Goal: Feedback & Contribution: Contribute content

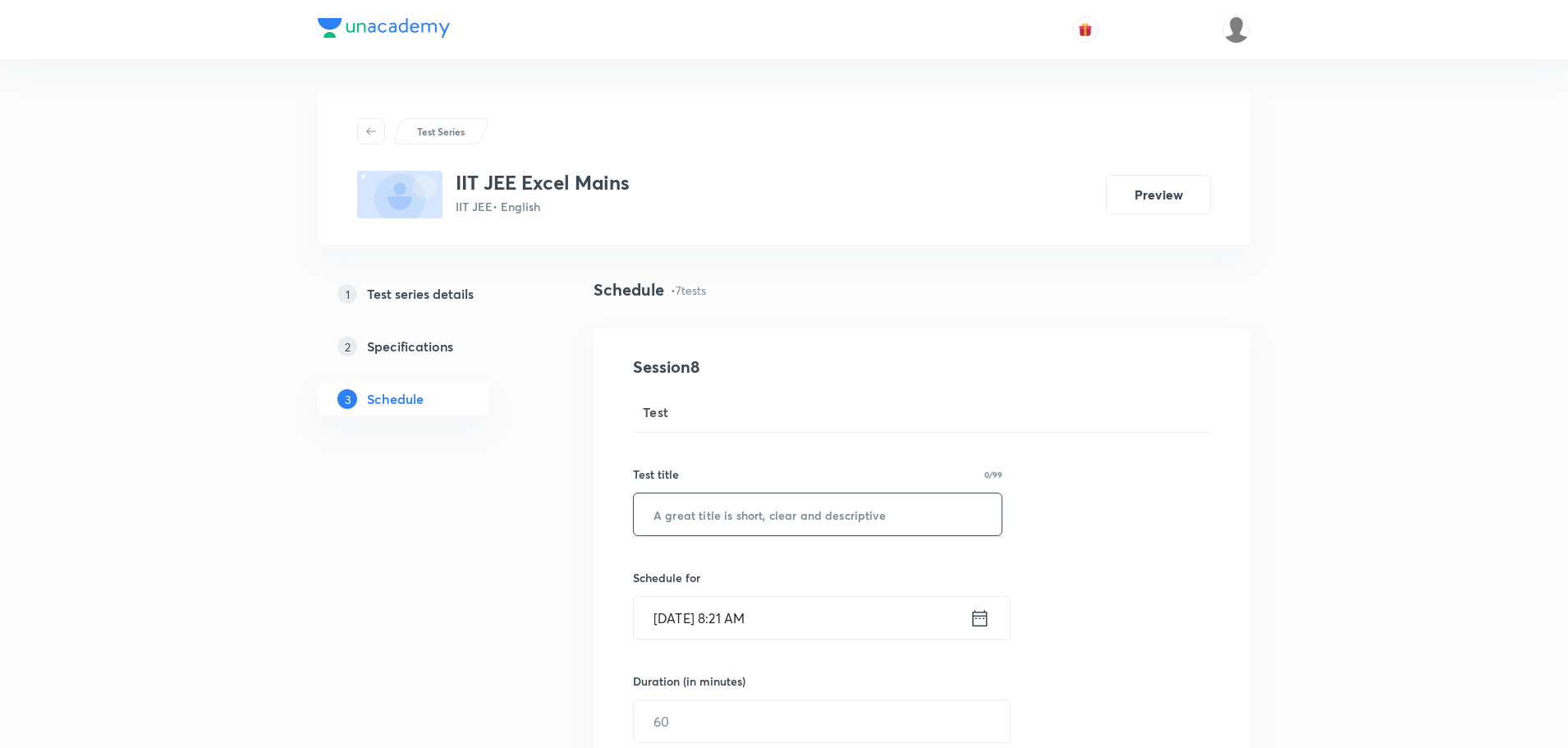
click at [714, 514] on input "text" at bounding box center [817, 513] width 368 height 42
paste input "Micro Test 14"
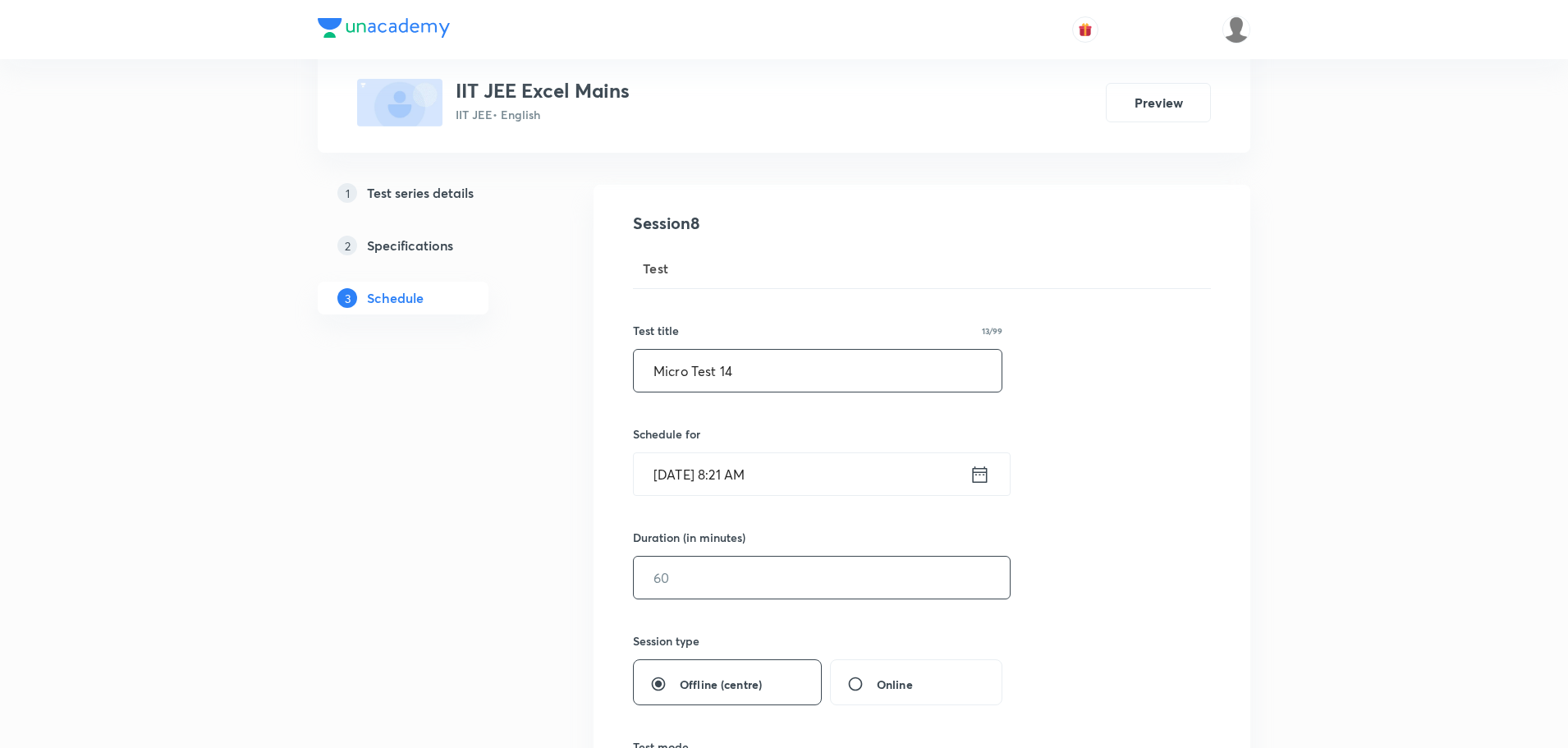
scroll to position [328, 0]
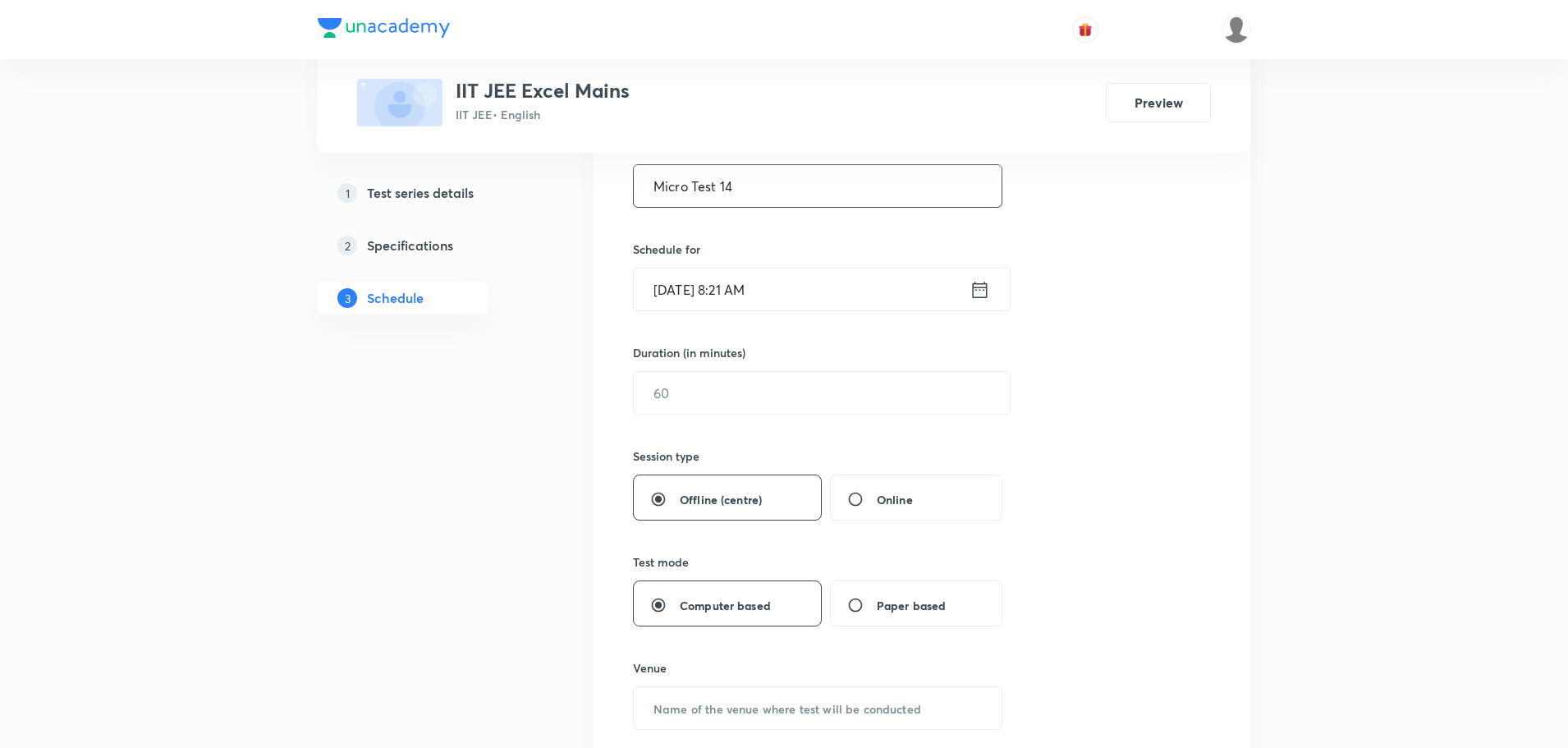
type input "Micro Test 14"
click at [981, 295] on icon at bounding box center [980, 289] width 20 height 23
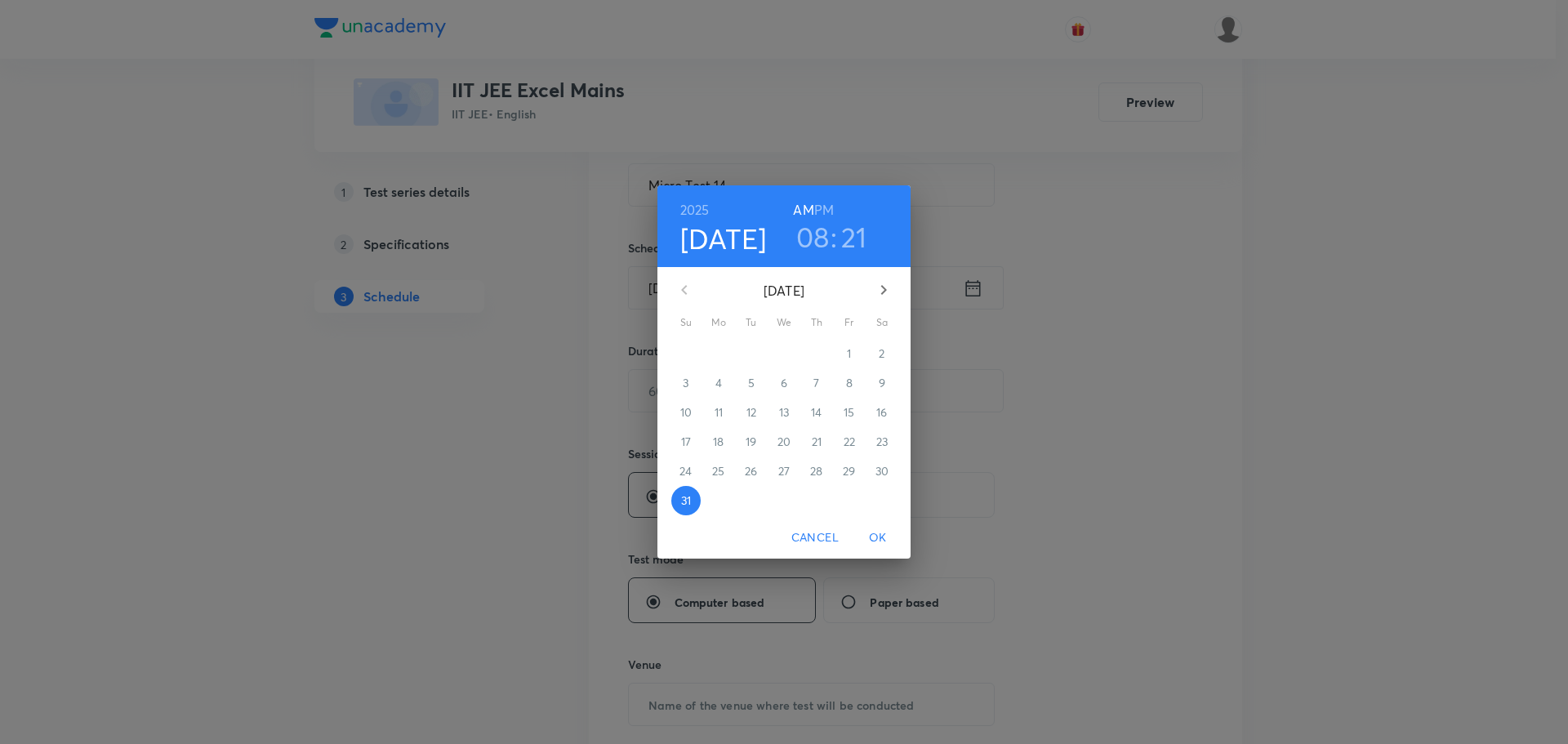
click at [878, 282] on icon "button" at bounding box center [883, 289] width 19 height 19
click at [783, 354] on p "3" at bounding box center [784, 354] width 6 height 17
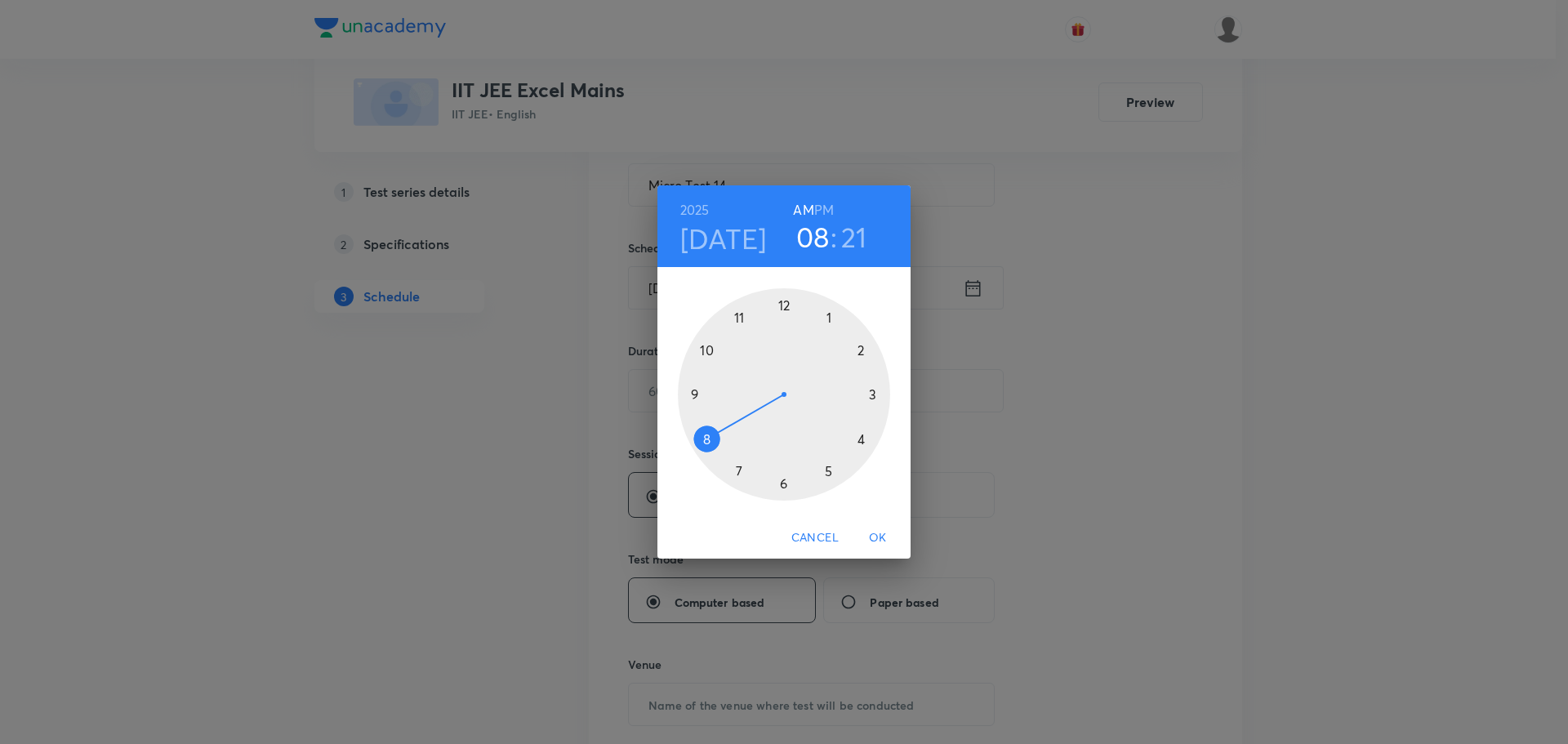
drag, startPoint x: 834, startPoint y: 184, endPoint x: 843, endPoint y: 278, distance: 94.4
click at [843, 271] on div "1 2 3 4 5 6 7 8 9 10 11 12" at bounding box center [784, 392] width 253 height 249
click at [827, 321] on div at bounding box center [784, 395] width 212 height 212
click at [786, 300] on div at bounding box center [784, 395] width 212 height 212
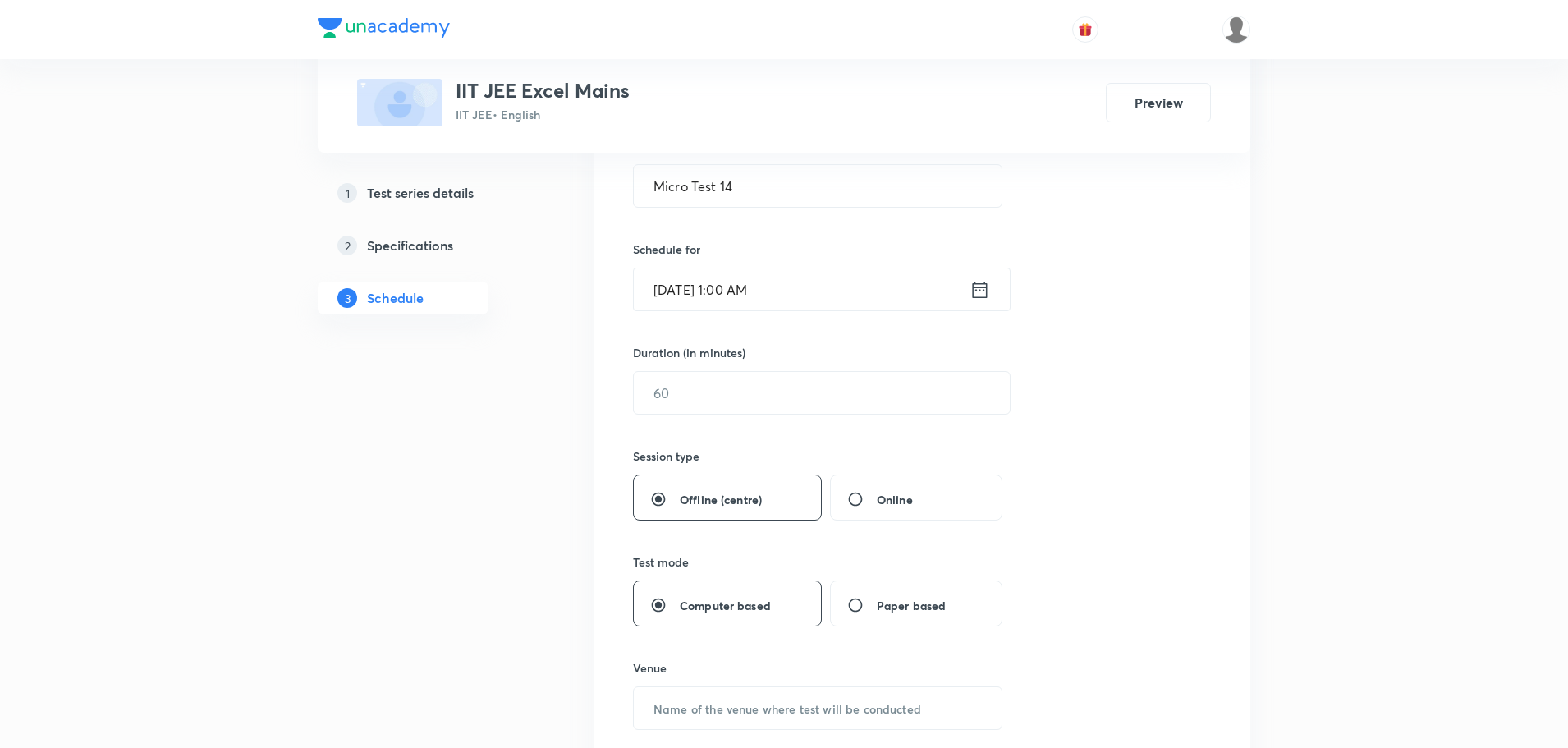
click at [981, 291] on icon at bounding box center [980, 289] width 20 height 23
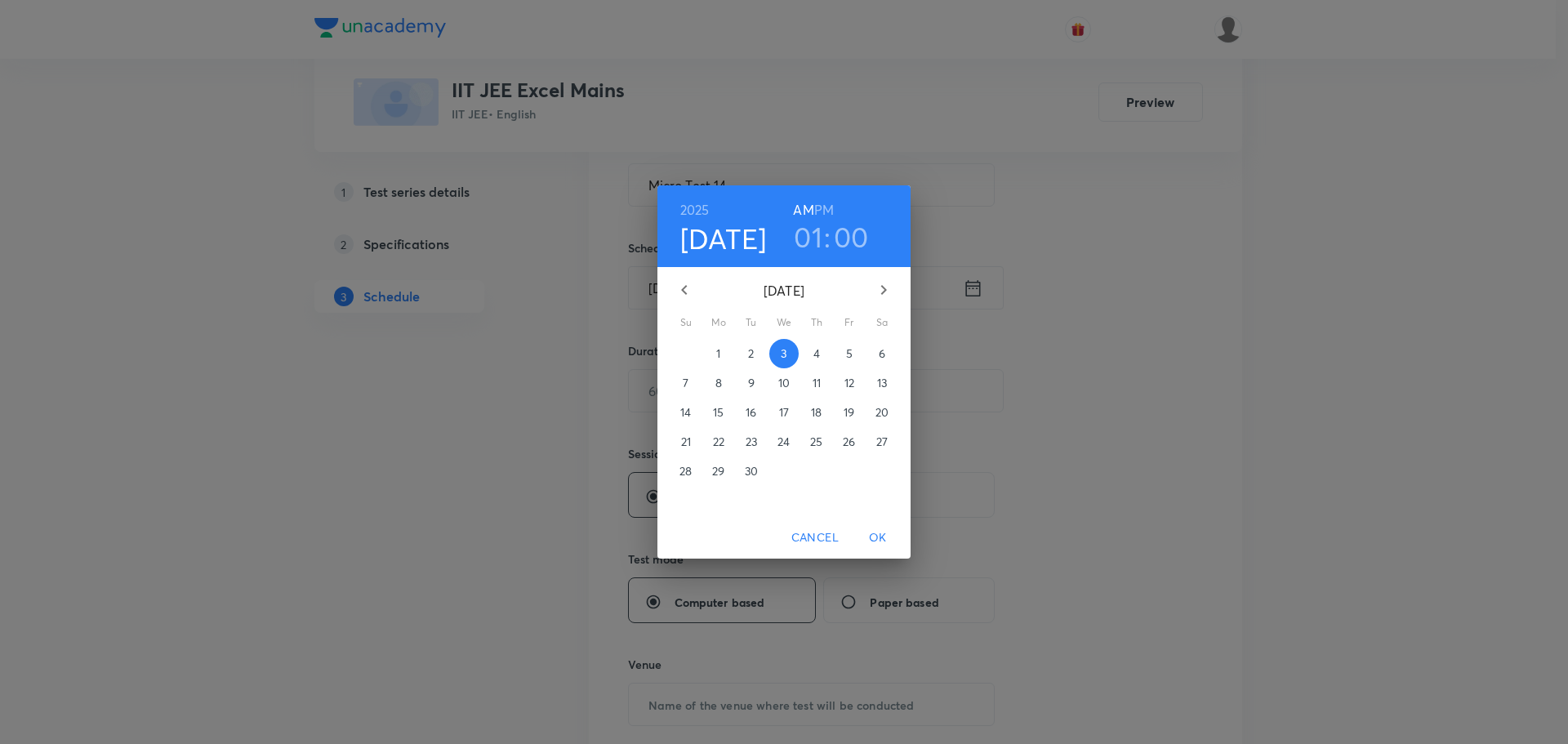
click at [819, 203] on h6 "PM" at bounding box center [823, 209] width 19 height 23
click at [946, 372] on div "2025 Sep 3 01 : 00 AM PM September 2025 Su Mo Tu We Th Fr Sa 31 1 2 3 4 5 6 7 8…" at bounding box center [784, 372] width 1568 height 744
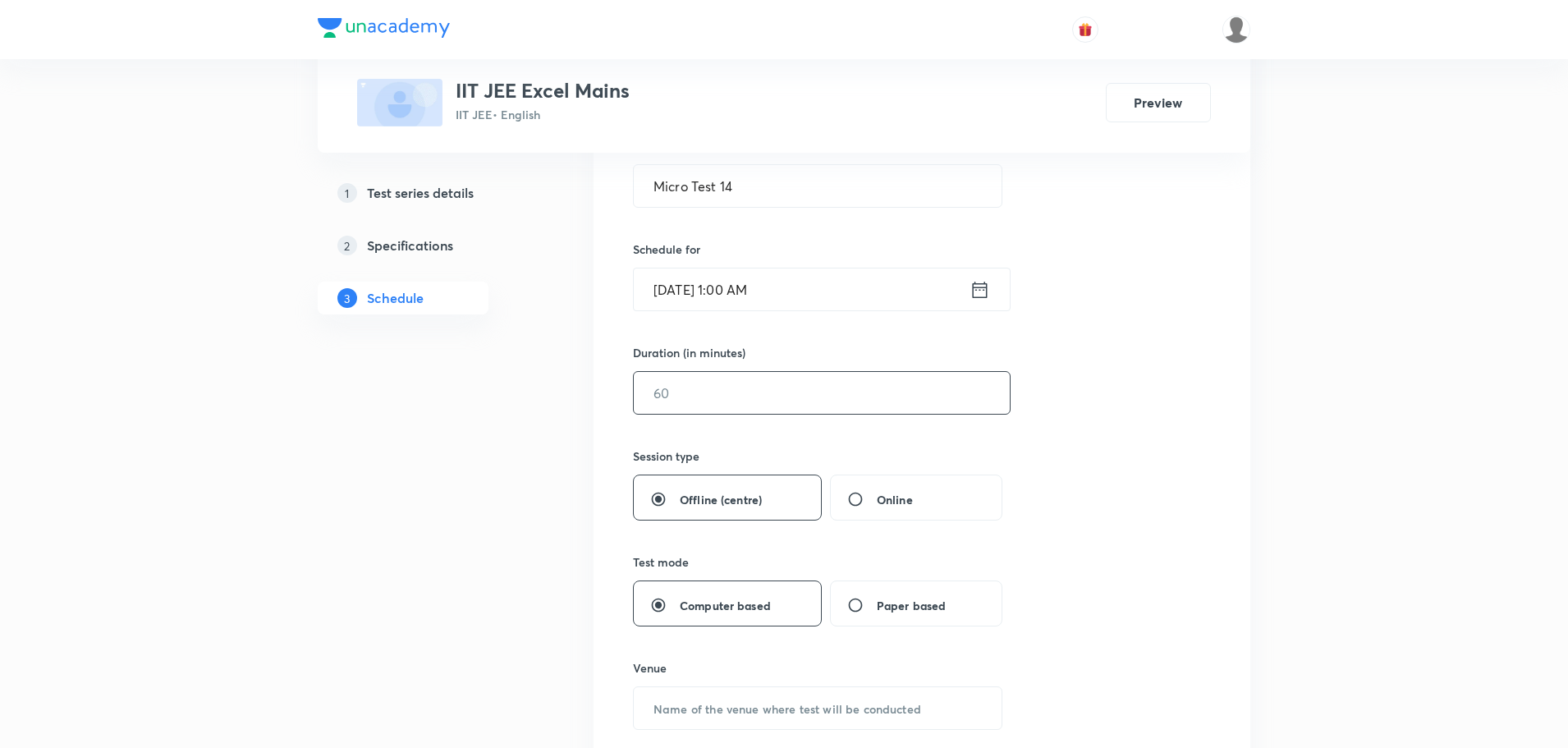
click at [904, 390] on input "text" at bounding box center [822, 392] width 376 height 42
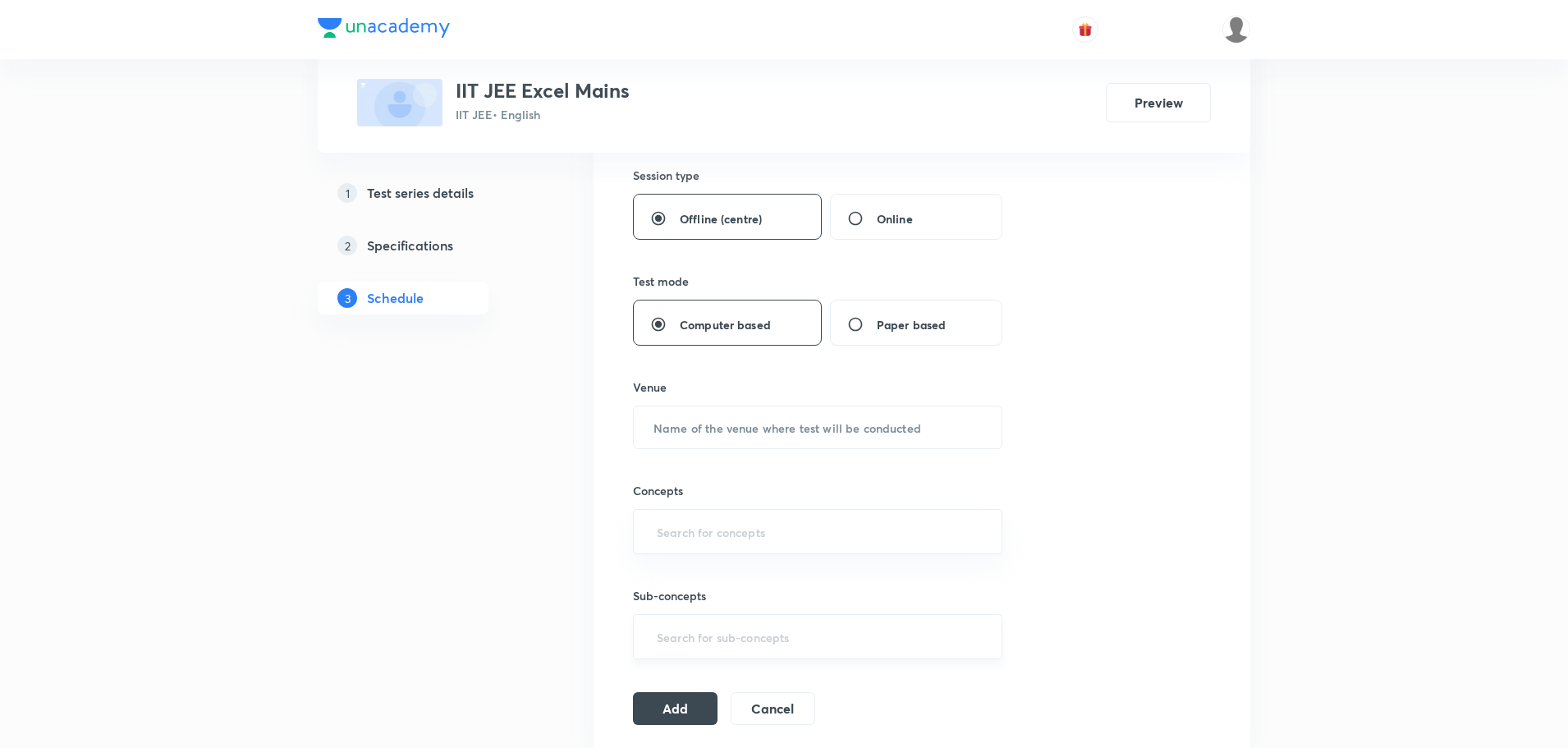
scroll to position [739, 0]
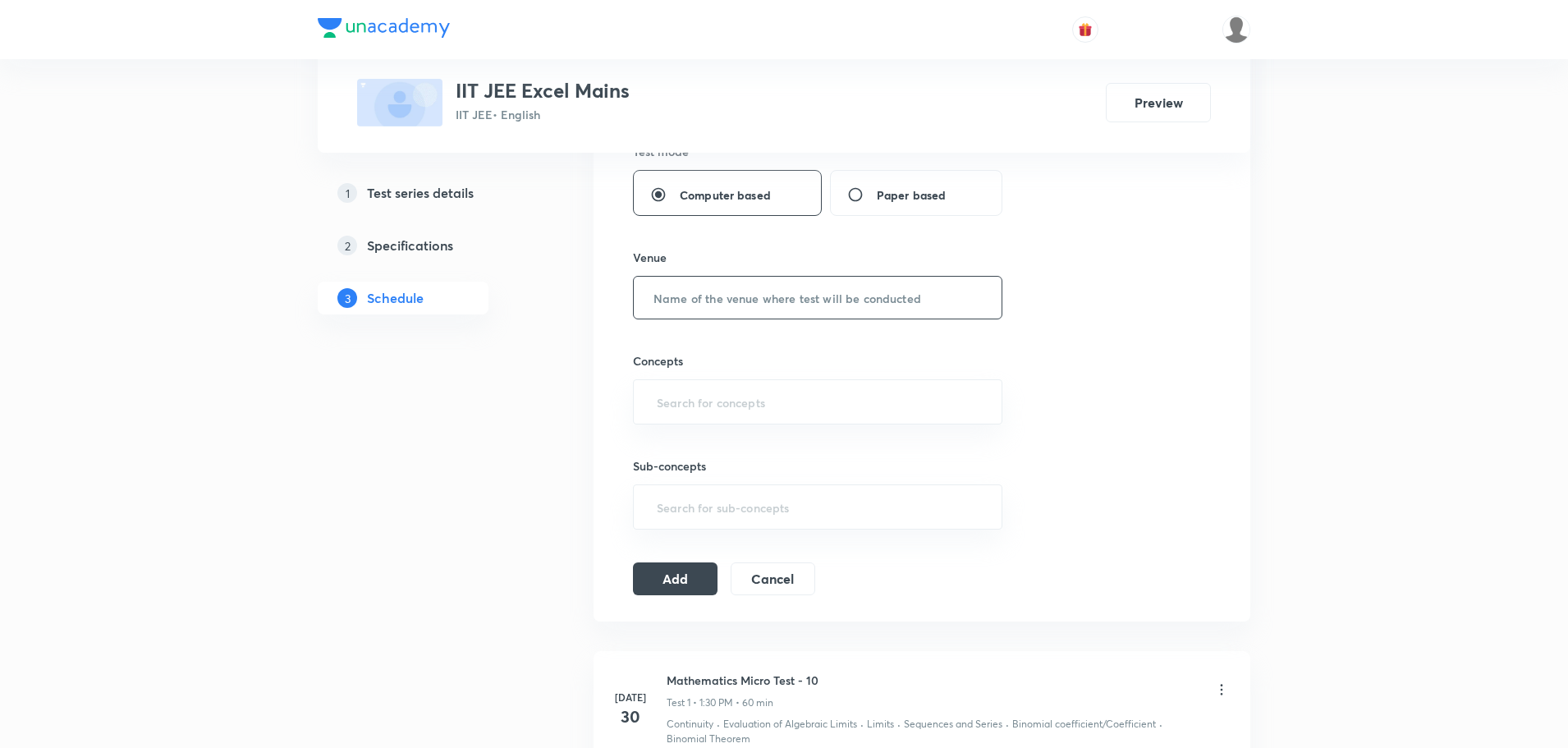
type input "60"
click at [688, 300] on input "text" at bounding box center [817, 298] width 368 height 42
type input "u"
type input "UNACADEMY CENTER"
click at [723, 404] on input "text" at bounding box center [817, 401] width 328 height 31
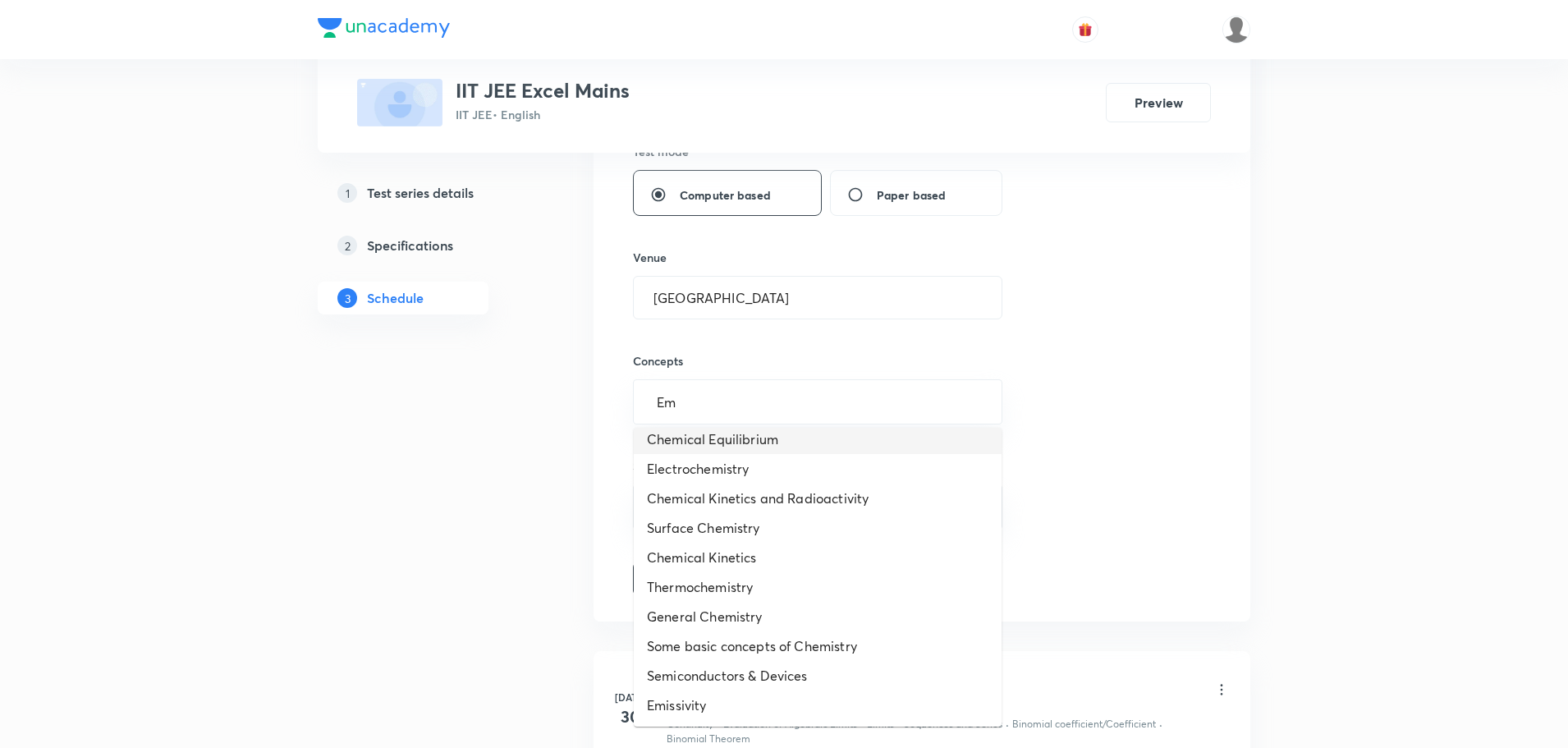
scroll to position [0, 0]
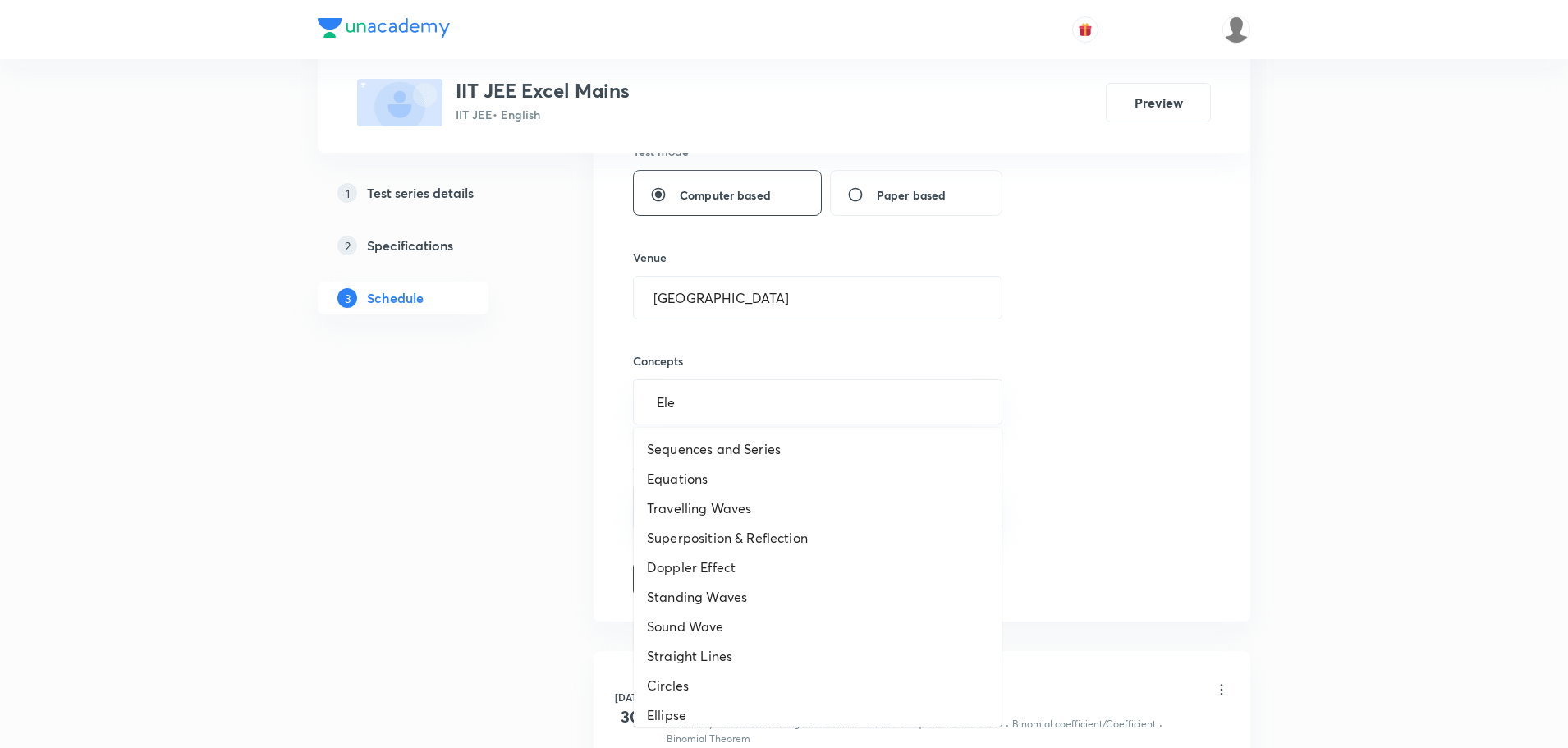
type input "Elec"
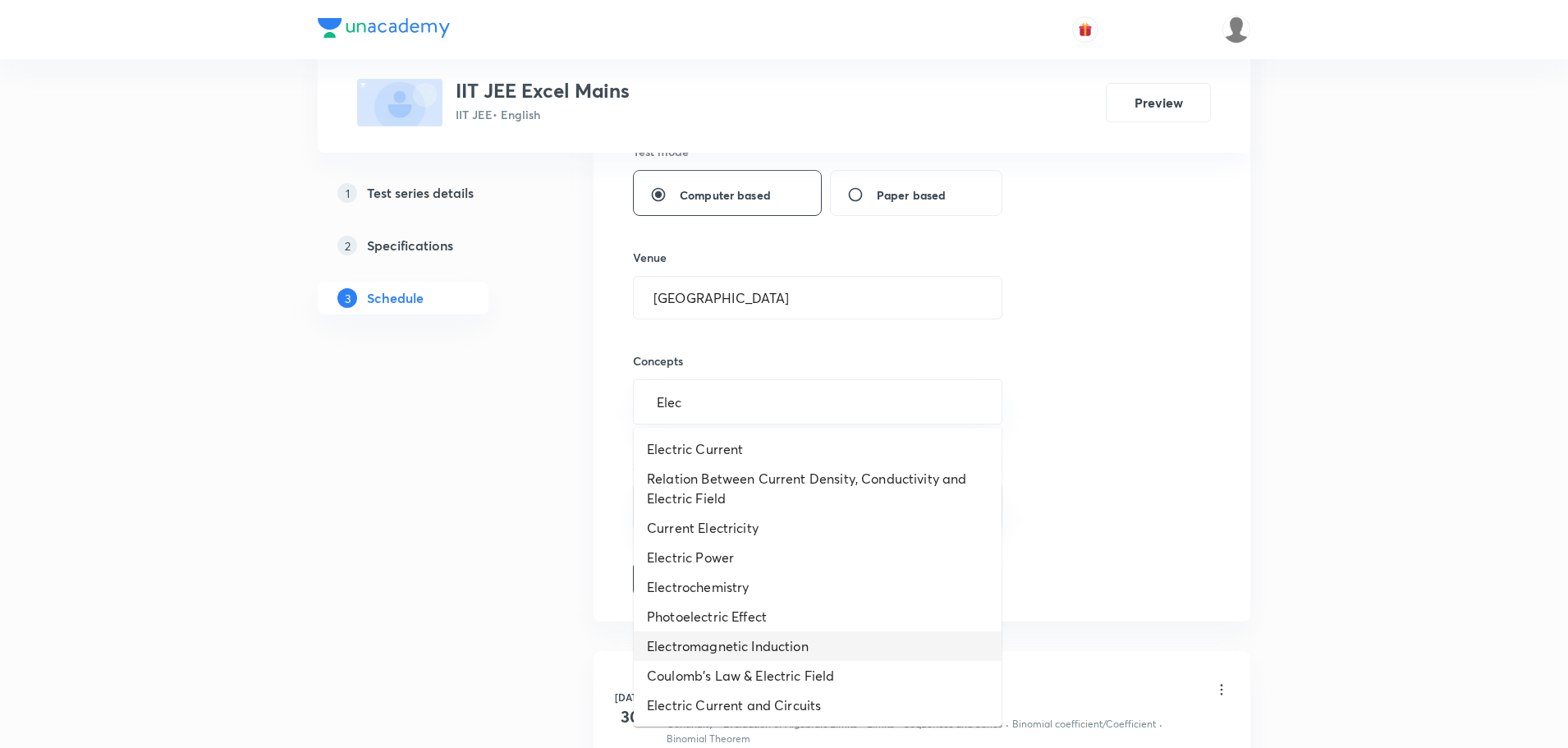
click at [708, 651] on li "Electromagnetic Induction" at bounding box center [817, 646] width 368 height 30
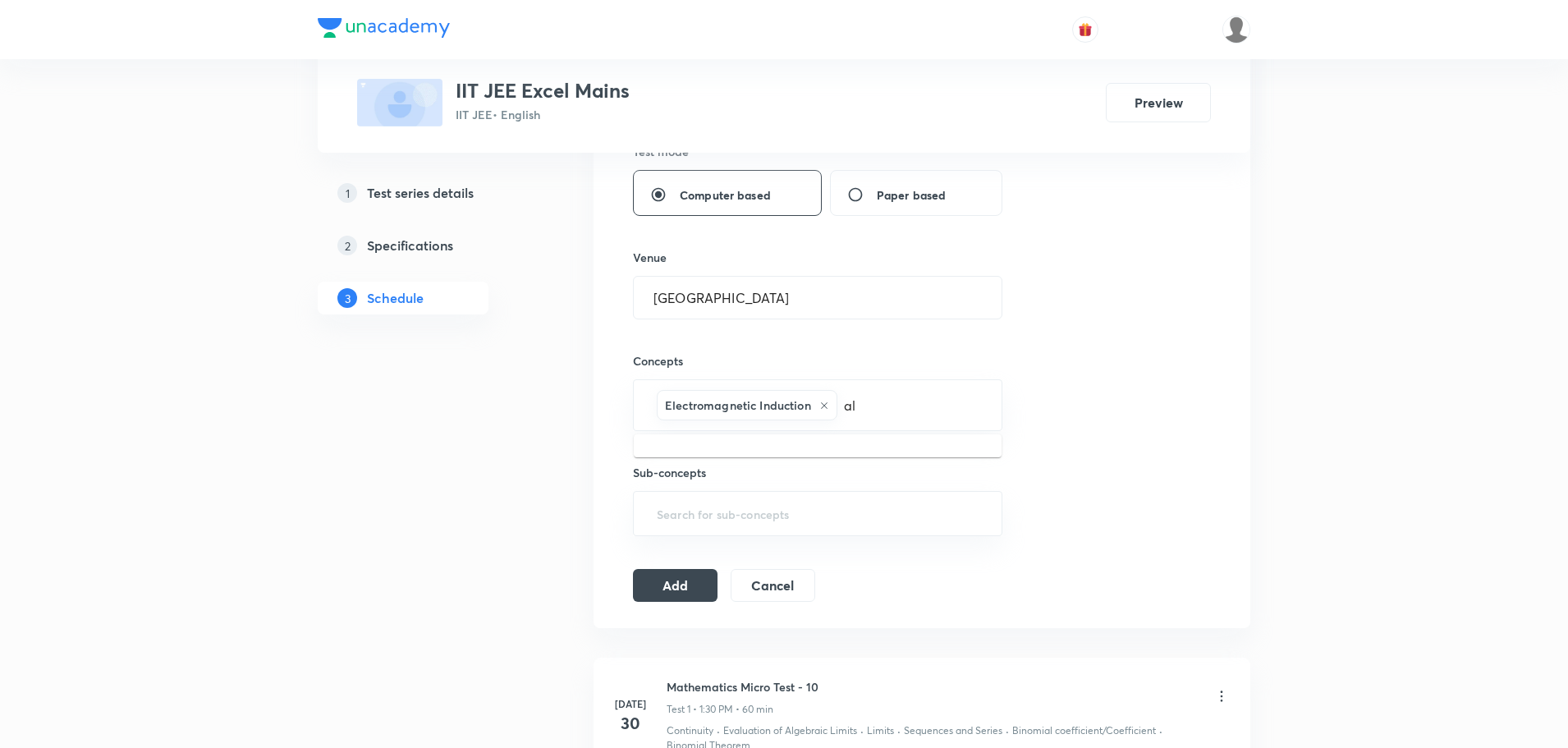
type input "a"
type input "A"
type input "SH"
type input "S"
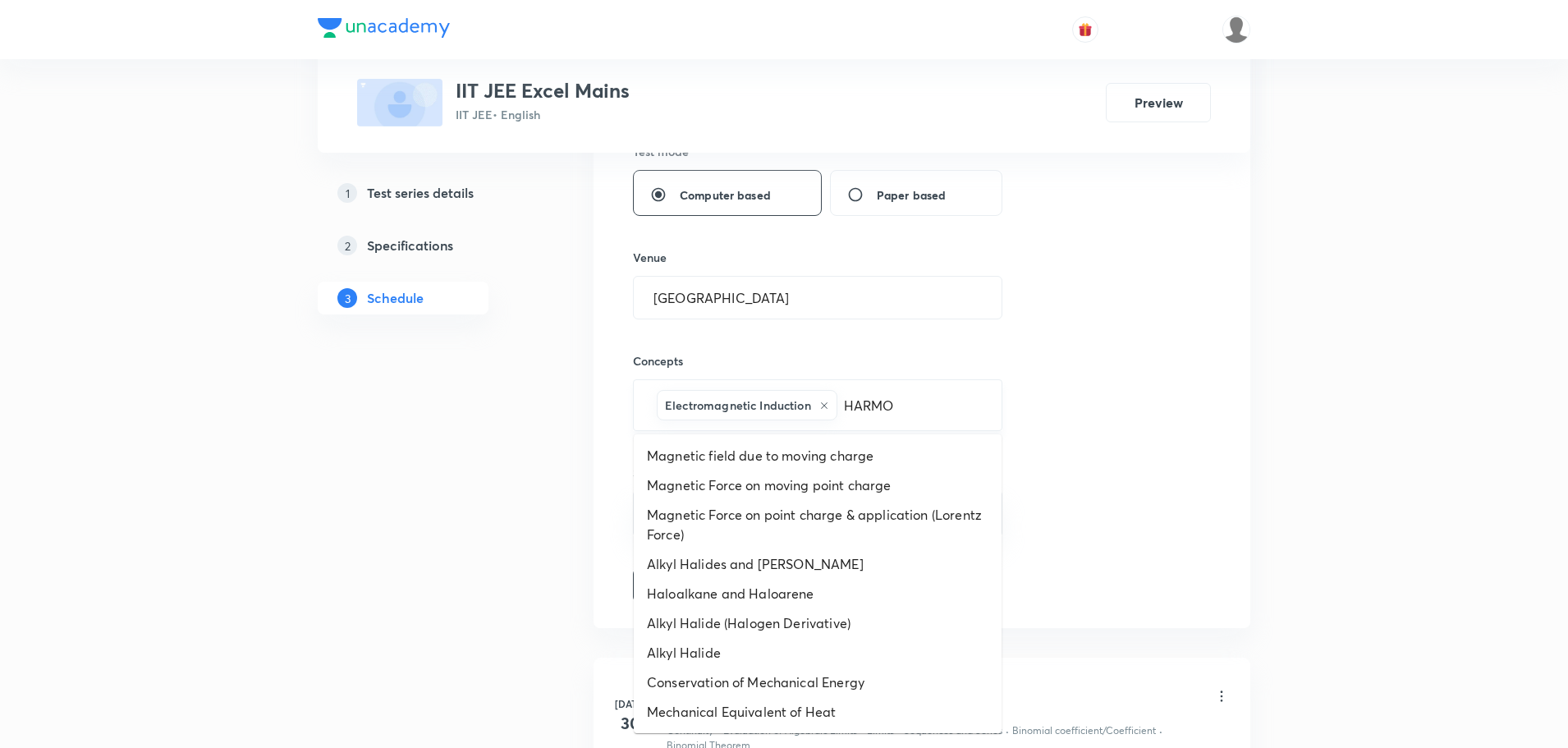
type input "HARM"
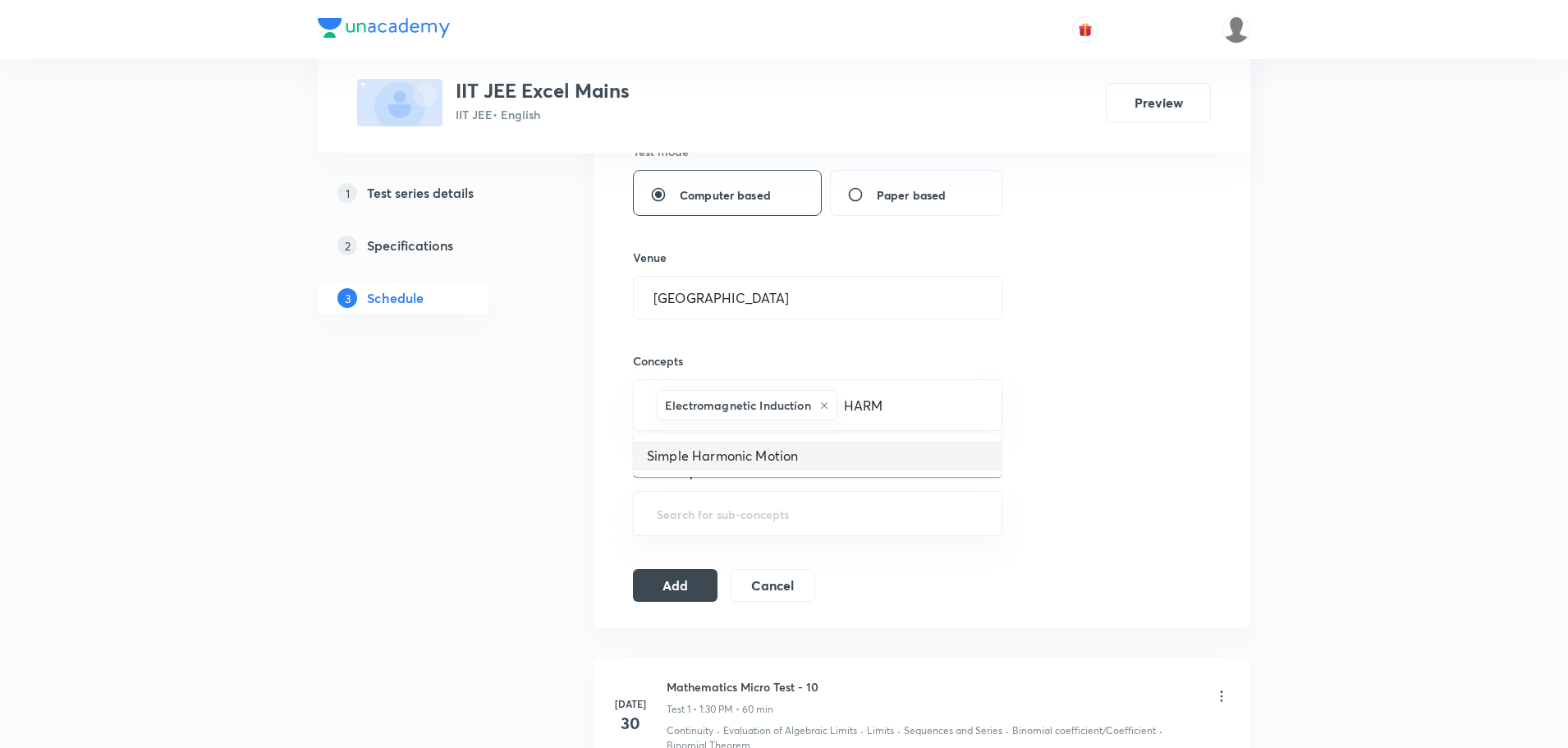
click at [689, 450] on li "Simple Harmonic Motion" at bounding box center [817, 456] width 368 height 30
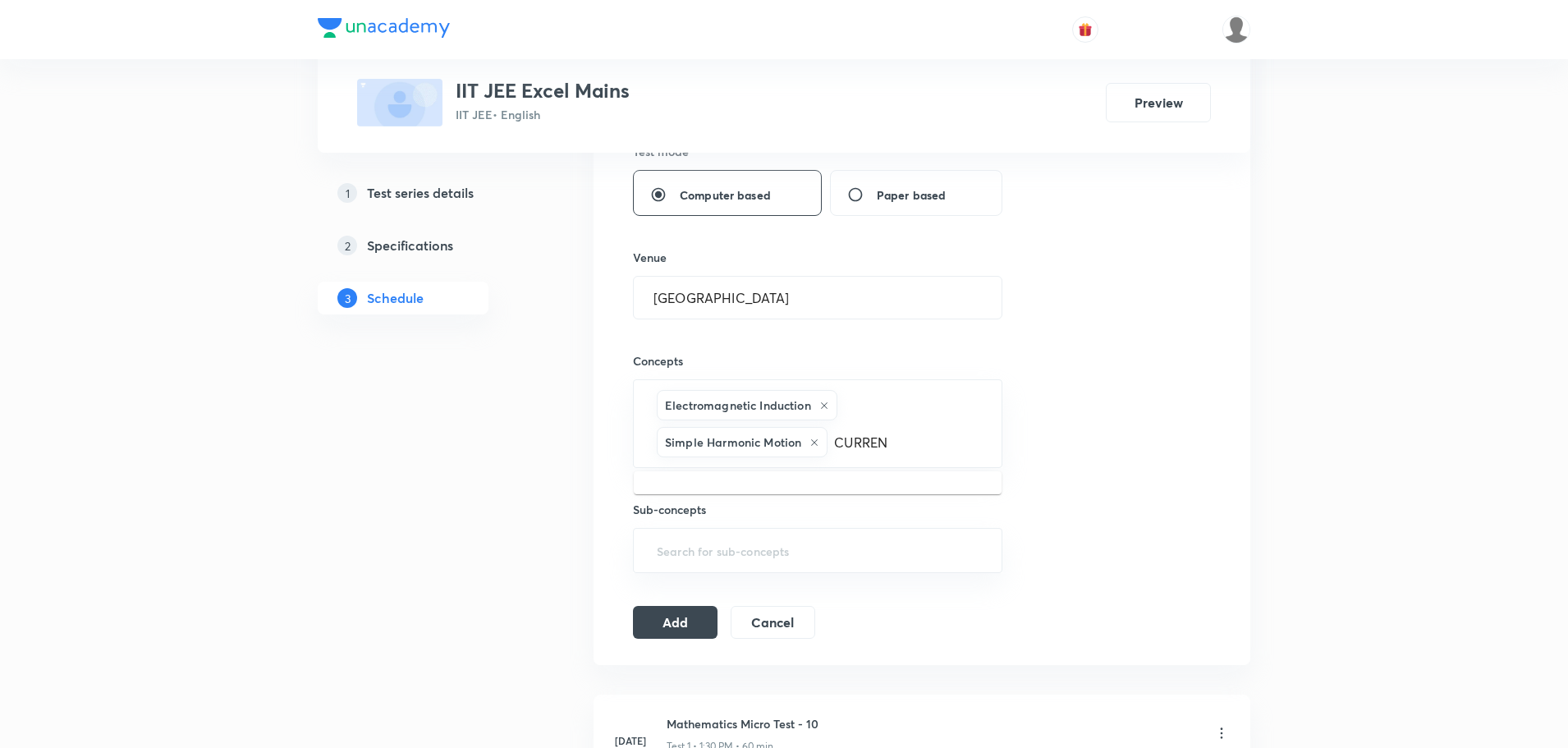
type input "CURRENT"
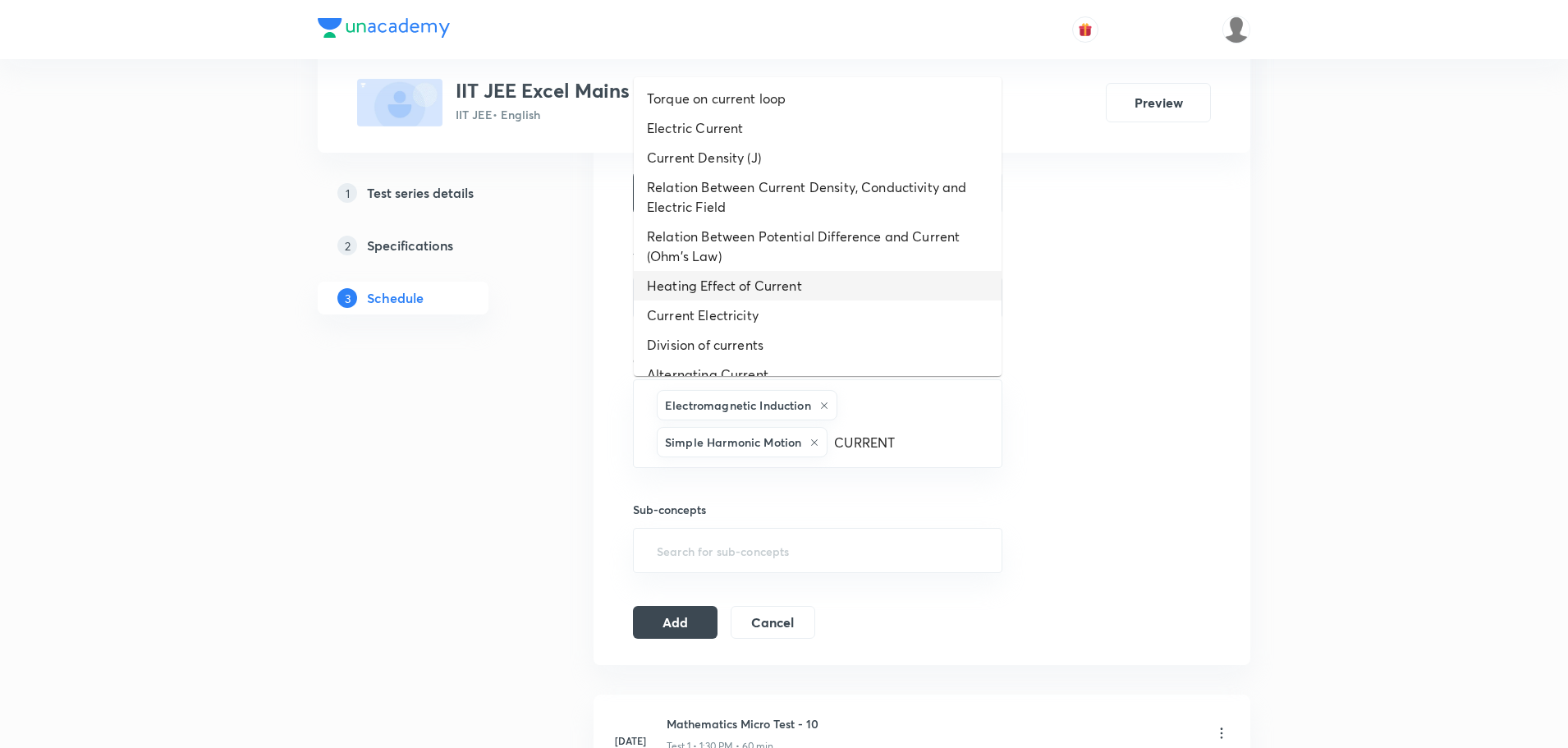
scroll to position [79, 0]
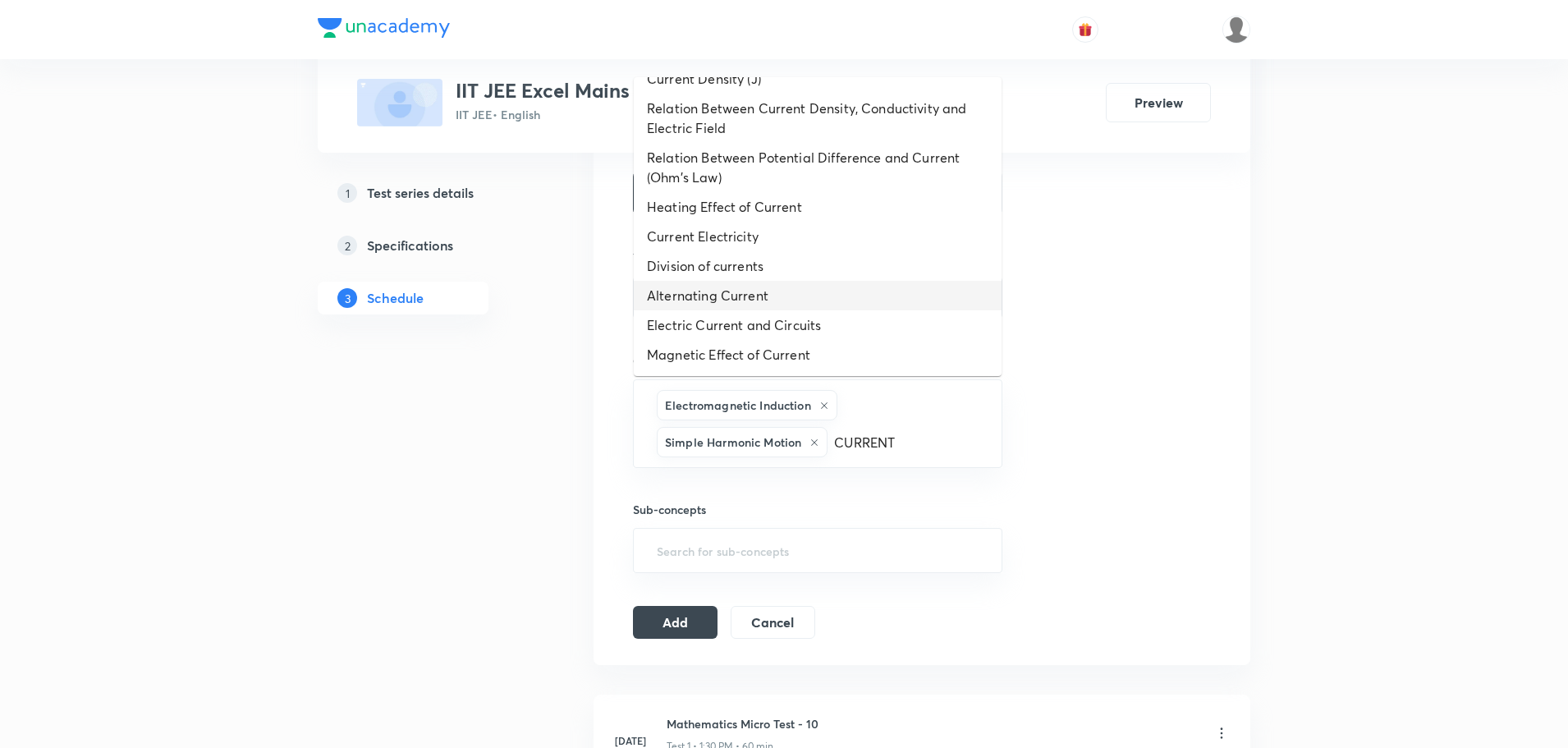
click at [744, 296] on li "Alternating Current" at bounding box center [817, 296] width 368 height 30
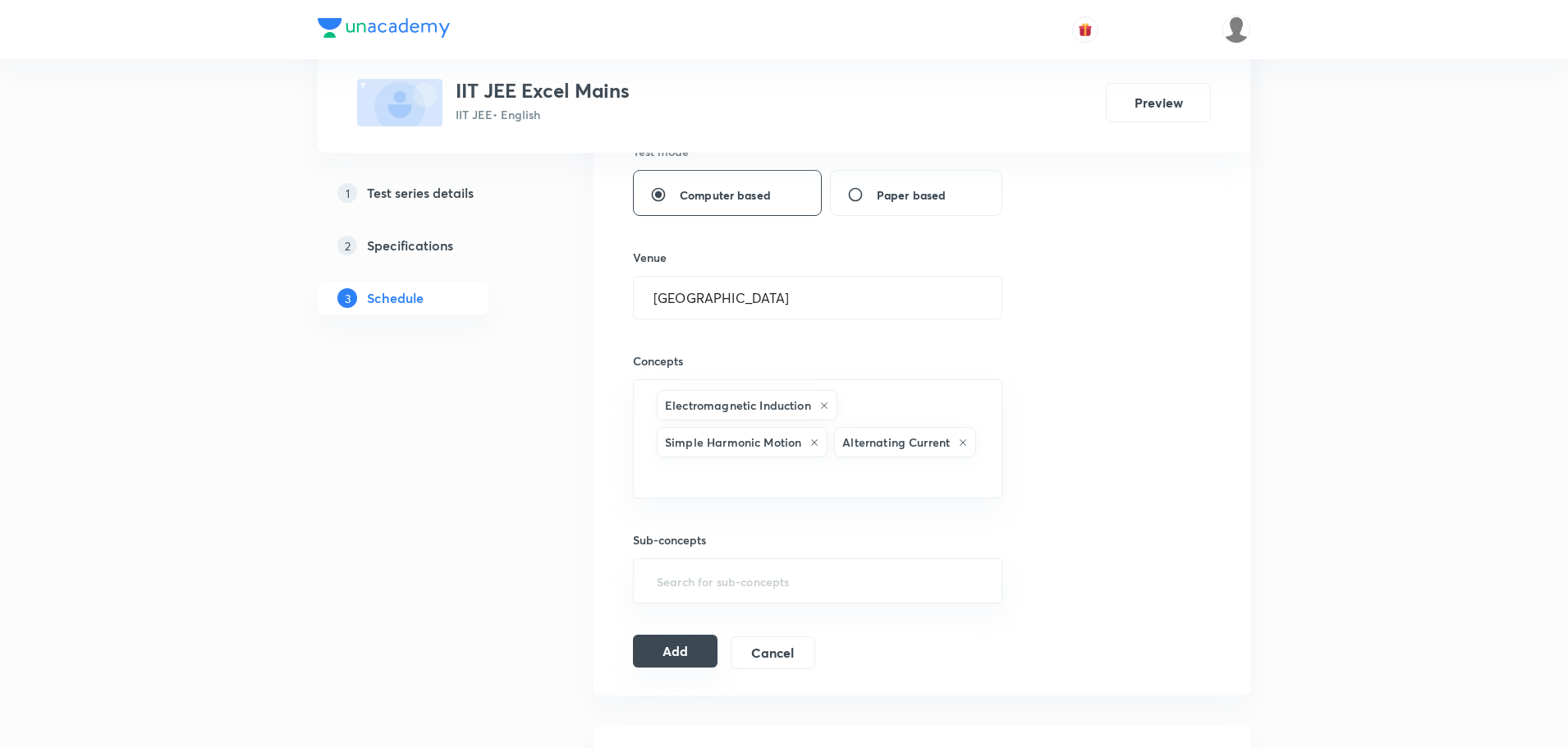
click at [689, 643] on button "Add" at bounding box center [675, 651] width 84 height 32
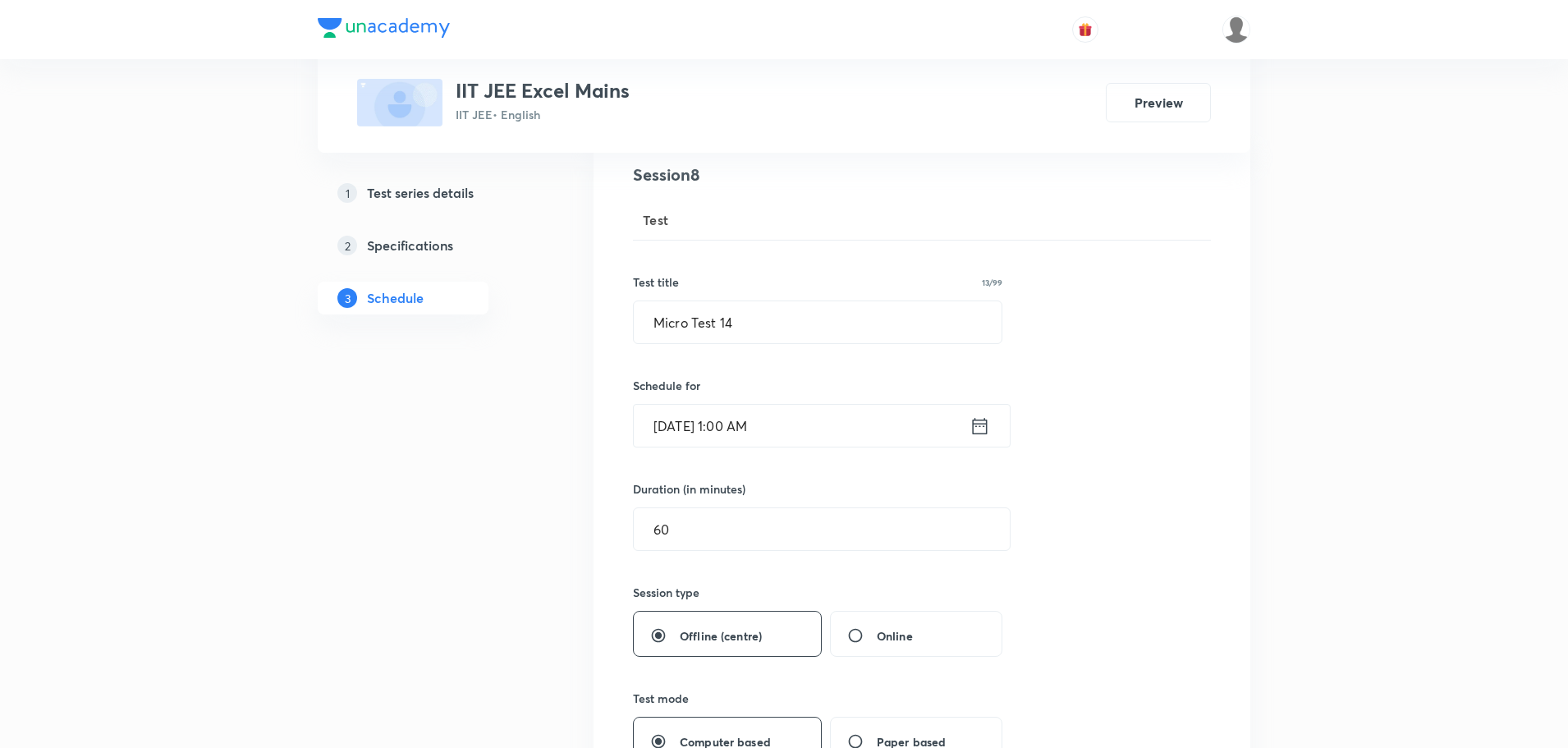
scroll to position [164, 0]
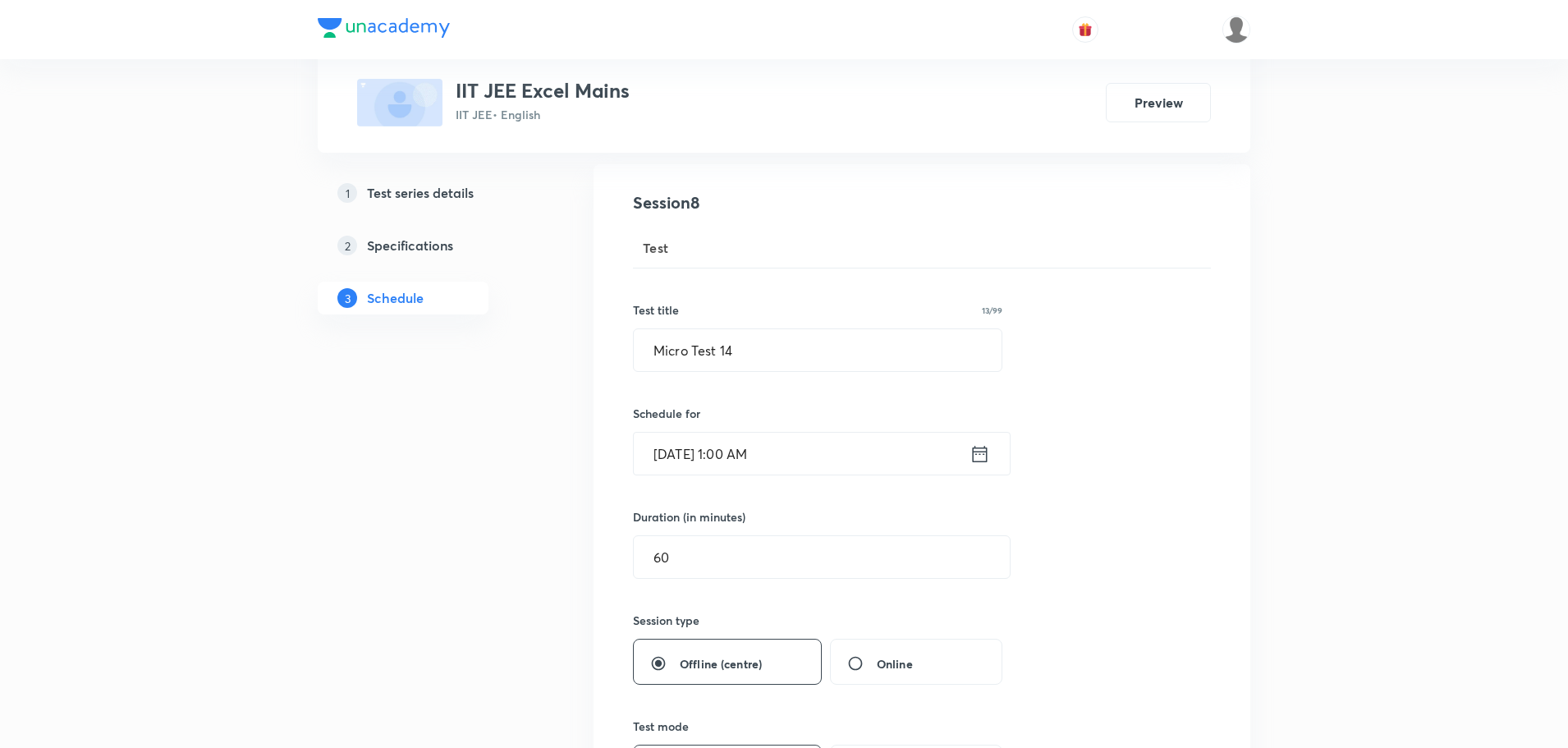
click at [981, 457] on icon at bounding box center [980, 453] width 20 height 23
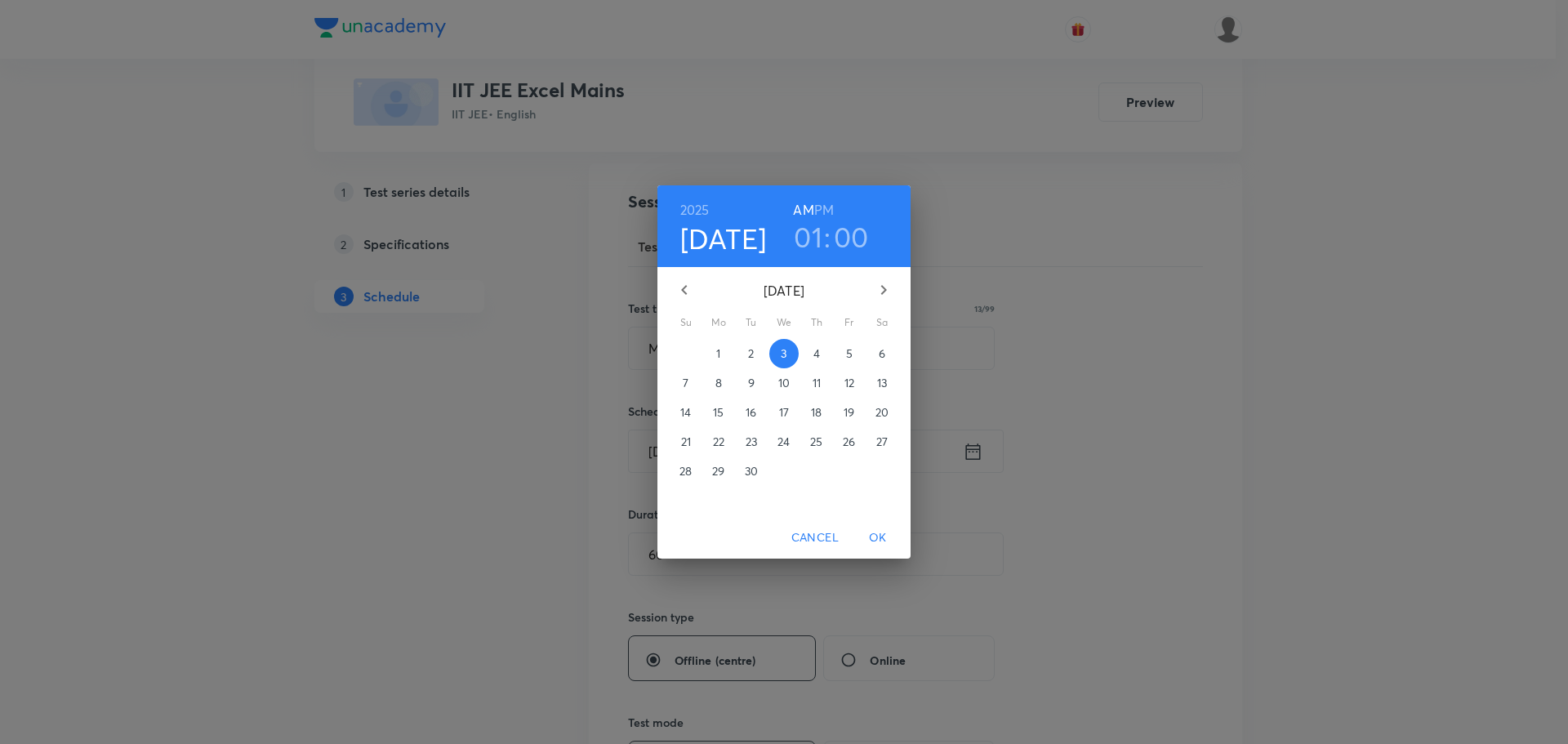
click at [819, 201] on h6 "PM" at bounding box center [823, 209] width 19 height 23
click at [873, 534] on span "OK" at bounding box center [878, 537] width 40 height 20
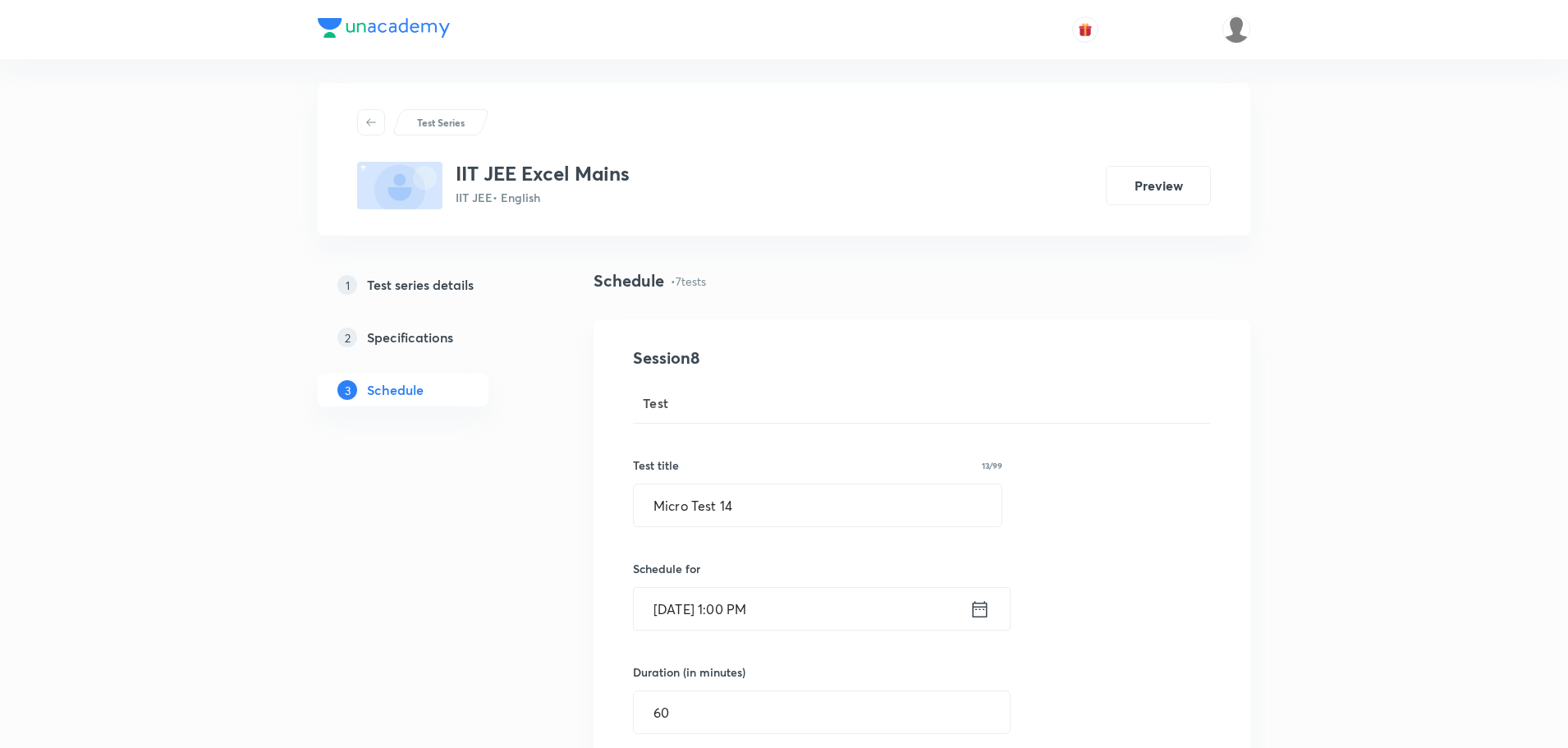
scroll to position [0, 0]
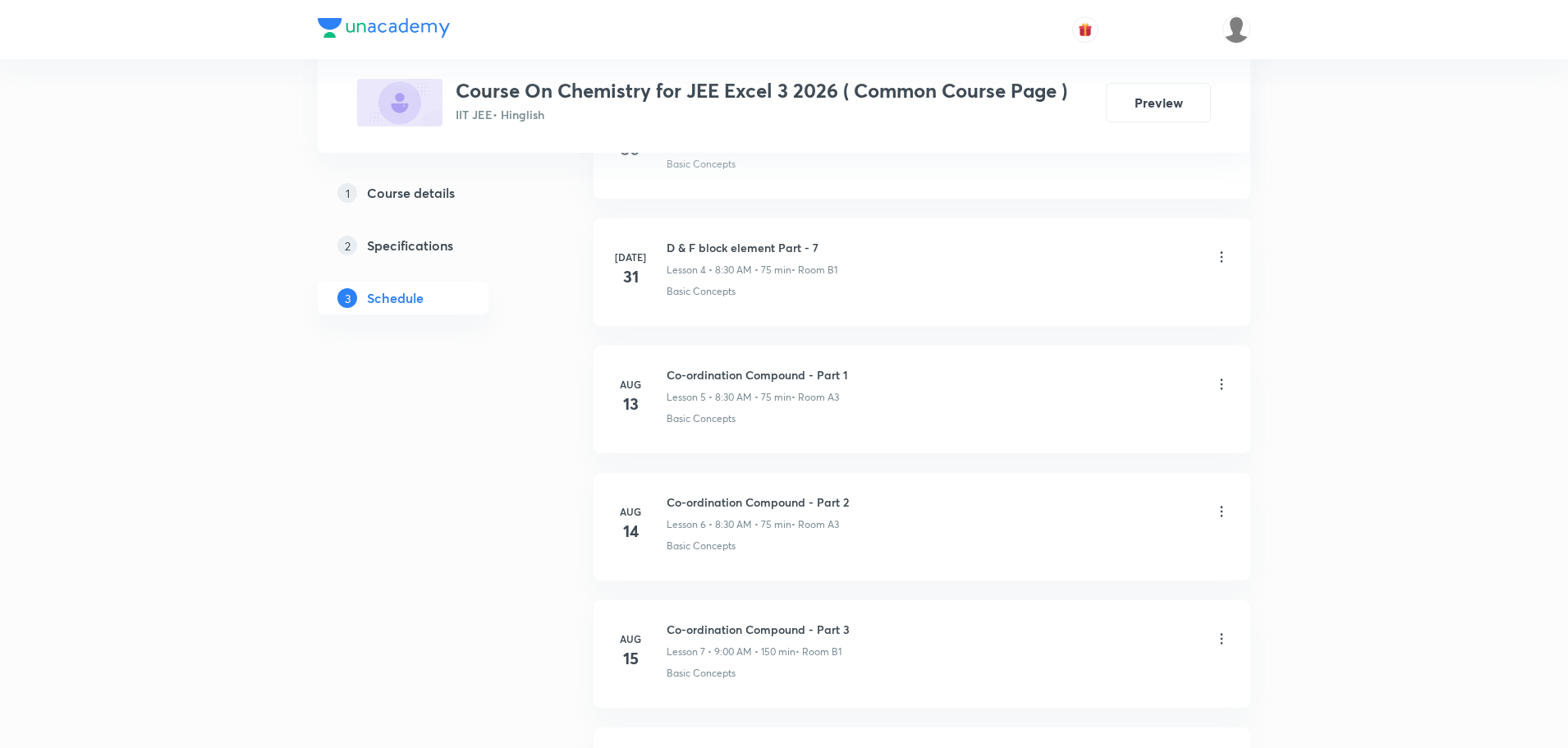
scroll to position [2350, 0]
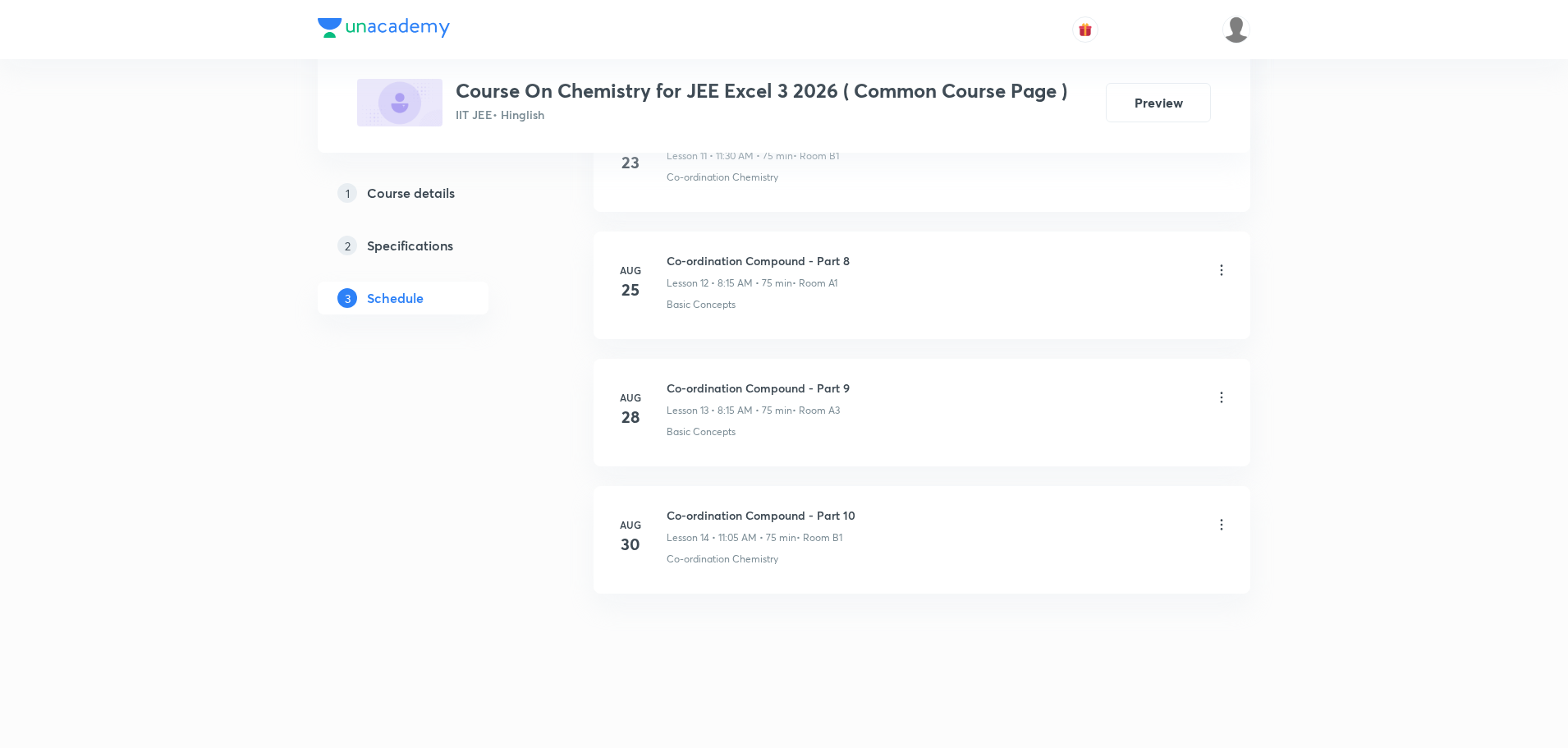
drag, startPoint x: 1168, startPoint y: 540, endPoint x: 1114, endPoint y: 746, distance: 213.0
drag, startPoint x: 868, startPoint y: 513, endPoint x: 665, endPoint y: 501, distance: 203.4
click at [665, 501] on li "[DATE] Co-ordination Compound - Part 10 Lesson 14 • 11:05 AM • 75 min • Room B1…" at bounding box center [921, 539] width 657 height 108
copy h6 "Co-ordination Compound - Part 10"
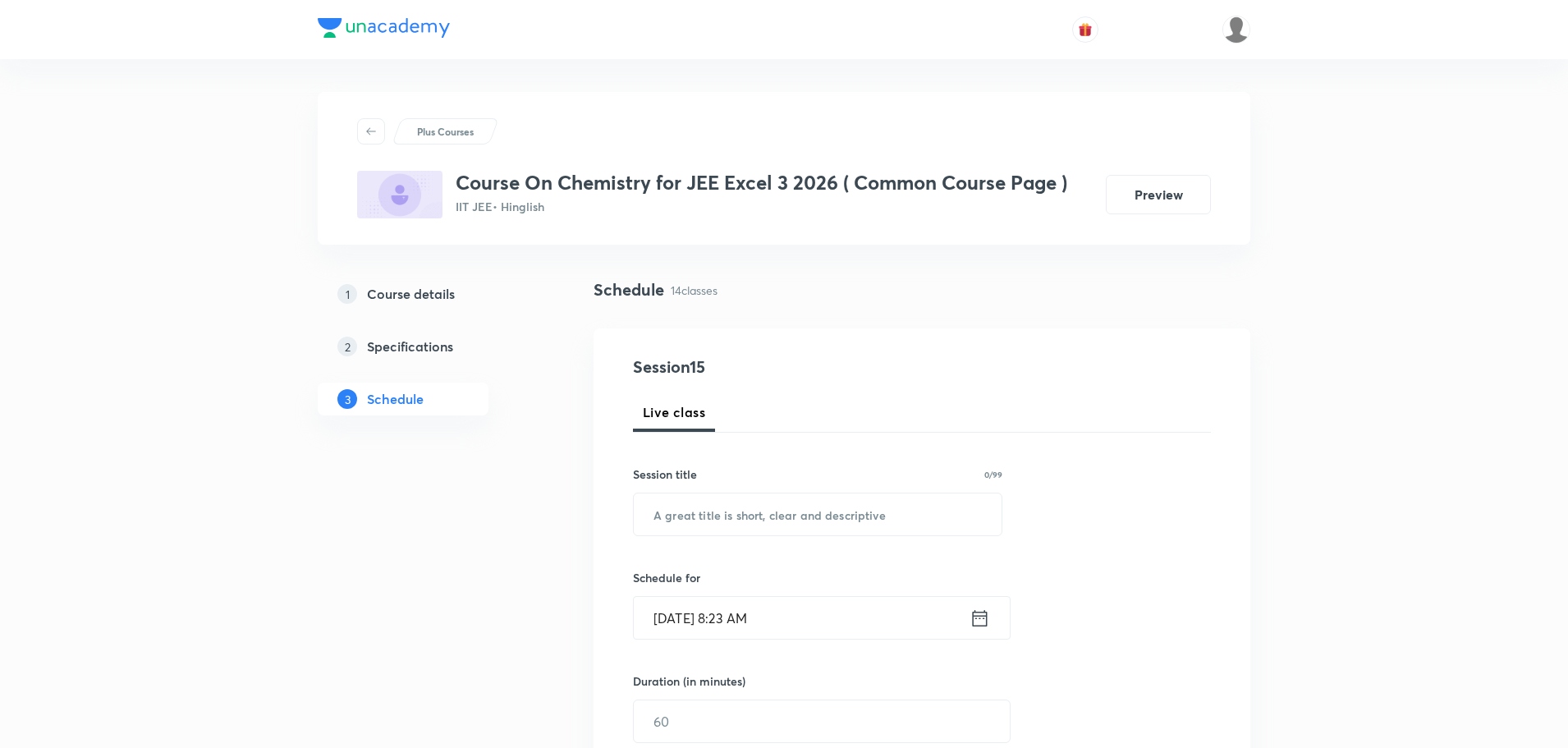
drag, startPoint x: 1469, startPoint y: 500, endPoint x: 1448, endPoint y: -99, distance: 599.4
click at [759, 507] on input "text" at bounding box center [817, 513] width 368 height 42
paste input "Co-ordination Compound - Part 10"
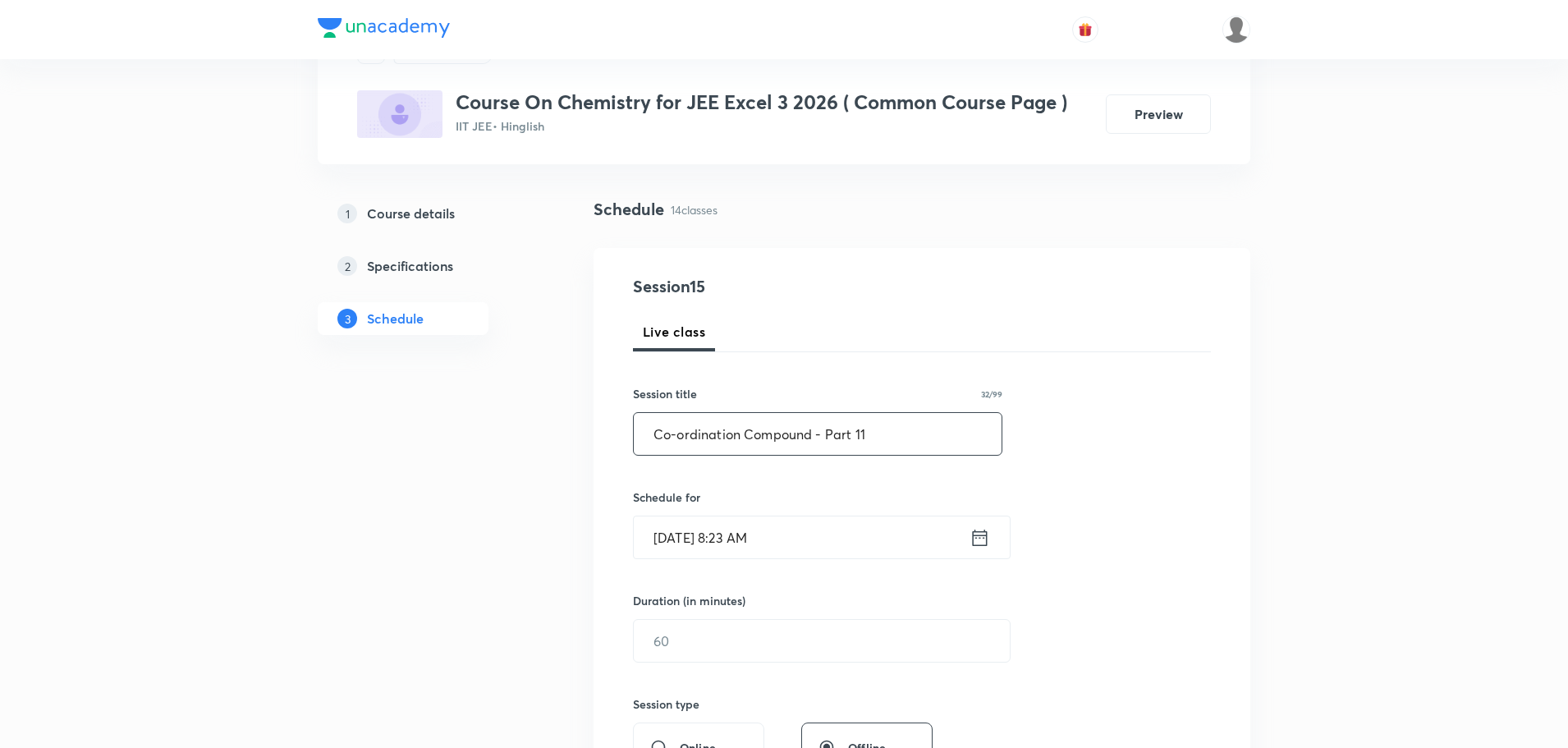
scroll to position [328, 0]
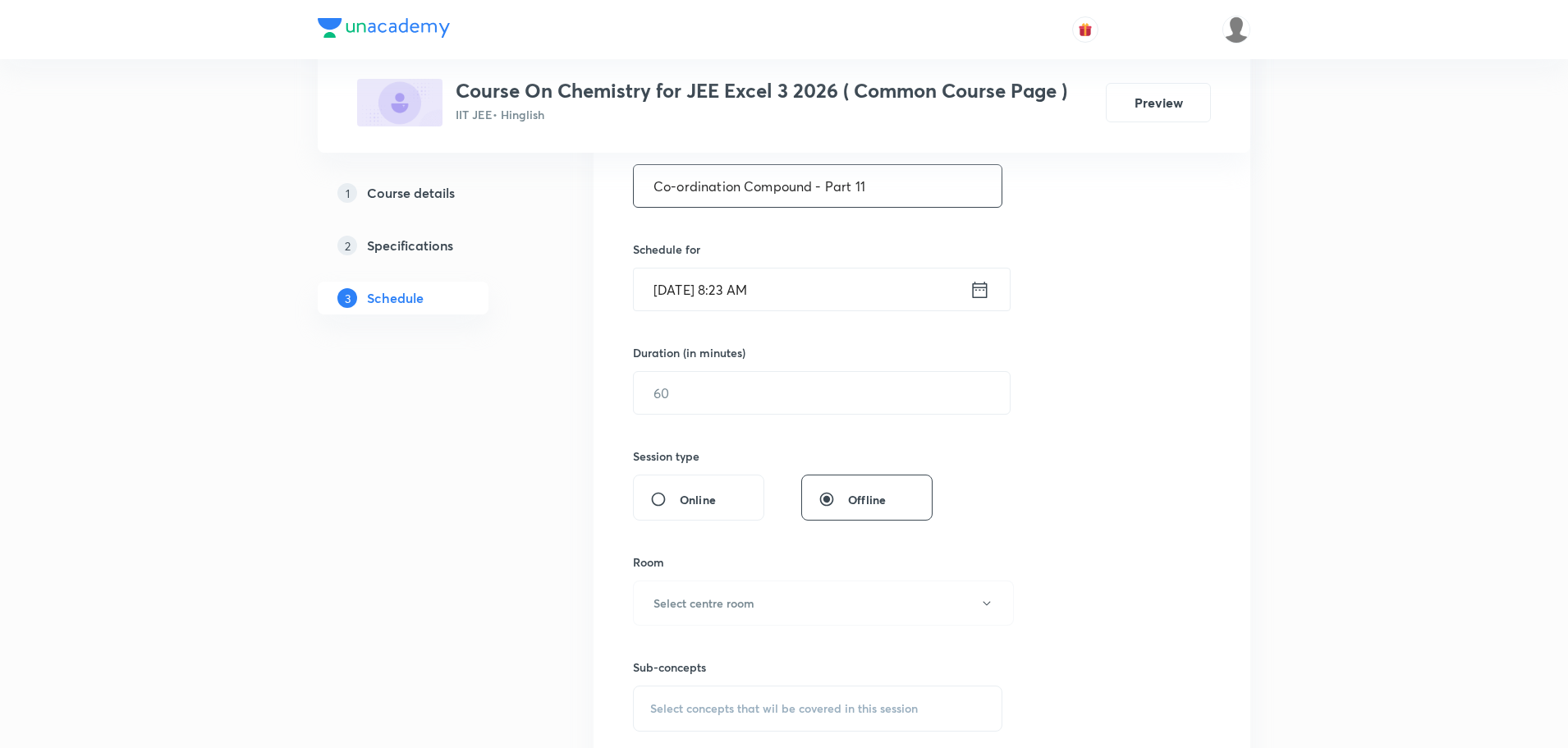
type input "Co-ordination Compound - Part 11"
click at [987, 296] on icon at bounding box center [980, 289] width 15 height 17
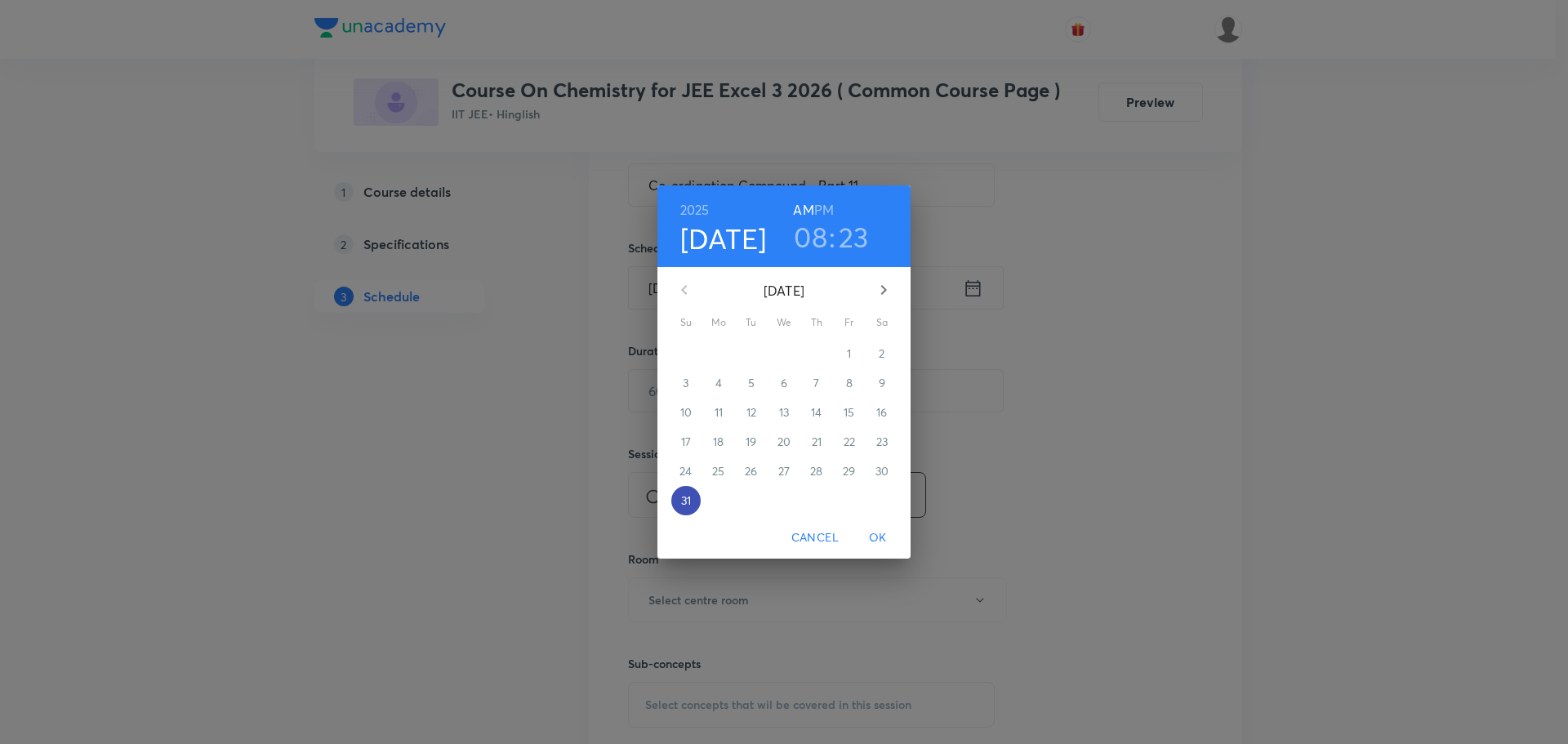
click at [681, 498] on p "31" at bounding box center [686, 501] width 10 height 17
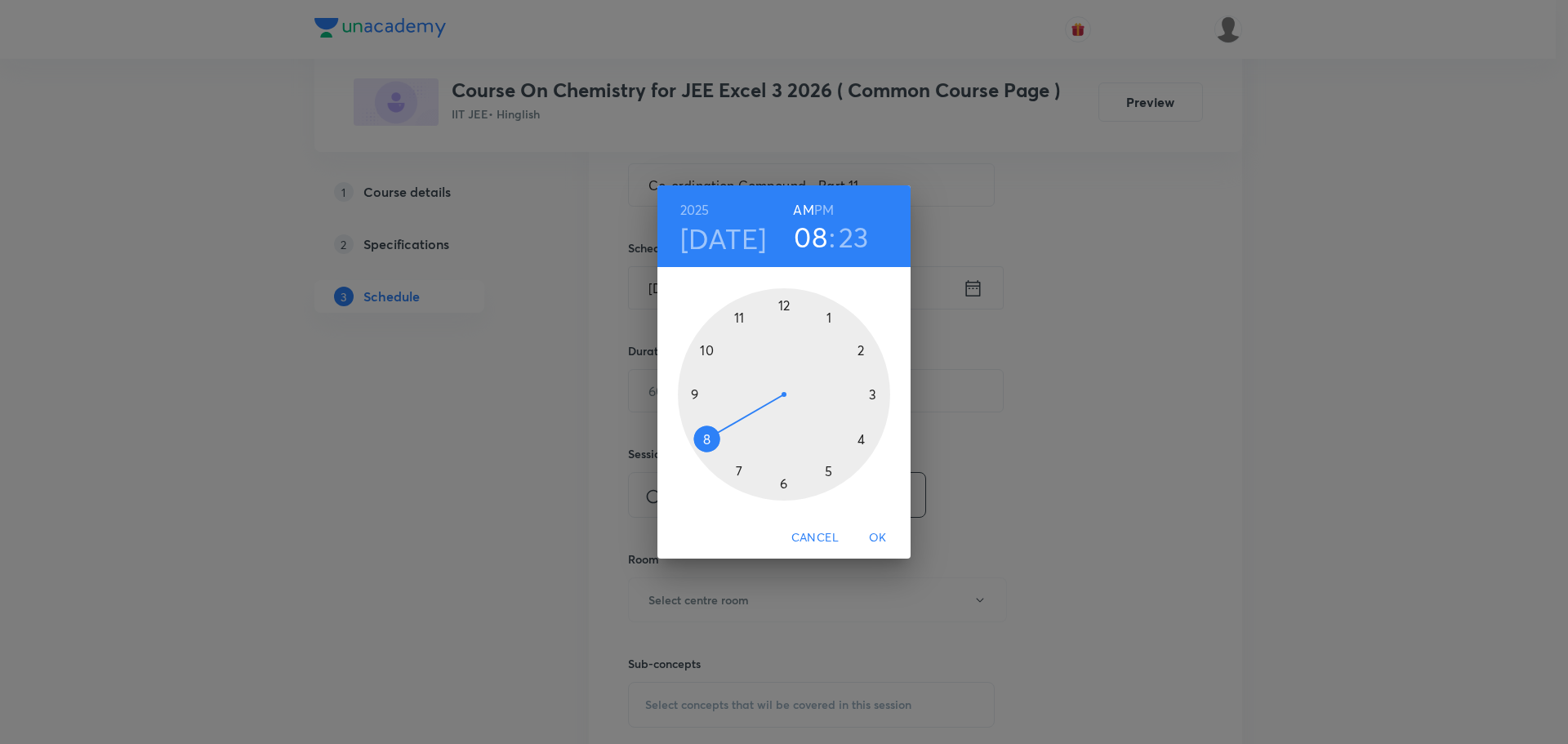
click at [779, 308] on div at bounding box center [784, 395] width 212 height 212
click at [784, 301] on div at bounding box center [784, 395] width 212 height 212
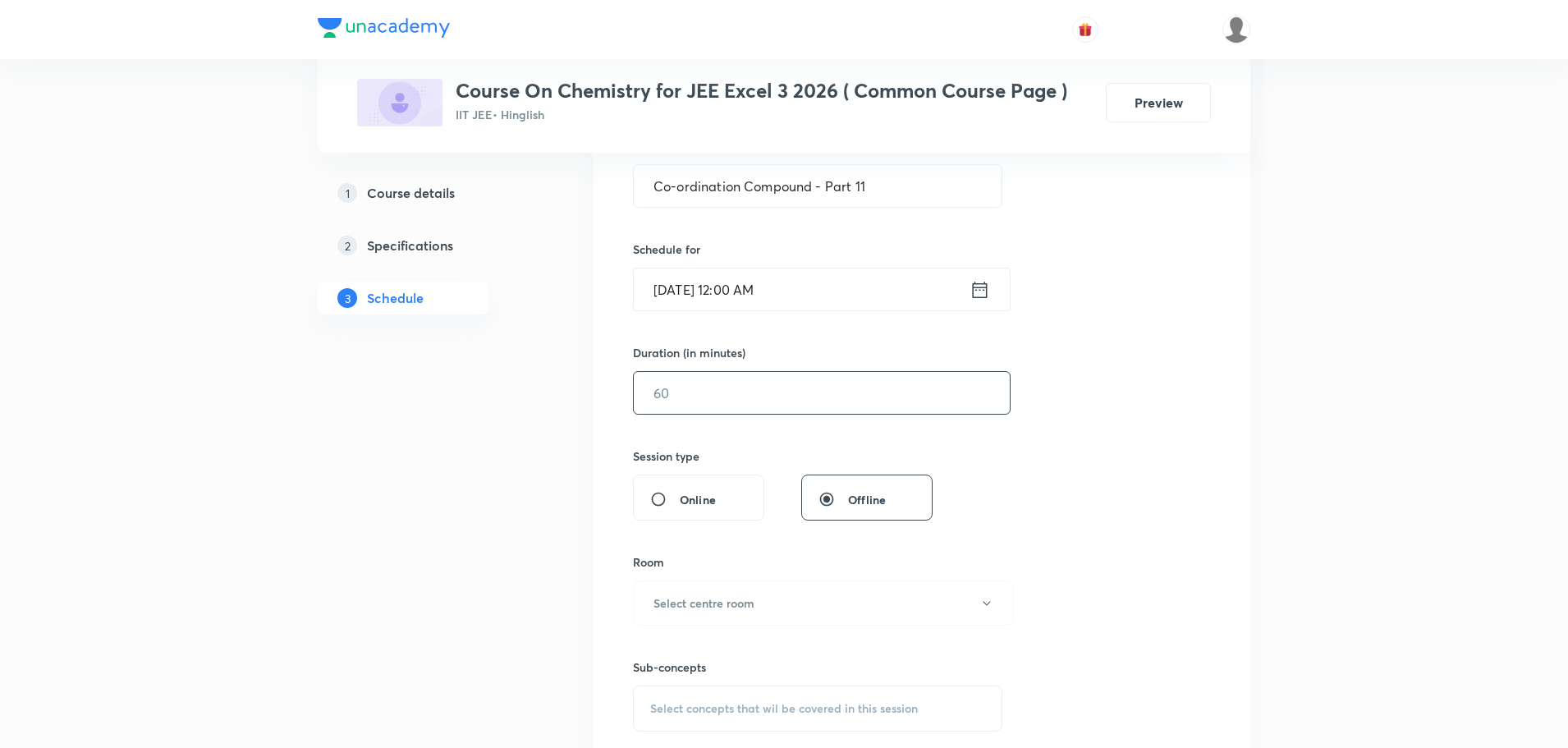
click at [815, 410] on input "text" at bounding box center [822, 392] width 376 height 42
click at [978, 292] on icon at bounding box center [980, 289] width 20 height 23
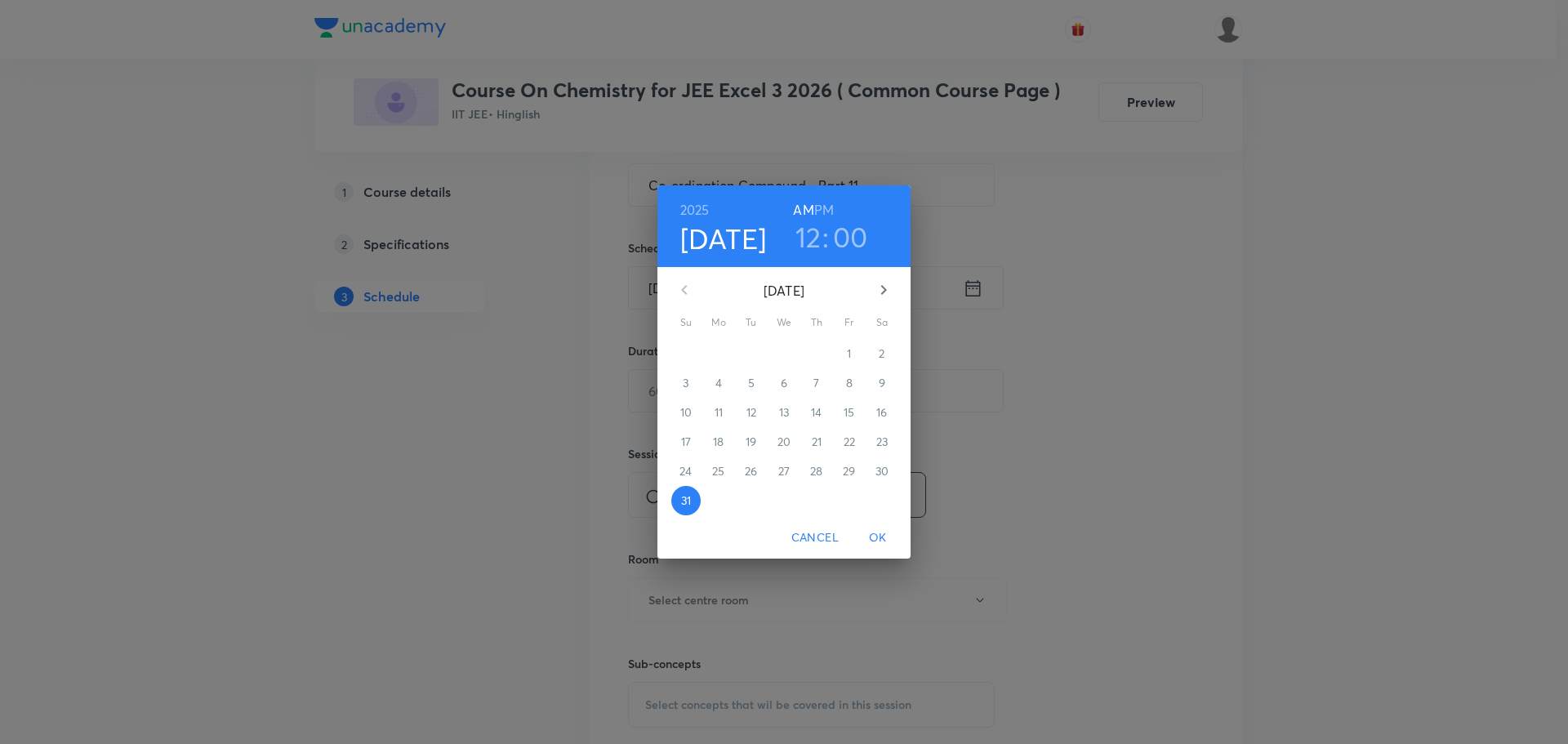
click at [823, 211] on h6 "PM" at bounding box center [823, 209] width 19 height 23
click at [889, 525] on button "OK" at bounding box center [878, 537] width 53 height 30
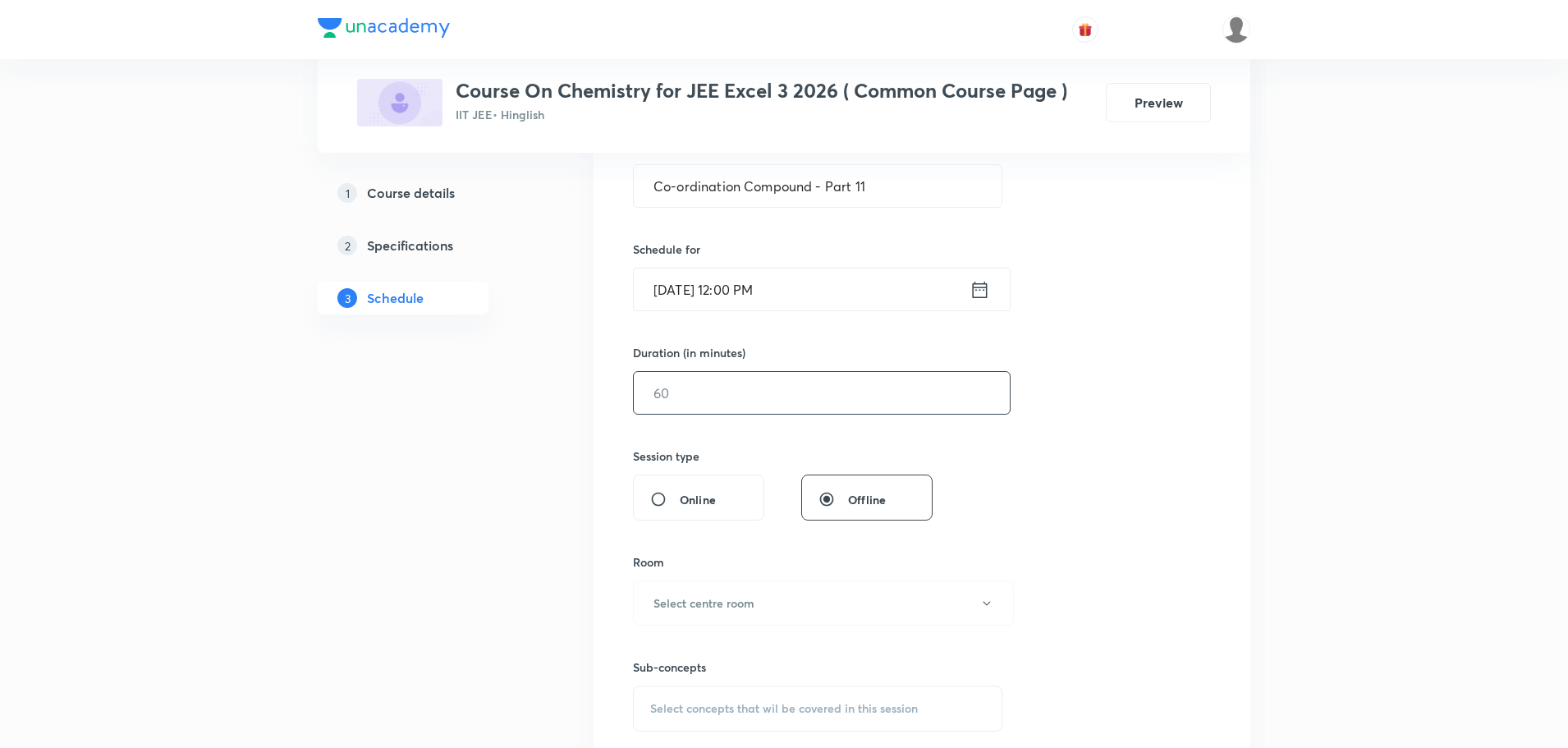
click at [770, 392] on input "text" at bounding box center [822, 392] width 376 height 42
type input "6"
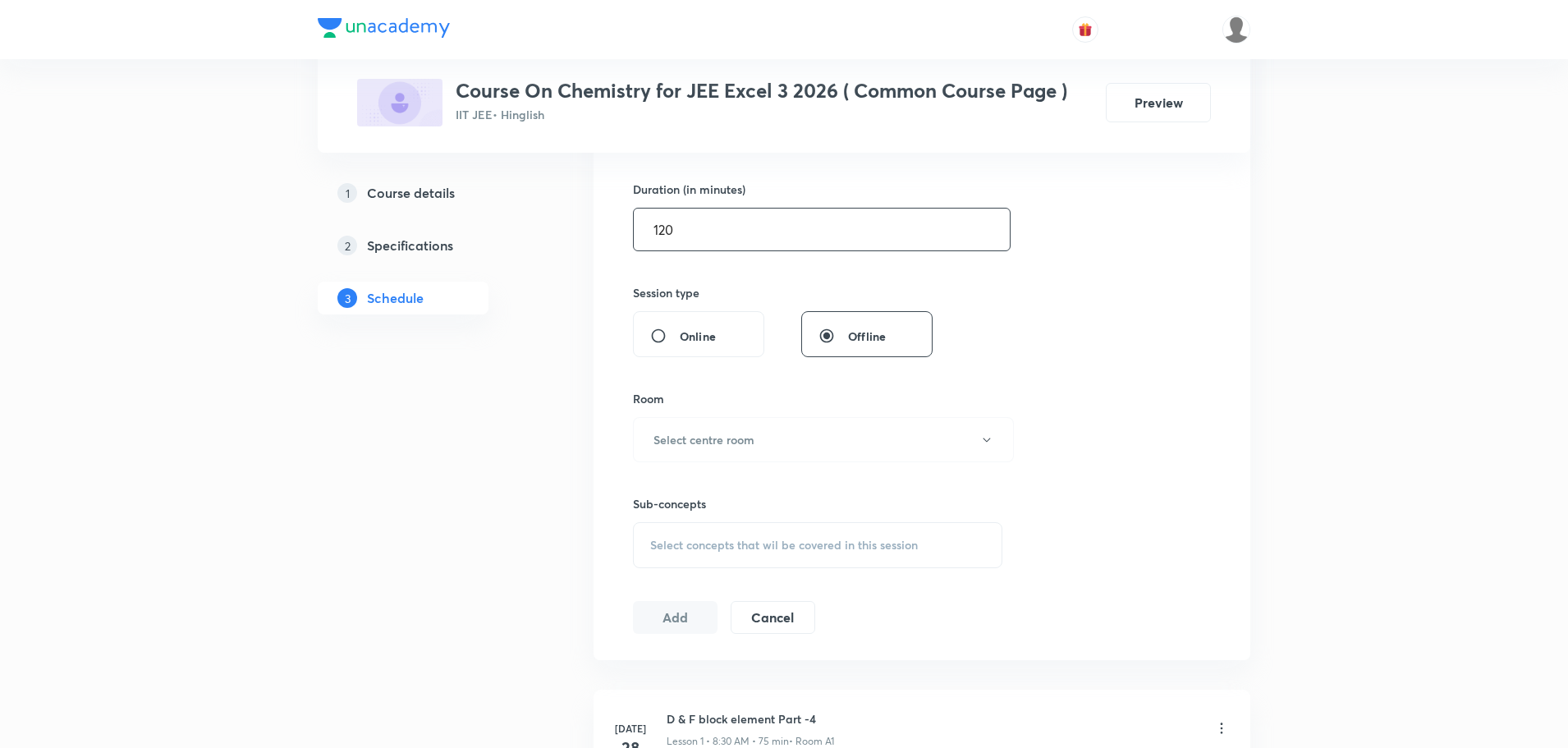
scroll to position [492, 0]
type input "120"
click at [715, 447] on h6 "Select centre room" at bounding box center [703, 438] width 101 height 18
click at [650, 649] on span "M1" at bounding box center [822, 644] width 360 height 18
click at [725, 550] on span "Select concepts that wil be covered in this session" at bounding box center [784, 544] width 268 height 13
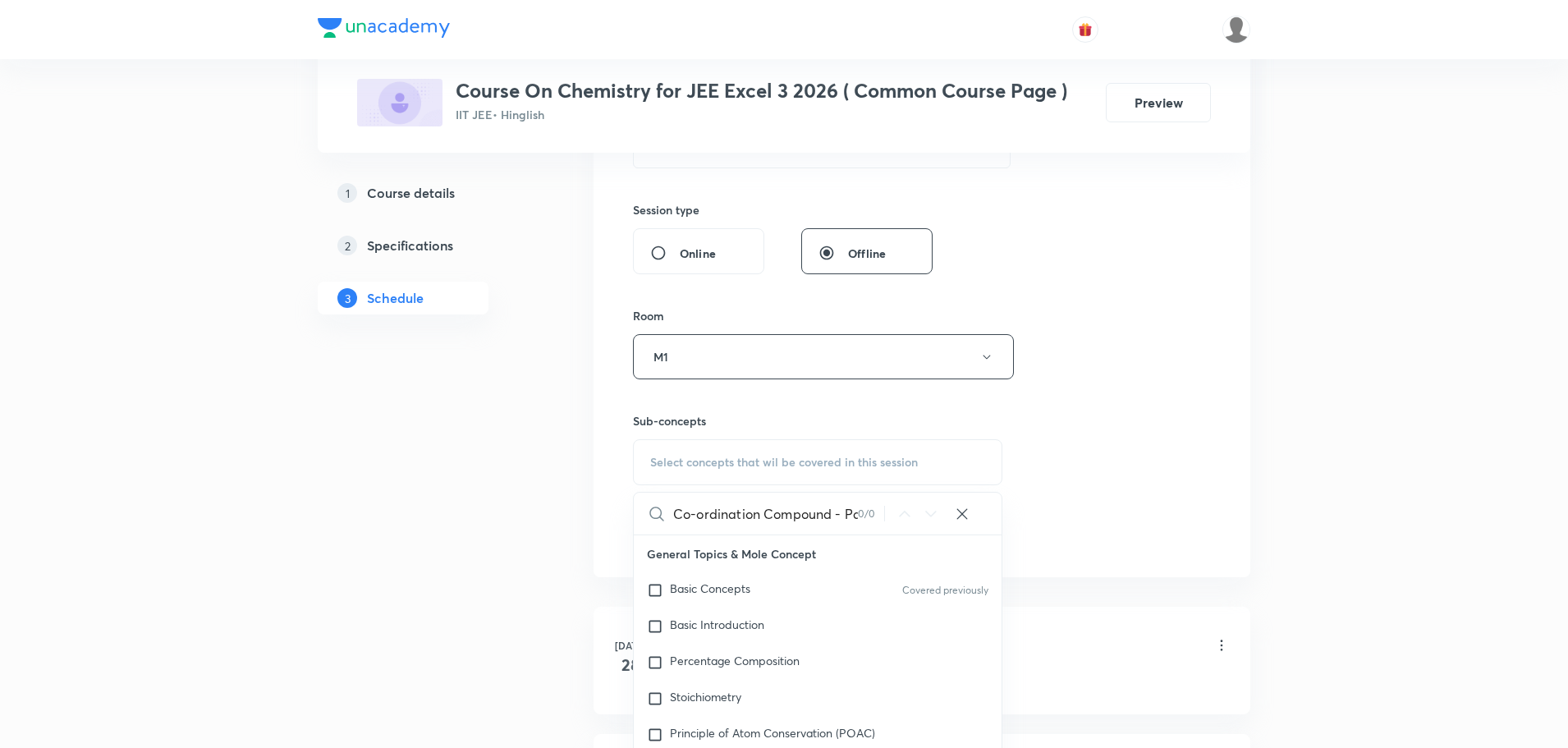
scroll to position [0, 30]
drag, startPoint x: 856, startPoint y: 519, endPoint x: 802, endPoint y: 514, distance: 54.2
click at [802, 514] on input "Co-ordination Compound - Part 10" at bounding box center [765, 513] width 184 height 42
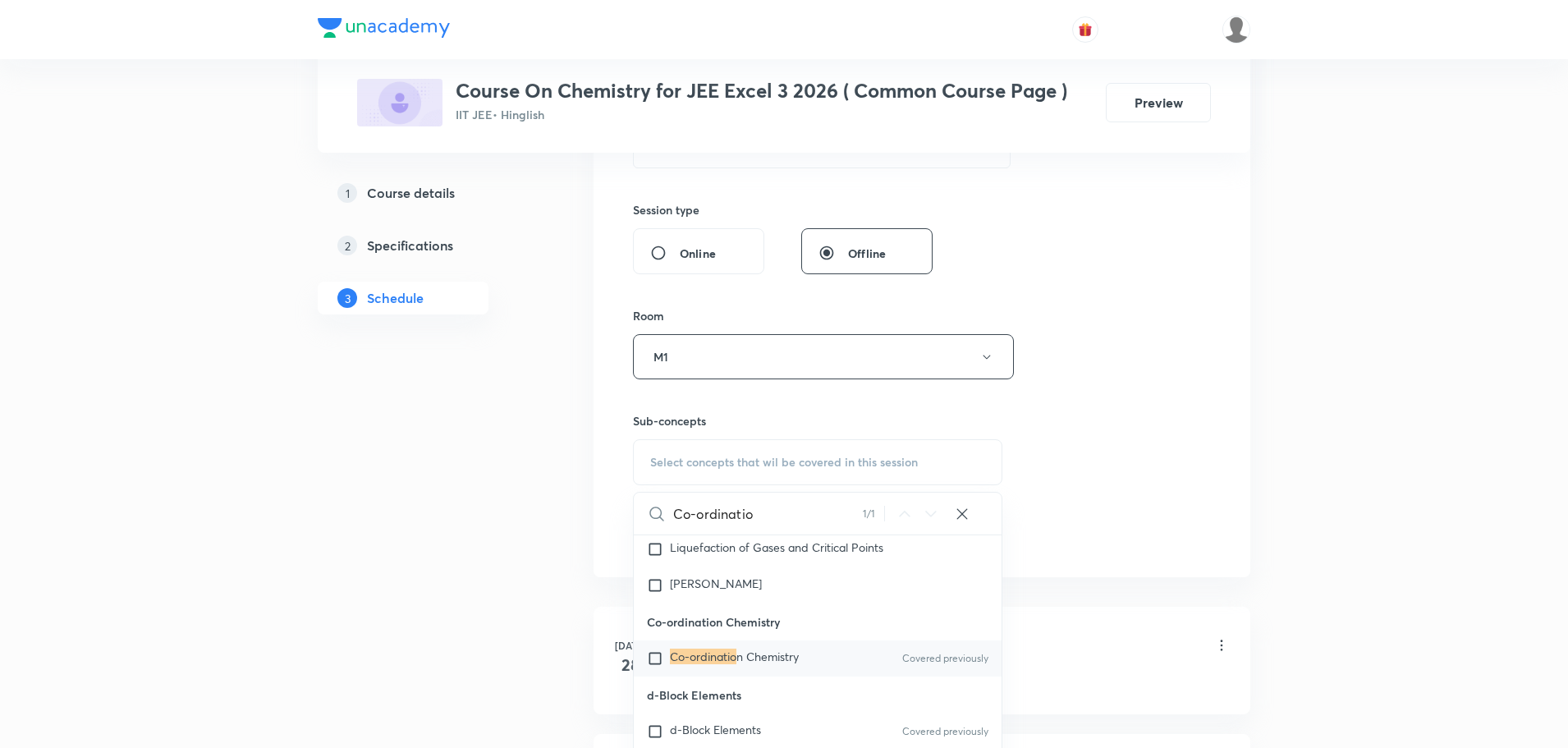
scroll to position [26065, 0]
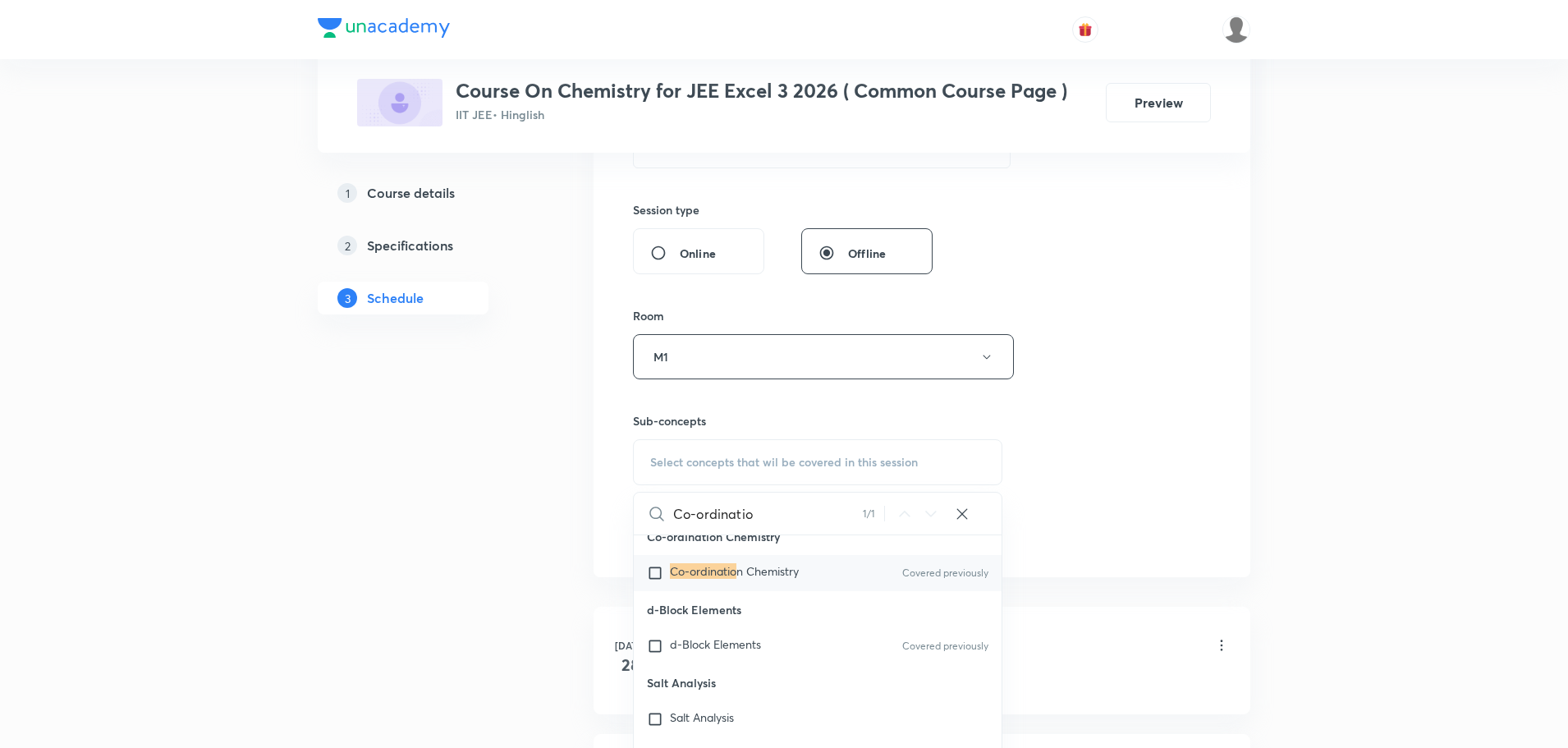
type input "Co-ordinatio"
click at [656, 581] on input "checkbox" at bounding box center [658, 573] width 23 height 17
checkbox input "true"
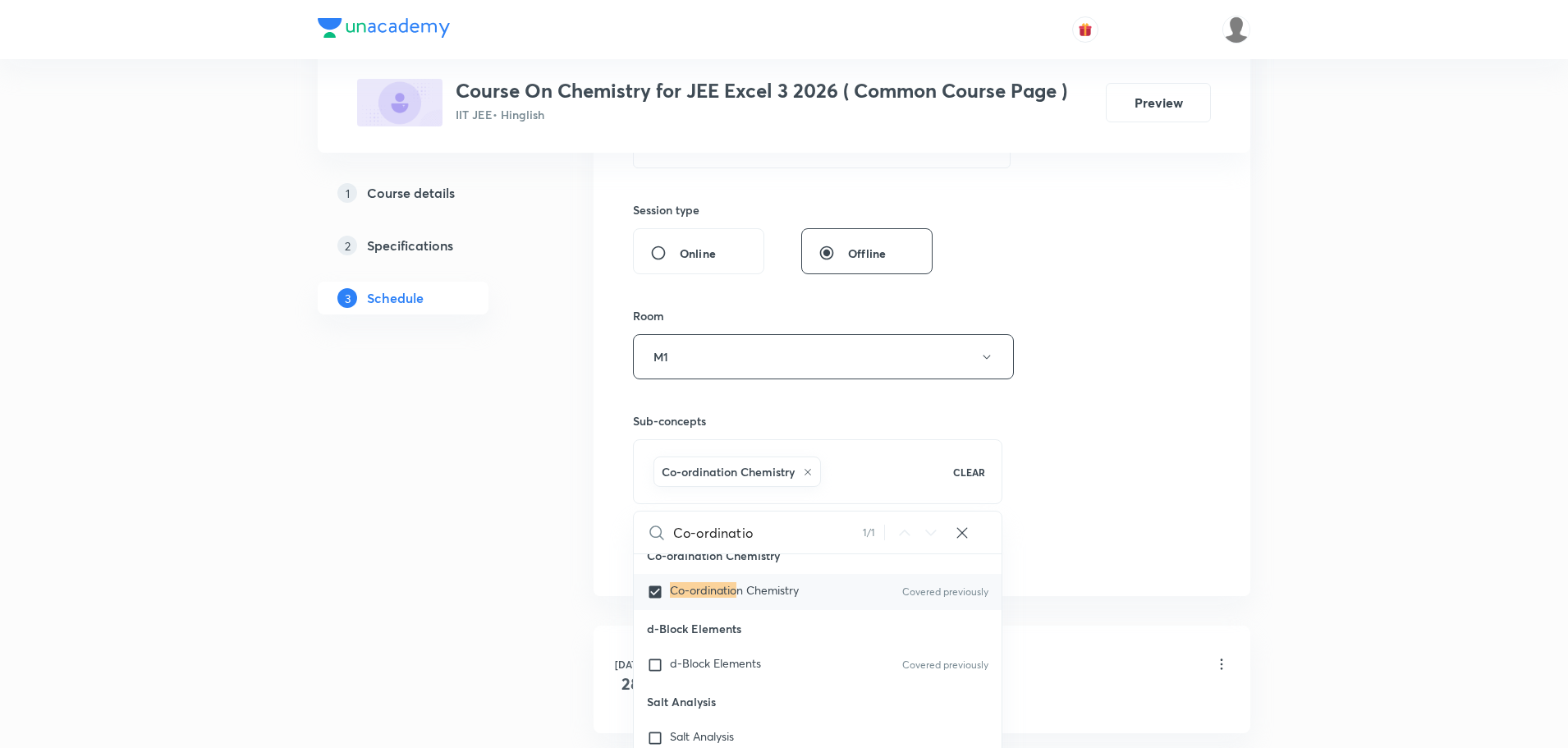
click at [758, 413] on h6 "Sub-concepts" at bounding box center [817, 421] width 370 height 18
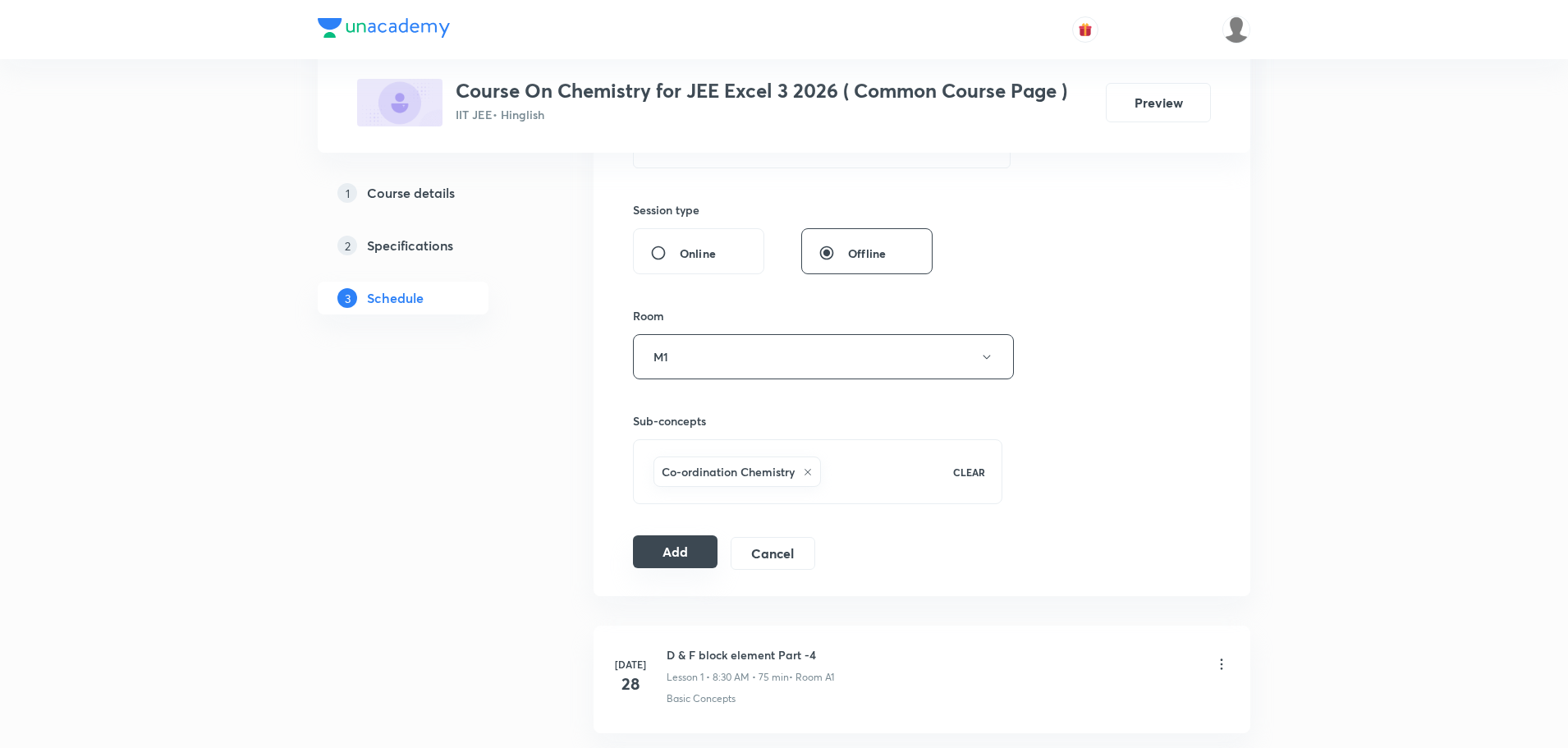
click at [672, 551] on button "Add" at bounding box center [675, 551] width 84 height 32
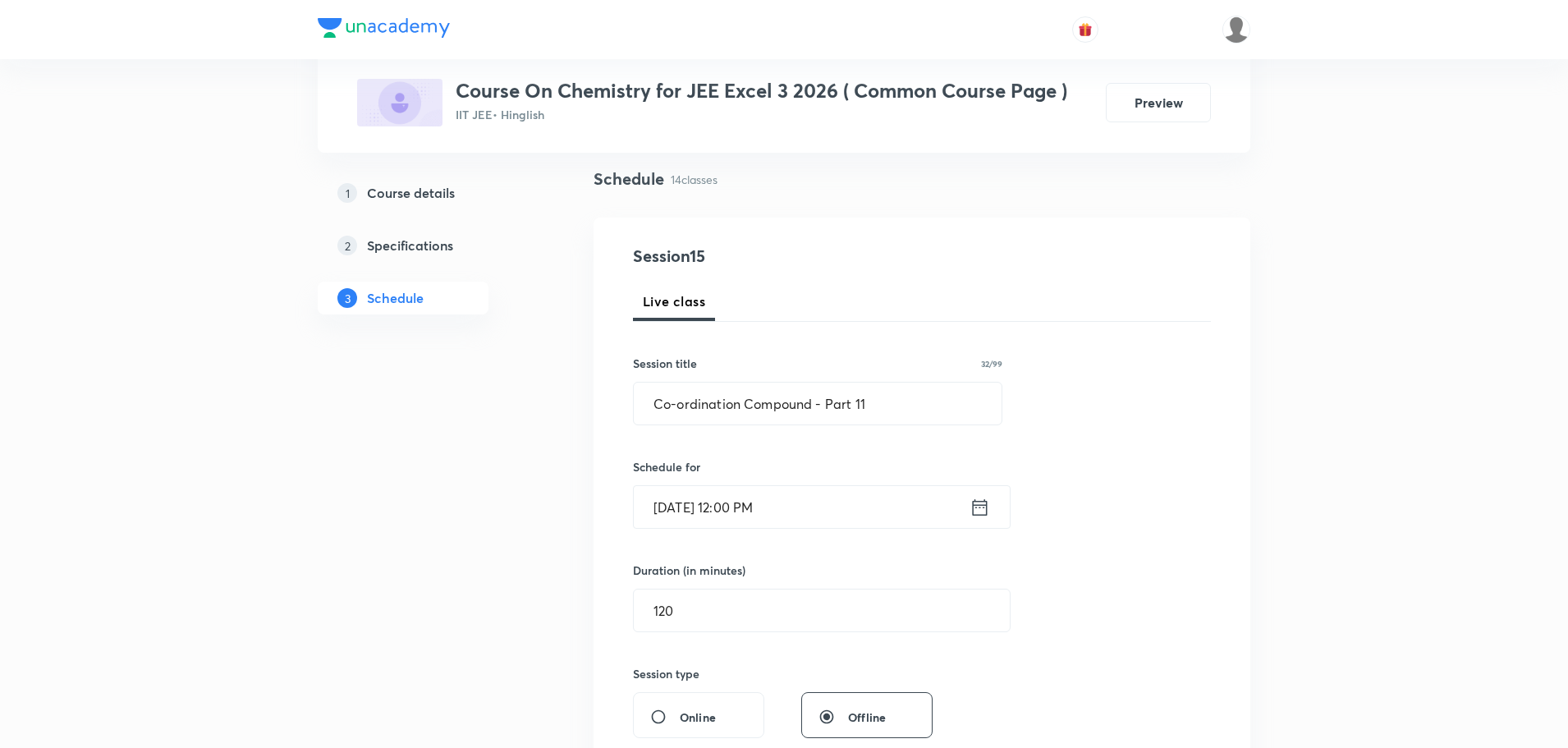
scroll to position [82, 0]
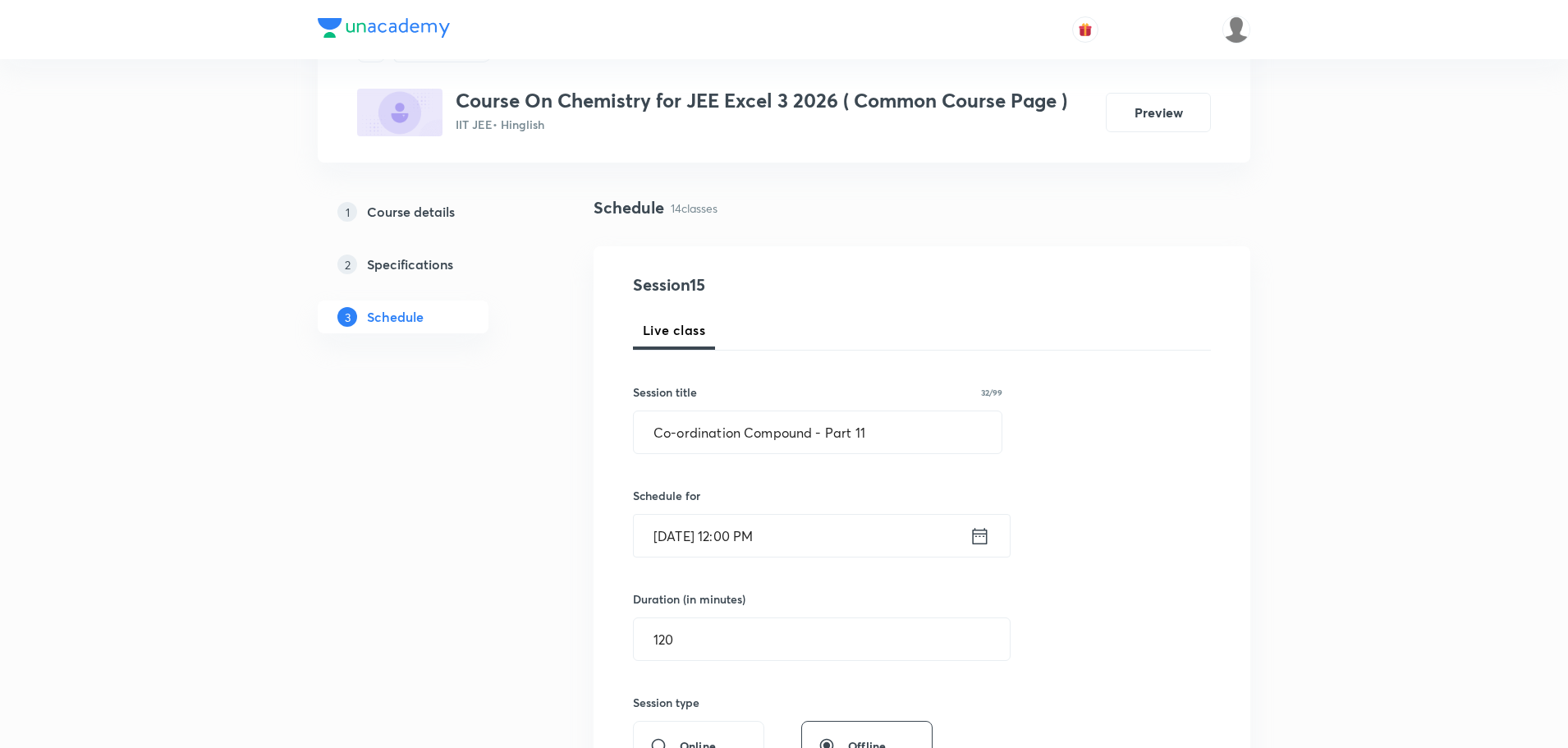
drag, startPoint x: 808, startPoint y: 536, endPoint x: 626, endPoint y: 538, distance: 182.0
click at [626, 538] on div "Session 15 Live class Session title 32/99 Co-ordination Compound - Part 11 ​ Sc…" at bounding box center [921, 667] width 657 height 843
drag, startPoint x: 939, startPoint y: 413, endPoint x: 571, endPoint y: 413, distance: 368.0
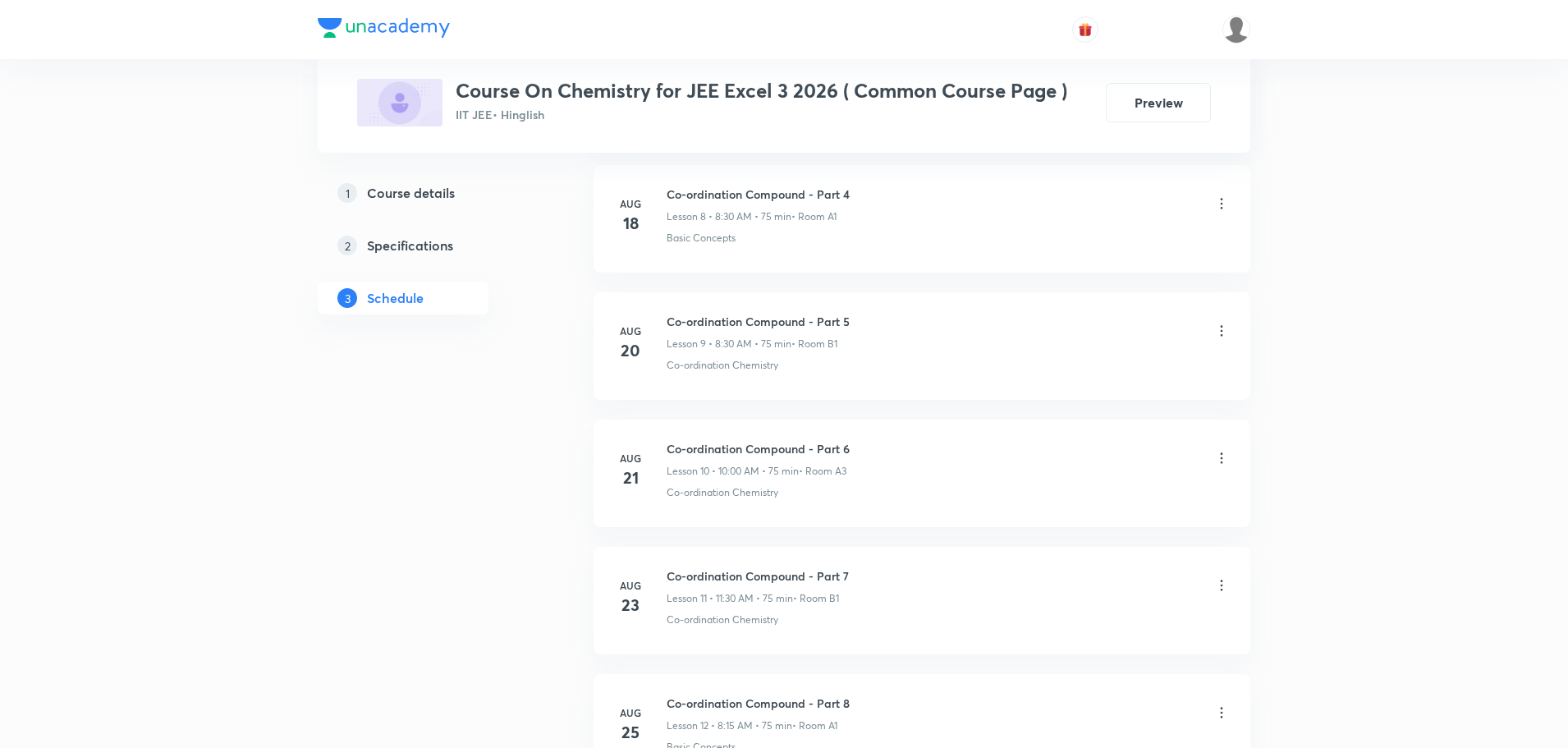
scroll to position [2369, 0]
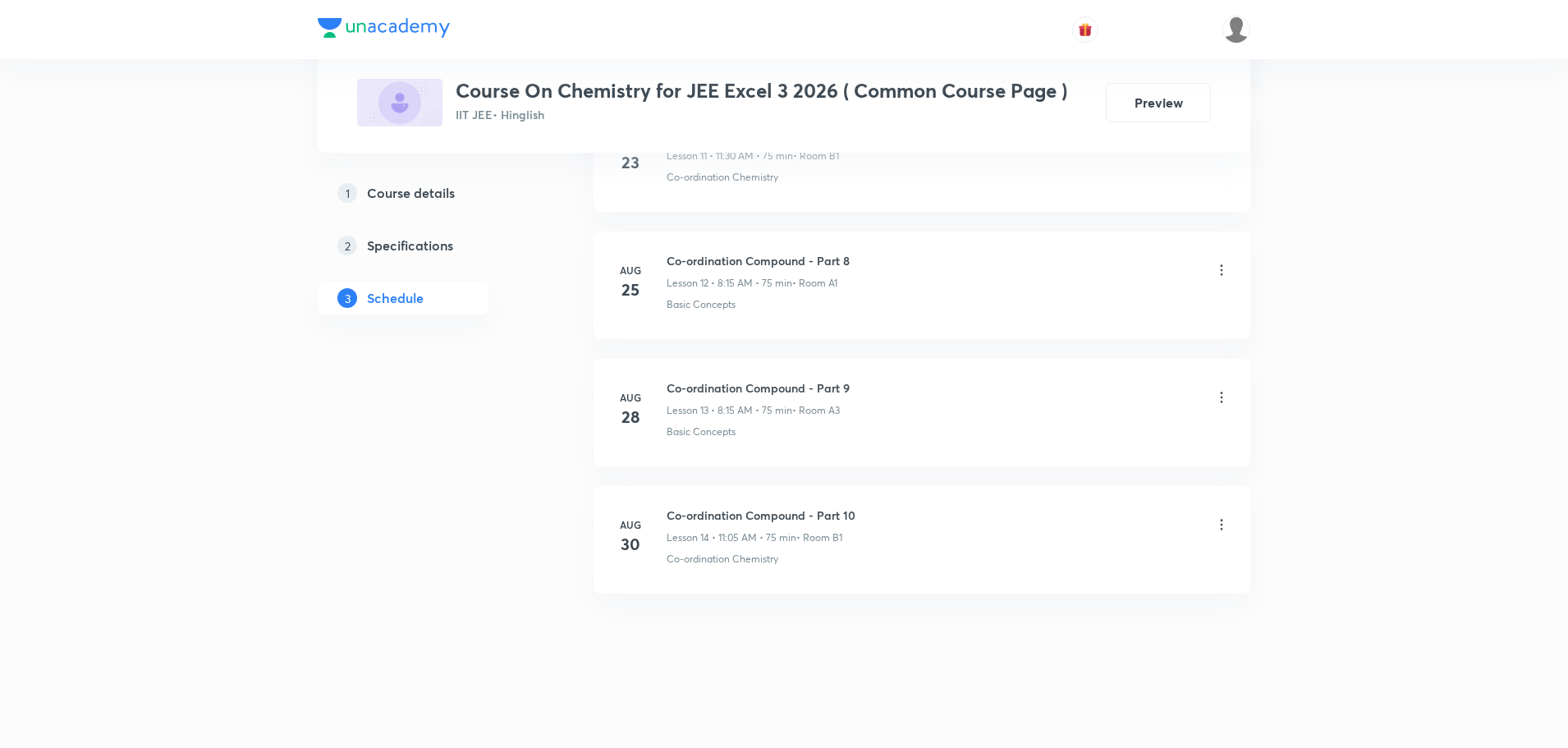
drag, startPoint x: 960, startPoint y: 313, endPoint x: 956, endPoint y: 715, distance: 402.0
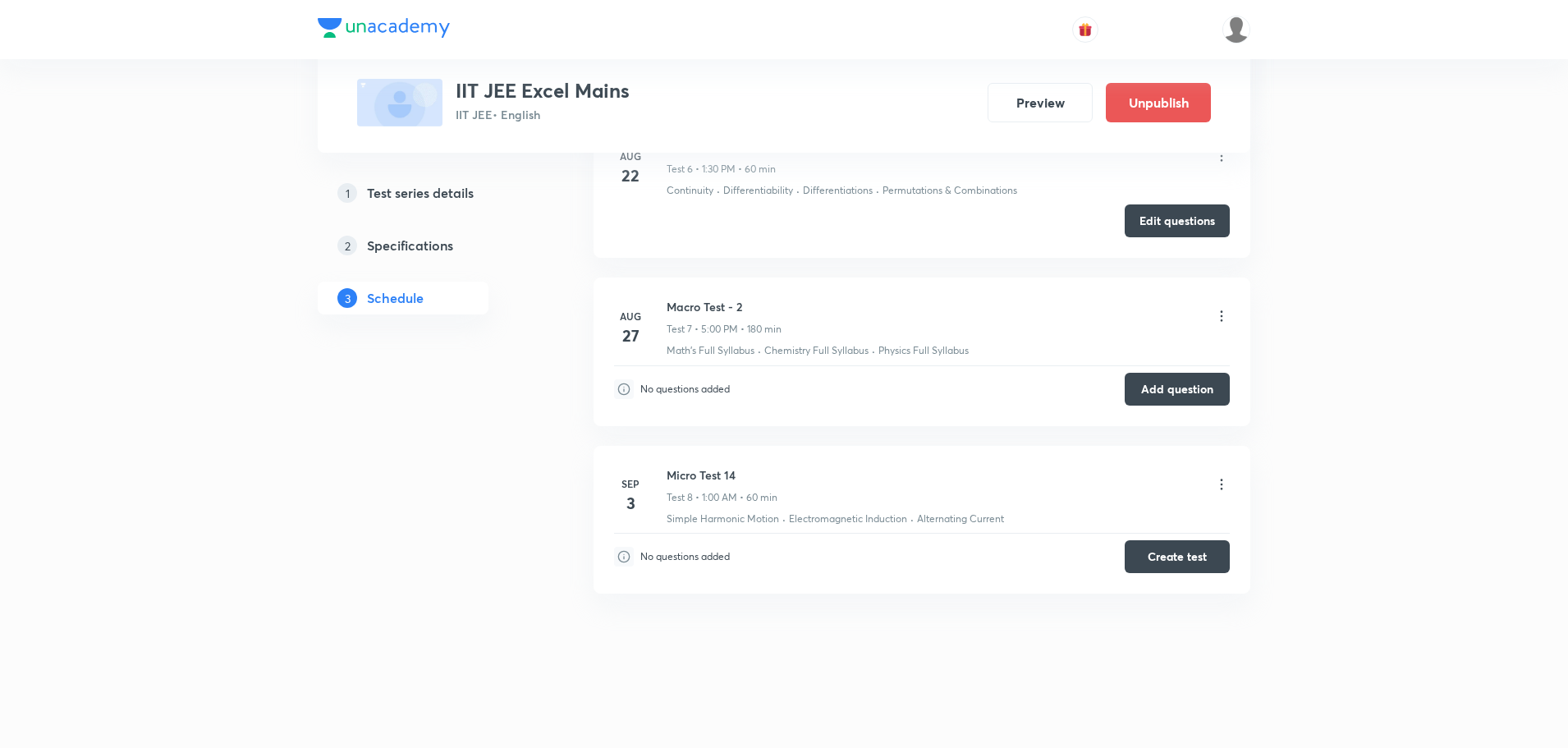
click at [1220, 481] on icon at bounding box center [1221, 485] width 17 height 17
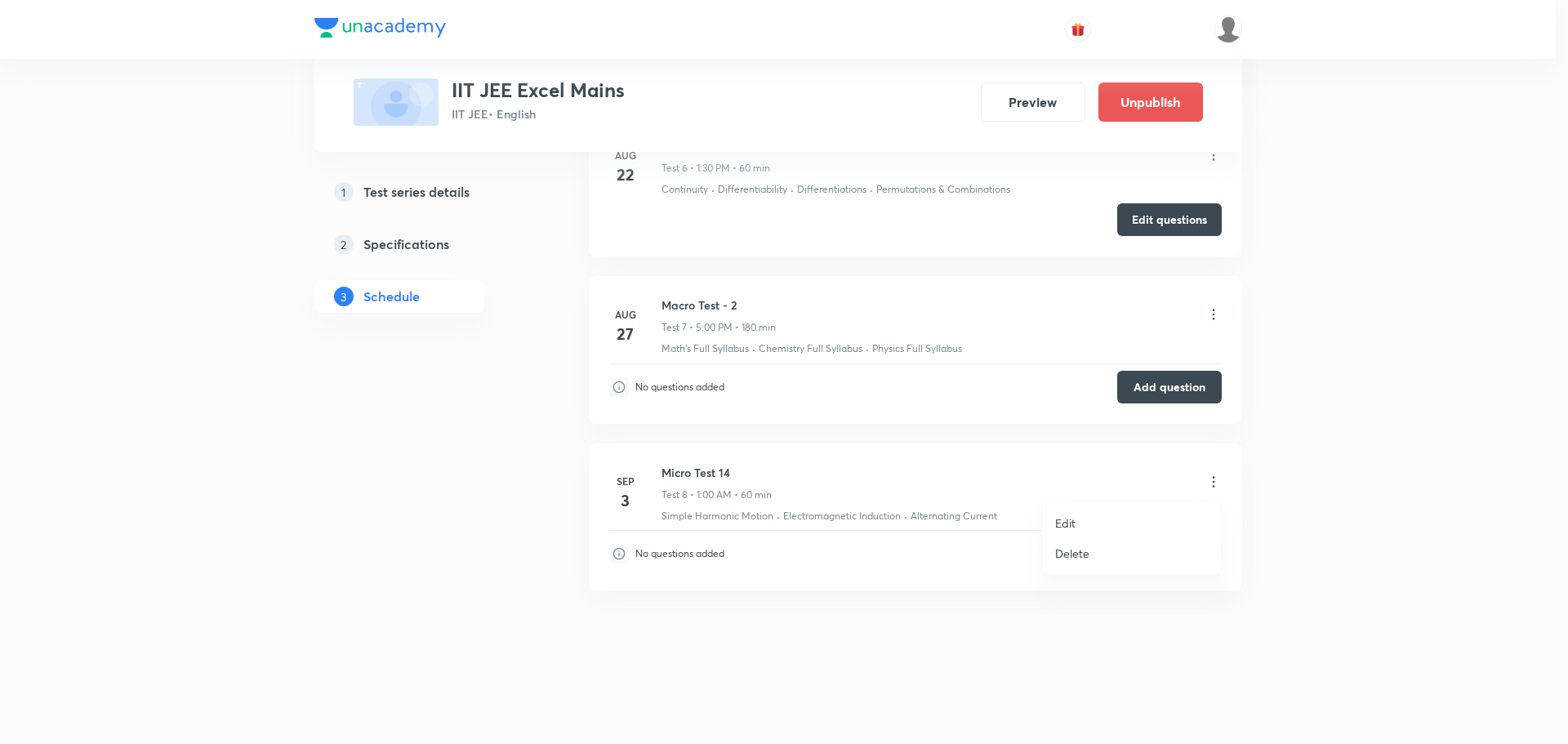
click at [1108, 533] on li "Edit" at bounding box center [1131, 523] width 179 height 30
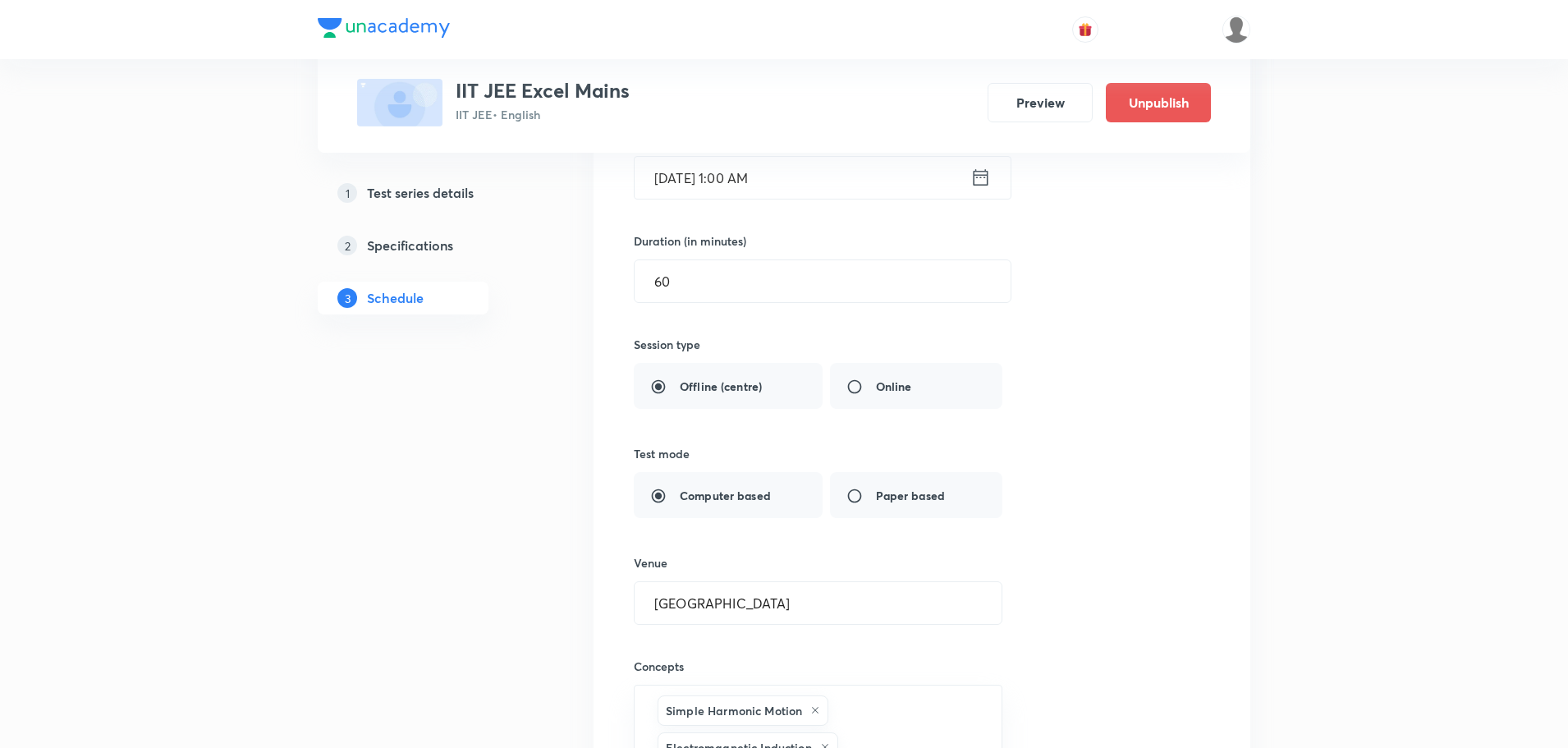
scroll to position [1580, 0]
click at [981, 181] on icon at bounding box center [980, 180] width 20 height 23
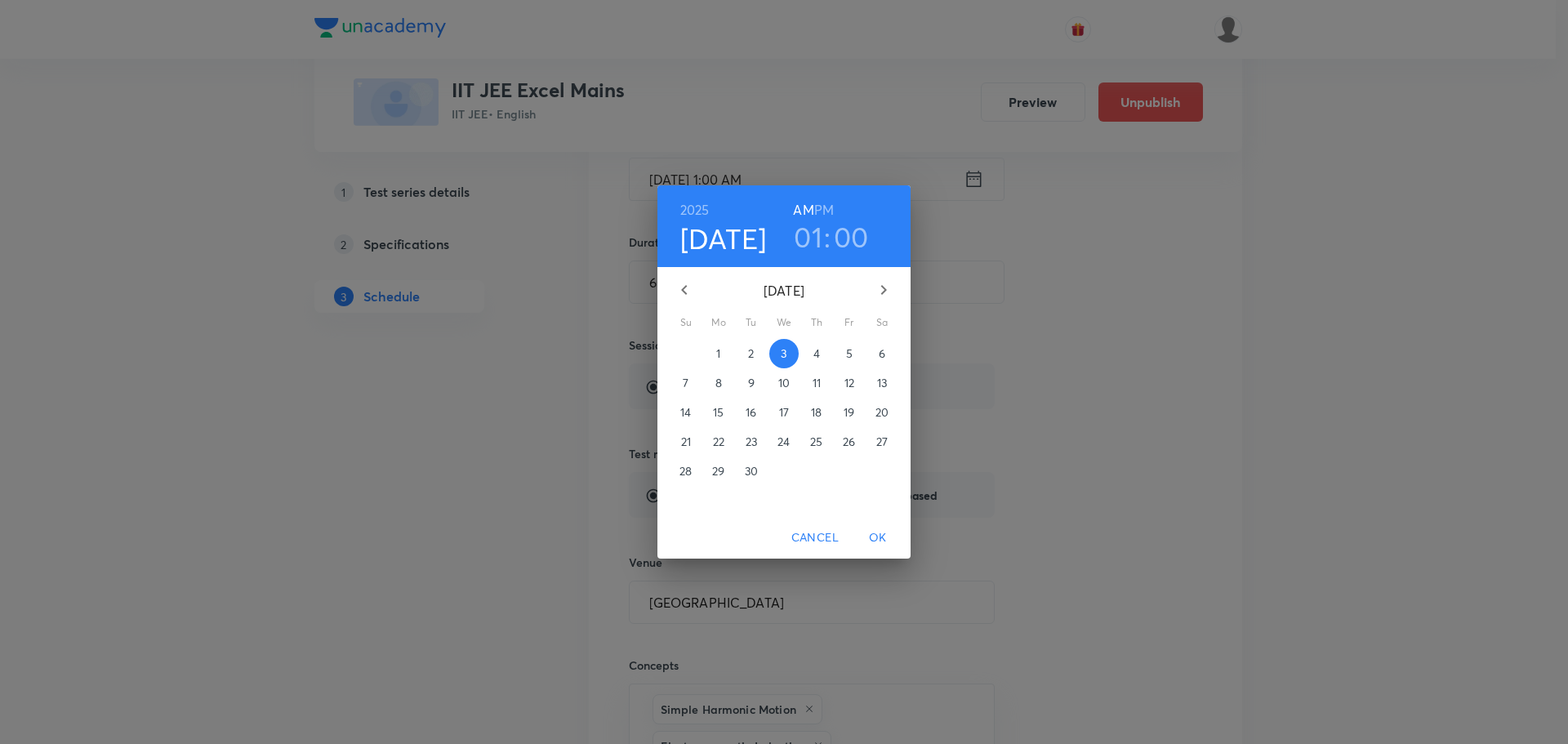
click at [821, 206] on h6 "PM" at bounding box center [823, 209] width 19 height 23
click at [889, 535] on span "OK" at bounding box center [878, 537] width 40 height 20
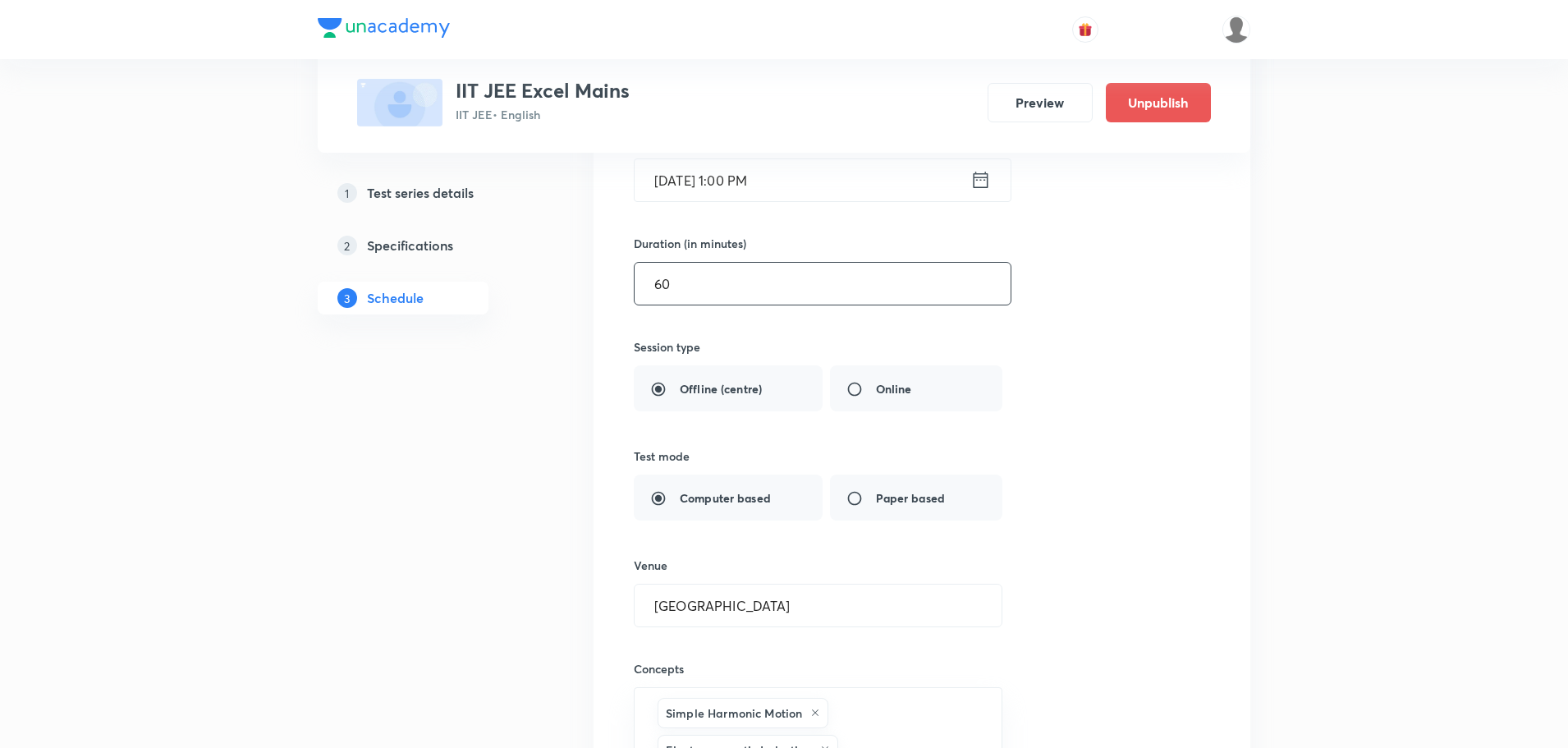
click at [689, 298] on input "60" at bounding box center [823, 283] width 376 height 42
type input "6"
type input "0"
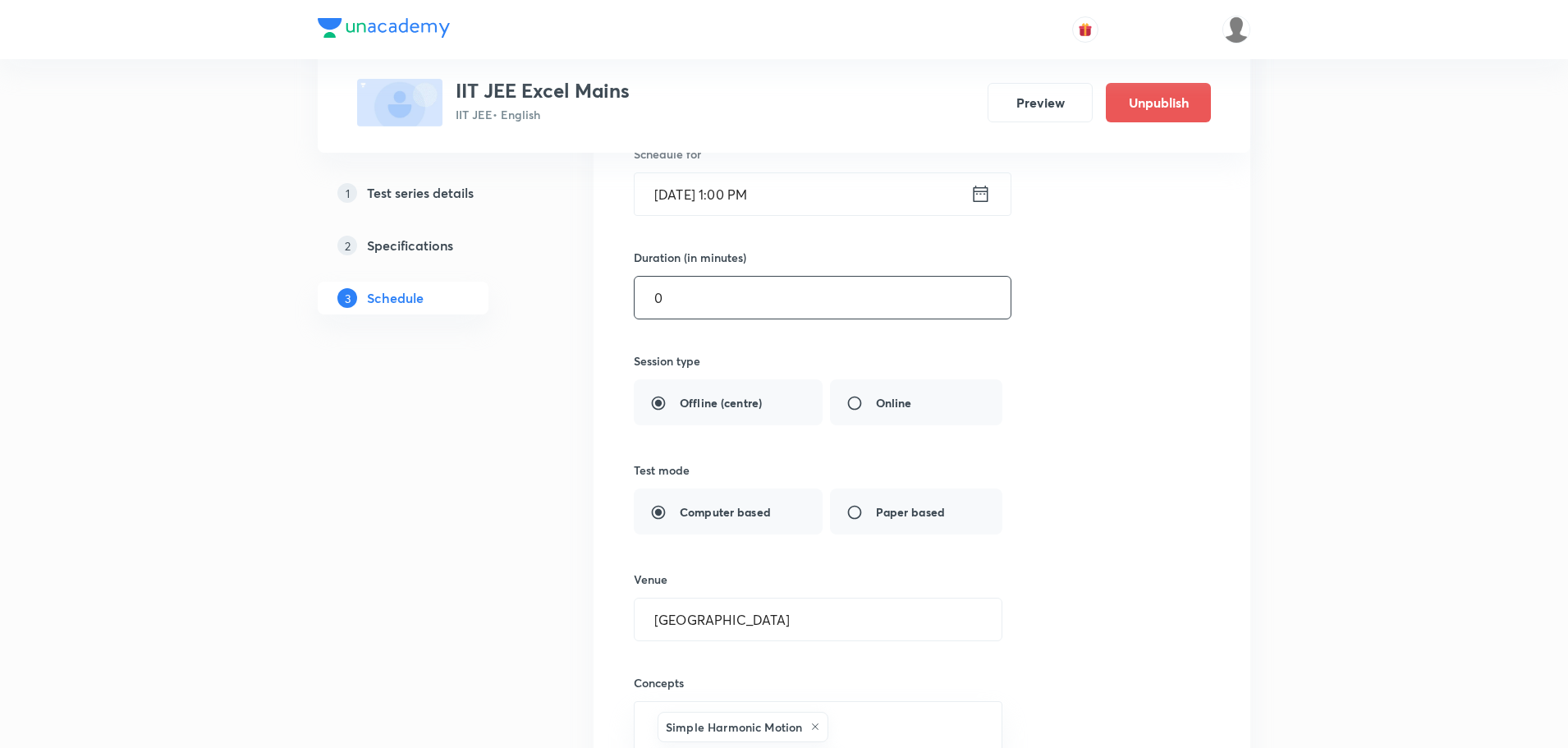
scroll to position [1560, 0]
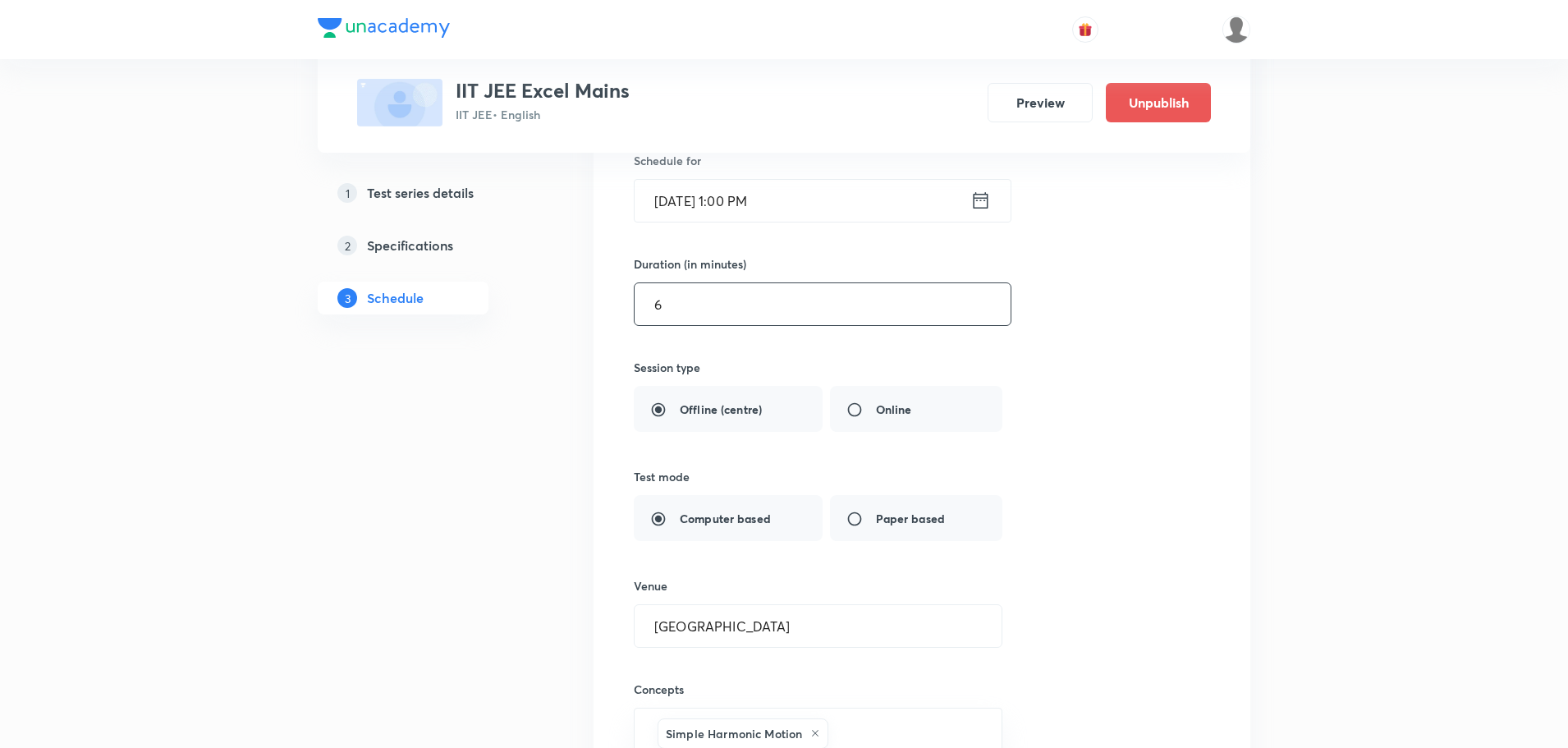
type input "60"
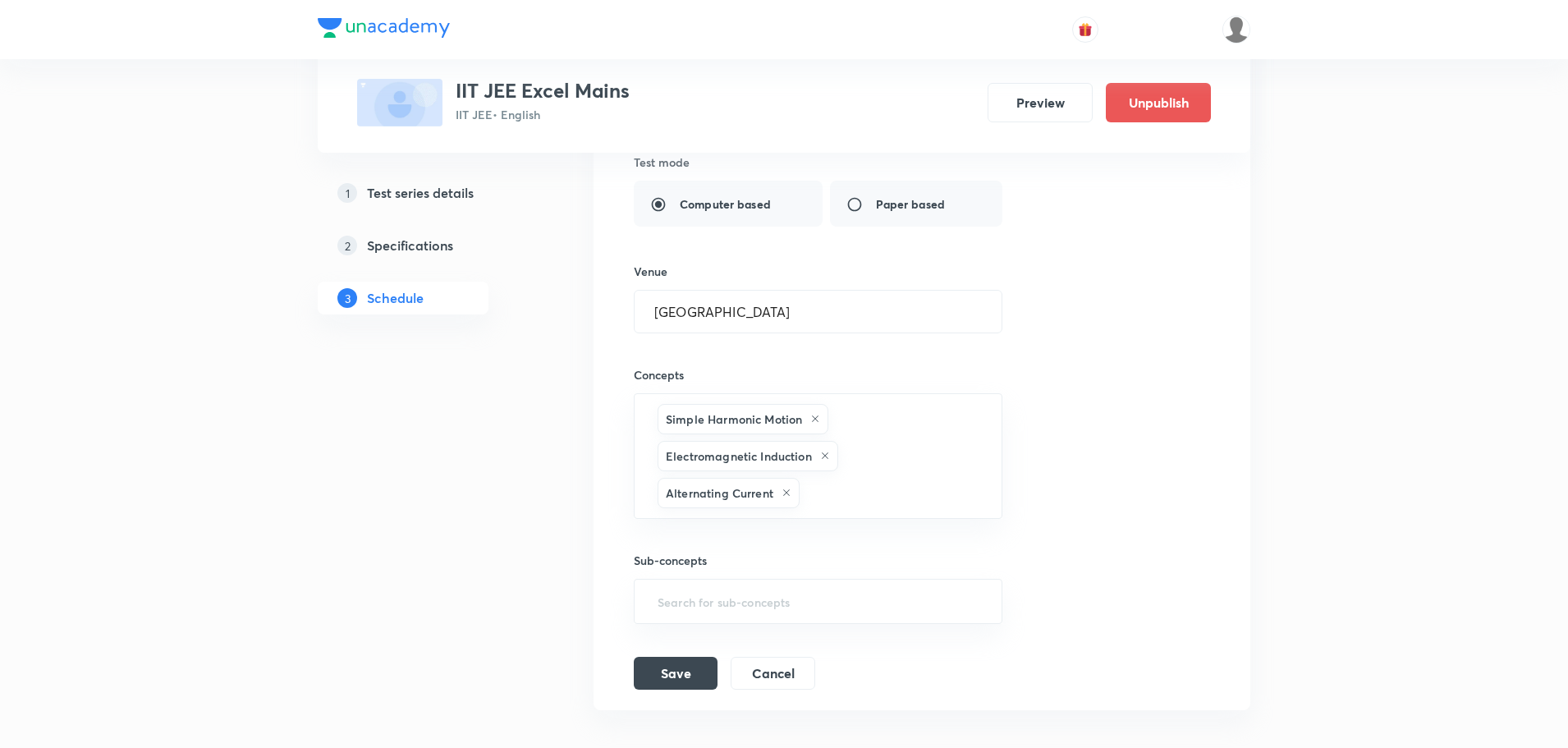
scroll to position [1888, 0]
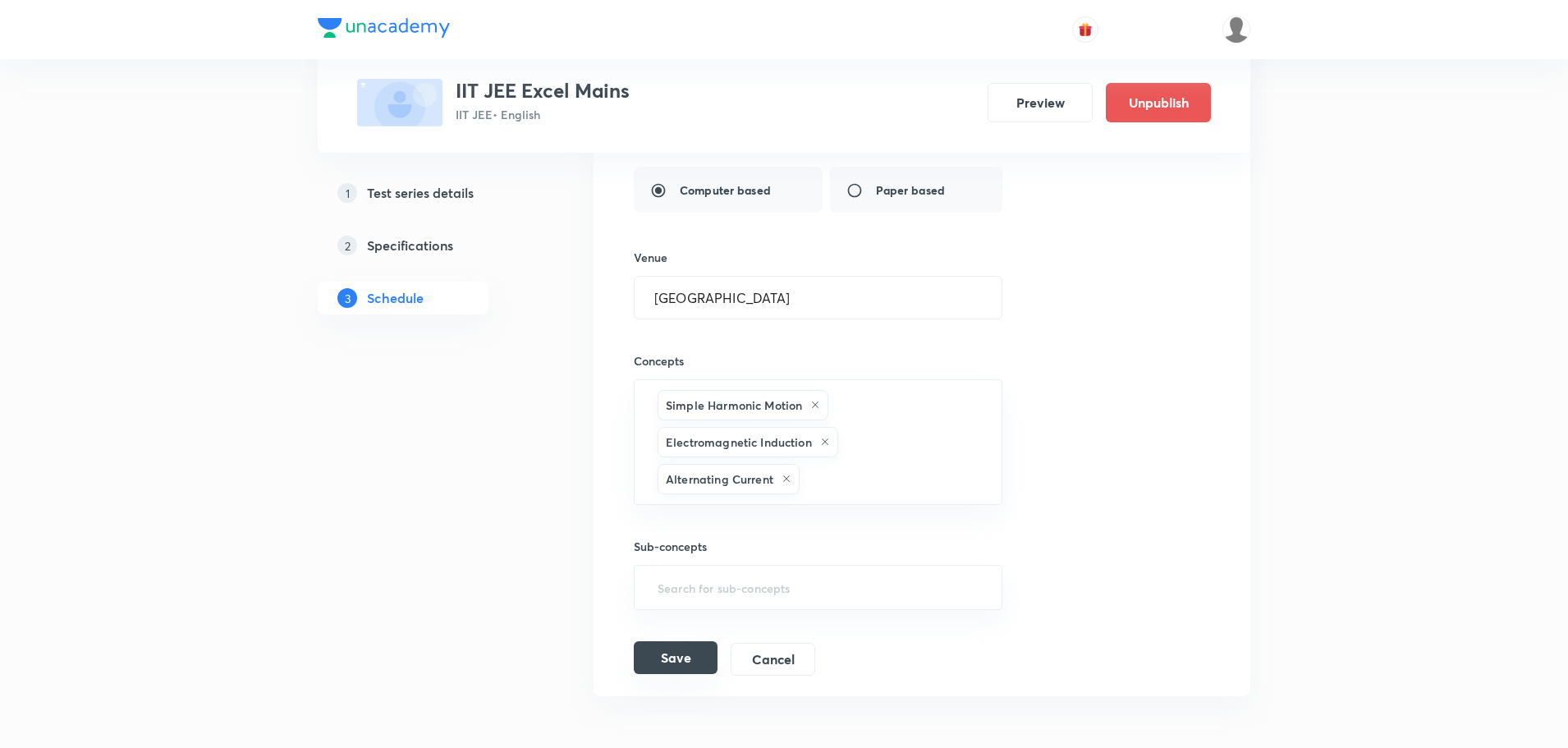
click at [677, 666] on button "Save" at bounding box center [676, 657] width 83 height 32
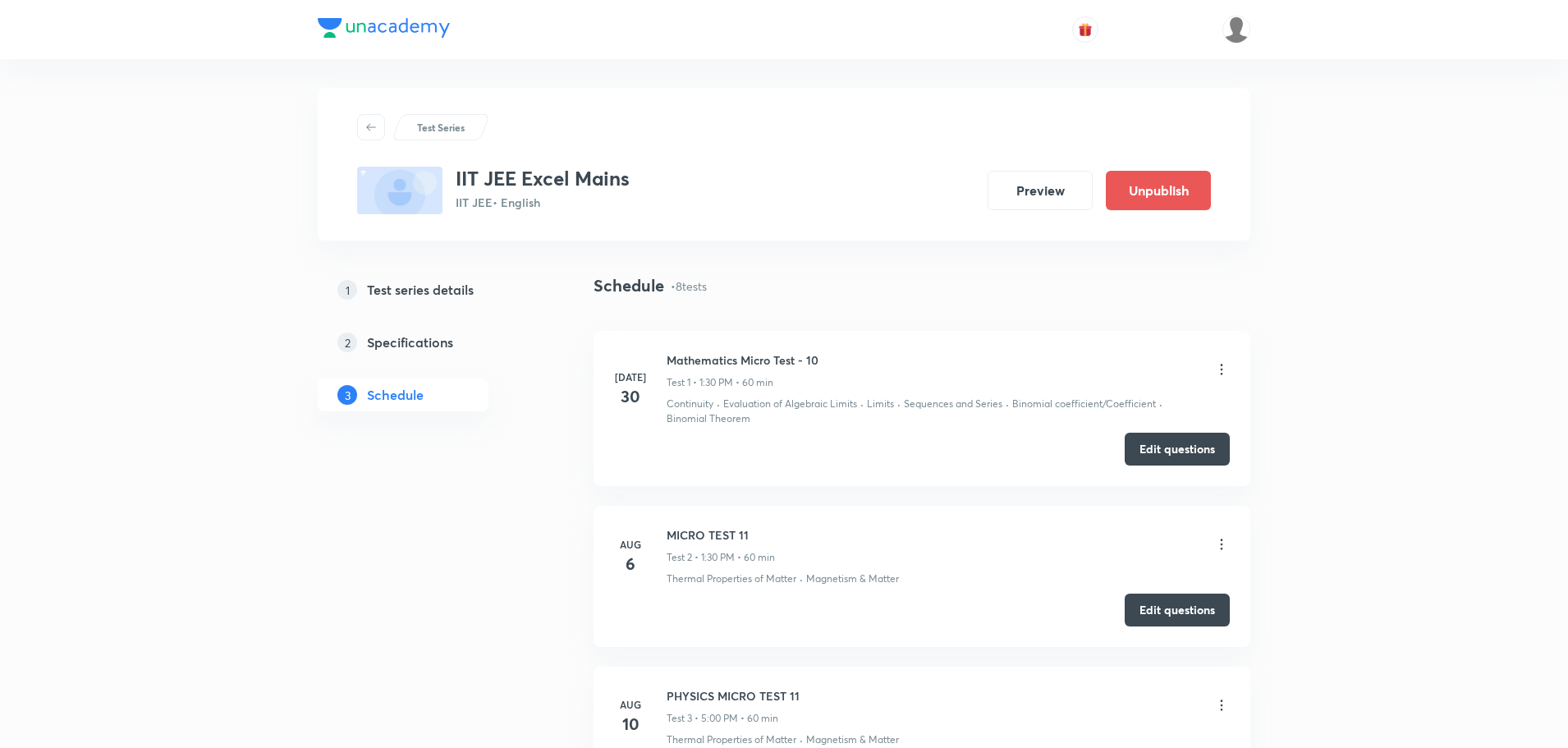
scroll to position [0, 0]
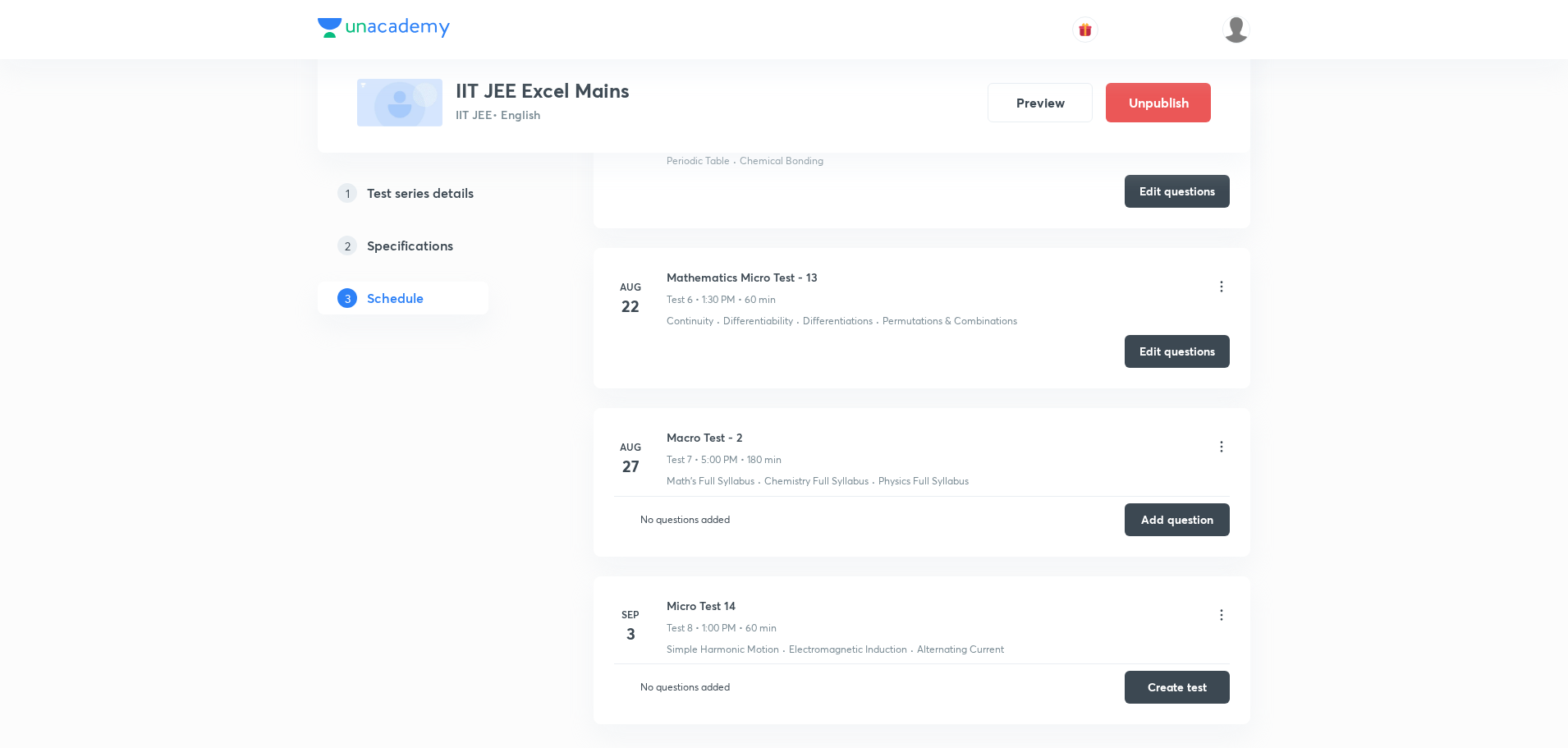
scroll to position [2089, 0]
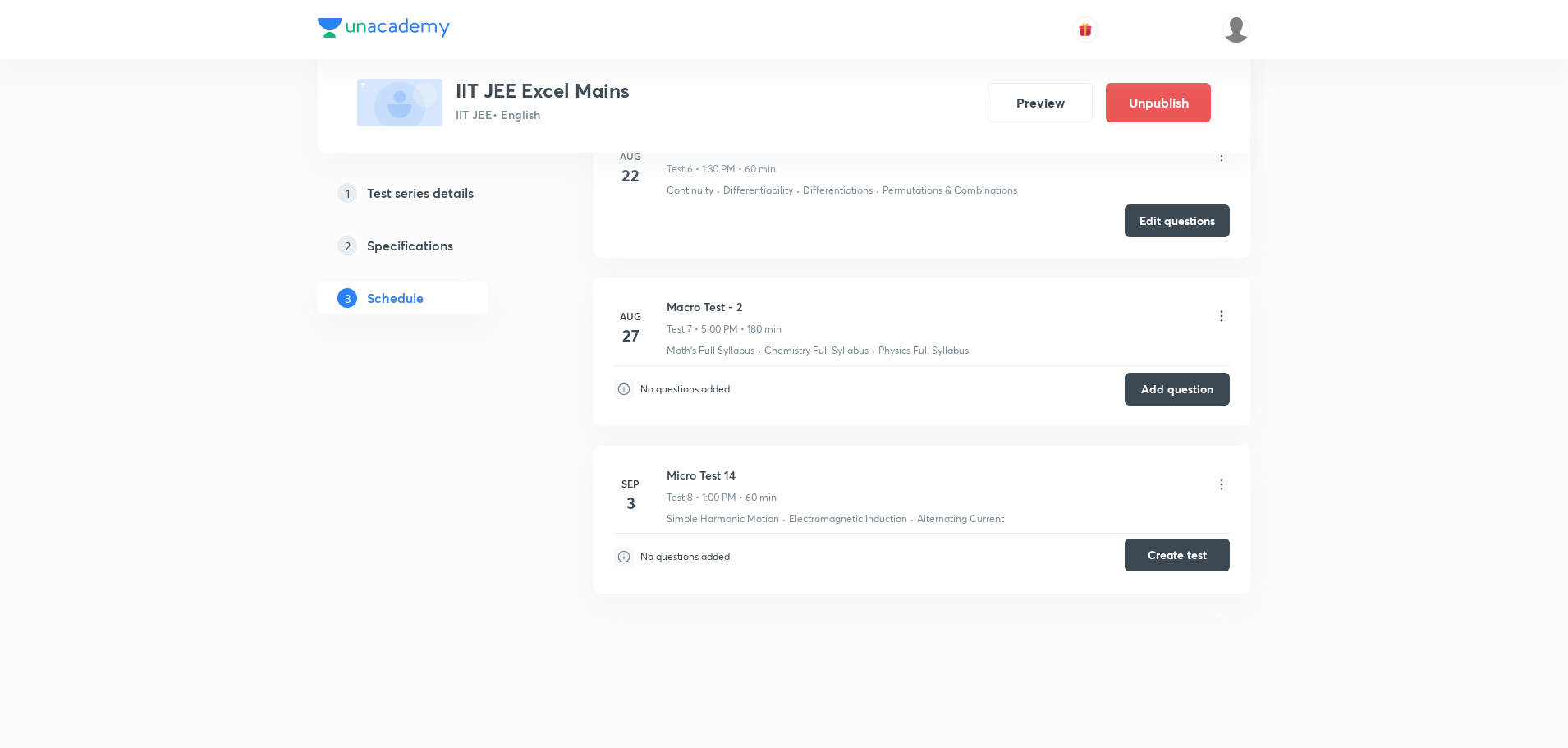
click at [1169, 559] on button "Create test" at bounding box center [1177, 554] width 105 height 32
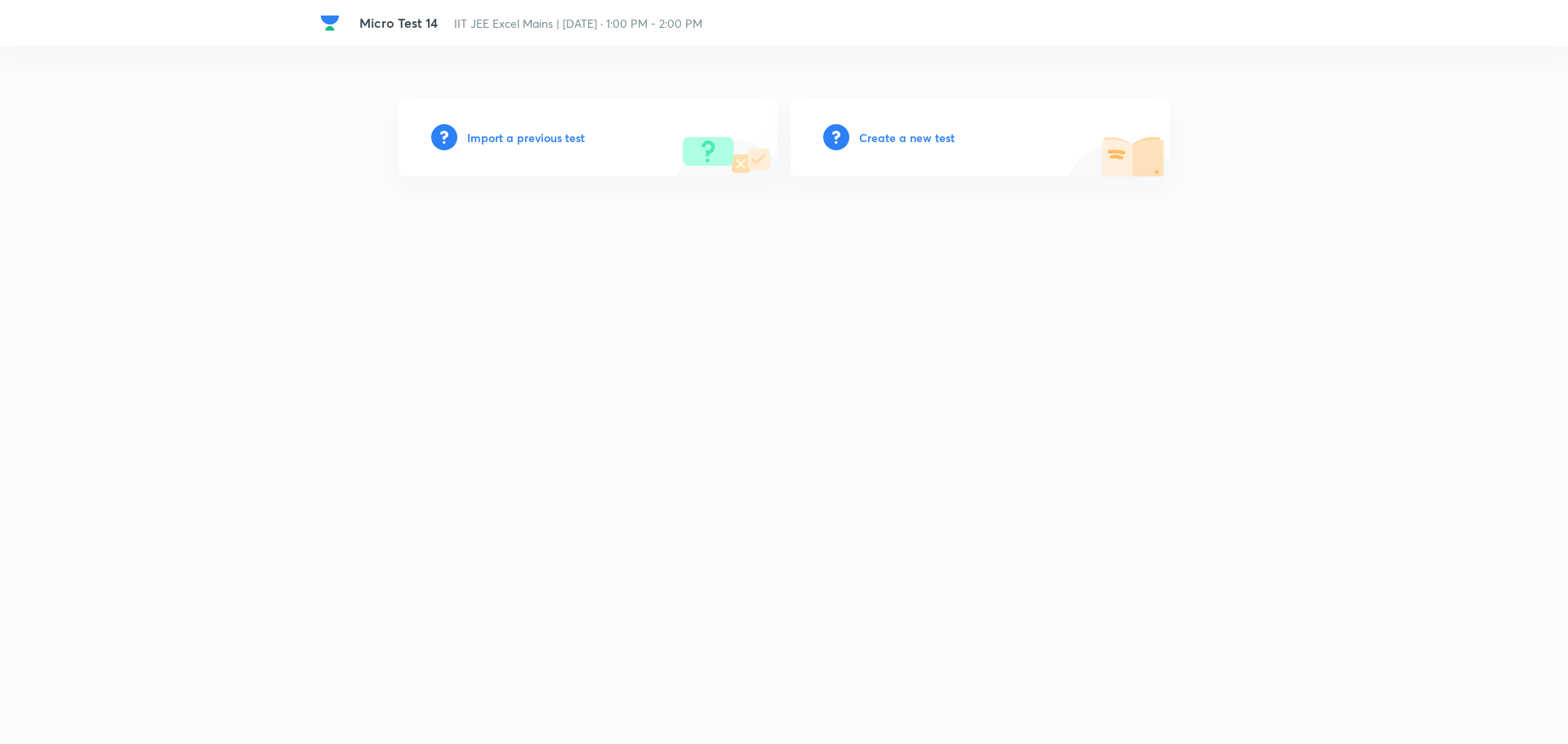
click at [927, 134] on h6 "Create a new test" at bounding box center [907, 137] width 96 height 18
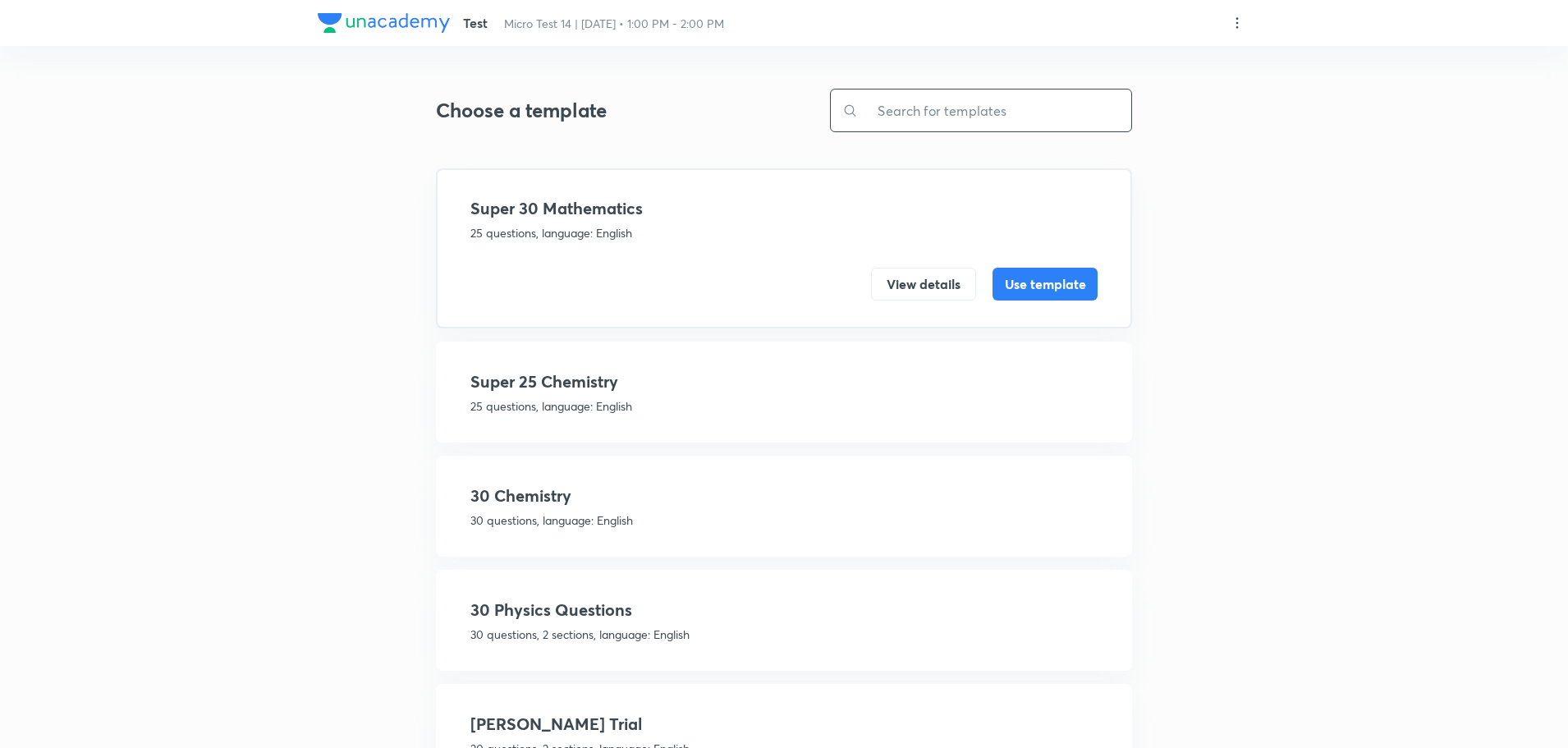
click at [942, 119] on input "text" at bounding box center [994, 110] width 273 height 42
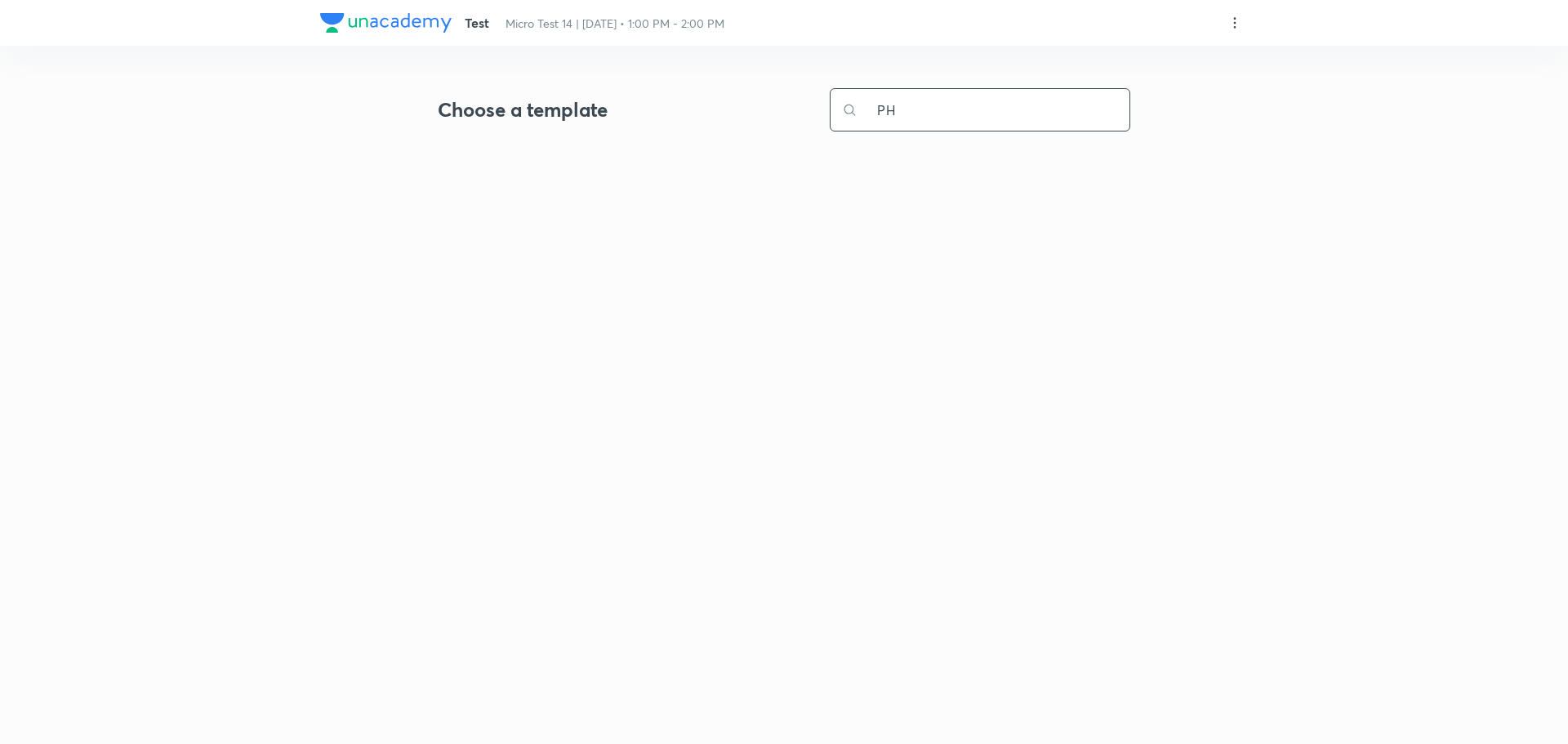
type input "P"
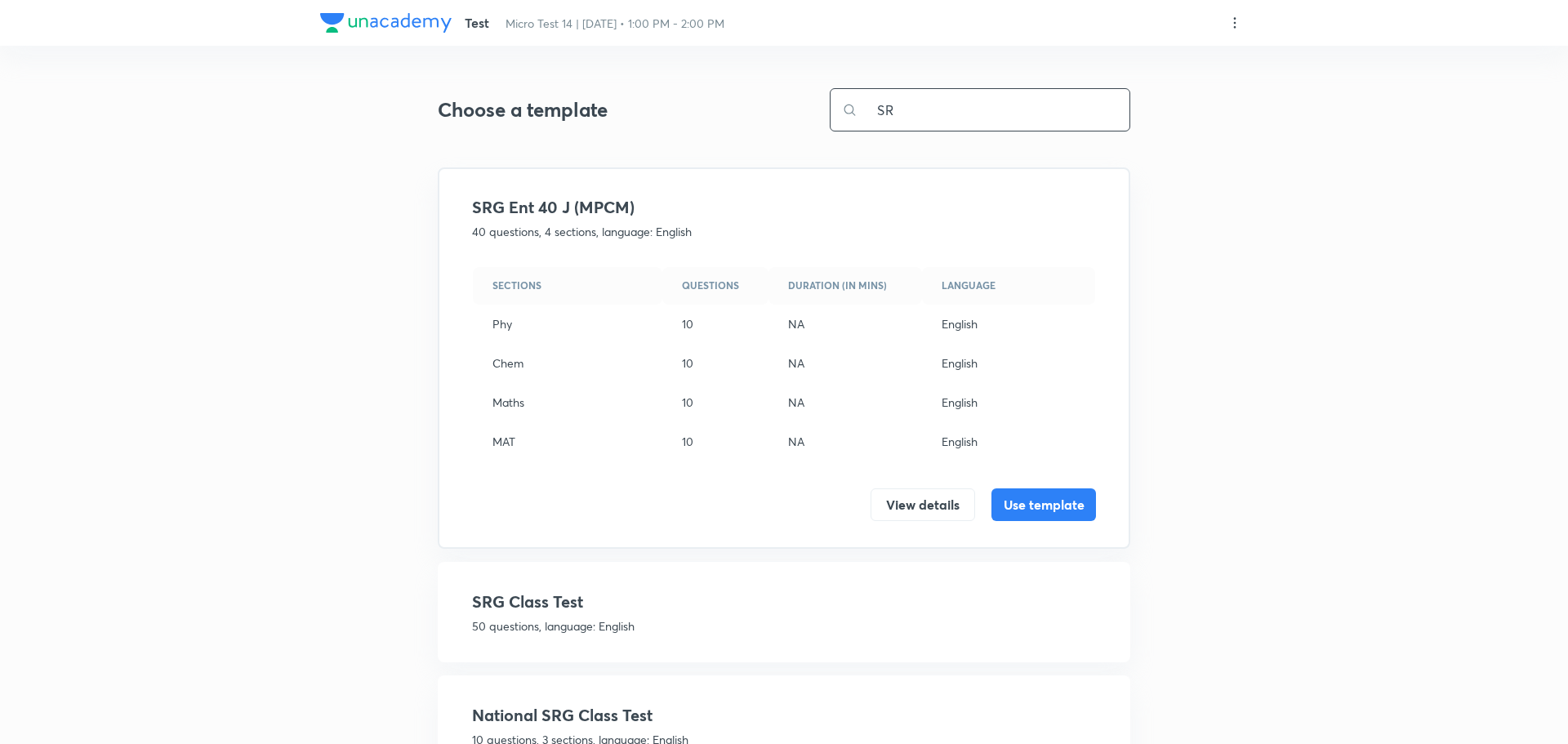
type input "S"
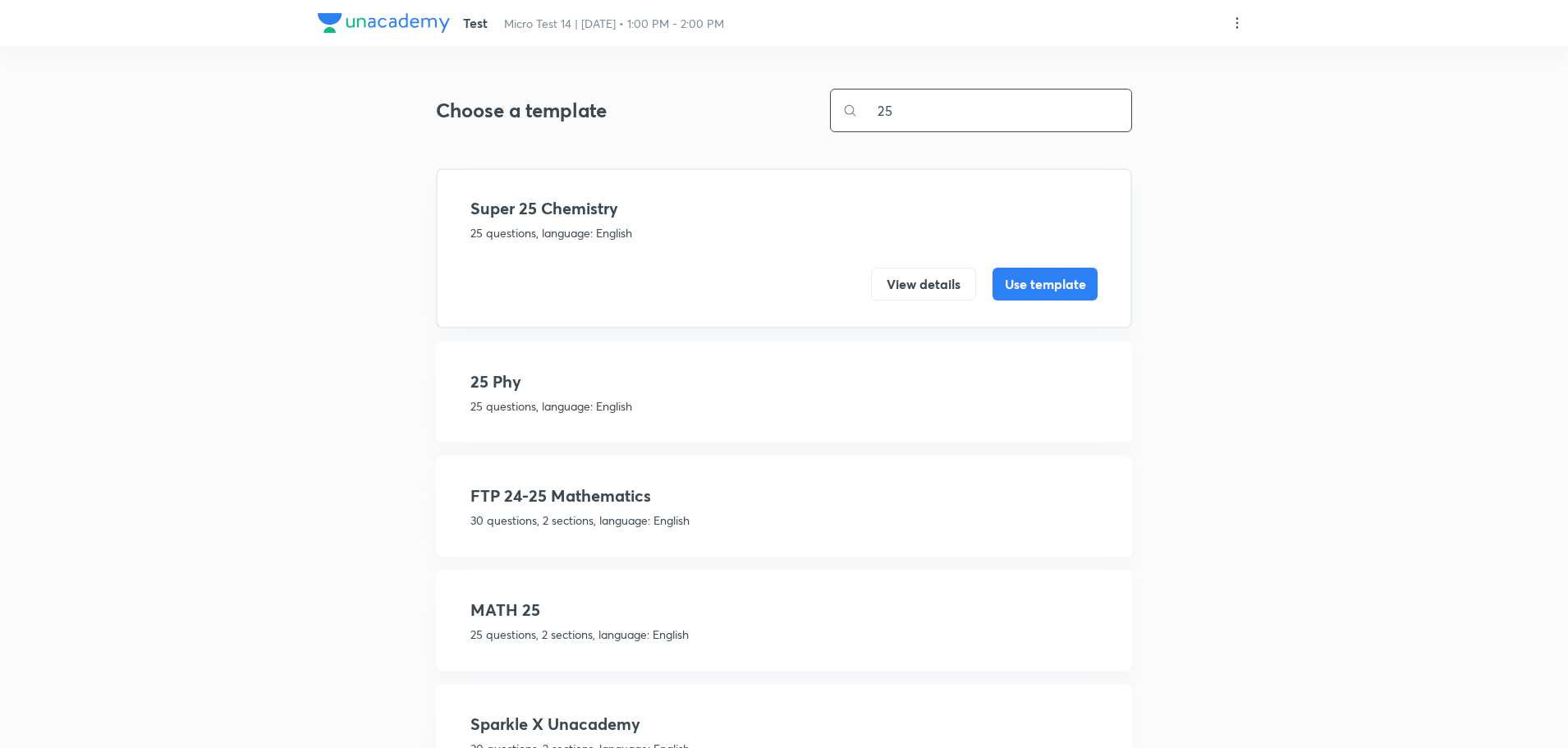
type input "25"
click at [564, 392] on h4 "25 Phy" at bounding box center [784, 382] width 627 height 25
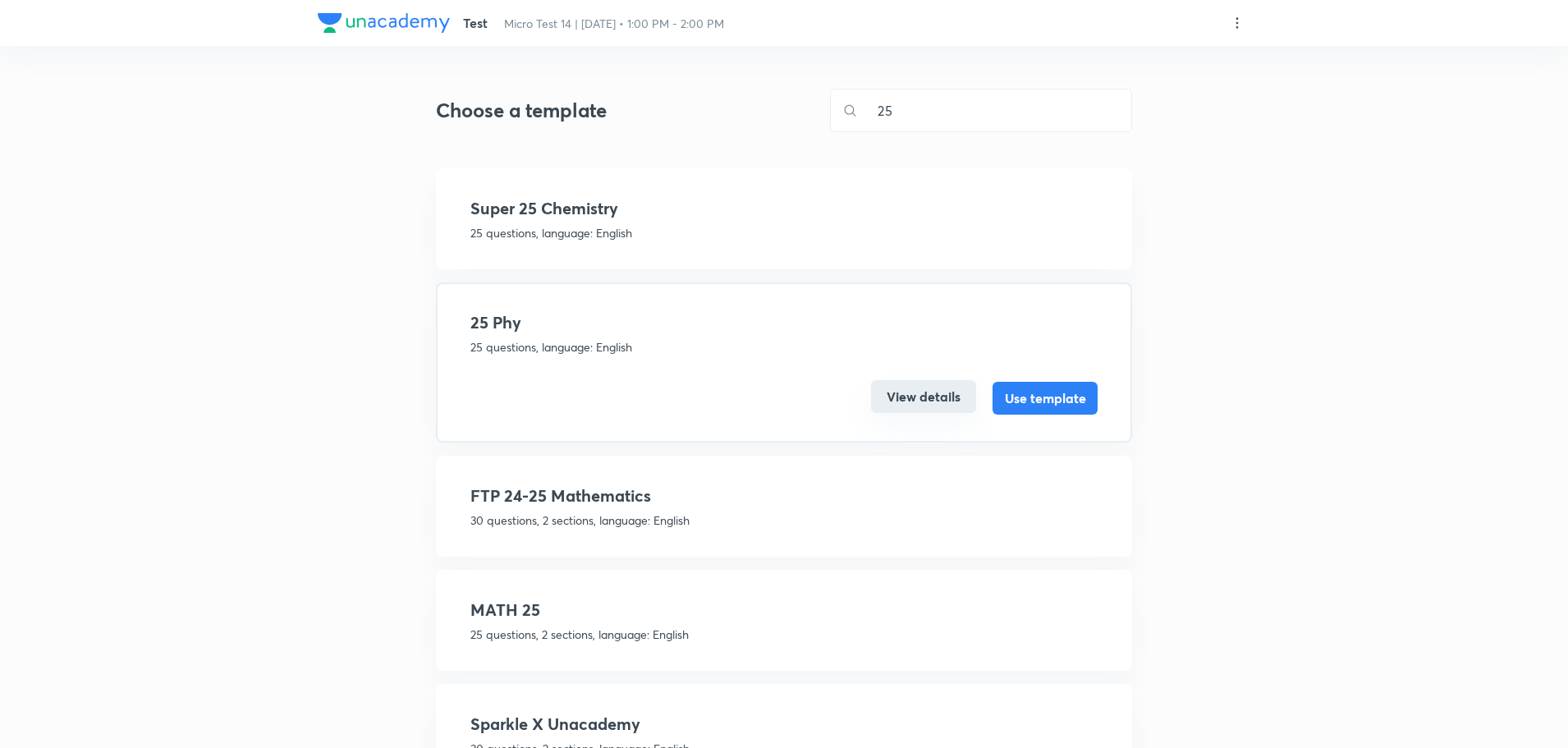
click at [934, 403] on button "View details" at bounding box center [923, 396] width 105 height 32
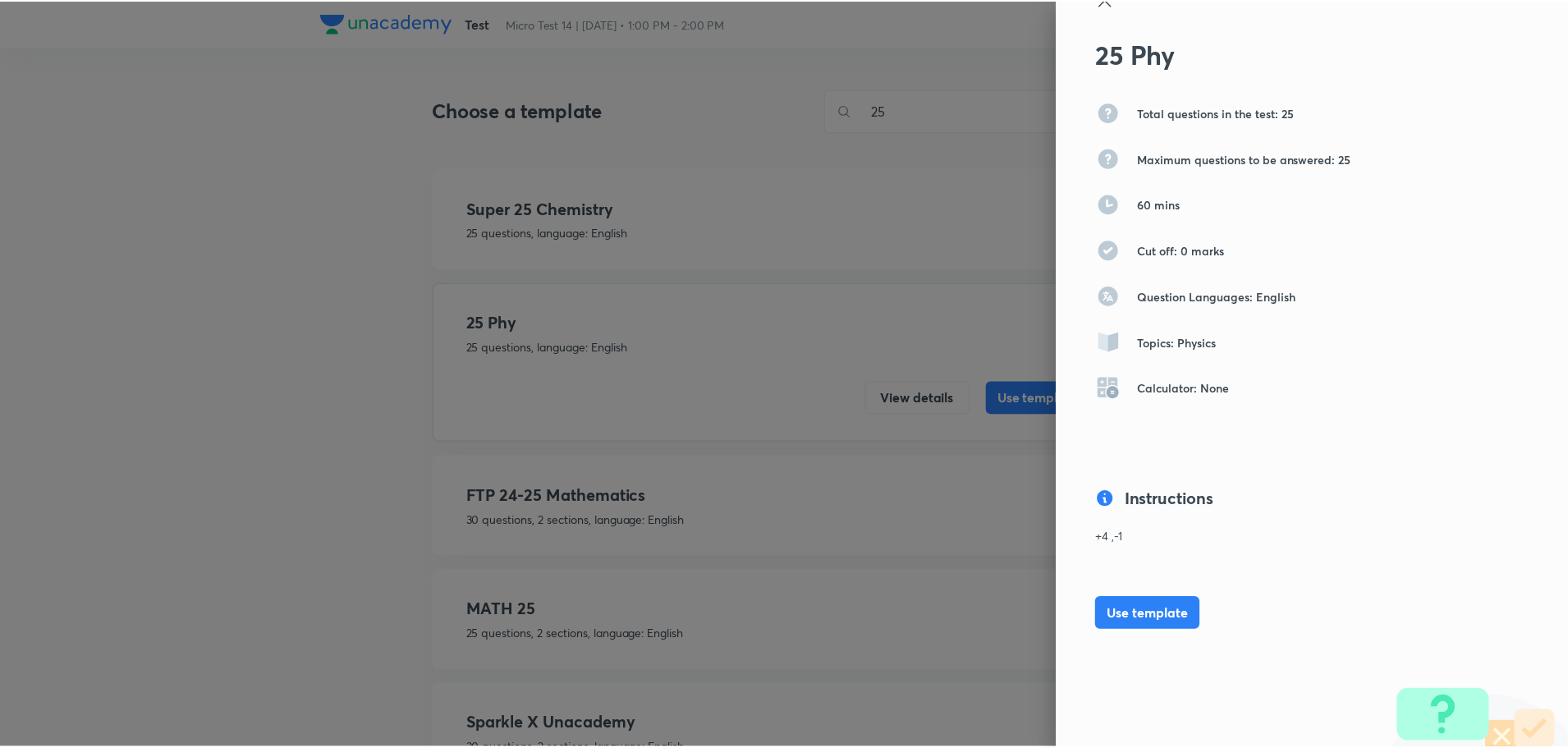
scroll to position [44, 0]
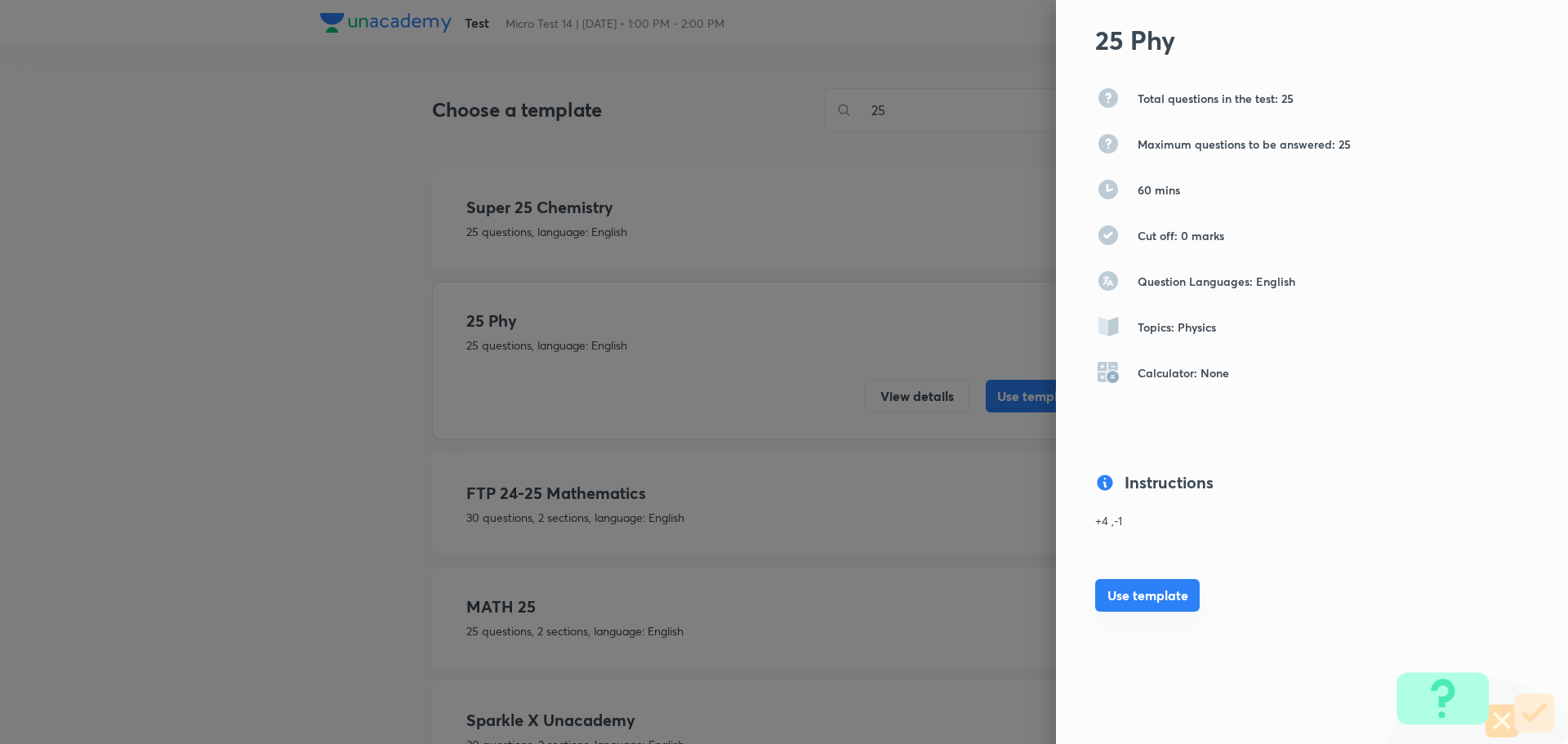
click at [1166, 590] on button "Use template" at bounding box center [1147, 595] width 104 height 32
click at [704, 525] on div at bounding box center [784, 372] width 1568 height 744
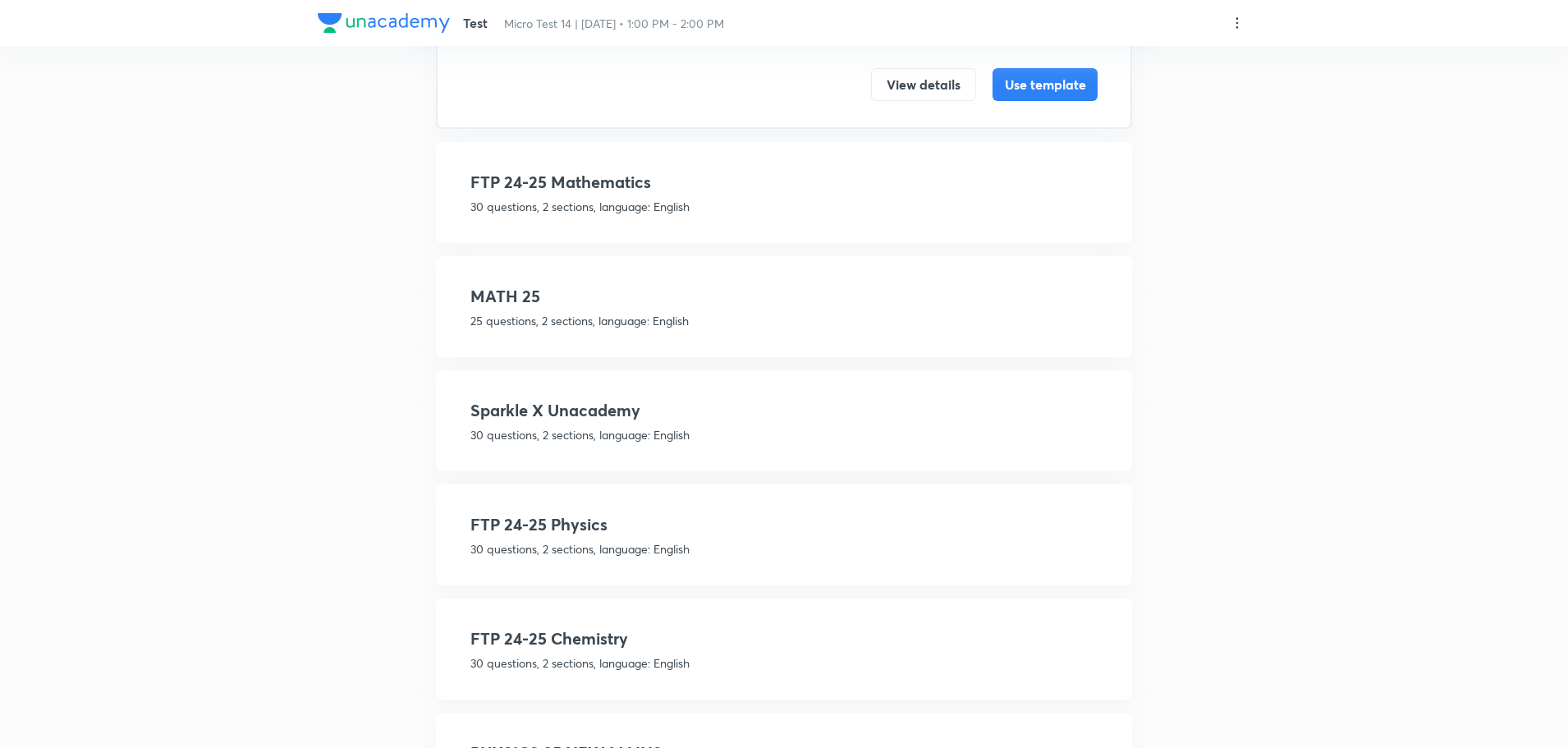
scroll to position [575, 0]
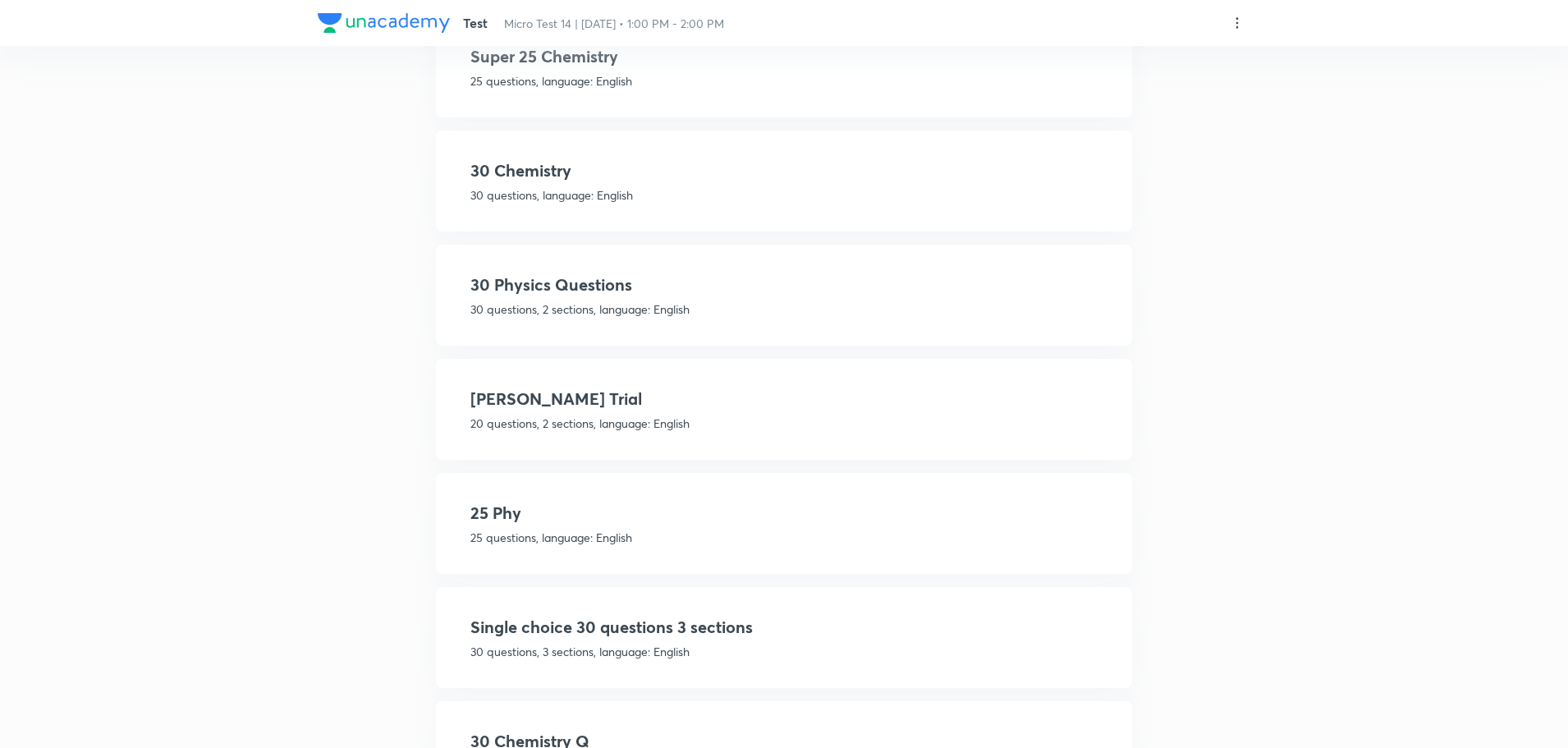
scroll to position [328, 0]
click at [601, 525] on div "25 Phy 25 questions, language: English" at bounding box center [784, 520] width 627 height 45
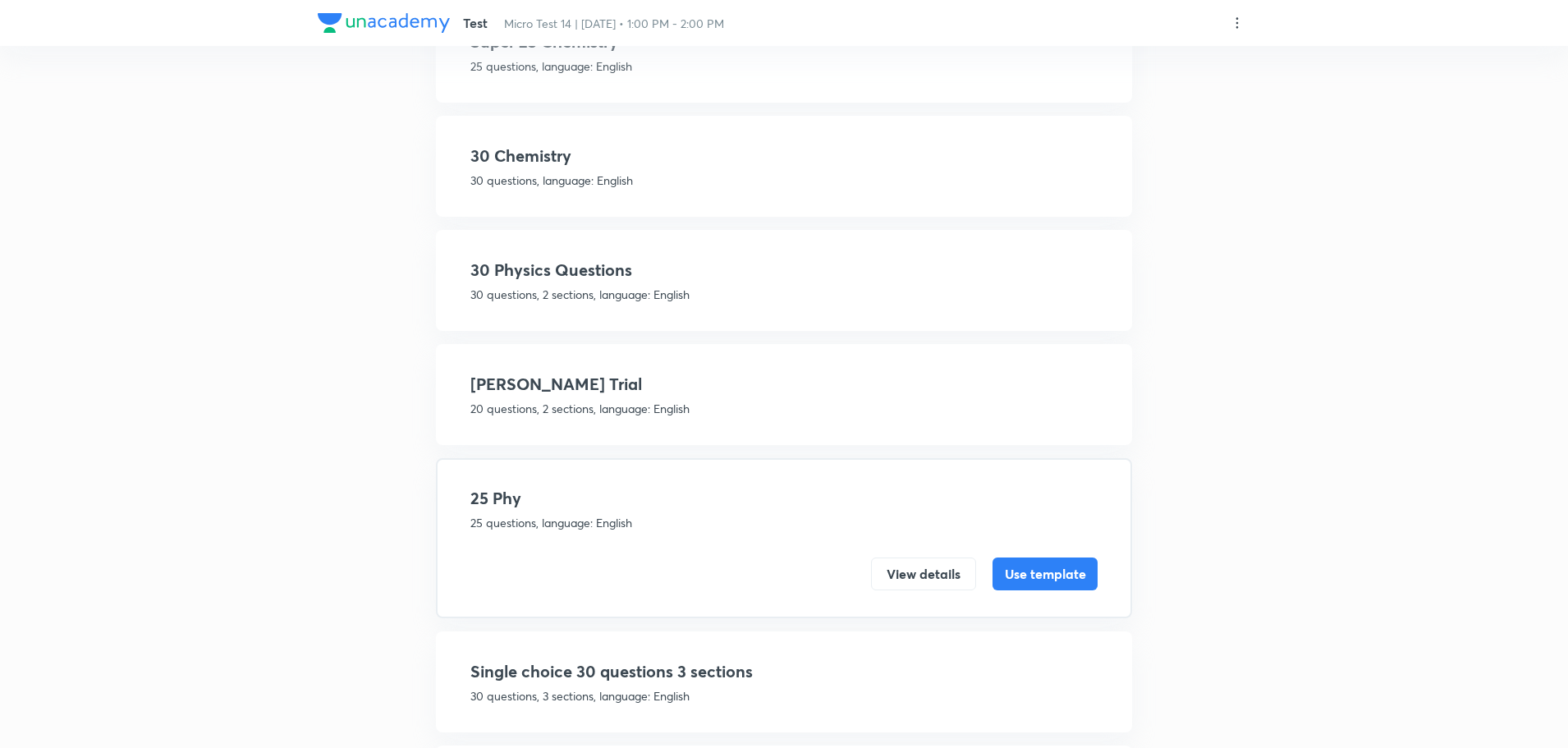
scroll to position [270, 0]
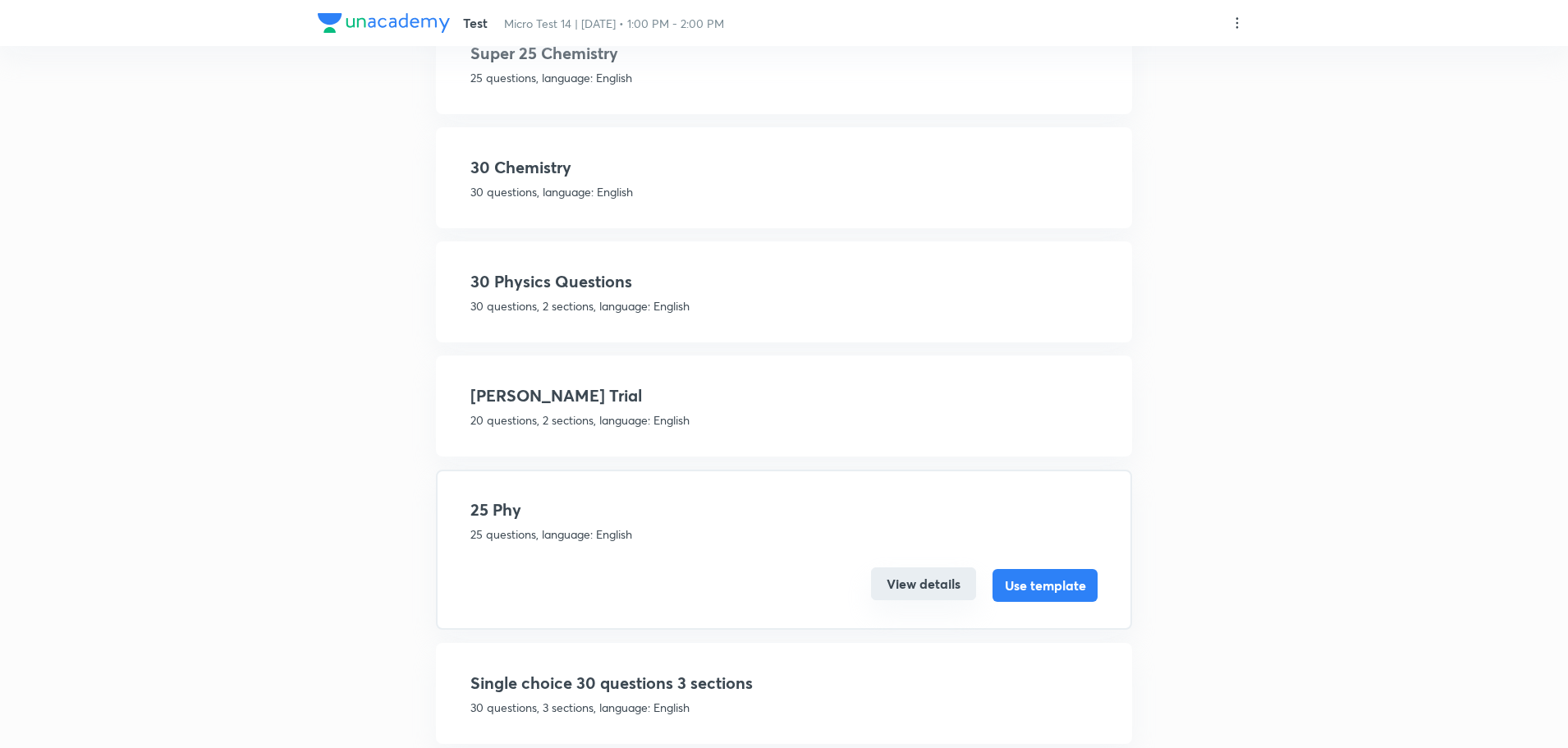
click at [907, 585] on button "View details" at bounding box center [923, 583] width 105 height 32
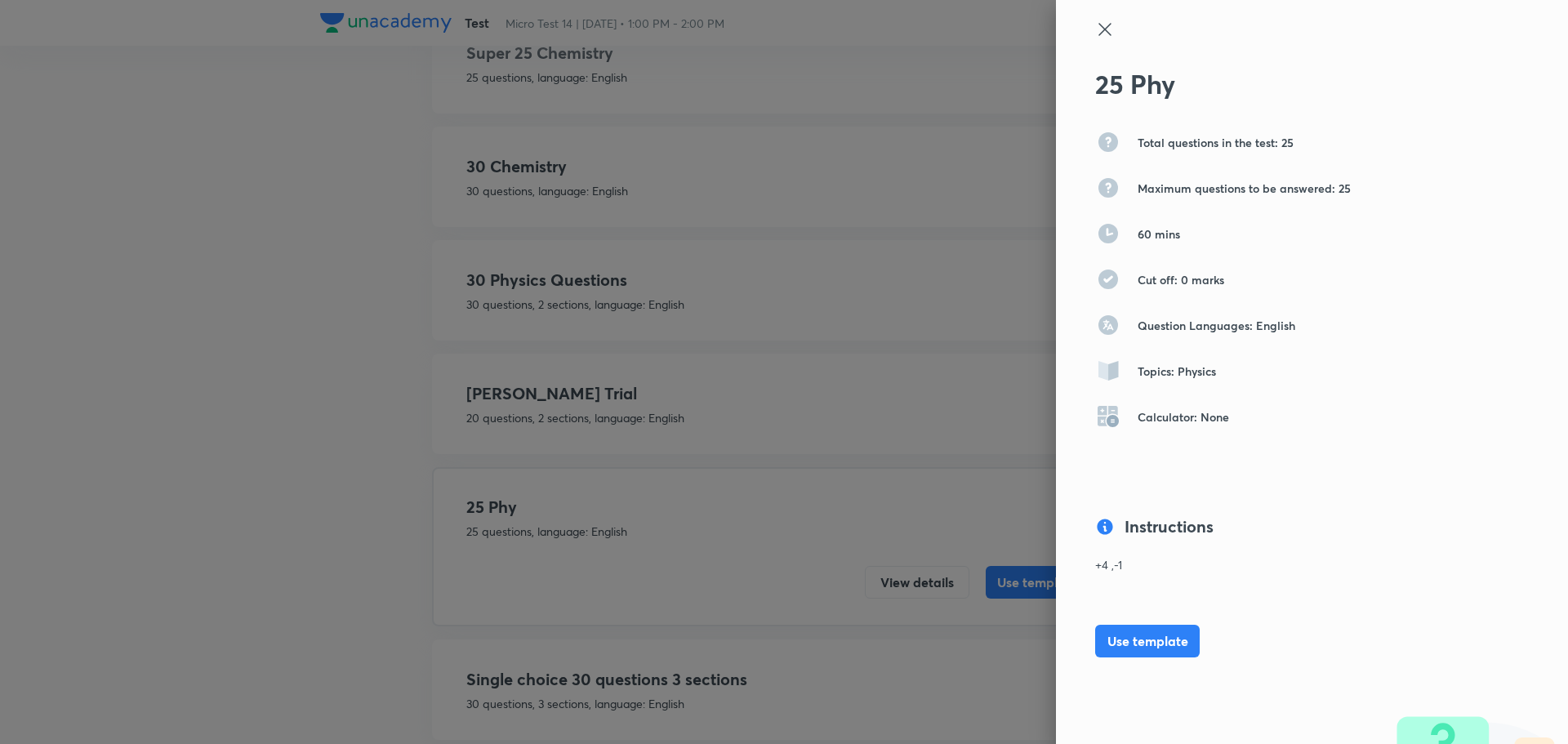
click at [826, 556] on div at bounding box center [784, 372] width 1568 height 744
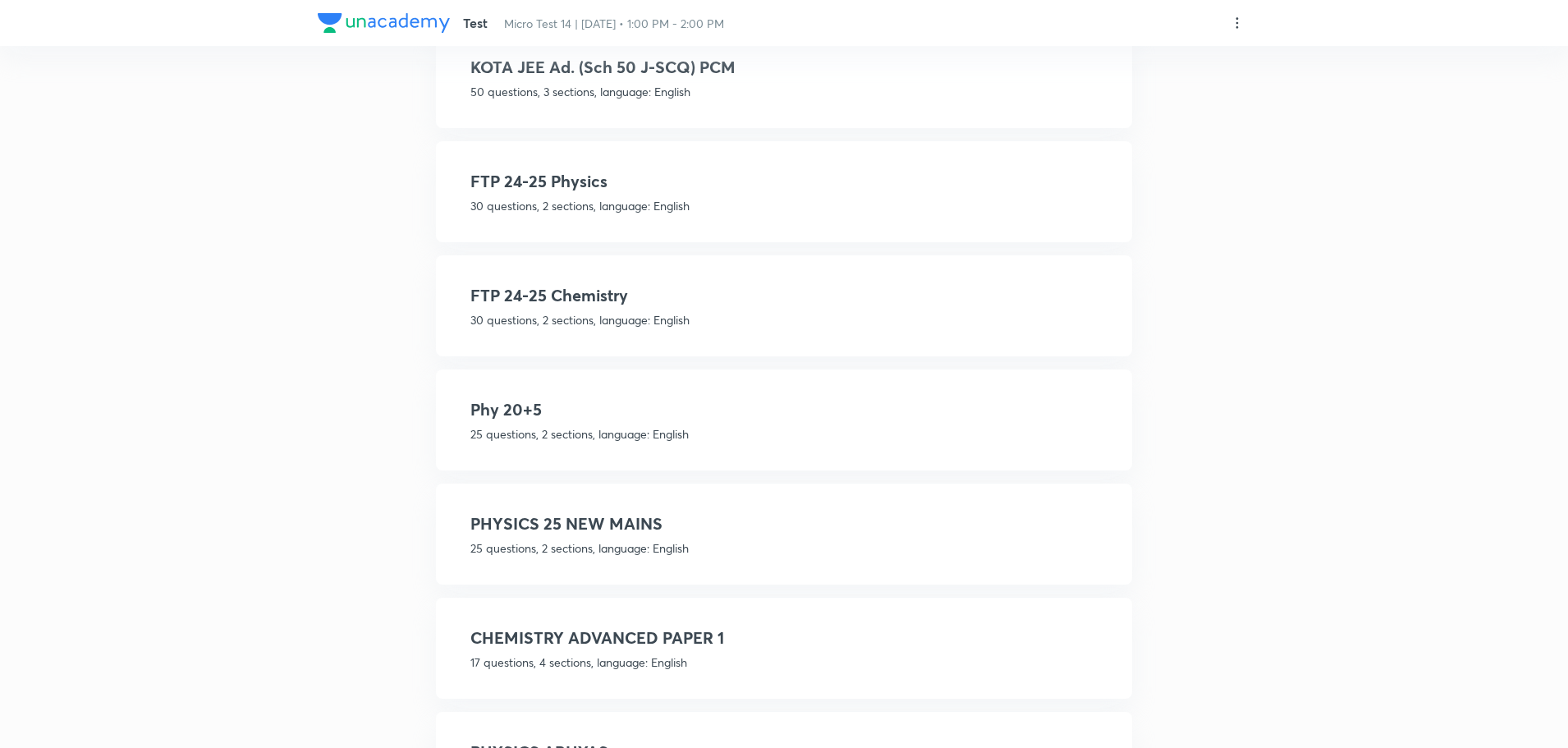
scroll to position [5069, 0]
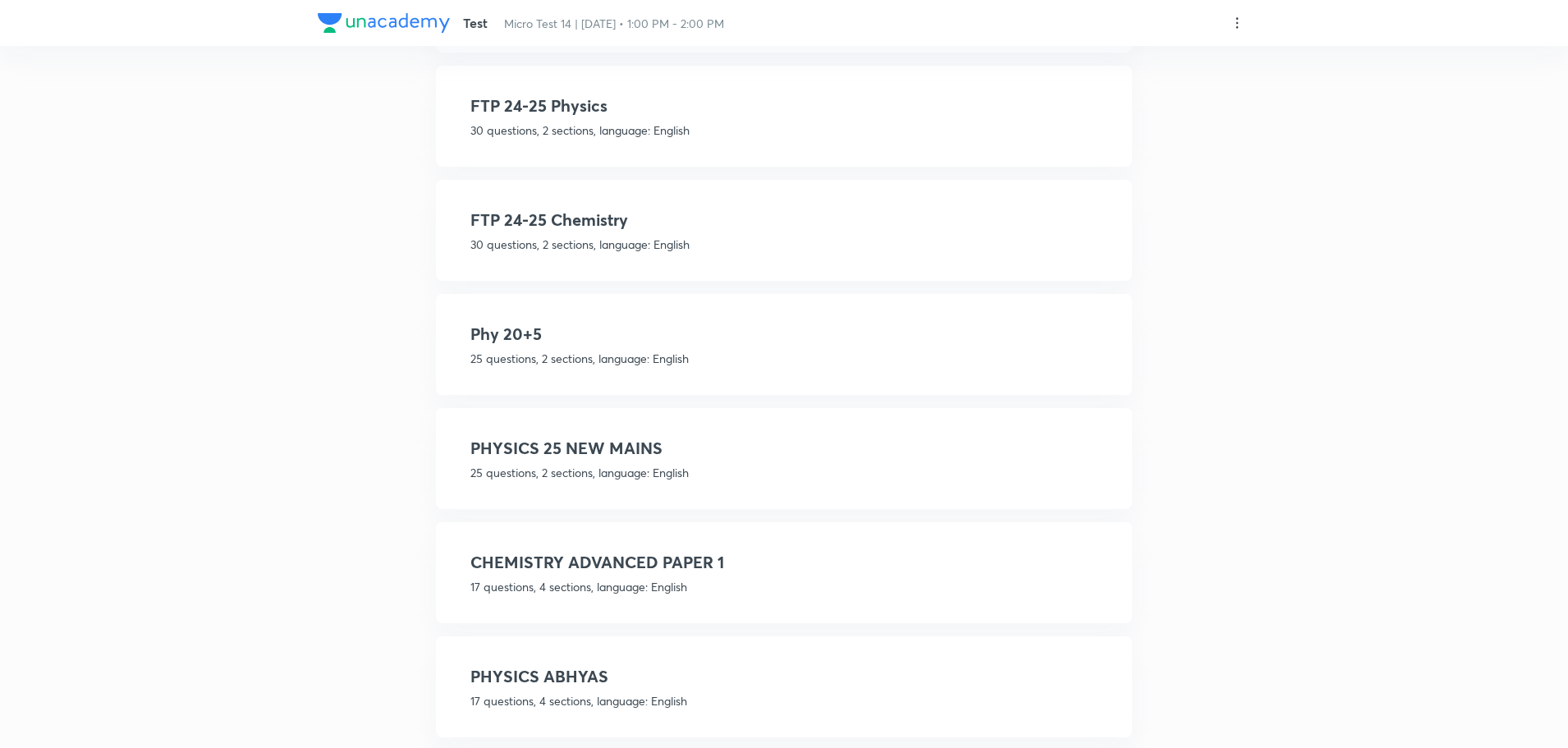
click at [620, 448] on h4 "PHYSICS 25 NEW MAINS" at bounding box center [784, 448] width 627 height 25
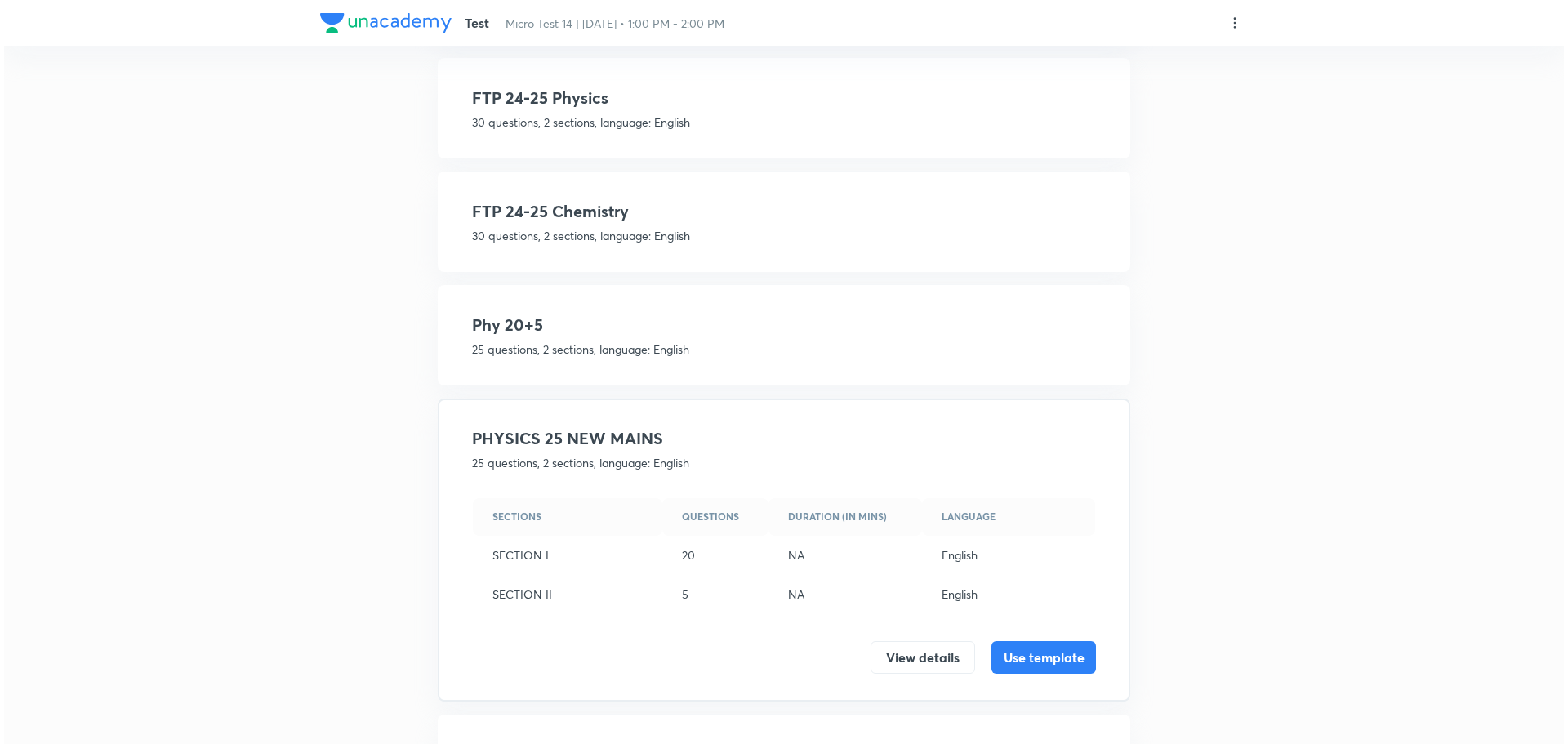
scroll to position [4983, 0]
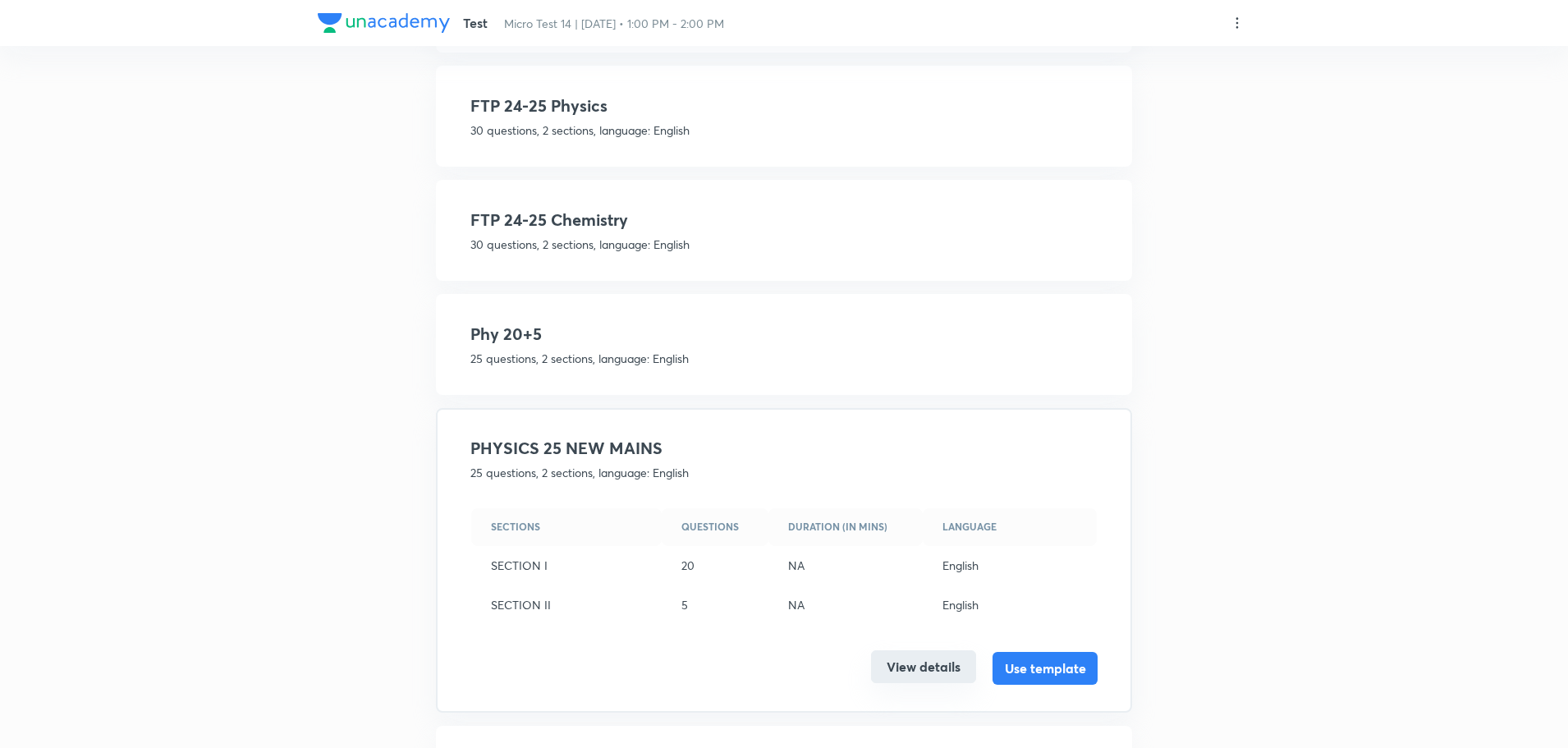
click at [912, 658] on button "View details" at bounding box center [923, 666] width 105 height 32
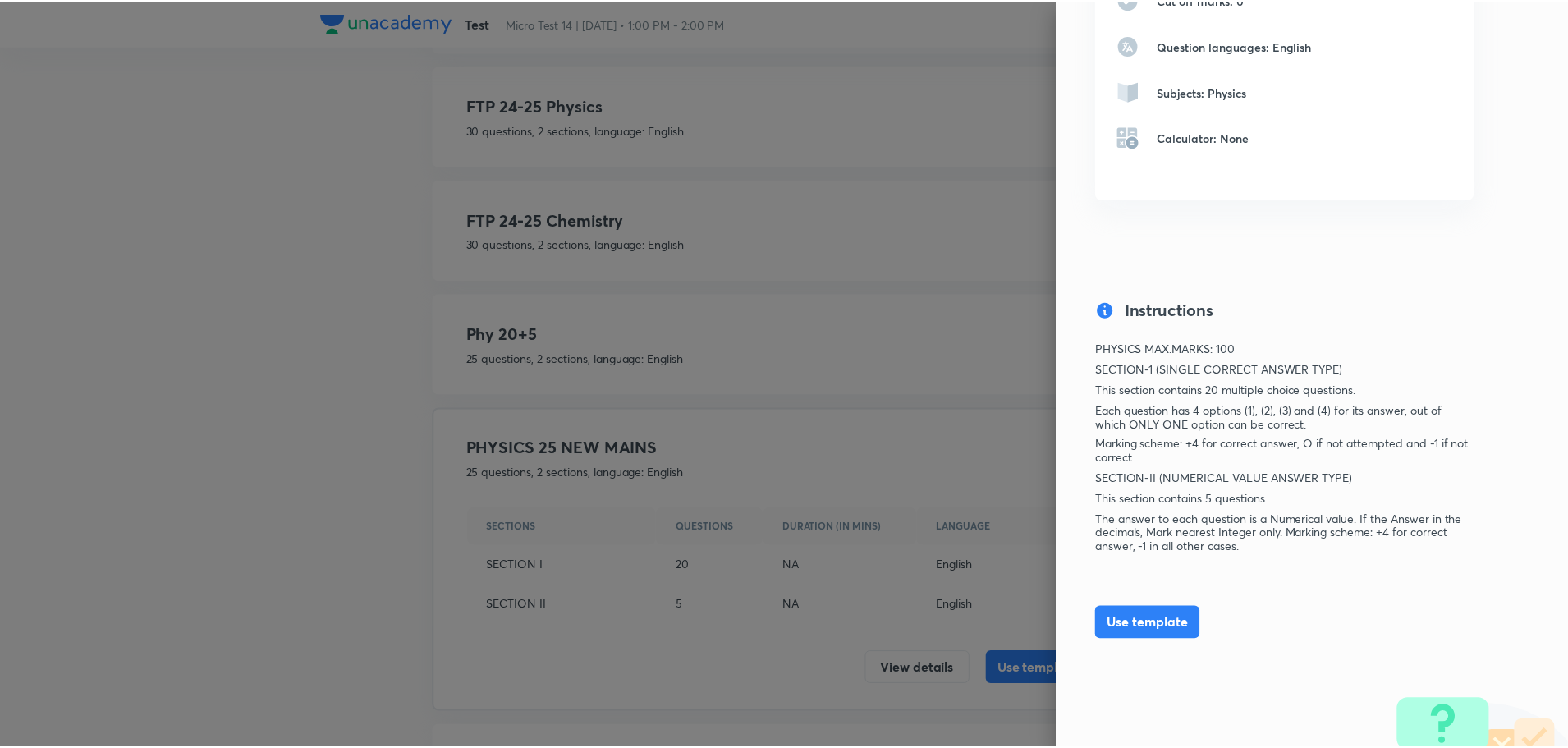
scroll to position [926, 0]
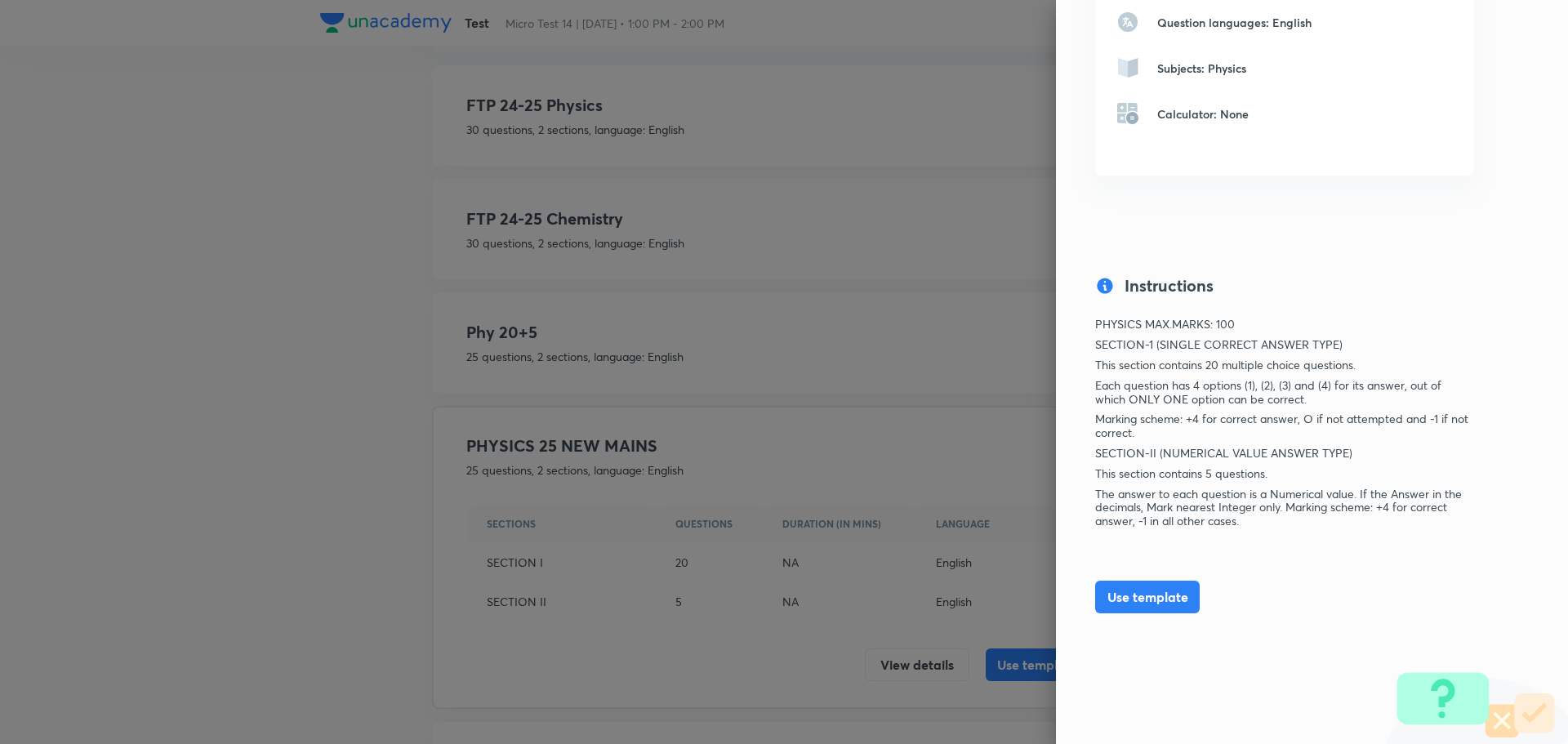
click at [936, 480] on div at bounding box center [784, 372] width 1568 height 744
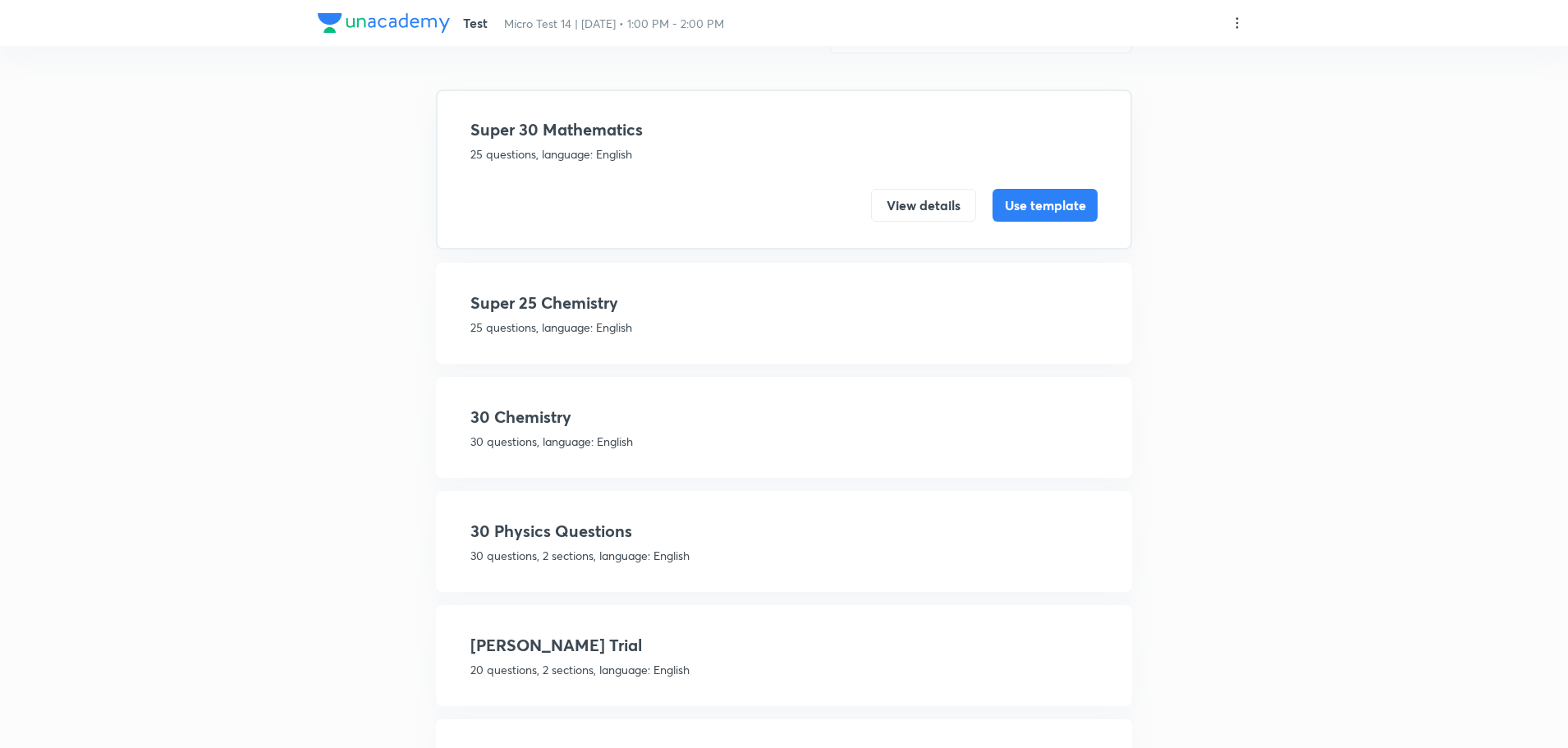
scroll to position [0, 0]
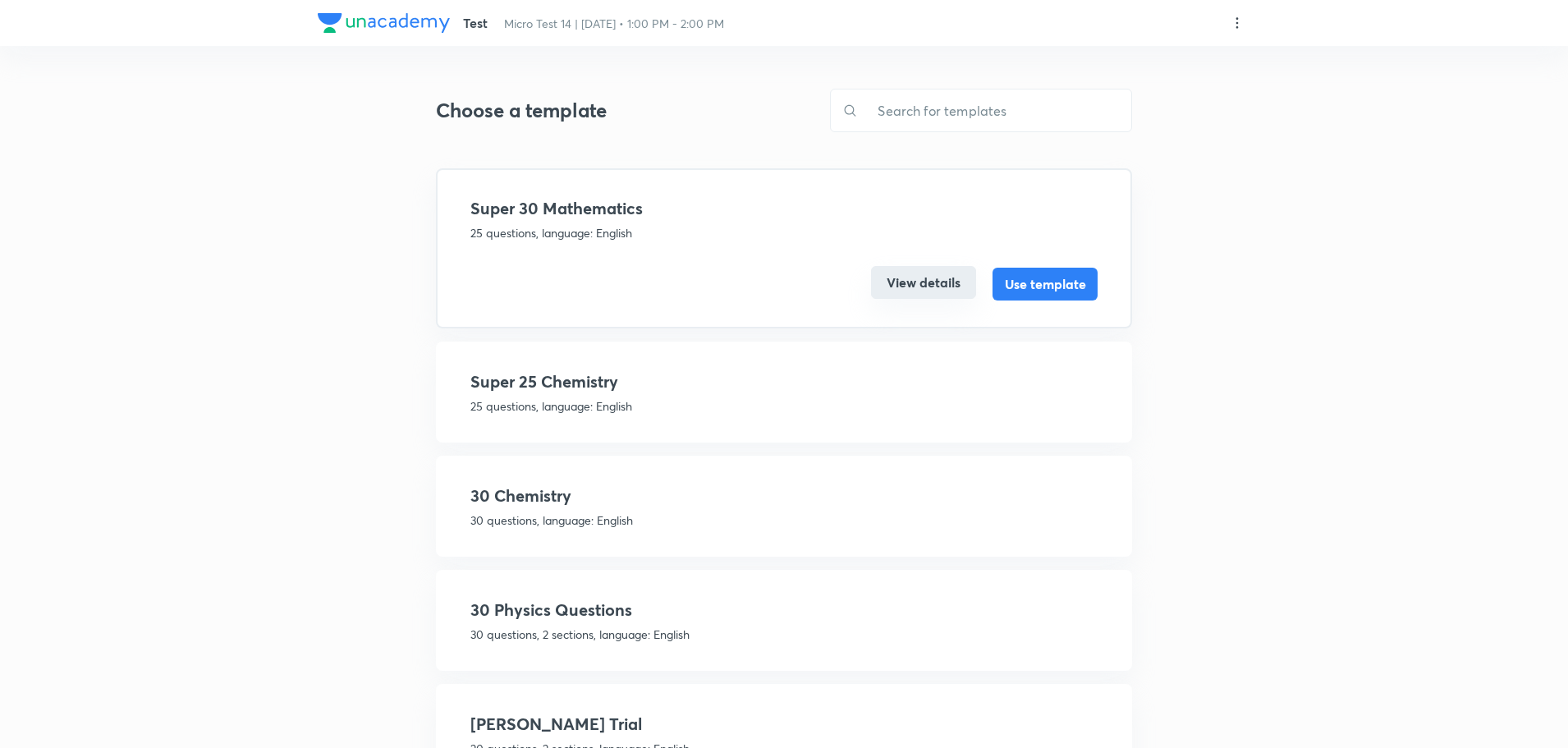
click at [926, 291] on button "View details" at bounding box center [923, 282] width 105 height 32
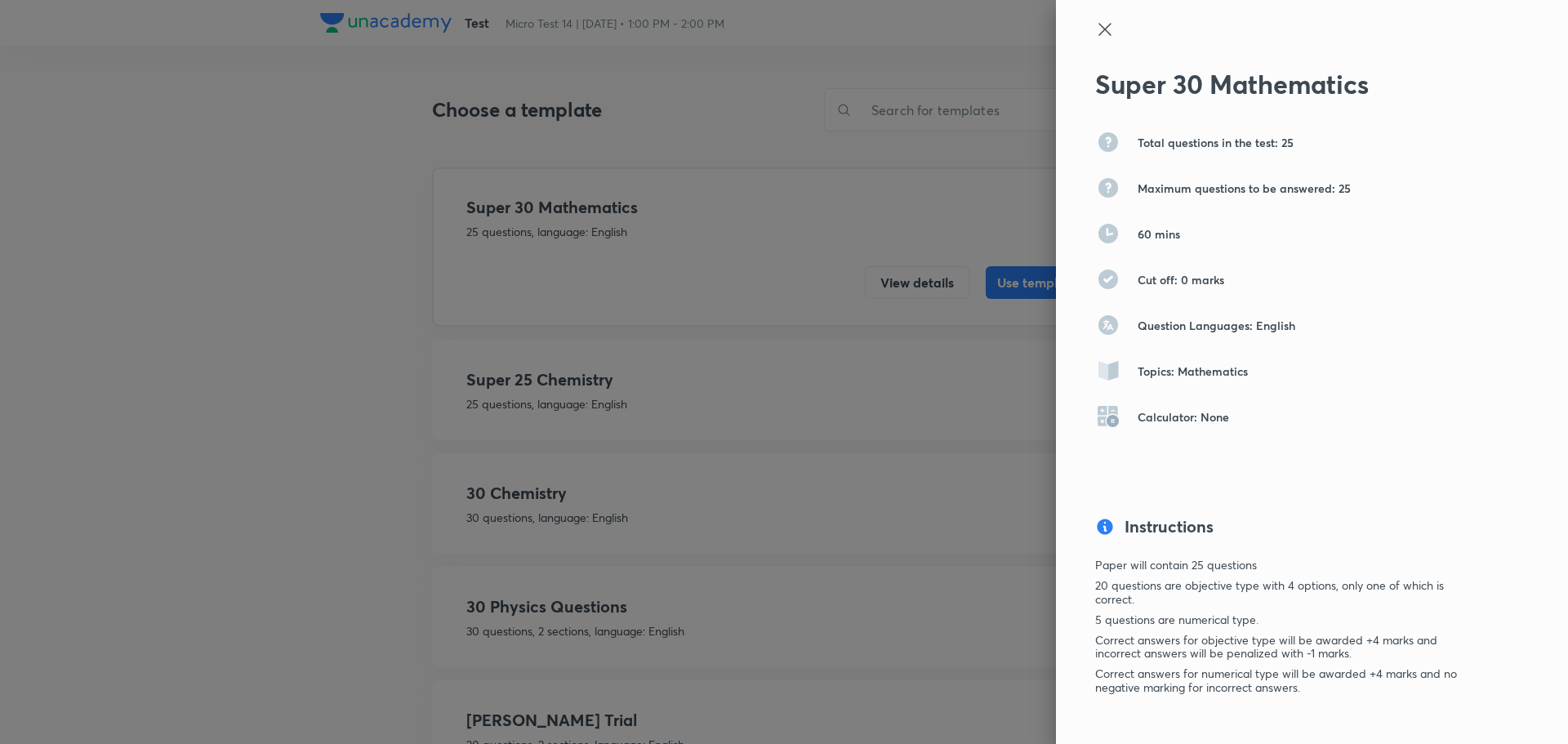
click at [886, 312] on div at bounding box center [784, 372] width 1568 height 744
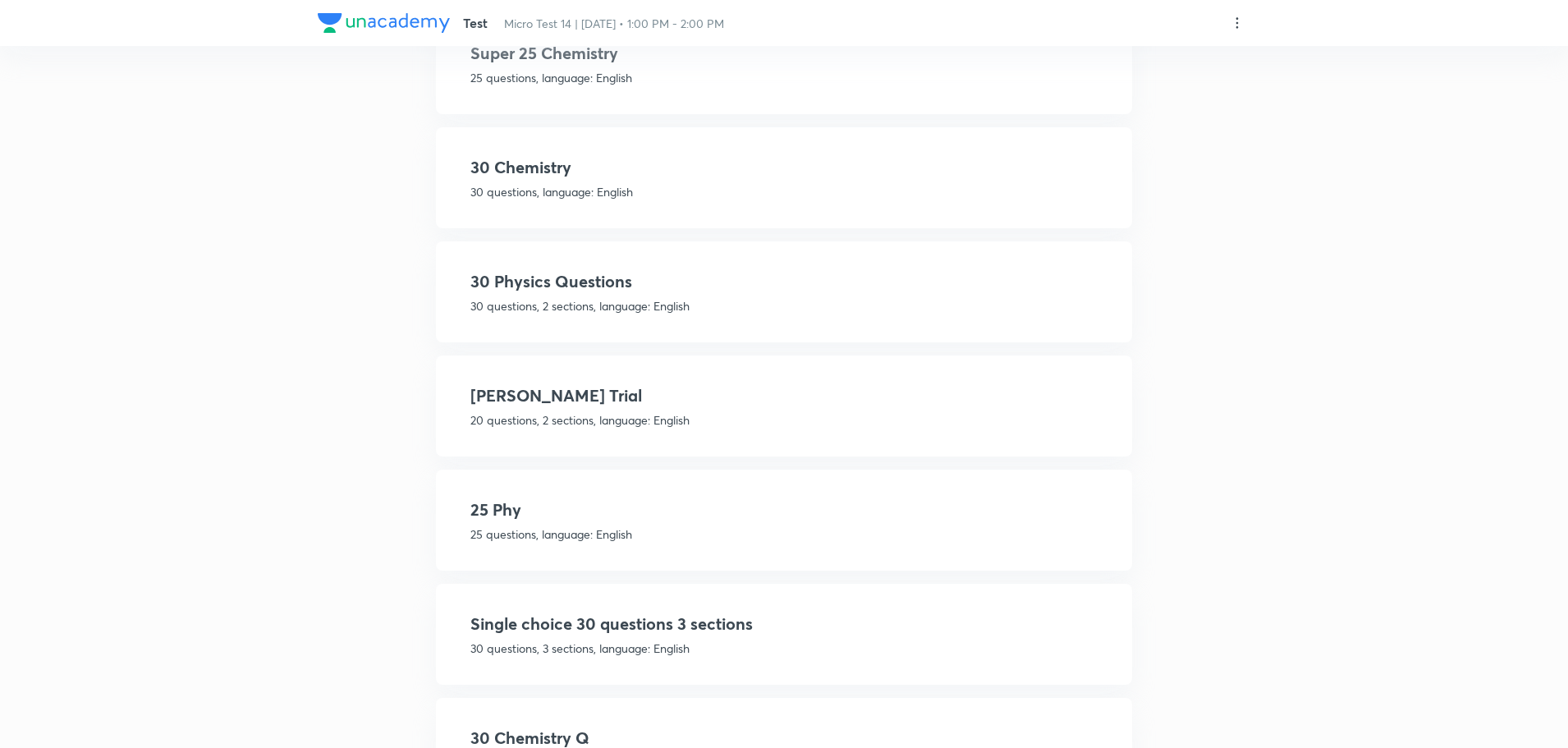
click at [658, 526] on p "25 questions, language: English" at bounding box center [784, 534] width 627 height 18
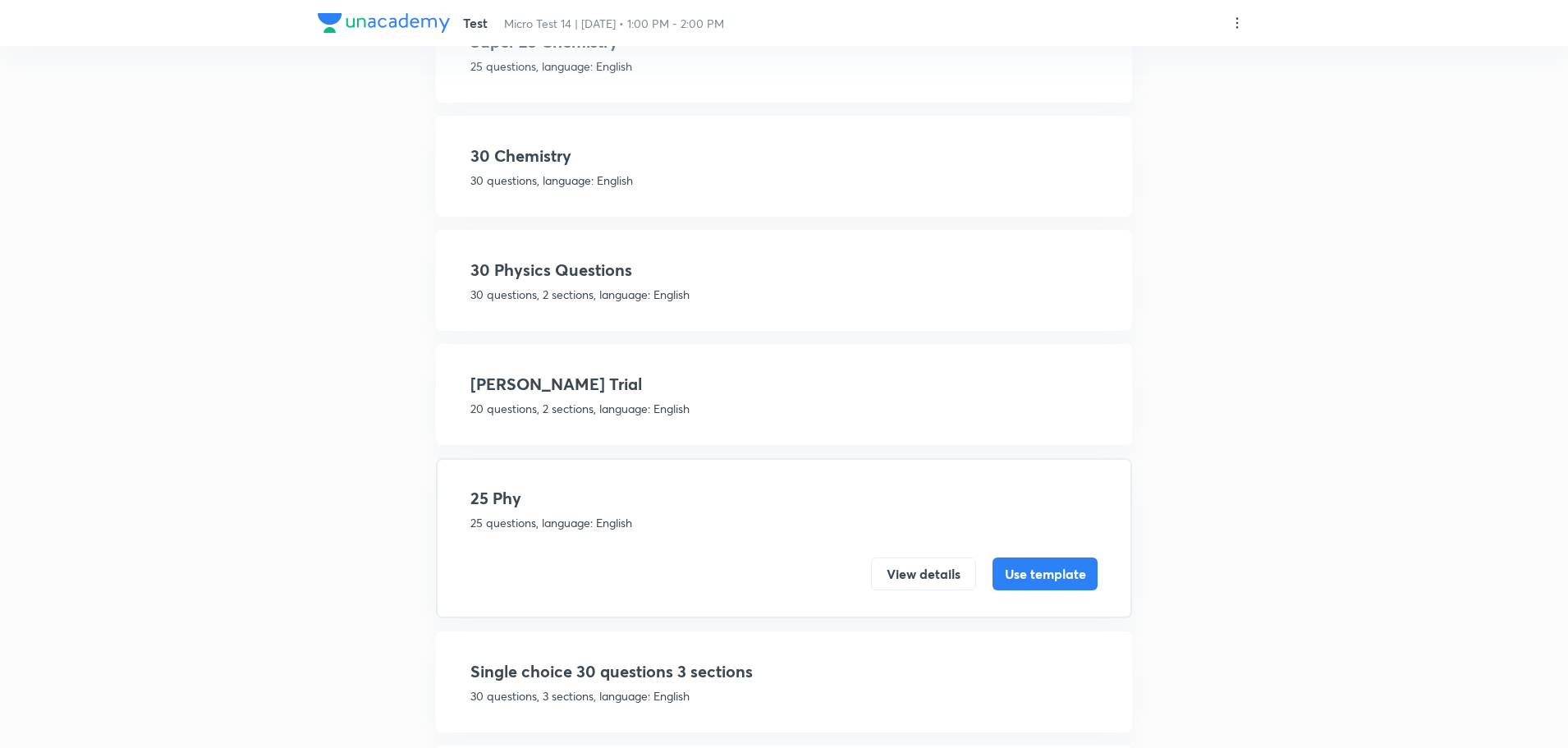
scroll to position [270, 0]
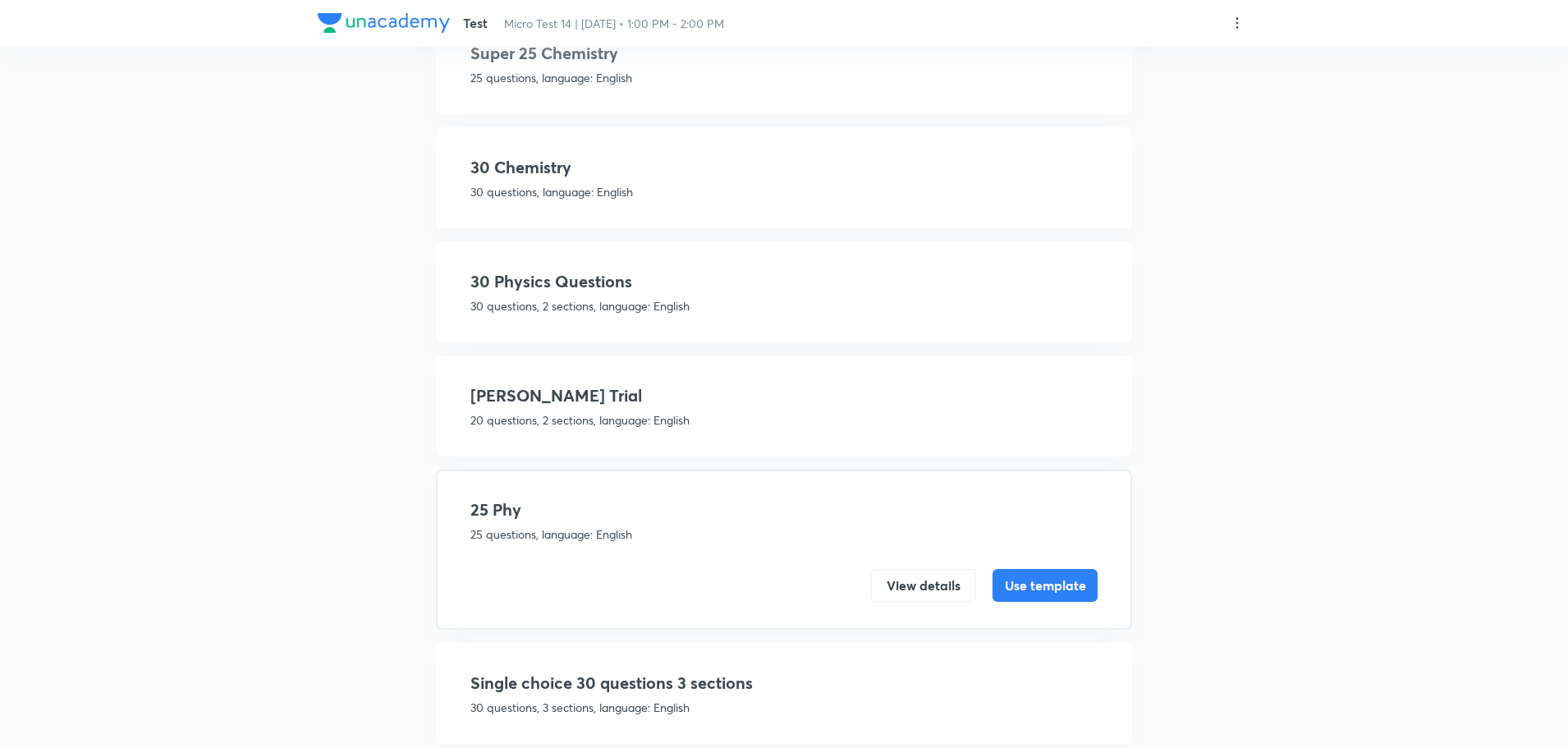
click at [1049, 604] on div "25 Phy 25 questions, language: English View details Use template" at bounding box center [783, 550] width 696 height 160
click at [1048, 590] on button "Use template" at bounding box center [1044, 583] width 105 height 32
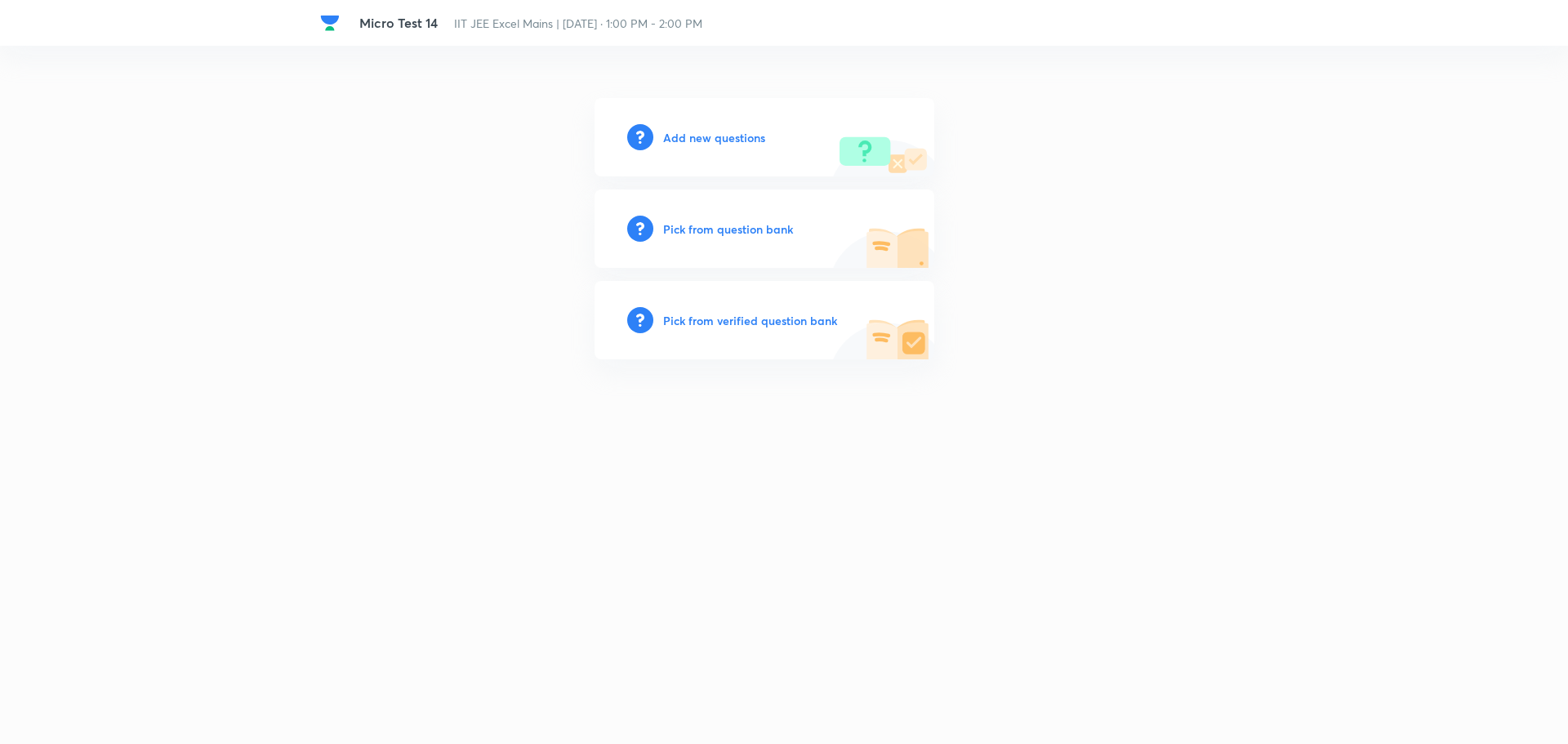
click at [755, 322] on h6 "Pick from verified question bank" at bounding box center [749, 320] width 174 height 18
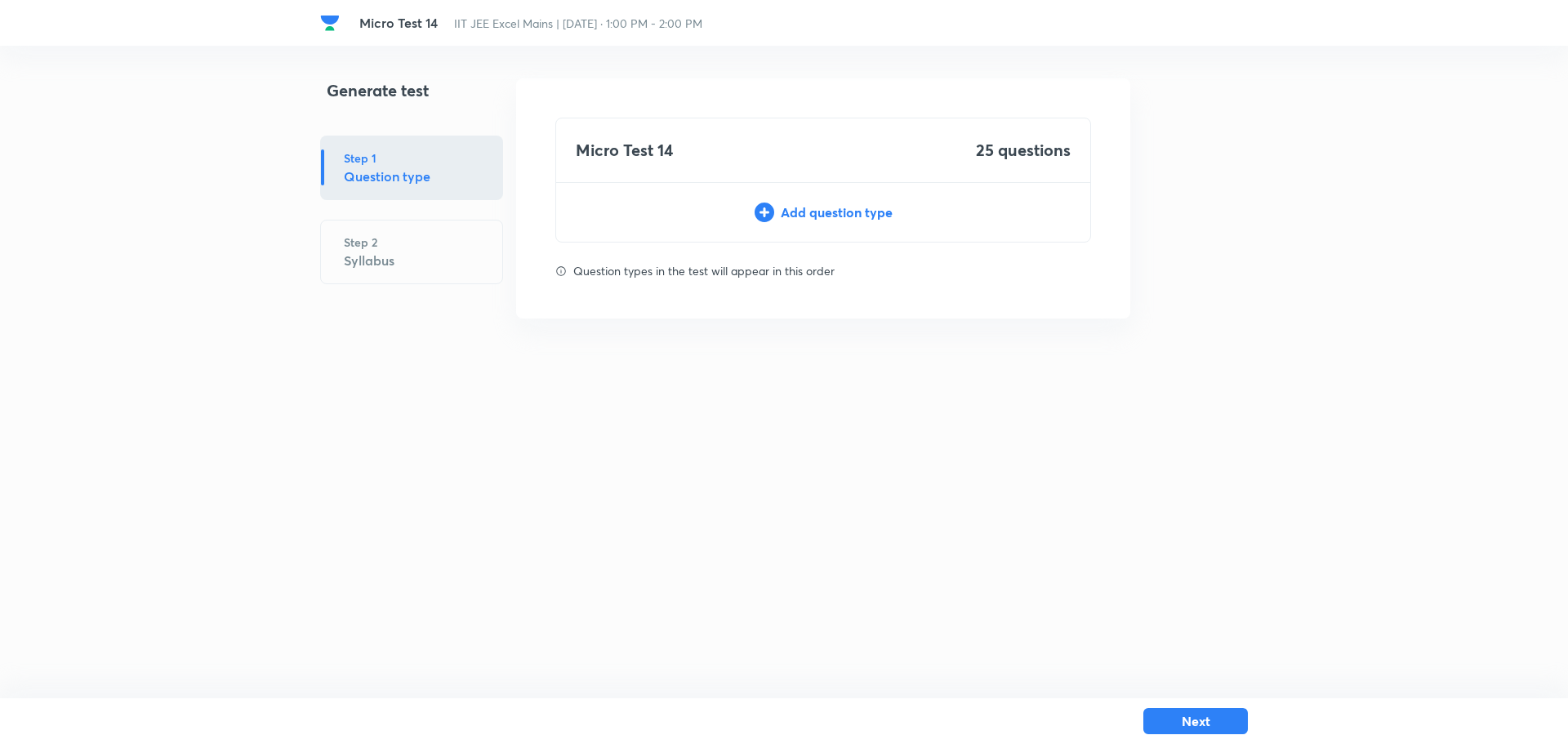
click at [817, 208] on div "Add question type" at bounding box center [822, 212] width 534 height 19
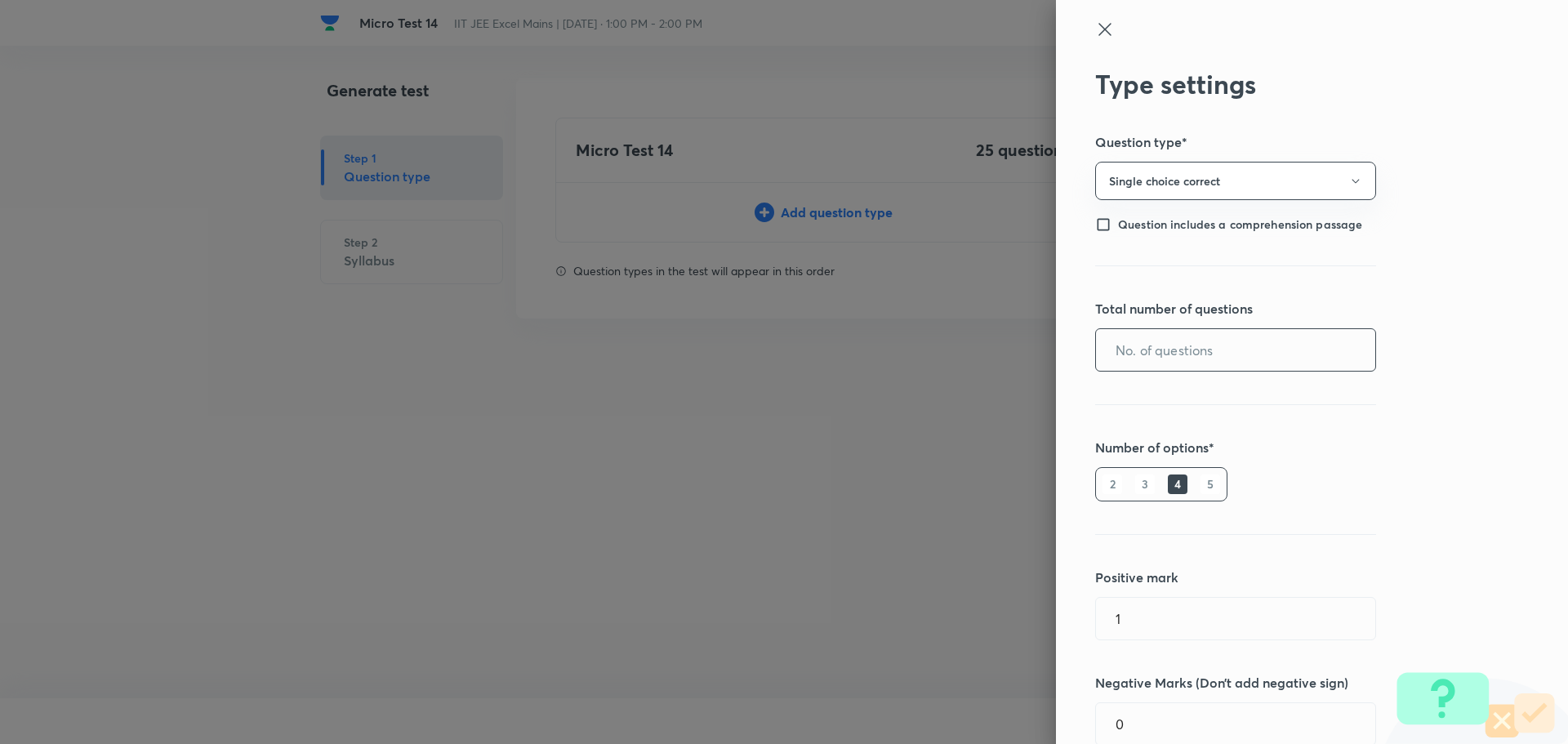
click at [1167, 355] on input "text" at bounding box center [1235, 349] width 279 height 41
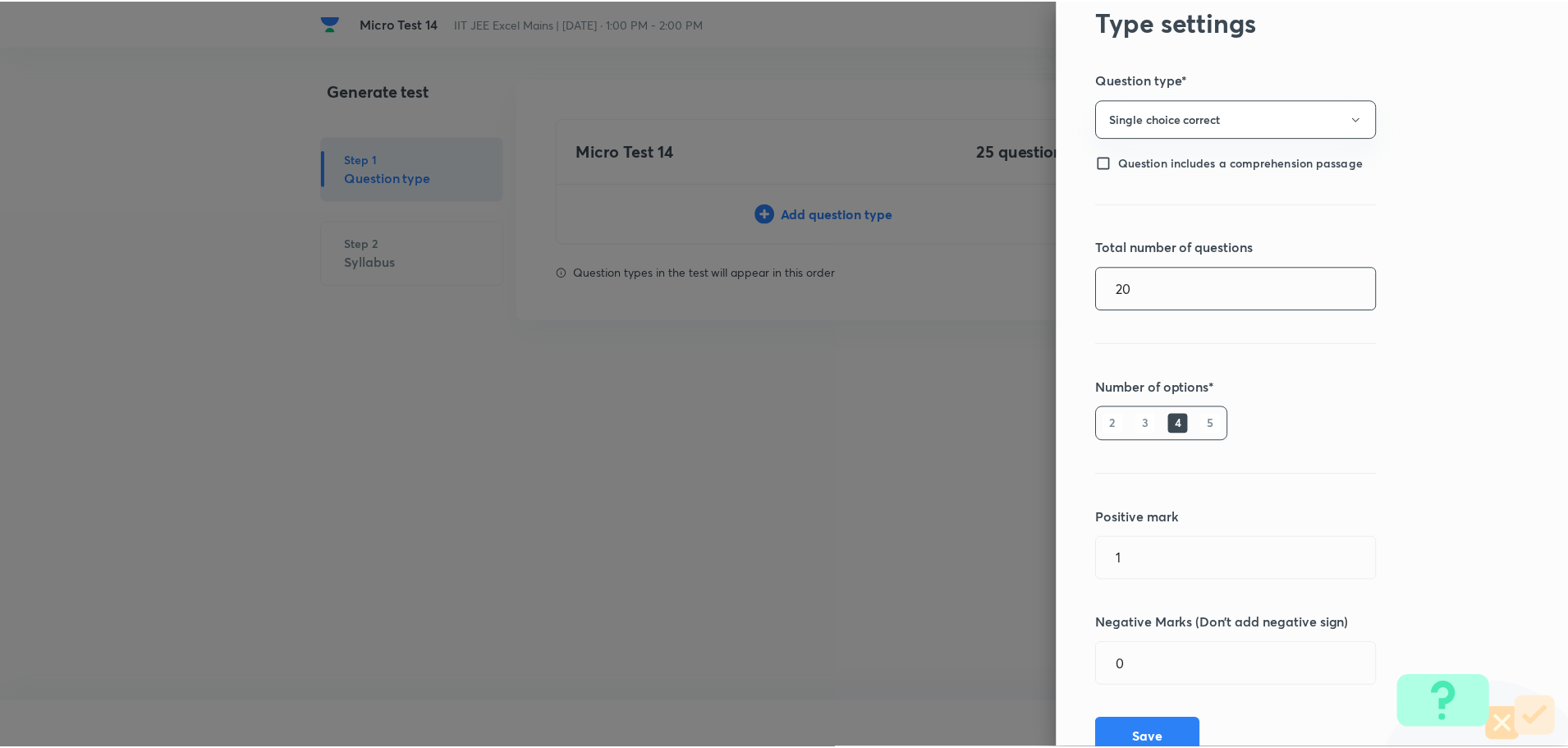
scroll to position [126, 0]
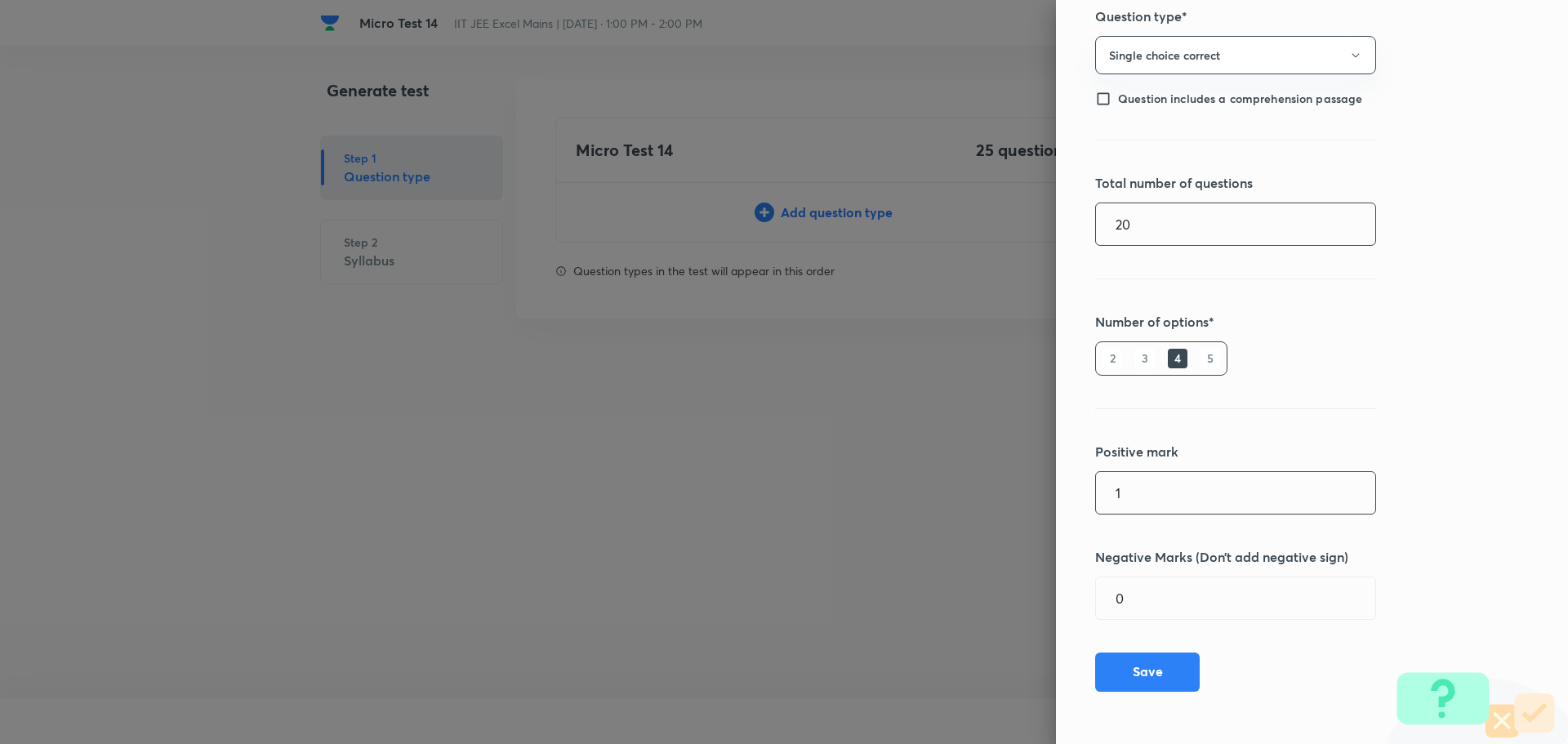
type input "20"
click at [1138, 491] on input "1" at bounding box center [1235, 492] width 279 height 41
type input "4"
click at [1141, 619] on div "0 ​" at bounding box center [1235, 597] width 281 height 43
type input "2"
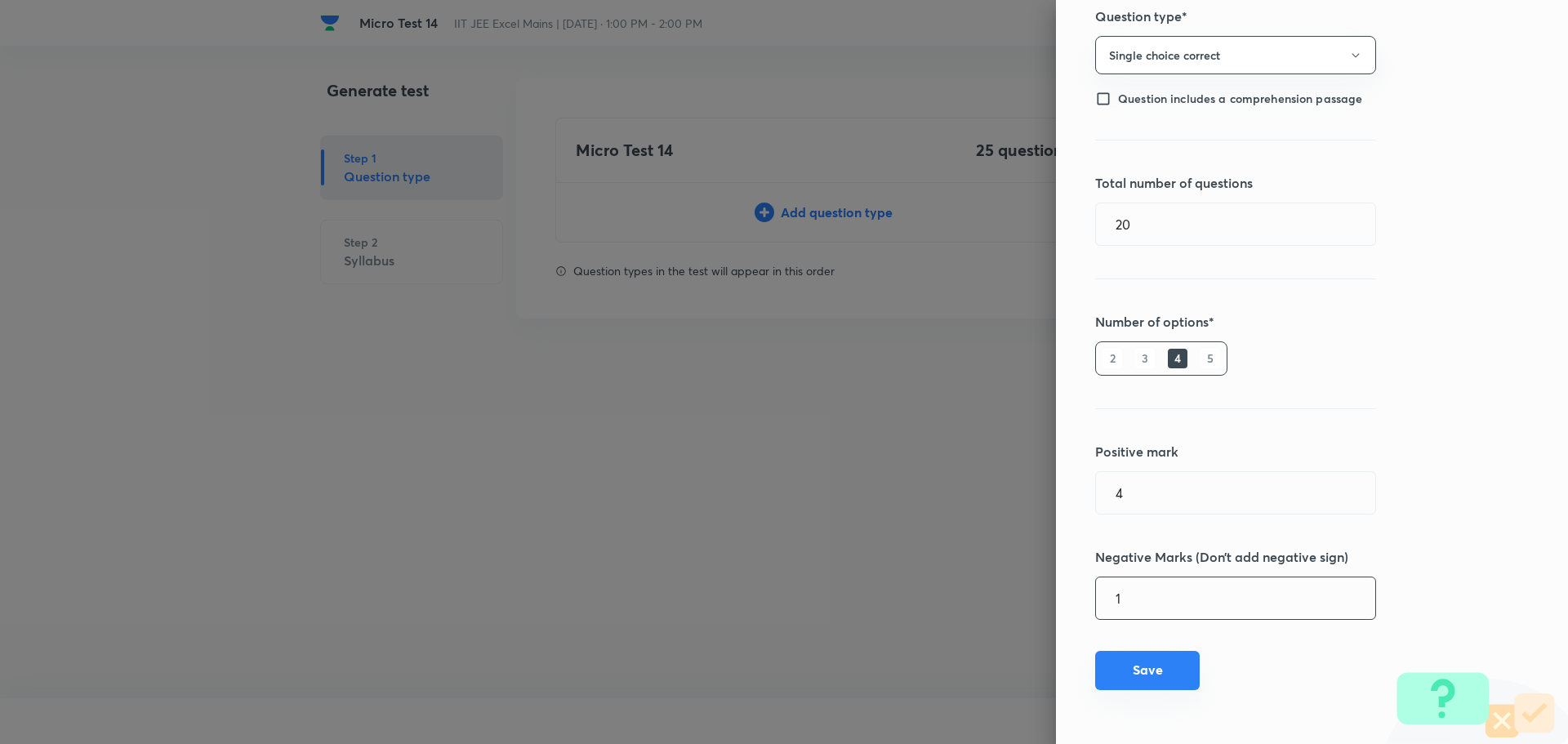
type input "1"
click at [1157, 676] on button "Save" at bounding box center [1147, 670] width 104 height 40
type input "1"
type input "0"
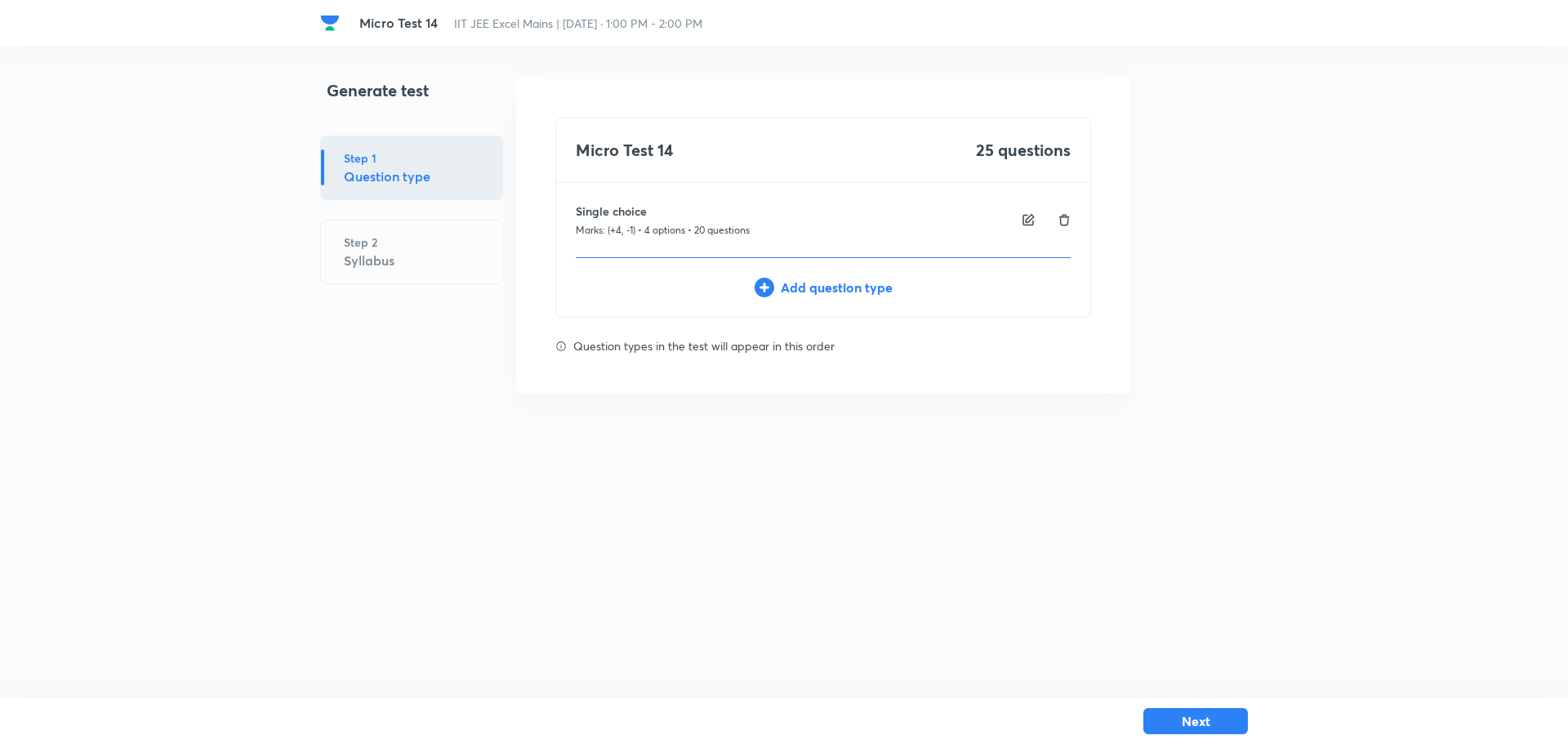
click at [810, 287] on div "Add question type" at bounding box center [822, 287] width 534 height 19
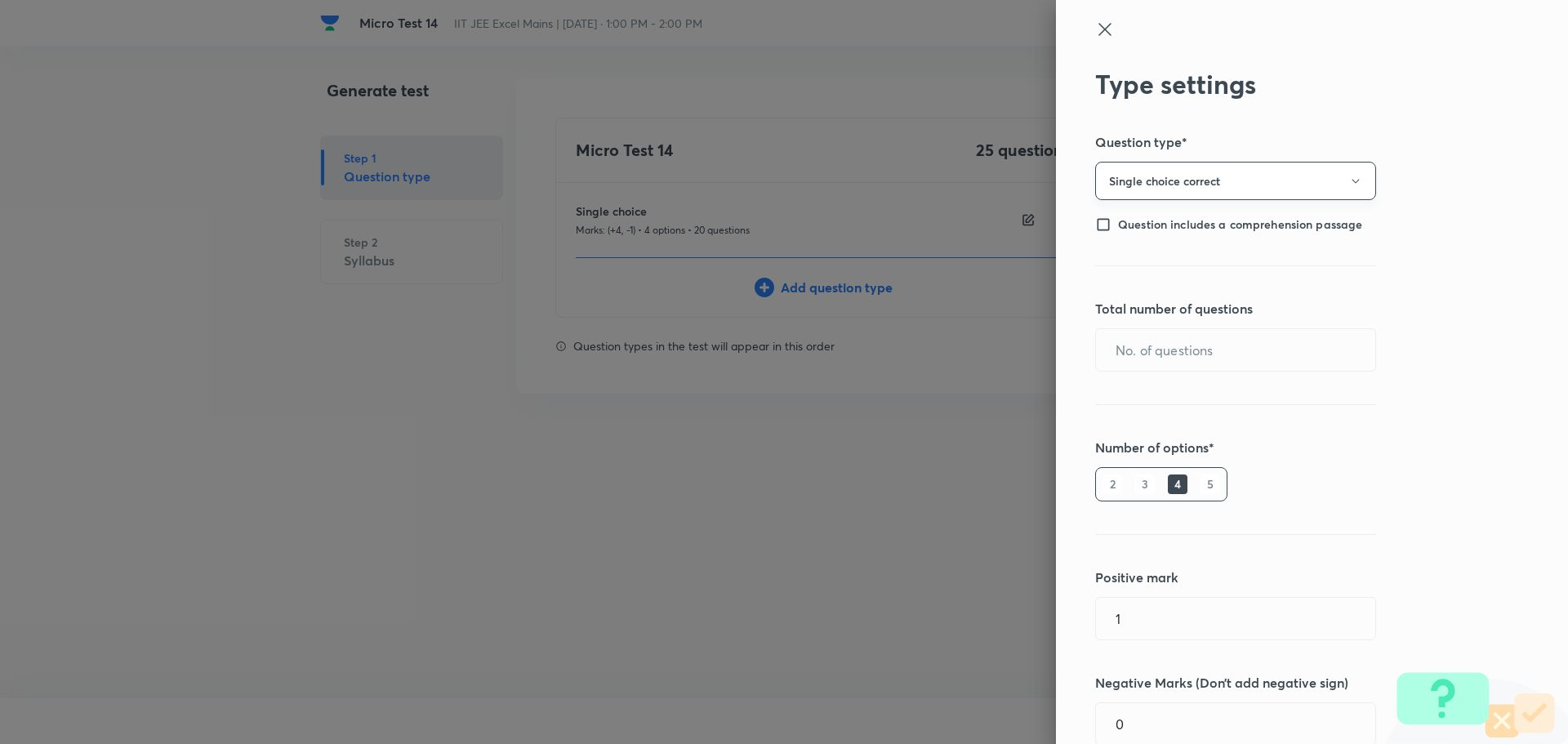
click at [1185, 176] on button "Single choice correct" at bounding box center [1235, 181] width 281 height 39
click at [1149, 291] on span "Integer" at bounding box center [1223, 290] width 260 height 18
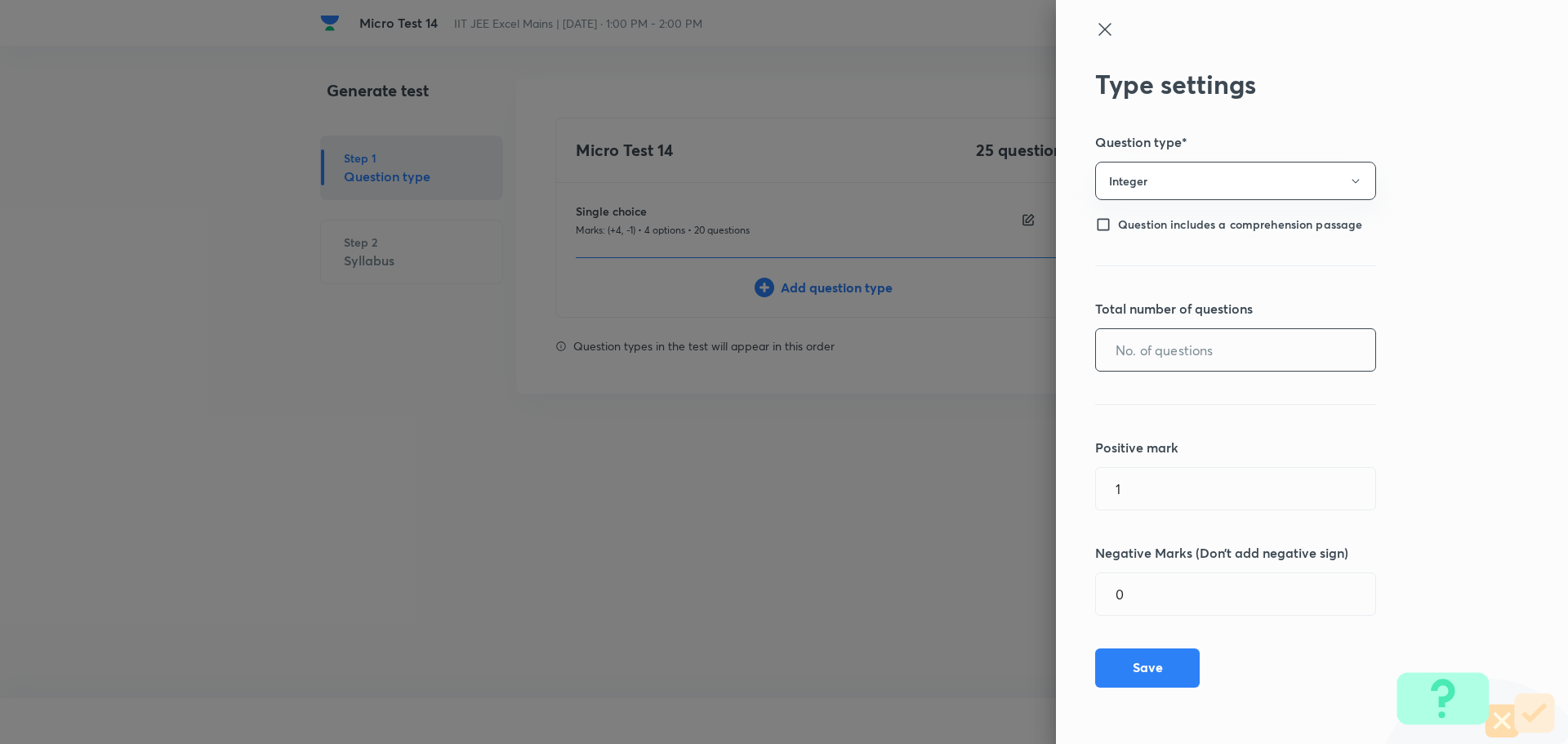
click at [1146, 361] on input "text" at bounding box center [1235, 349] width 279 height 41
type input "5"
click at [1164, 512] on div "Type settings Question type* Integer Question includes a comprehension passage …" at bounding box center [1311, 372] width 512 height 744
click at [1158, 497] on input "1" at bounding box center [1235, 489] width 279 height 41
type input "4"
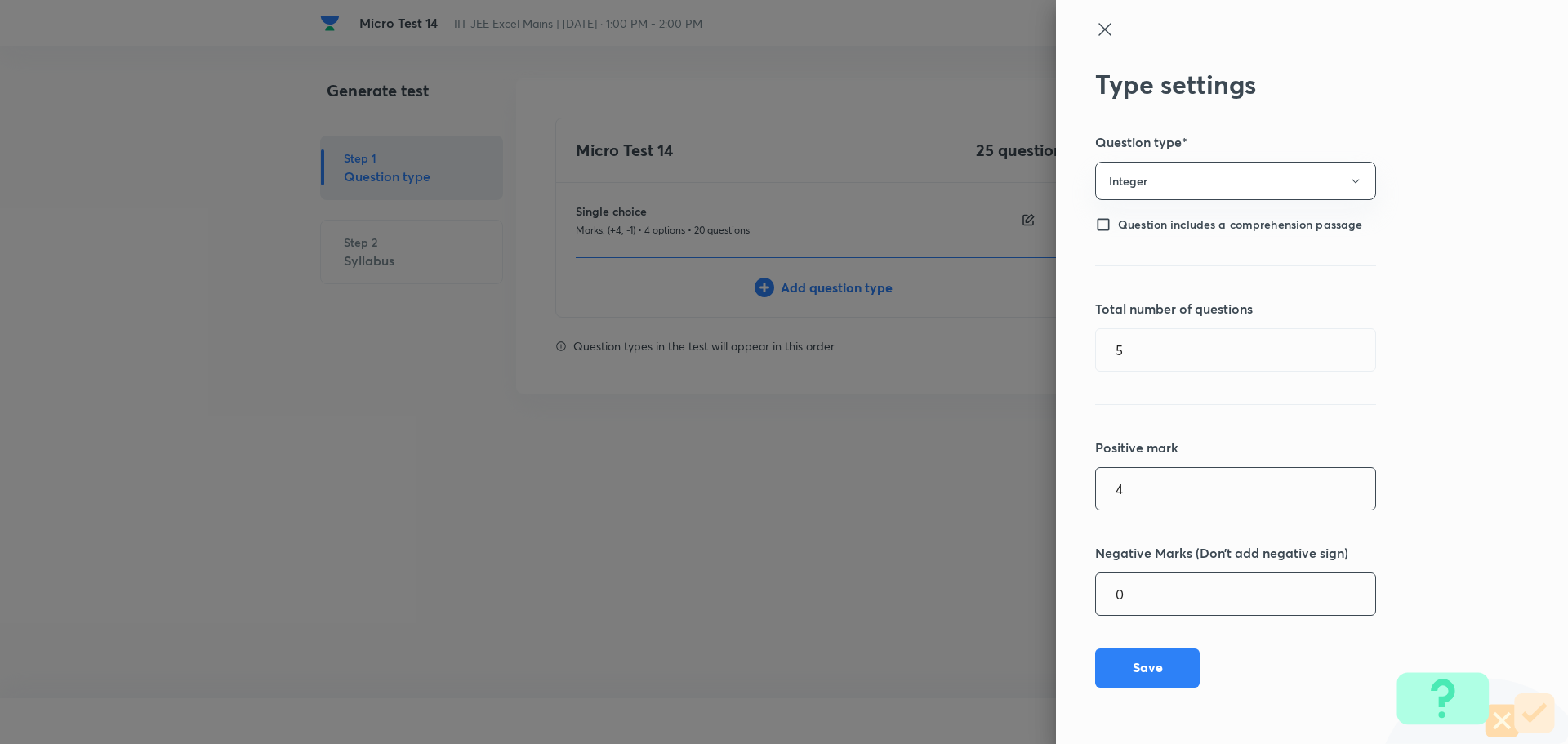
click at [1166, 601] on input "0" at bounding box center [1235, 594] width 279 height 41
type input "1"
click at [1145, 658] on button "Save" at bounding box center [1147, 667] width 104 height 40
type input "1"
type input "0"
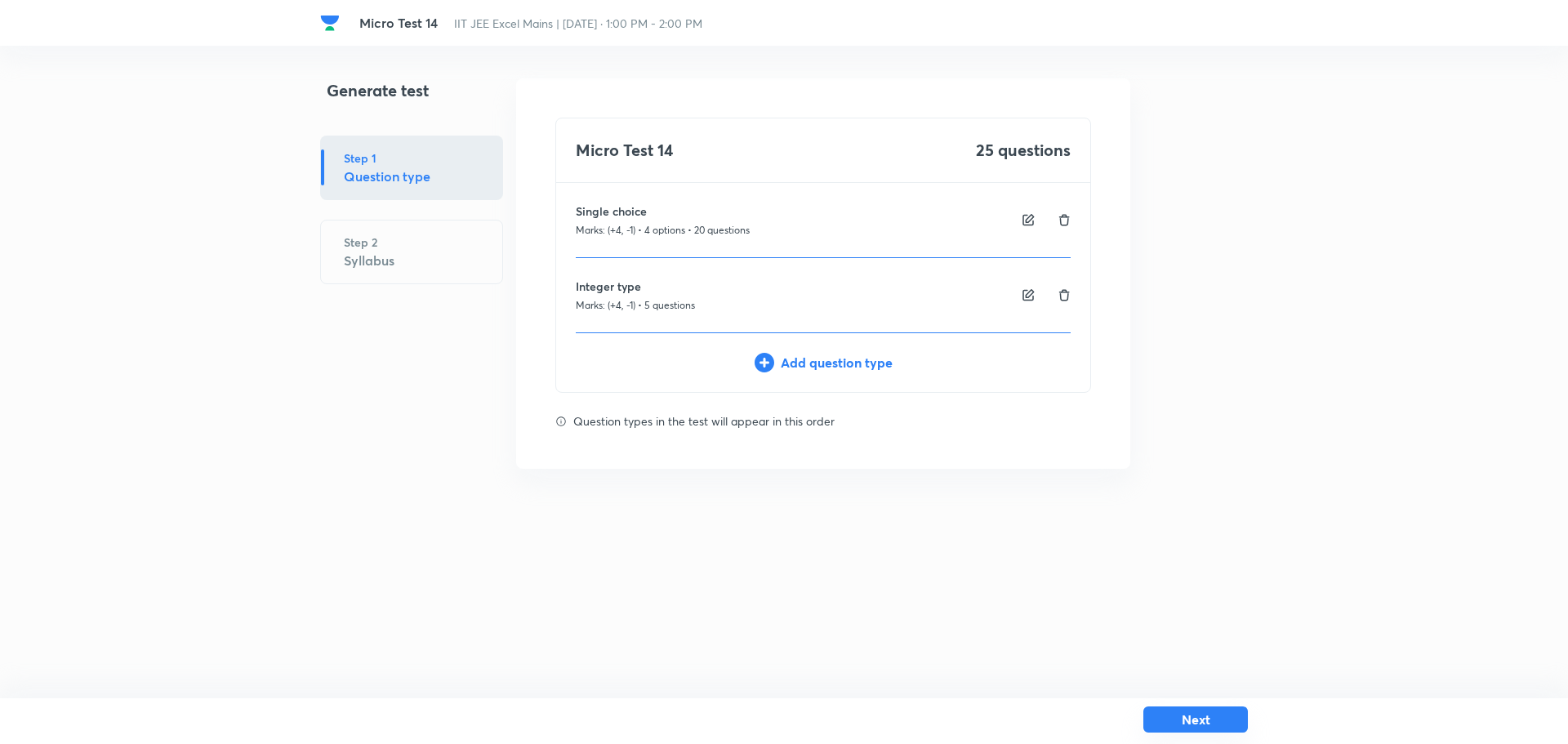
click at [1193, 727] on button "Next" at bounding box center [1195, 719] width 104 height 26
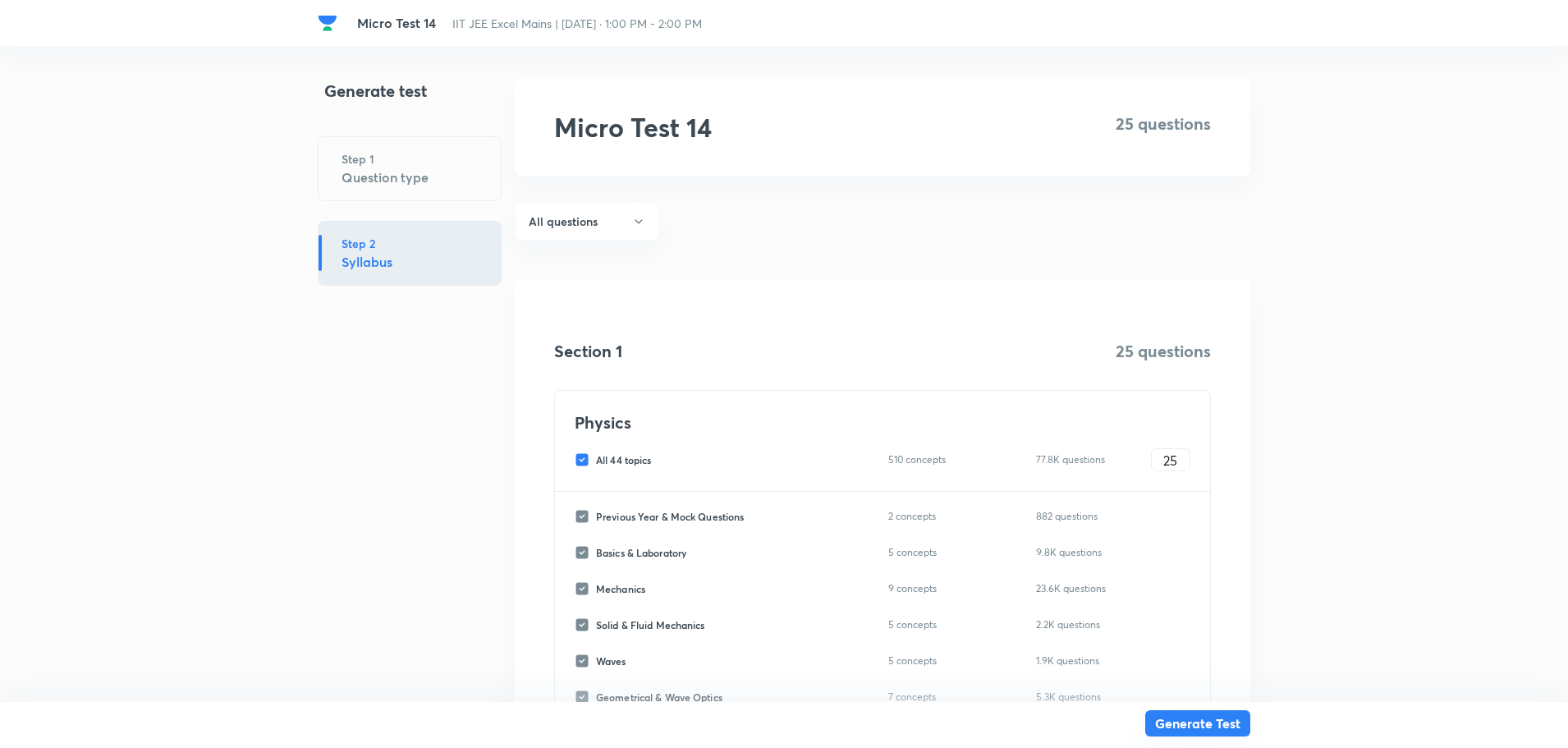
click at [1198, 729] on button "Generate Test" at bounding box center [1197, 723] width 105 height 26
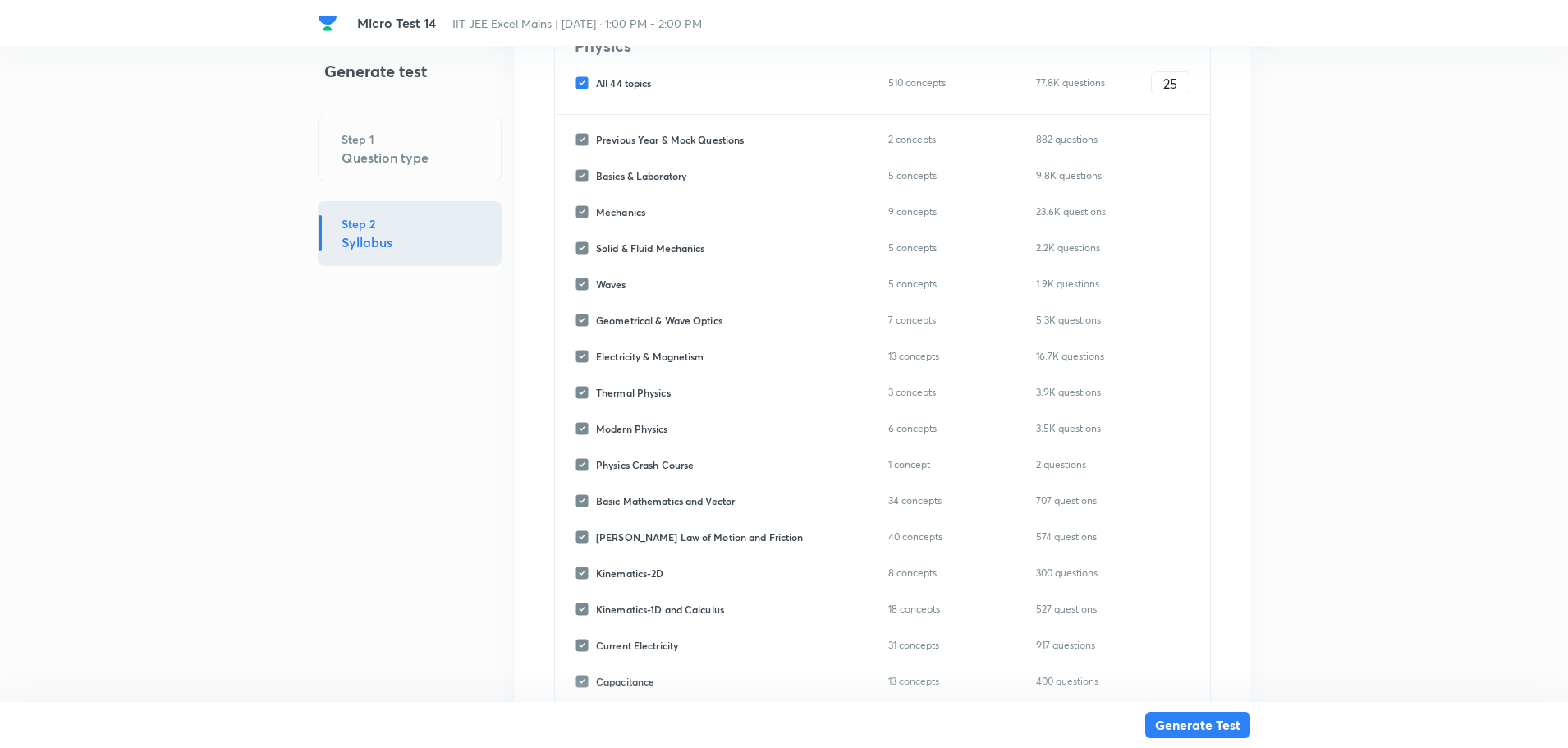
scroll to position [375, 0]
click at [586, 88] on input "All 44 topics" at bounding box center [585, 84] width 21 height 15
checkbox input "false"
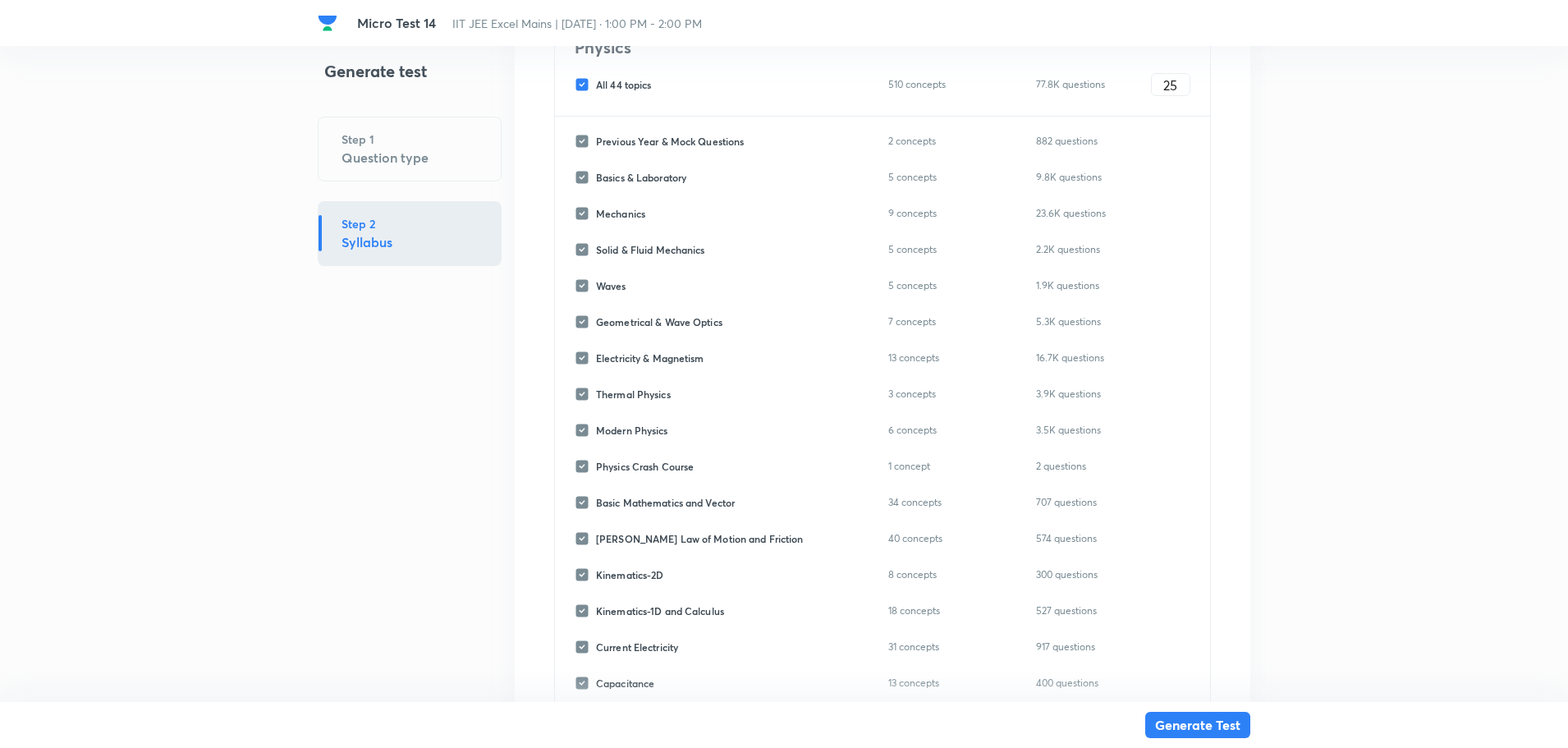
checkbox input "false"
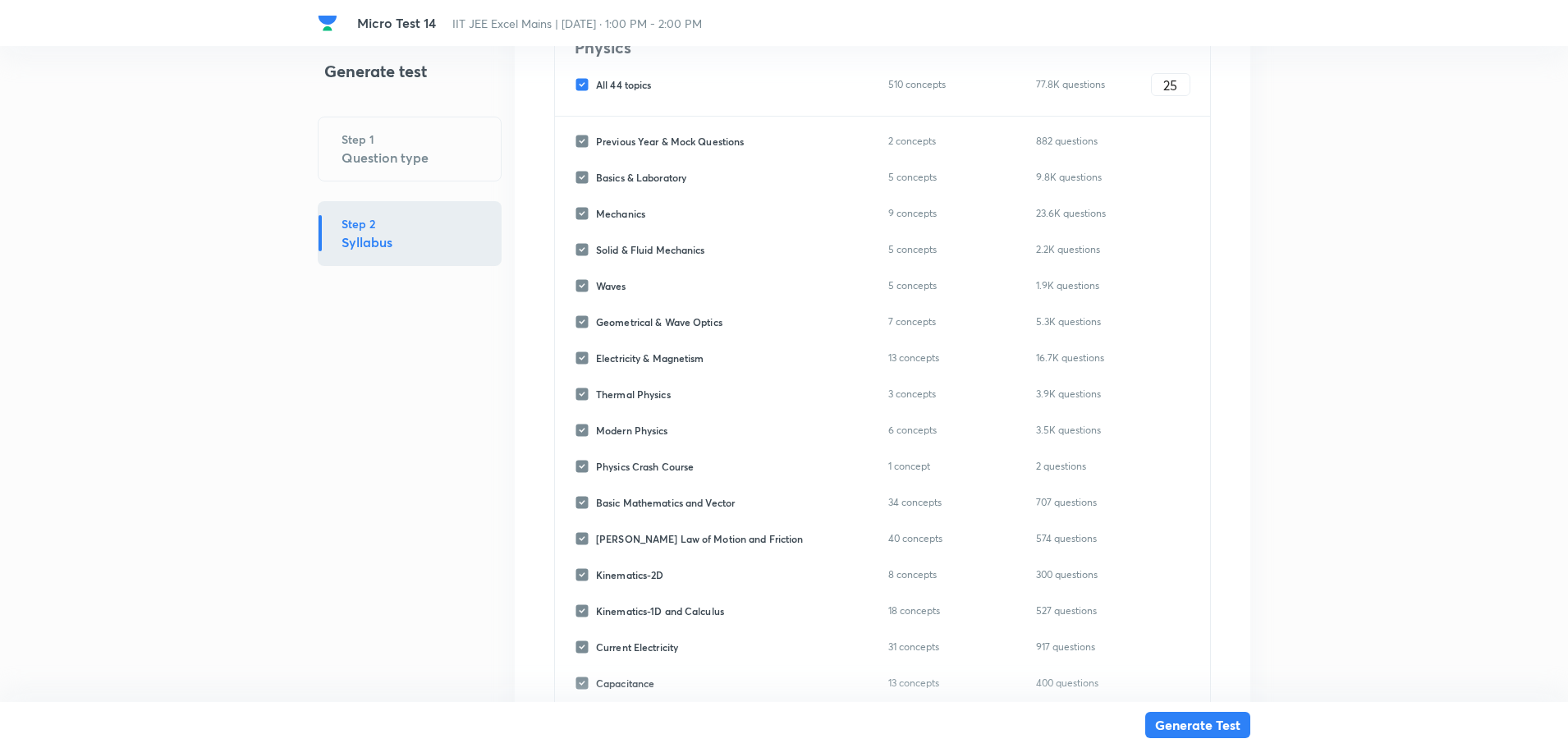
checkbox input "false"
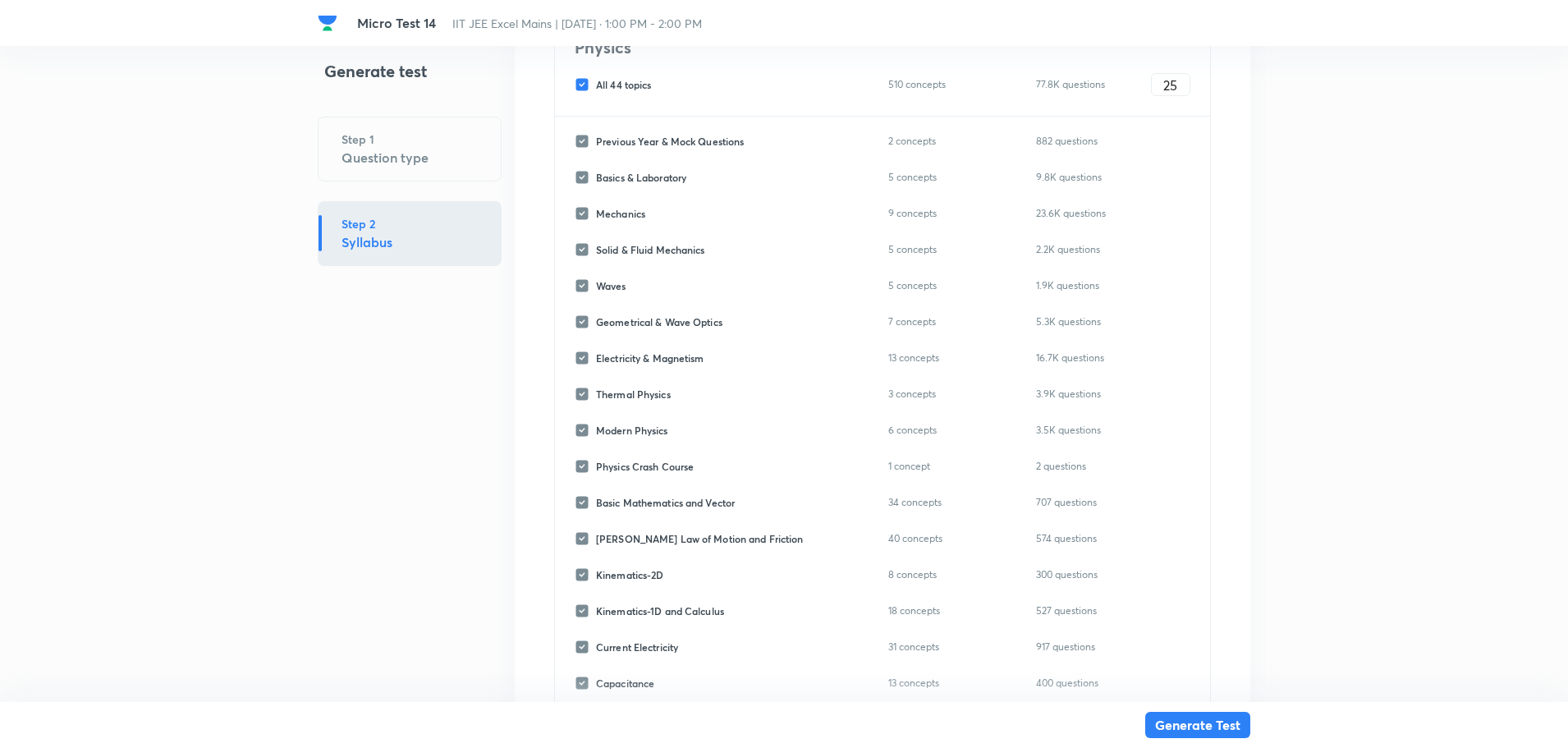
checkbox input "false"
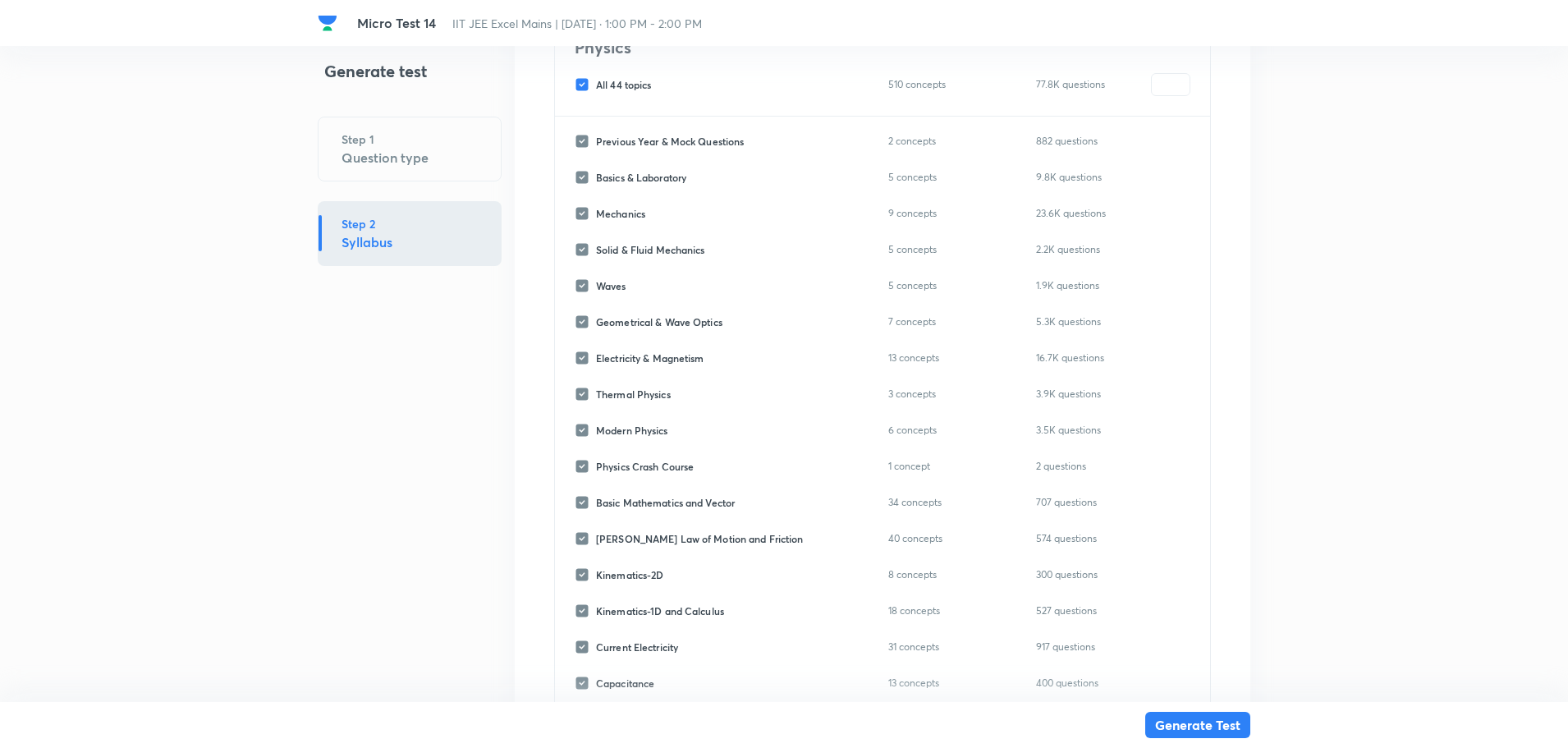
checkbox input "false"
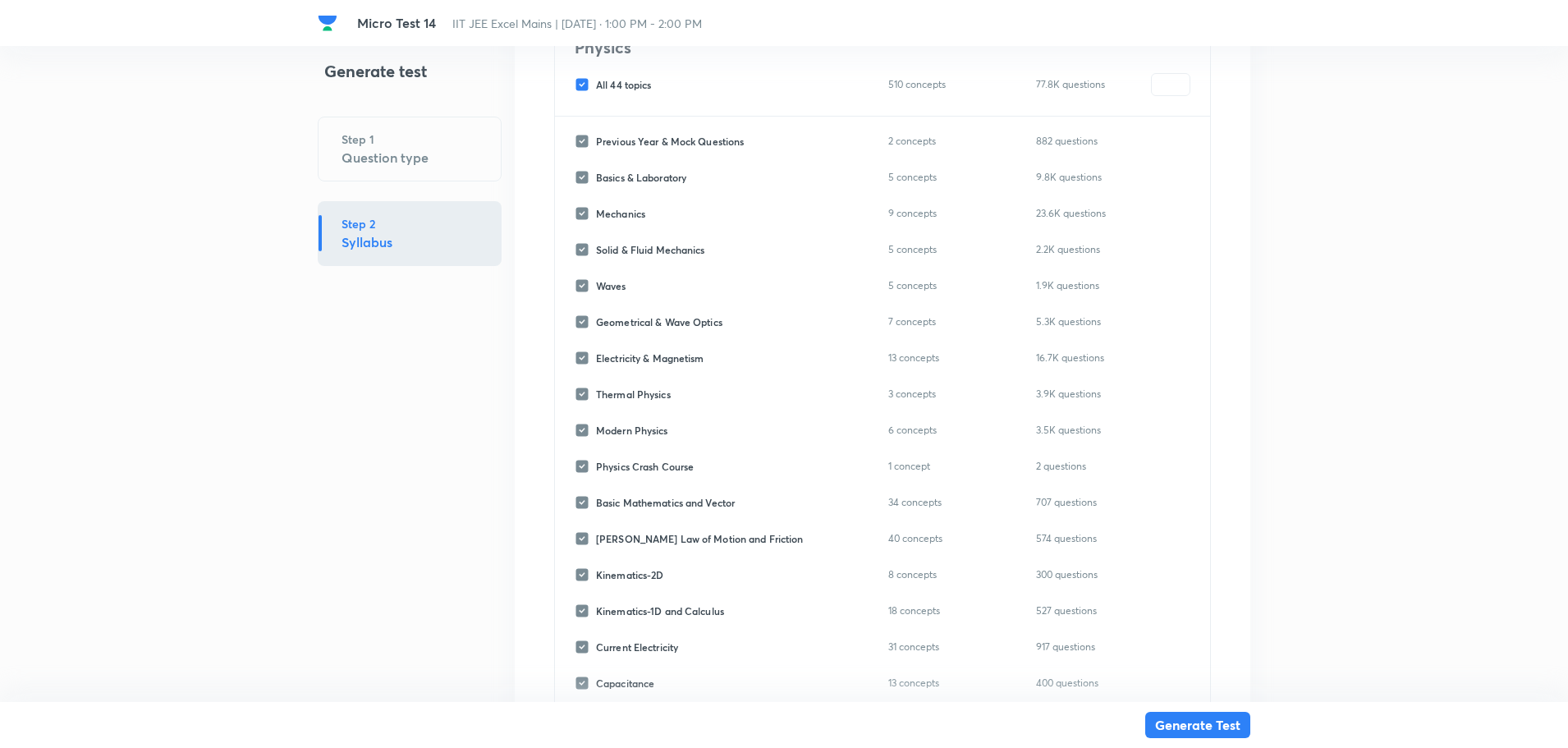
checkbox input "false"
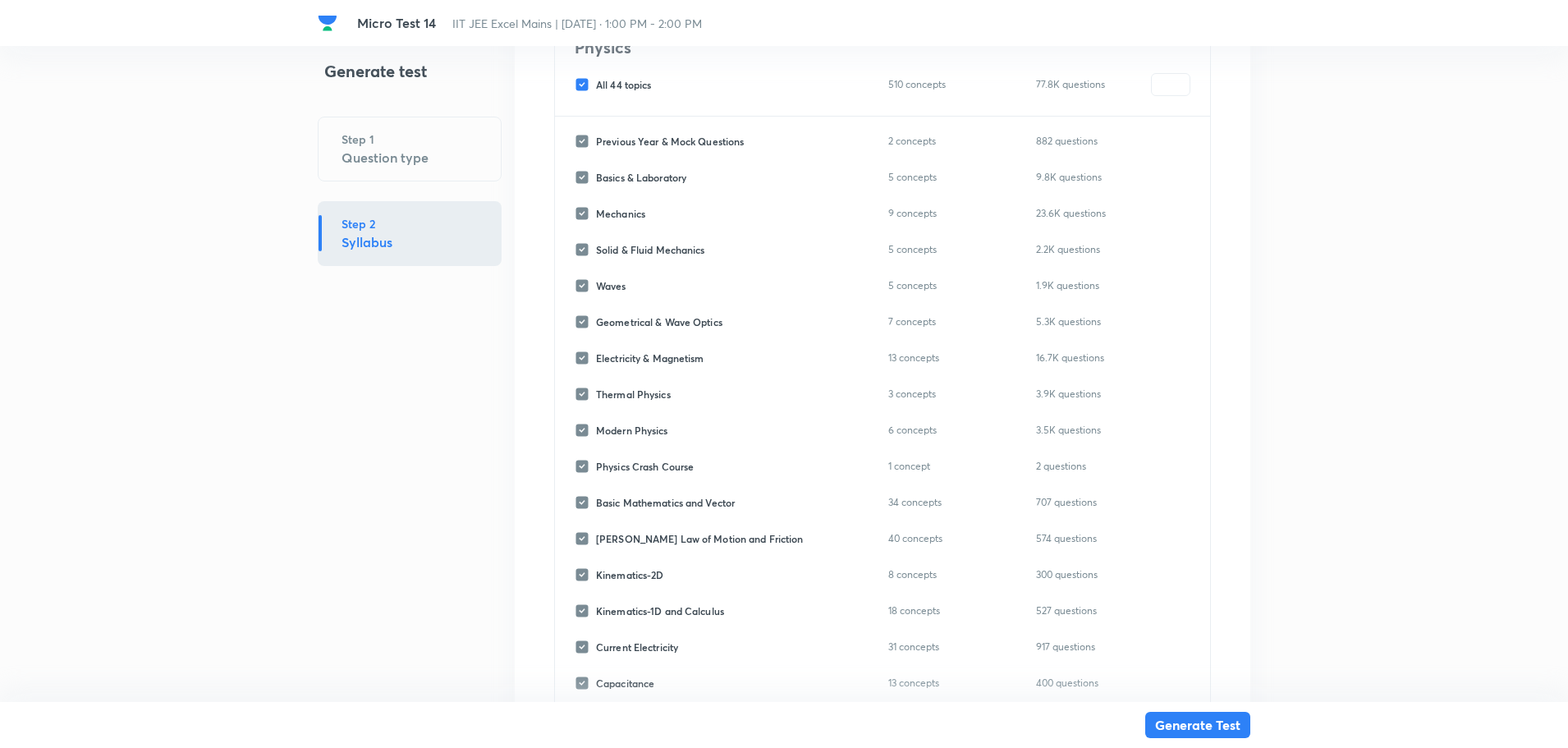
checkbox input "false"
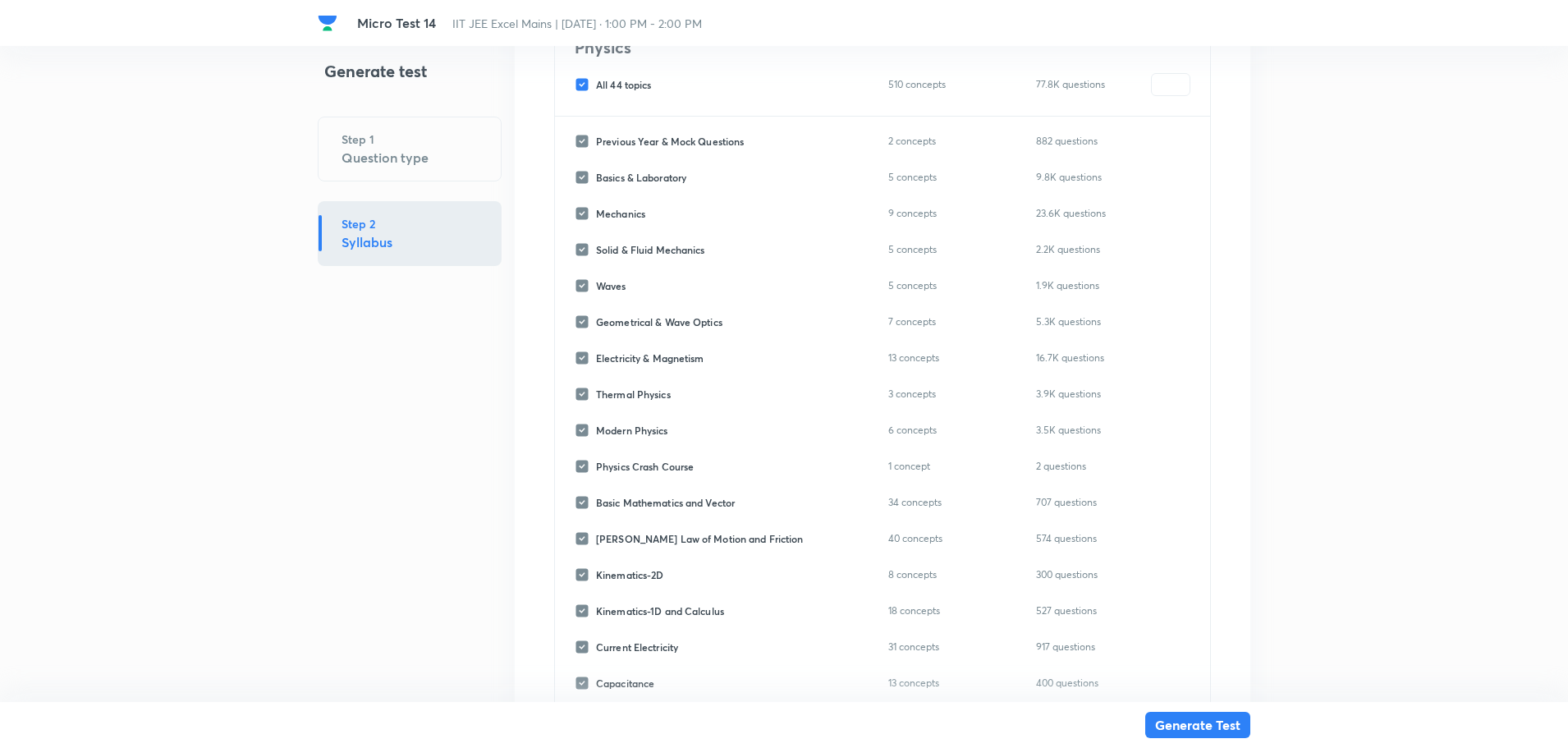
checkbox input "false"
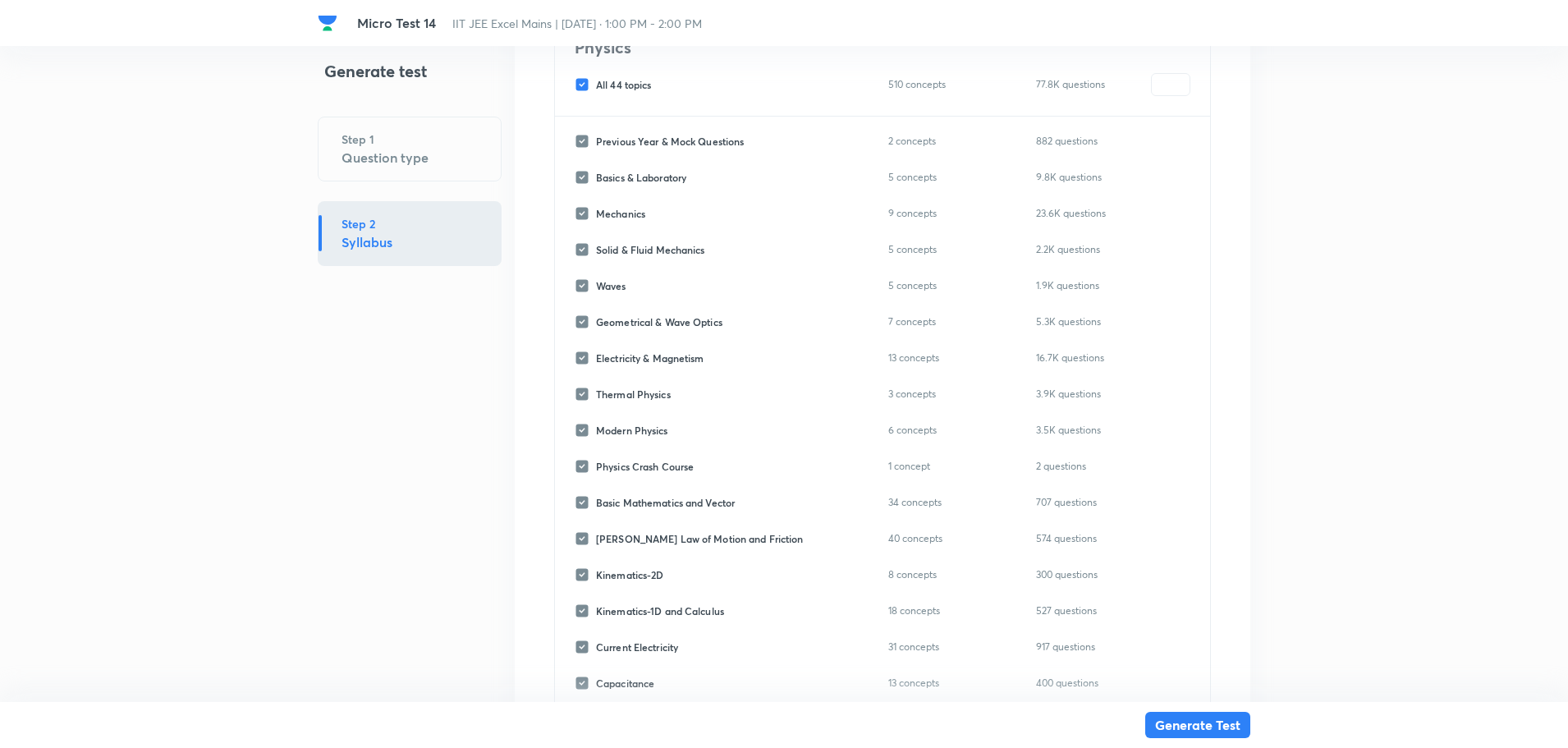
checkbox input "false"
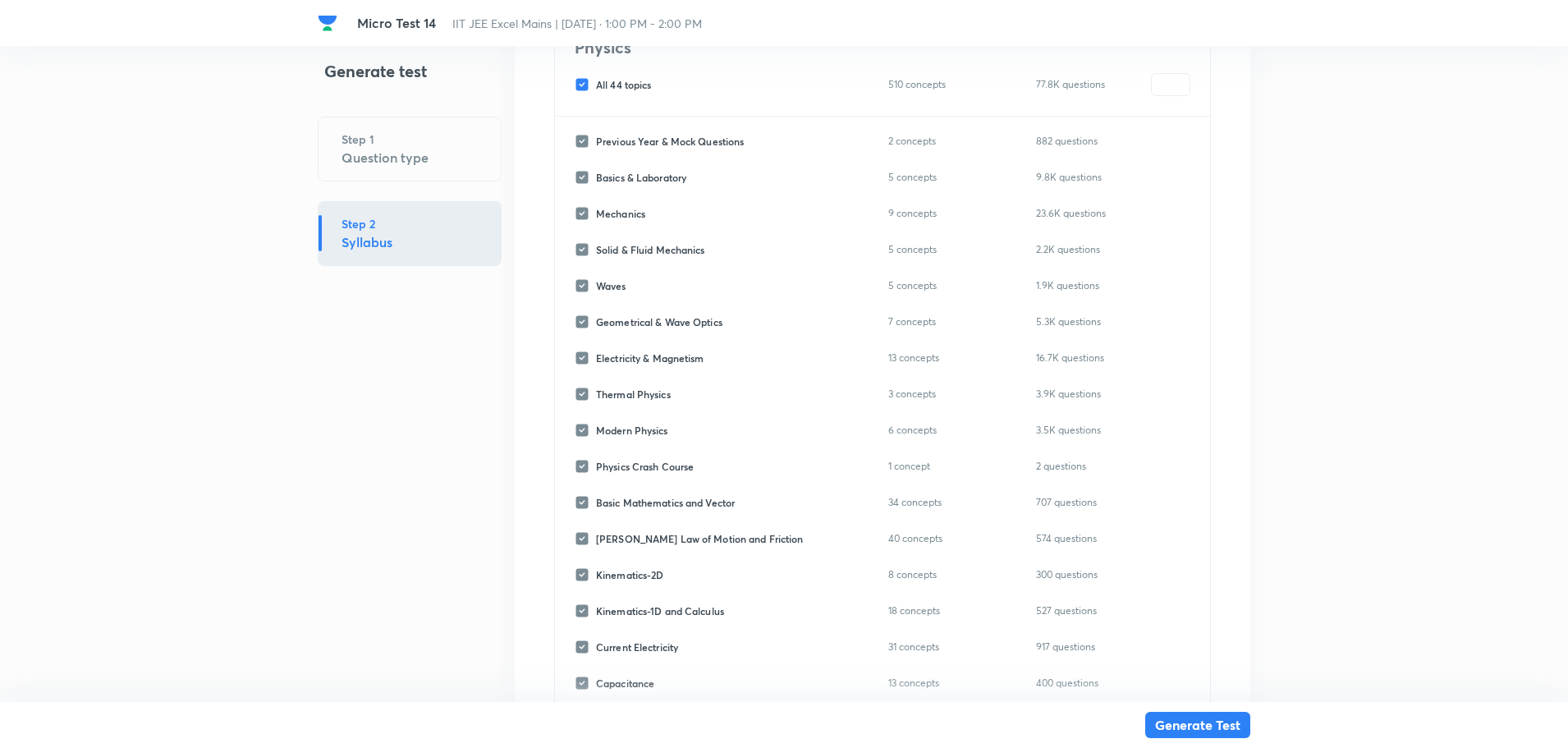
checkbox input "false"
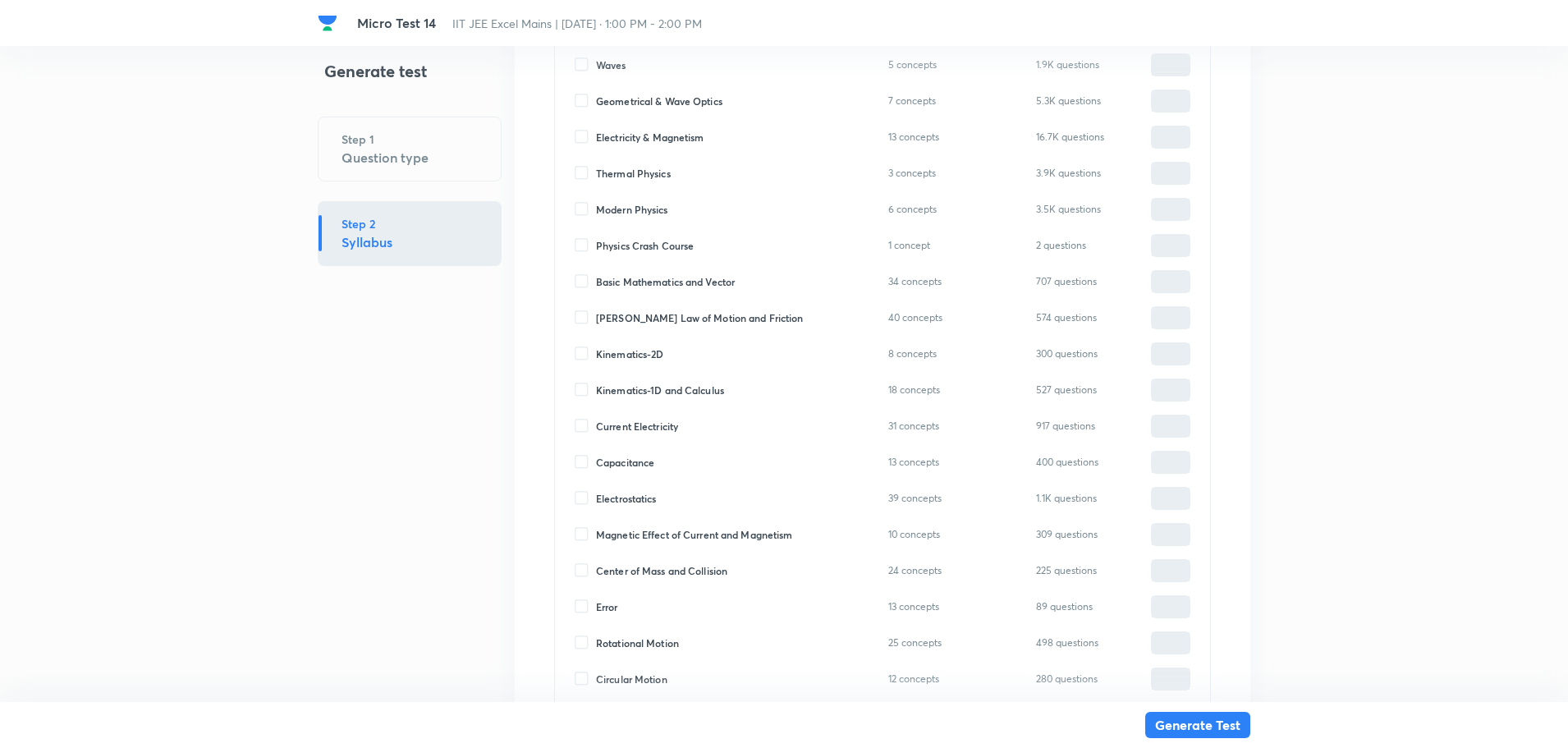
type input "25"
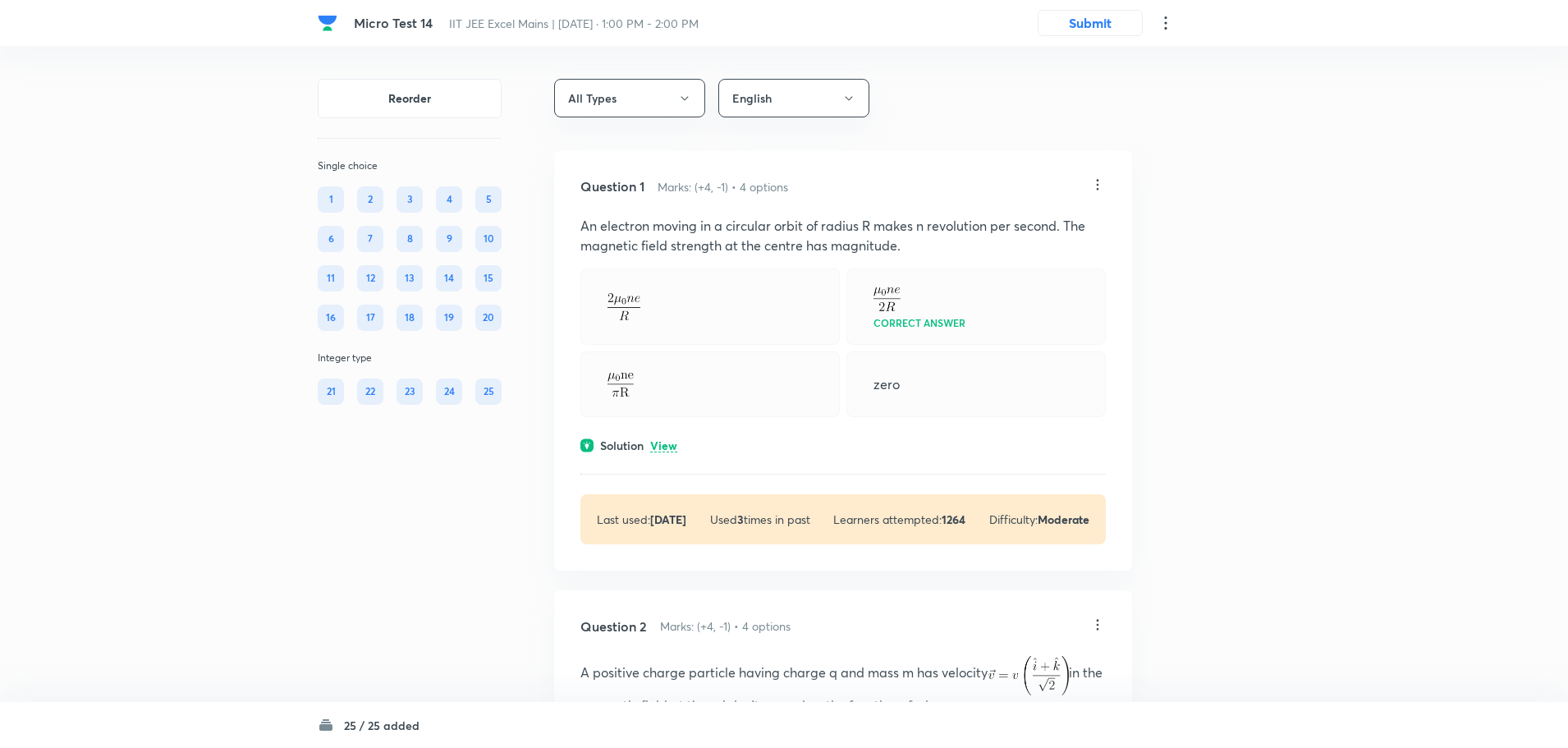
click at [1094, 183] on icon at bounding box center [1097, 184] width 17 height 17
click at [1015, 230] on li "Edit" at bounding box center [1034, 226] width 138 height 31
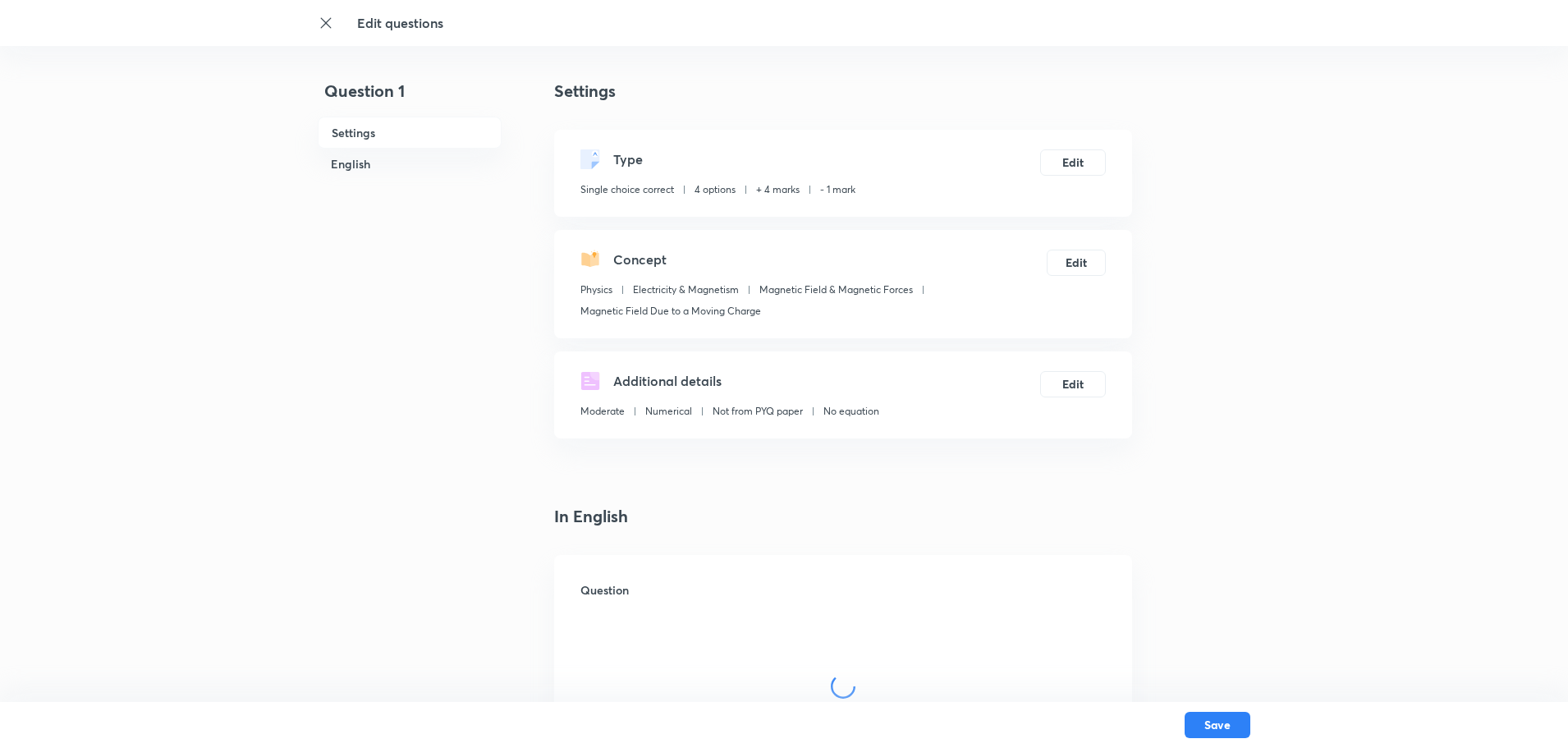
checkbox input "true"
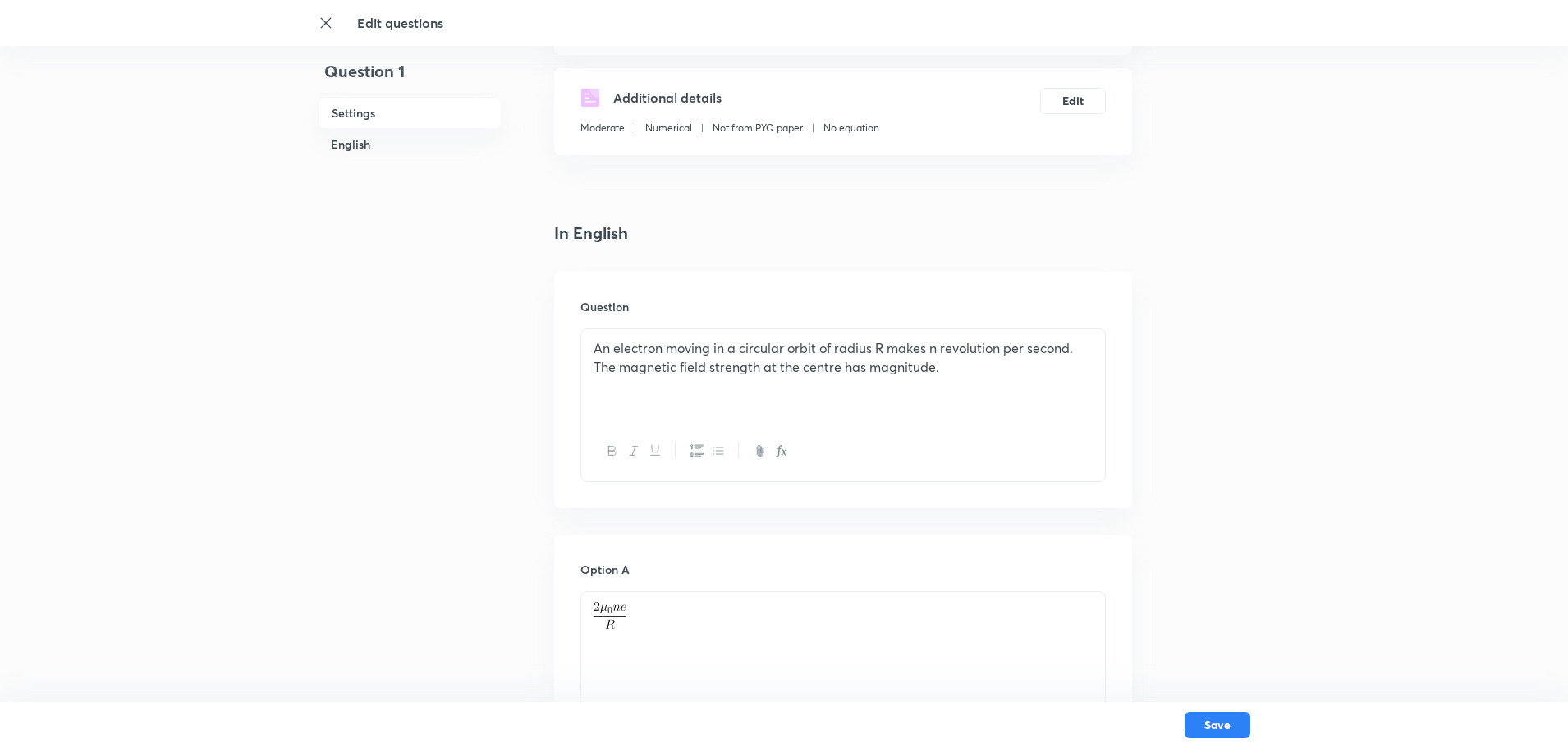
scroll to position [247, 0]
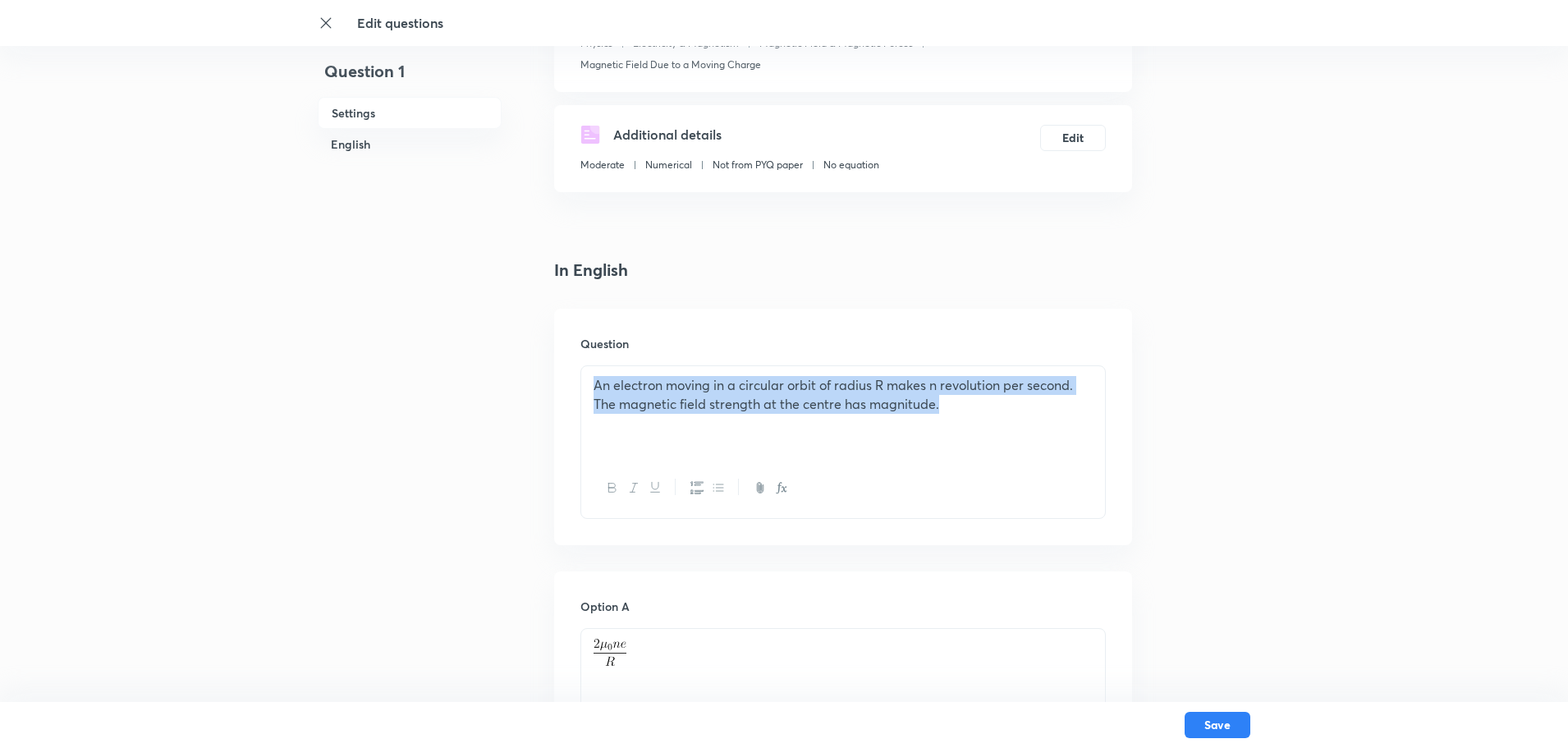
drag, startPoint x: 928, startPoint y: 397, endPoint x: 596, endPoint y: 381, distance: 332.4
click at [596, 381] on p "An electron moving in a circular orbit of radius R makes n revolution per secon…" at bounding box center [842, 395] width 499 height 37
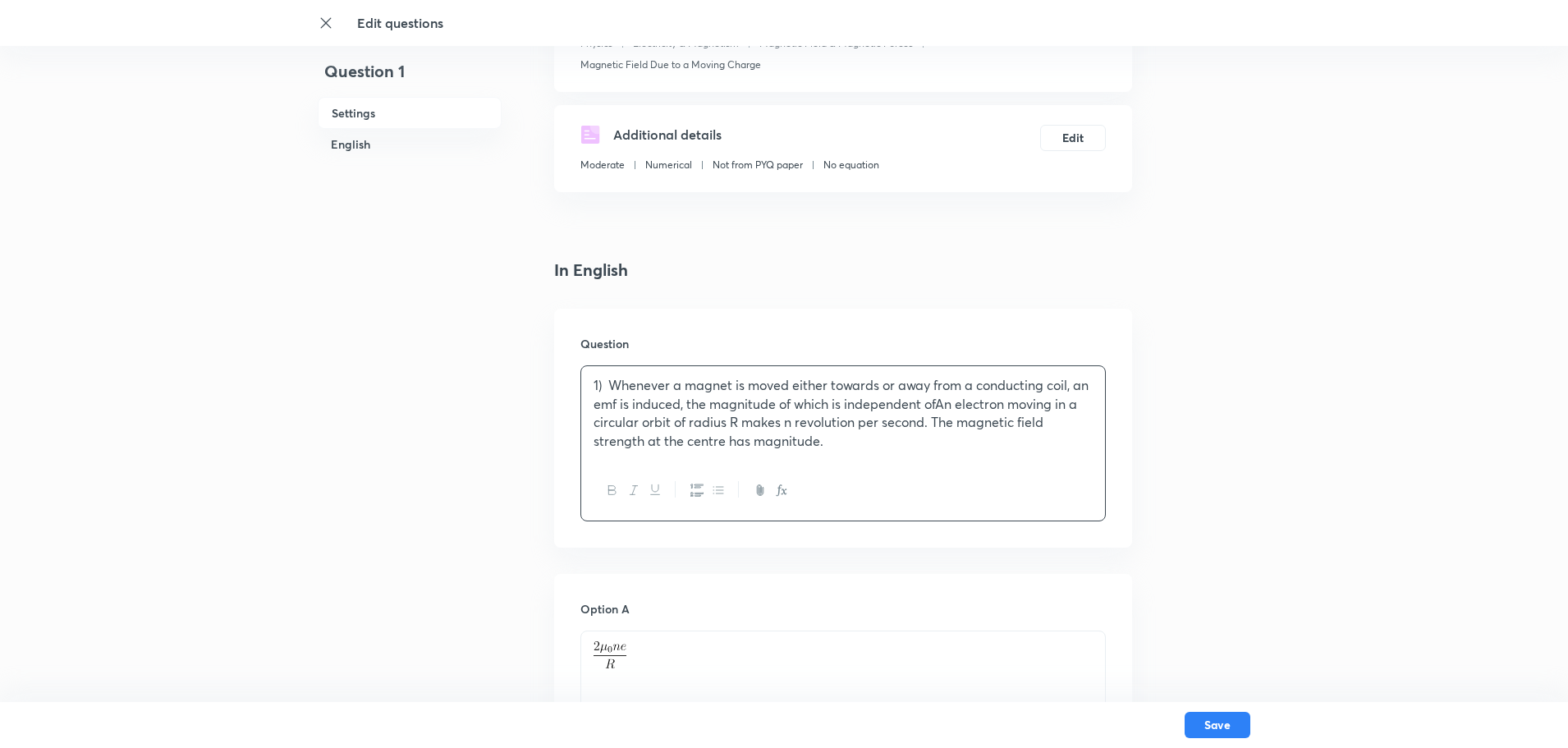
click at [608, 382] on p "1) Whenever a magnet is moved either towards or away from a conducting coil, an…" at bounding box center [842, 413] width 499 height 75
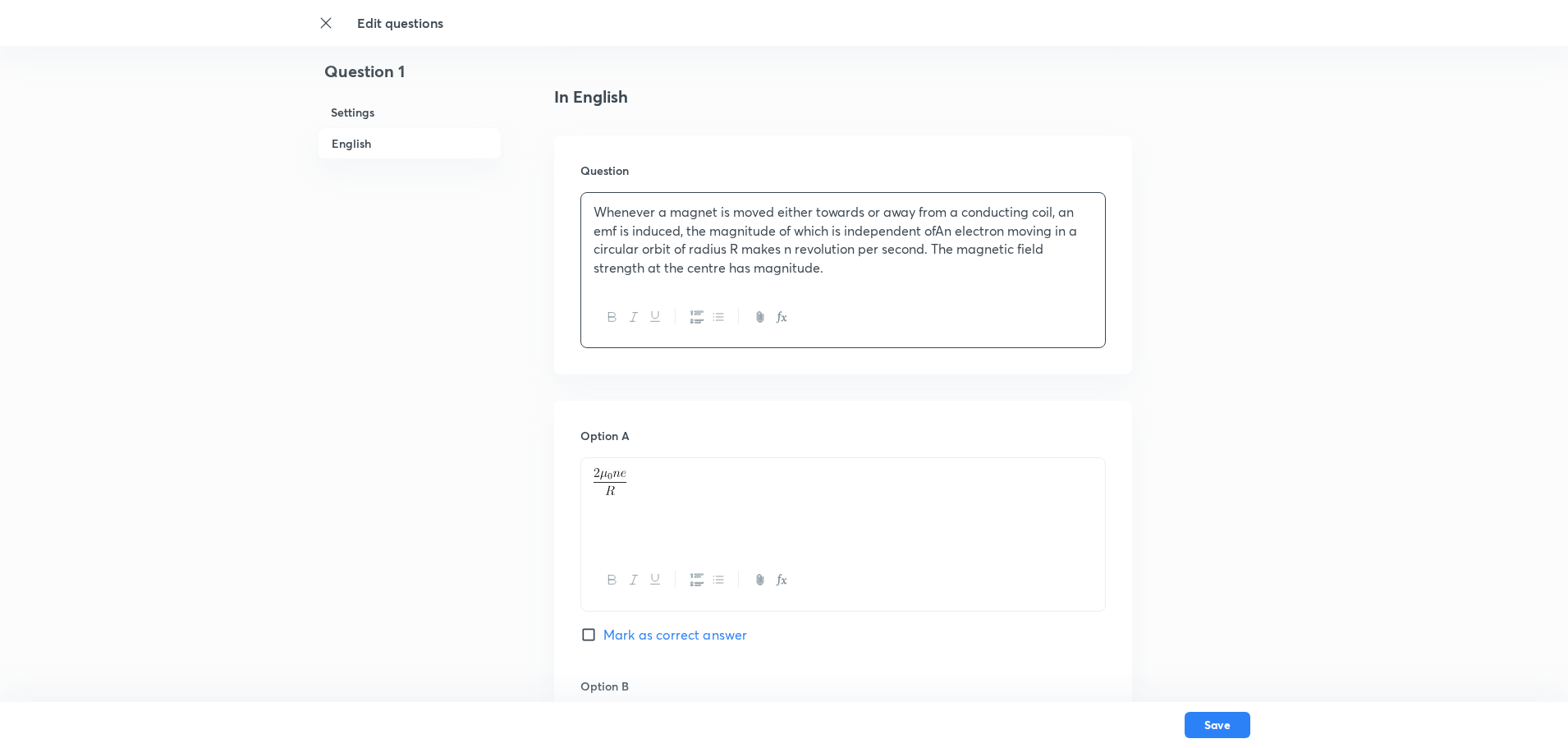
scroll to position [657, 0]
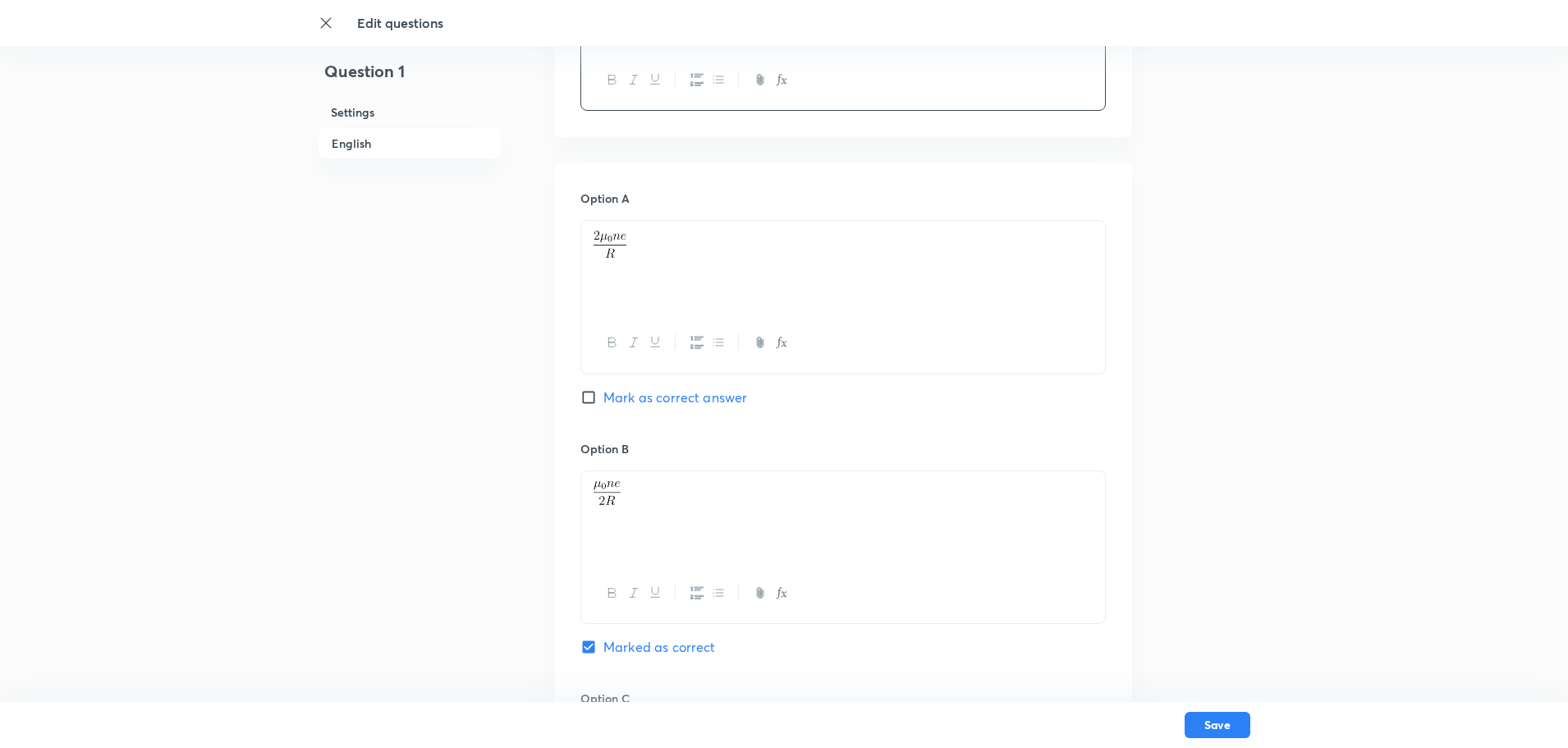
drag, startPoint x: 584, startPoint y: 240, endPoint x: 553, endPoint y: 236, distance: 31.3
click at [553, 236] on div "Question 1 Settings English Settings Type Single choice correct 4 options + 4 m…" at bounding box center [784, 508] width 932 height 2173
drag, startPoint x: 776, startPoint y: 239, endPoint x: 555, endPoint y: 229, distance: 221.2
click at [555, 229] on div "Option A The strength of the magneticfield Mark as correct answer Option B Mark…" at bounding box center [843, 673] width 578 height 1020
drag, startPoint x: 602, startPoint y: 247, endPoint x: 585, endPoint y: 239, distance: 18.8
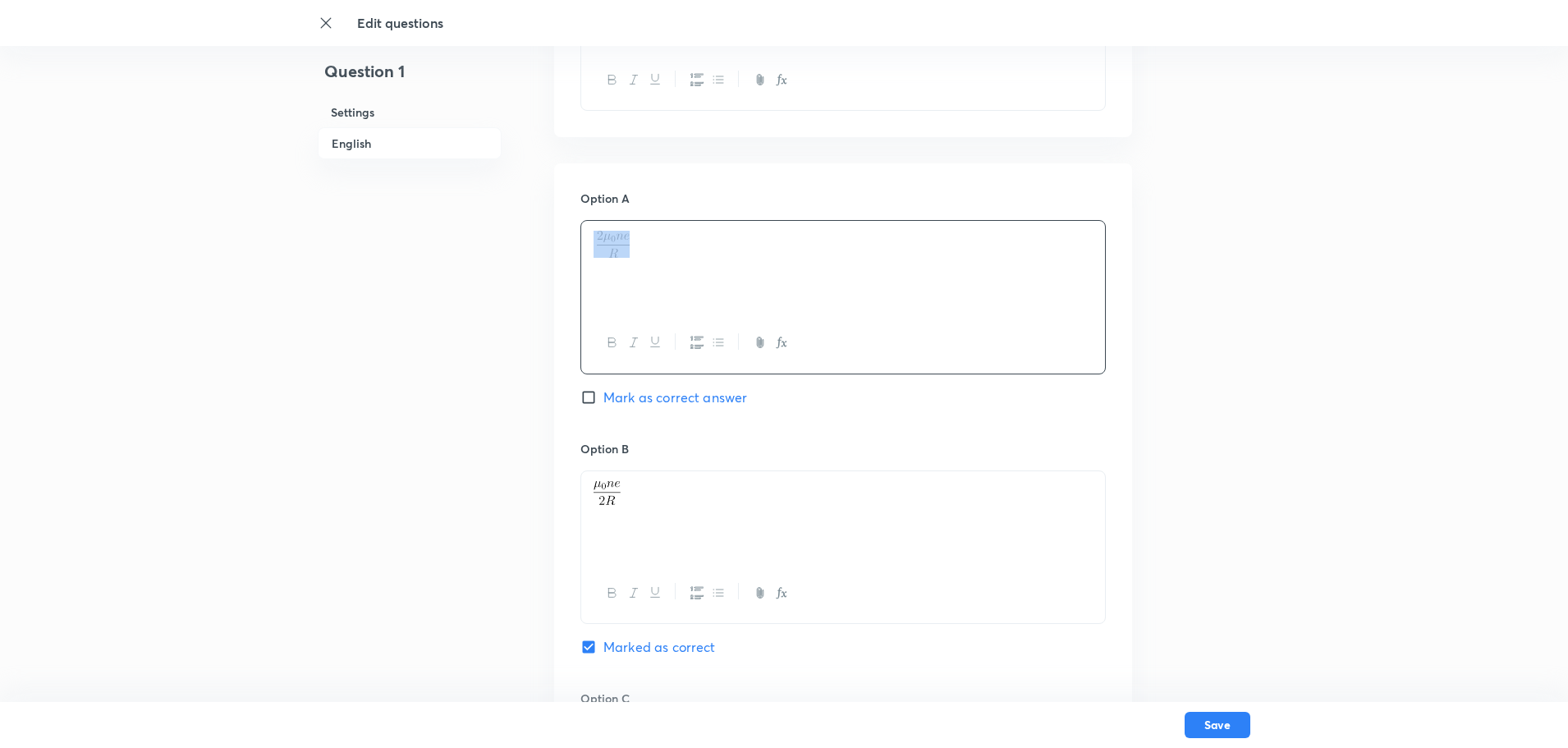
click at [585, 239] on div at bounding box center [842, 266] width 524 height 92
drag, startPoint x: 700, startPoint y: 477, endPoint x: 626, endPoint y: 496, distance: 76.4
click at [626, 496] on div at bounding box center [842, 516] width 524 height 92
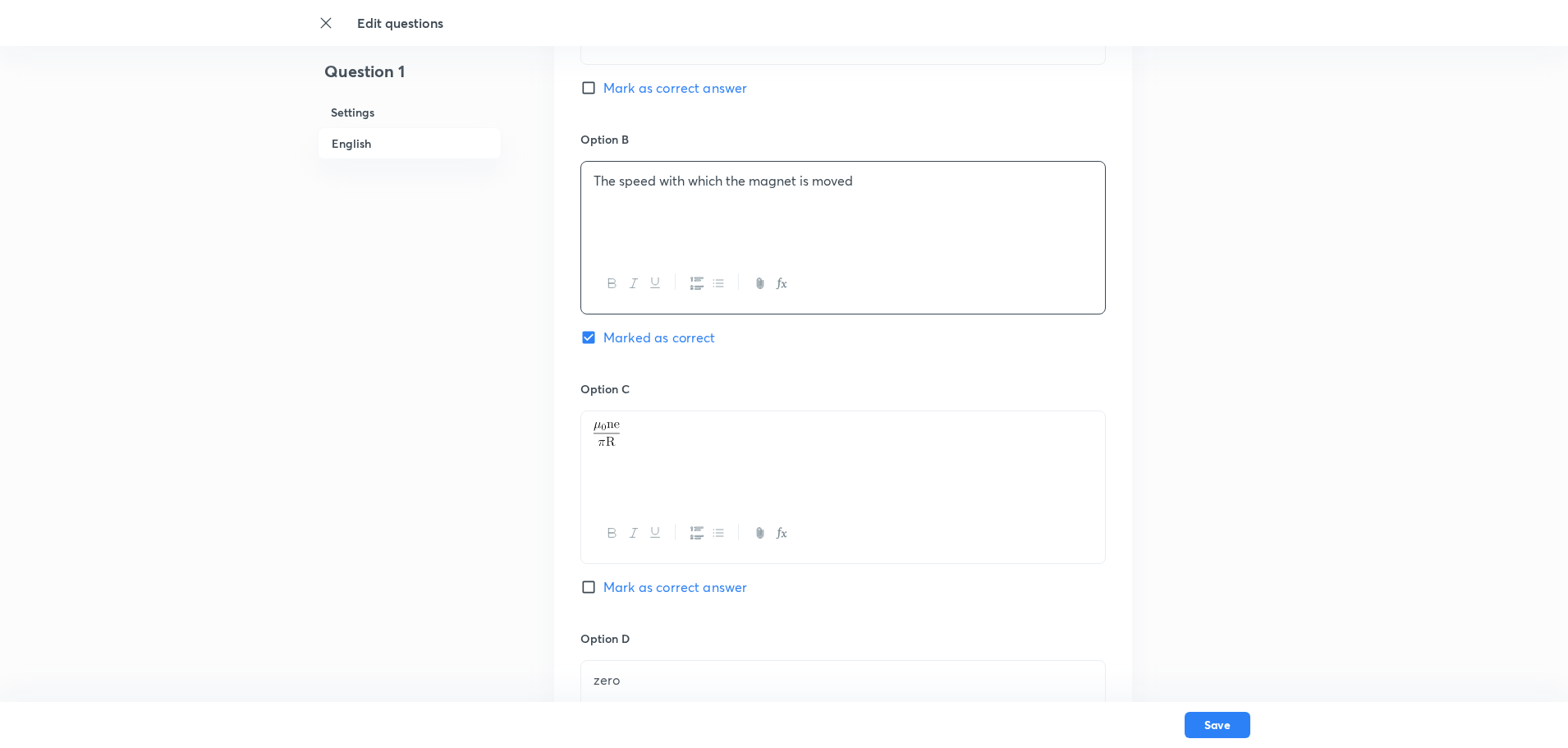
scroll to position [985, 0]
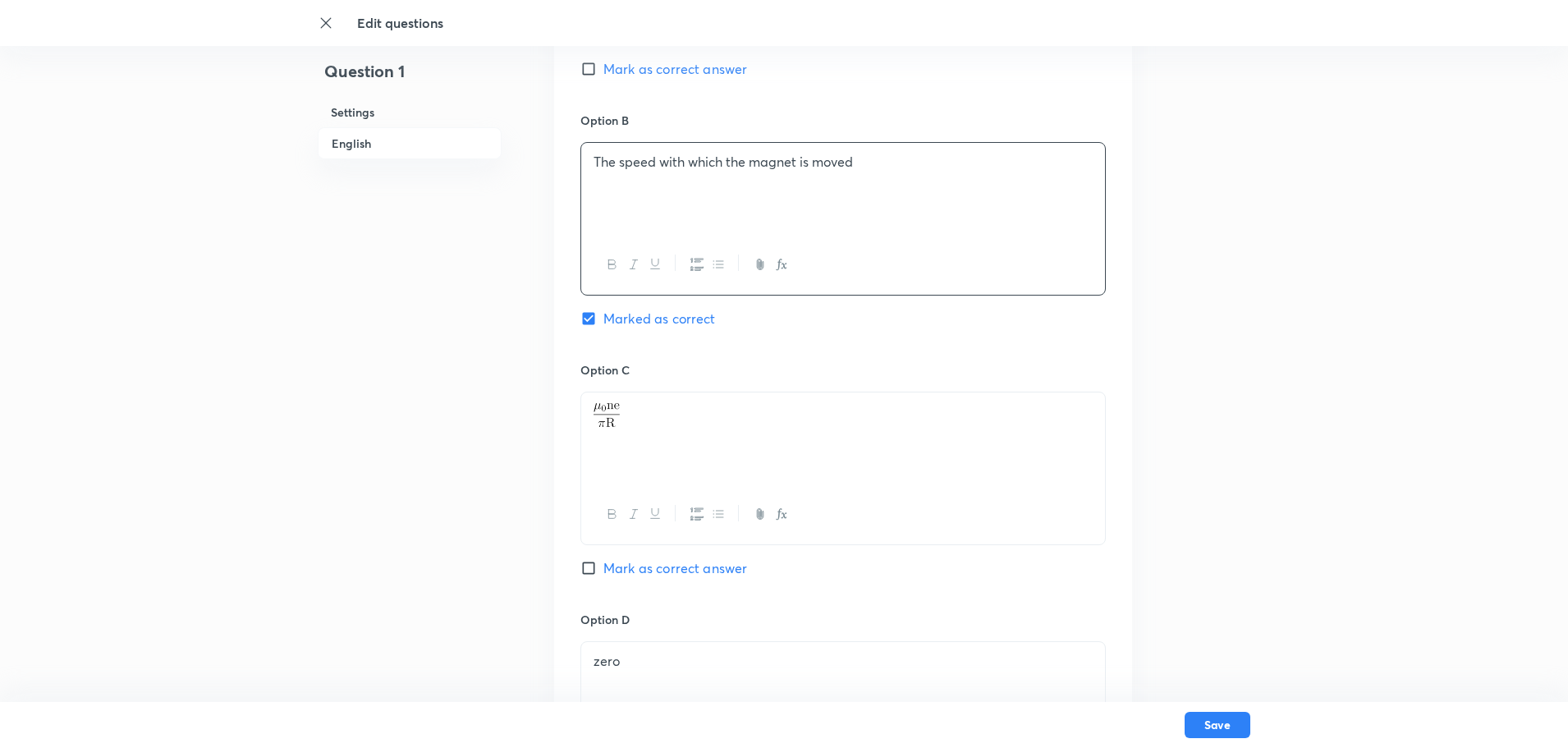
drag, startPoint x: 694, startPoint y: 425, endPoint x: 557, endPoint y: 441, distance: 137.9
click at [557, 441] on div "Option A The strength of the magneticfield Mark as correct answer Option B The …" at bounding box center [843, 345] width 578 height 1020
paste div
drag, startPoint x: 837, startPoint y: 421, endPoint x: 779, endPoint y: 421, distance: 58.0
click at [779, 421] on p "The number of turns is the coil" at bounding box center [842, 414] width 499 height 25
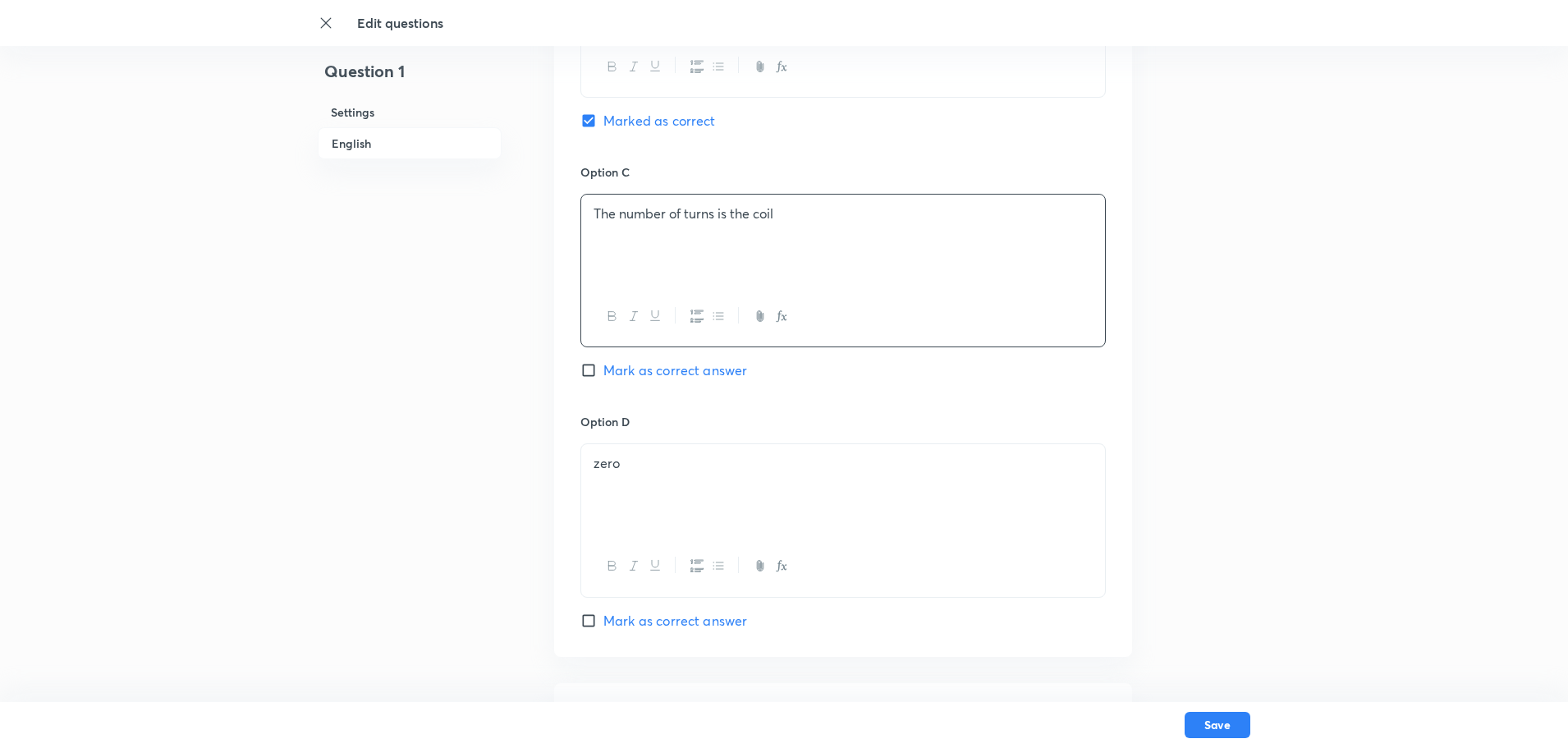
scroll to position [1232, 0]
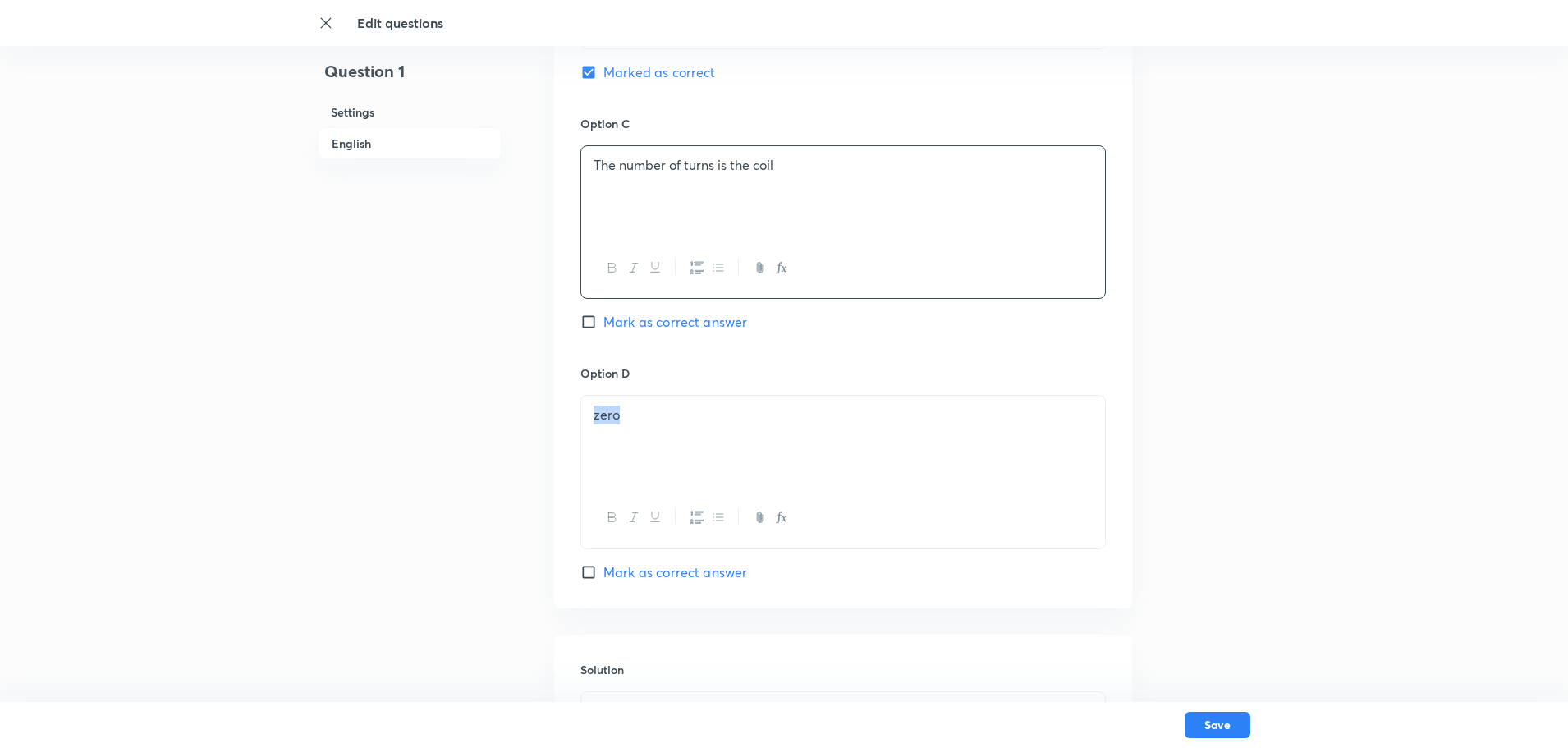
drag, startPoint x: 667, startPoint y: 416, endPoint x: 515, endPoint y: 437, distance: 153.4
click at [586, 578] on input "Mark as correct answer" at bounding box center [591, 573] width 23 height 17
checkbox input "true"
checkbox input "false"
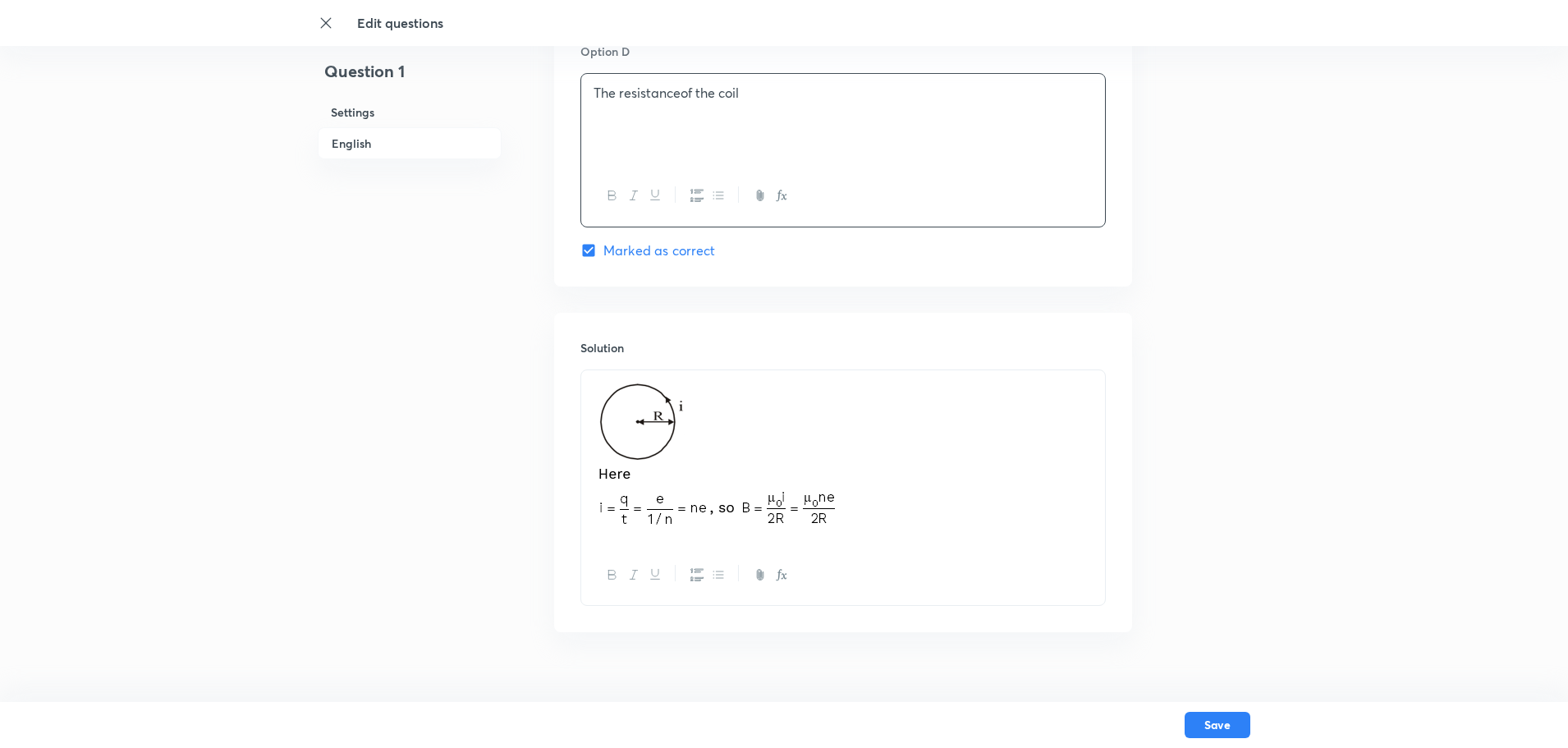
scroll to position [1560, 0]
click at [724, 528] on div at bounding box center [842, 450] width 524 height 175
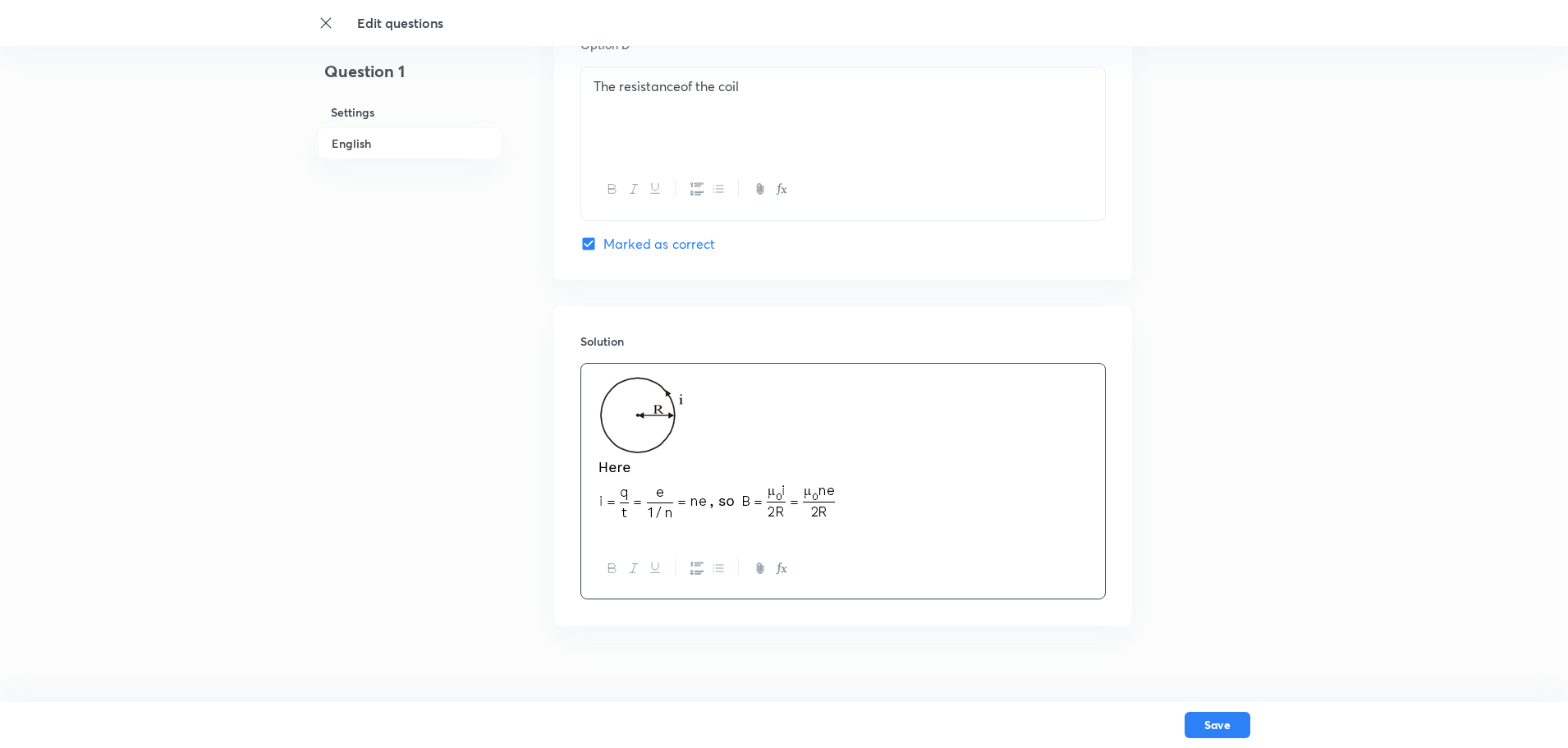
drag, startPoint x: 853, startPoint y: 528, endPoint x: 584, endPoint y: 421, distance: 289.5
click at [584, 421] on div at bounding box center [842, 450] width 524 height 175
click at [783, 493] on img at bounding box center [715, 449] width 245 height 150
drag, startPoint x: 854, startPoint y: 517, endPoint x: 631, endPoint y: 453, distance: 232.0
click at [631, 453] on p at bounding box center [842, 450] width 499 height 155
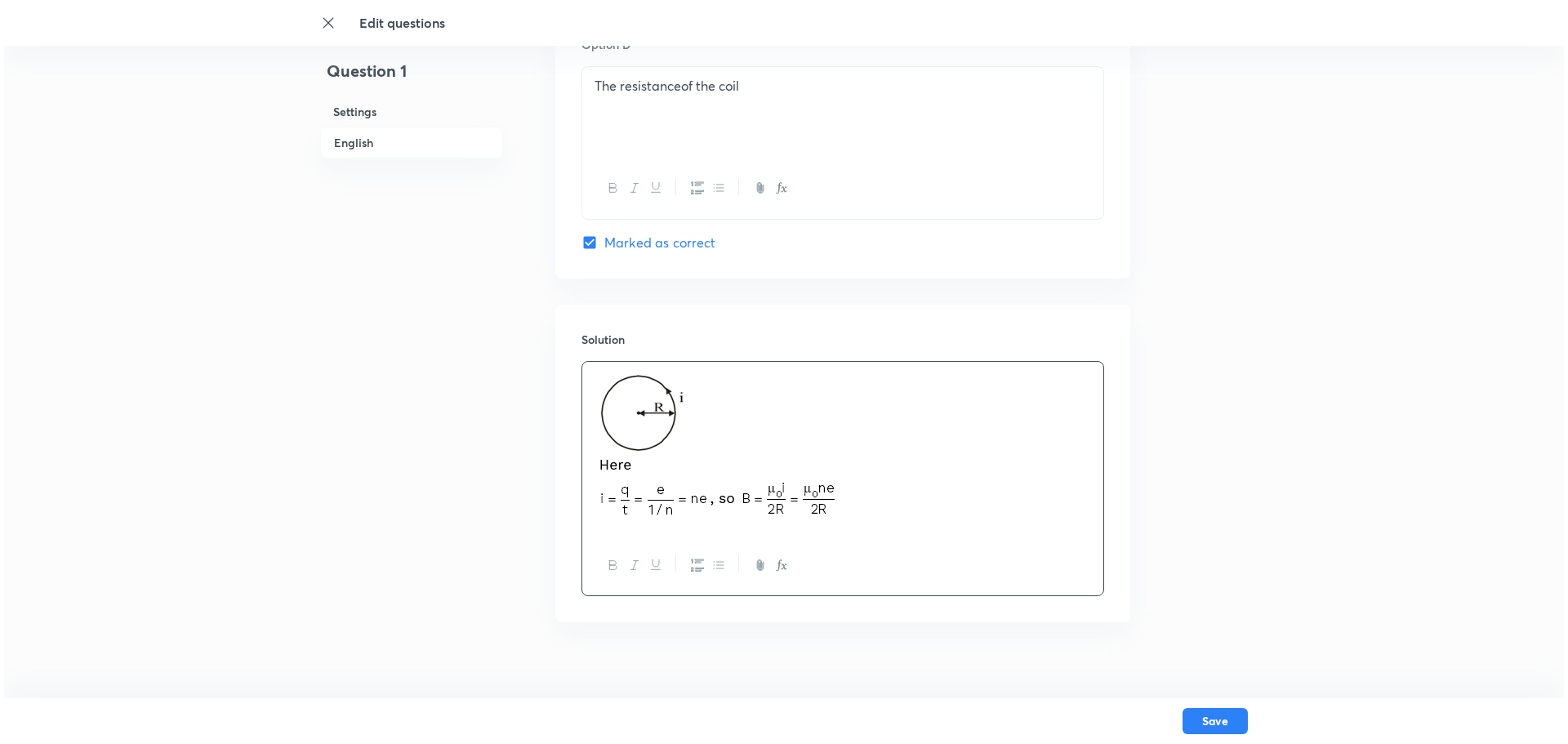
scroll to position [1491, 0]
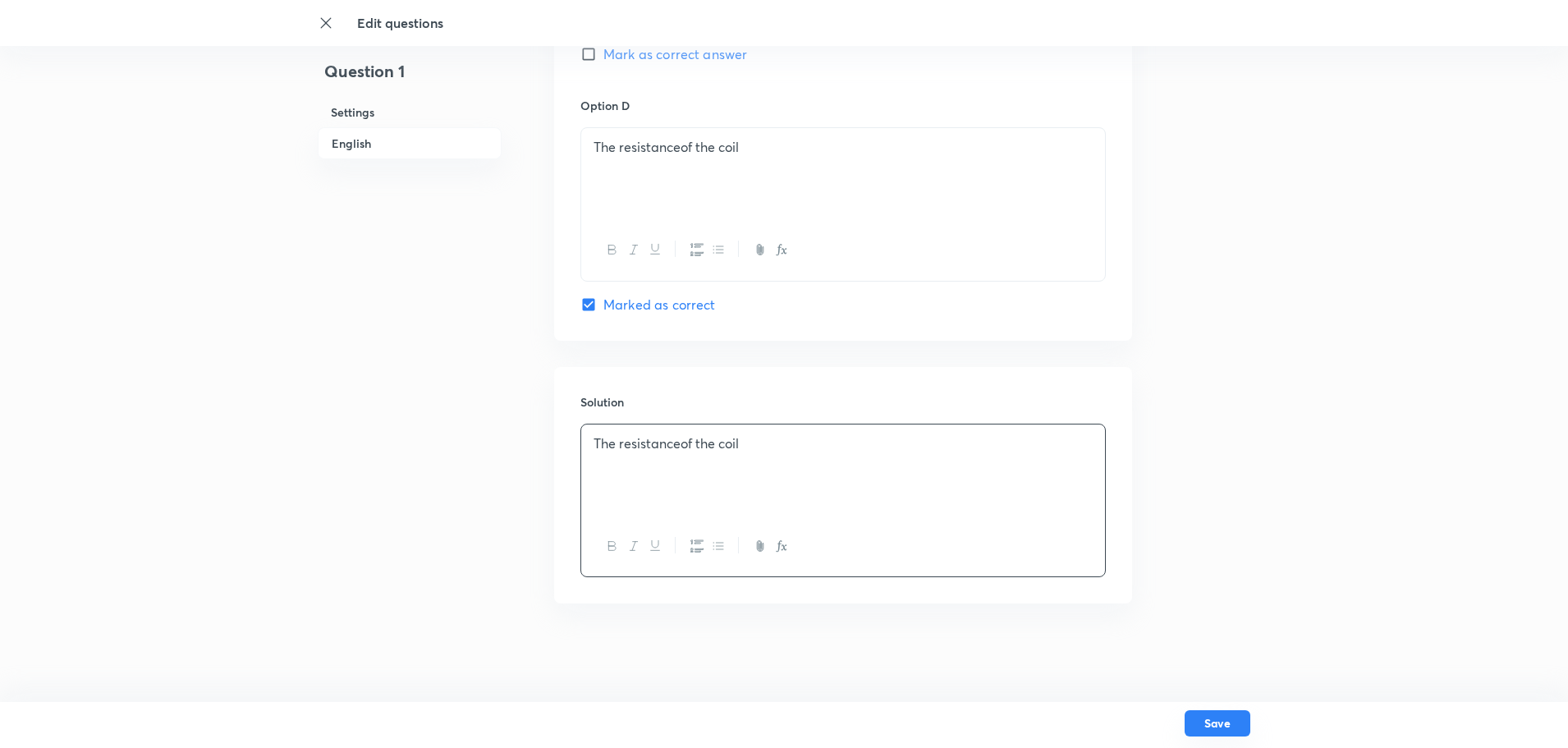
click at [1244, 729] on button "Save" at bounding box center [1217, 723] width 66 height 26
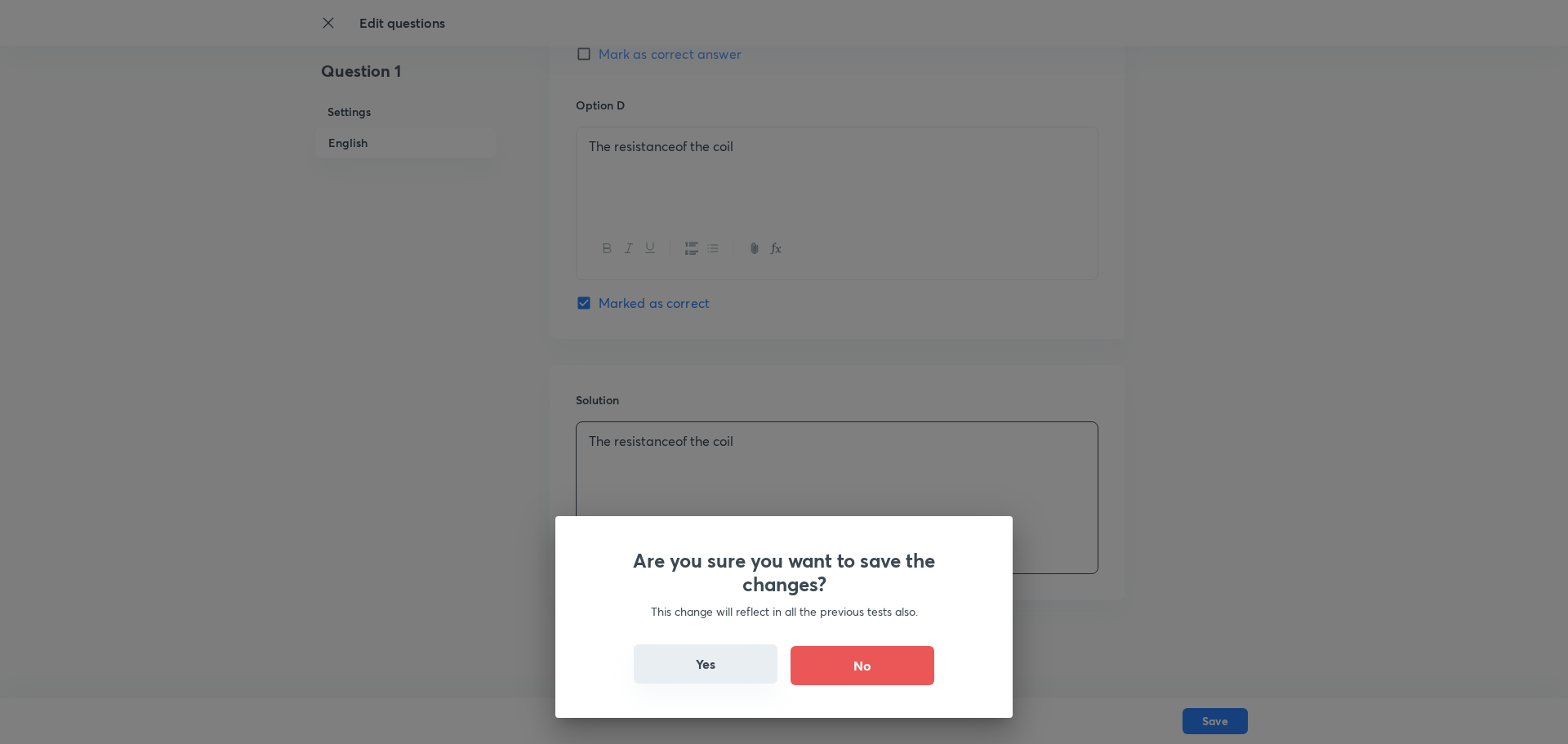
click at [714, 673] on button "Yes" at bounding box center [705, 664] width 144 height 40
click at [716, 665] on button "Yes" at bounding box center [705, 664] width 144 height 40
click at [691, 673] on button "Yes" at bounding box center [705, 664] width 144 height 40
checkbox input "false"
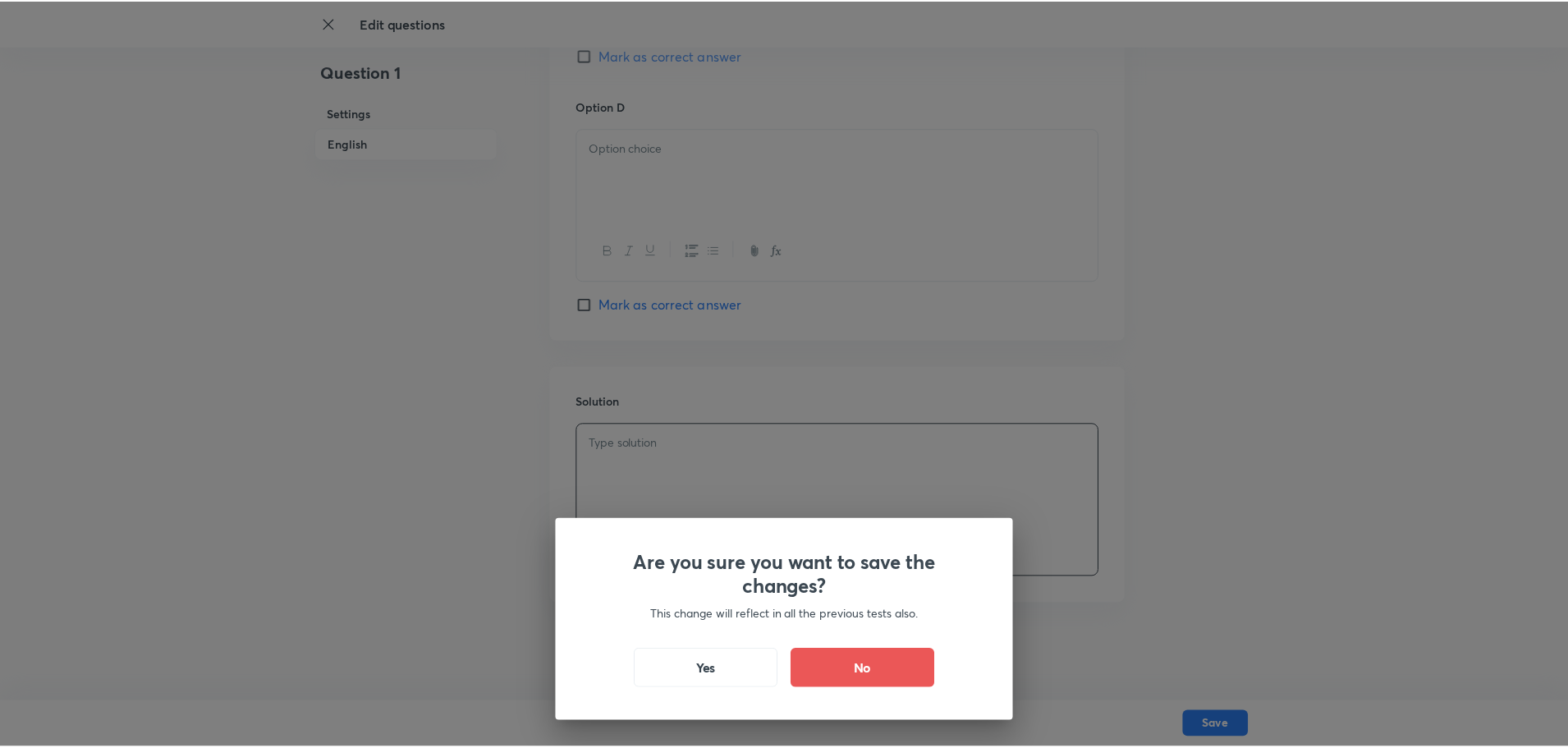
scroll to position [0, 0]
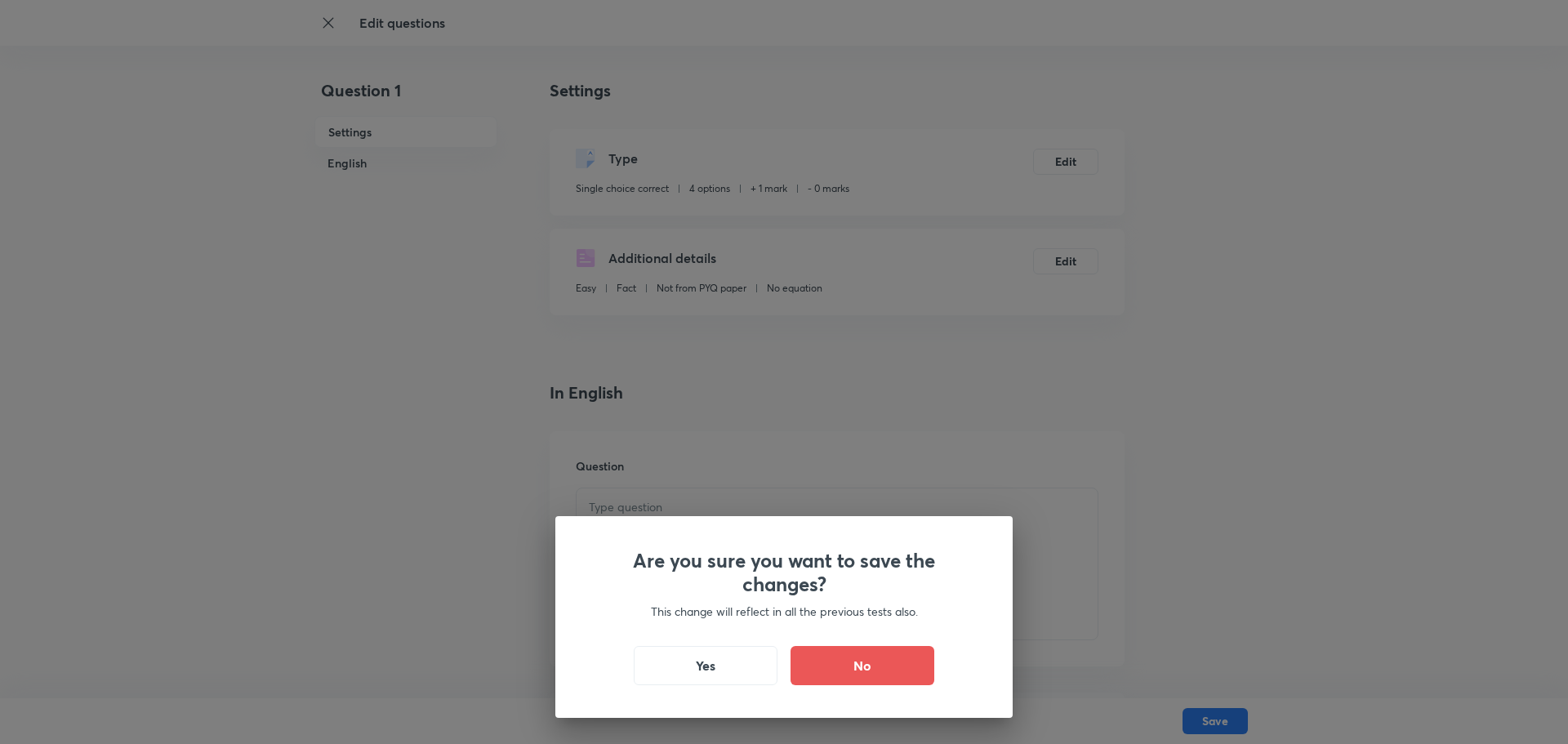
click at [765, 461] on div "Are you sure you want to save the changes? This change will reflect in all the …" at bounding box center [784, 372] width 1568 height 744
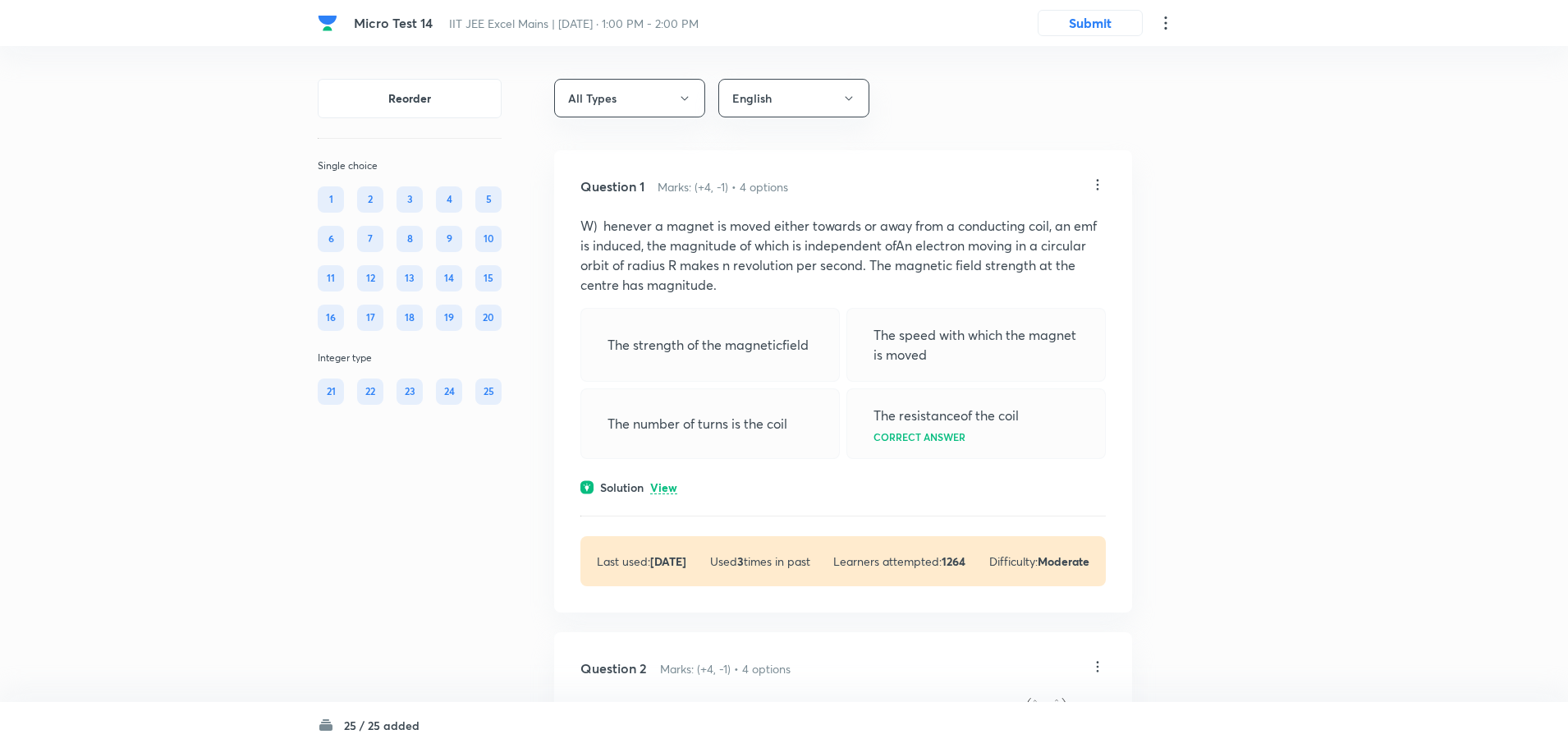
click at [672, 487] on p "View" at bounding box center [664, 488] width 27 height 12
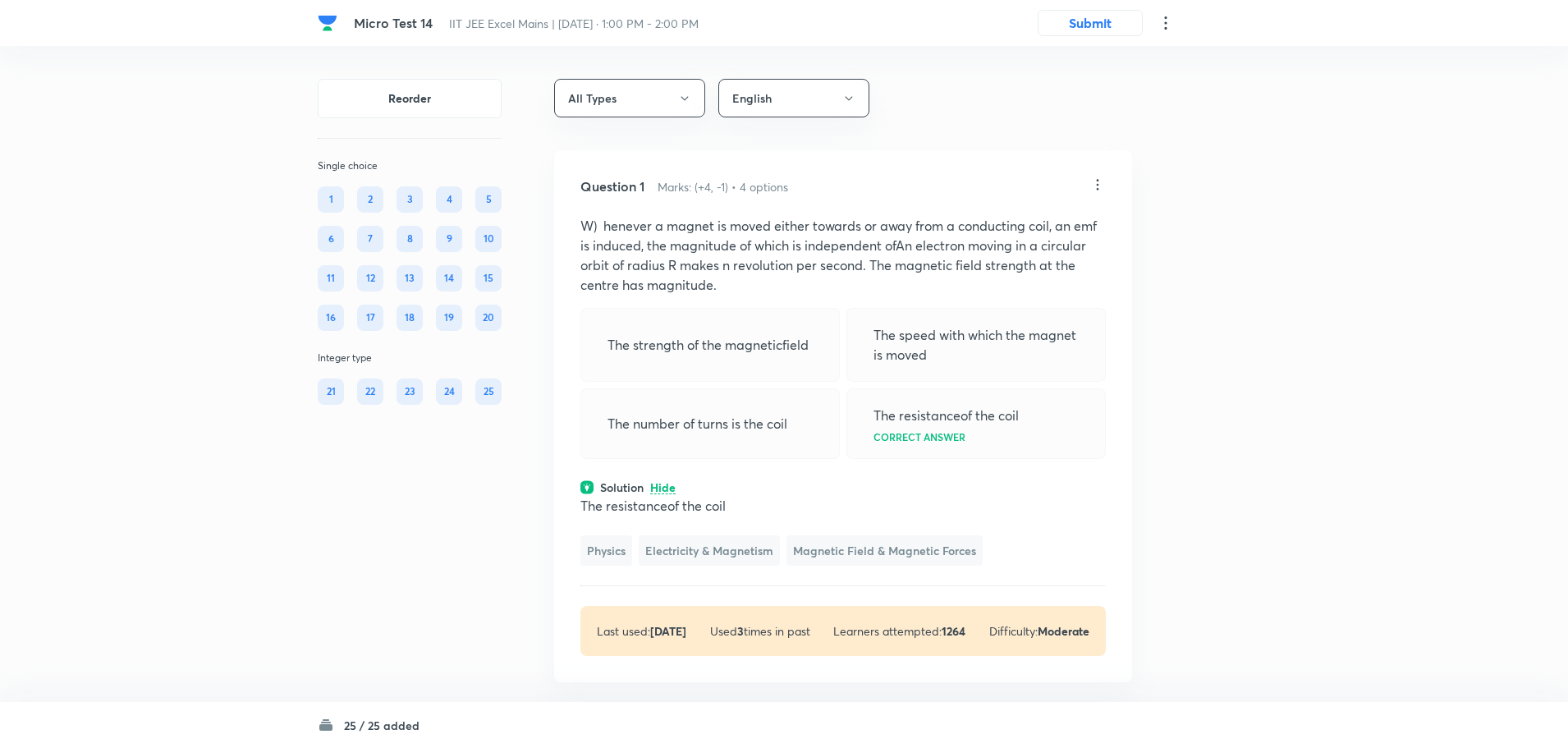
click at [672, 487] on p "Hide" at bounding box center [663, 488] width 25 height 12
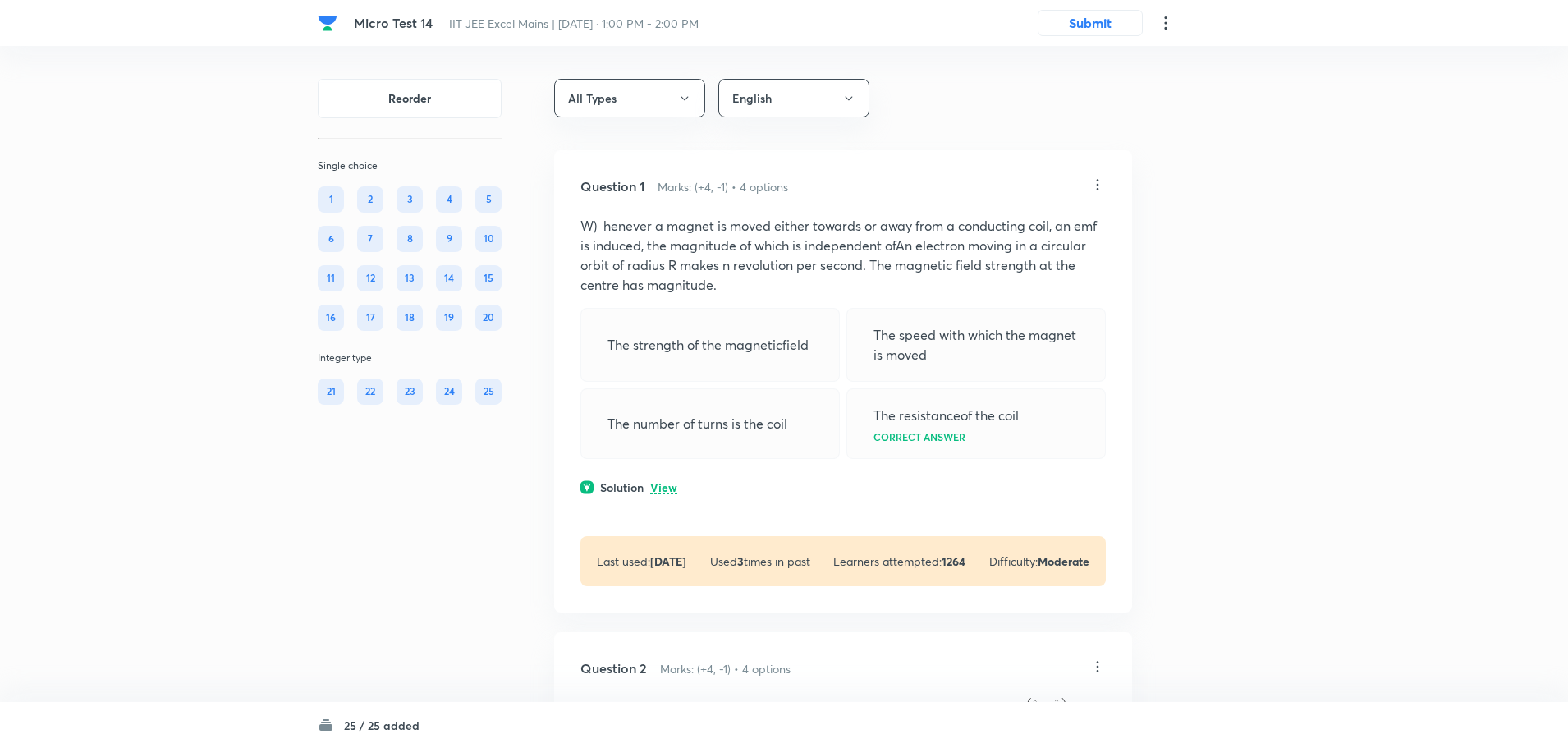
click at [1094, 184] on icon at bounding box center [1097, 184] width 17 height 17
click at [1037, 223] on li "Edit" at bounding box center [1034, 226] width 138 height 31
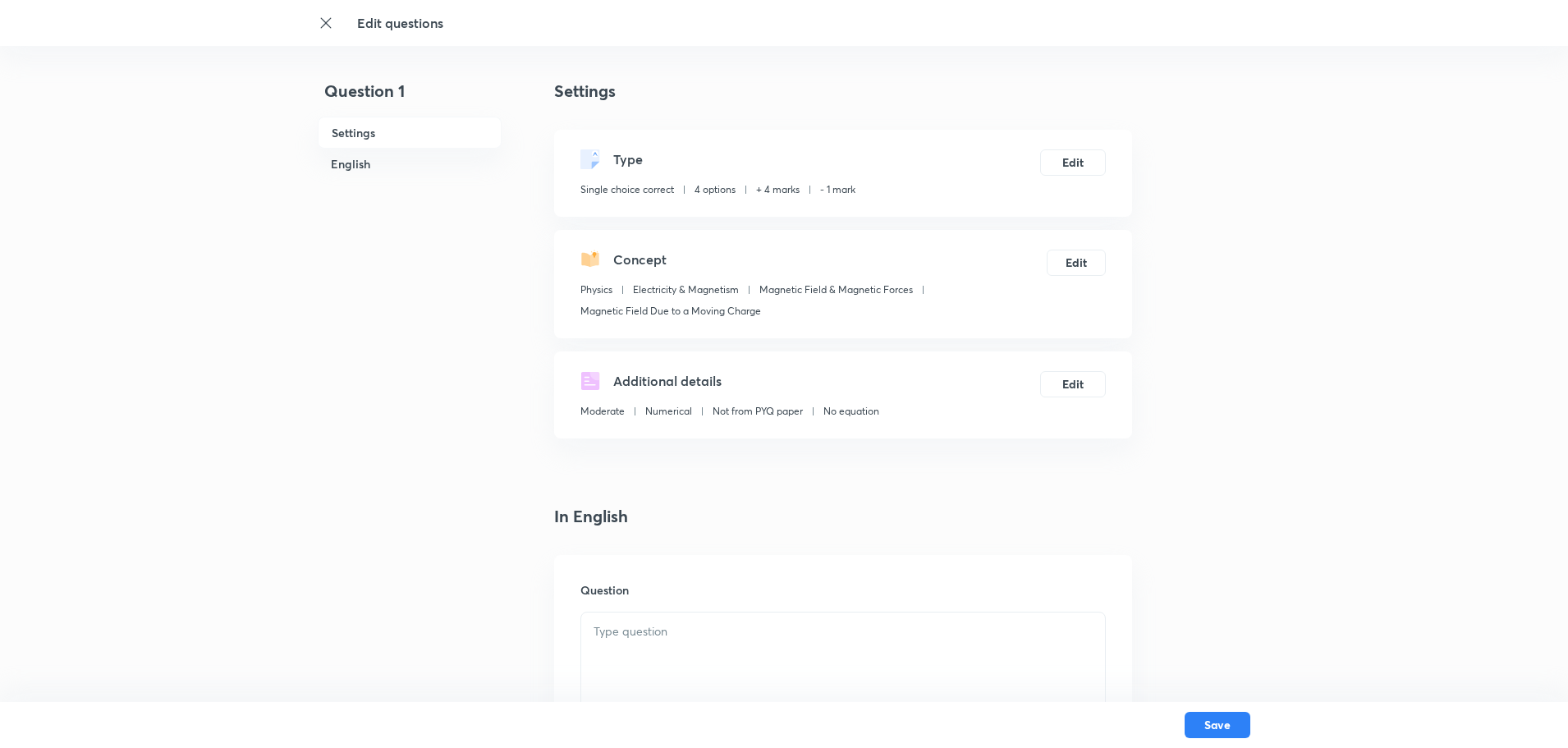
checkbox input "true"
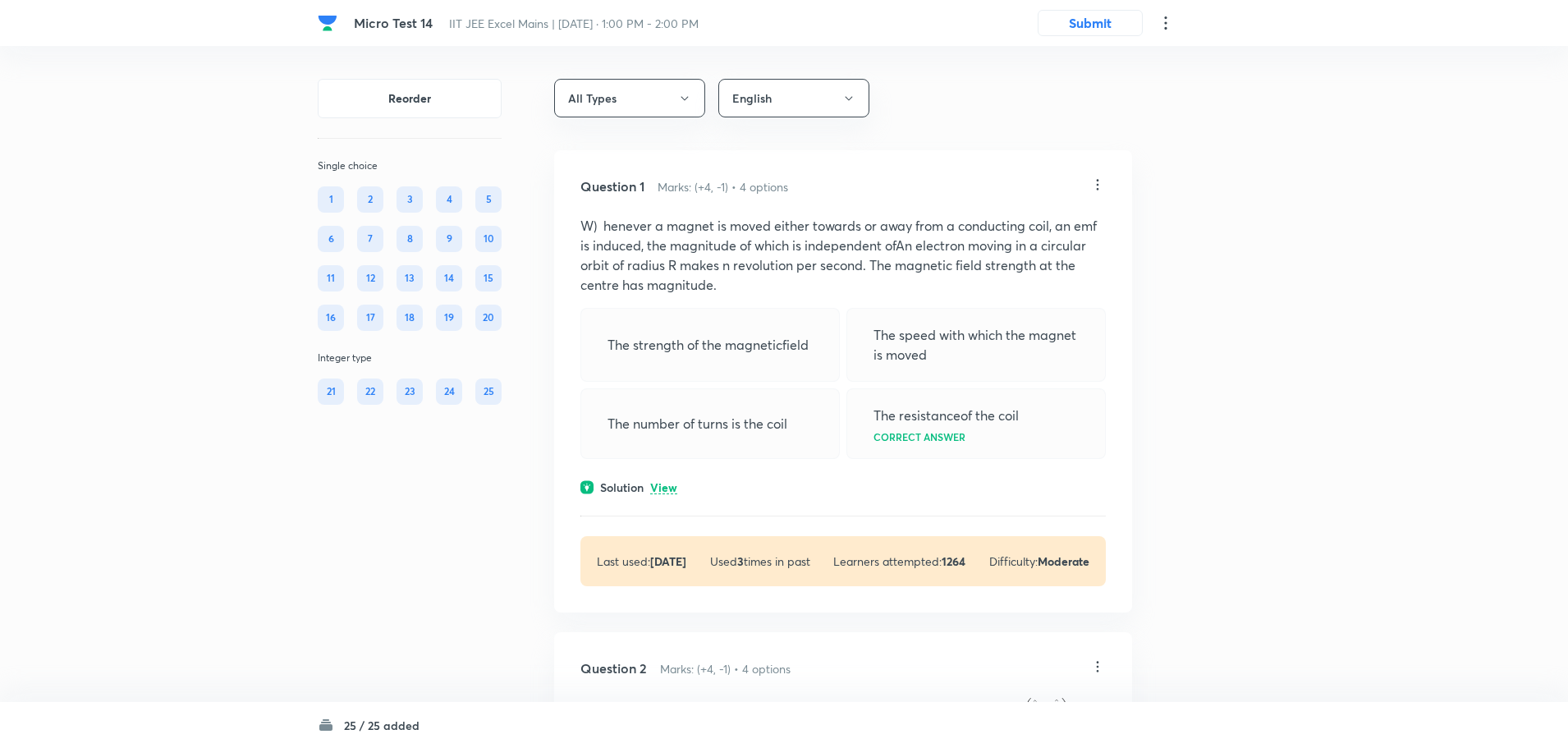
click at [1164, 22] on icon at bounding box center [1165, 22] width 19 height 19
click at [1045, 99] on span "Choose new template" at bounding box center [1089, 94] width 160 height 18
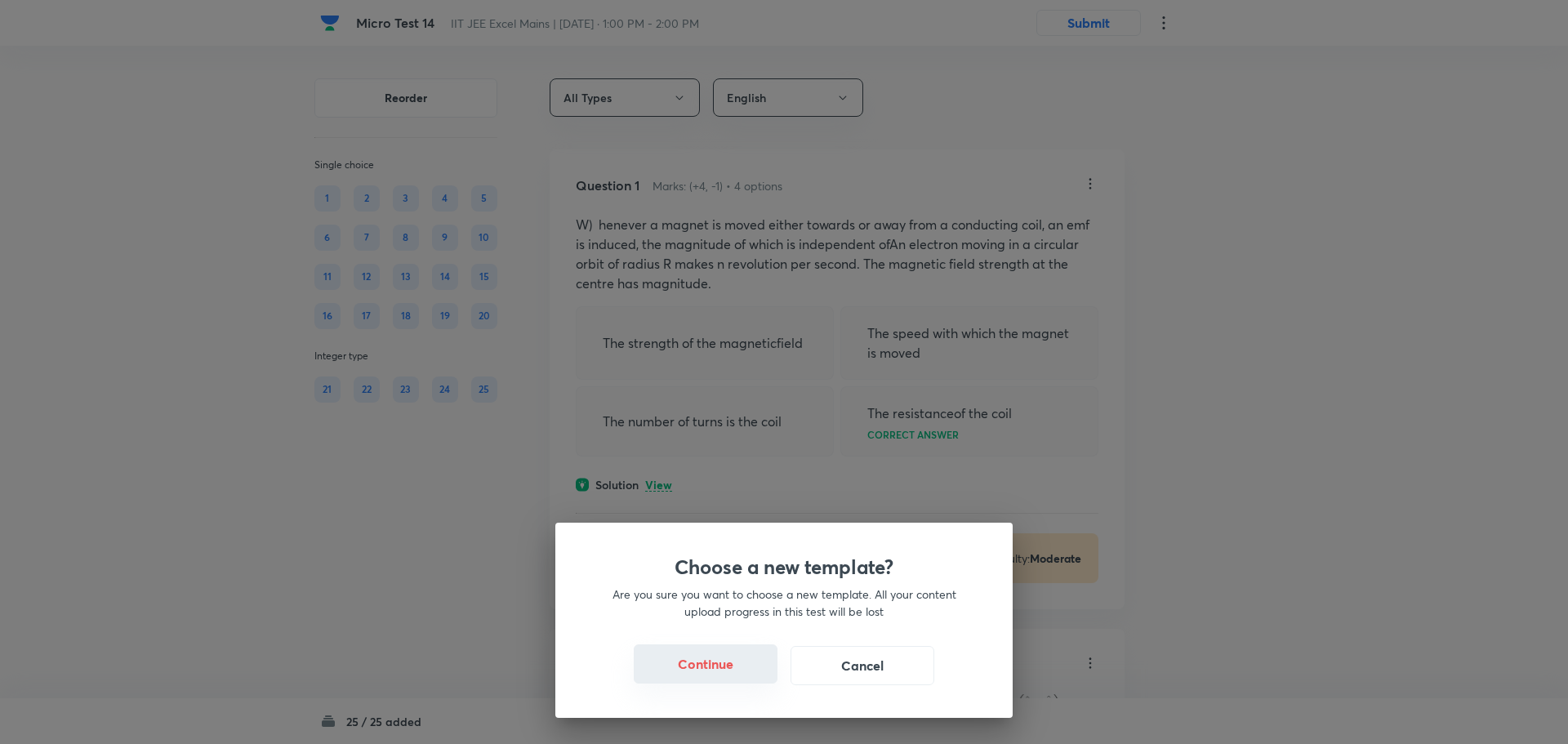
click at [763, 662] on button "Continue" at bounding box center [705, 664] width 144 height 40
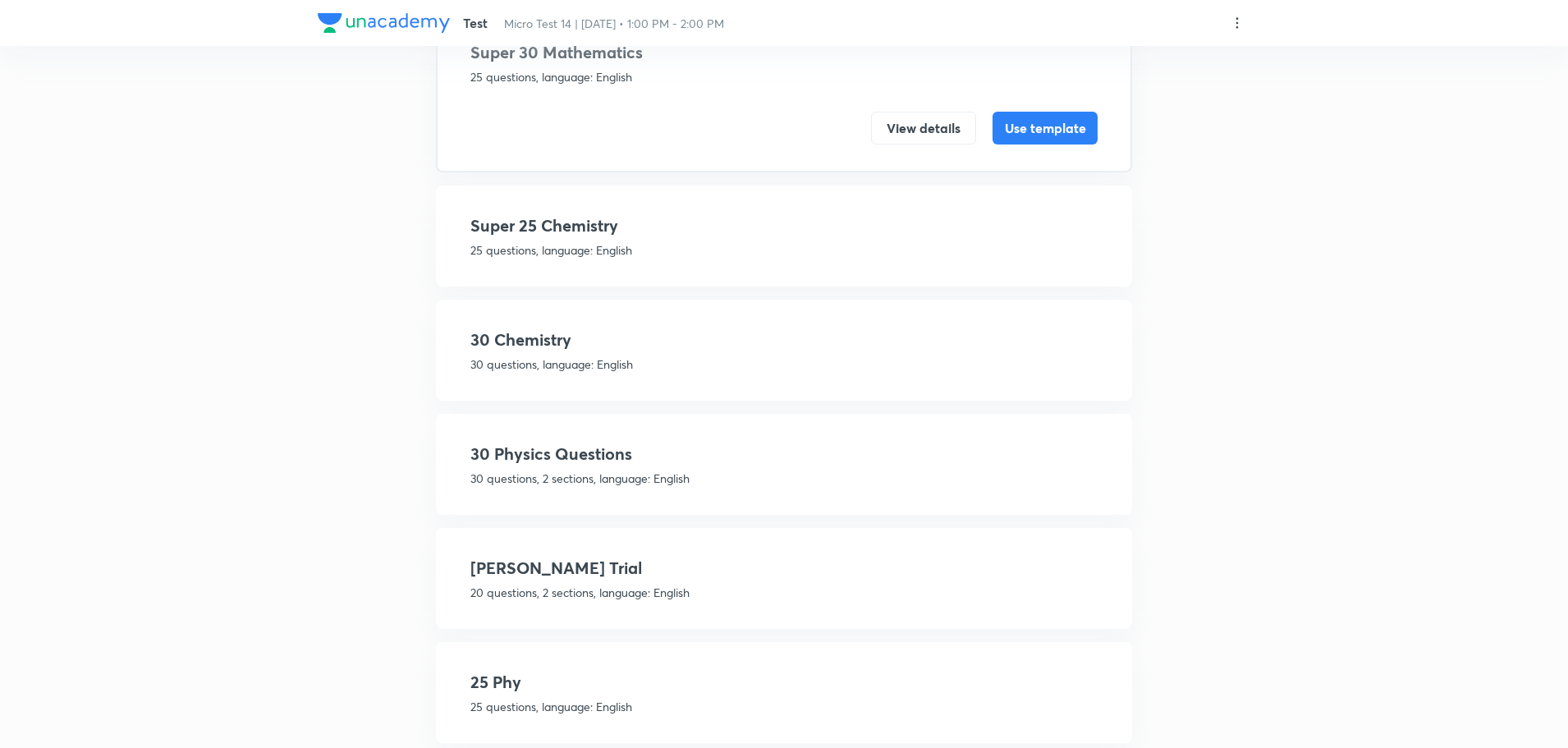
scroll to position [164, 0]
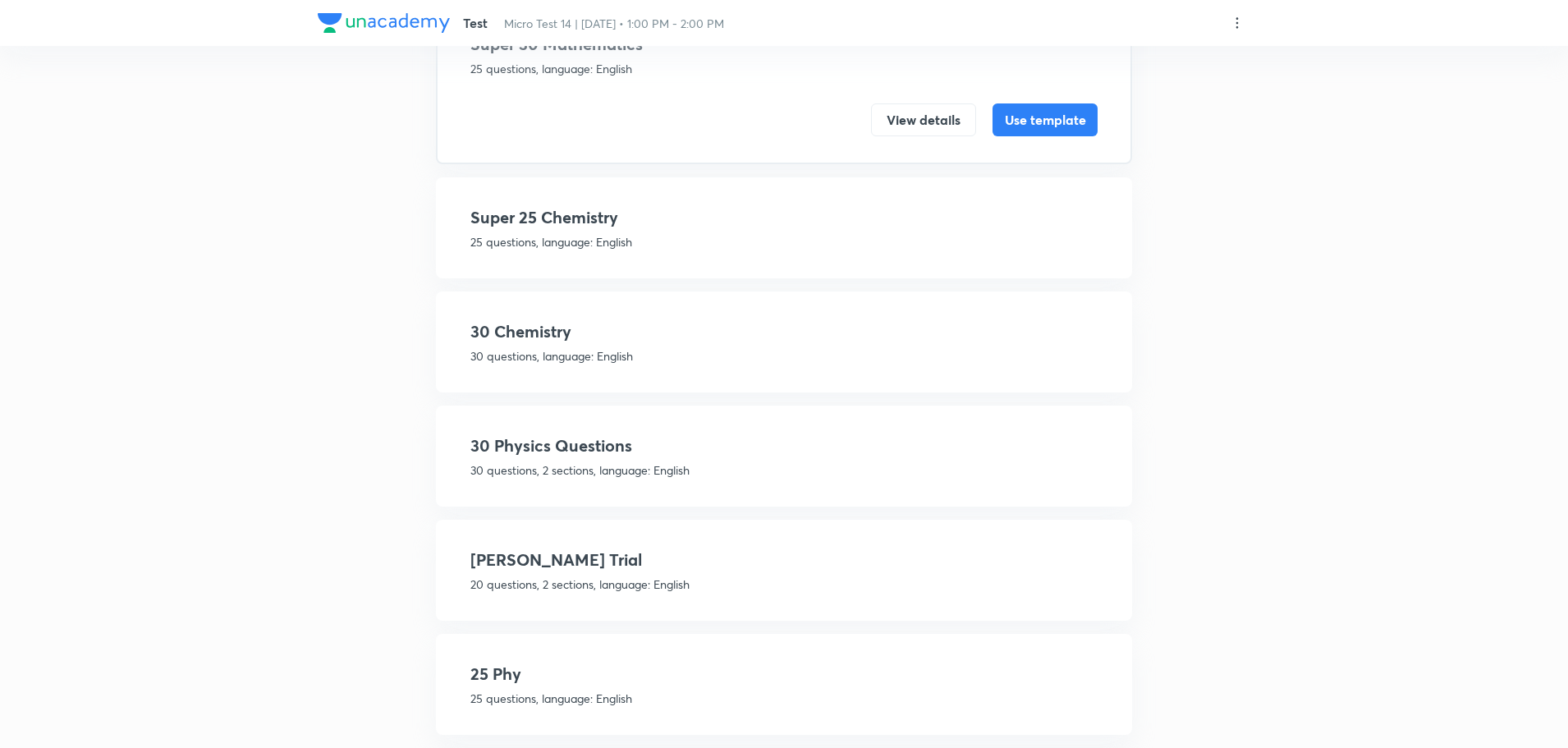
drag, startPoint x: 504, startPoint y: 658, endPoint x: 488, endPoint y: 661, distance: 16.3
click at [501, 661] on div "25 Phy 25 questions, language: English View details Use template" at bounding box center [783, 684] width 696 height 101
click at [562, 691] on p "25 questions, language: English" at bounding box center [784, 698] width 627 height 18
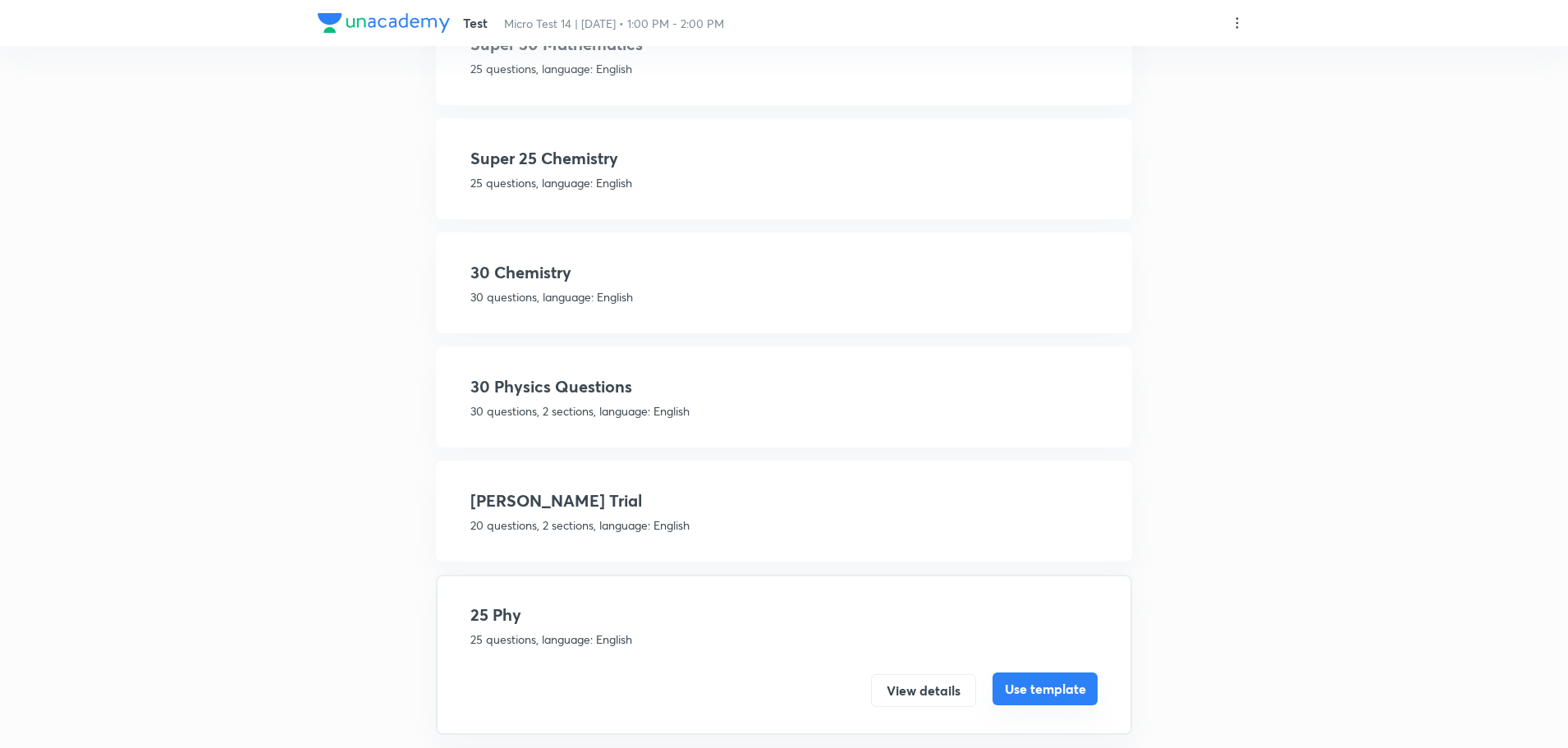
click at [1082, 691] on button "Use template" at bounding box center [1044, 688] width 105 height 32
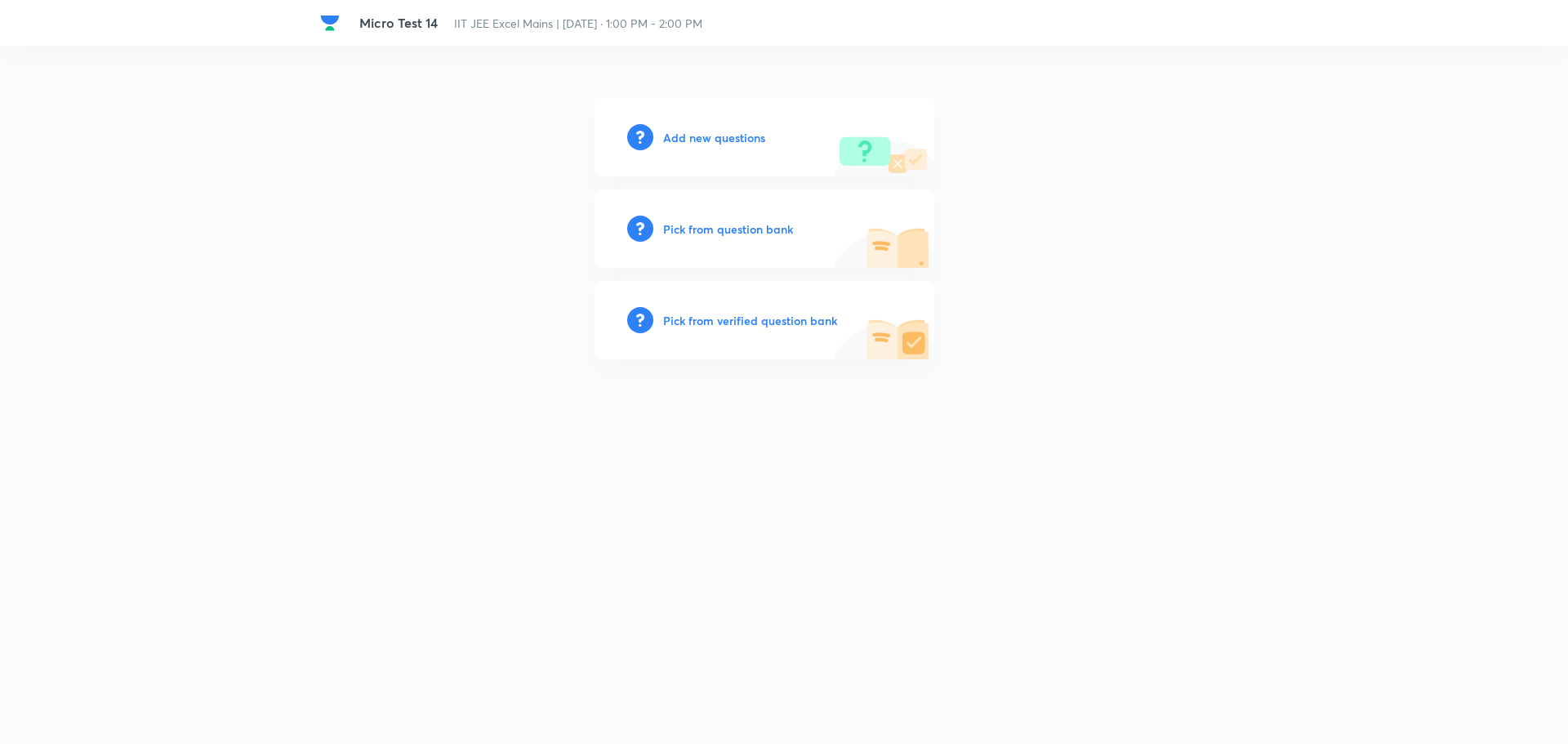
click at [740, 323] on h6 "Pick from verified question bank" at bounding box center [749, 320] width 174 height 18
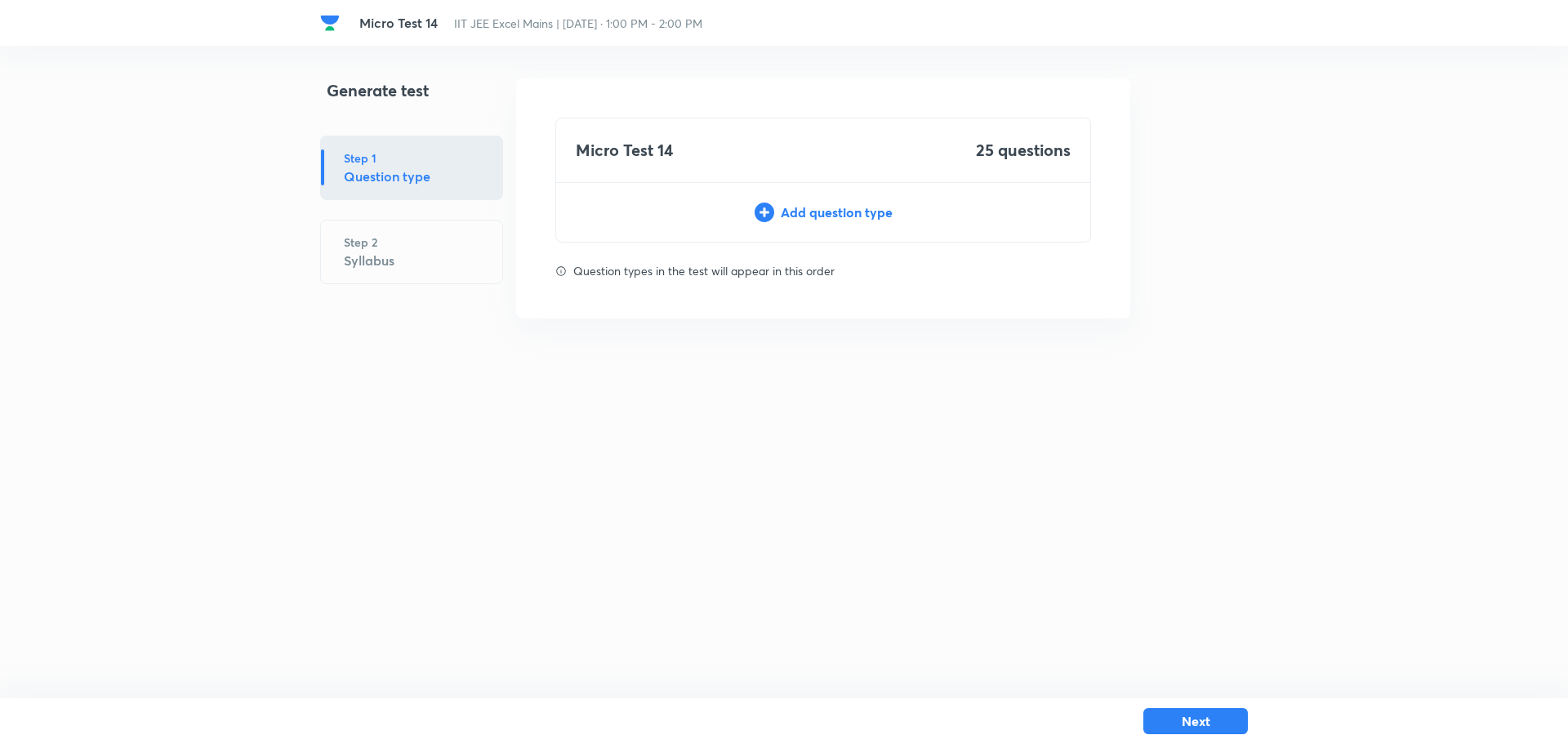
click at [795, 213] on div "Add question type" at bounding box center [822, 212] width 534 height 19
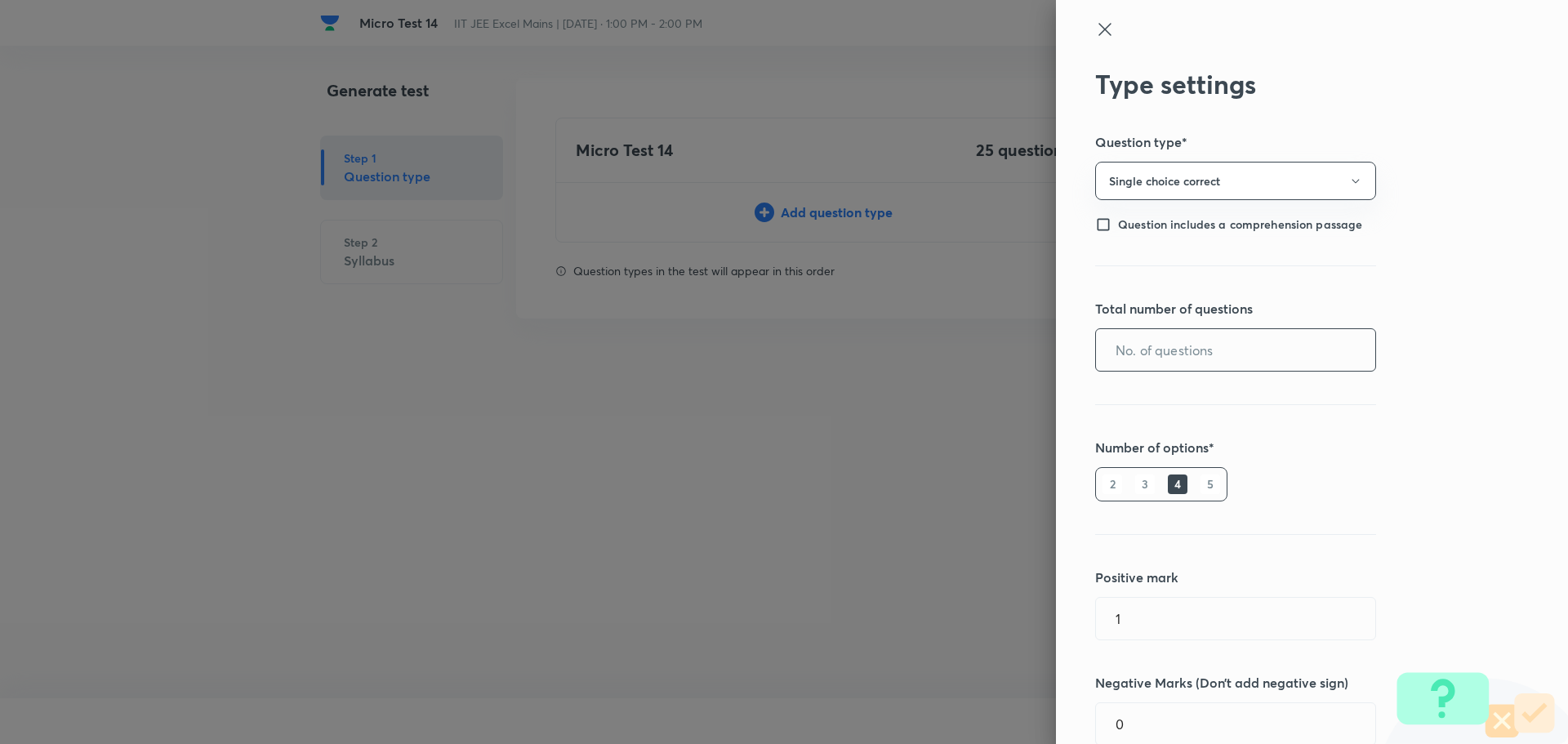
click at [1146, 354] on input "text" at bounding box center [1235, 349] width 279 height 41
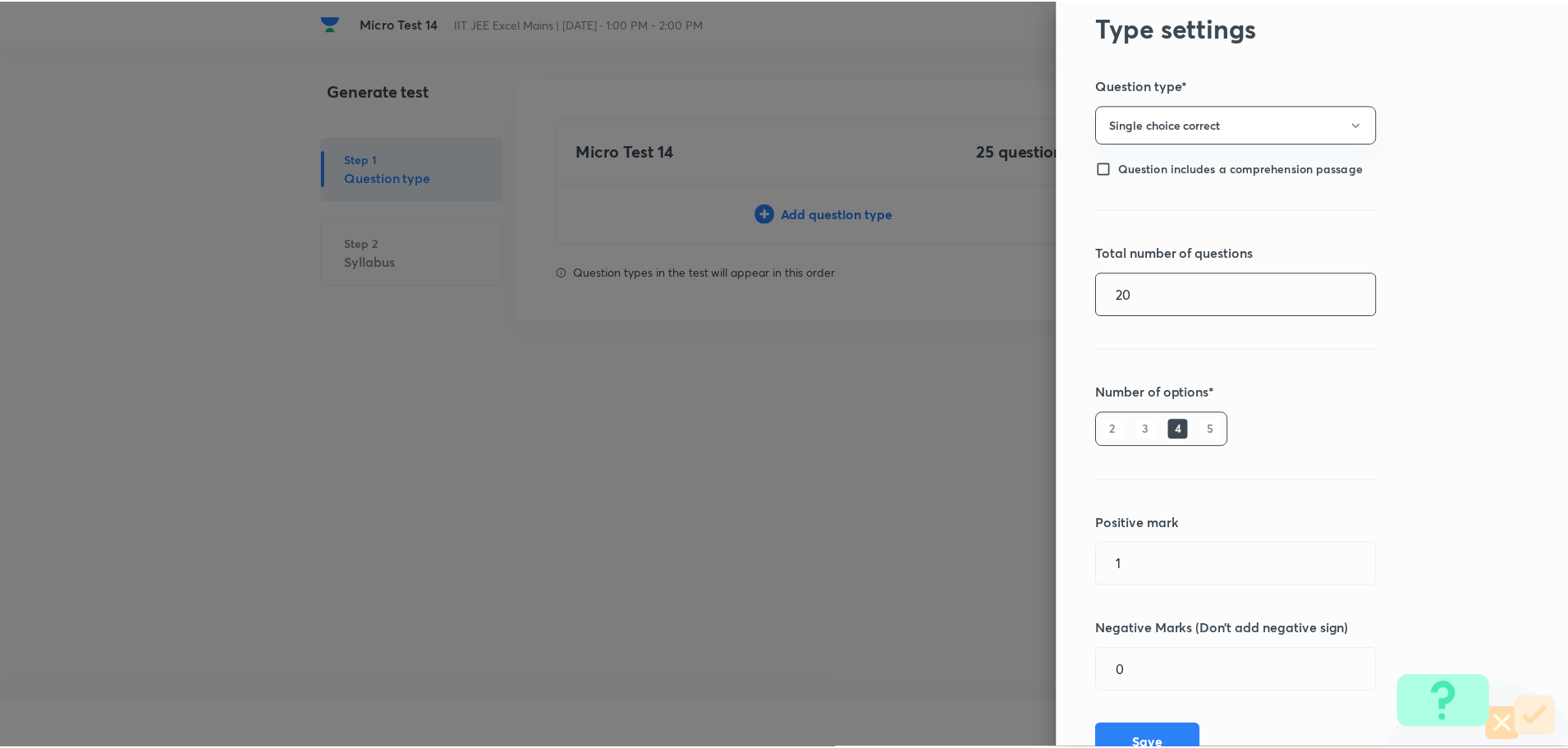
scroll to position [126, 0]
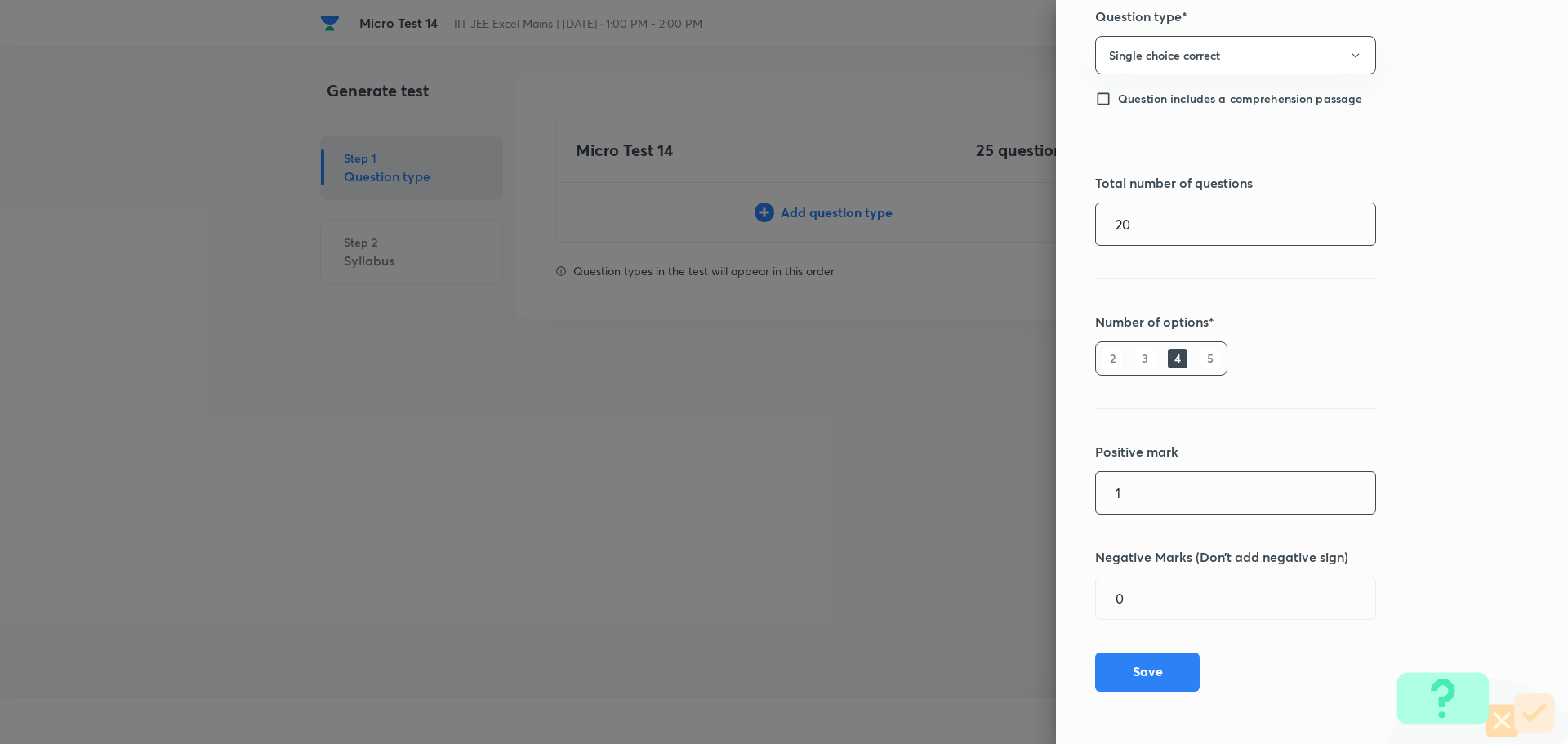
type input "20"
click at [1162, 477] on input "1" at bounding box center [1235, 492] width 279 height 41
type input "4"
click at [1255, 615] on input "0" at bounding box center [1235, 597] width 279 height 41
type input "1"
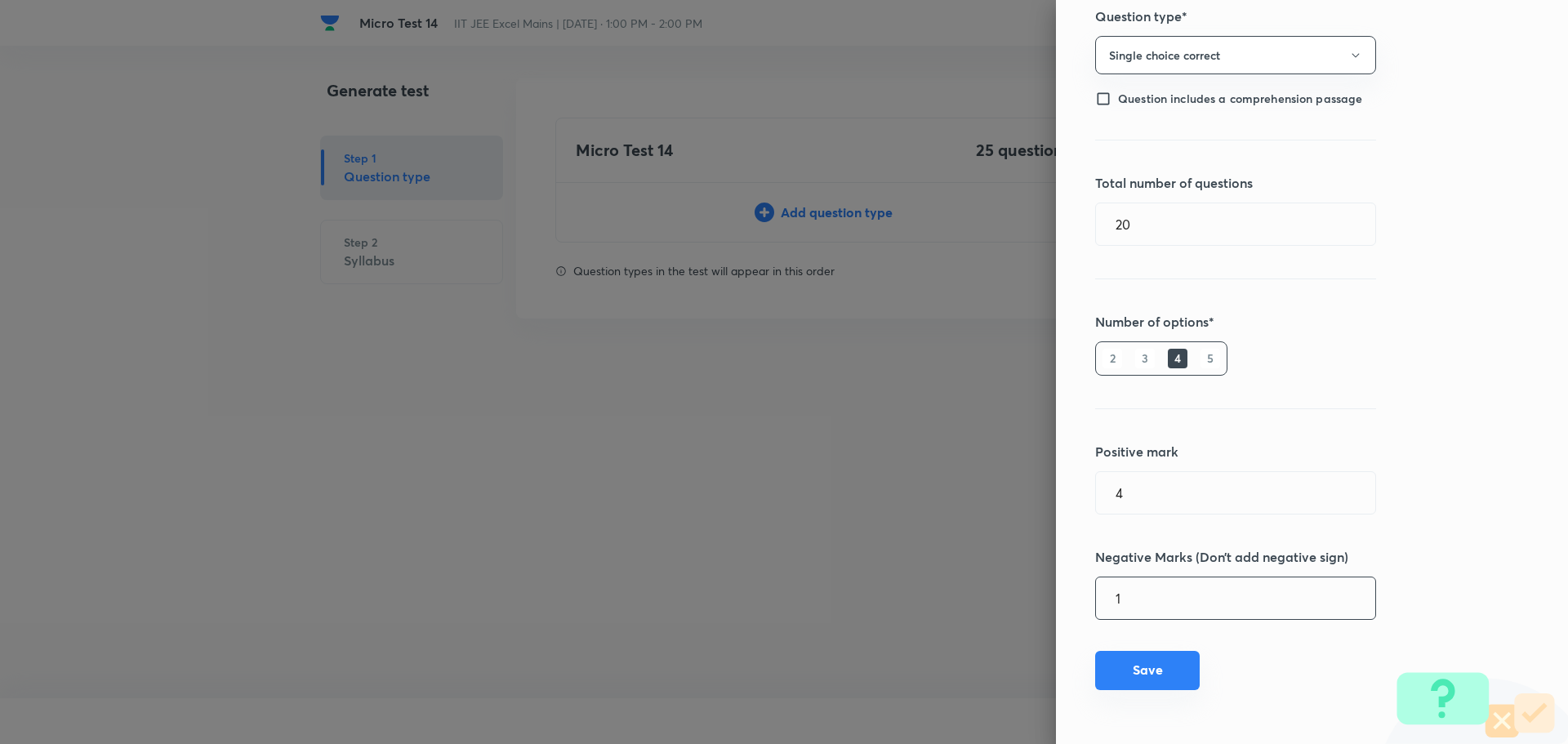
click at [1122, 666] on button "Save" at bounding box center [1147, 670] width 104 height 40
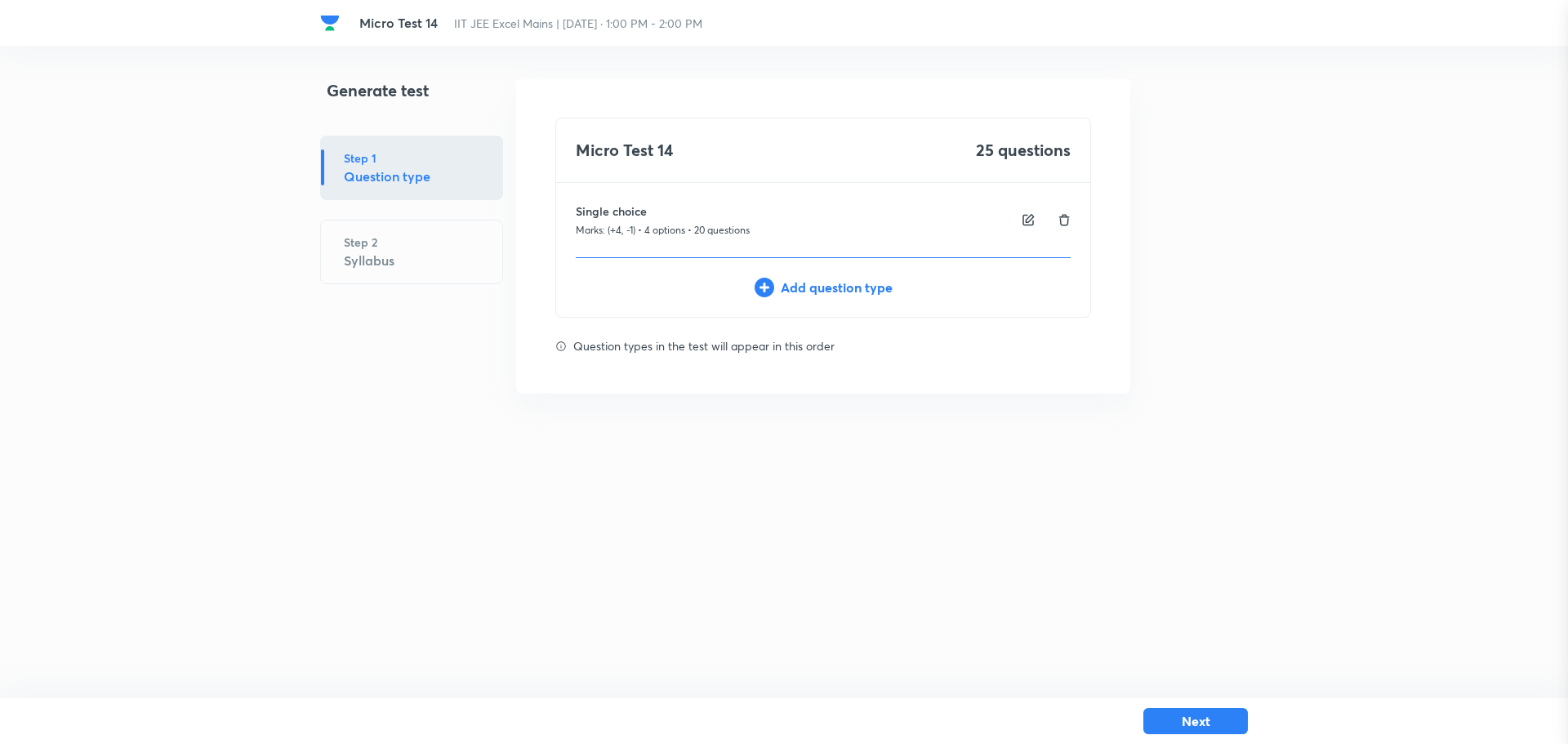
type input "1"
type input "0"
click at [807, 296] on div "Add question type" at bounding box center [822, 287] width 534 height 19
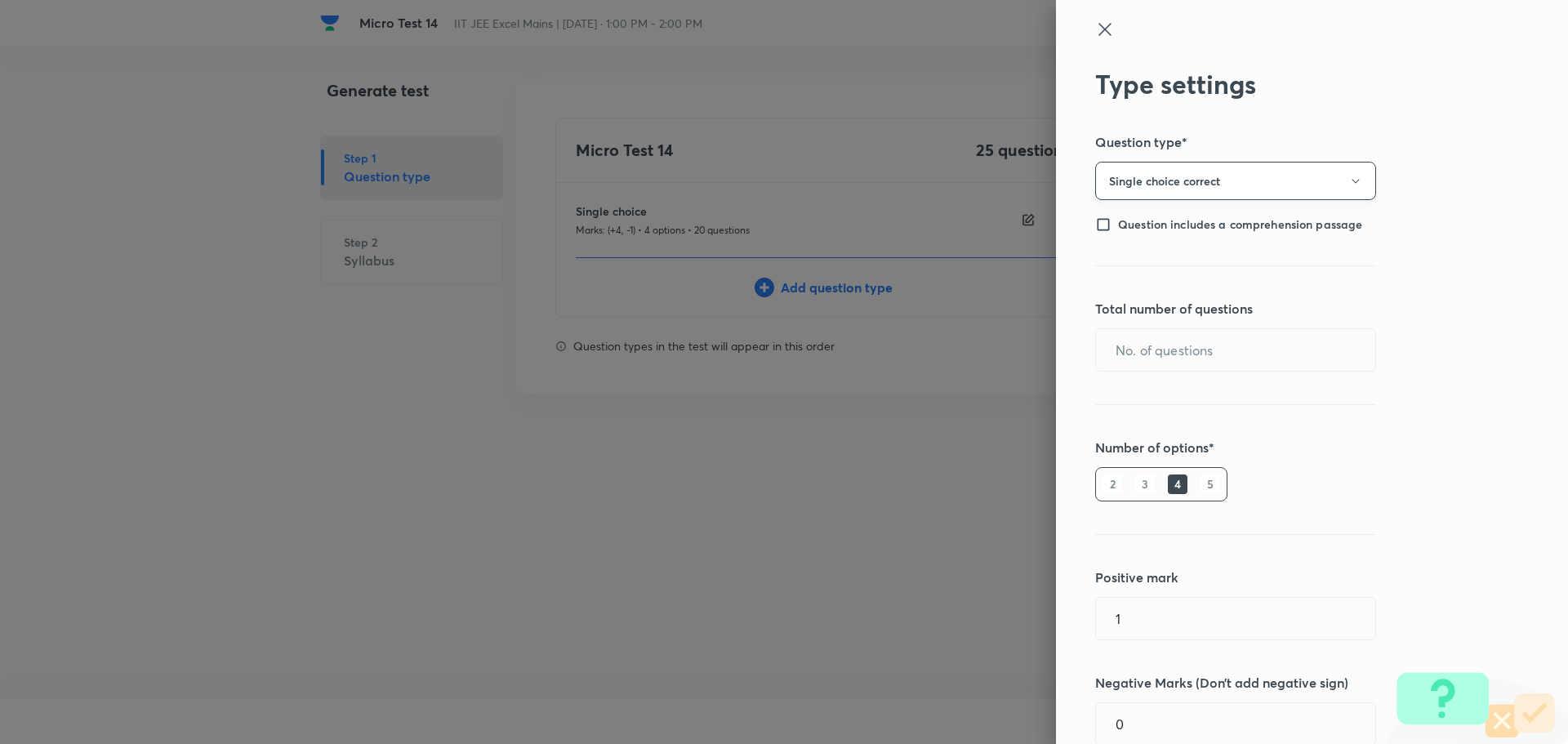
click at [1225, 180] on button "Single choice correct" at bounding box center [1235, 181] width 281 height 39
click at [1167, 290] on span "Integer" at bounding box center [1223, 290] width 260 height 18
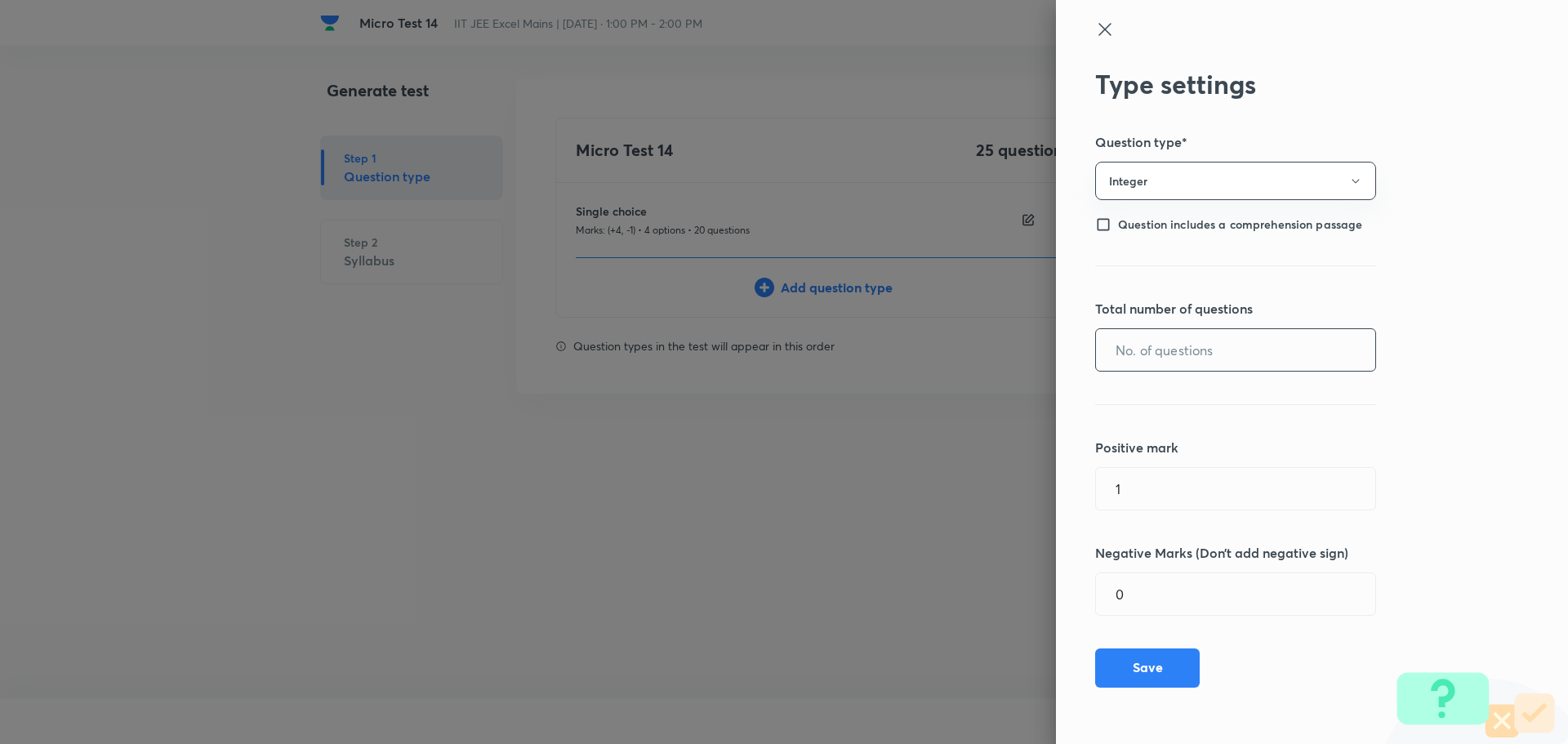
click at [1167, 358] on input "text" at bounding box center [1235, 349] width 279 height 41
type input "5"
click at [1135, 467] on div "Type settings Question type* Integer Question includes a comprehension passage …" at bounding box center [1311, 372] width 512 height 744
click at [1146, 502] on input "1" at bounding box center [1235, 489] width 279 height 41
type input "4"
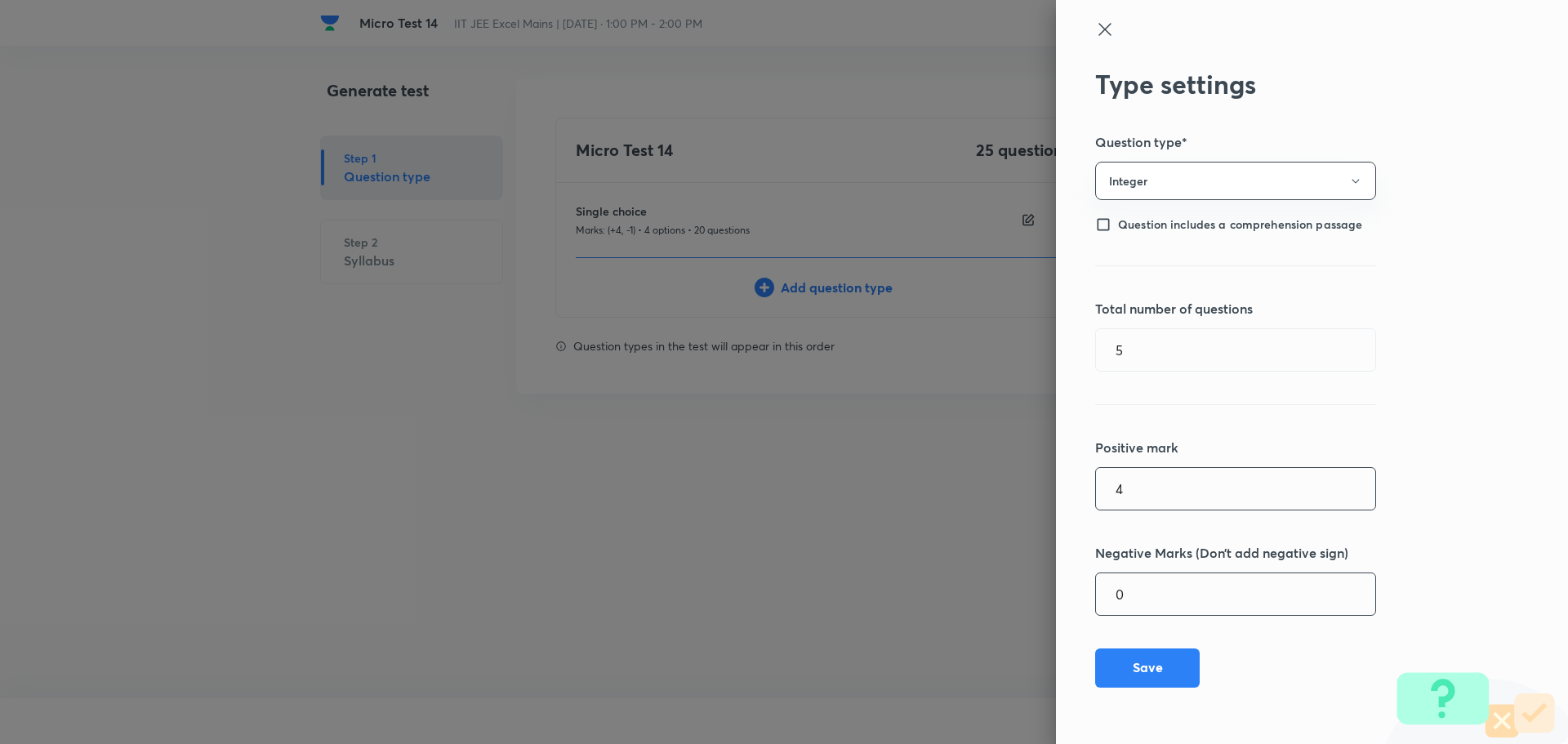
click at [1185, 597] on input "0" at bounding box center [1235, 594] width 279 height 41
type input "1"
click at [1158, 670] on button "Save" at bounding box center [1147, 667] width 104 height 40
type input "1"
type input "0"
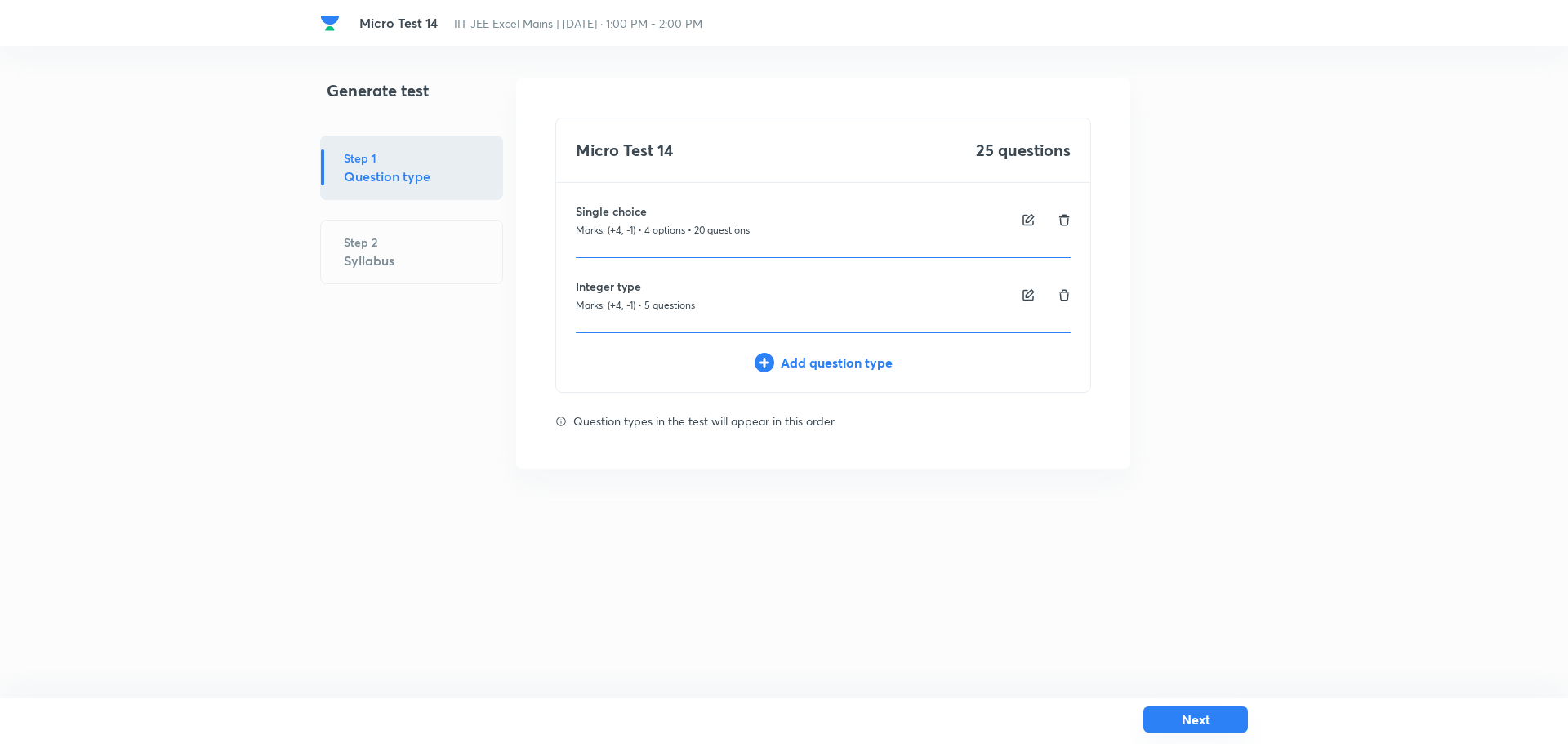
click at [1203, 726] on button "Next" at bounding box center [1195, 719] width 104 height 26
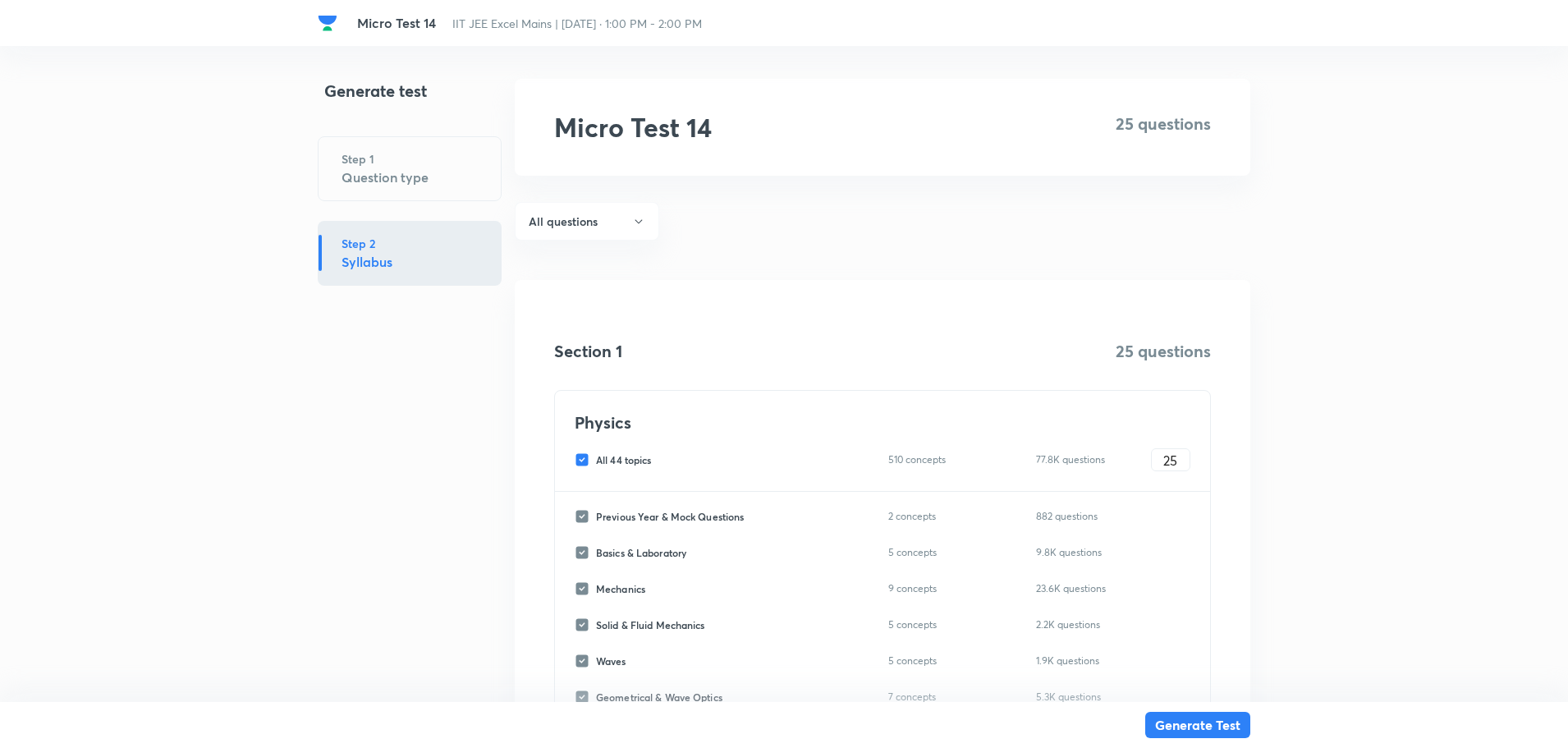
click at [575, 457] on input "All 44 topics" at bounding box center [585, 460] width 21 height 15
checkbox input "false"
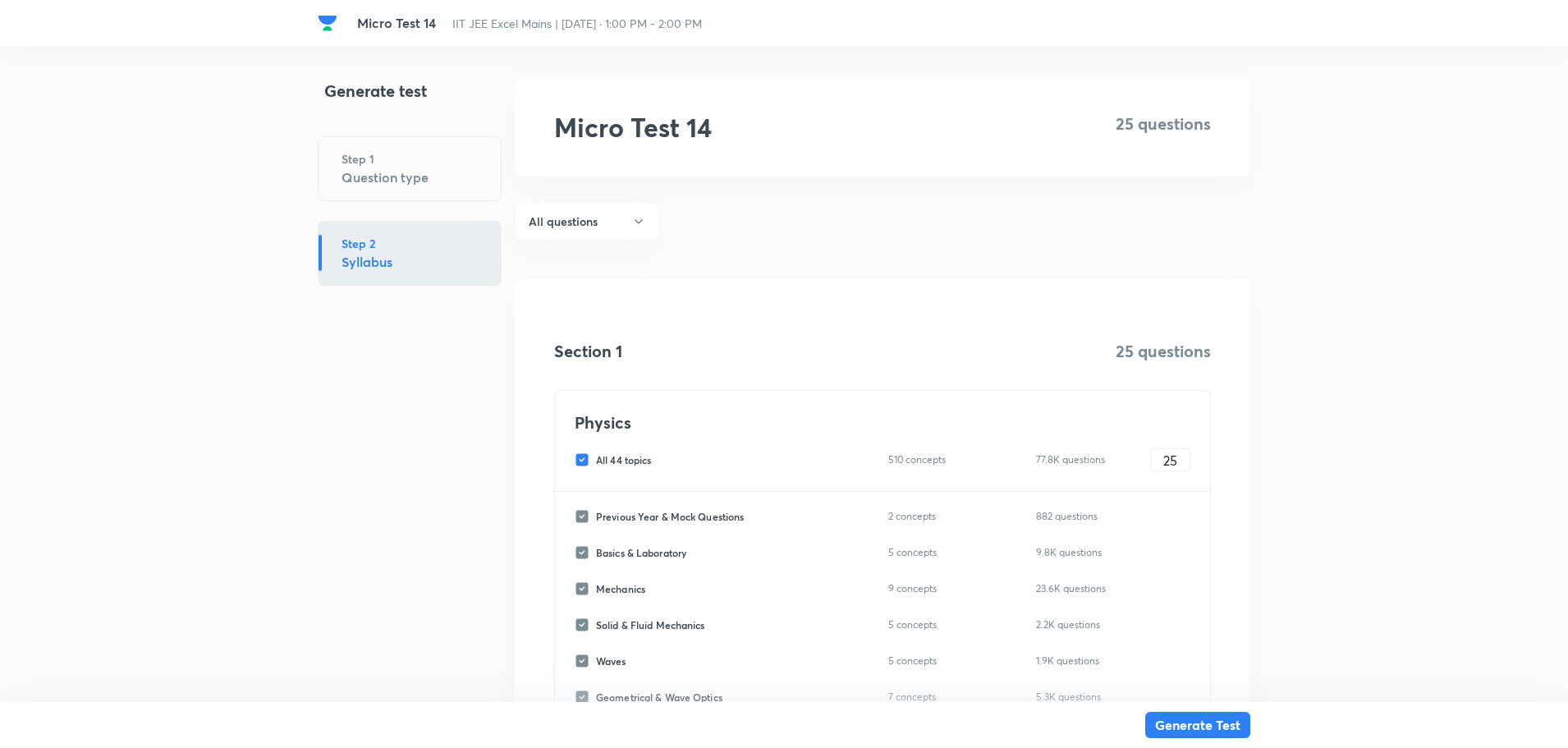
checkbox input "false"
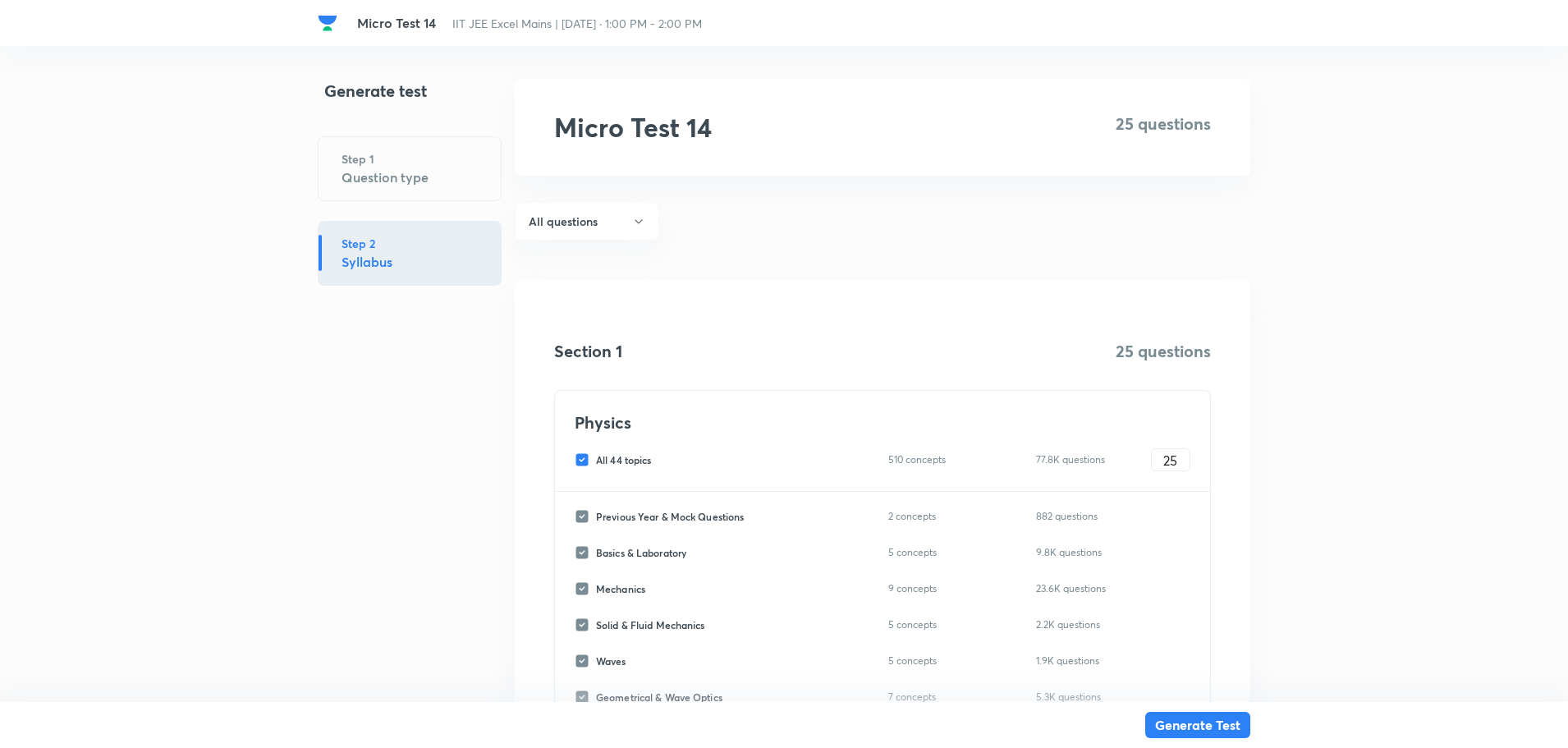
checkbox input "false"
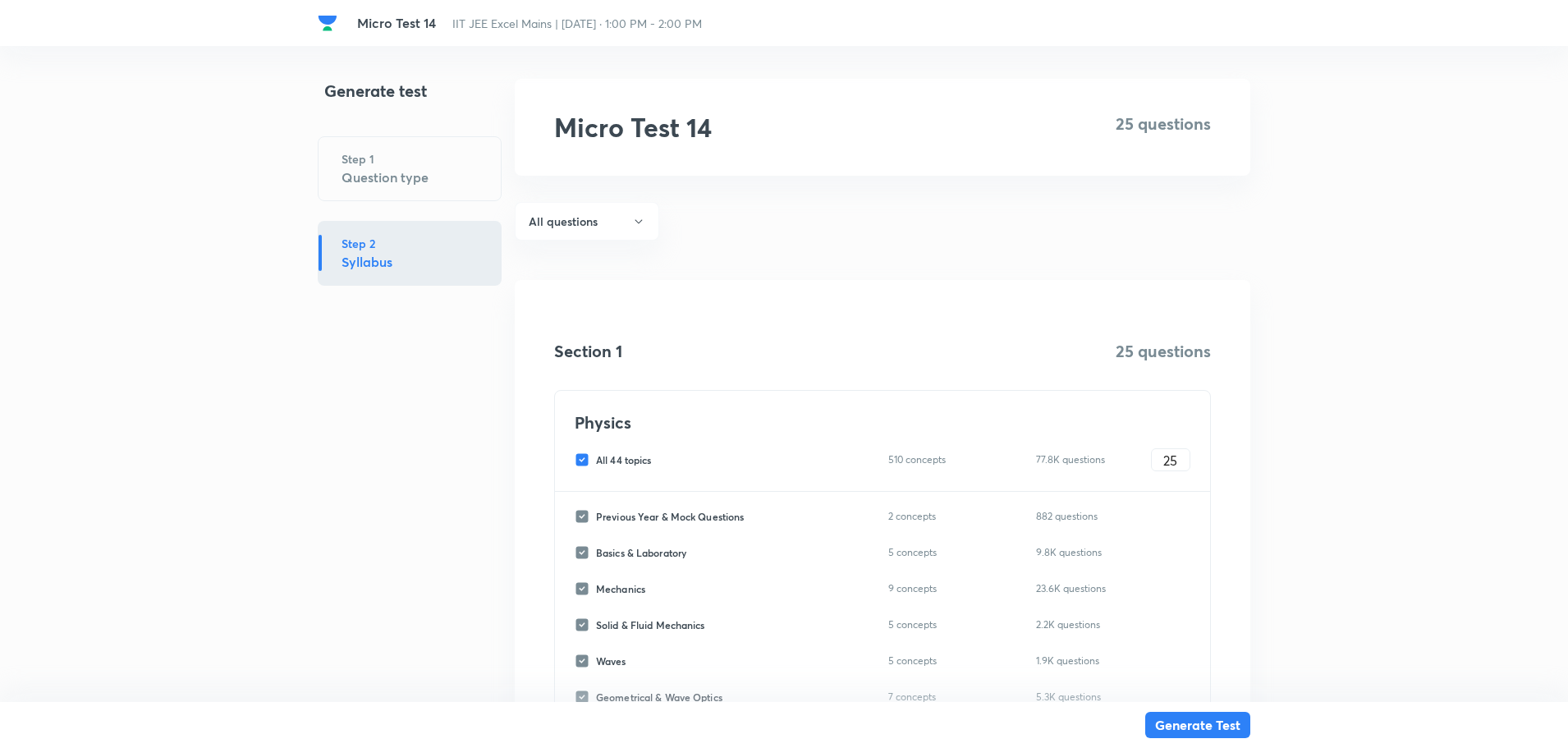
checkbox input "false"
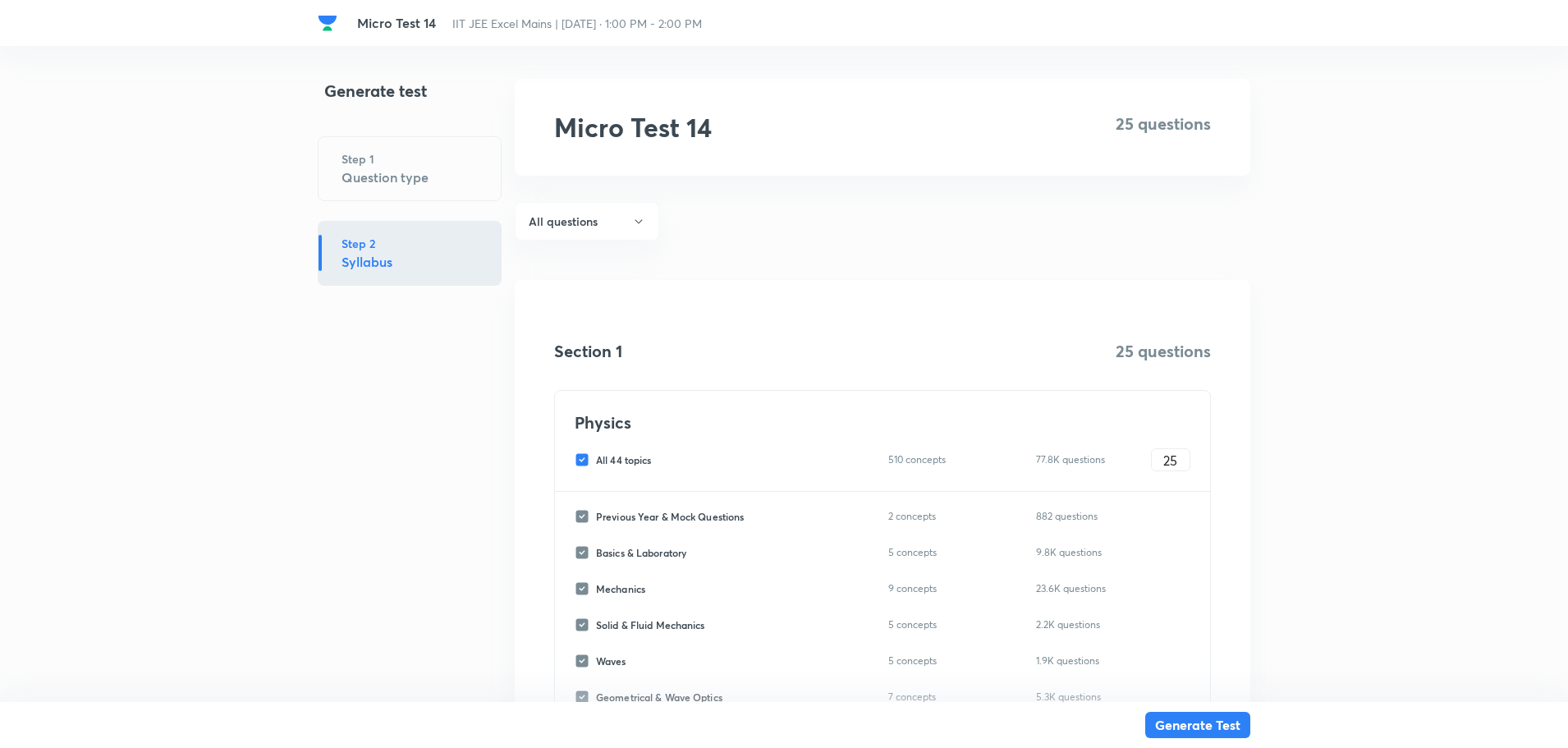
checkbox input "false"
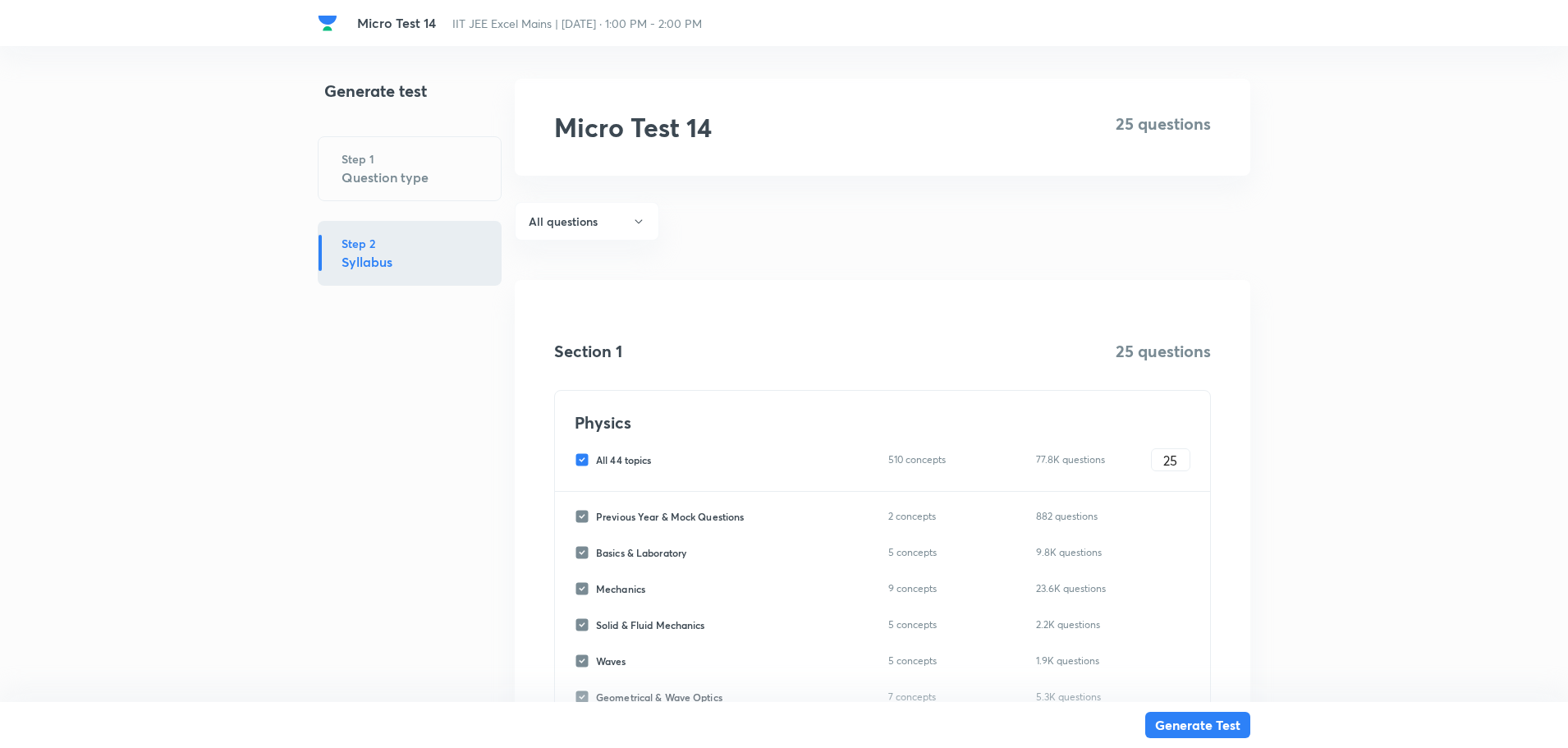
checkbox input "false"
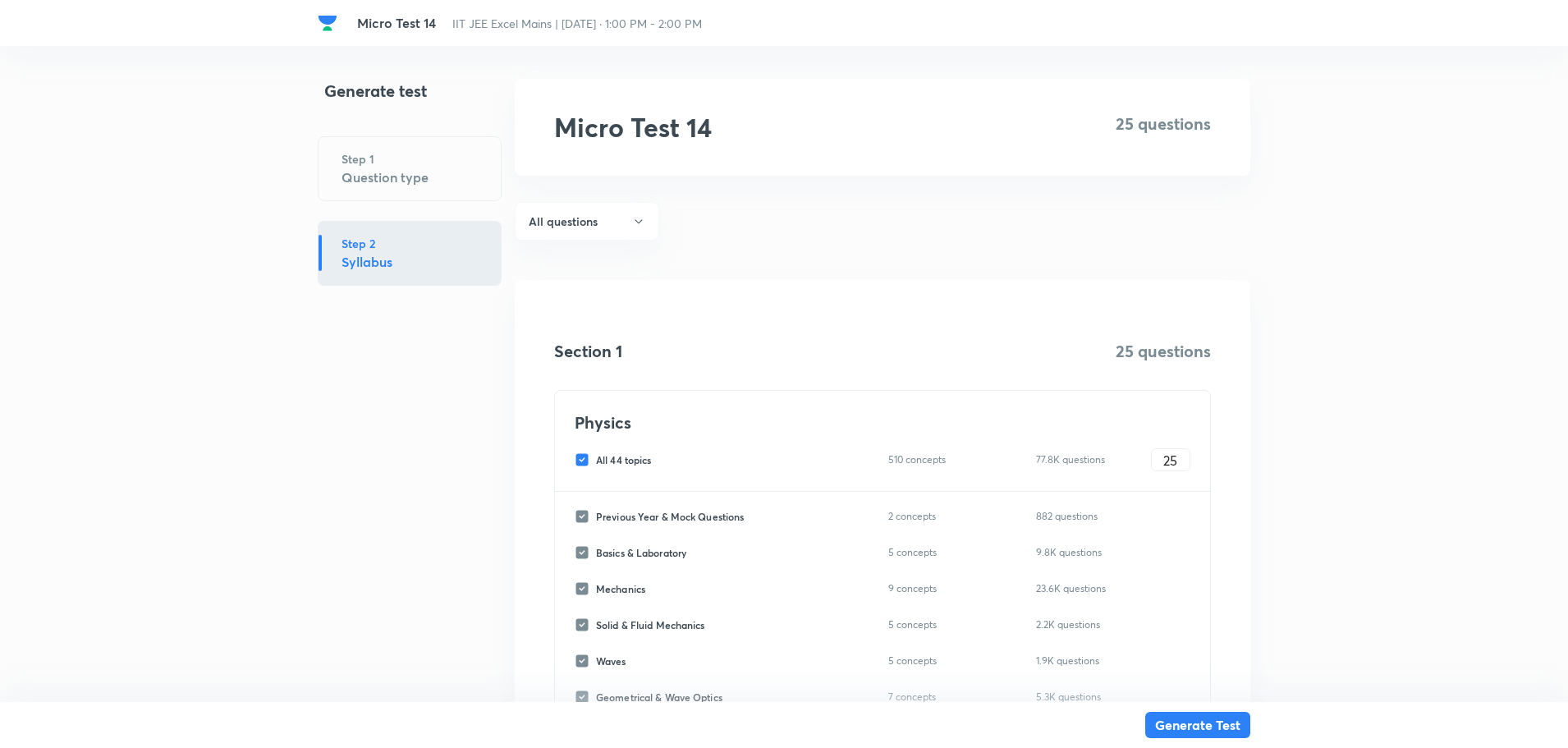
checkbox input "false"
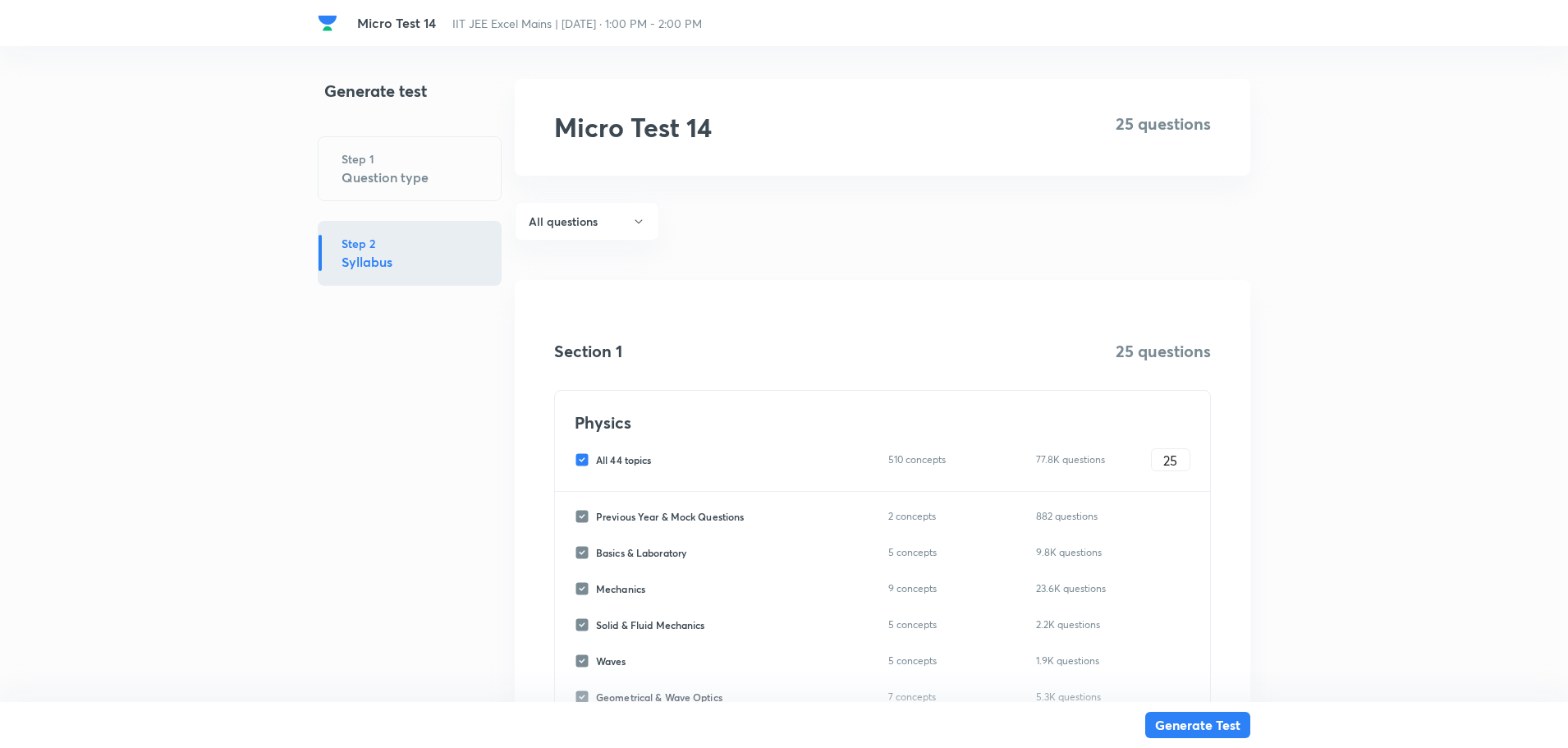
checkbox input "false"
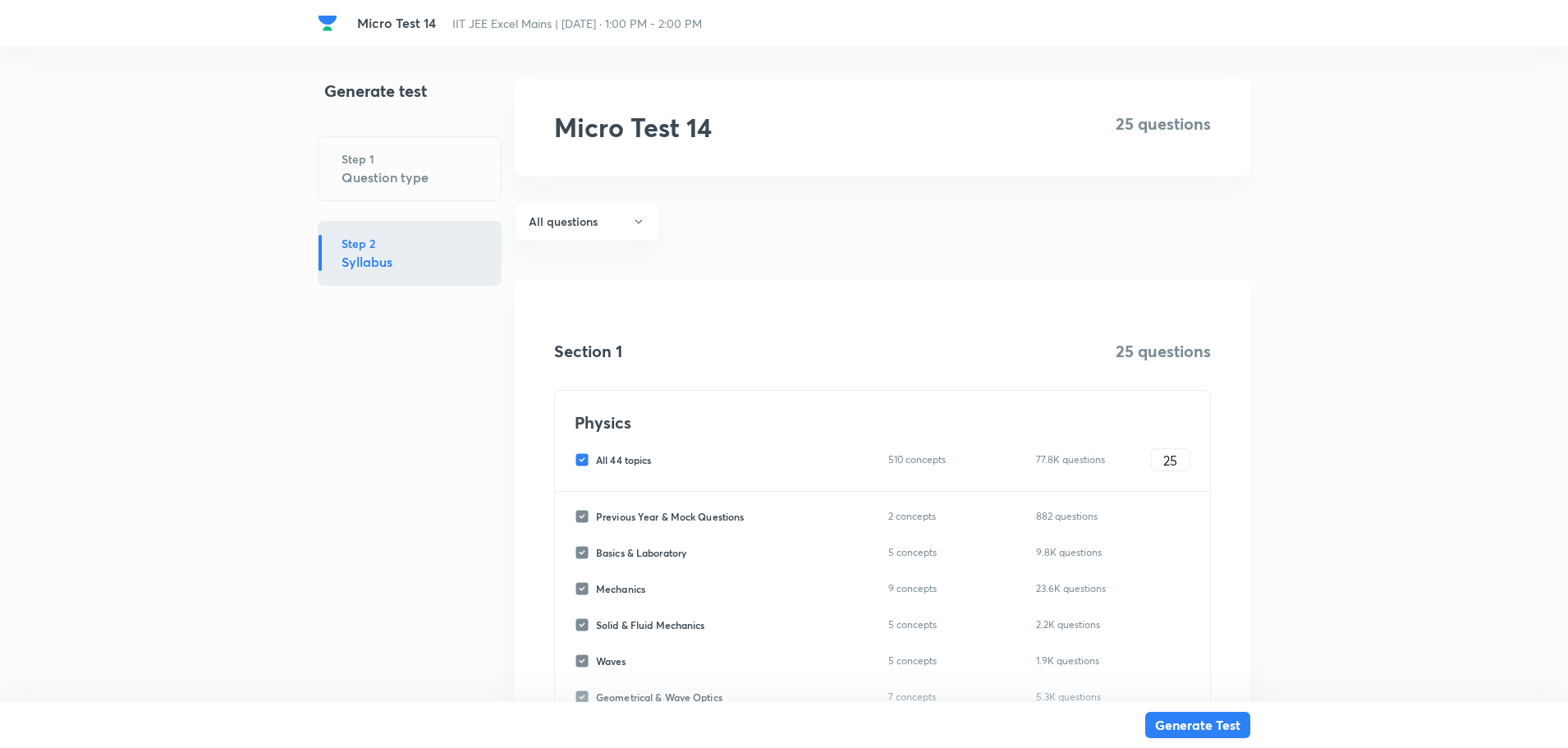
checkbox input "false"
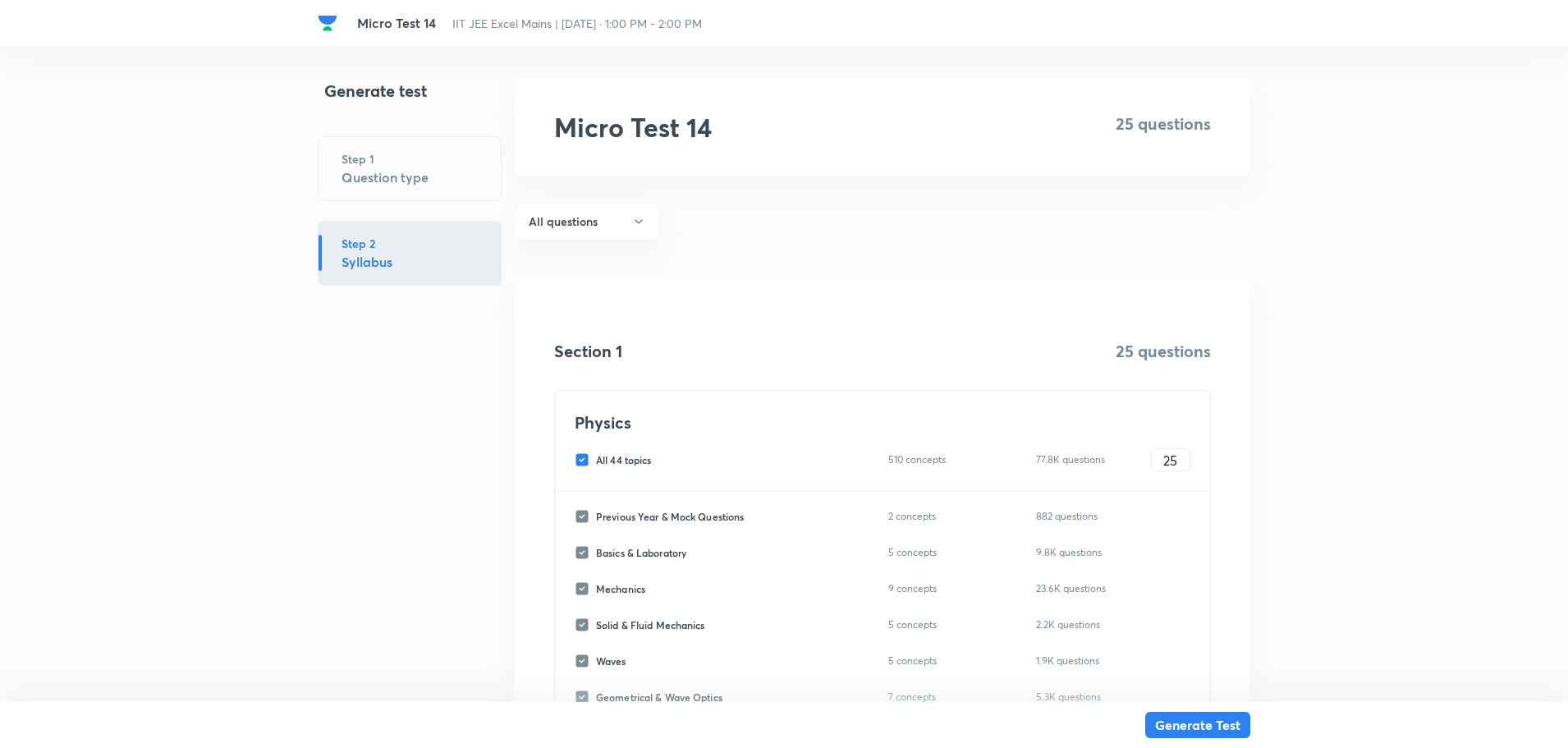
checkbox input "false"
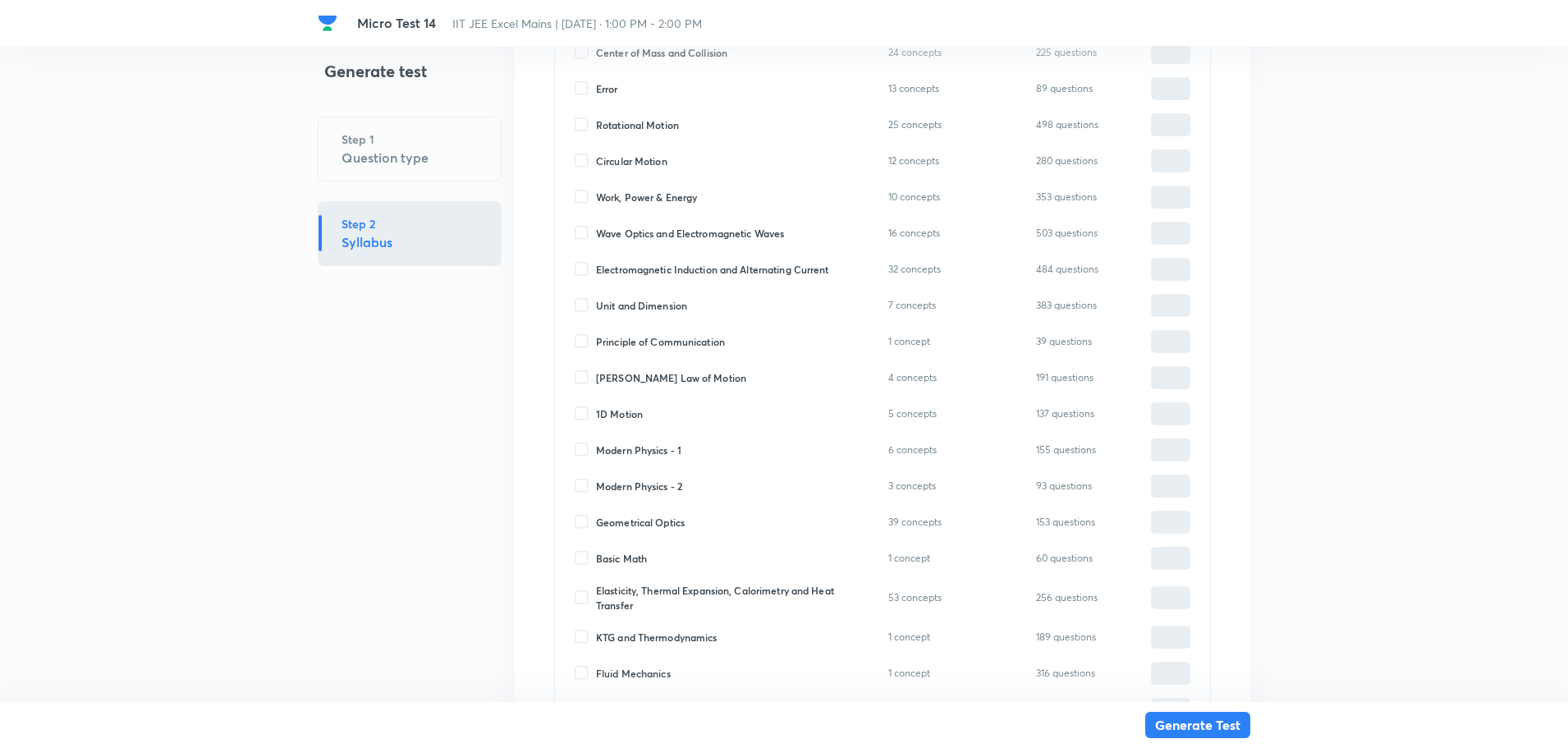
scroll to position [1525, 0]
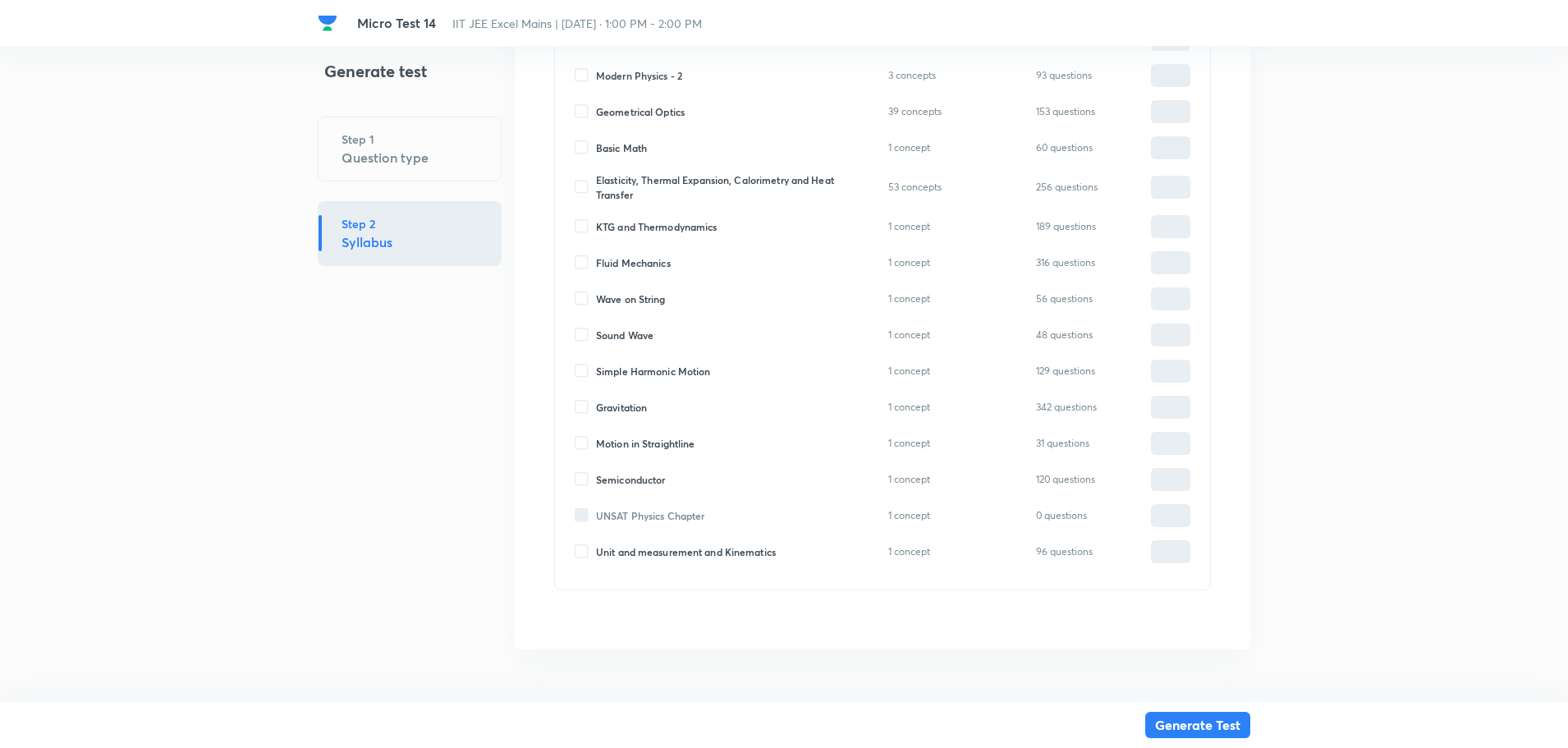
click at [580, 379] on div "Simple Harmonic Motion 1 concept 129 questions ​" at bounding box center [882, 371] width 615 height 23
click at [582, 370] on input "Simple Harmonic Motion" at bounding box center [585, 371] width 21 height 15
checkbox input "true"
type input "0"
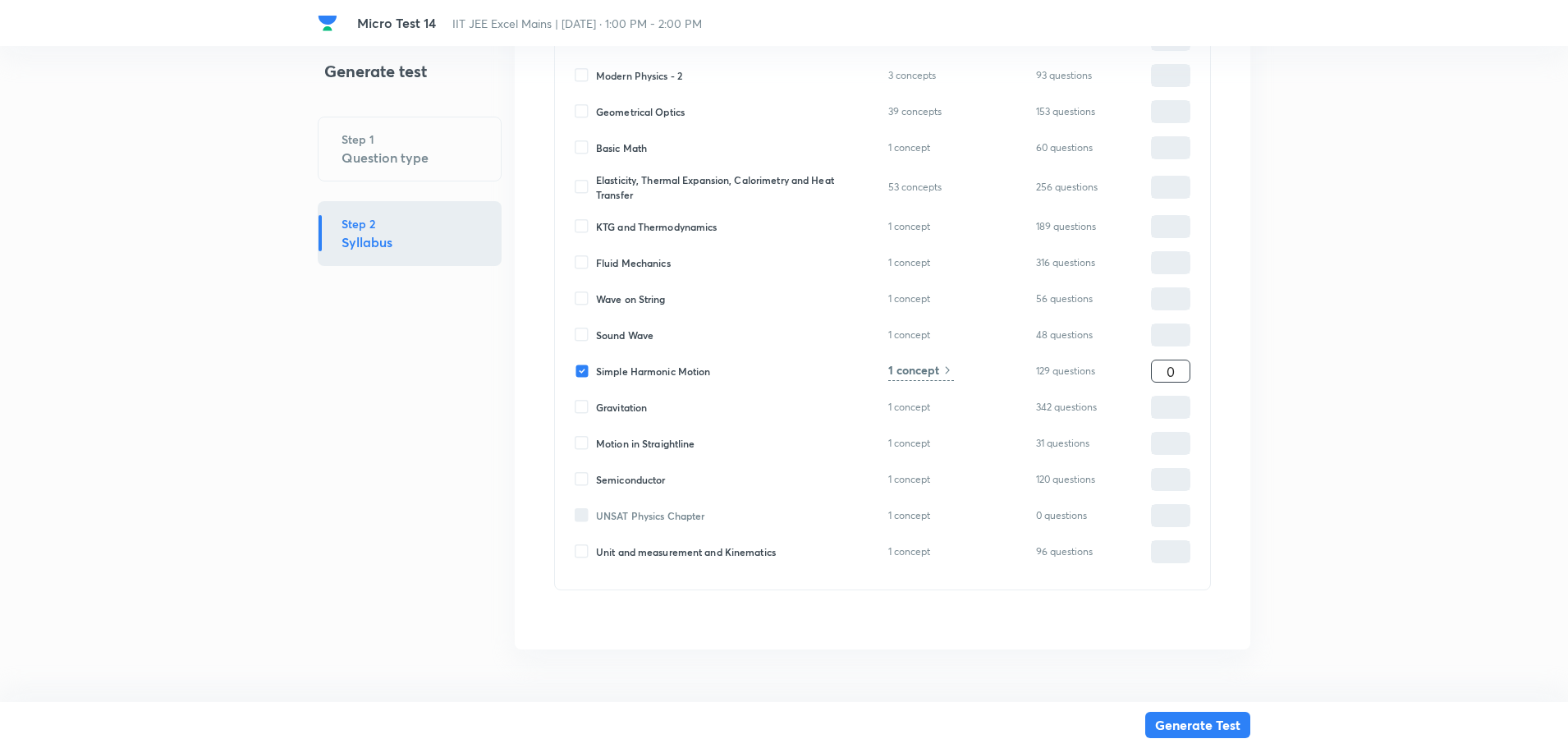
click at [1177, 377] on input "0" at bounding box center [1170, 371] width 38 height 29
type input "1"
type input "10"
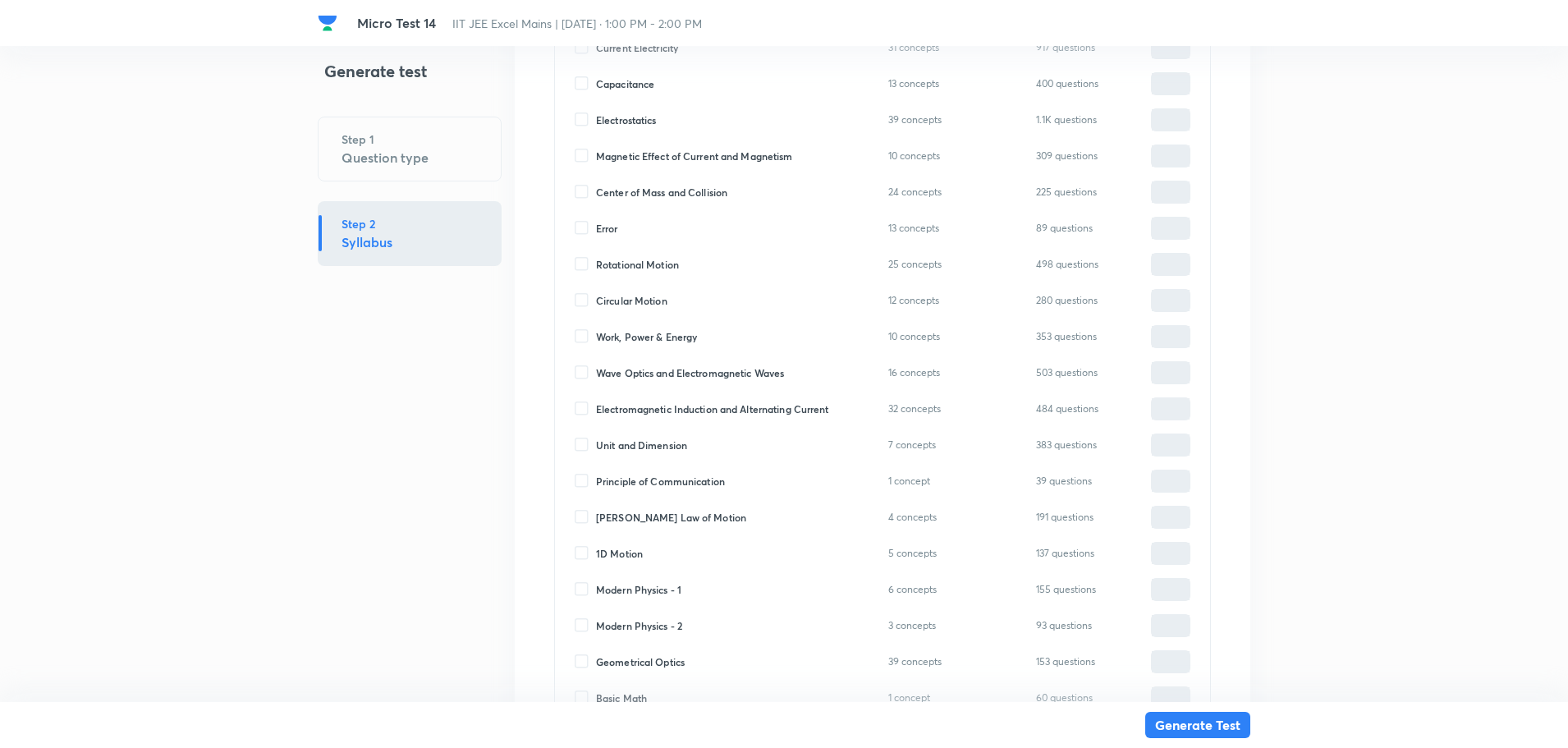
scroll to position [950, 0]
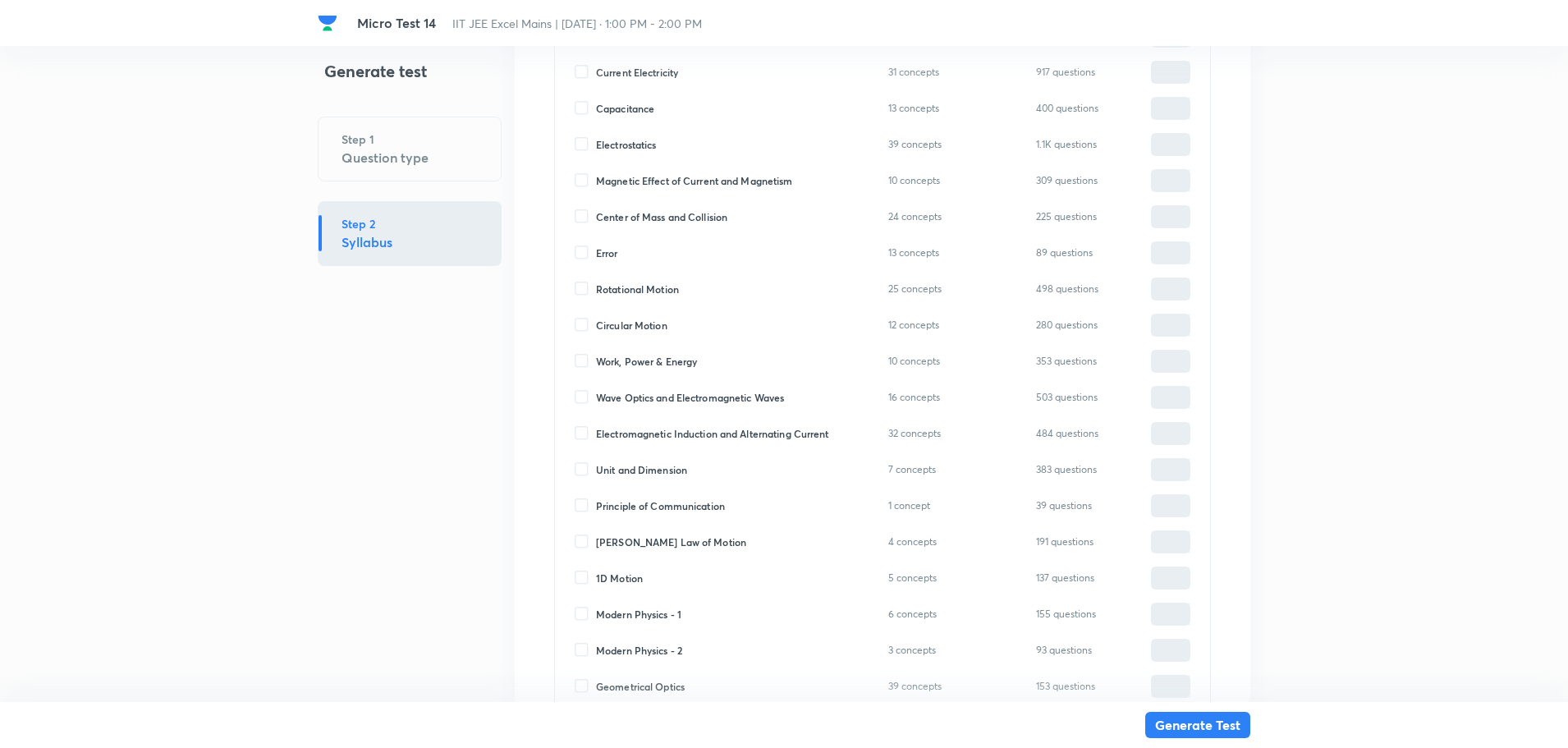
type input "10"
click at [591, 428] on input "Electromagnetic Induction and Alternating Current" at bounding box center [585, 434] width 21 height 15
checkbox input "true"
click at [1167, 442] on input "0" at bounding box center [1170, 434] width 38 height 29
type input "10"
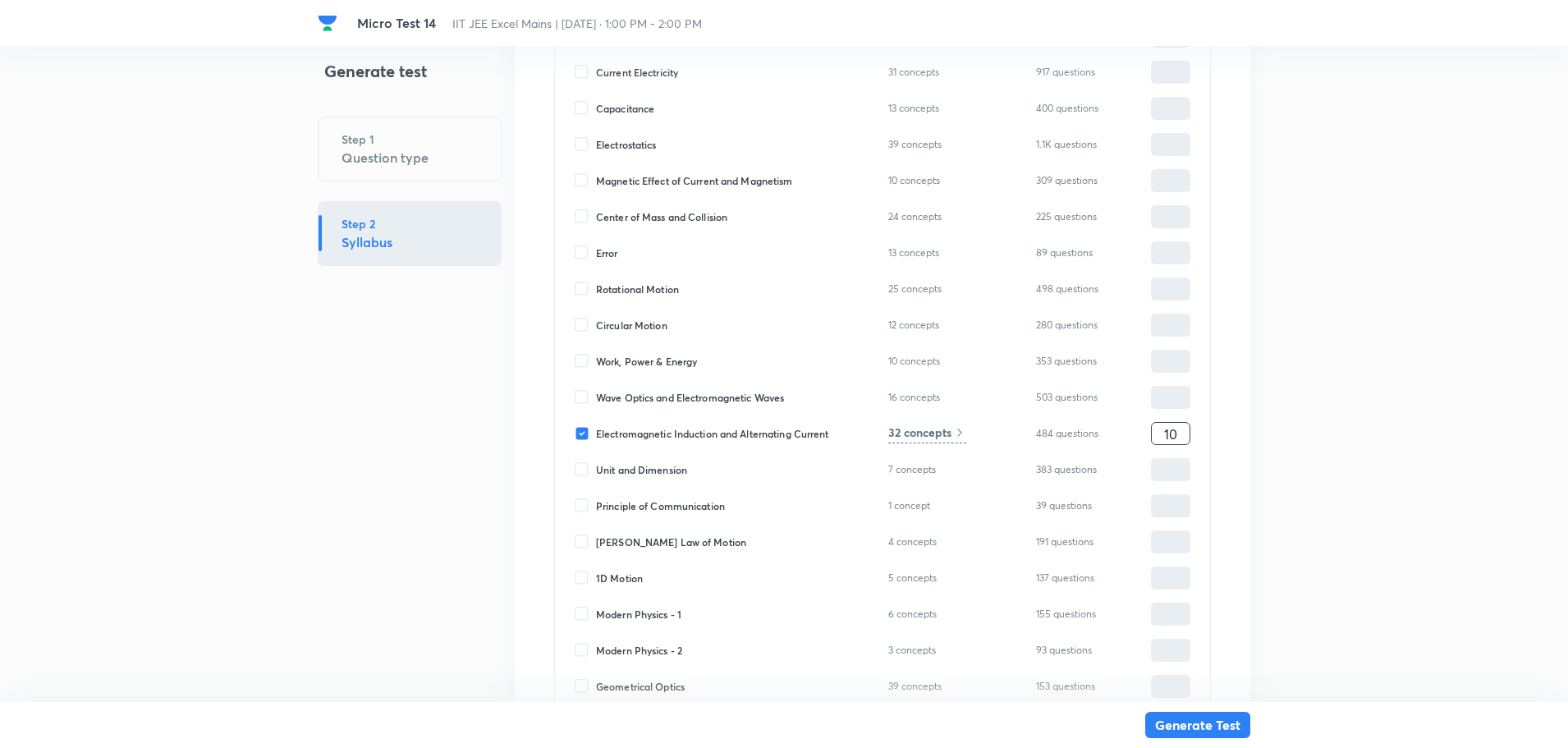
type input "20"
type input "150"
type input "160"
type input "15"
type input "25"
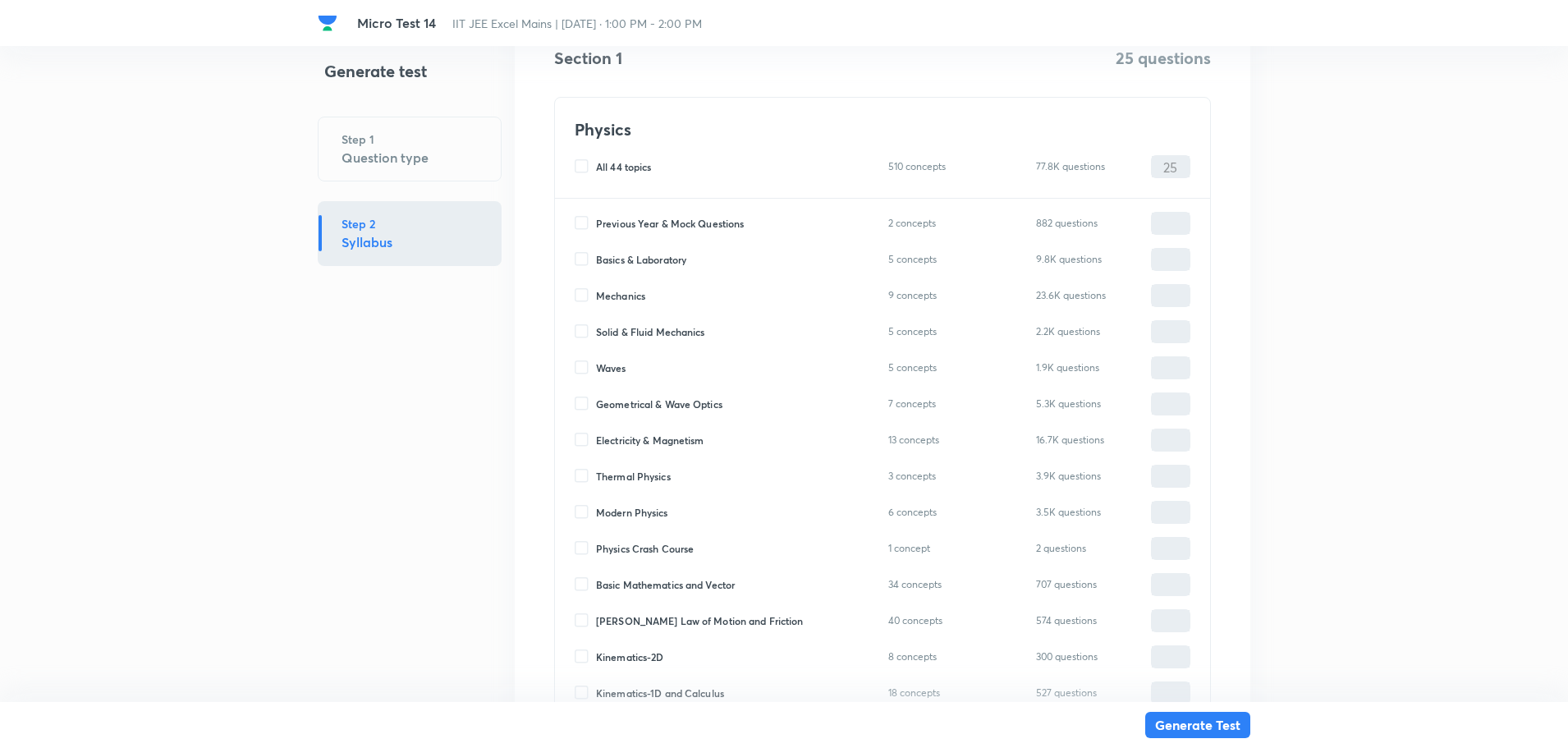
scroll to position [129, 0]
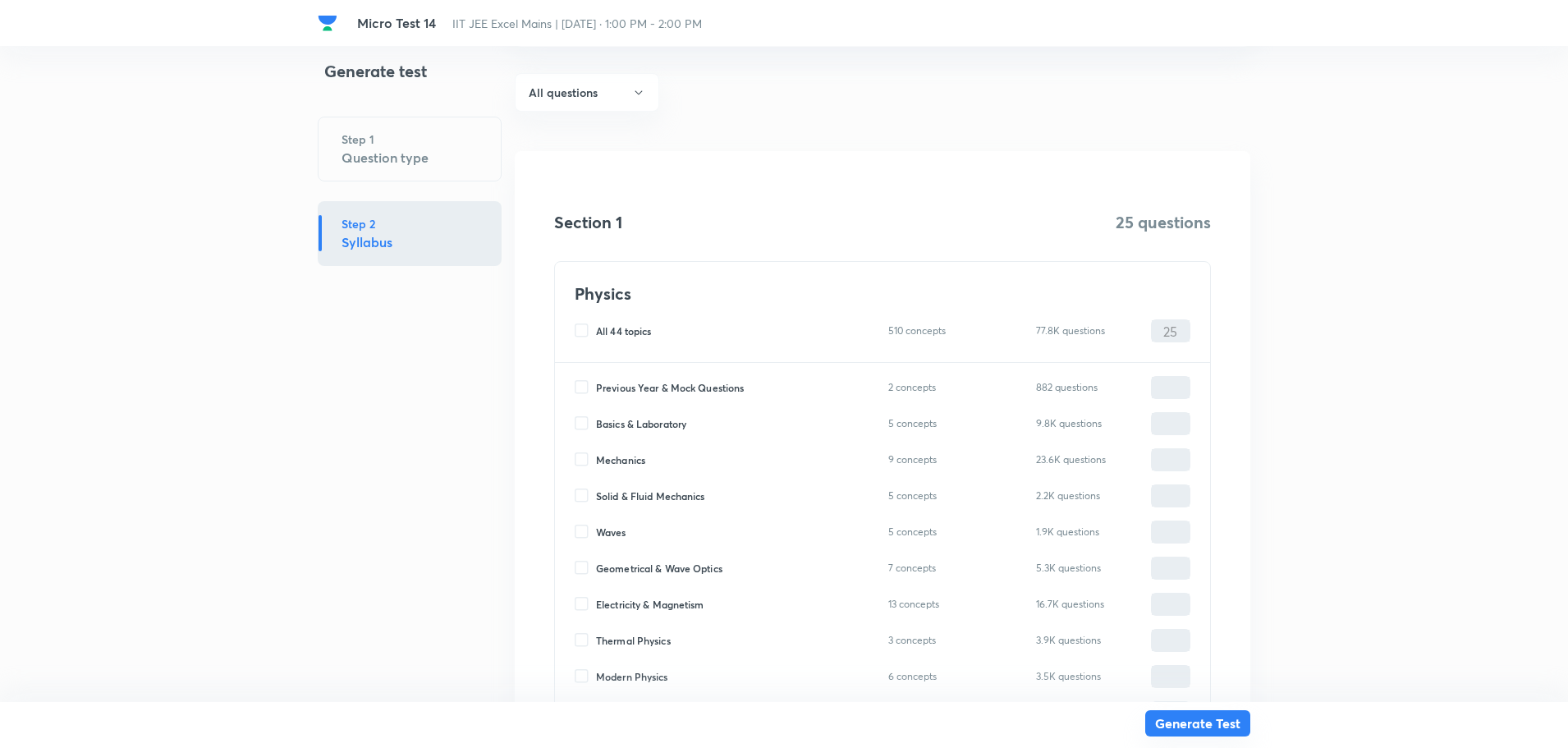
type input "15"
click at [1199, 729] on button "Generate Test" at bounding box center [1197, 723] width 105 height 26
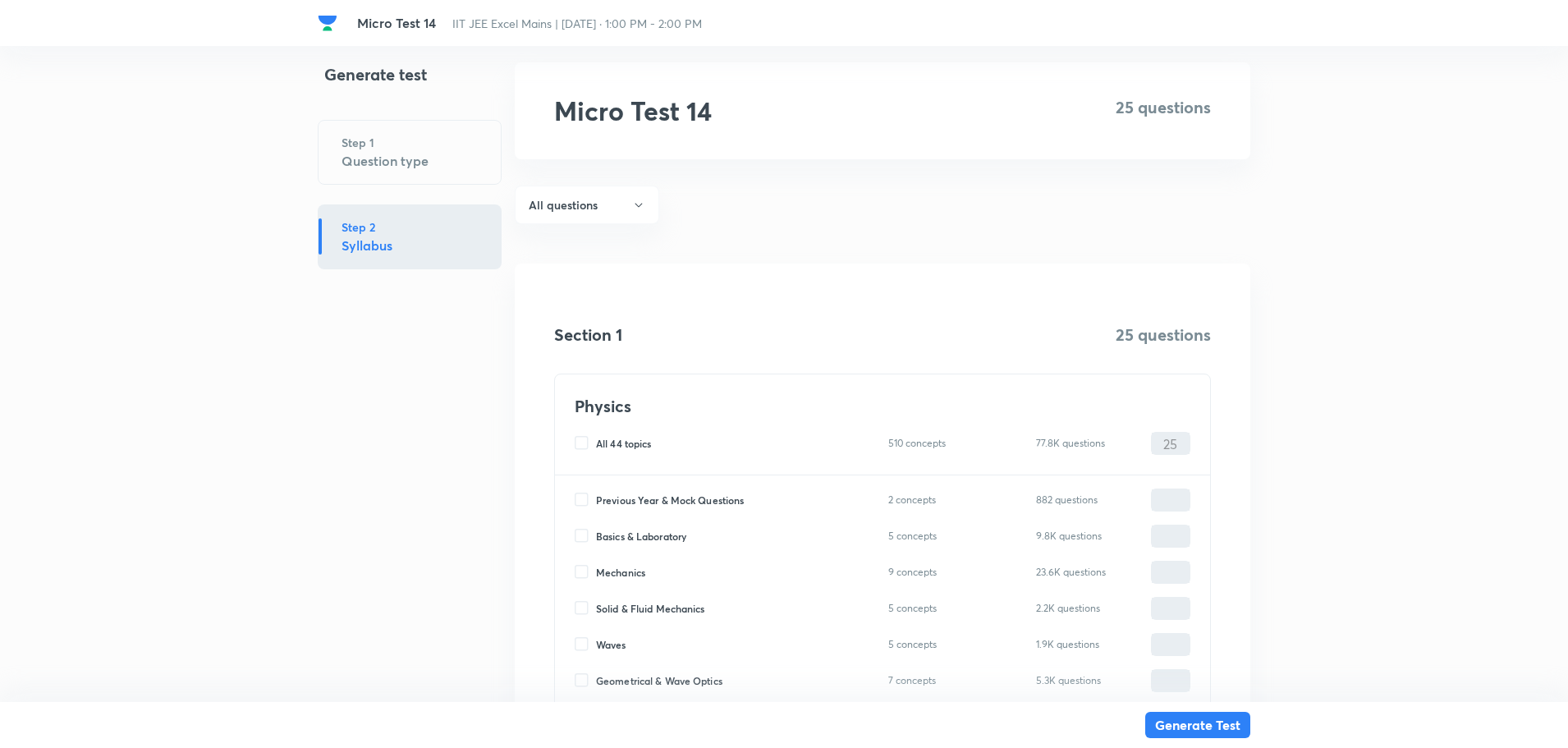
scroll to position [0, 0]
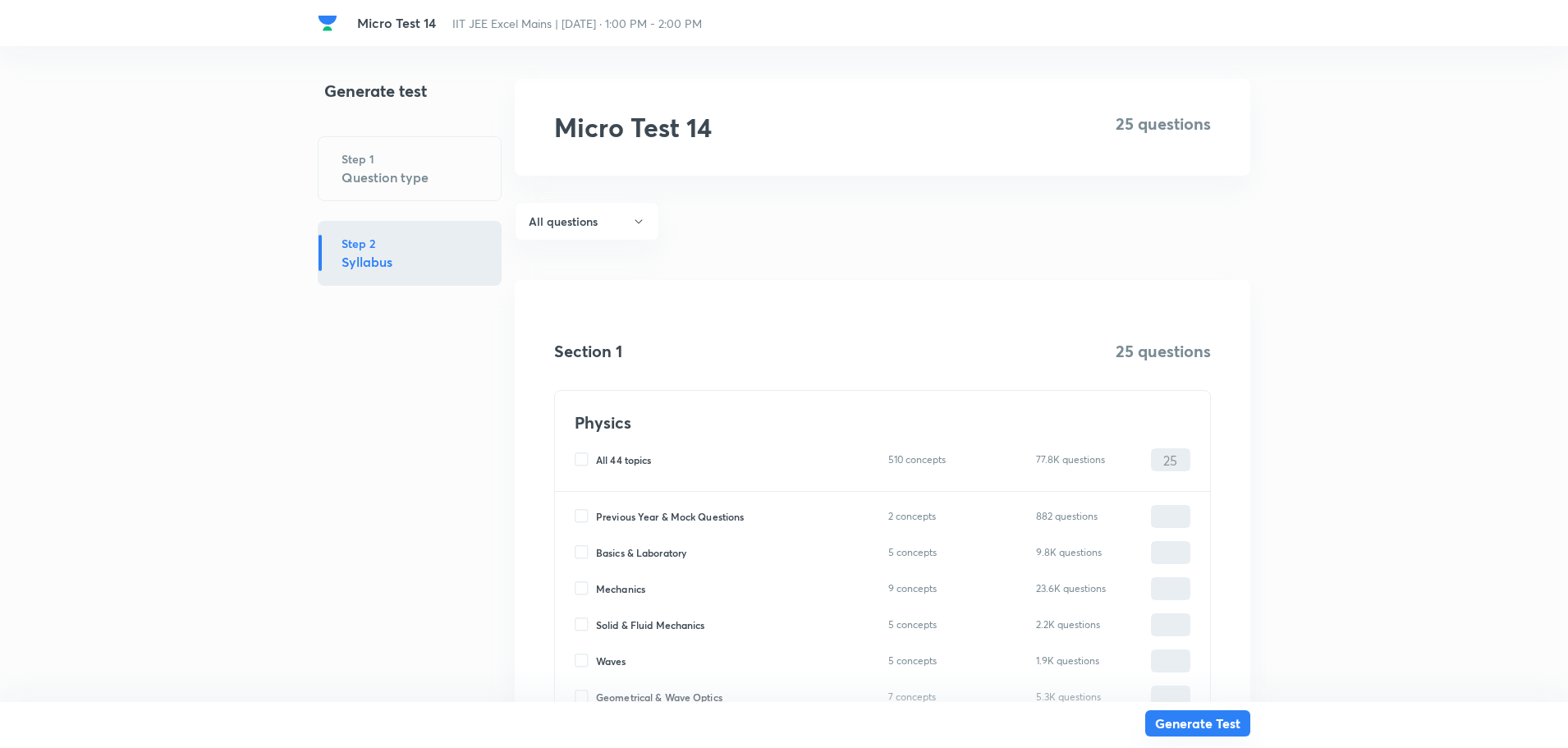
click at [1219, 726] on button "Generate Test" at bounding box center [1197, 723] width 105 height 26
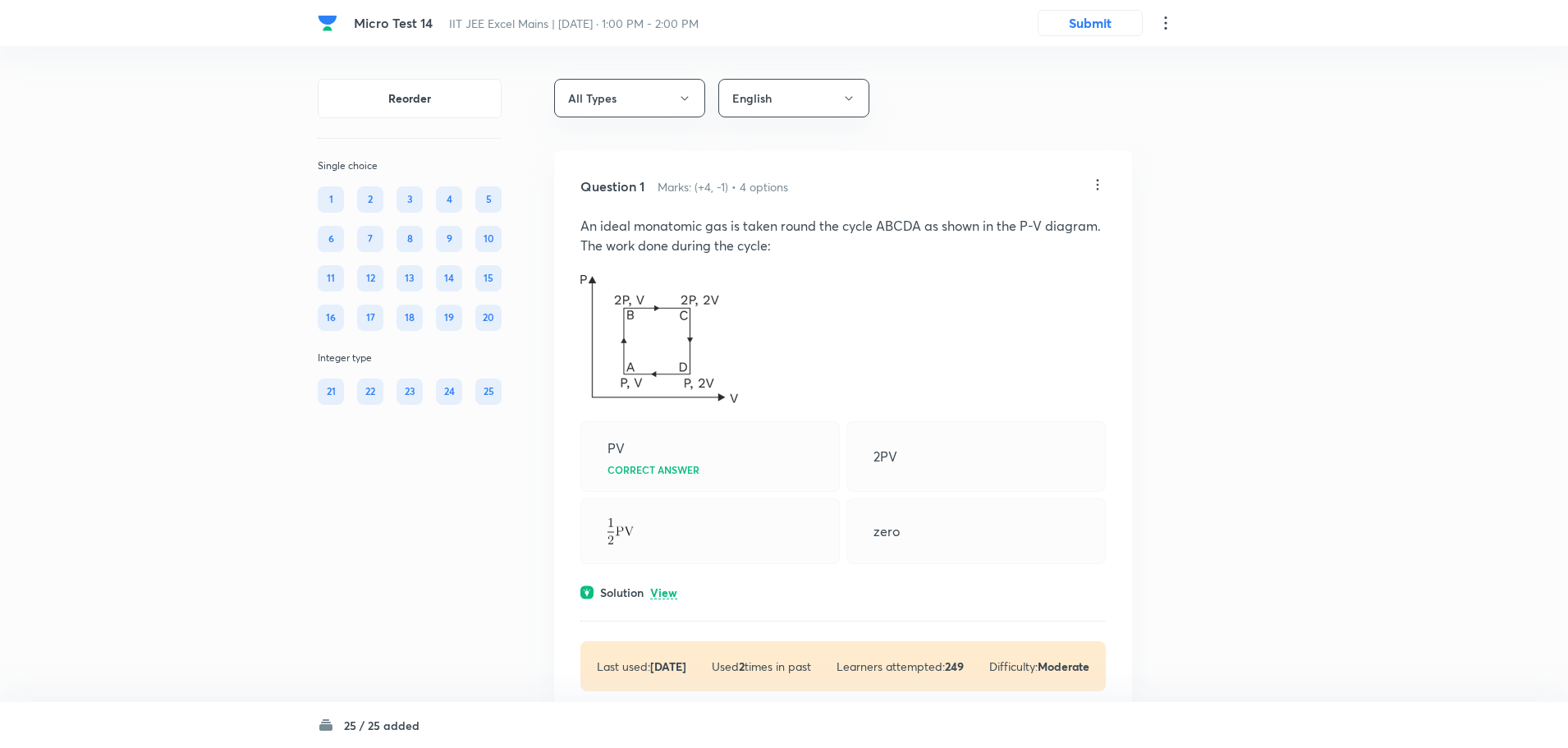
click at [1097, 180] on icon at bounding box center [1097, 184] width 3 height 11
click at [997, 226] on p "Edit" at bounding box center [989, 226] width 20 height 18
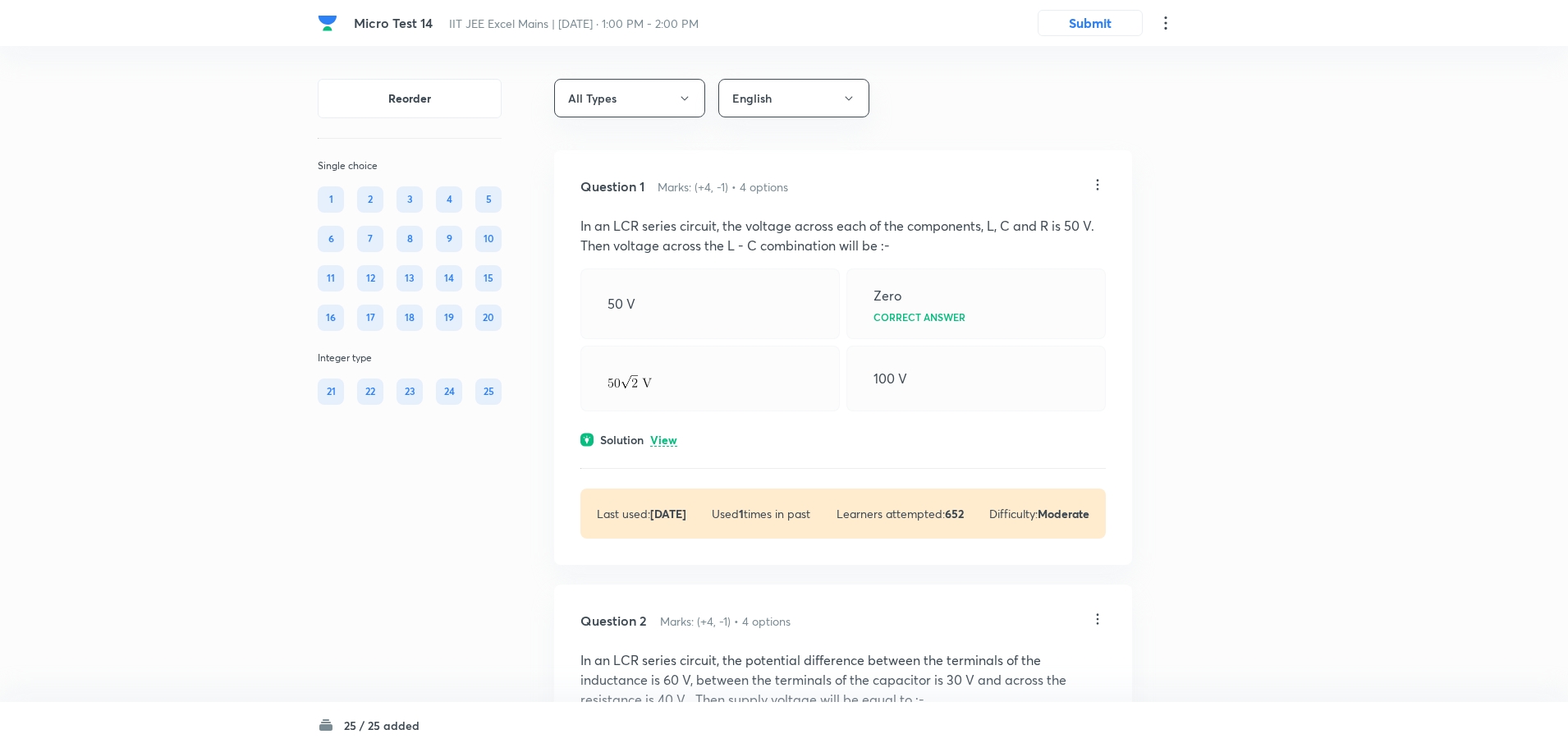
click at [1096, 171] on div "Question 1 Marks: (+4, -1) • 4 options In an LCR series circuit, the voltage ac…" at bounding box center [843, 357] width 578 height 414
click at [1095, 176] on icon at bounding box center [1097, 184] width 17 height 17
click at [1036, 221] on li "Edit" at bounding box center [1034, 226] width 138 height 31
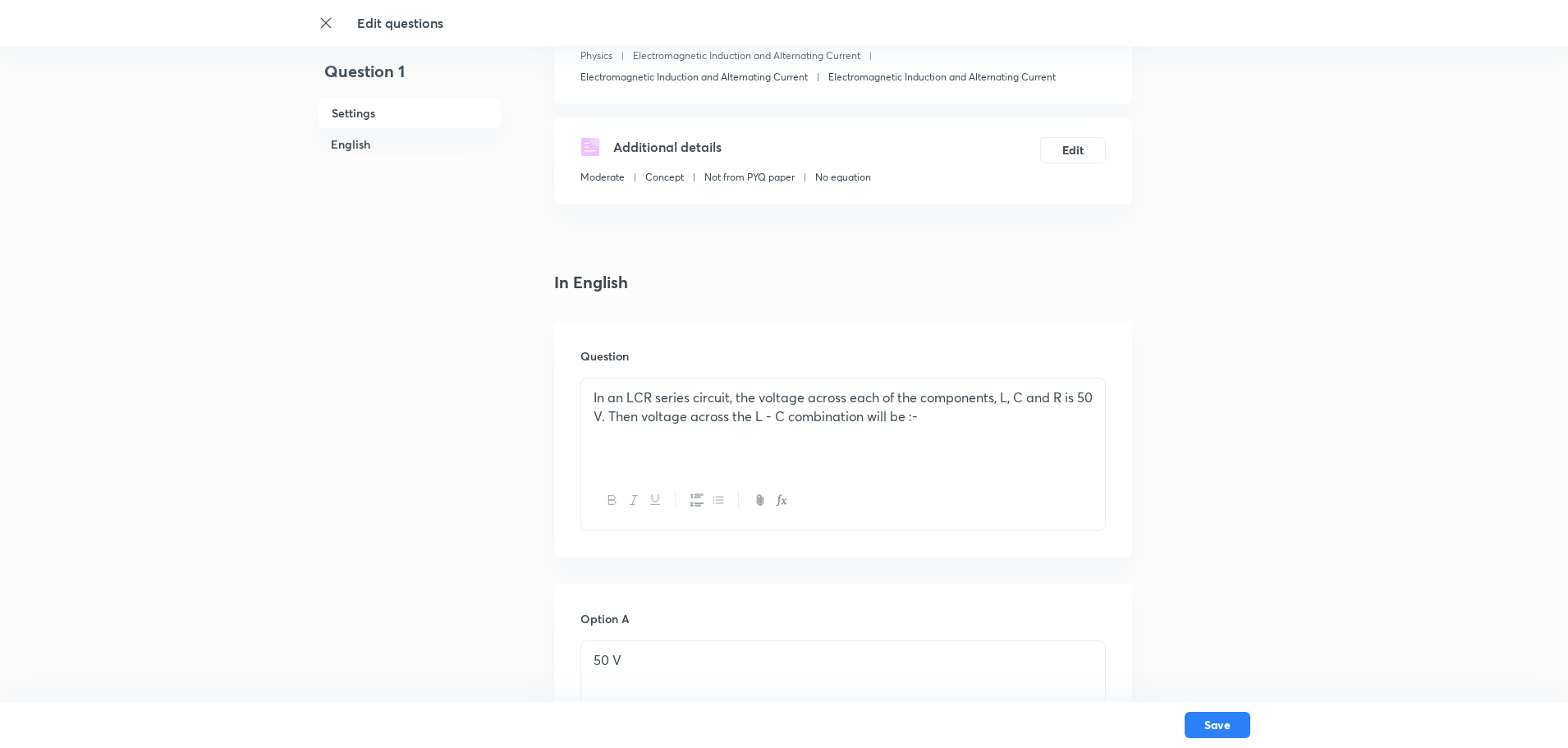
scroll to position [328, 0]
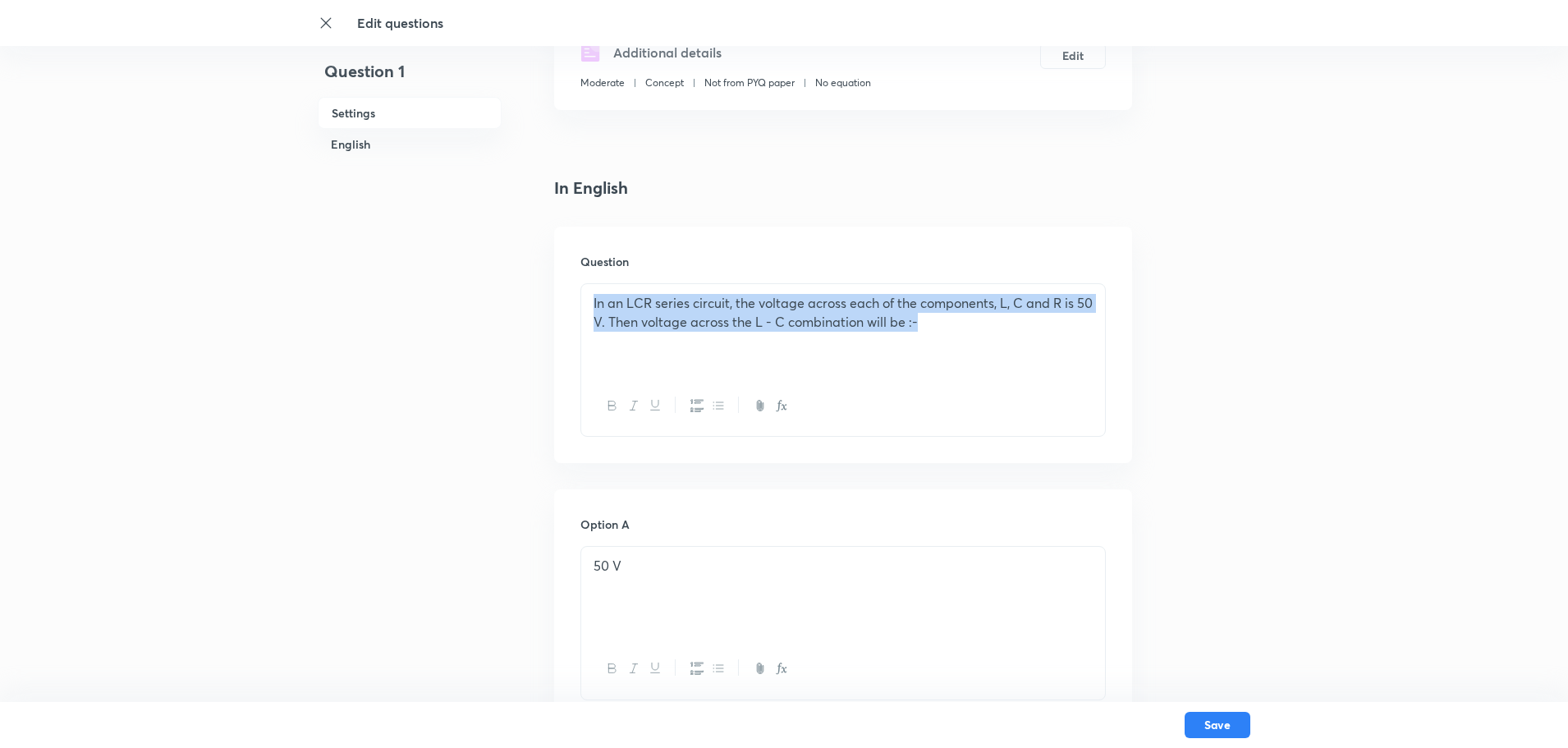
drag, startPoint x: 967, startPoint y: 328, endPoint x: 525, endPoint y: 311, distance: 442.3
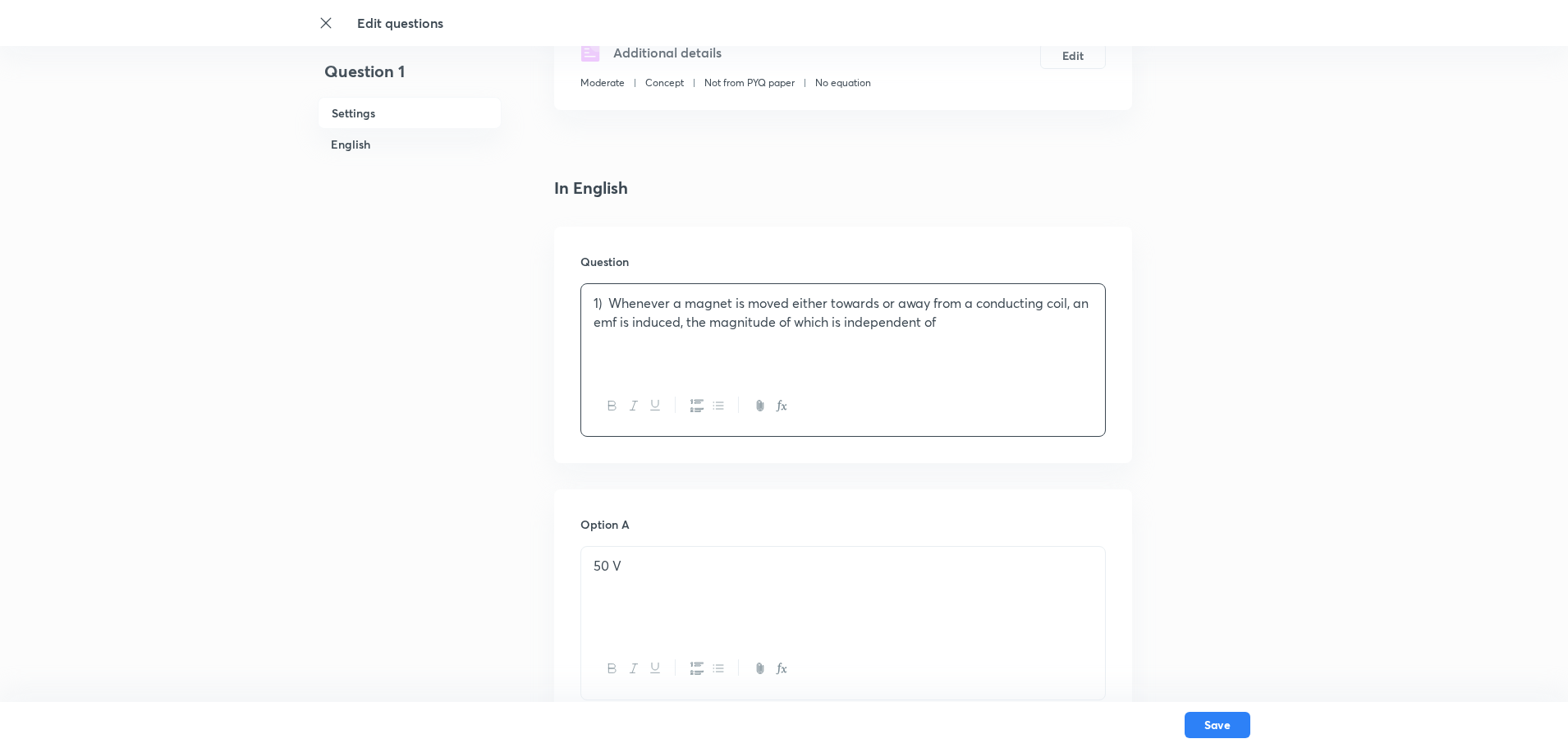
click at [607, 311] on p "1) Whenever a magnet is moved either towards or away from a conducting coil, an…" at bounding box center [842, 312] width 499 height 37
drag, startPoint x: 633, startPoint y: 592, endPoint x: 567, endPoint y: 567, distance: 70.6
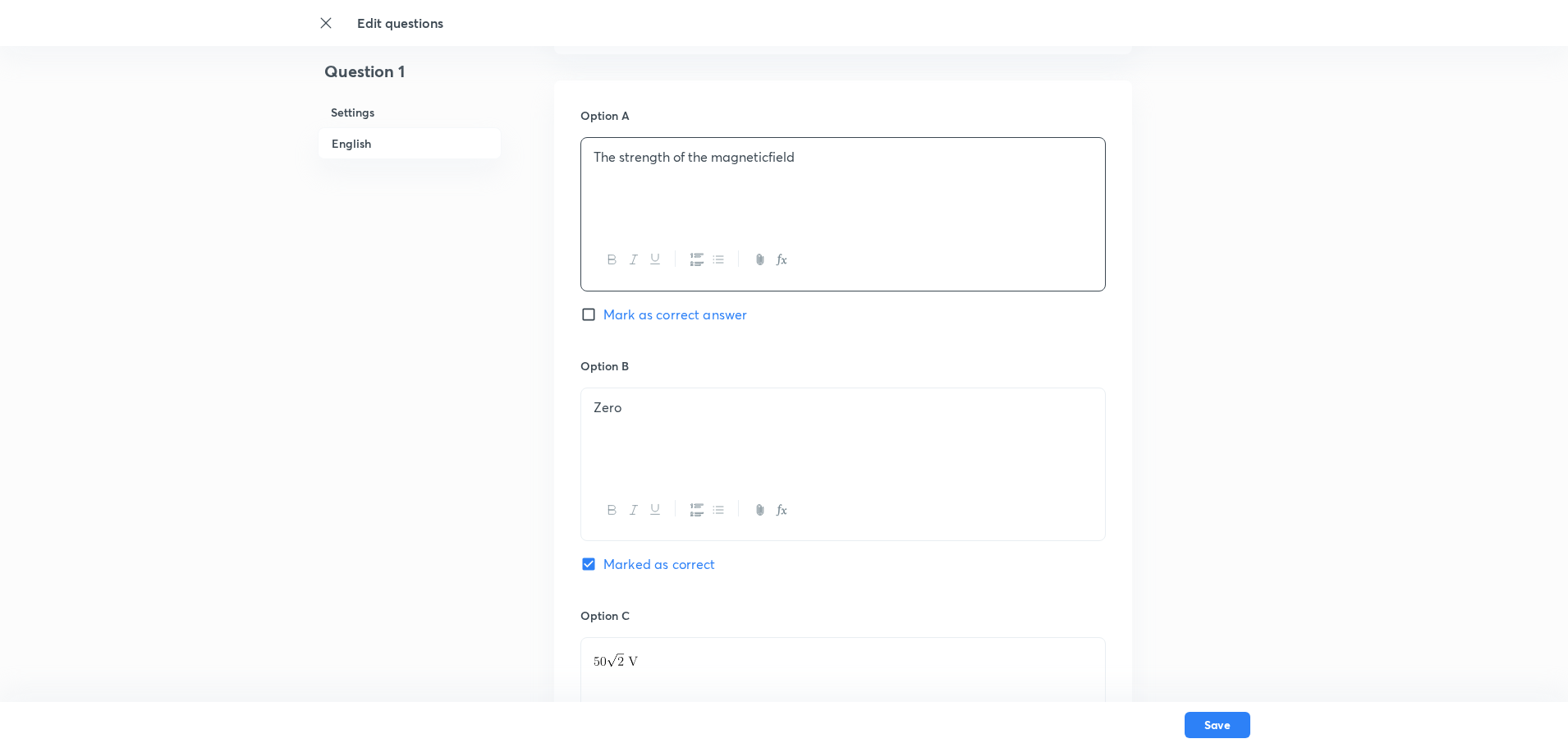
scroll to position [739, 0]
drag, startPoint x: 679, startPoint y: 397, endPoint x: 566, endPoint y: 394, distance: 113.0
click at [566, 394] on div "Option A The strength of the magneticfield Mark as correct answer Option B Zero…" at bounding box center [843, 589] width 578 height 1020
drag, startPoint x: 610, startPoint y: 407, endPoint x: 593, endPoint y: 406, distance: 17.0
click at [593, 406] on p "a)The speed with which the magnet is moved" at bounding box center [842, 406] width 499 height 19
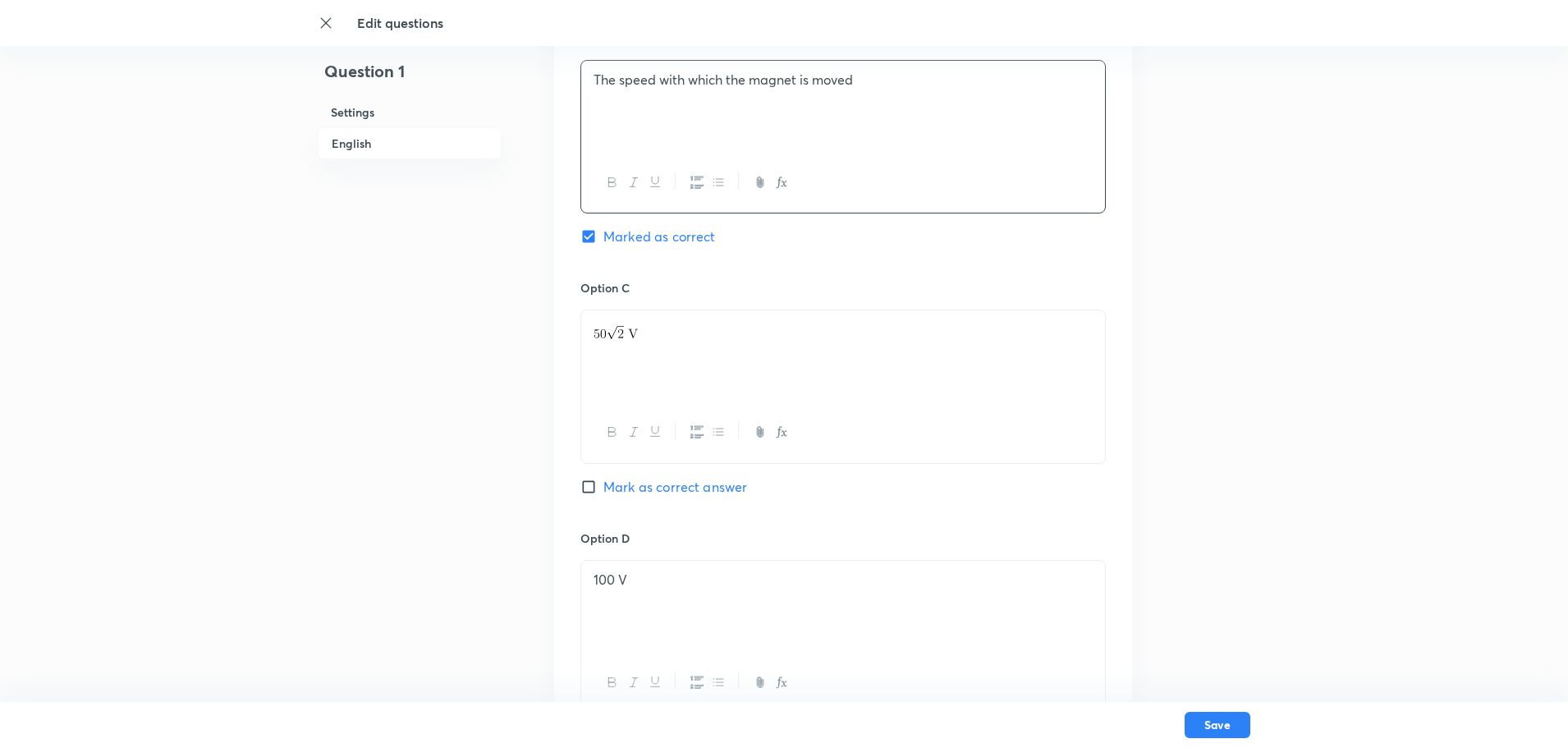
scroll to position [1068, 0]
drag, startPoint x: 644, startPoint y: 325, endPoint x: 562, endPoint y: 324, distance: 82.0
click at [562, 324] on div "Option A The strength of the magneticfield Mark as correct answer Option B The …" at bounding box center [843, 260] width 578 height 1020
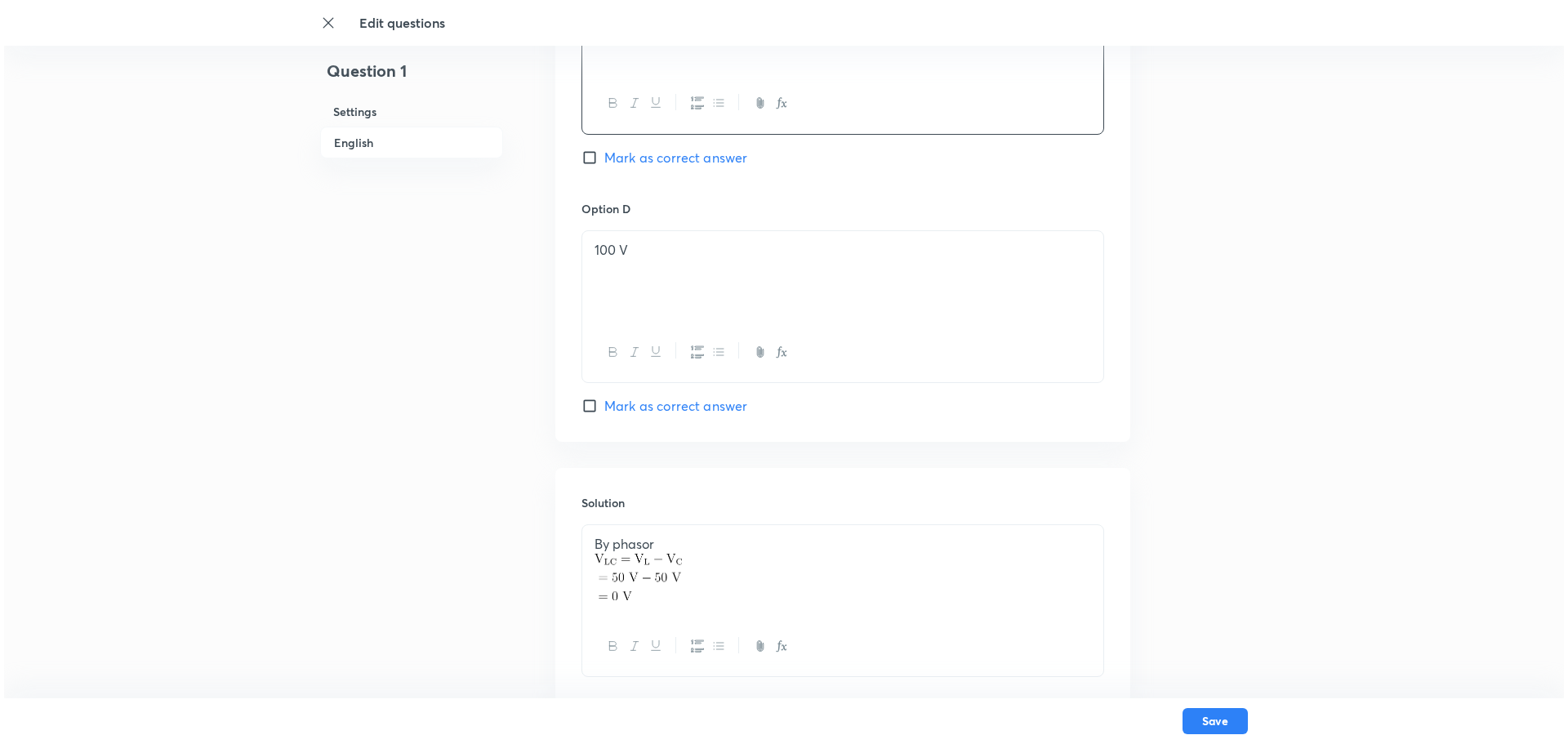
scroll to position [1388, 0]
drag, startPoint x: 627, startPoint y: 272, endPoint x: 584, endPoint y: 271, distance: 43.0
click at [584, 271] on div "100 V" at bounding box center [838, 274] width 521 height 91
click at [581, 405] on input "Mark as correct answer" at bounding box center [588, 404] width 23 height 17
checkbox input "true"
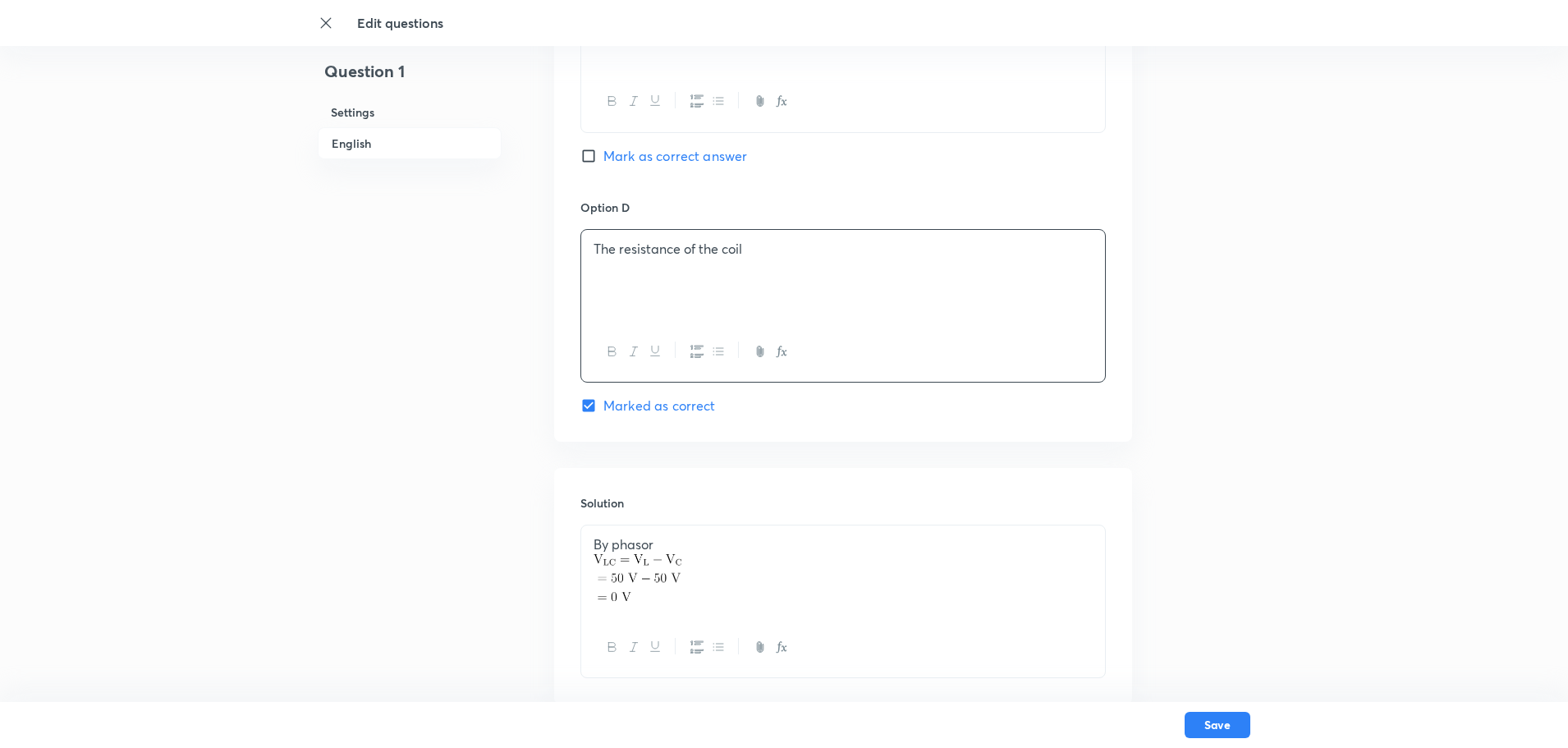
checkbox input "false"
drag, startPoint x: 679, startPoint y: 596, endPoint x: 542, endPoint y: 544, distance: 146.5
click at [1252, 726] on div "Save" at bounding box center [784, 725] width 1568 height 46
click at [1233, 727] on button "Save" at bounding box center [1217, 723] width 66 height 26
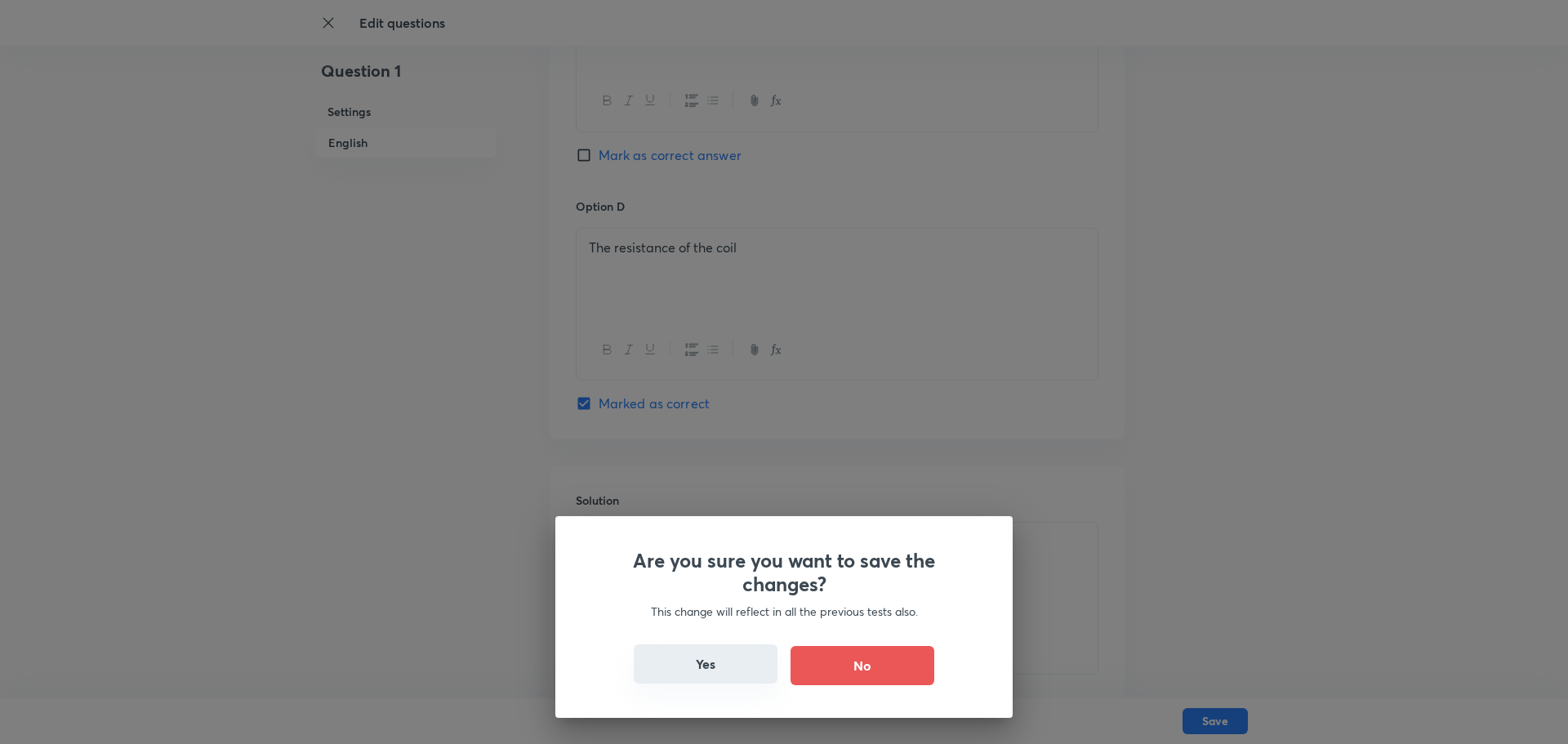
click at [680, 653] on button "Yes" at bounding box center [705, 664] width 144 height 40
click at [703, 672] on button "Yes" at bounding box center [705, 664] width 144 height 40
checkbox input "false"
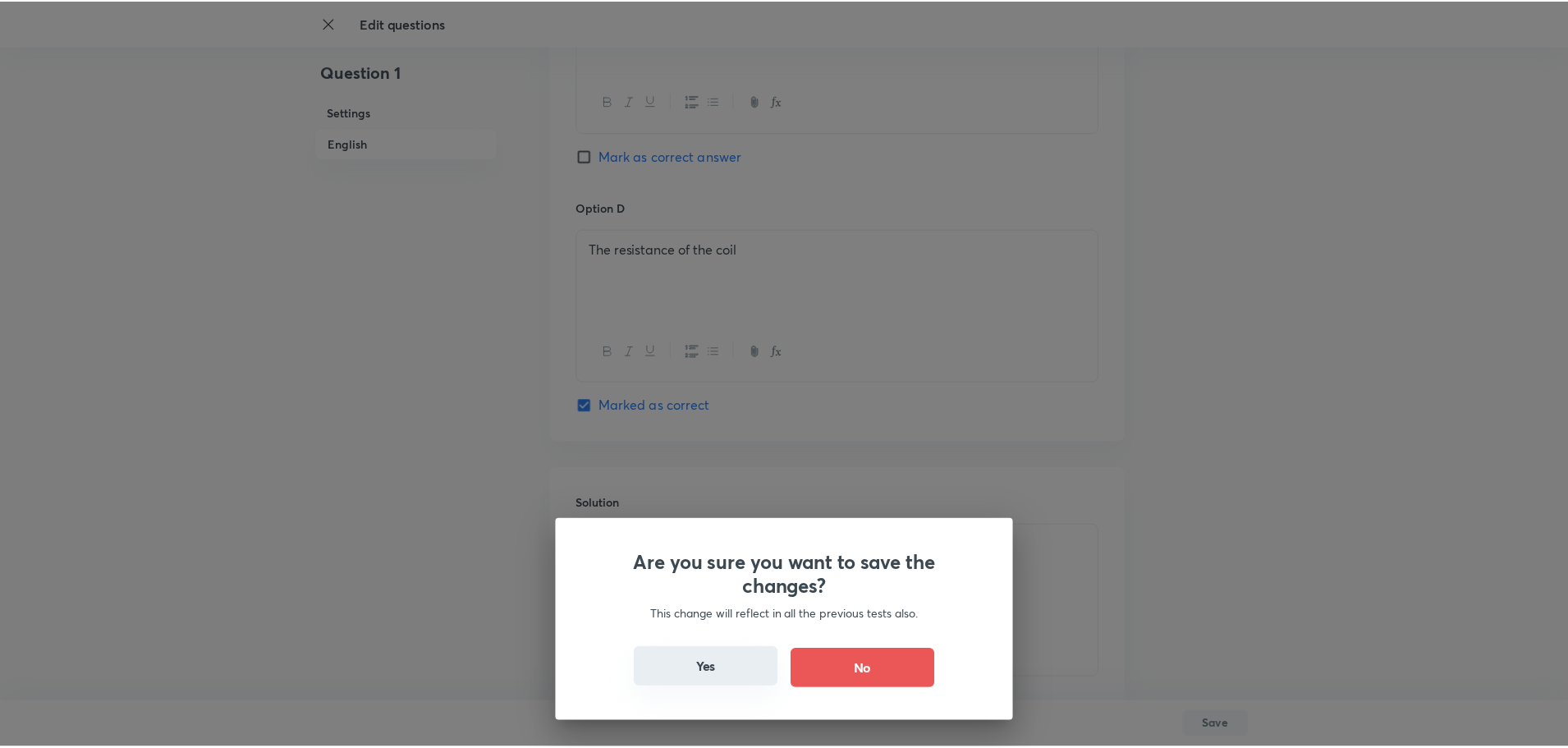
scroll to position [0, 0]
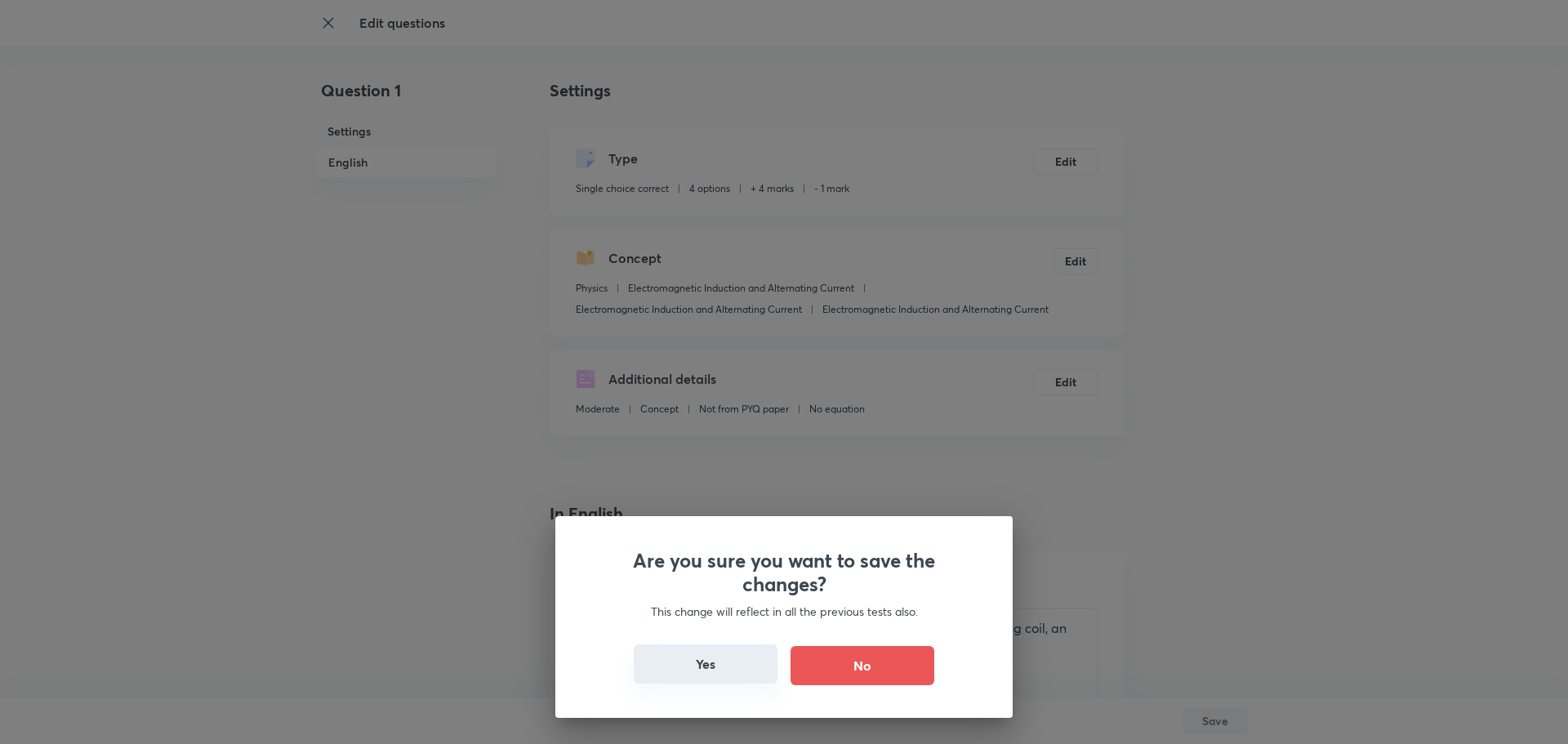
click at [703, 672] on button "Yes" at bounding box center [705, 664] width 144 height 40
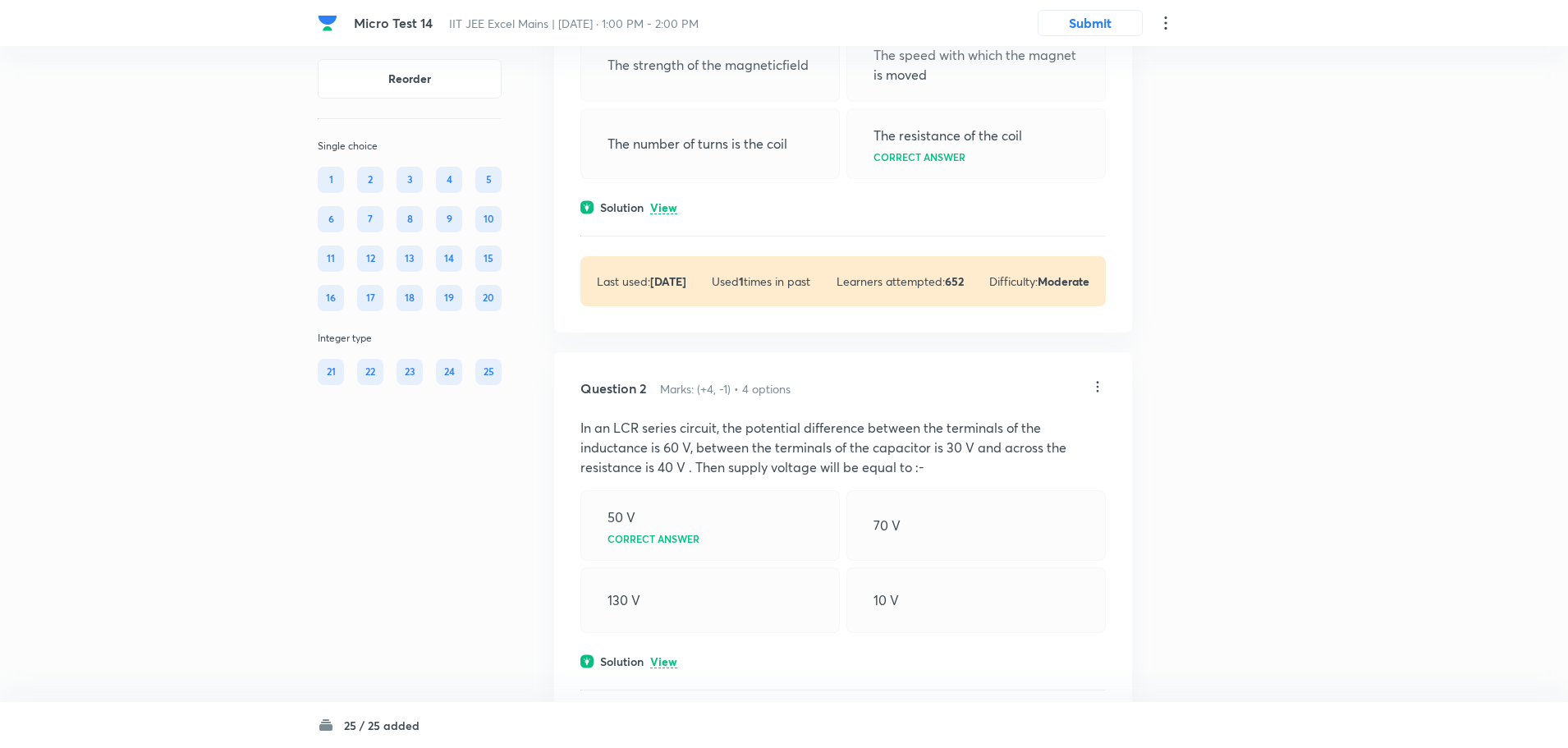
scroll to position [247, 0]
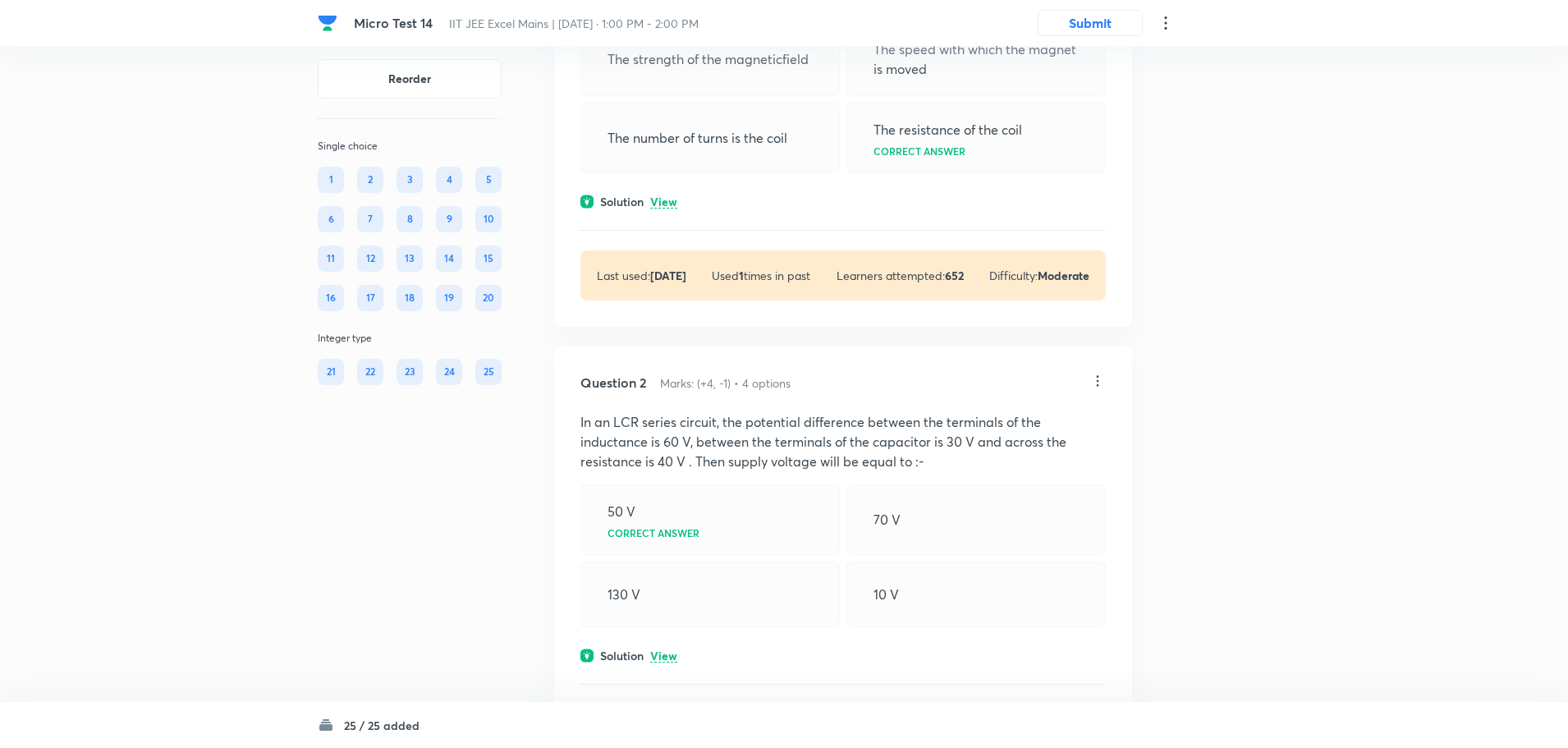
click at [1089, 390] on div at bounding box center [1097, 382] width 17 height 19
click at [1028, 420] on li "Edit" at bounding box center [1034, 422] width 138 height 31
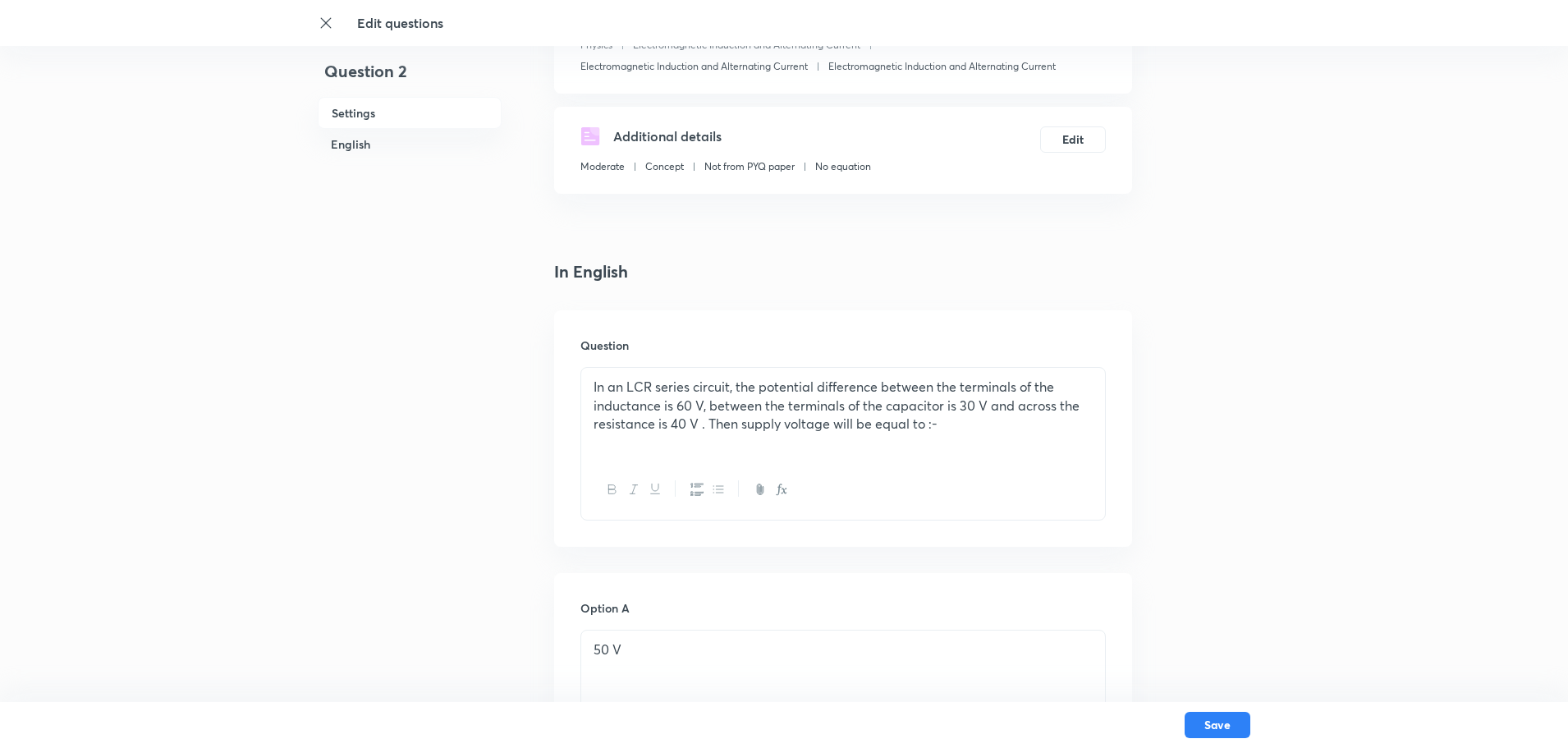
scroll to position [247, 0]
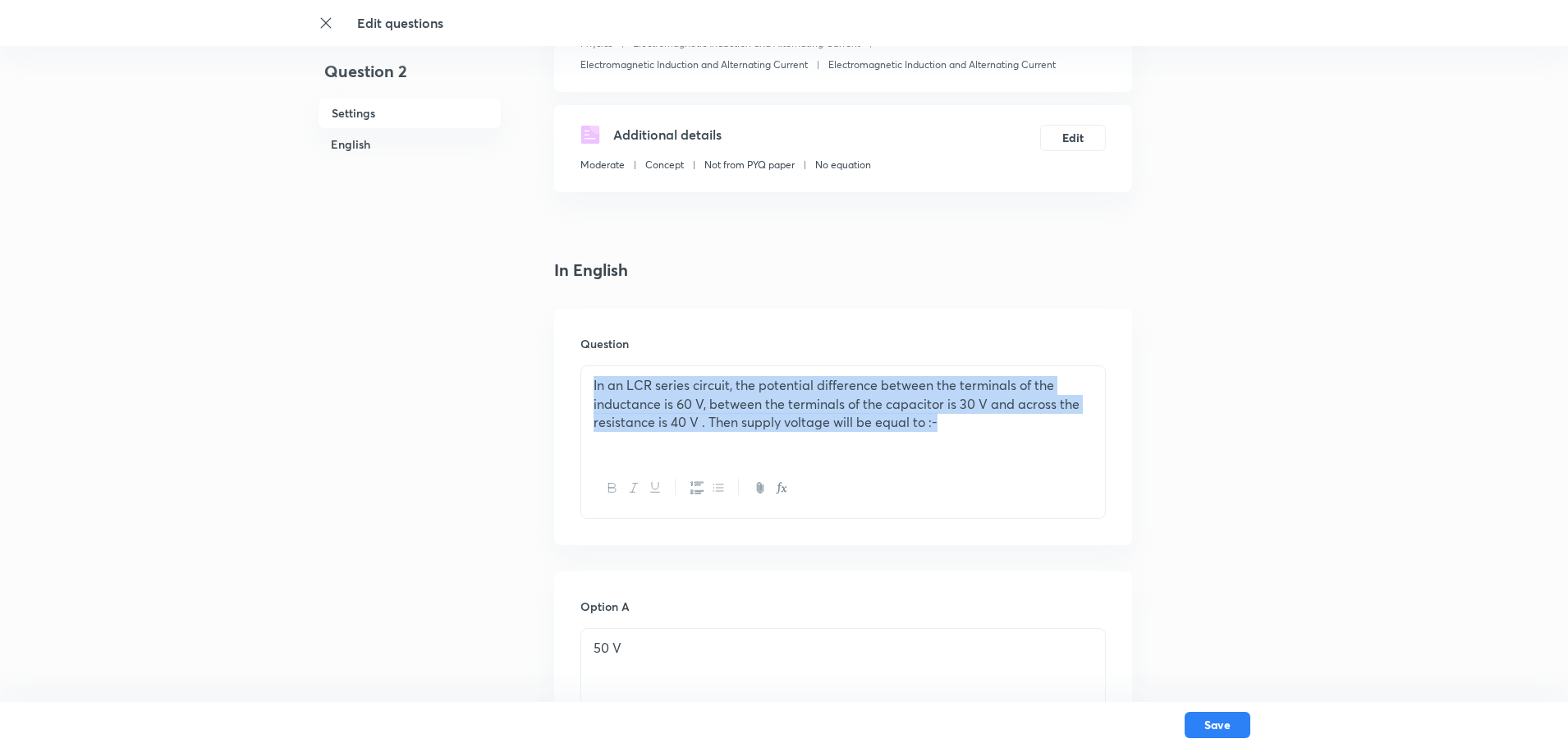
drag, startPoint x: 973, startPoint y: 435, endPoint x: 582, endPoint y: 385, distance: 394.2
click at [582, 385] on div "In an LCR series circuit, the potential difference between the terminals of the…" at bounding box center [842, 412] width 524 height 92
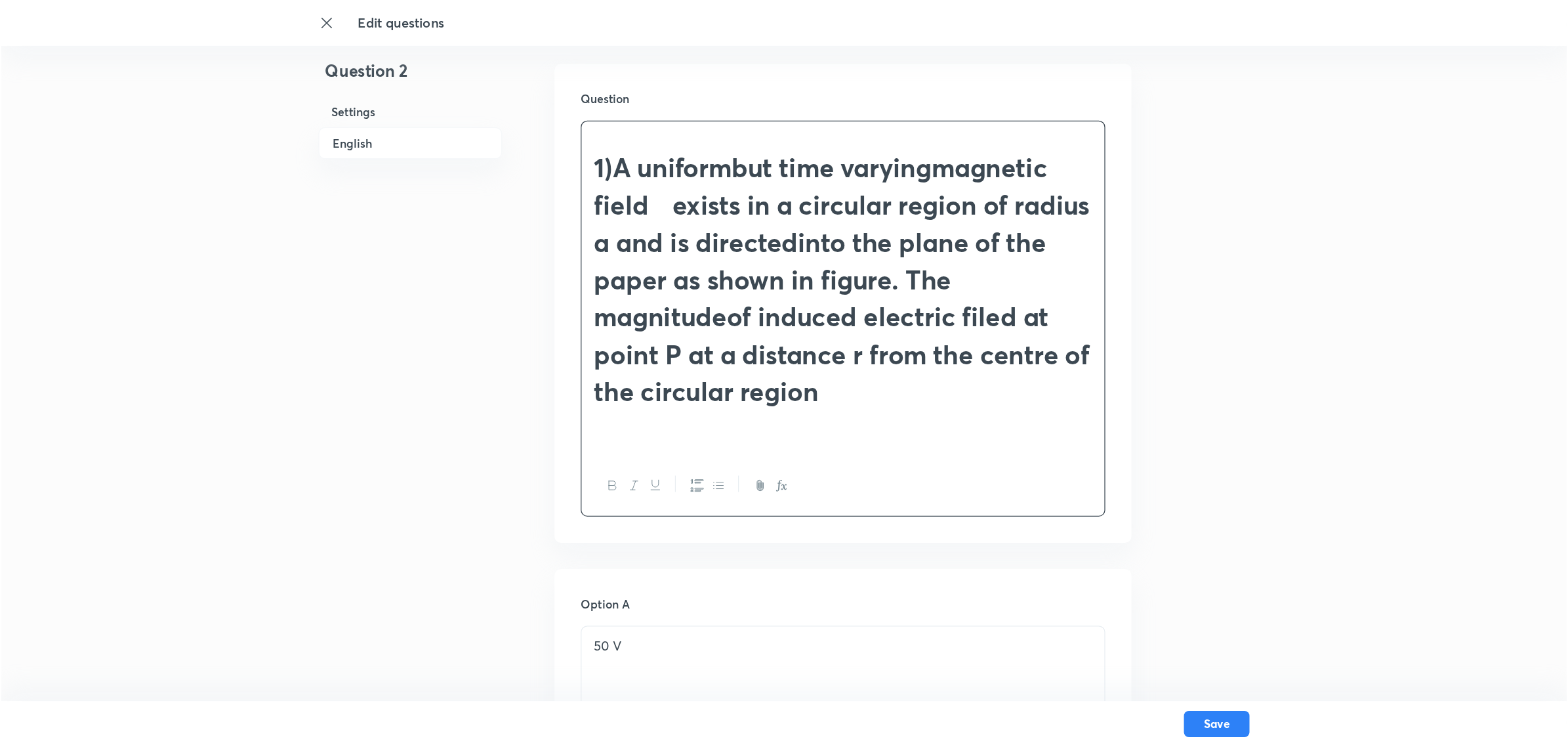
scroll to position [394, 0]
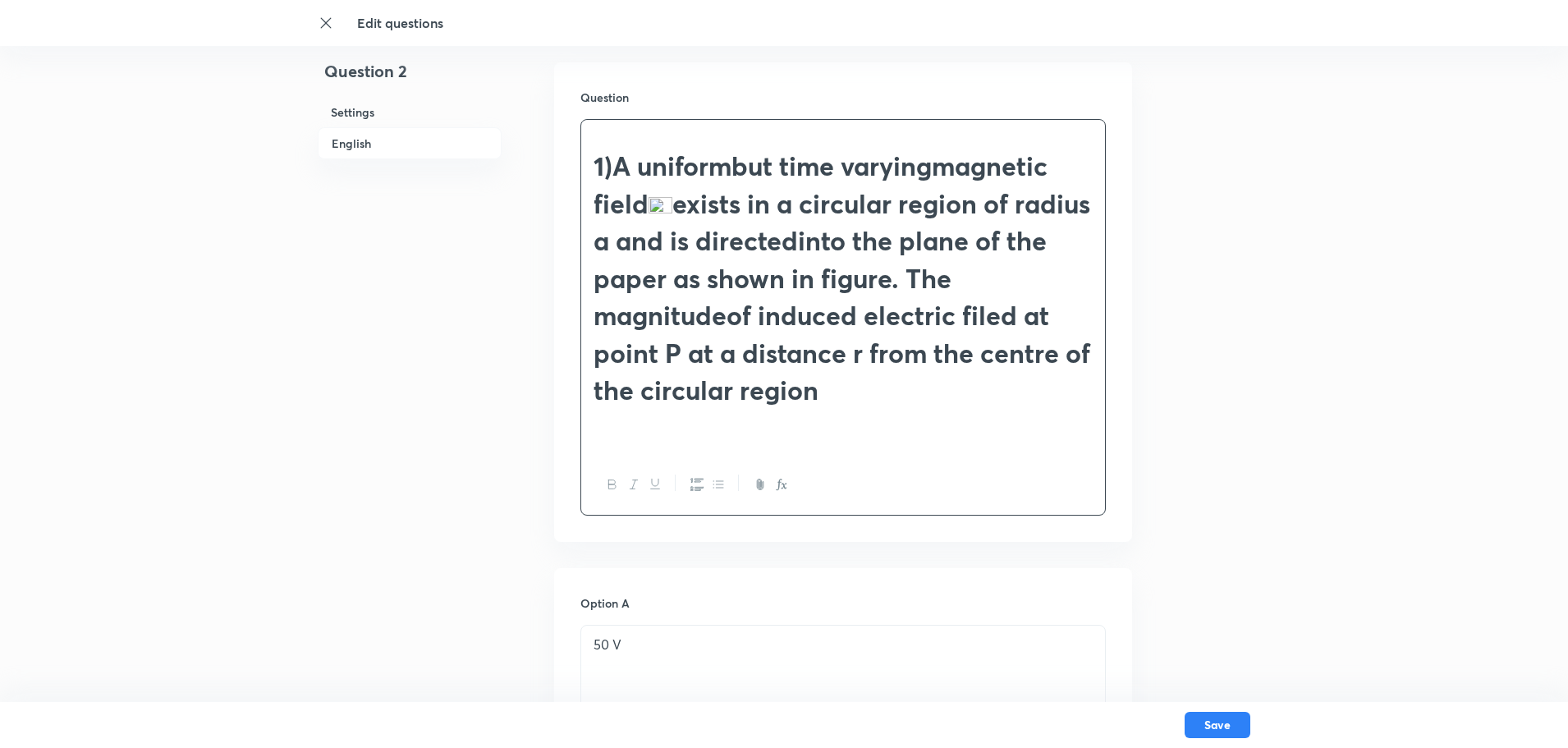
drag, startPoint x: 816, startPoint y: 385, endPoint x: 588, endPoint y: 163, distance: 318.2
click at [588, 163] on div "1)A uniformbut time varyingmagnetic field exists in a circular region of radius…" at bounding box center [842, 286] width 524 height 335
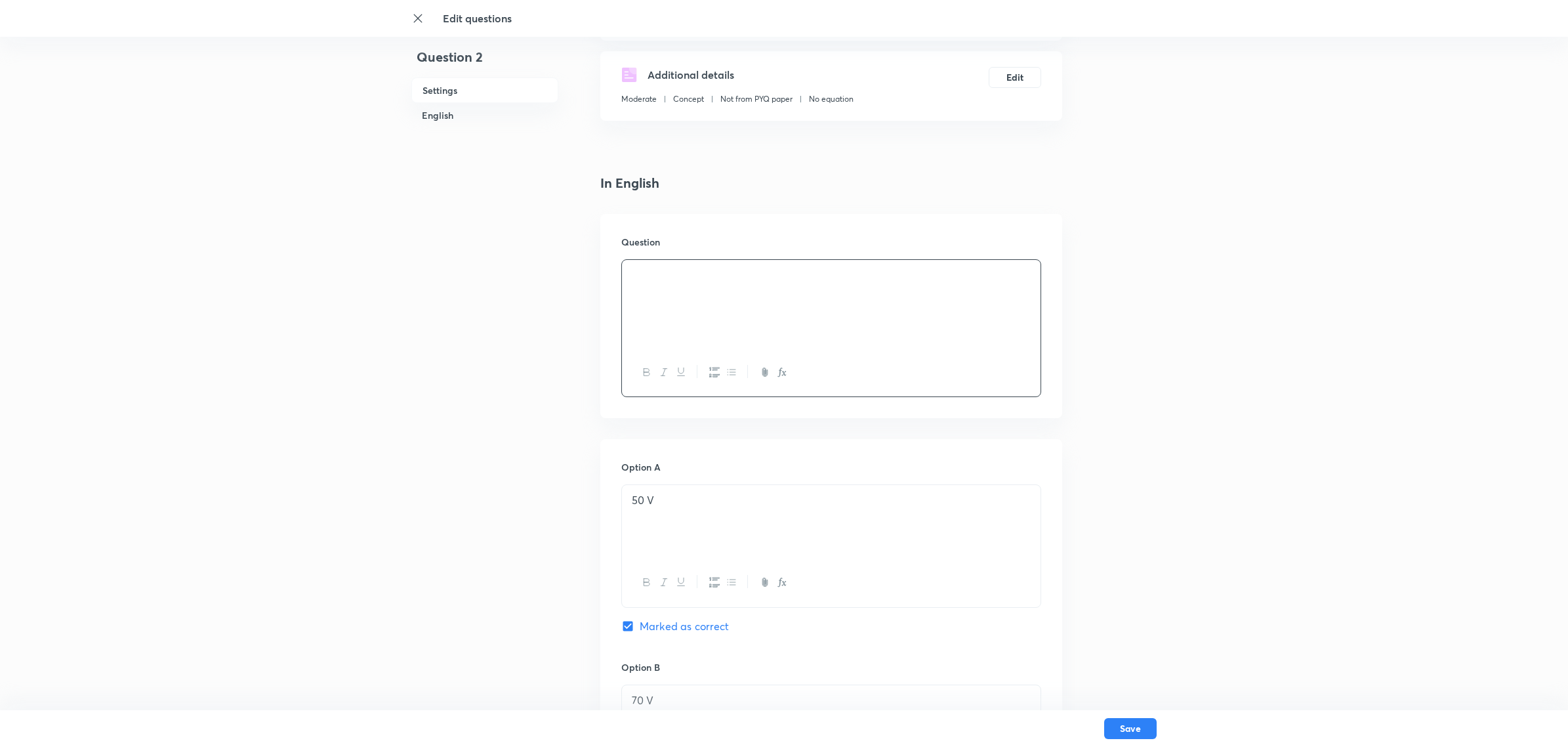
scroll to position [182, 0]
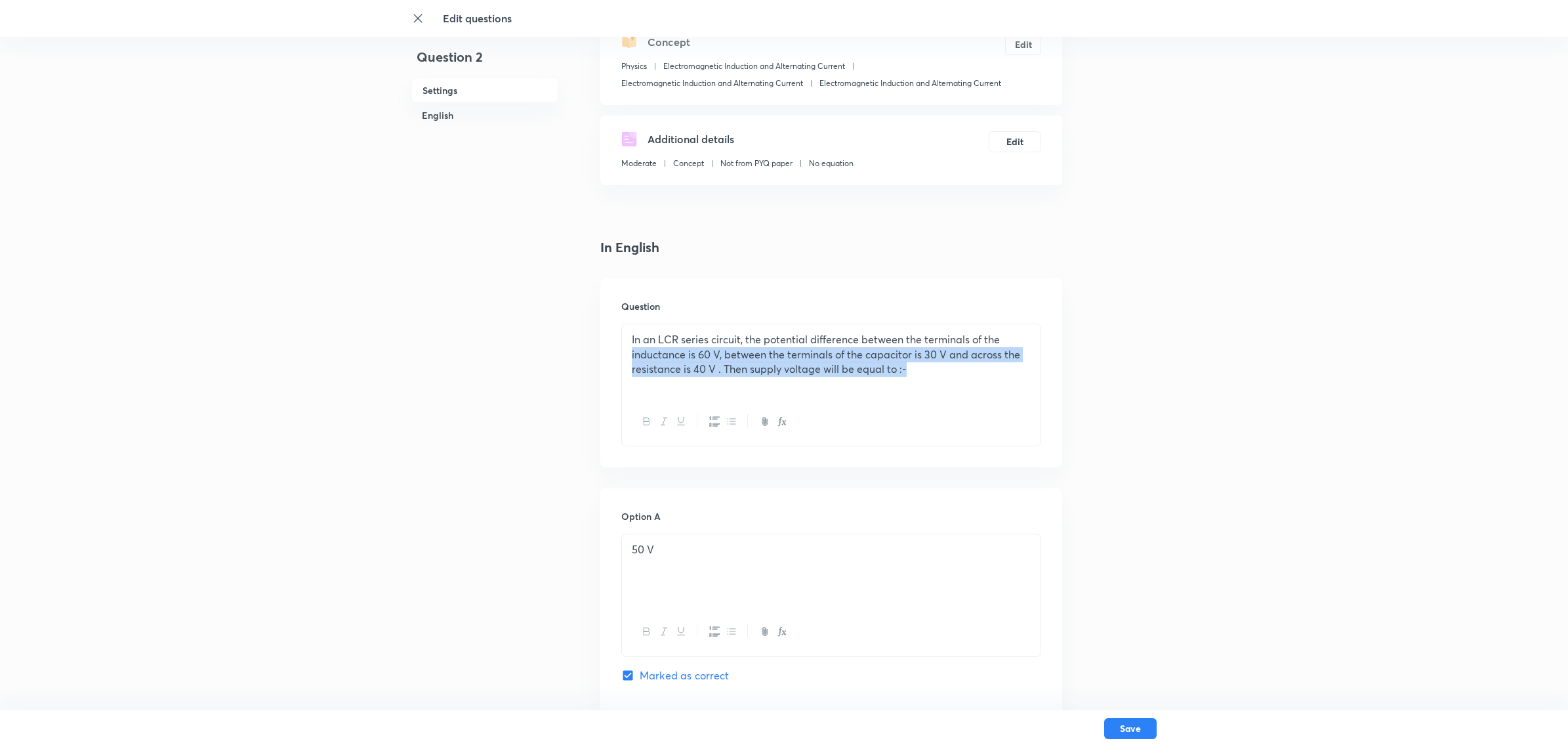
drag, startPoint x: 917, startPoint y: 371, endPoint x: 630, endPoint y: 347, distance: 288.0
click at [630, 347] on div "In an LCR series circuit, the potential difference between the terminals of the…" at bounding box center [831, 361] width 418 height 73
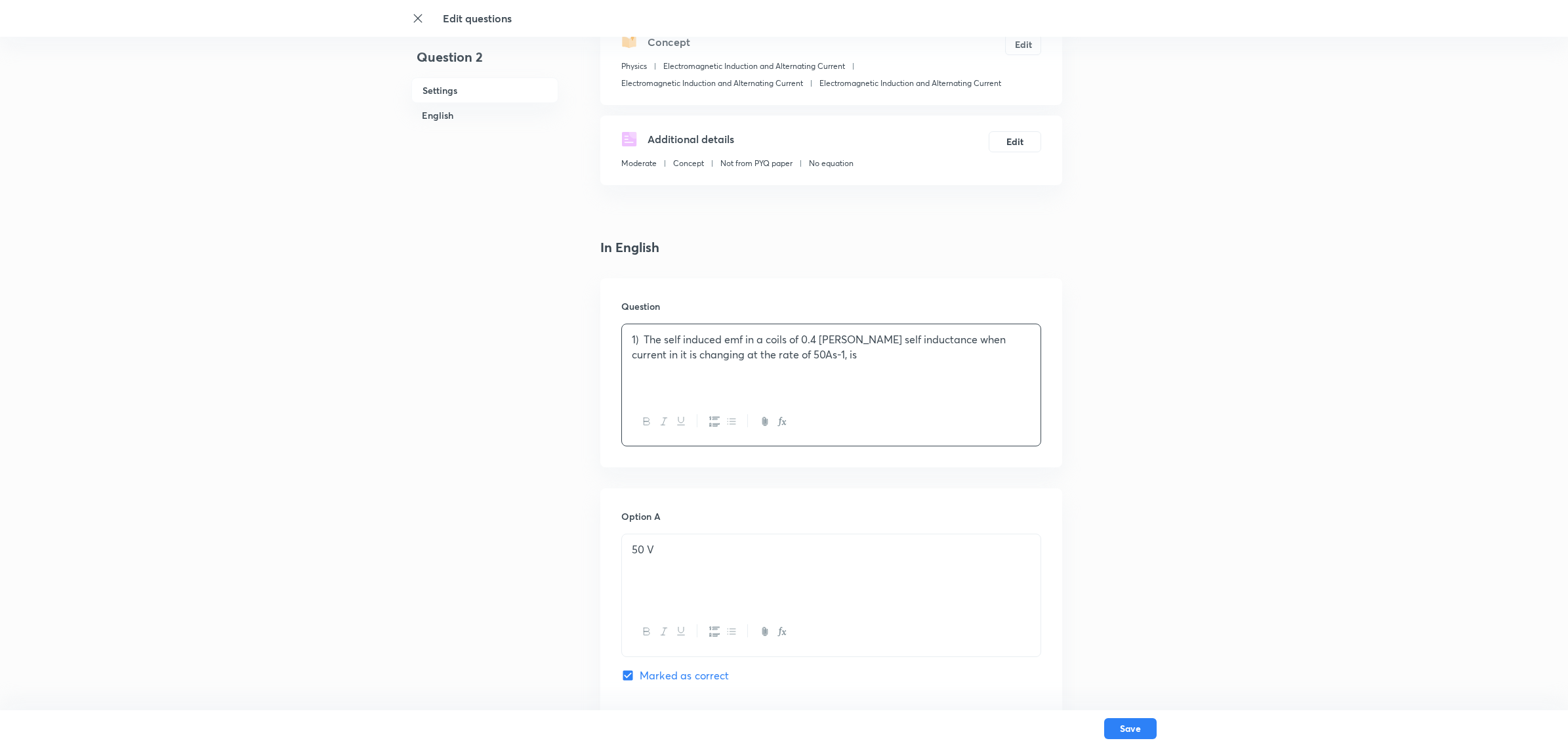
click at [641, 335] on p "1) The self induced emf in a coils of 0.4 [PERSON_NAME] self inductance when cu…" at bounding box center [831, 347] width 399 height 30
click at [643, 339] on p "1) The self induced emf in a coils of 0.4 [PERSON_NAME] self inductance when cu…" at bounding box center [831, 347] width 399 height 30
drag, startPoint x: 670, startPoint y: 569, endPoint x: 594, endPoint y: 554, distance: 77.5
click at [594, 554] on div "Question 2 Settings English Settings Type Single choice correct 4 options + 4 m…" at bounding box center [784, 732] width 745 height 1669
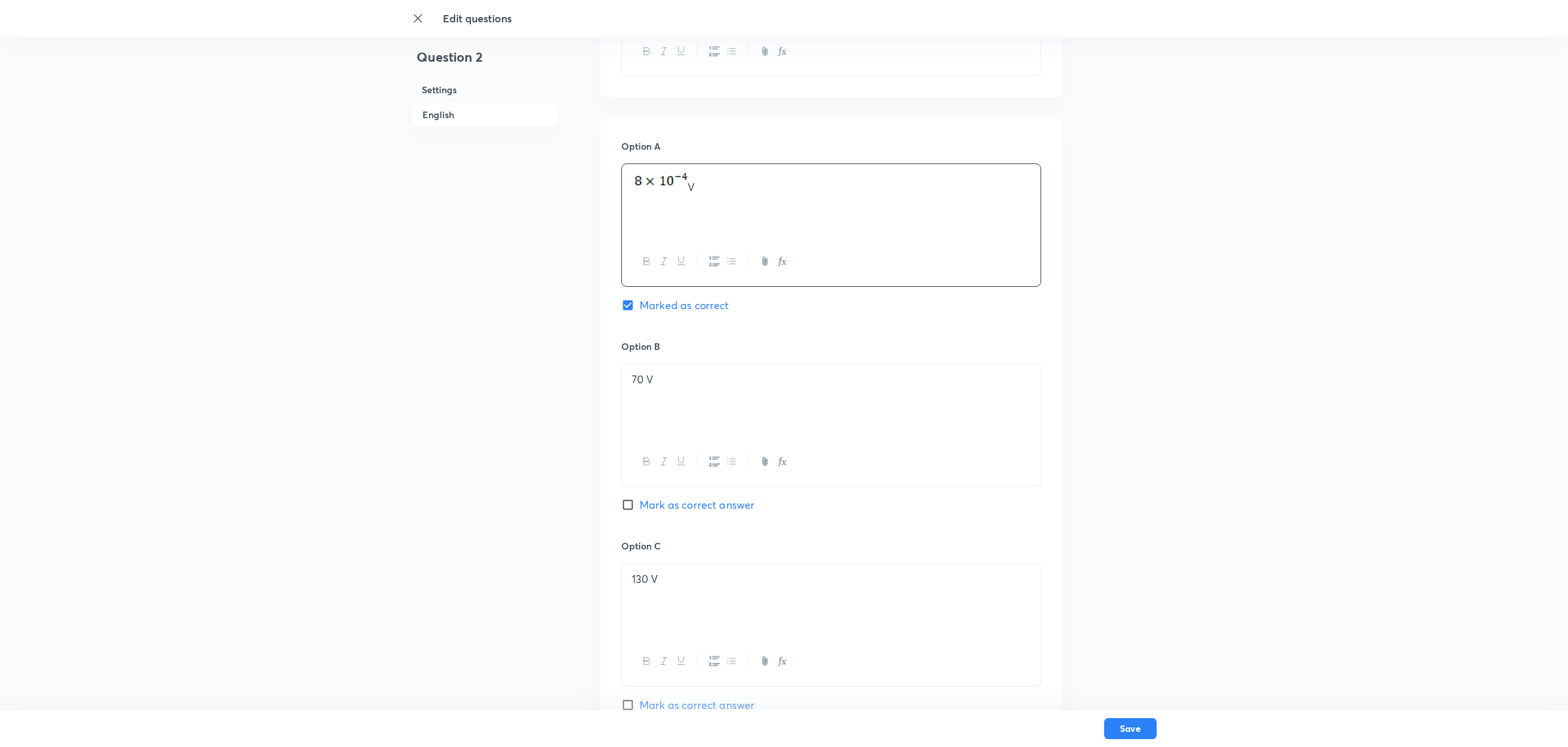
scroll to position [576, 0]
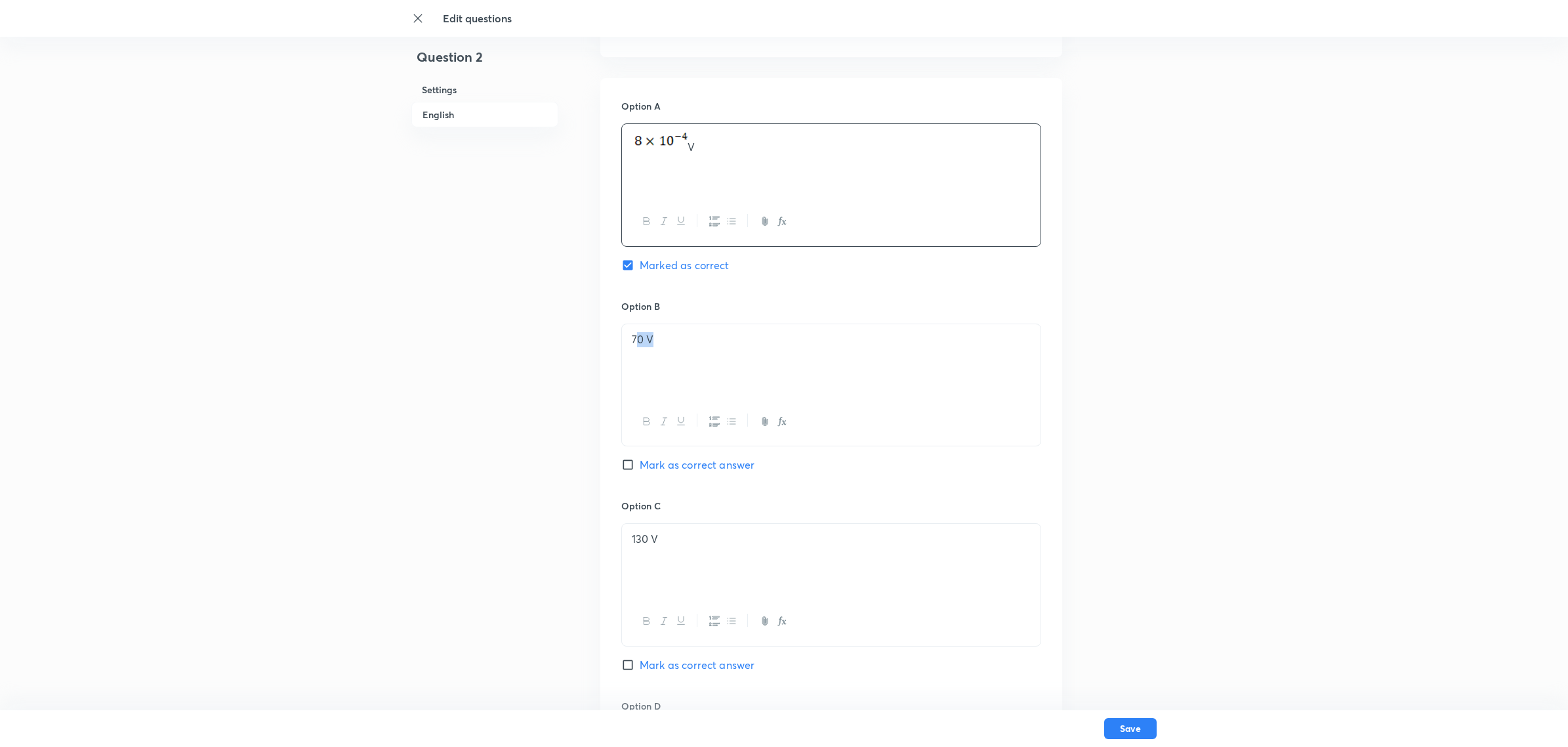
click at [635, 348] on p "70 V" at bounding box center [831, 339] width 399 height 15
drag, startPoint x: 664, startPoint y: 346, endPoint x: 605, endPoint y: 350, distance: 59.1
click at [605, 350] on div "Option A V Marked as correct Option B 7 Mark as correct answer Option C 130 V M…" at bounding box center [832, 485] width 462 height 815
drag, startPoint x: 664, startPoint y: 539, endPoint x: 614, endPoint y: 540, distance: 50.0
click at [614, 540] on div "Option A V Marked as correct Option B Mark as correct answer Option C 130 V Mar…" at bounding box center [832, 485] width 462 height 815
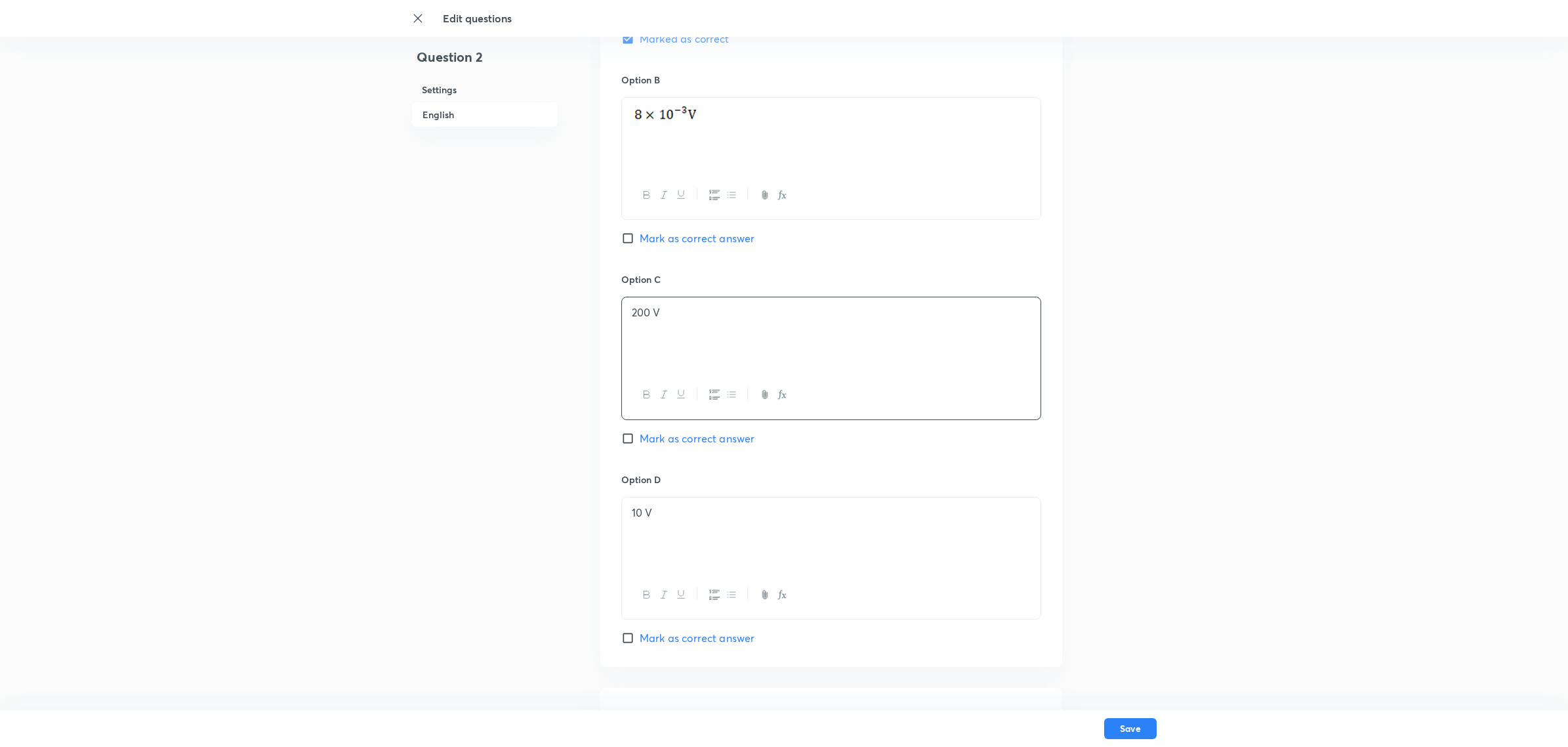
scroll to position [904, 0]
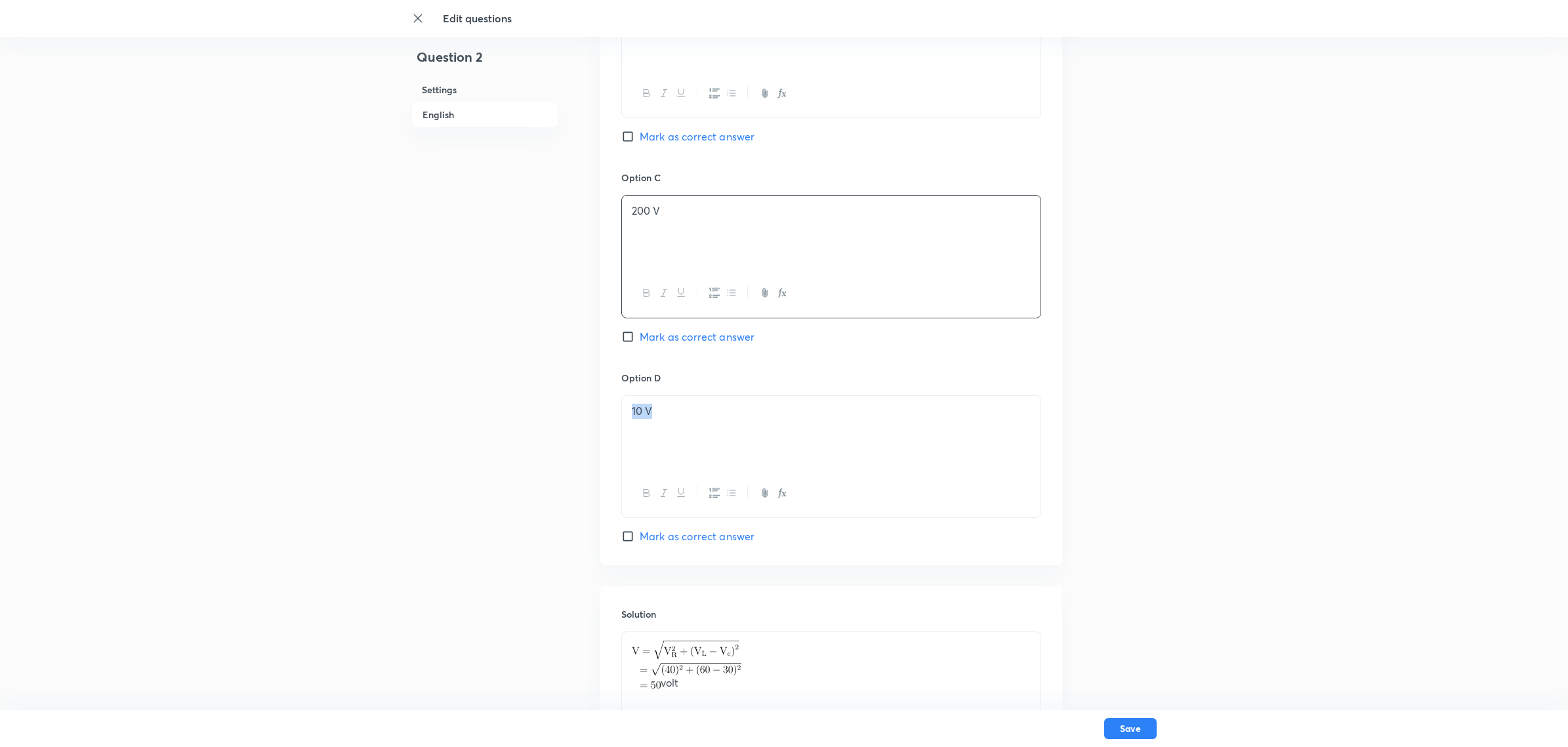
drag, startPoint x: 684, startPoint y: 428, endPoint x: 584, endPoint y: 415, distance: 100.8
click at [630, 342] on input "Mark as correct answer" at bounding box center [630, 337] width 19 height 13
checkbox input "true"
drag, startPoint x: 627, startPoint y: 207, endPoint x: 618, endPoint y: 205, distance: 9.2
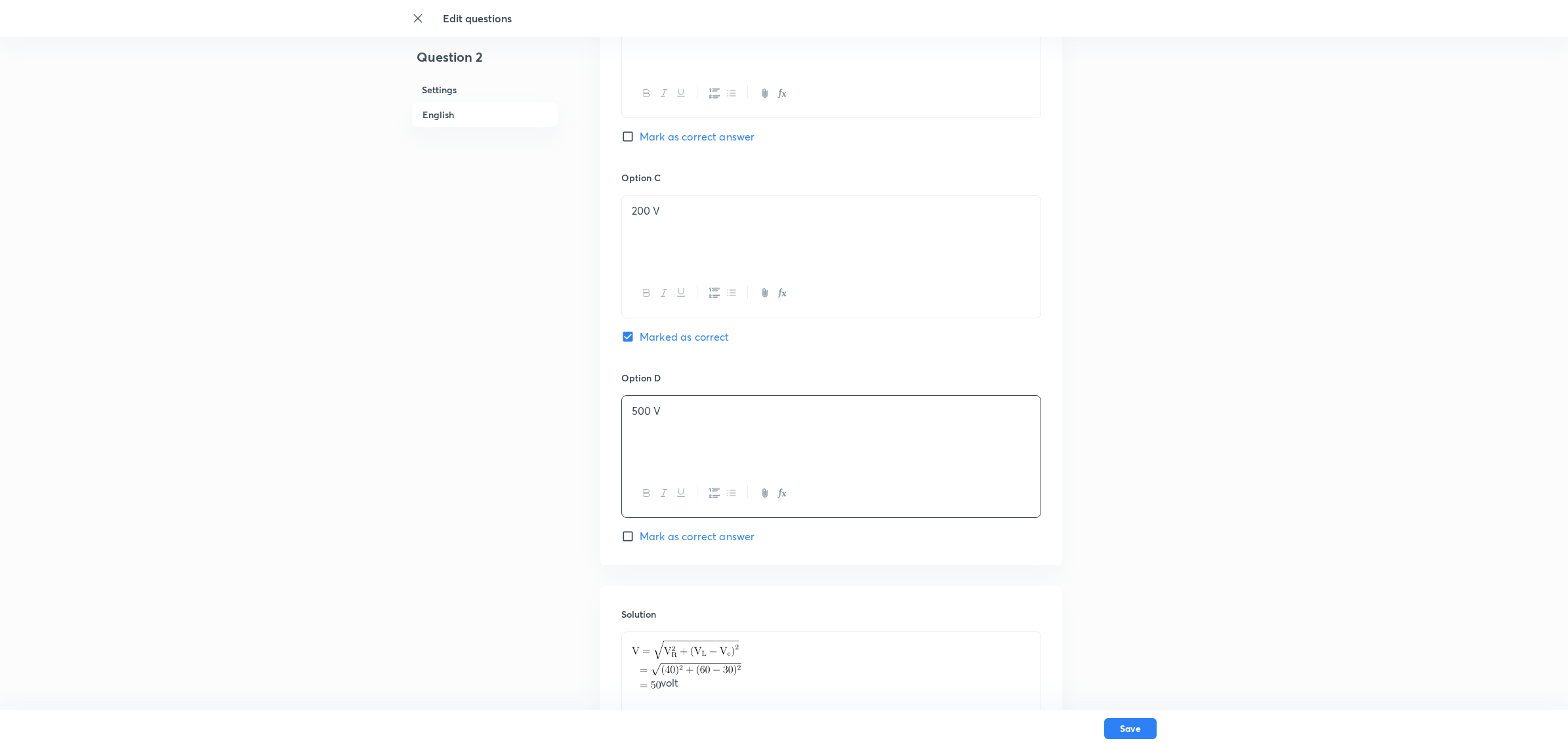
click at [618, 205] on div "Option A V Mark as correct answer Option B Mark as correct answer Option C 200 …" at bounding box center [832, 158] width 462 height 815
copy p "200 V"
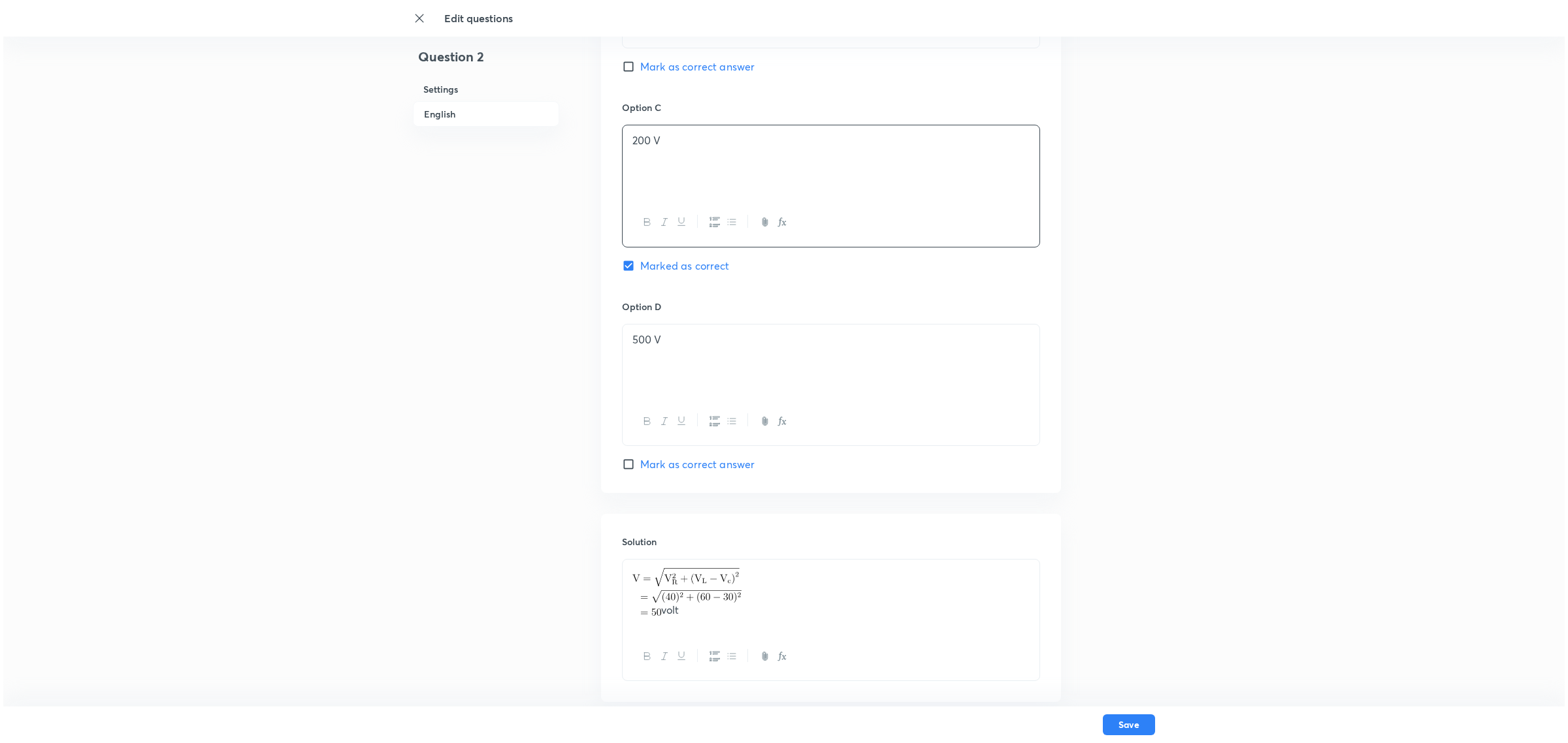
scroll to position [1048, 0]
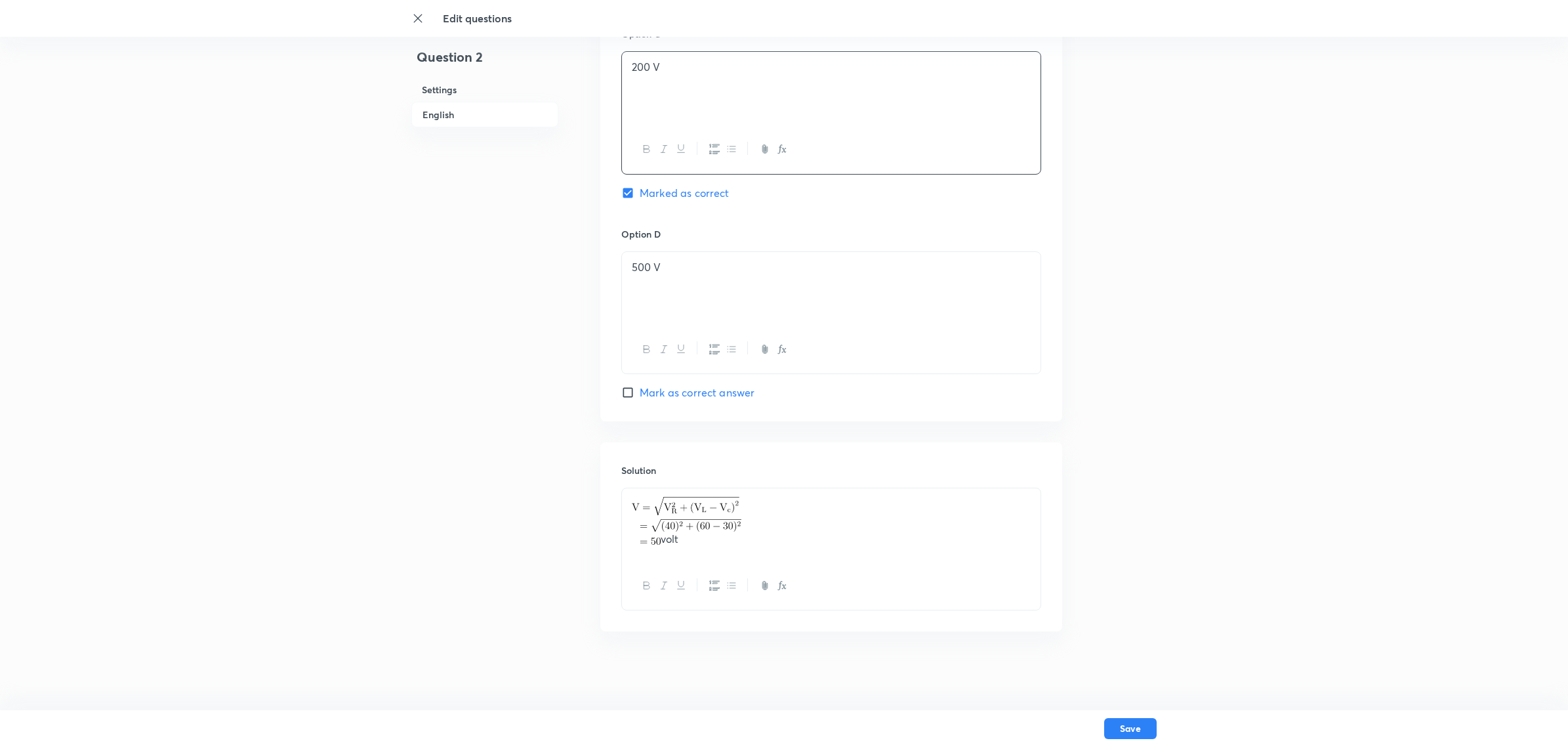
drag, startPoint x: 701, startPoint y: 545, endPoint x: 599, endPoint y: 496, distance: 113.2
click at [601, 496] on div "Solution volt" at bounding box center [832, 537] width 462 height 189
click at [1130, 720] on button "Save" at bounding box center [1130, 727] width 53 height 21
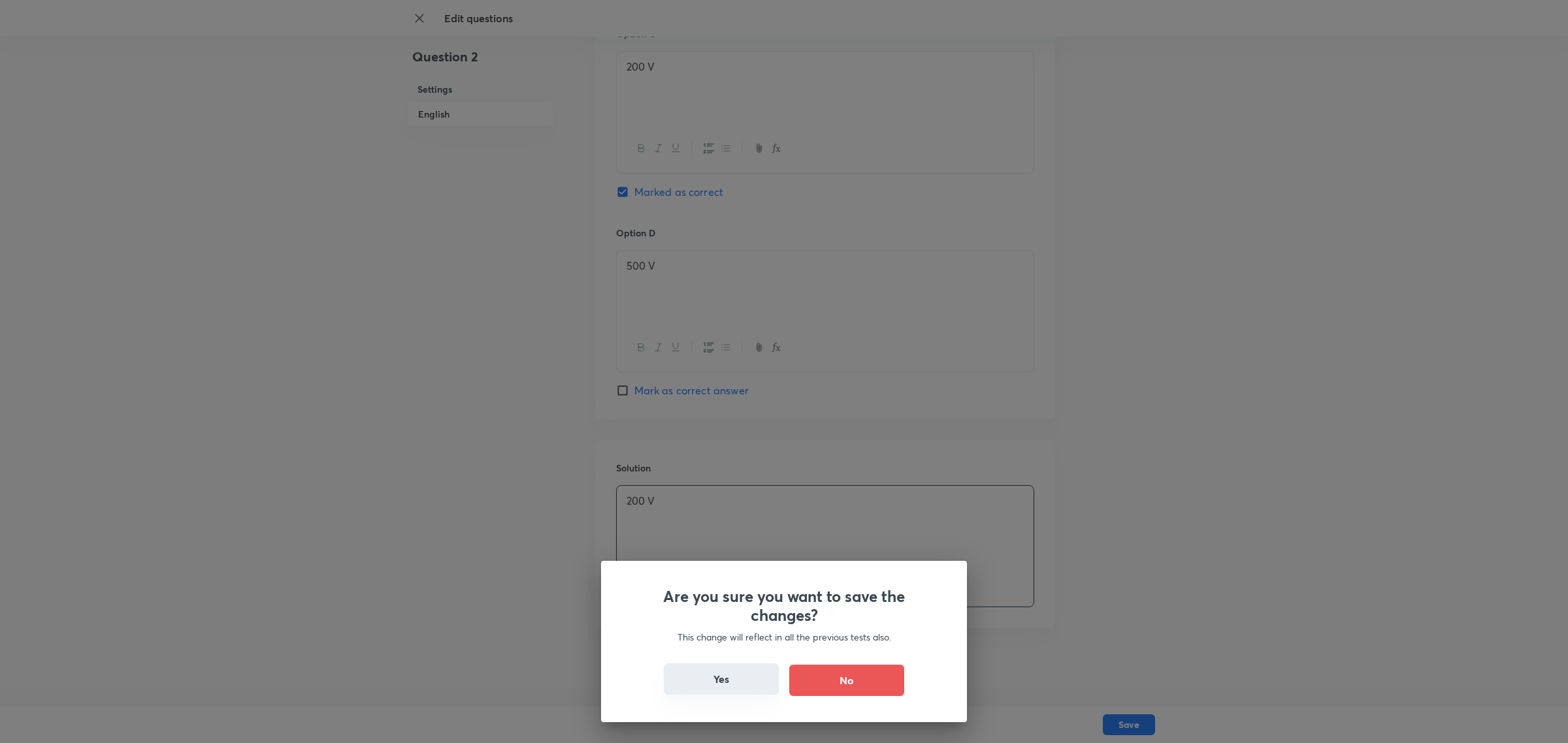
click at [729, 666] on button "Yes" at bounding box center [721, 679] width 115 height 32
click at [732, 677] on button "Yes" at bounding box center [721, 679] width 115 height 32
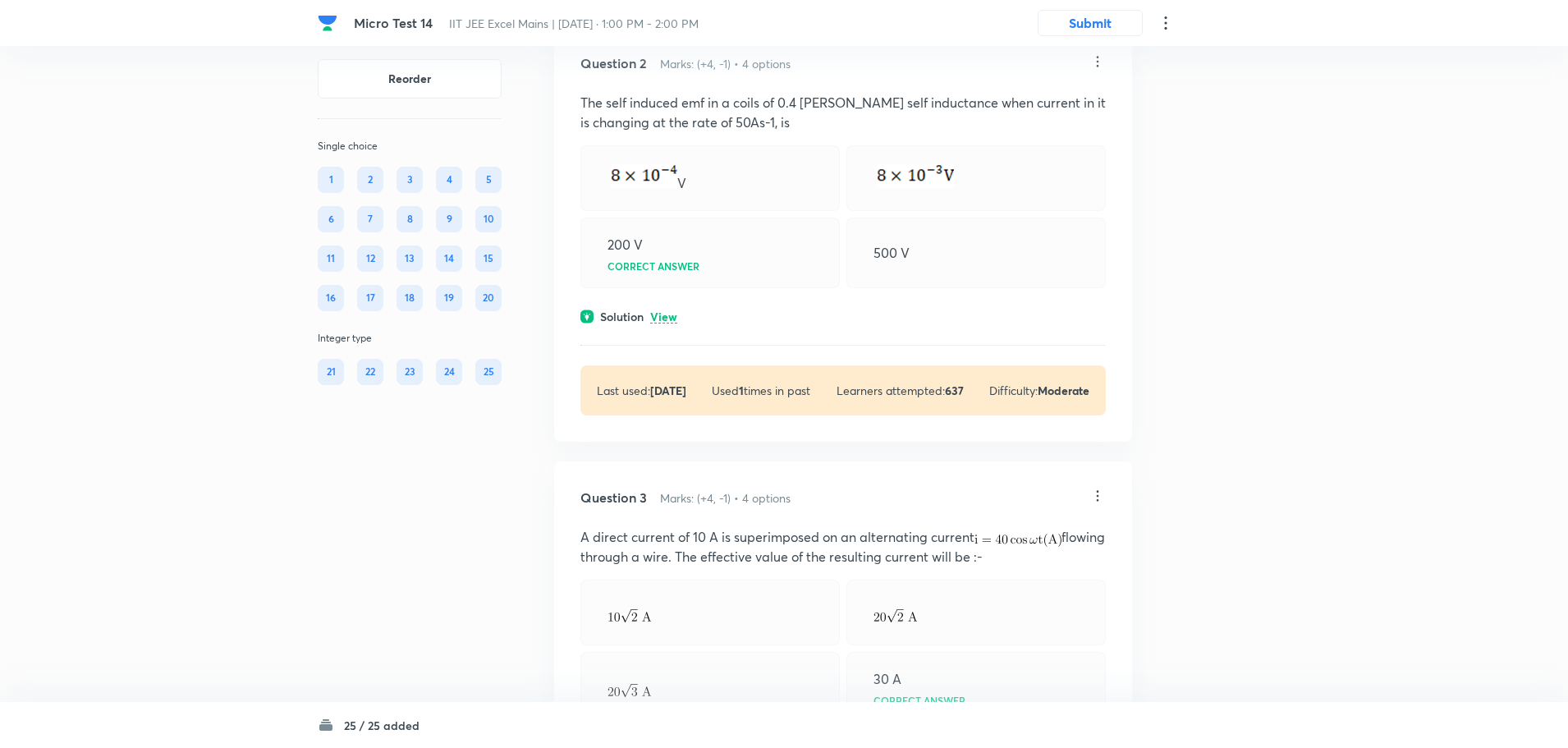
scroll to position [657, 0]
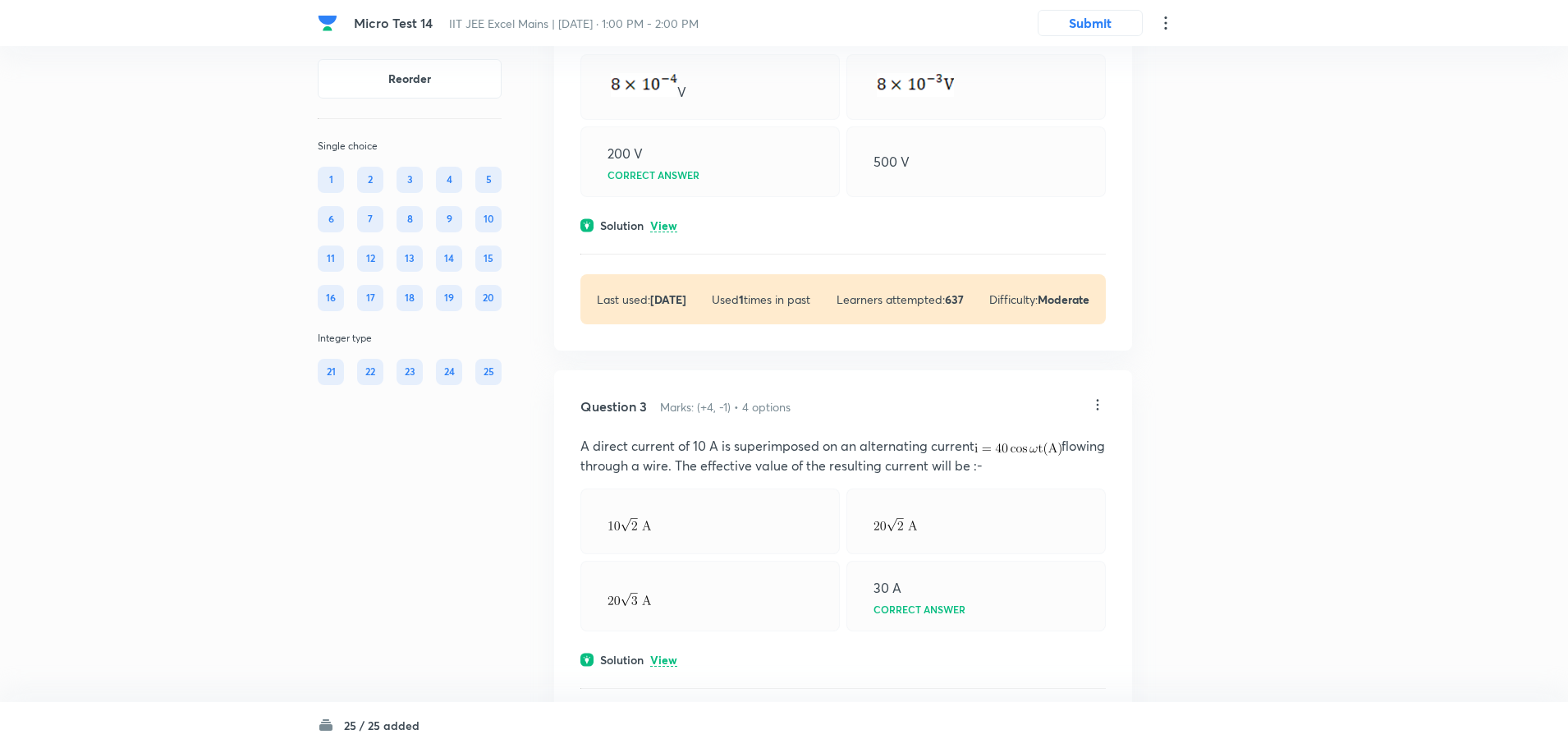
click at [1104, 408] on icon at bounding box center [1097, 405] width 17 height 17
click at [1020, 441] on li "Edit" at bounding box center [1034, 446] width 138 height 31
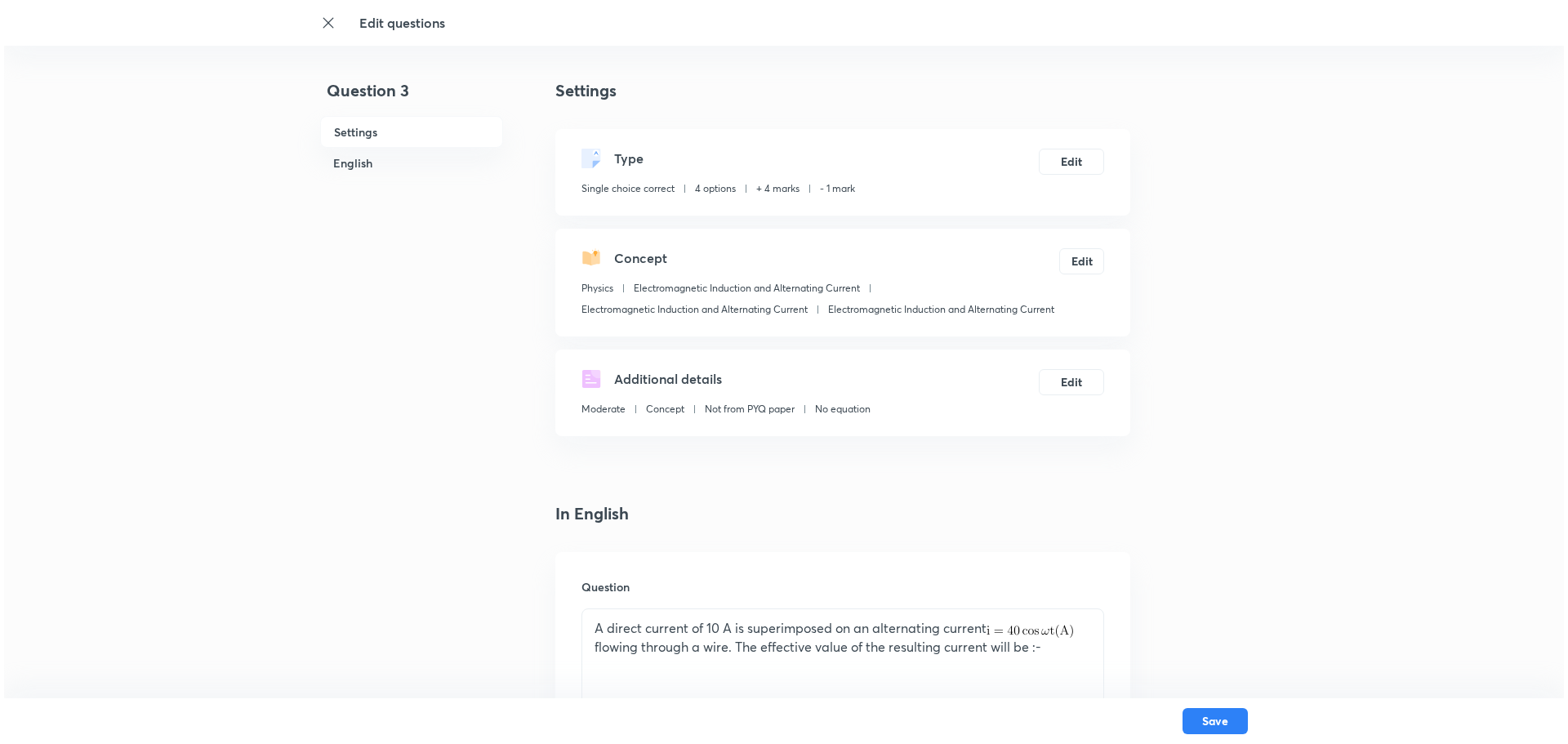
scroll to position [82, 0]
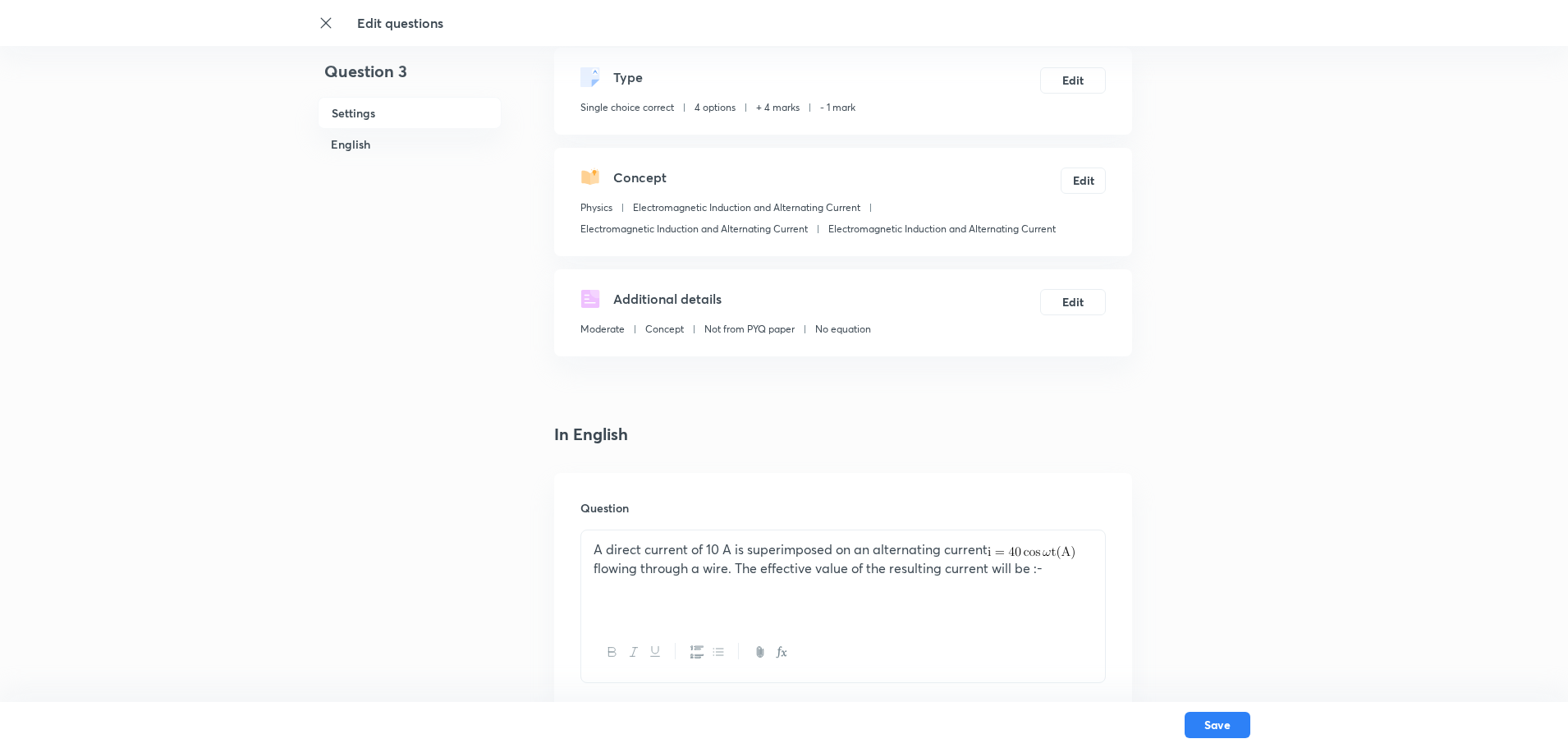
drag, startPoint x: 1045, startPoint y: 573, endPoint x: 575, endPoint y: 549, distance: 470.6
click at [575, 549] on div "Question A direct current of 10 A is superimposed on an alternating current flo…" at bounding box center [843, 590] width 578 height 236
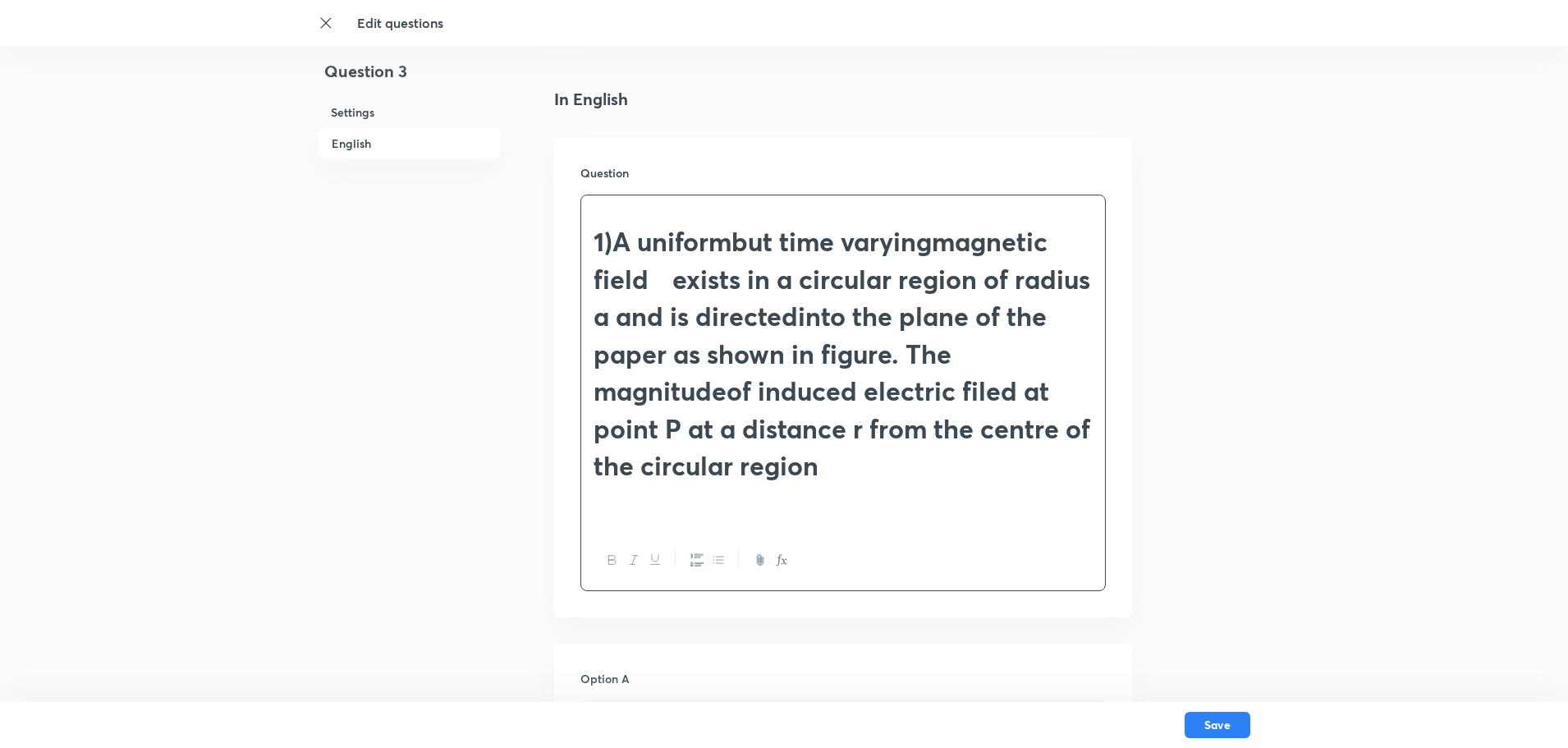
scroll to position [389, 0]
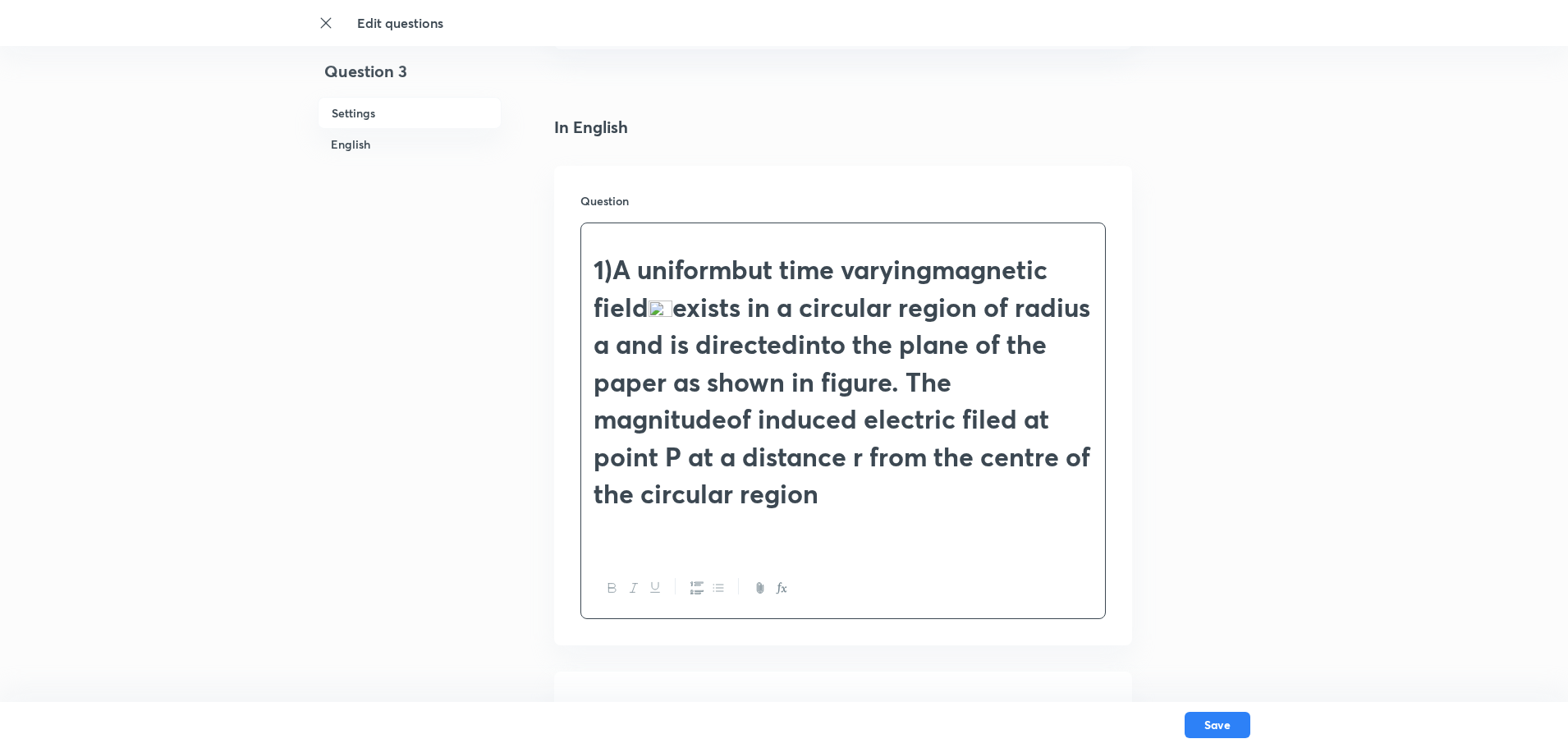
drag, startPoint x: 833, startPoint y: 497, endPoint x: 580, endPoint y: 259, distance: 347.4
click at [580, 259] on div "1)A uniformbut time varyingmagnetic field exists in a circular region of radius…" at bounding box center [842, 421] width 525 height 397
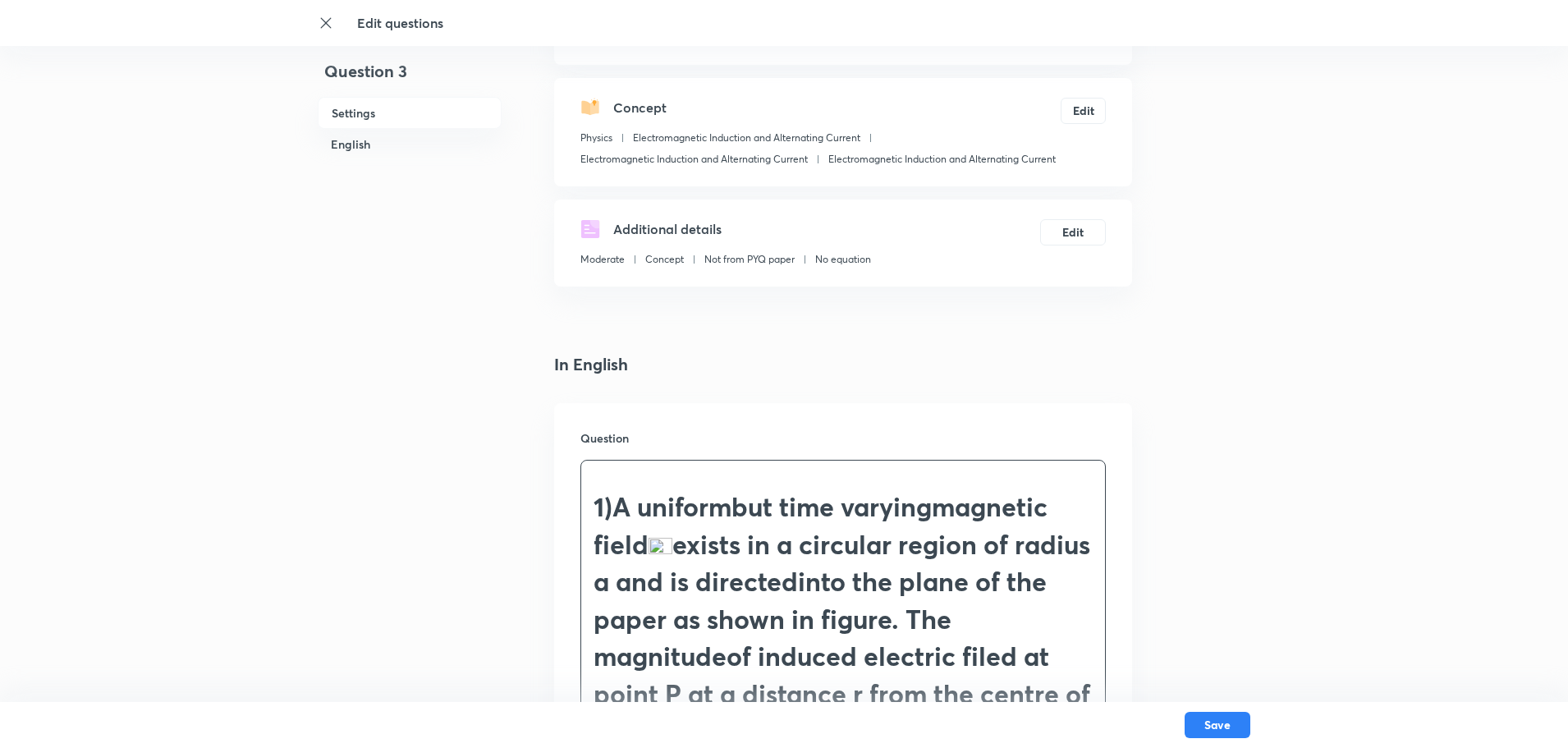
scroll to position [143, 0]
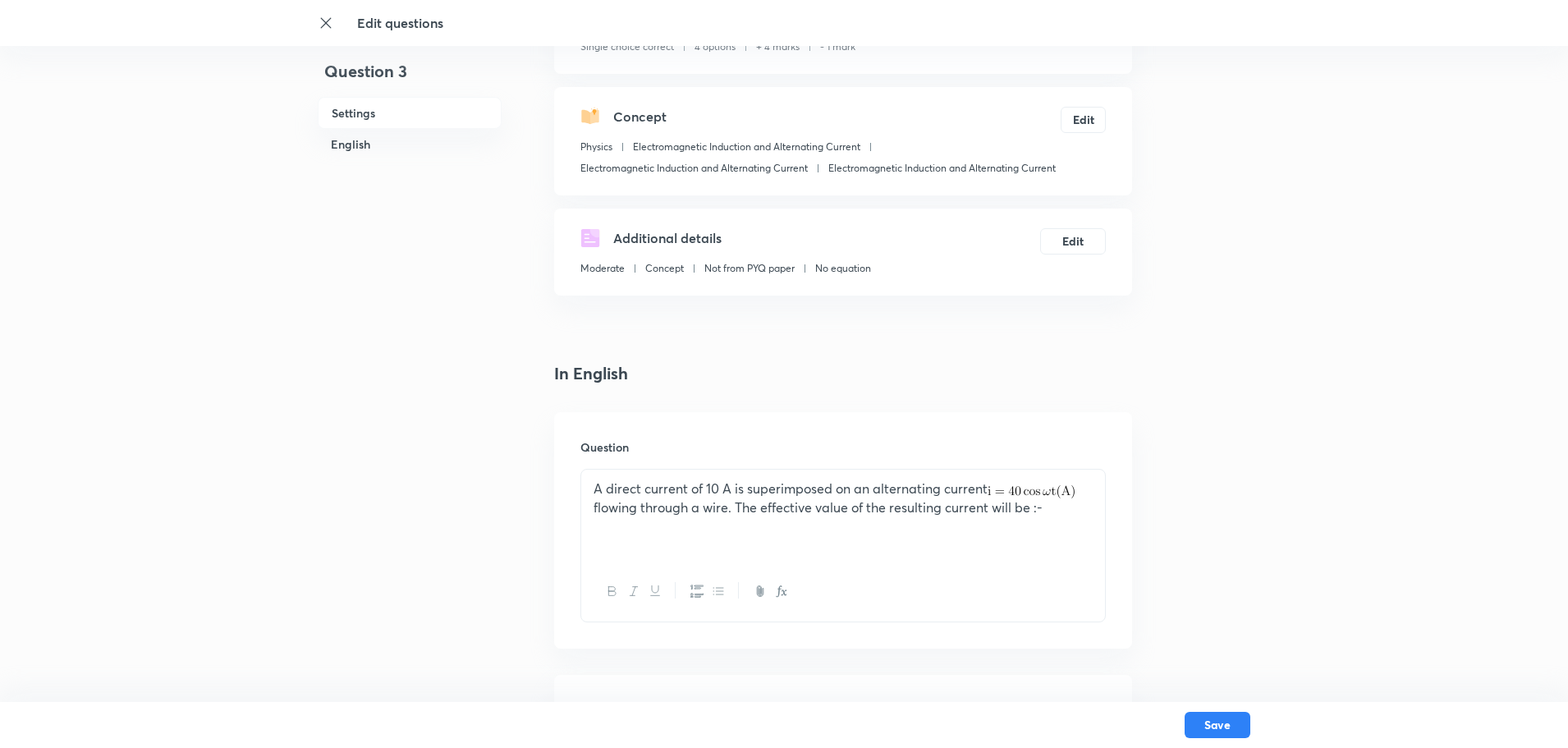
click at [1053, 514] on p "A direct current of 10 A is superimposed on an alternating current flowing thro…" at bounding box center [842, 498] width 499 height 38
drag, startPoint x: 1046, startPoint y: 513, endPoint x: 595, endPoint y: 486, distance: 451.8
click at [595, 486] on p "A direct current of 10 A is superimposed on an alternating current flowing thro…" at bounding box center [842, 498] width 499 height 38
drag, startPoint x: 1066, startPoint y: 510, endPoint x: 607, endPoint y: 490, distance: 459.4
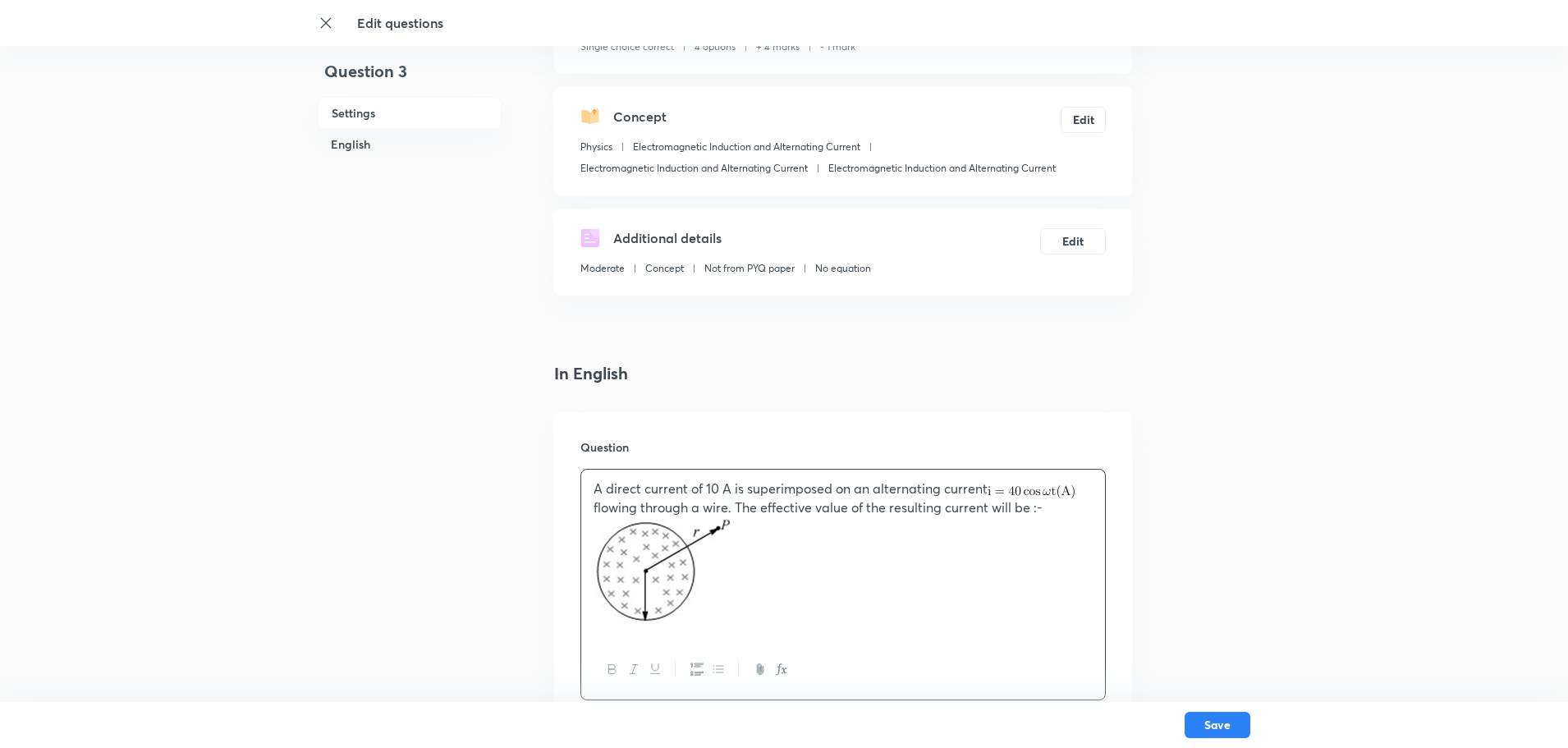
click at [607, 490] on p "A direct current of 10 A is superimposed on an alternating current flowing thro…" at bounding box center [842, 498] width 499 height 38
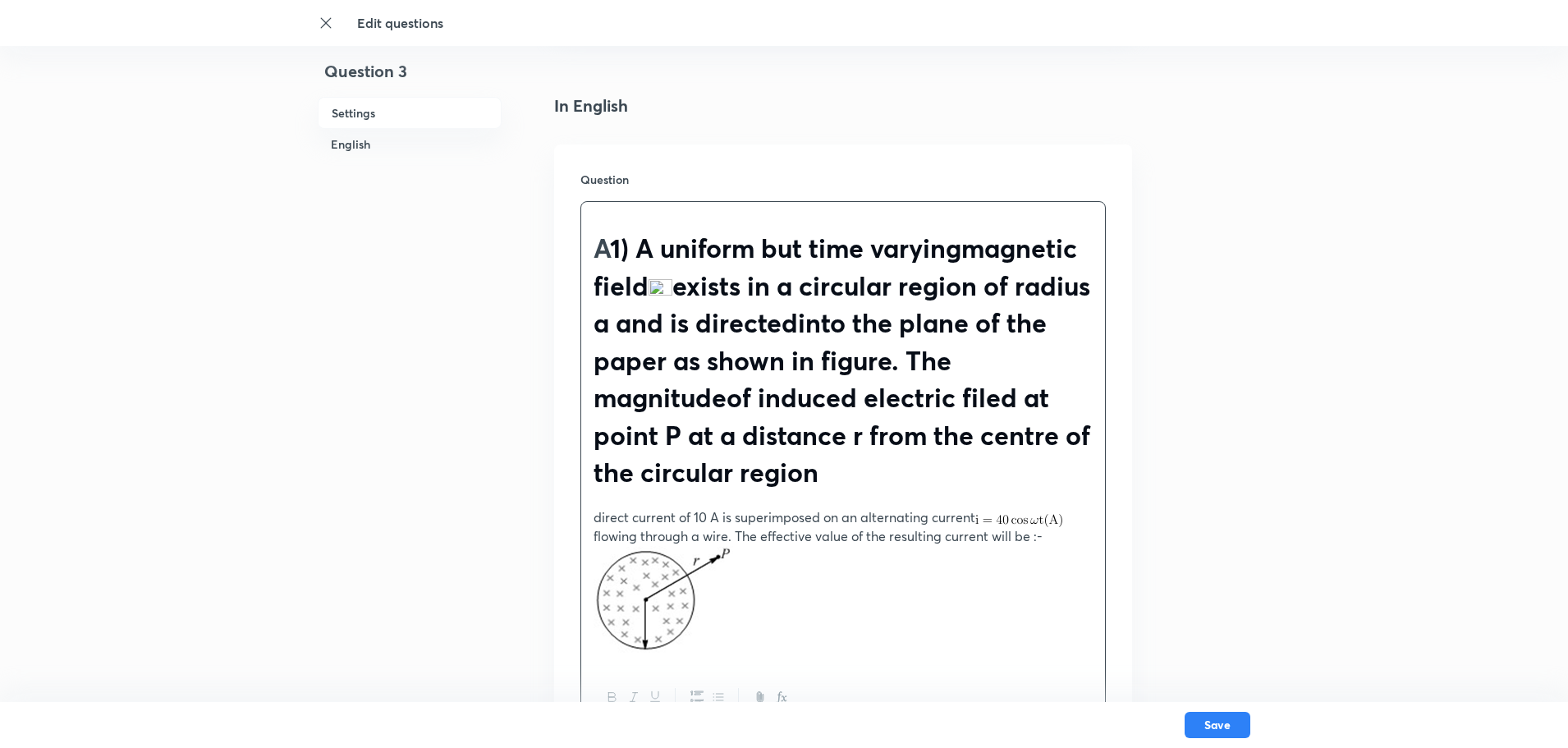
scroll to position [399, 0]
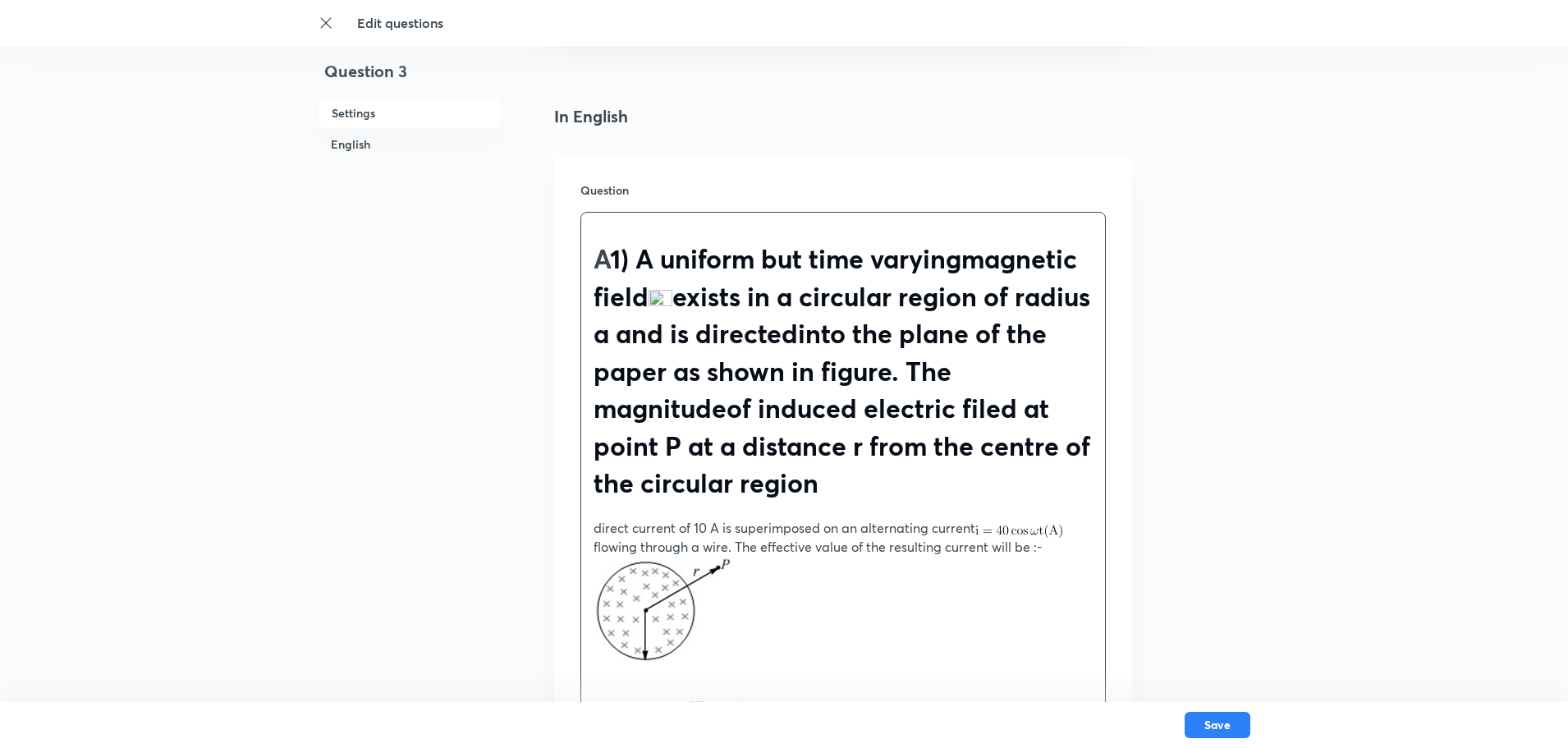
drag, startPoint x: 828, startPoint y: 281, endPoint x: 593, endPoint y: 254, distance: 236.5
click at [593, 254] on h1 "A 1) A uniform but time varyingmagnetic field exists in a circular region of ra…" at bounding box center [842, 371] width 499 height 261
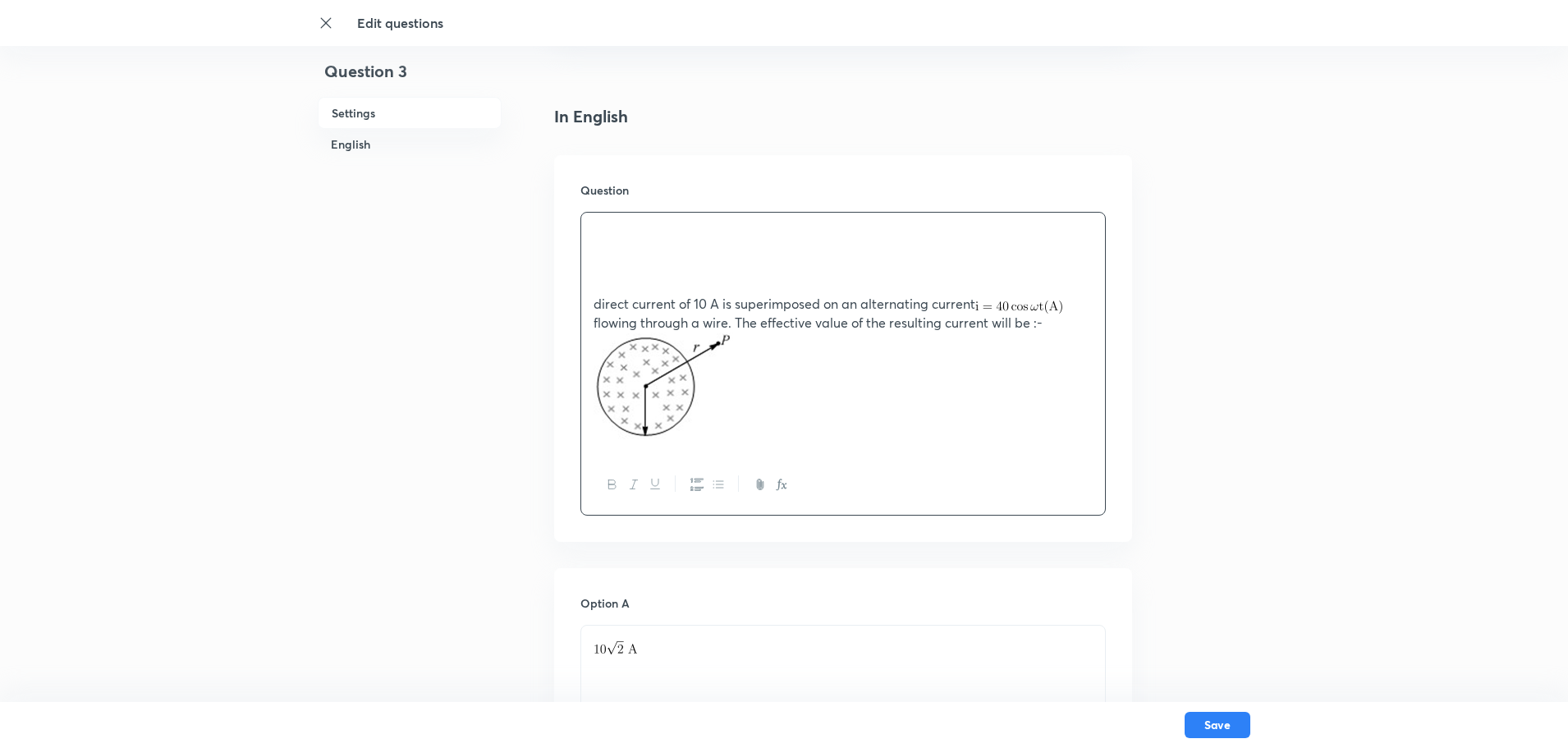
drag, startPoint x: 1050, startPoint y: 323, endPoint x: 600, endPoint y: 243, distance: 457.1
click at [600, 243] on div "direct current of 10 A is superimposed on an alternating current flowing throug…" at bounding box center [842, 333] width 524 height 242
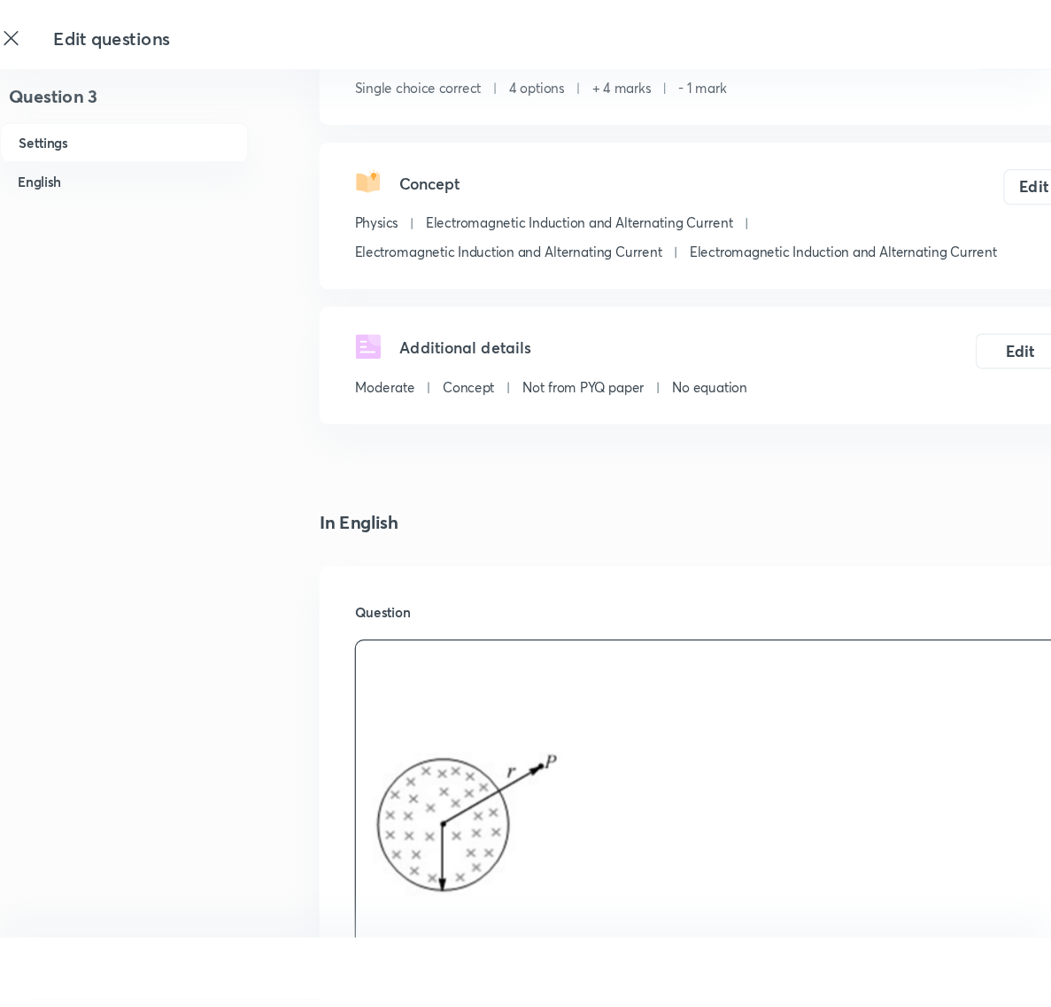
scroll to position [89, 0]
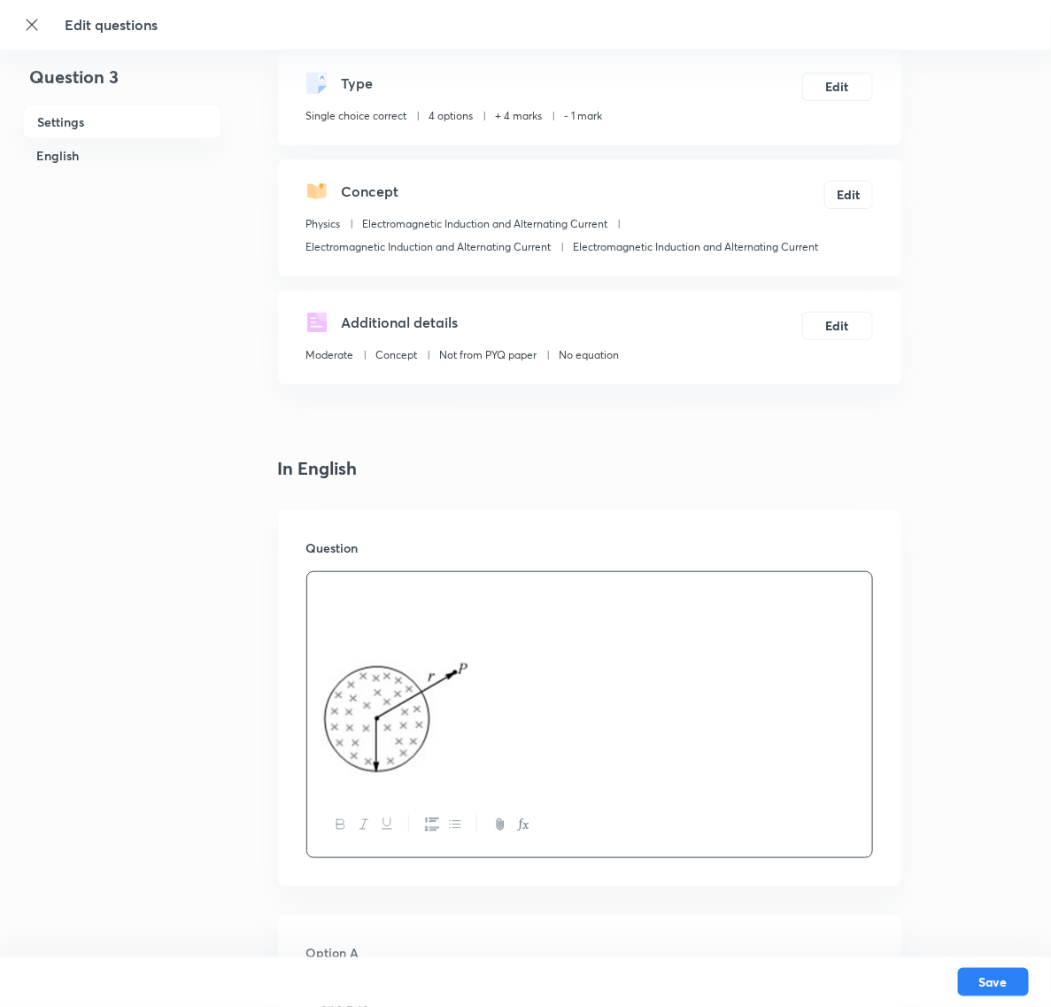
click at [339, 806] on div at bounding box center [589, 825] width 565 height 65
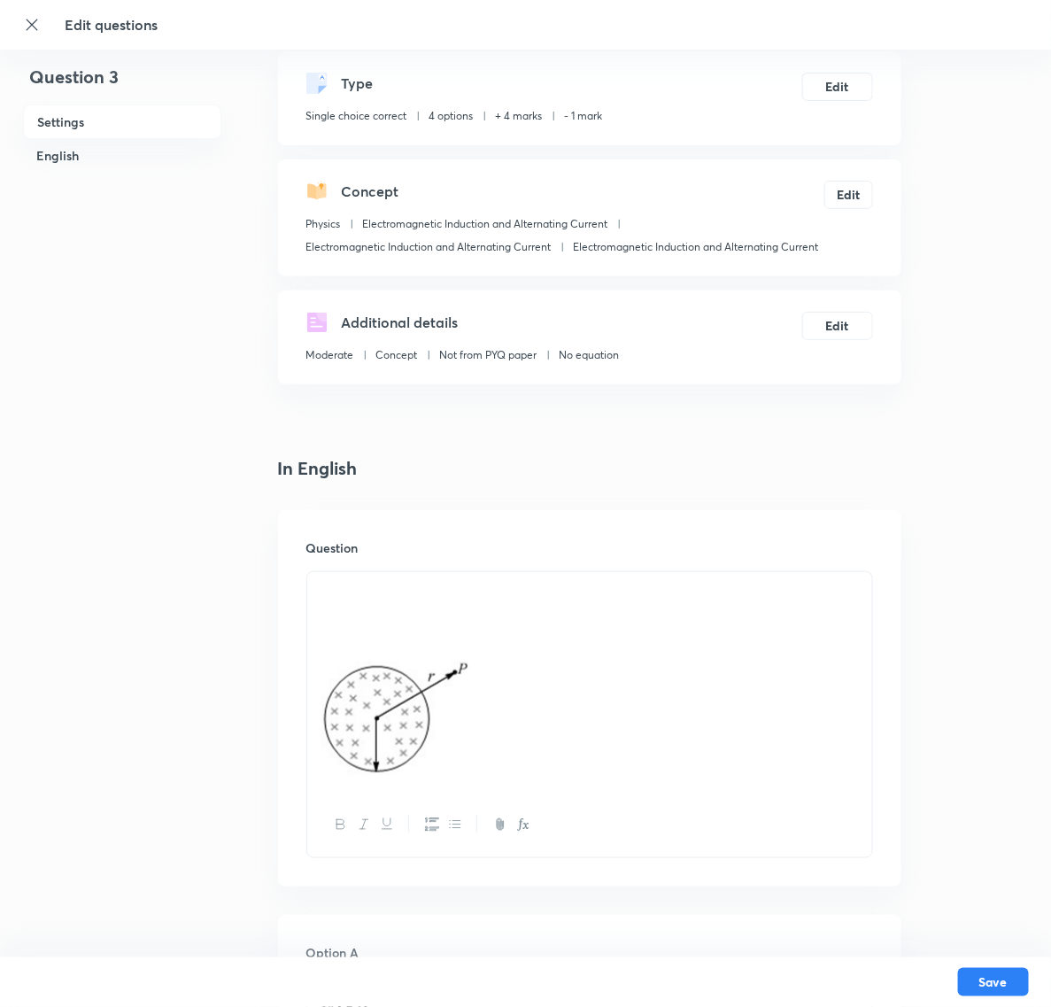
click at [337, 806] on icon "button" at bounding box center [341, 825] width 14 height 14
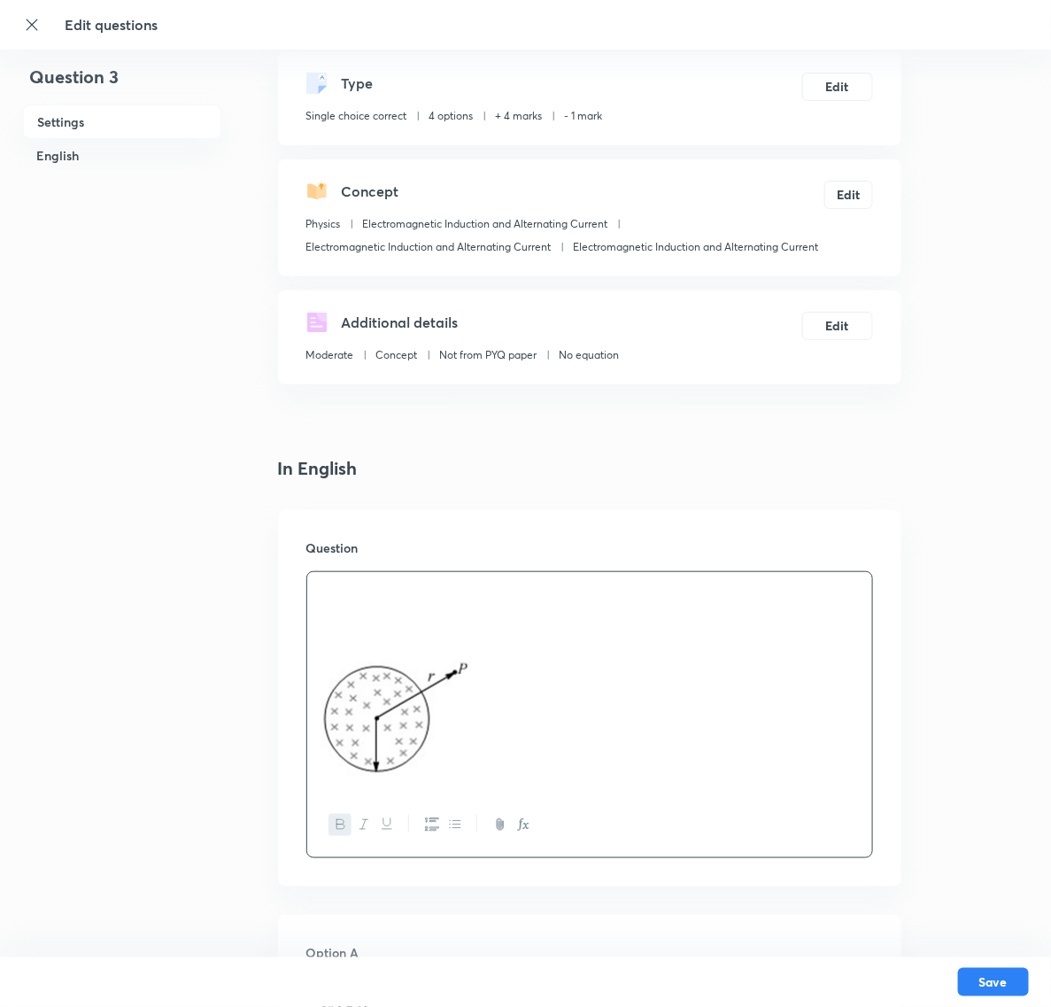
click at [337, 806] on icon "button" at bounding box center [341, 825] width 14 height 14
click at [355, 806] on button "button" at bounding box center [363, 825] width 23 height 22
click at [352, 806] on button "button" at bounding box center [363, 825] width 23 height 22
click at [430, 806] on icon "button" at bounding box center [432, 825] width 14 height 14
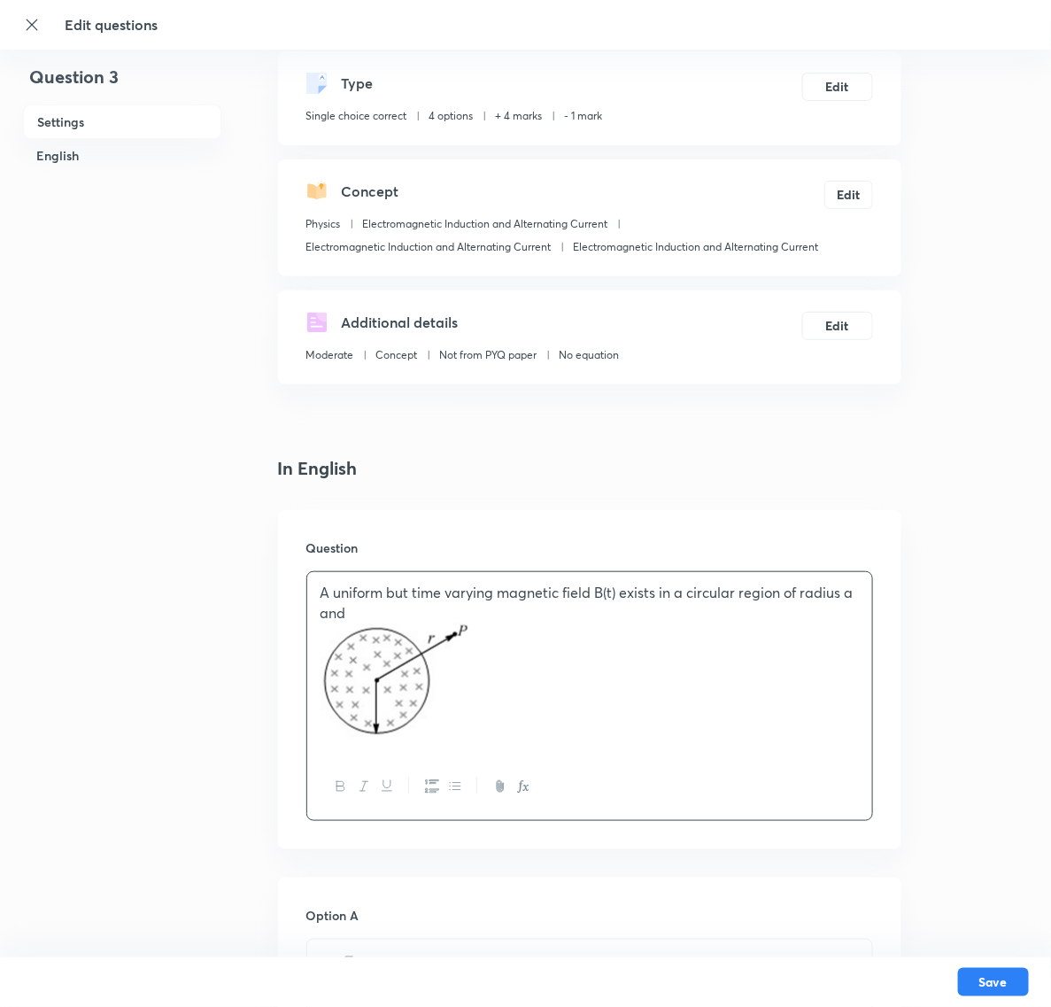
click at [370, 604] on p "A uniform but time varying magnetic field B(t) exists in a circular region of r…" at bounding box center [590, 603] width 539 height 40
click at [622, 612] on p "A uniform but time varying magnetic field B(t) exists in a circular region of r…" at bounding box center [590, 603] width 539 height 40
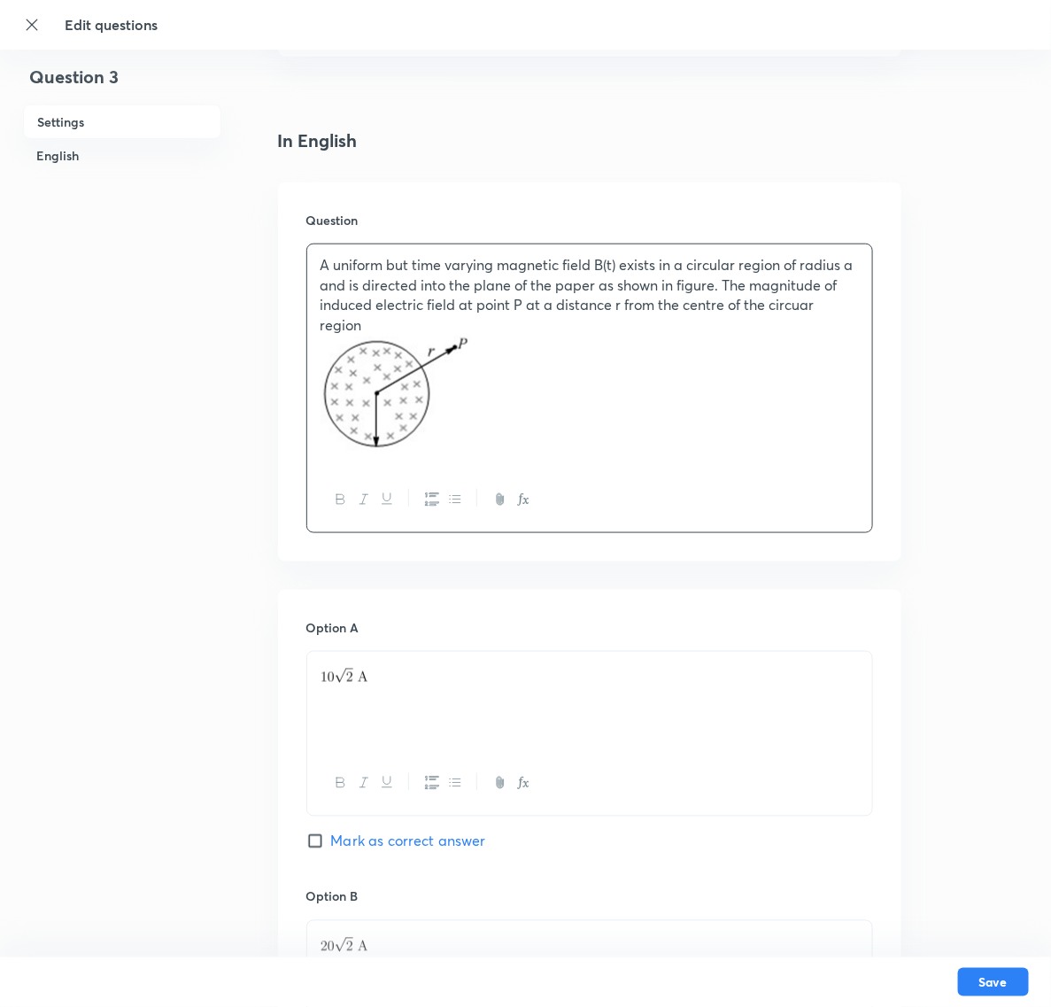
scroll to position [421, 0]
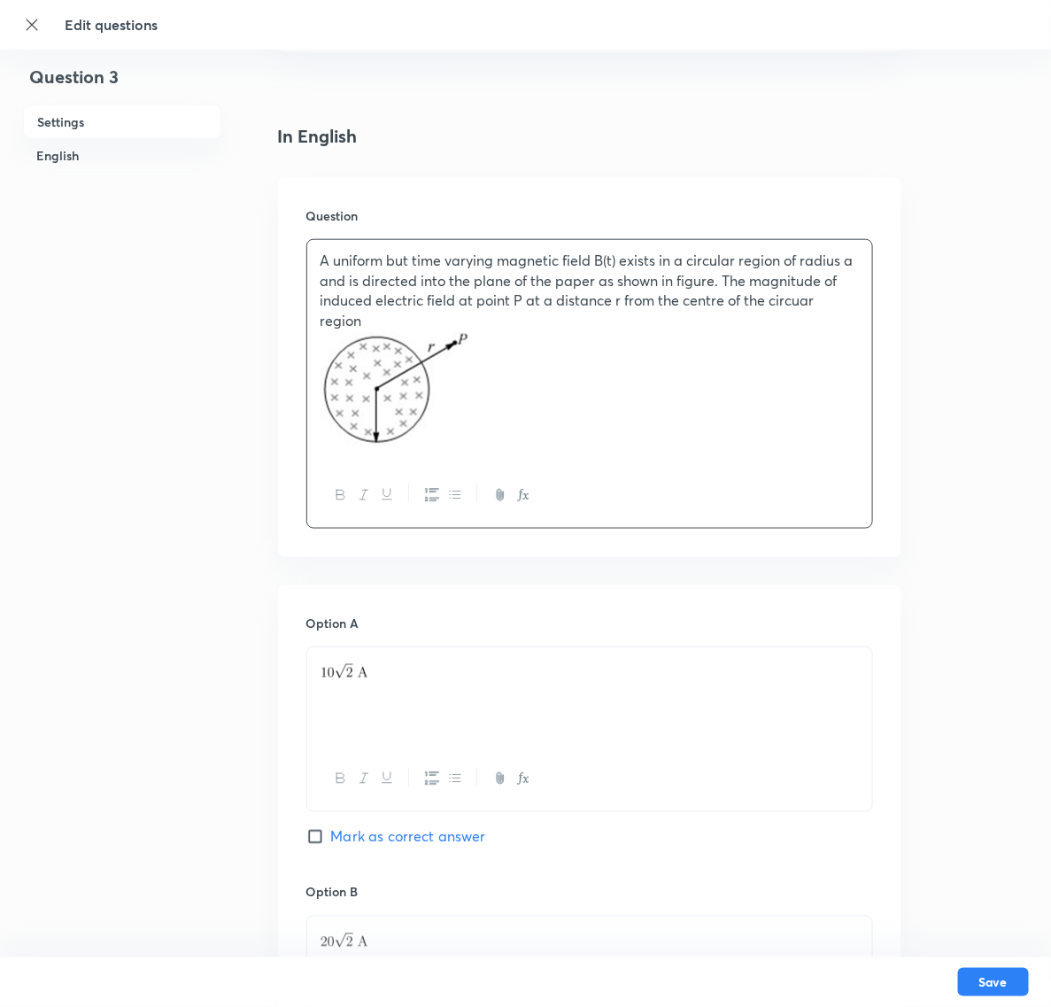
drag, startPoint x: 395, startPoint y: 683, endPoint x: 275, endPoint y: 675, distance: 119.8
click at [275, 675] on div "Question 3 Settings English Settings Type Single choice correct 4 options + 4 m…" at bounding box center [526, 852] width 1006 height 2376
drag, startPoint x: 386, startPoint y: 671, endPoint x: 360, endPoint y: 671, distance: 26.6
click at [360, 671] on p at bounding box center [590, 668] width 539 height 20
drag, startPoint x: 360, startPoint y: 671, endPoint x: 330, endPoint y: 671, distance: 30.1
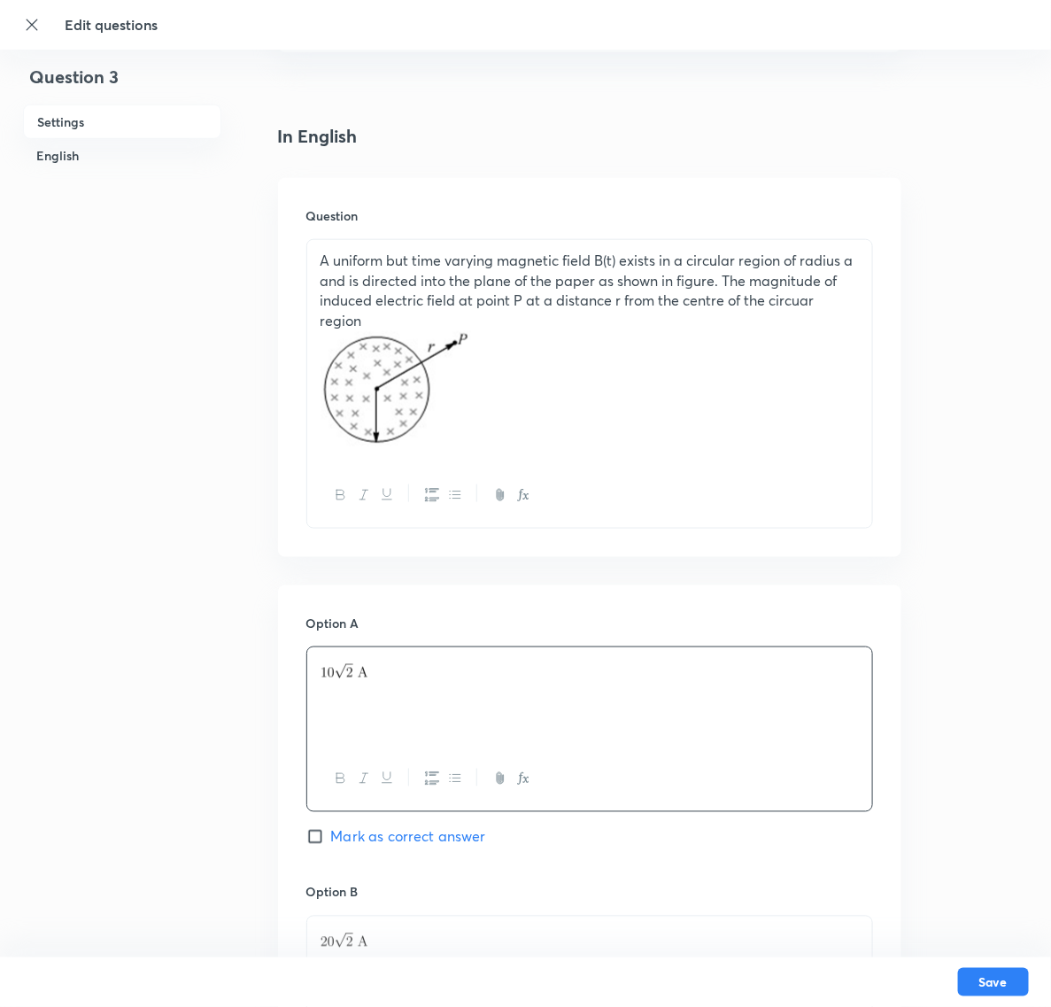
click at [330, 671] on img at bounding box center [344, 671] width 47 height 14
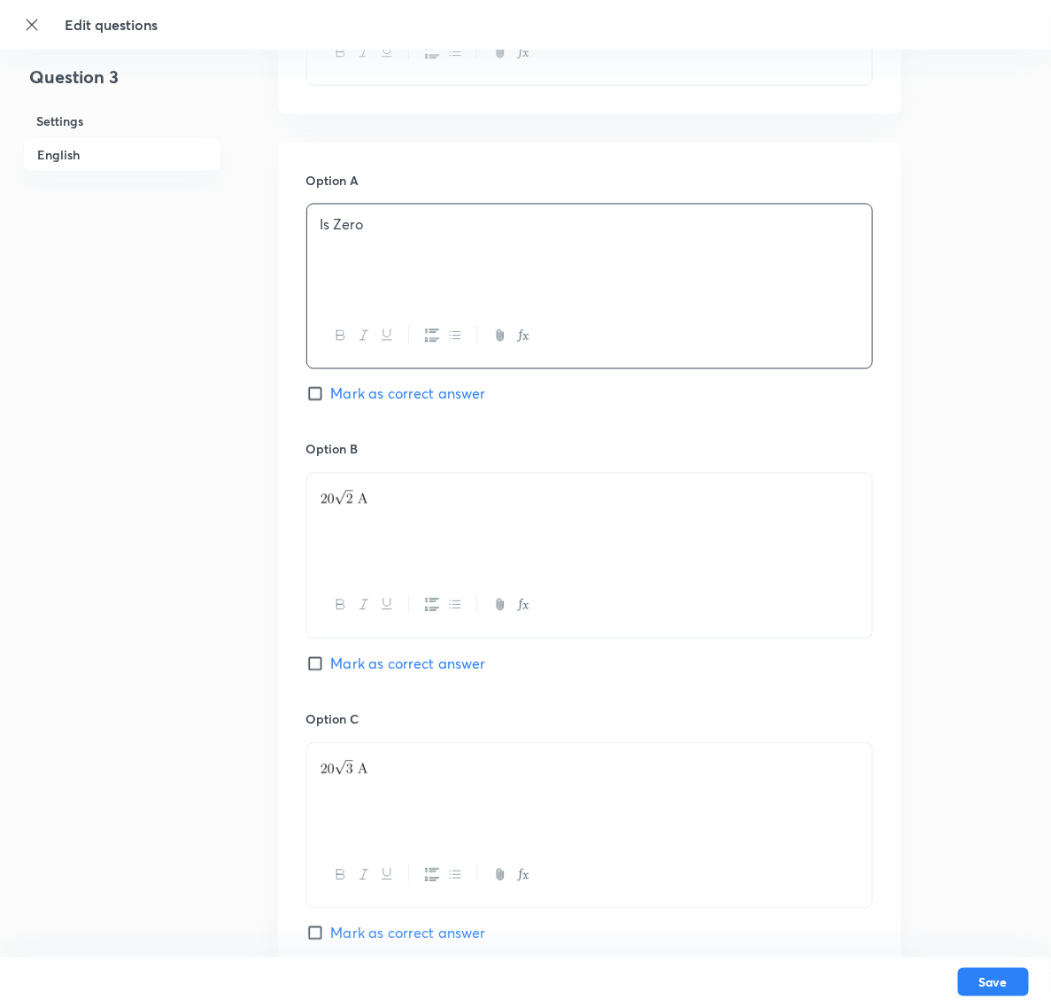
drag, startPoint x: 423, startPoint y: 503, endPoint x: 268, endPoint y: 490, distance: 155.6
click at [268, 490] on div "Question 3 Settings English Settings Type Single choice correct 4 options + 4 m…" at bounding box center [526, 409] width 1006 height 2376
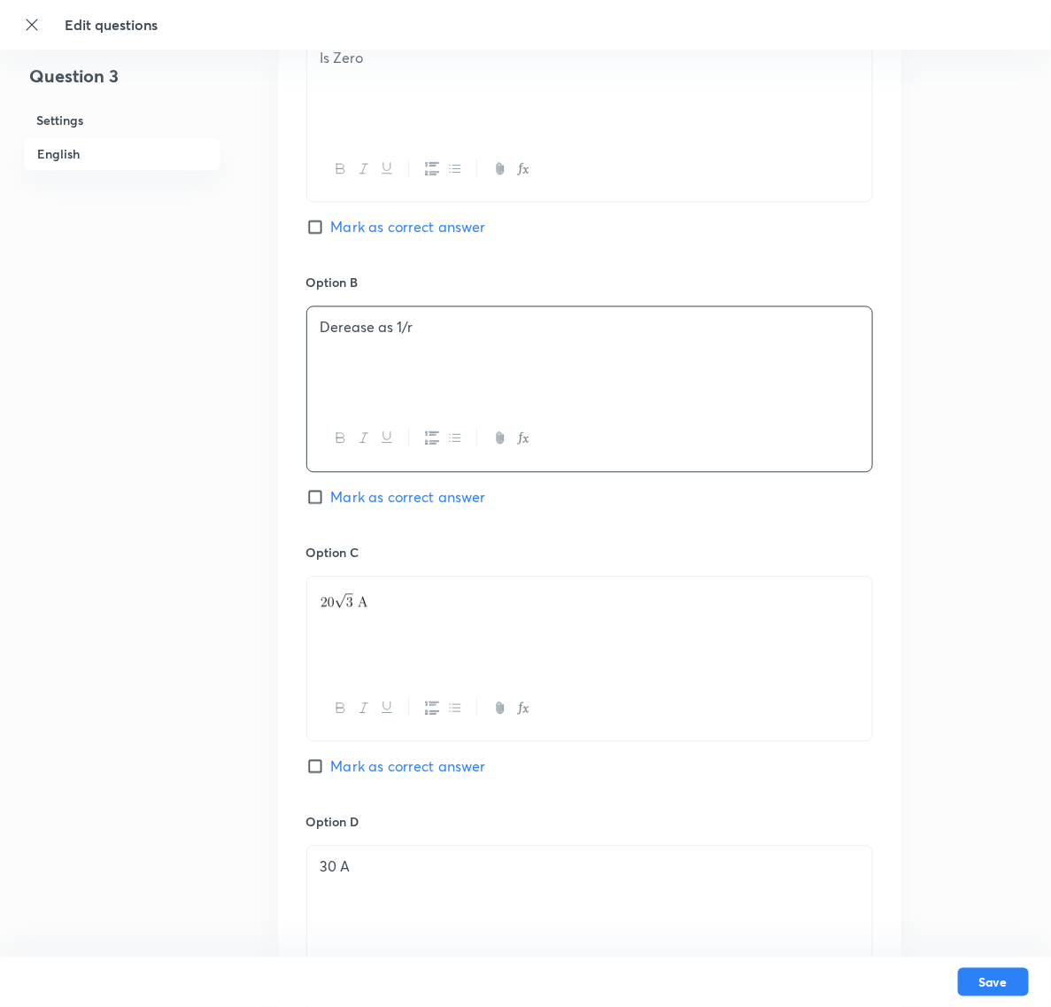
scroll to position [1085, 0]
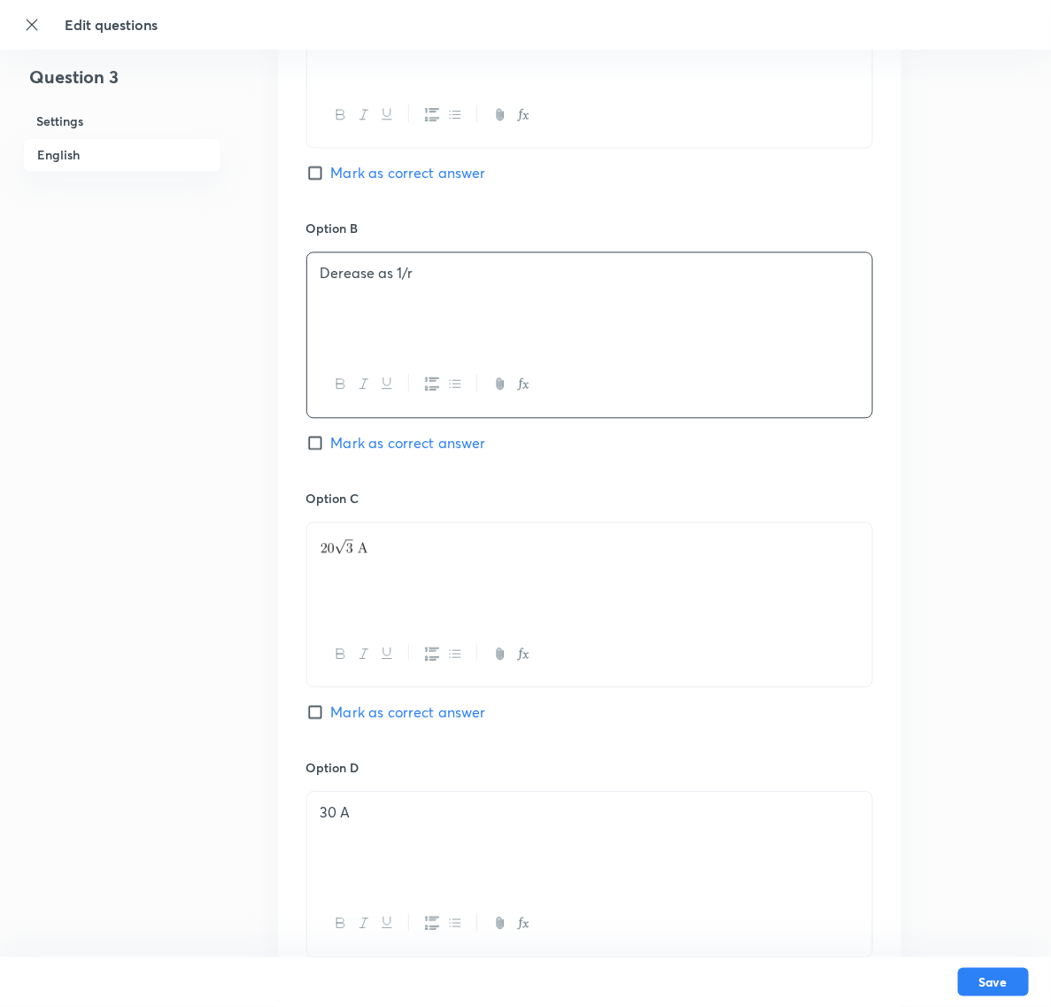
drag, startPoint x: 394, startPoint y: 552, endPoint x: 301, endPoint y: 550, distance: 93.0
click at [301, 550] on div "Option A Is Zero Mark as correct answer Option B Derease as 1/r Mark as correct…" at bounding box center [590, 471] width 624 height 1100
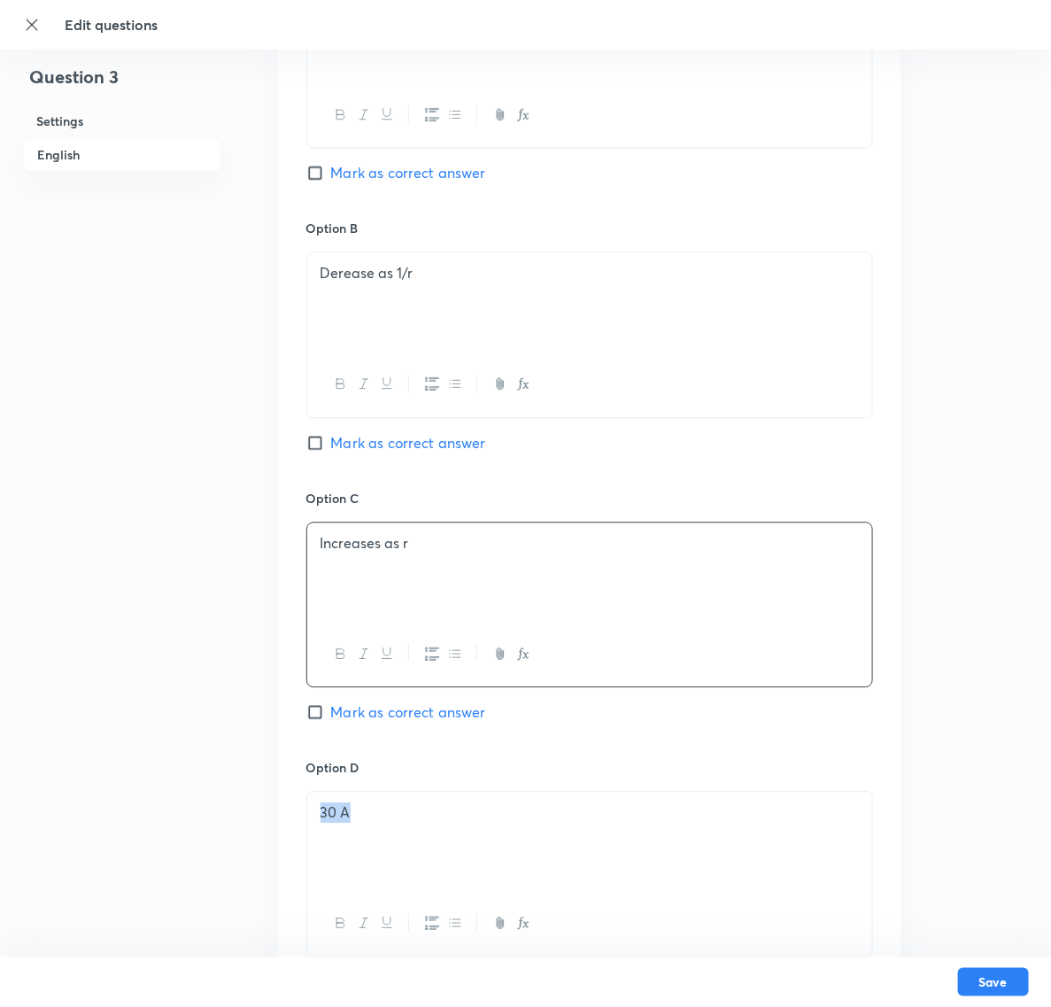
drag, startPoint x: 378, startPoint y: 837, endPoint x: 288, endPoint y: 839, distance: 90.4
click at [288, 806] on div "Option A Is Zero Mark as correct answer Option B Derease as 1/r Mark as correct…" at bounding box center [590, 471] width 624 height 1100
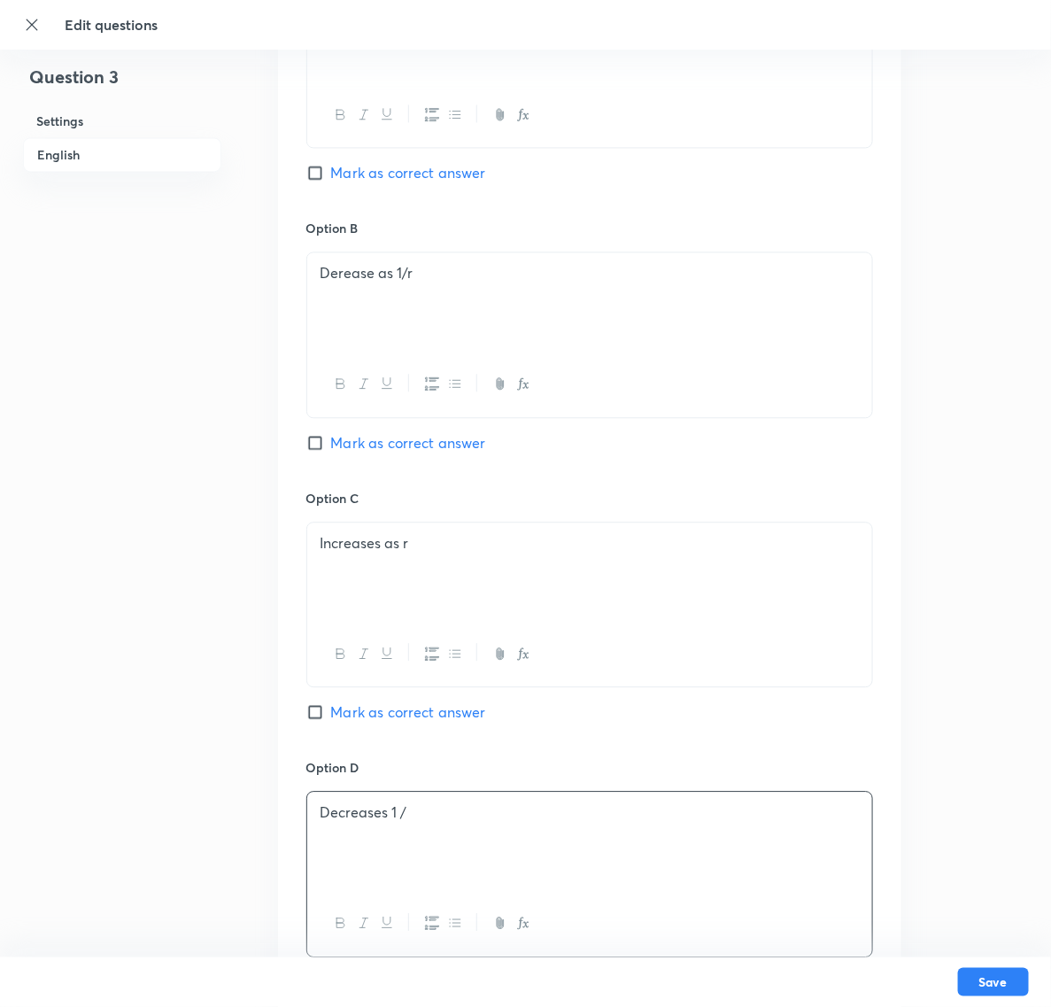
click at [516, 806] on icon "button" at bounding box center [523, 923] width 14 height 14
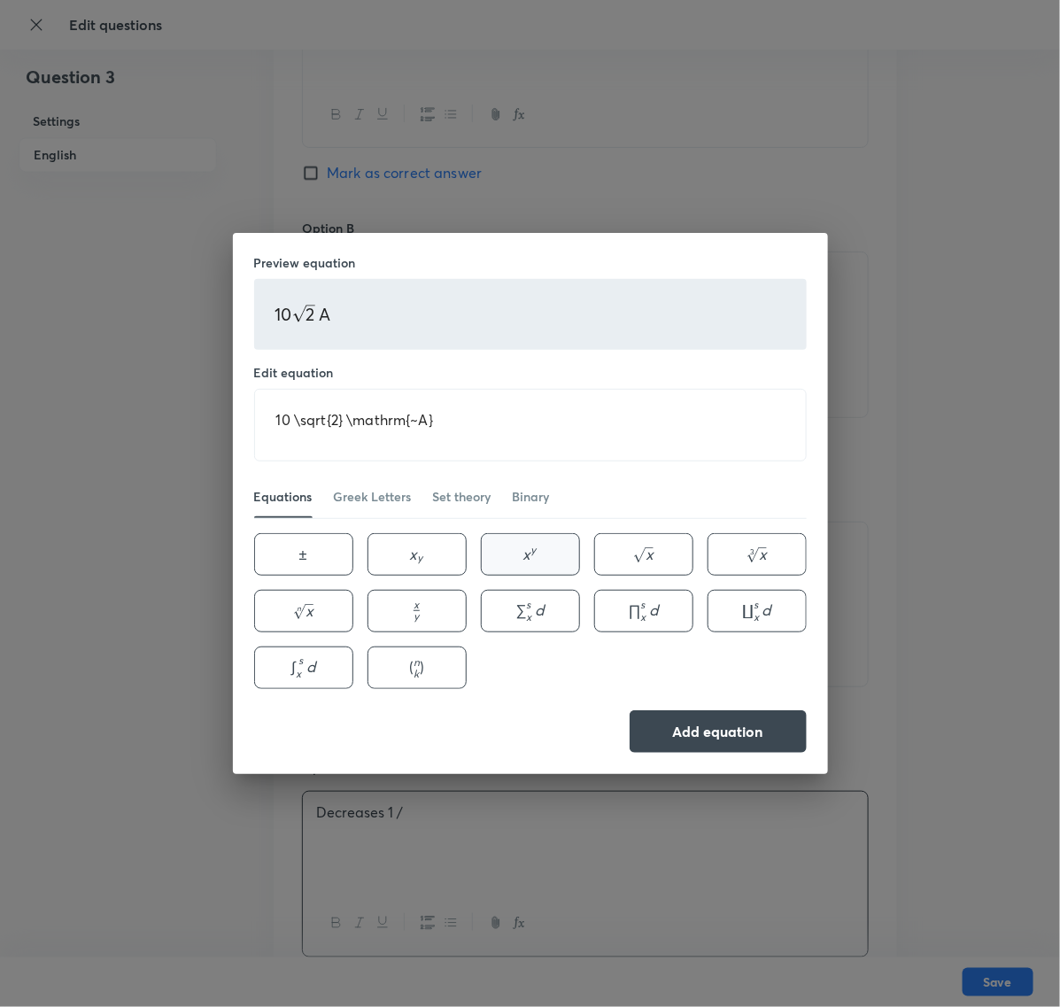
click at [536, 546] on span "y" at bounding box center [533, 549] width 5 height 13
type textarea "10 \sqrt{2} \mathrm{~A} x^{y}"
drag, startPoint x: 514, startPoint y: 434, endPoint x: 149, endPoint y: 425, distance: 365.1
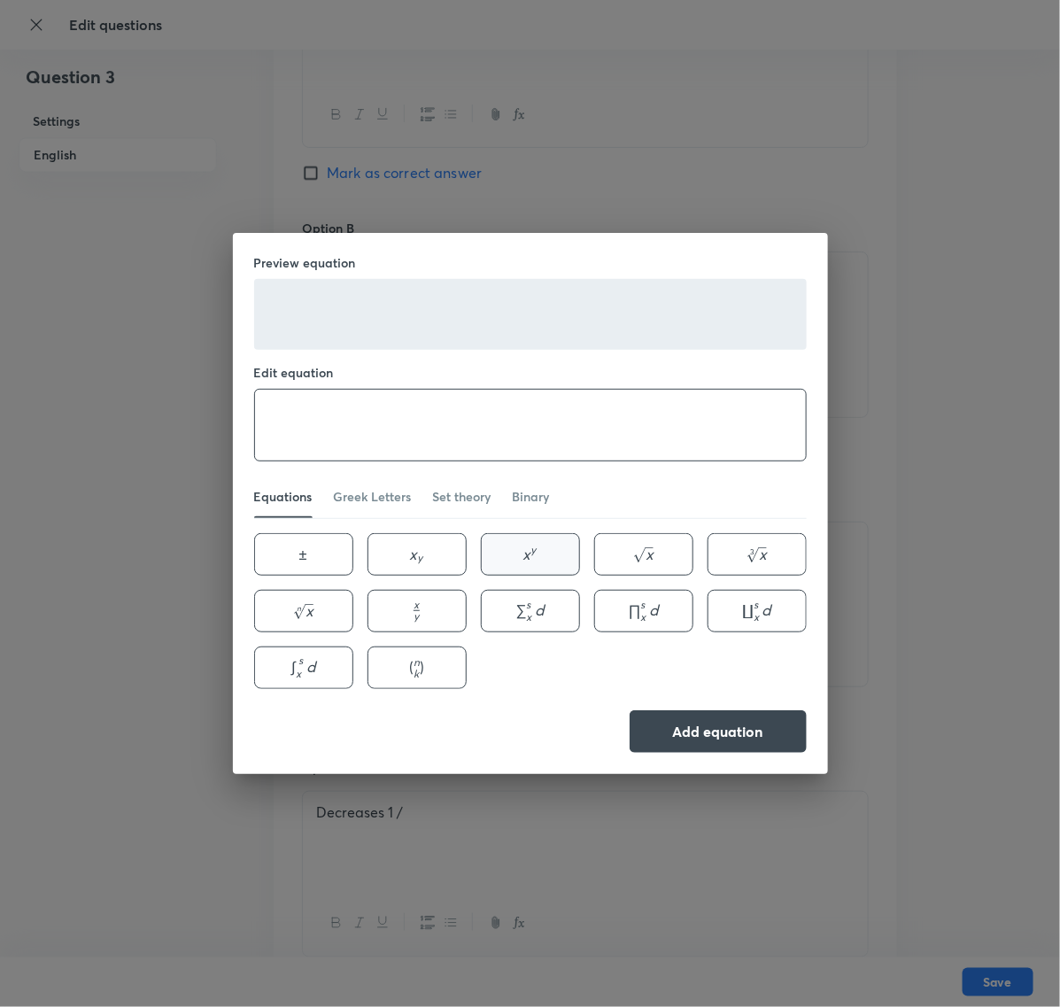
click at [545, 546] on button "x y x^{y} x y" at bounding box center [530, 554] width 99 height 43
click at [286, 423] on textarea "x^{y}" at bounding box center [530, 425] width 551 height 71
click at [291, 430] on textarea "x^{y}" at bounding box center [530, 425] width 551 height 71
type textarea "r^{2}"
click at [758, 724] on button "Add equation" at bounding box center [718, 730] width 177 height 43
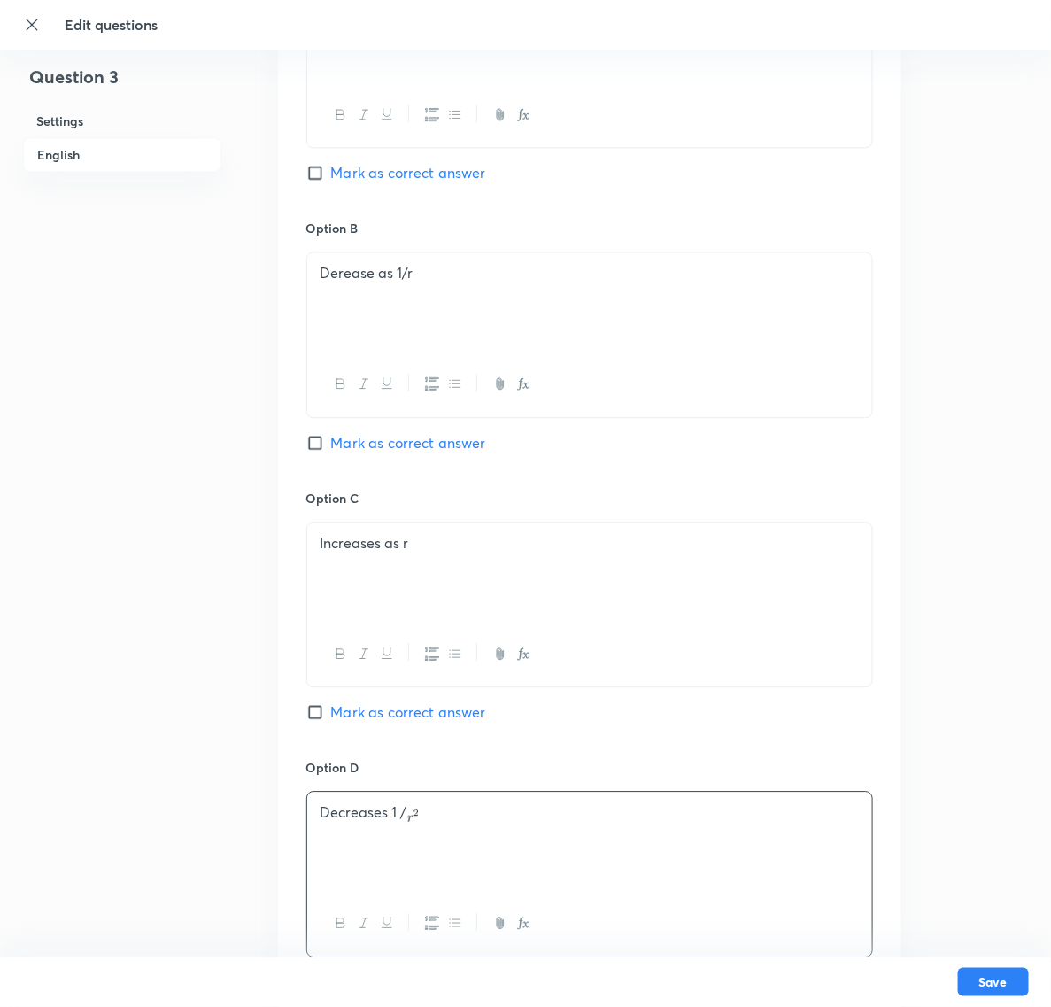
click at [410, 806] on p "Decreases 1 /" at bounding box center [590, 813] width 539 height 20
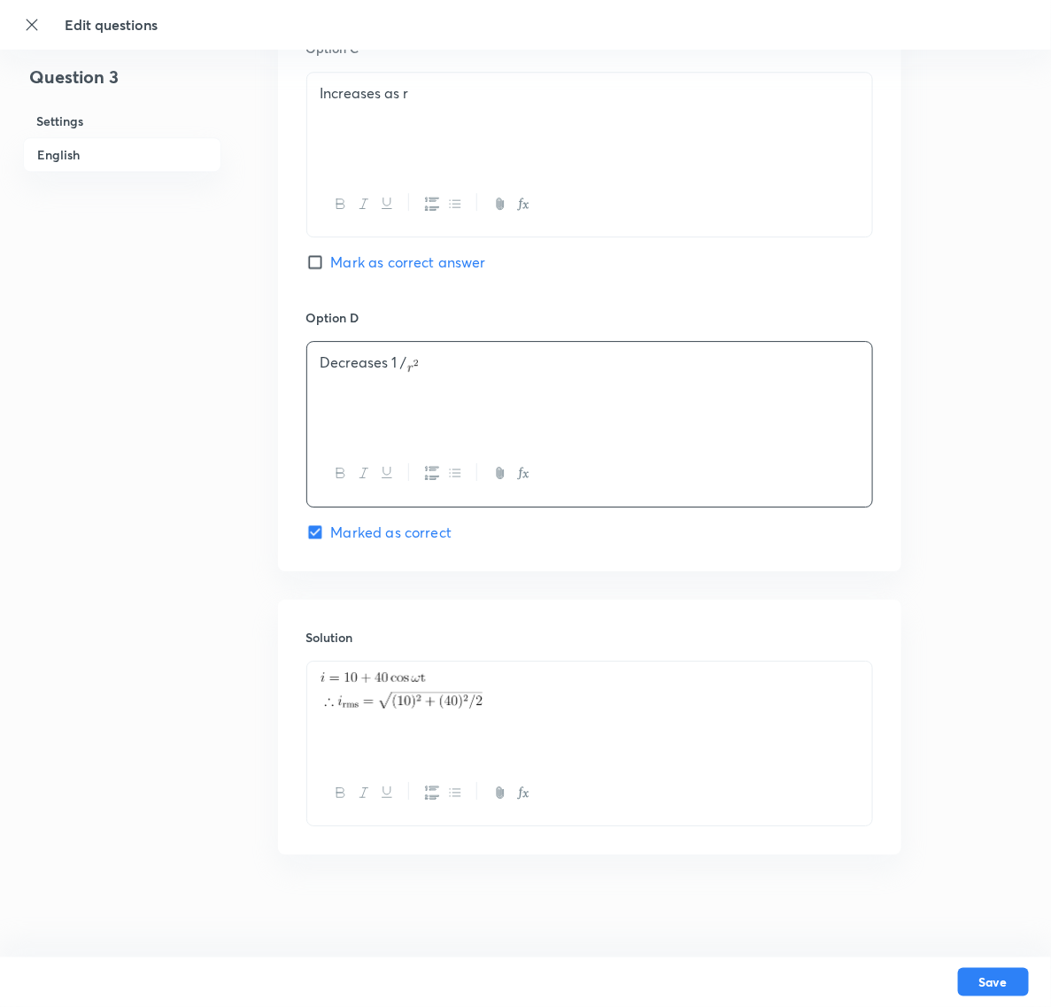
scroll to position [1547, 0]
click at [496, 459] on button "button" at bounding box center [499, 470] width 23 height 22
click at [450, 472] on icon "button" at bounding box center [455, 469] width 14 height 14
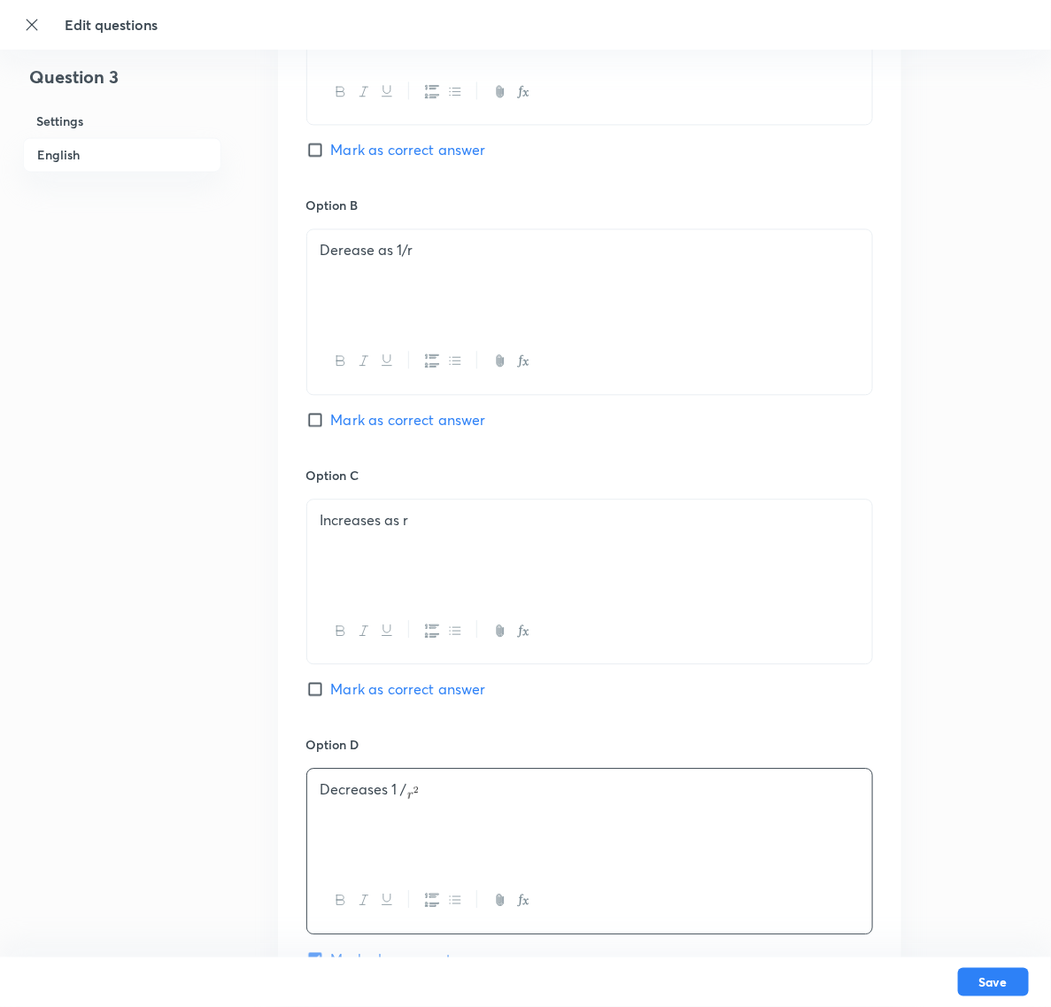
scroll to position [1104, 0]
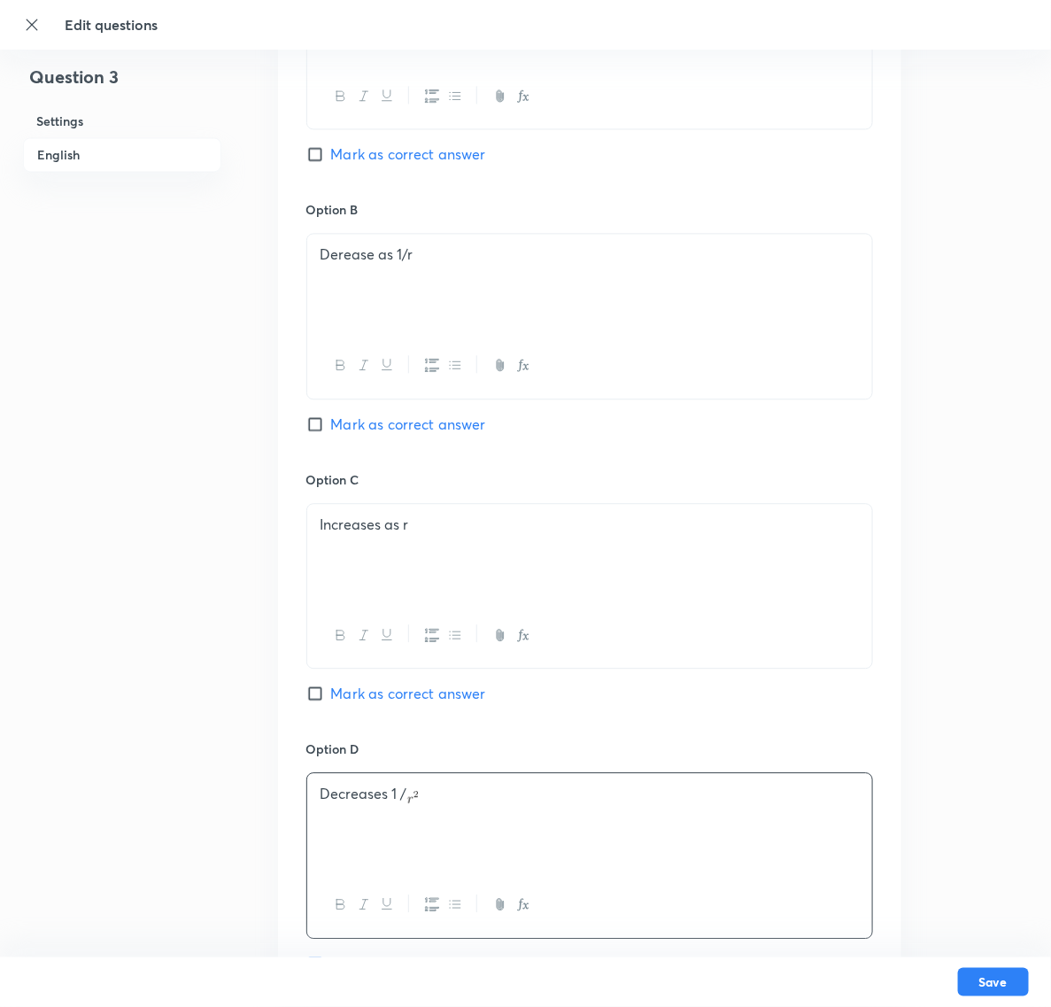
click at [311, 426] on input "Mark as correct answer" at bounding box center [318, 424] width 25 height 18
checkbox input "true"
drag, startPoint x: 445, startPoint y: 264, endPoint x: 310, endPoint y: 258, distance: 134.8
click at [310, 258] on div "Derease as 1/r" at bounding box center [589, 283] width 565 height 99
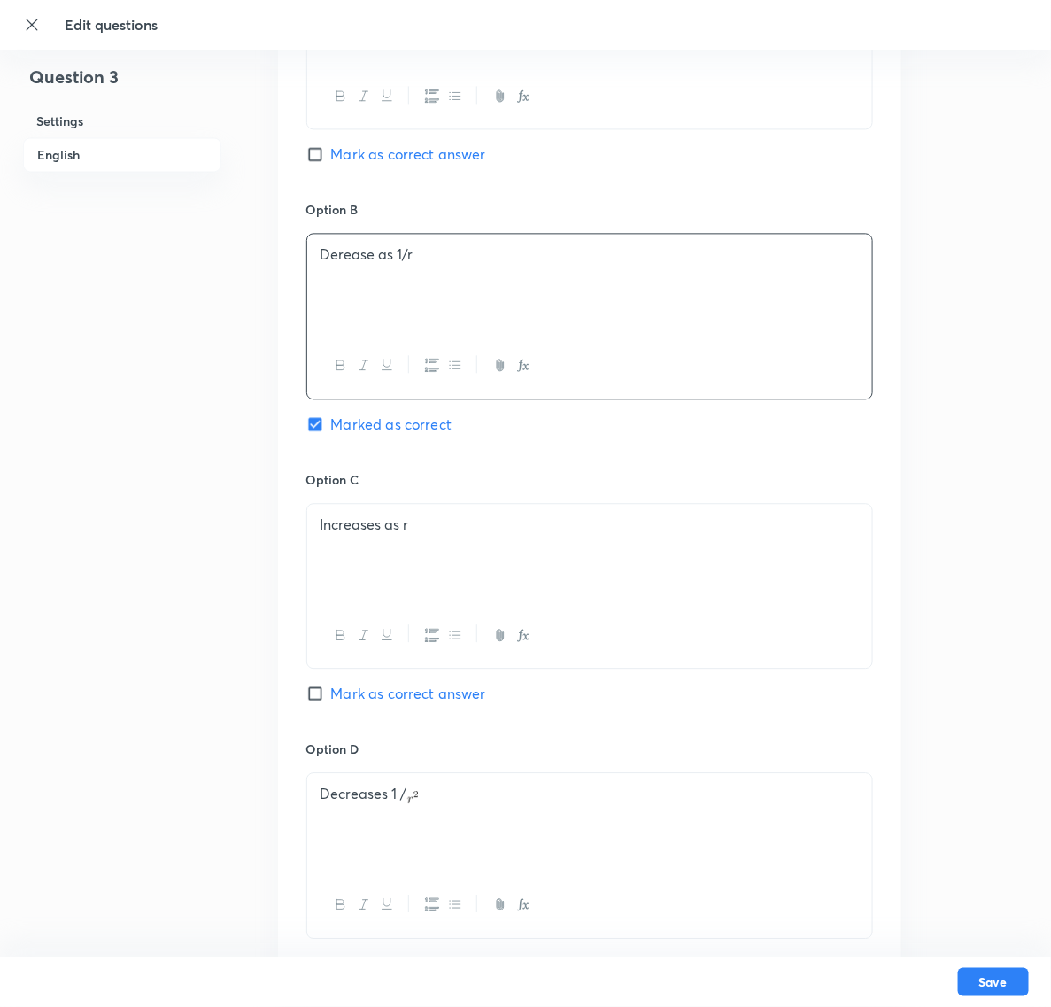
copy p "Derease as 1/r"
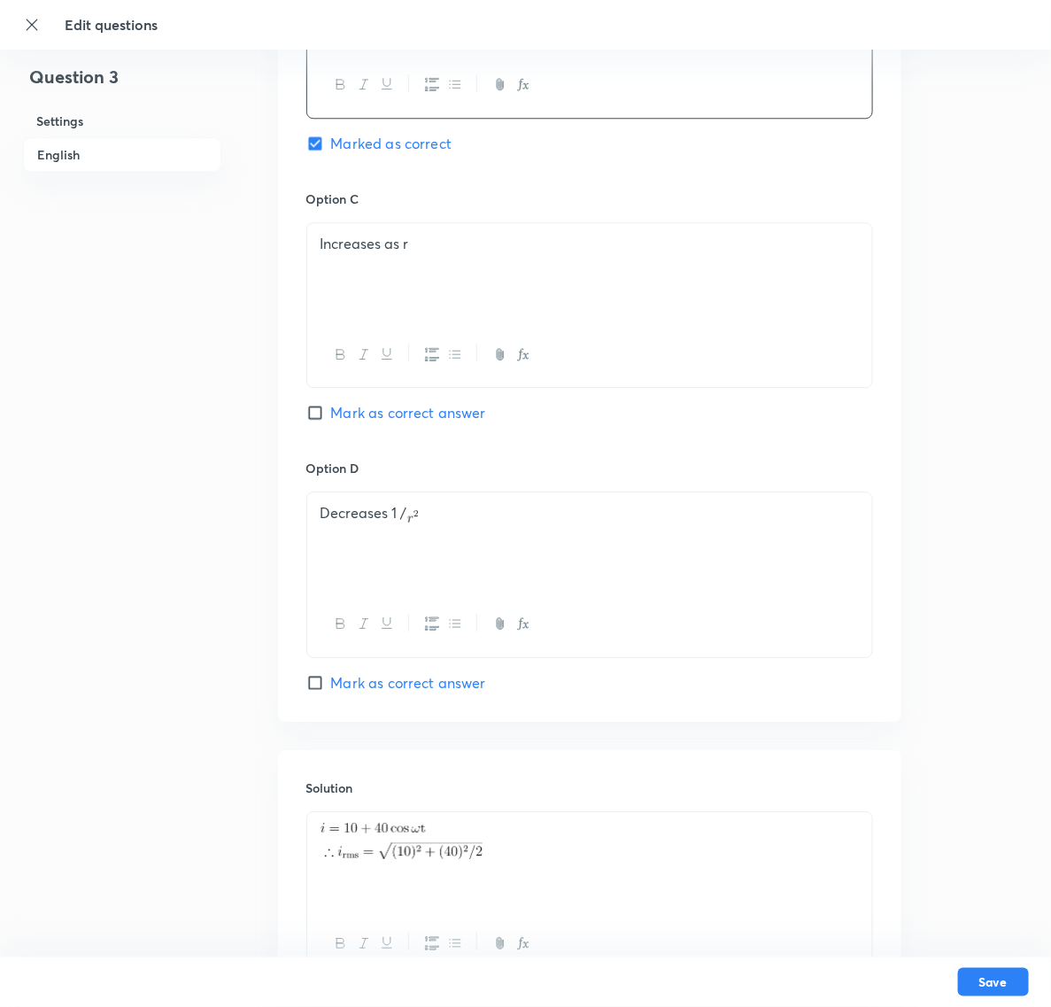
scroll to position [1547, 0]
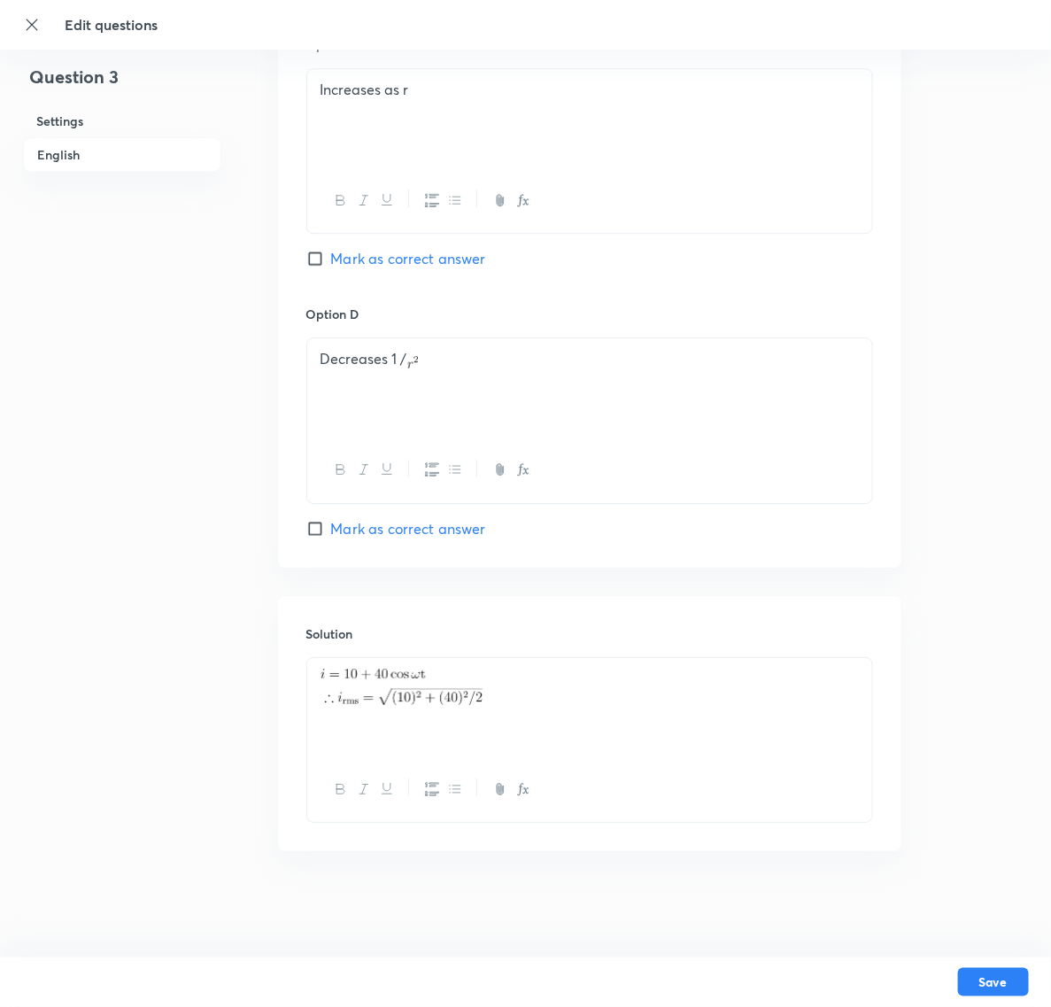
drag, startPoint x: 438, startPoint y: 710, endPoint x: 469, endPoint y: 686, distance: 39.2
drag, startPoint x: 500, startPoint y: 725, endPoint x: 372, endPoint y: 666, distance: 141.1
click at [299, 662] on div "Solution" at bounding box center [590, 723] width 624 height 255
drag, startPoint x: 499, startPoint y: 702, endPoint x: 359, endPoint y: 705, distance: 140.0
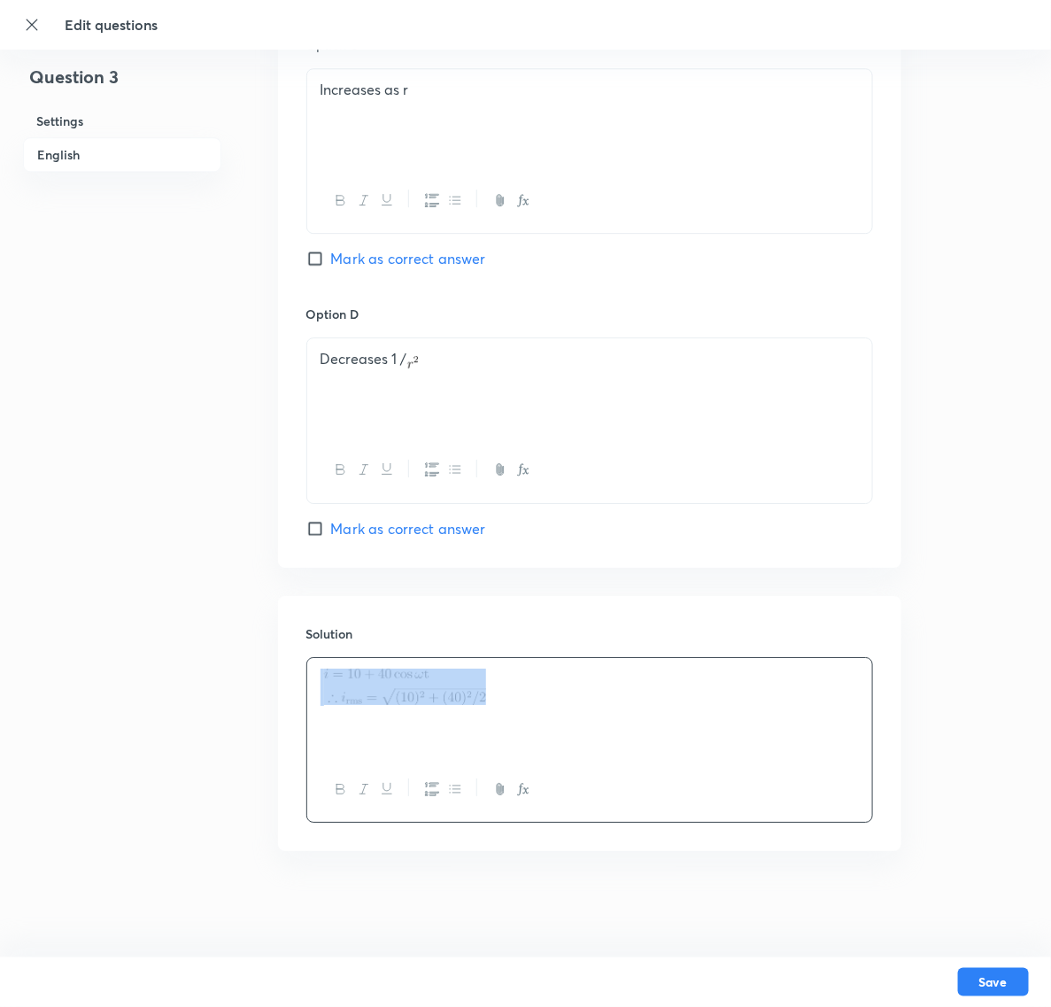
click at [359, 705] on div at bounding box center [589, 707] width 565 height 99
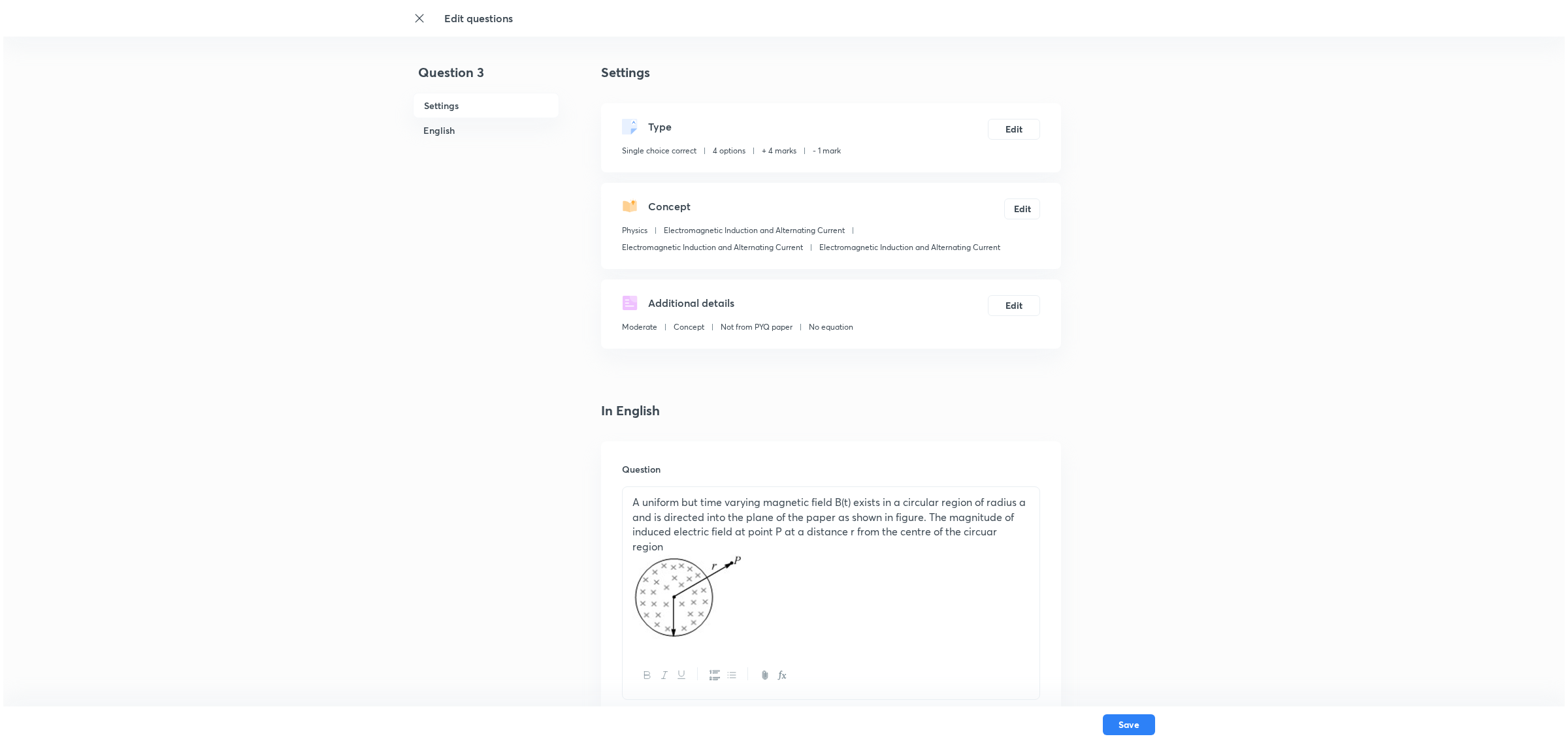
scroll to position [82, 0]
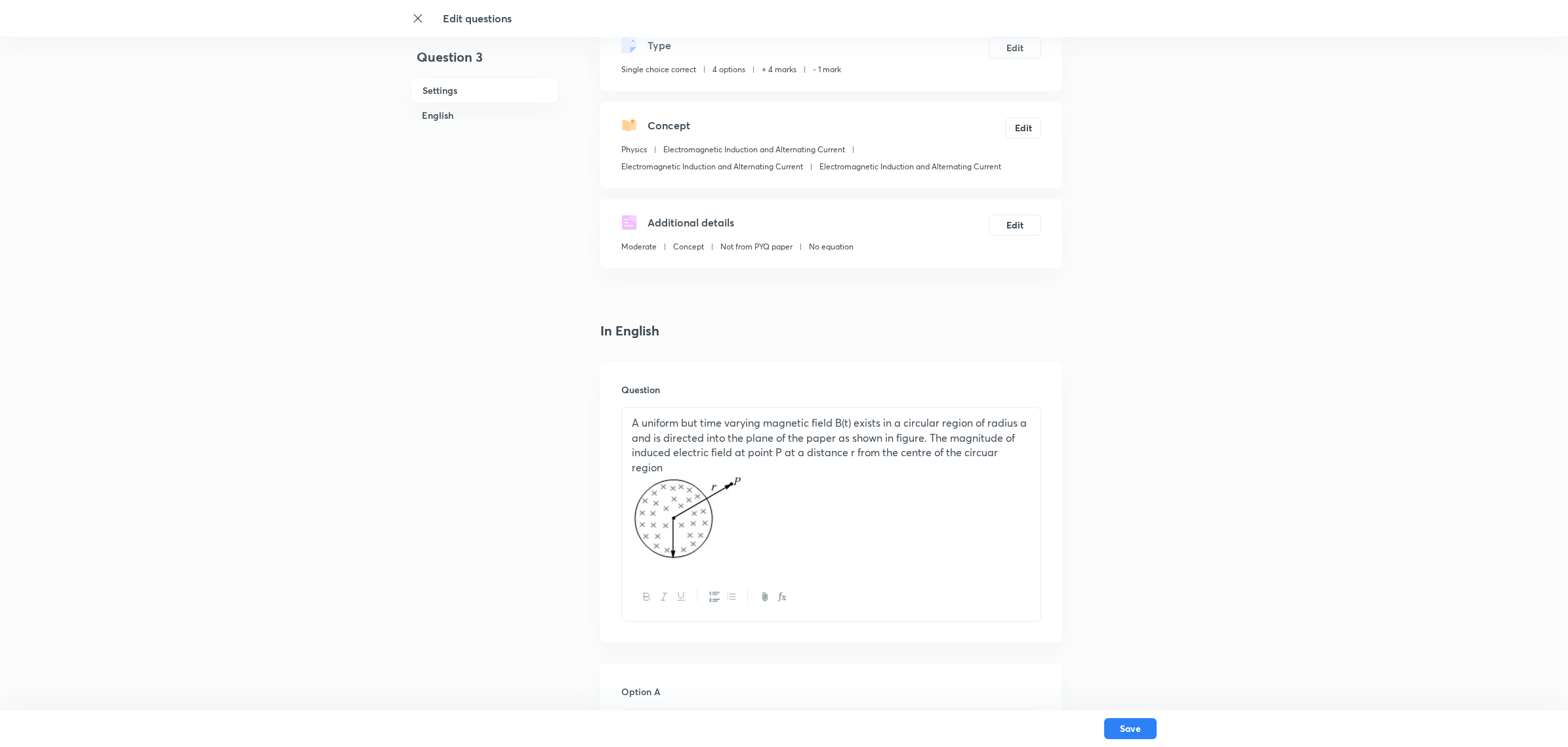
click at [1130, 597] on div "Save" at bounding box center [784, 728] width 745 height 37
click at [1138, 597] on button "Save" at bounding box center [1130, 727] width 53 height 21
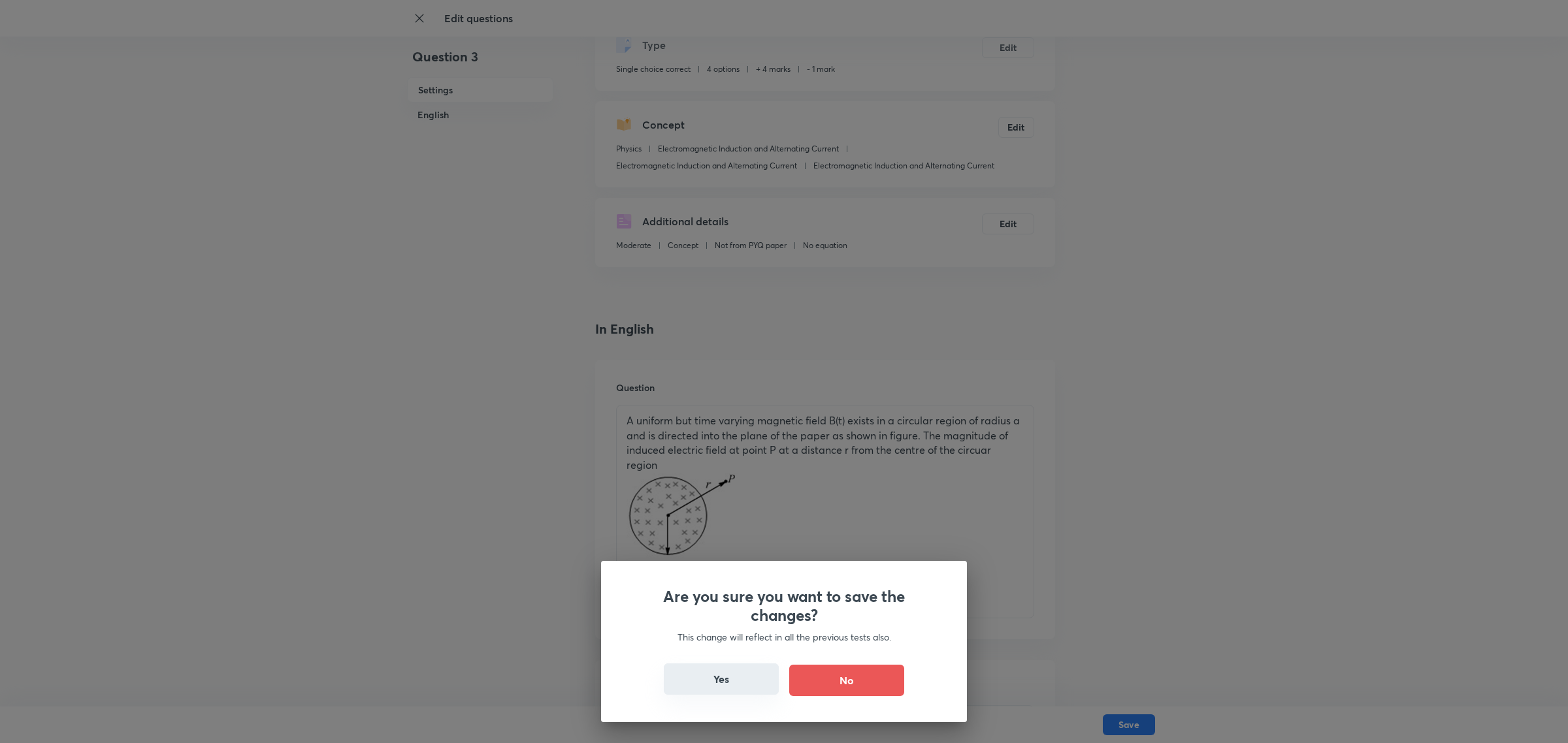
click at [729, 594] on button "Yes" at bounding box center [721, 679] width 115 height 32
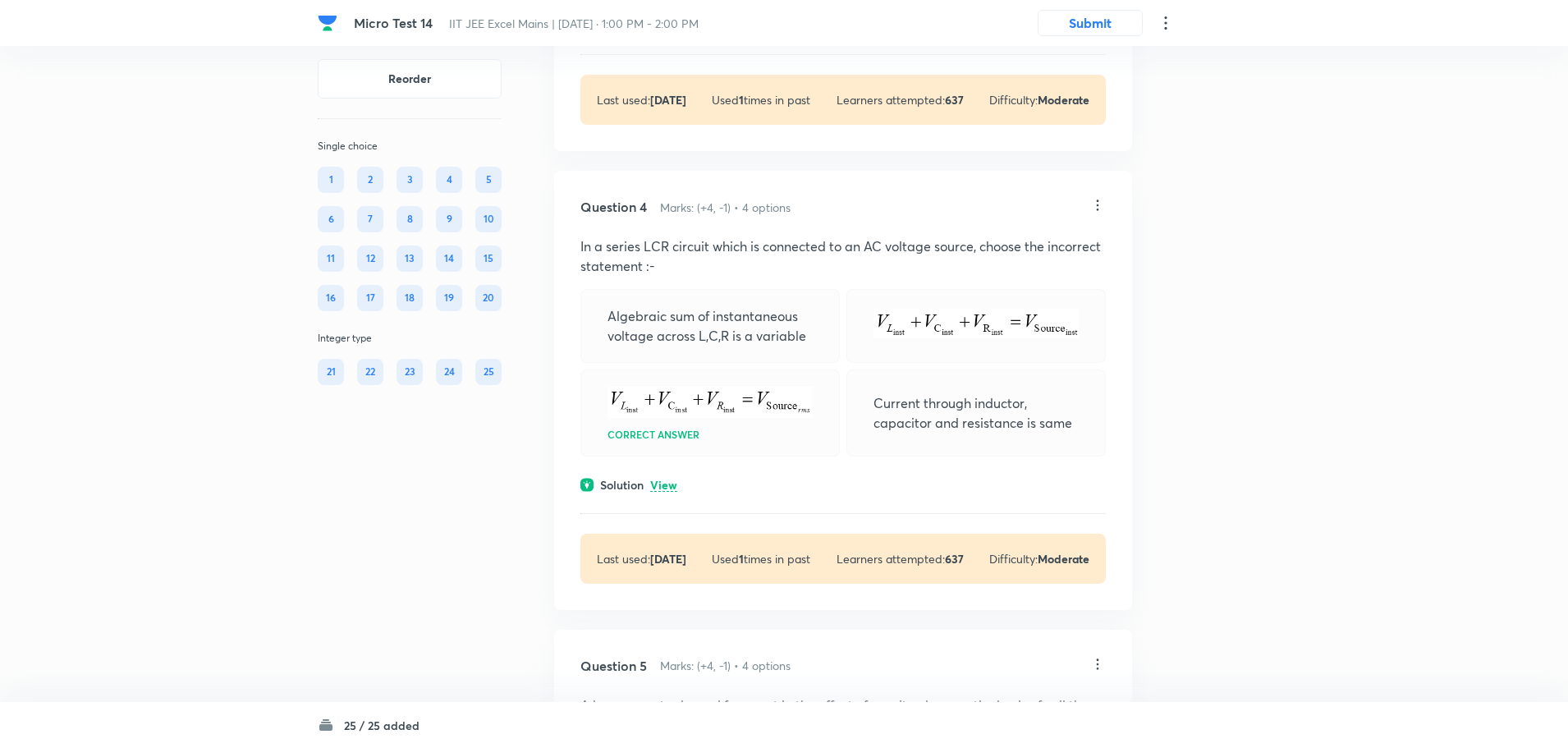
scroll to position [1437, 0]
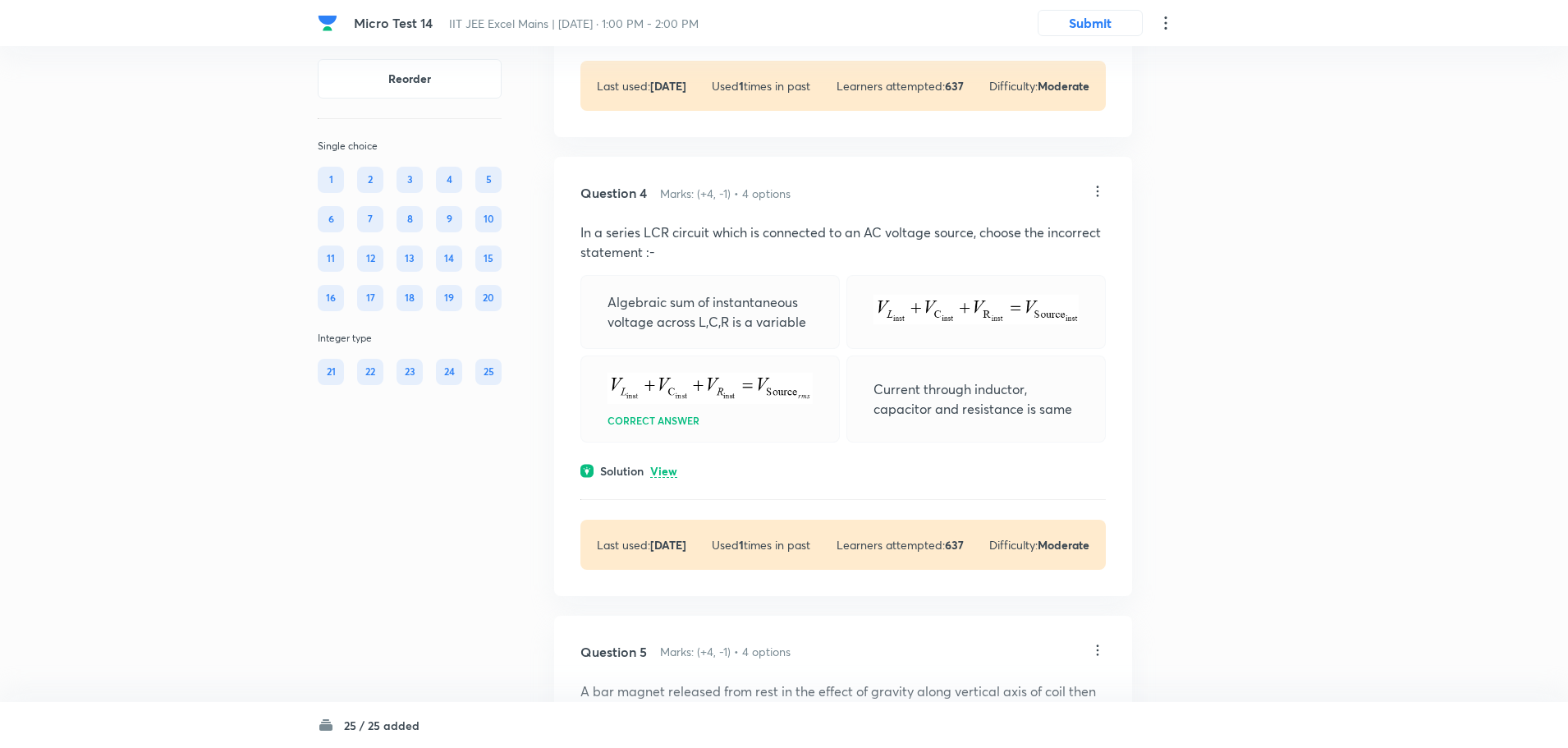
click at [1100, 197] on icon at bounding box center [1097, 192] width 17 height 17
click at [1048, 230] on li "Edit" at bounding box center [1034, 233] width 138 height 31
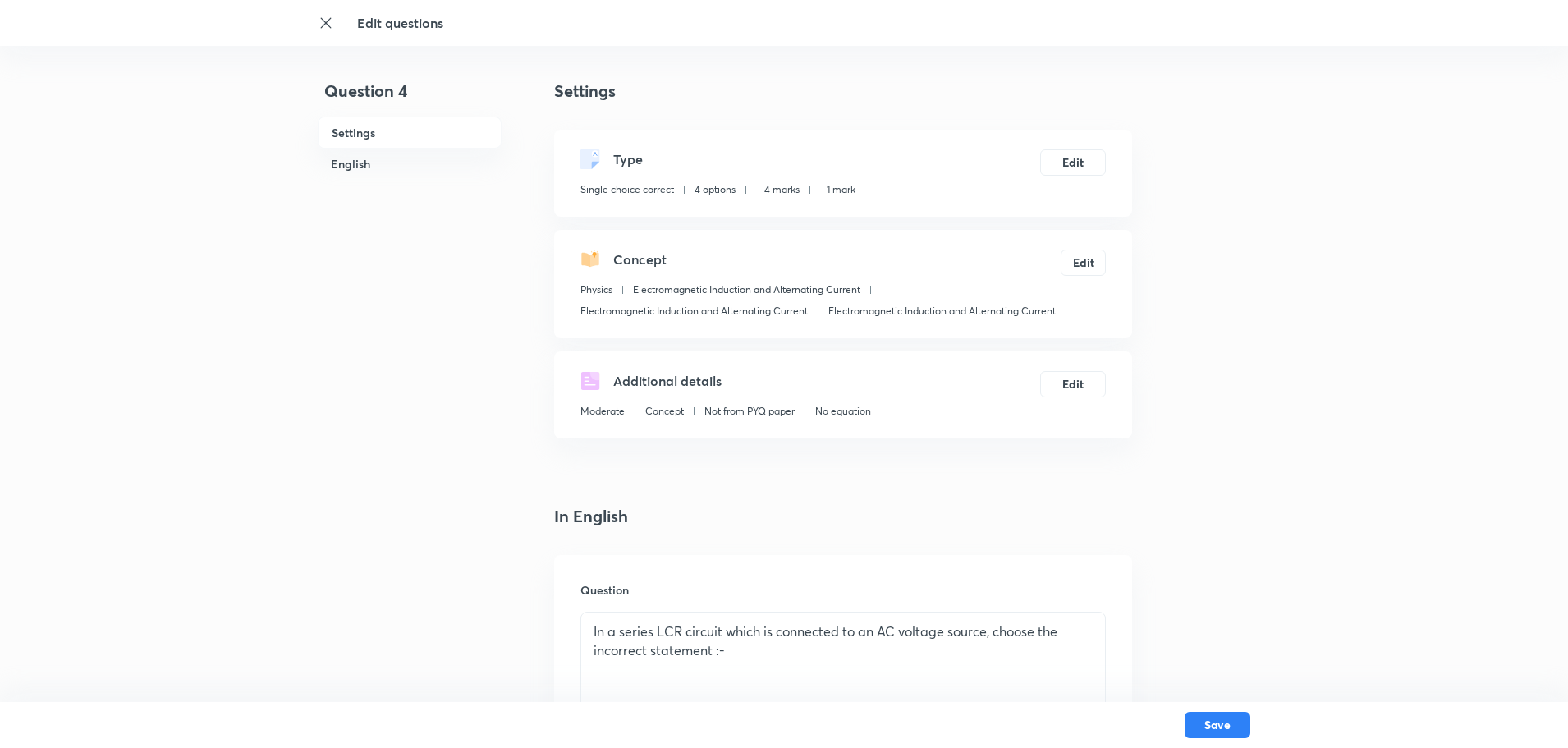
scroll to position [82, 0]
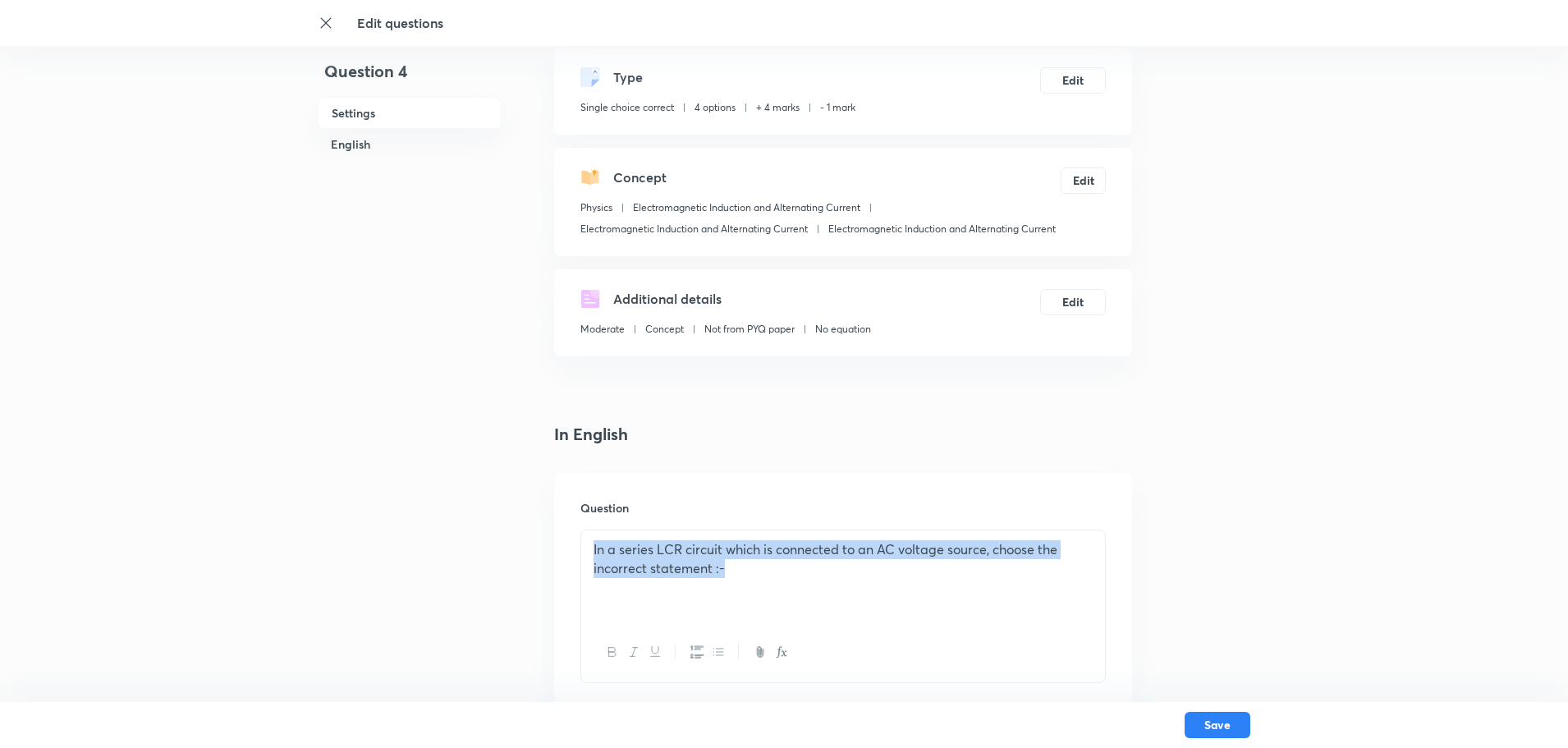
drag, startPoint x: 741, startPoint y: 567, endPoint x: 567, endPoint y: 541, distance: 175.9
click at [567, 541] on div "Question In a series LCR circuit which is connected to an AC voltage source, ch…" at bounding box center [843, 590] width 578 height 236
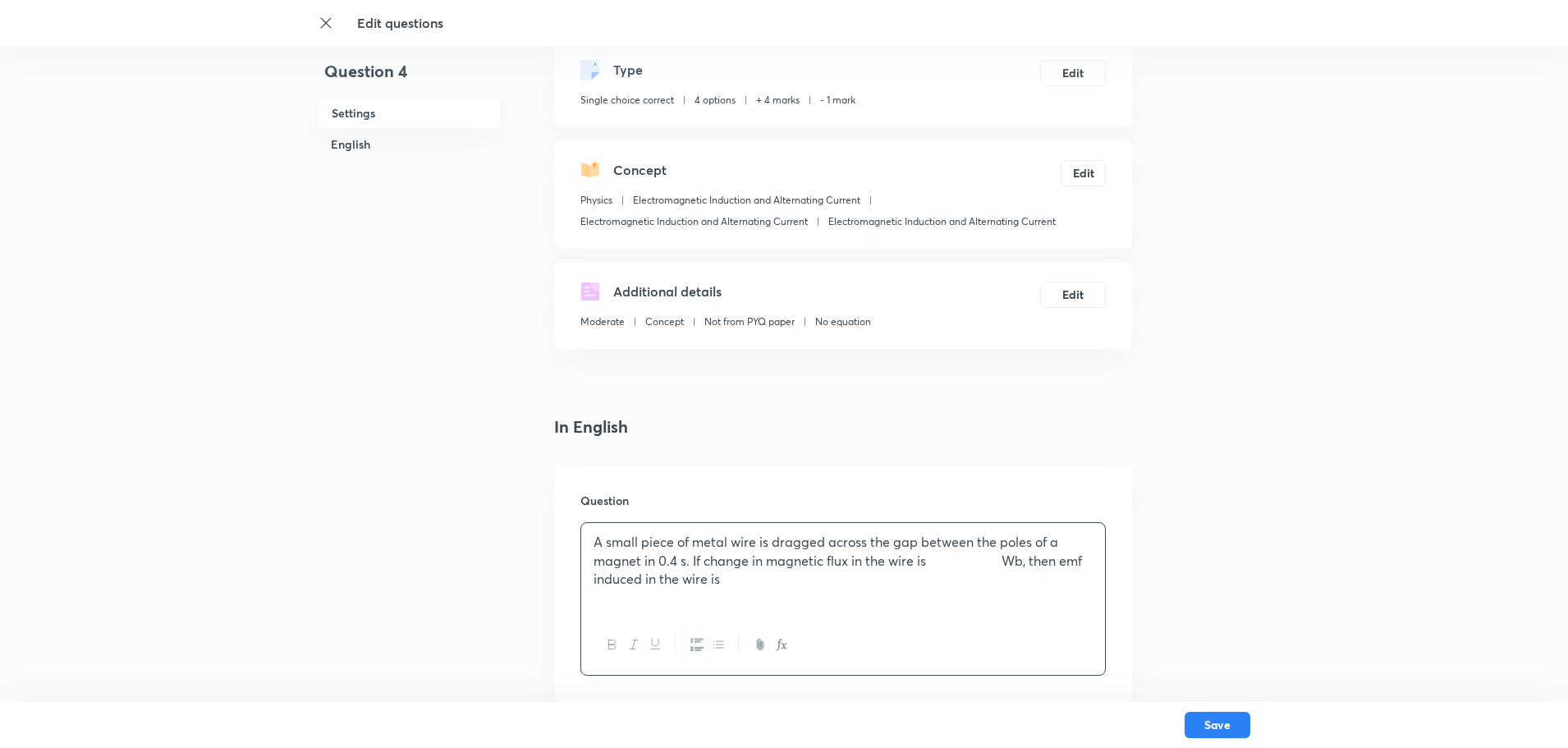
scroll to position [247, 0]
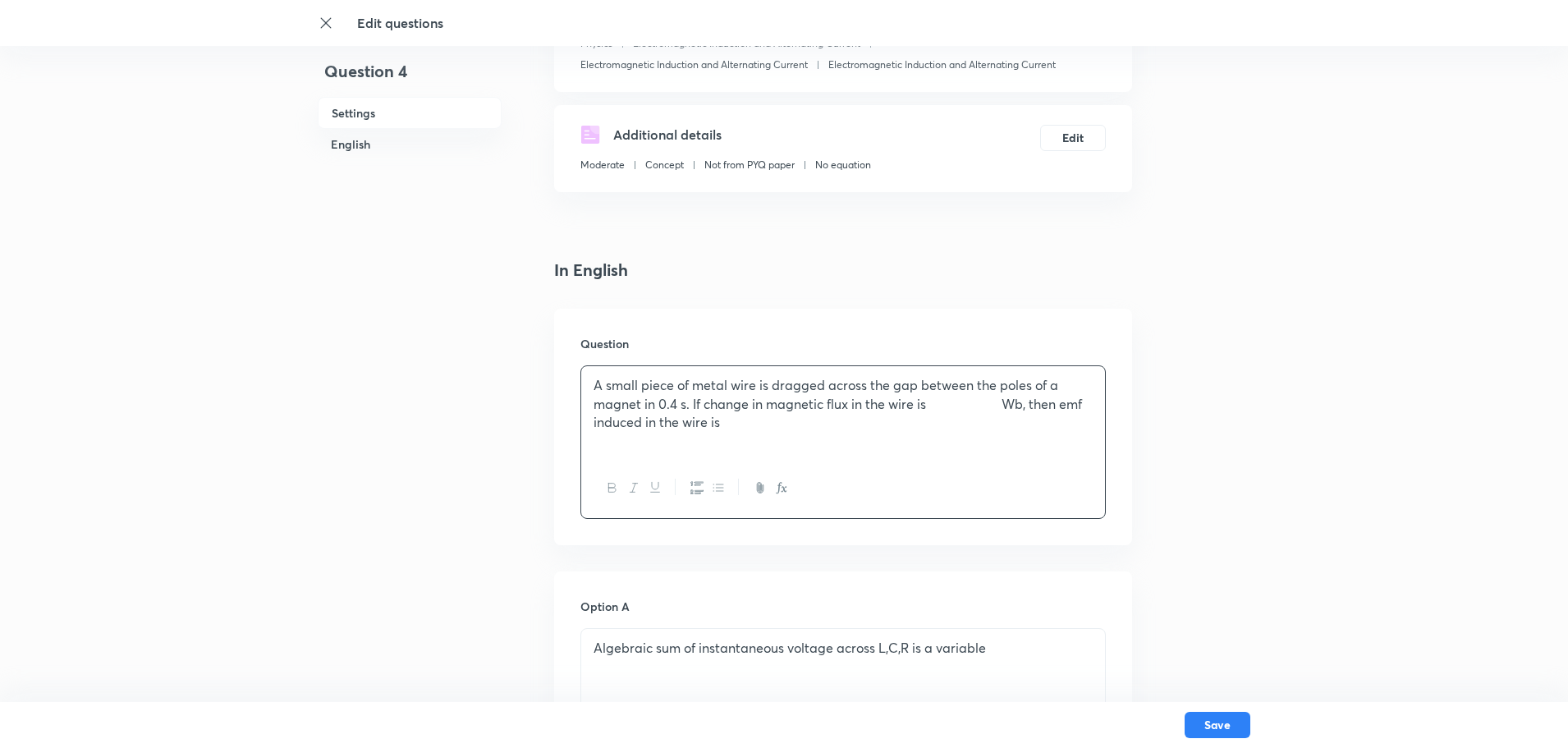
click at [935, 406] on p "A small piece of metal wire is dragged across the gap between the poles of a ma…" at bounding box center [842, 404] width 499 height 56
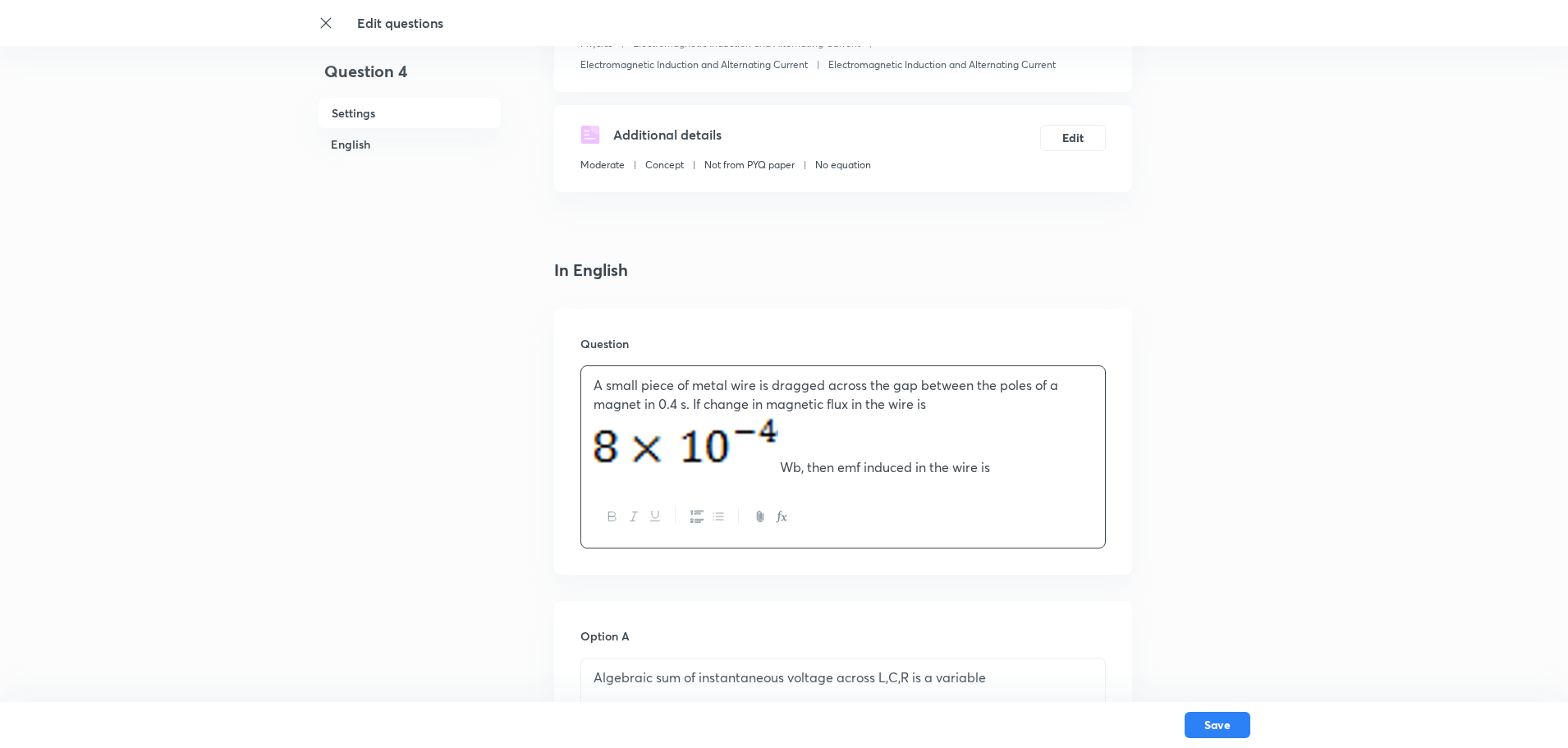
click at [712, 444] on img at bounding box center [686, 443] width 186 height 59
click at [771, 445] on img at bounding box center [686, 443] width 186 height 59
click at [701, 441] on img at bounding box center [686, 443] width 186 height 59
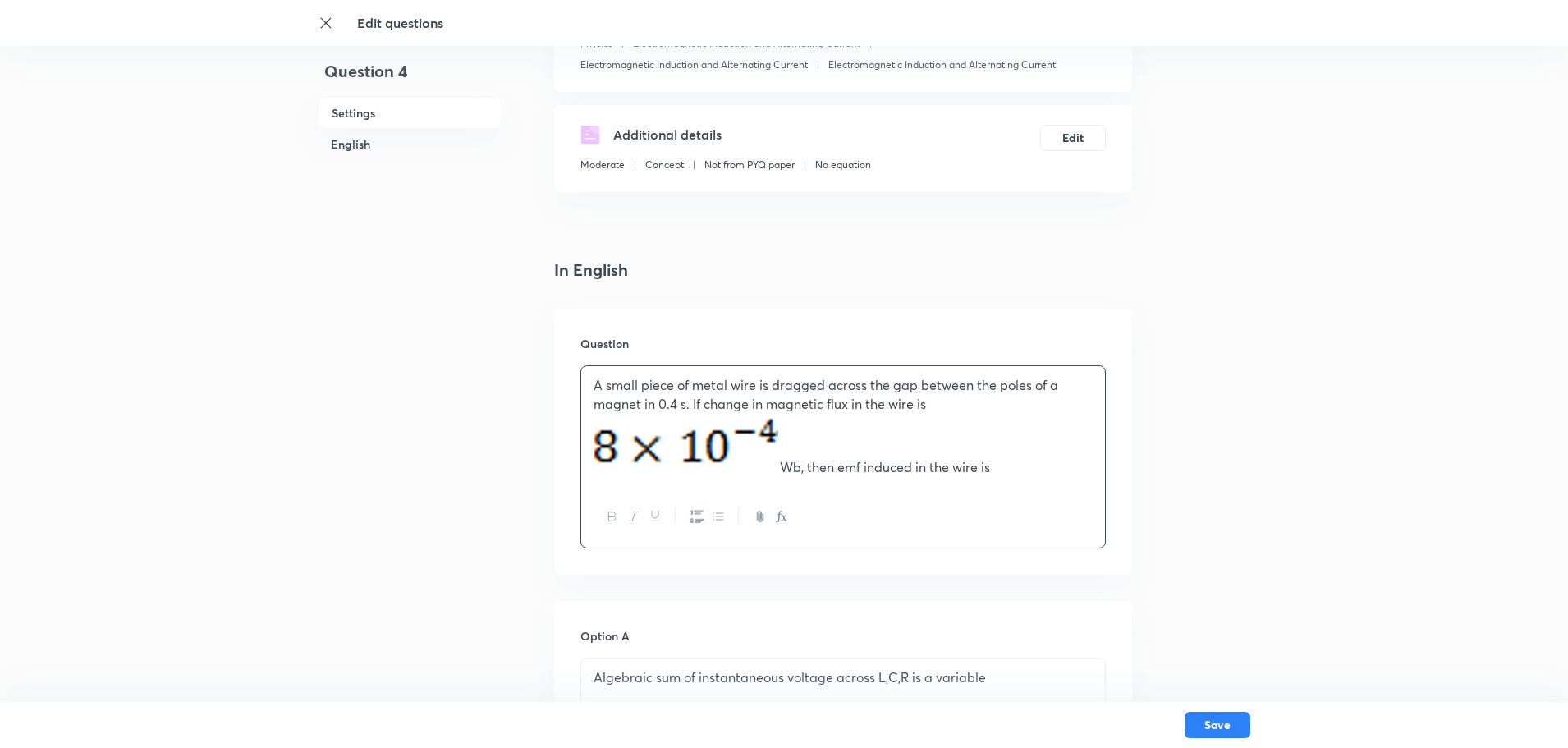
click at [701, 441] on img at bounding box center [686, 443] width 186 height 59
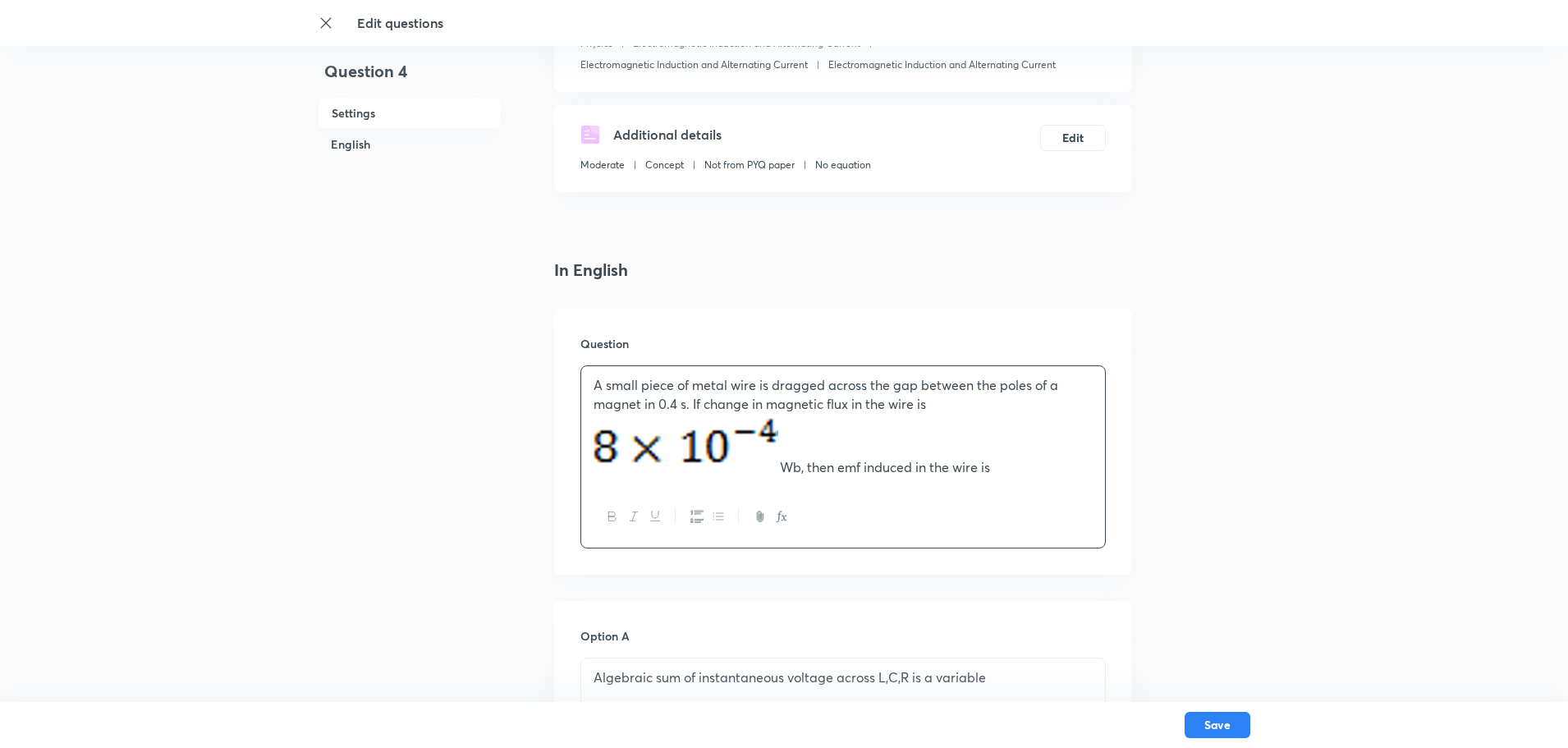
click at [701, 441] on img at bounding box center [686, 443] width 186 height 59
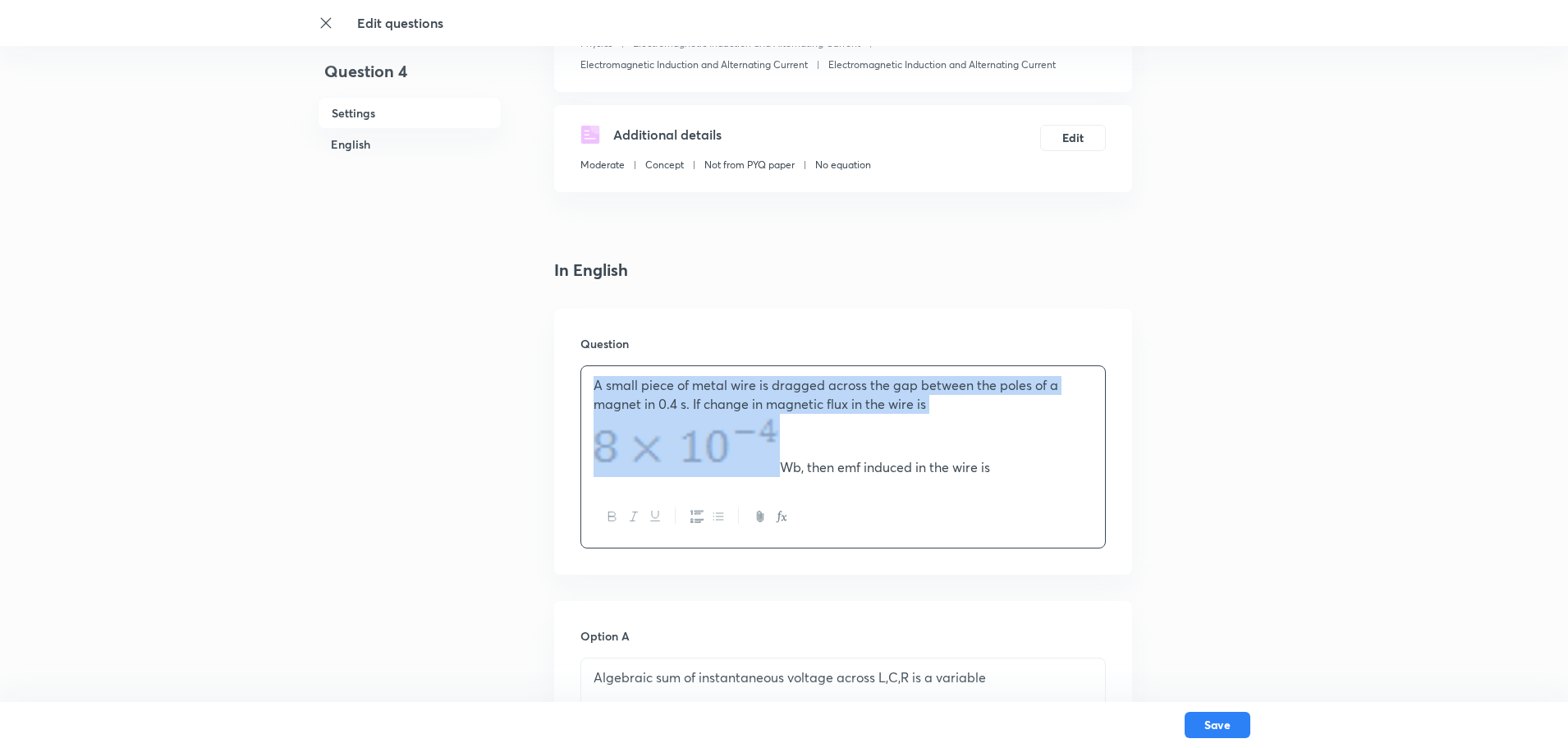
drag, startPoint x: 763, startPoint y: 447, endPoint x: 619, endPoint y: 445, distance: 144.0
click at [619, 445] on img at bounding box center [686, 443] width 186 height 59
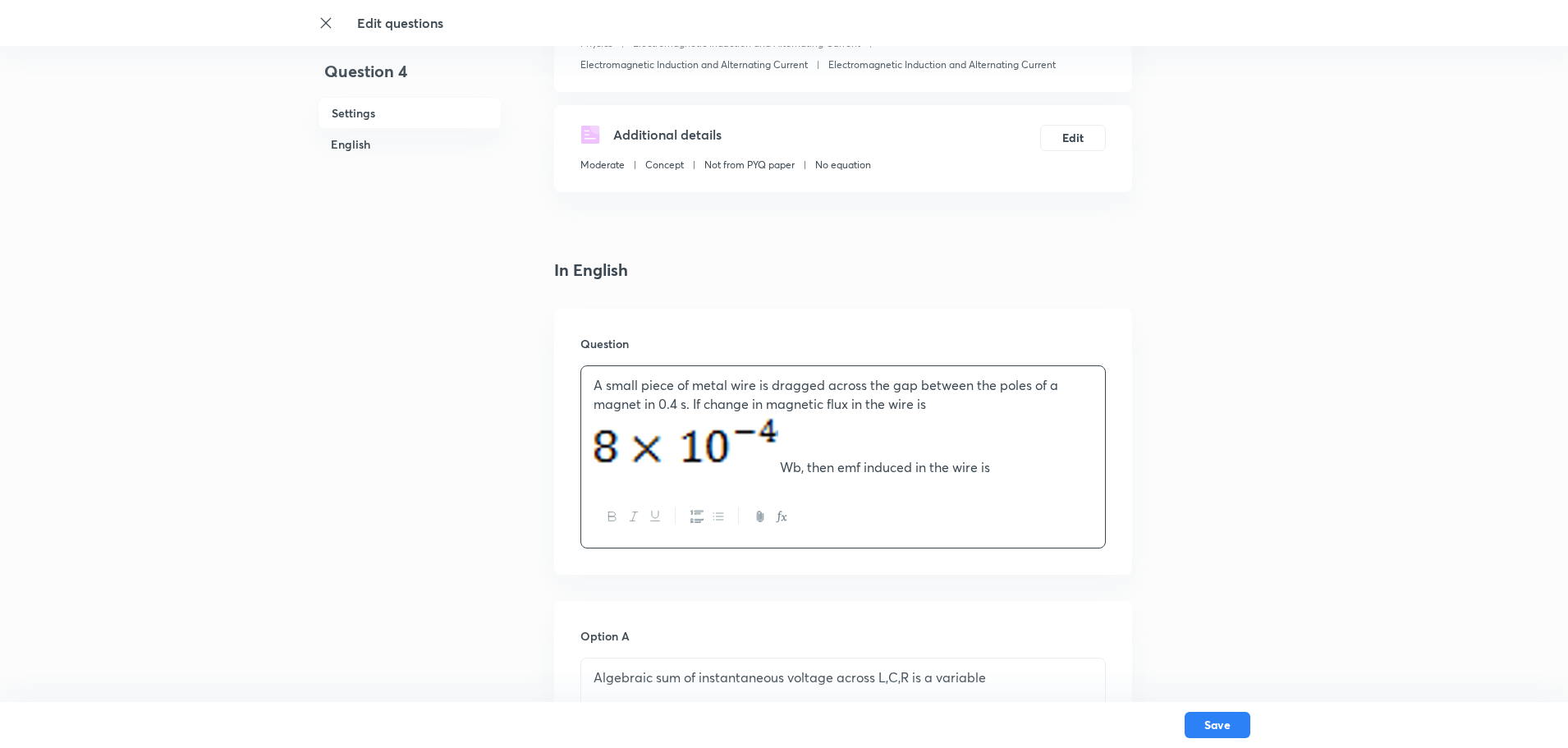
click at [997, 522] on div at bounding box center [842, 516] width 524 height 60
drag, startPoint x: 1074, startPoint y: 470, endPoint x: 569, endPoint y: 391, distance: 511.1
click at [569, 391] on div "Question A small piece of metal wire is dragged across the gap between the pole…" at bounding box center [843, 441] width 578 height 266
click at [824, 442] on p "A small piece of metal wire is dragged across the gap between the poles of a ma…" at bounding box center [842, 426] width 499 height 101
drag, startPoint x: 1084, startPoint y: 468, endPoint x: 581, endPoint y: 378, distance: 511.0
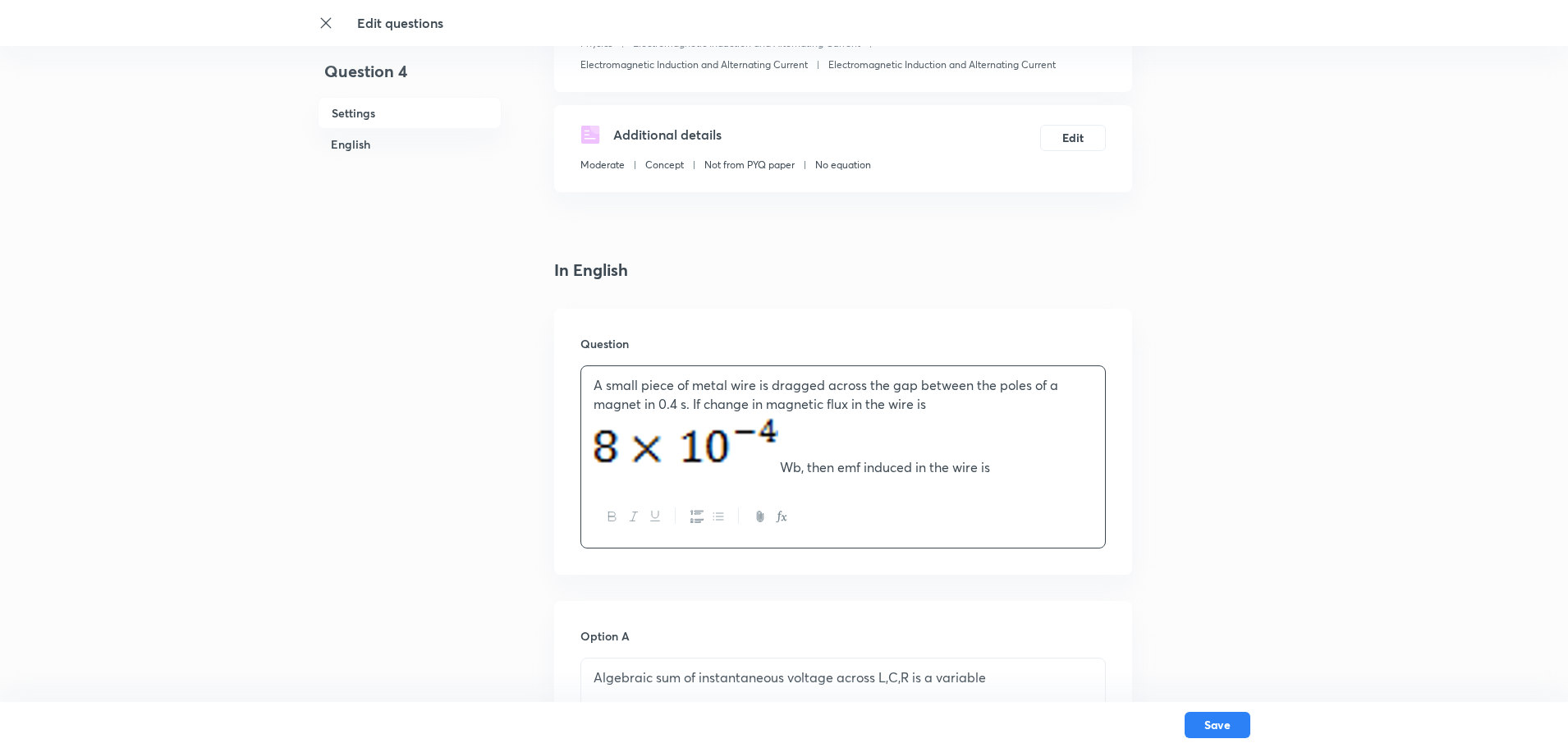
click at [581, 378] on div "A small piece of metal wire is dragged across the gap between the poles of a ma…" at bounding box center [842, 426] width 524 height 120
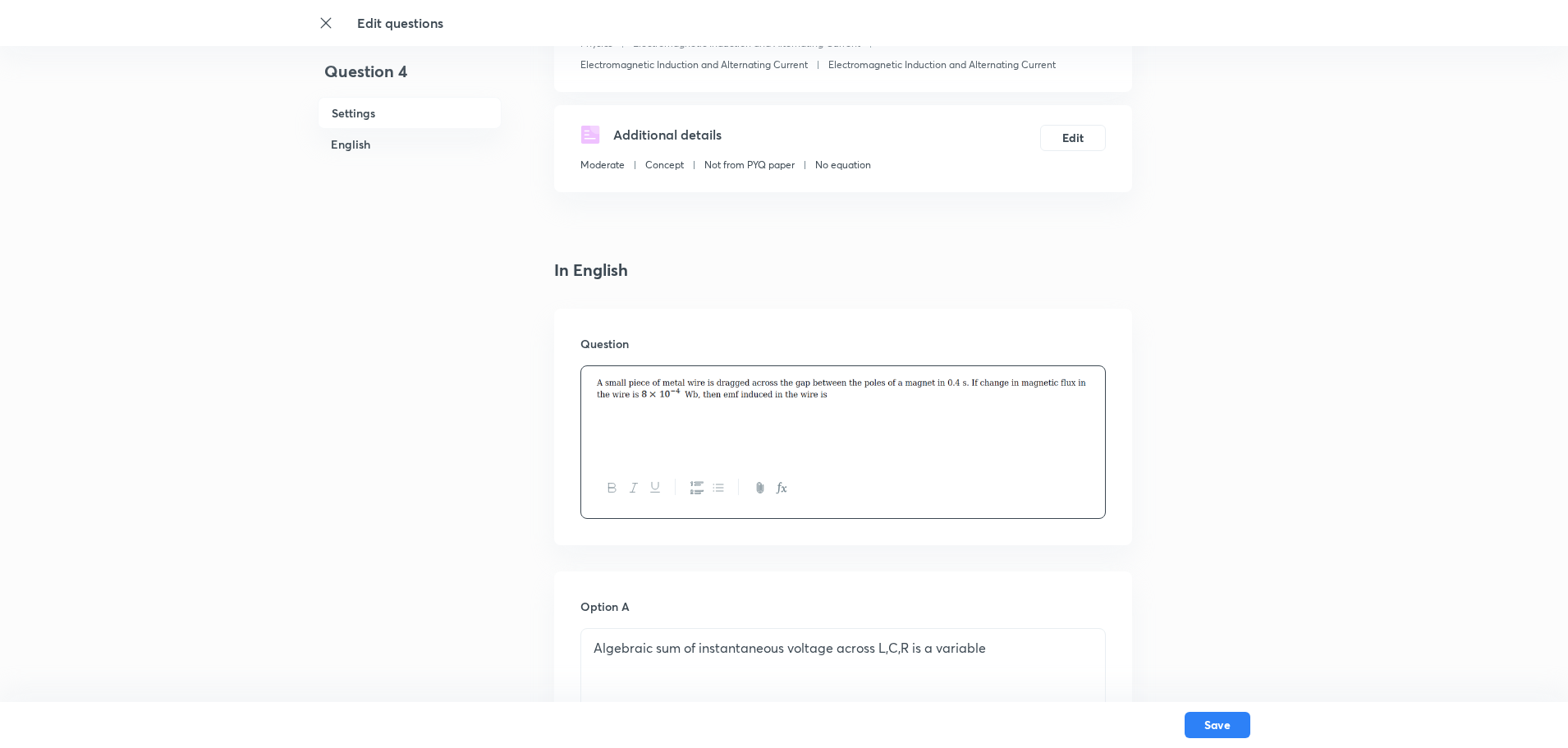
drag, startPoint x: 672, startPoint y: 379, endPoint x: 673, endPoint y: 392, distance: 13.0
click at [672, 386] on img at bounding box center [842, 388] width 499 height 24
click at [816, 391] on img at bounding box center [842, 388] width 499 height 24
click at [837, 391] on img at bounding box center [842, 388] width 499 height 24
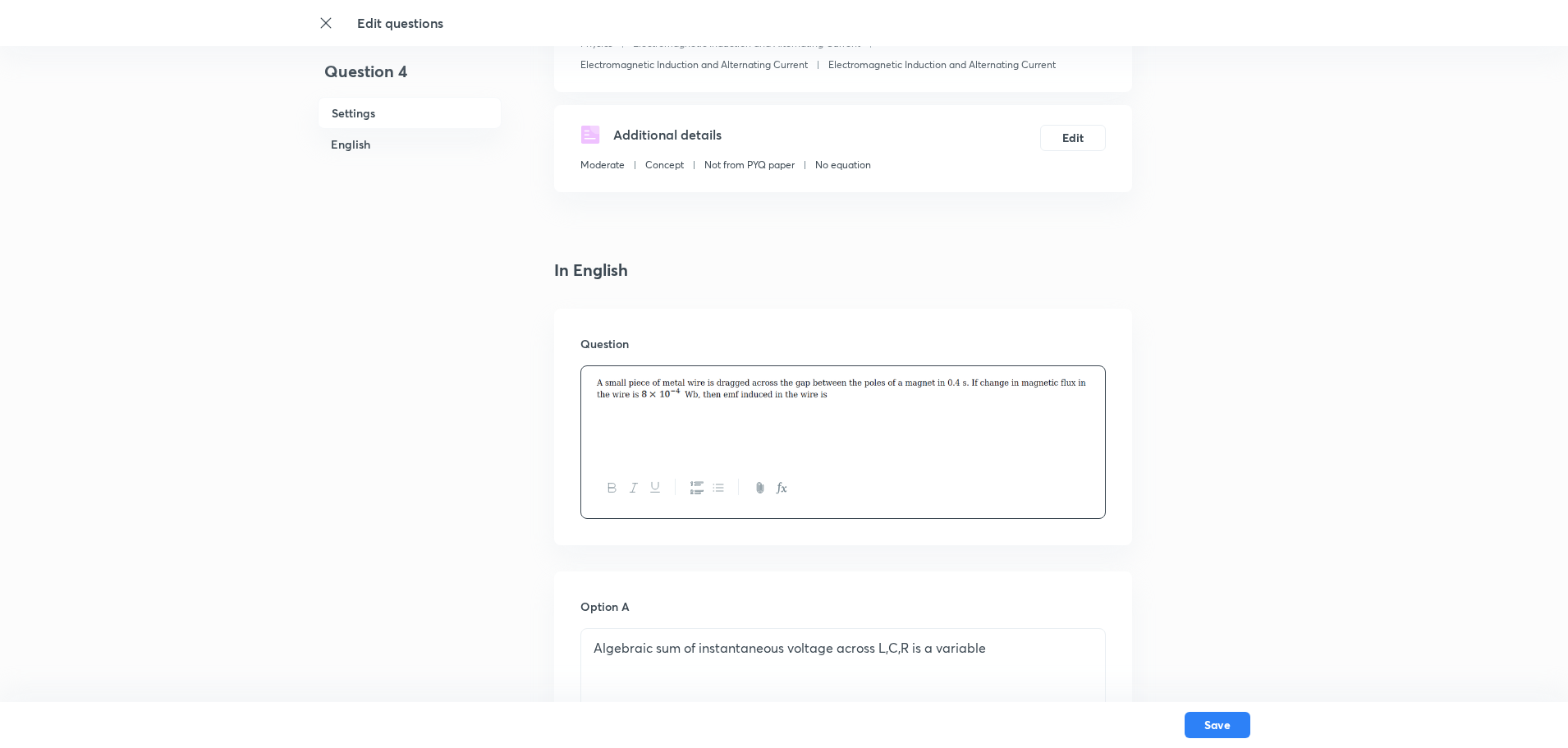
click at [837, 391] on img at bounding box center [842, 388] width 499 height 24
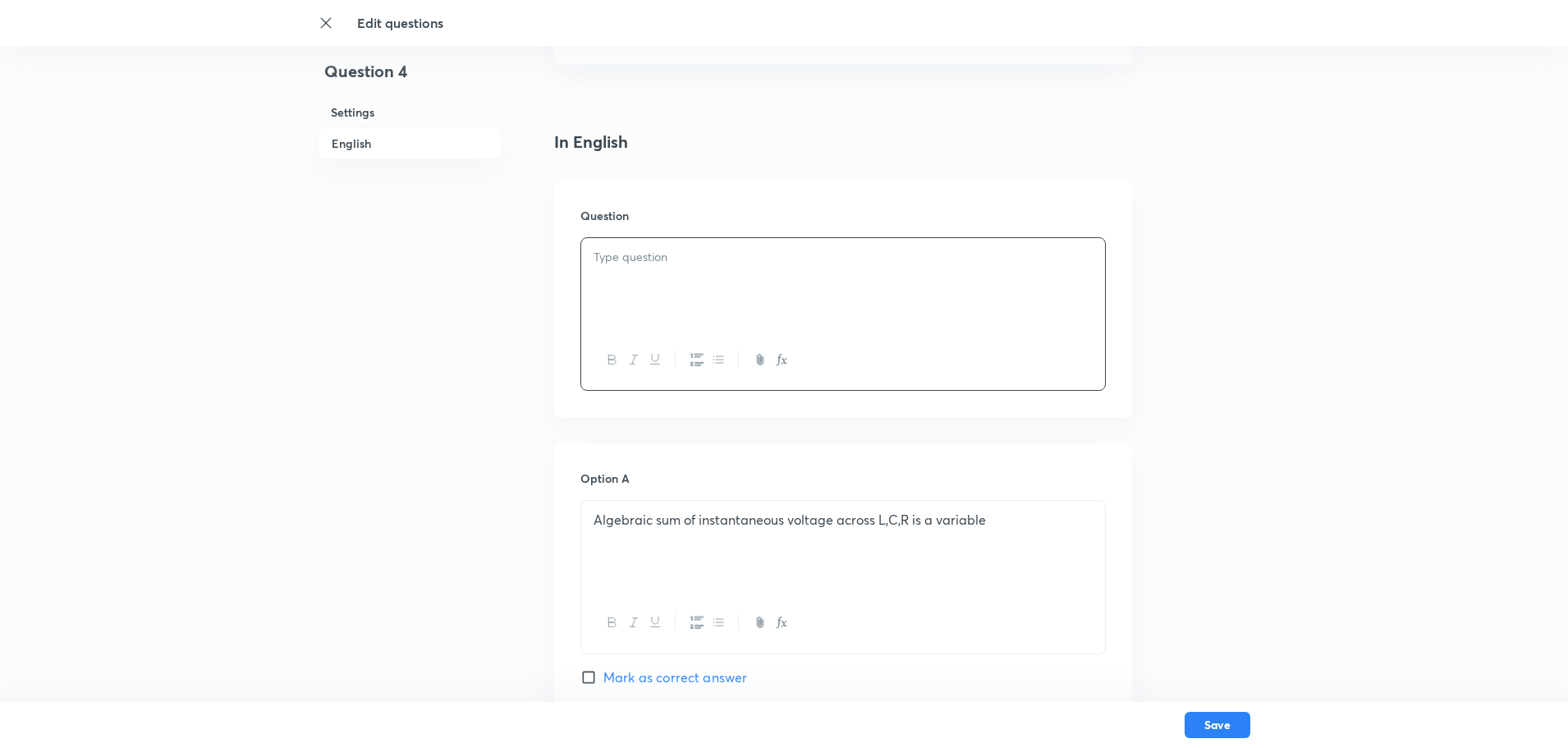
scroll to position [411, 0]
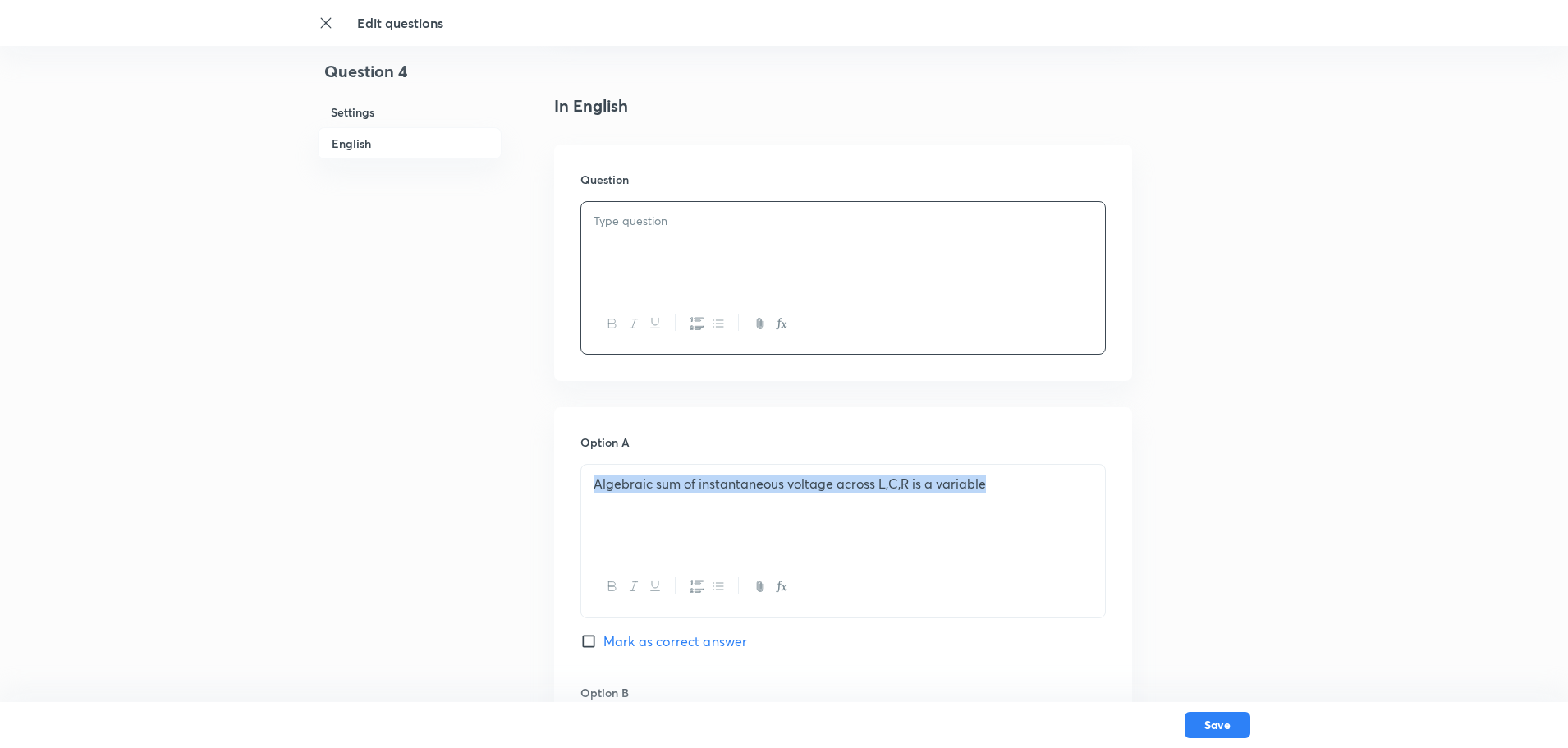
drag, startPoint x: 1009, startPoint y: 500, endPoint x: 555, endPoint y: 494, distance: 454.0
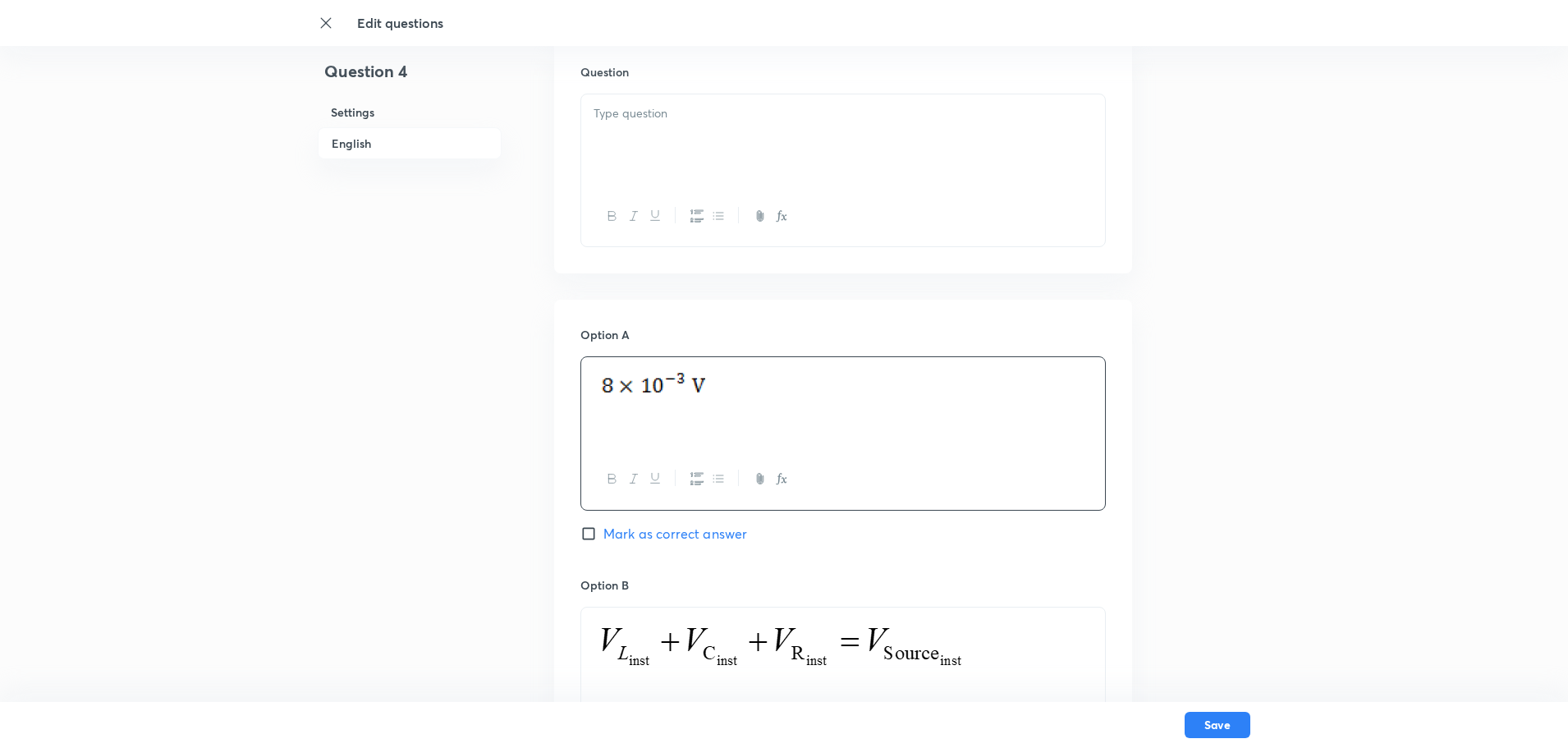
scroll to position [657, 0]
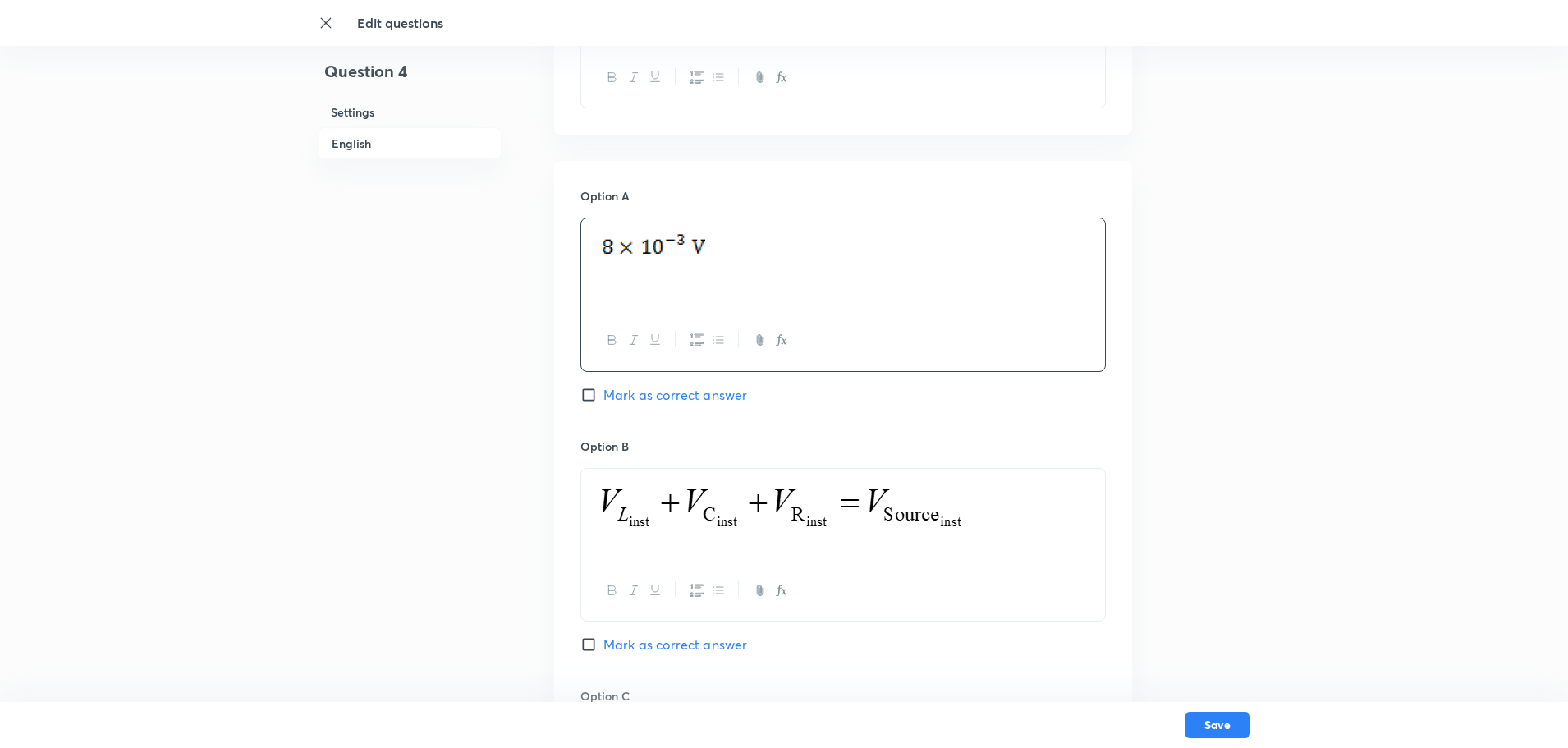
drag, startPoint x: 984, startPoint y: 517, endPoint x: 645, endPoint y: 500, distance: 339.4
click at [651, 511] on p at bounding box center [842, 508] width 499 height 59
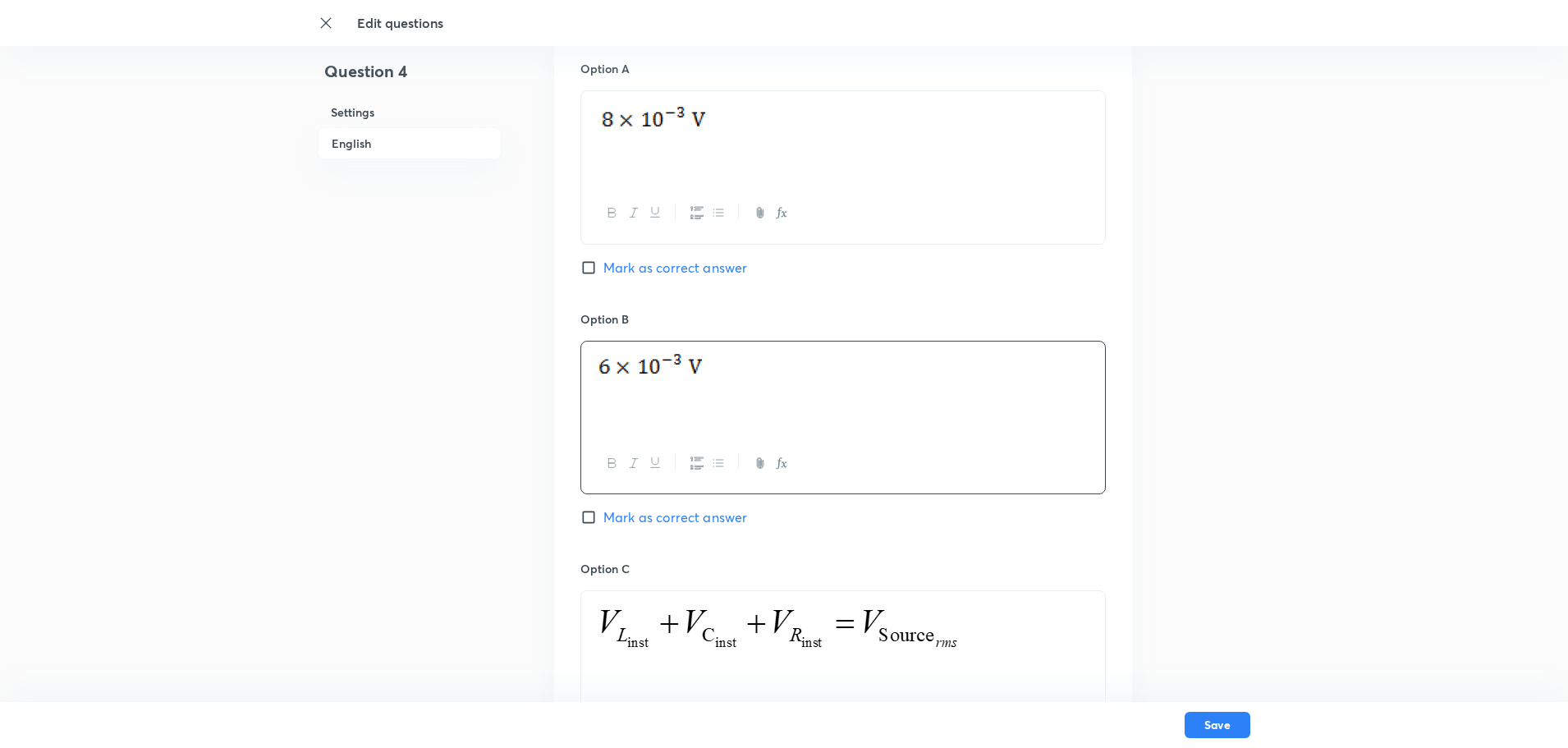
scroll to position [903, 0]
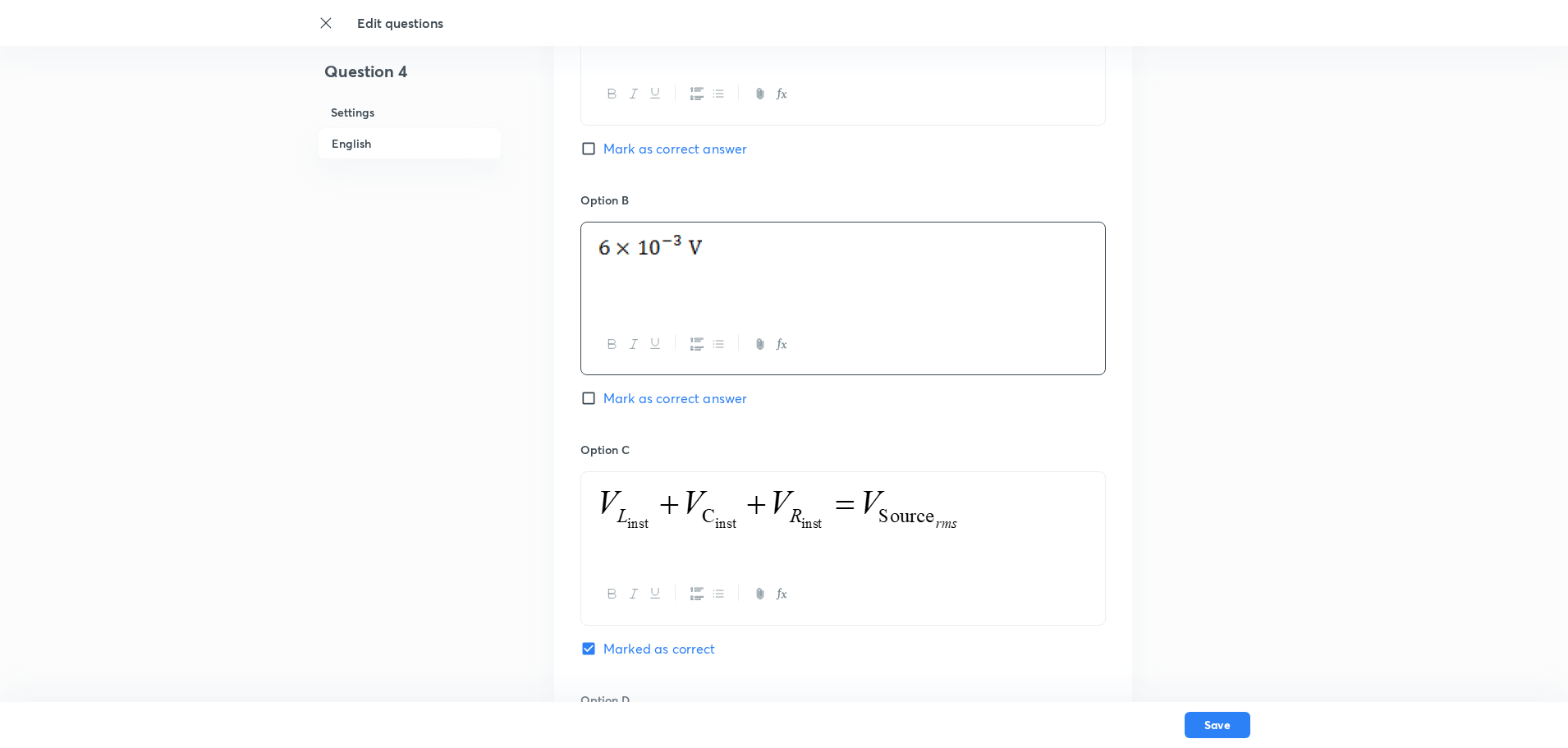
drag, startPoint x: 818, startPoint y: 530, endPoint x: 571, endPoint y: 534, distance: 247.0
click at [571, 534] on div "Option A Mark as correct answer Option B Mark as correct answer Option C Marked…" at bounding box center [843, 425] width 578 height 1020
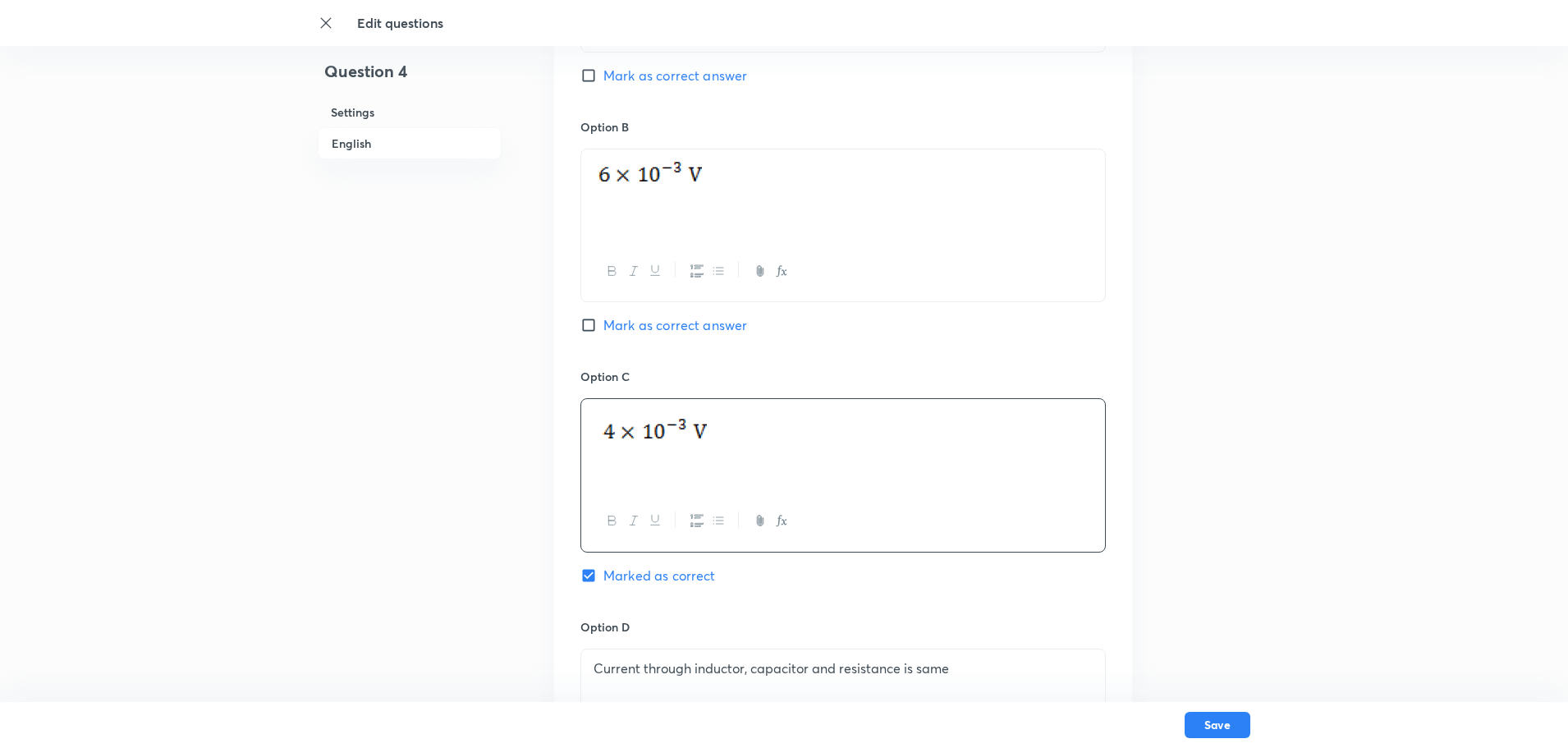
scroll to position [1149, 0]
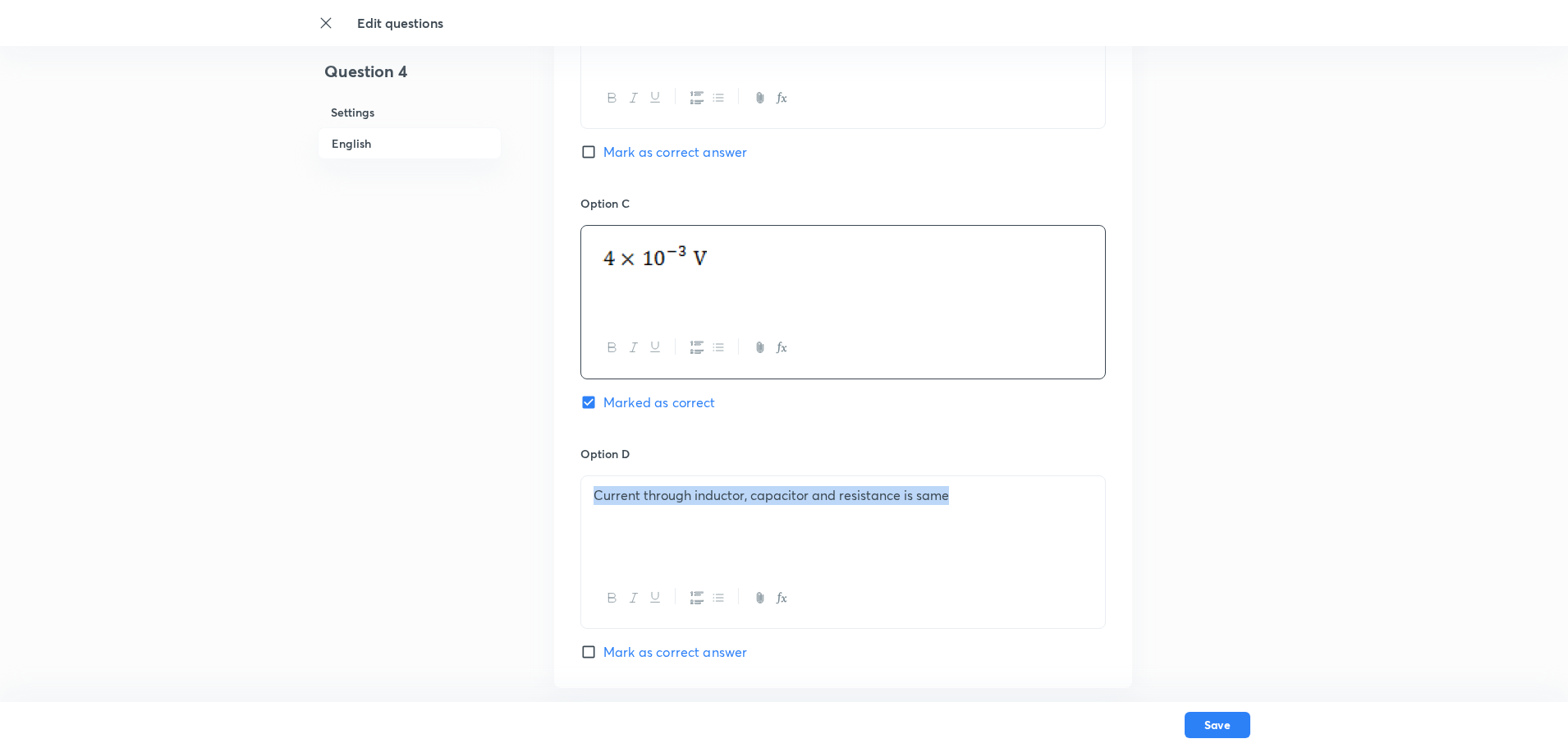
drag, startPoint x: 976, startPoint y: 503, endPoint x: 570, endPoint y: 508, distance: 406.0
click at [570, 508] on div "Option A Mark as correct answer Option B Mark as correct answer Option C Marked…" at bounding box center [843, 178] width 578 height 1020
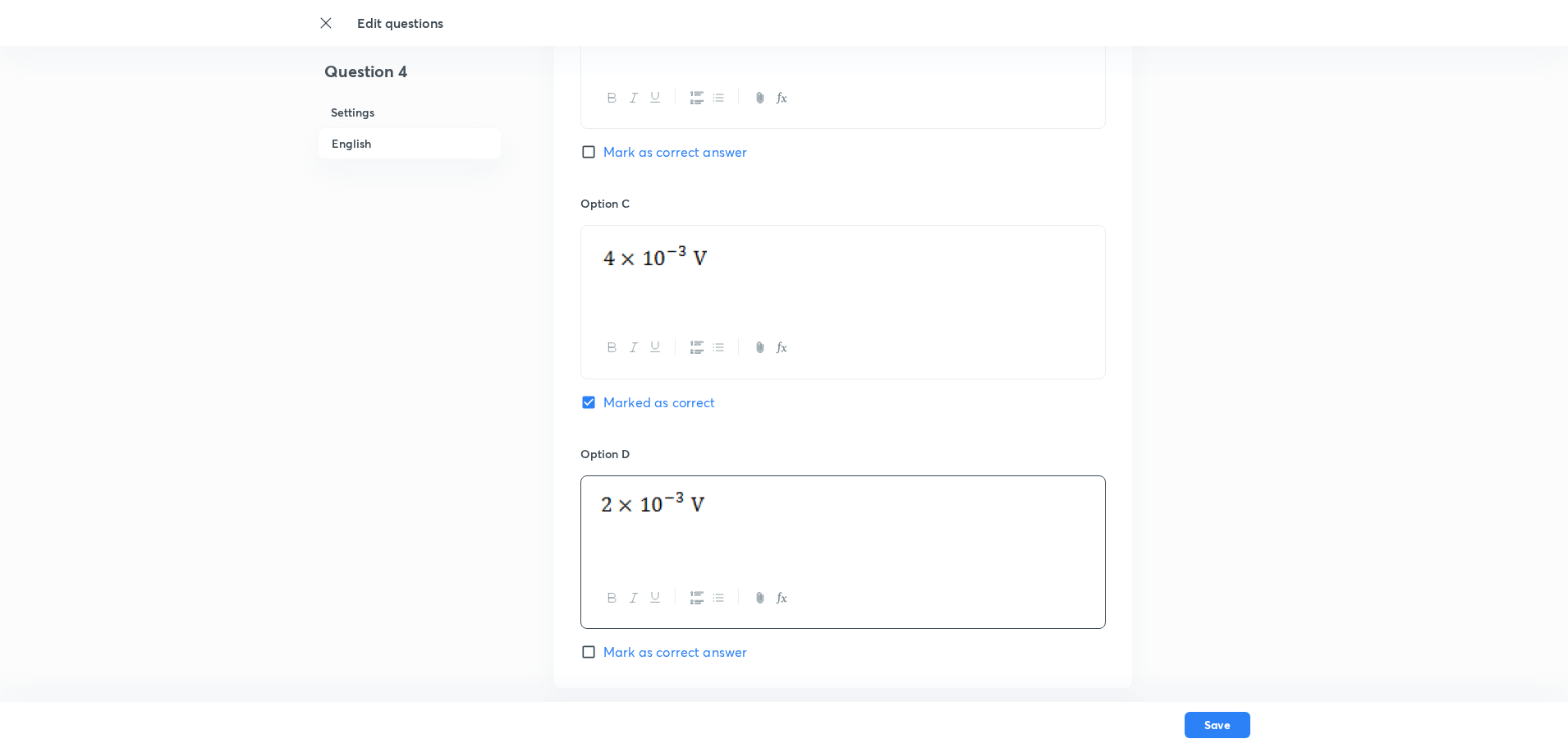
click at [593, 640] on div "Option D Mark as correct answer" at bounding box center [842, 553] width 525 height 217
click at [592, 655] on input "Mark as correct answer" at bounding box center [591, 652] width 23 height 17
checkbox input "true"
checkbox input "false"
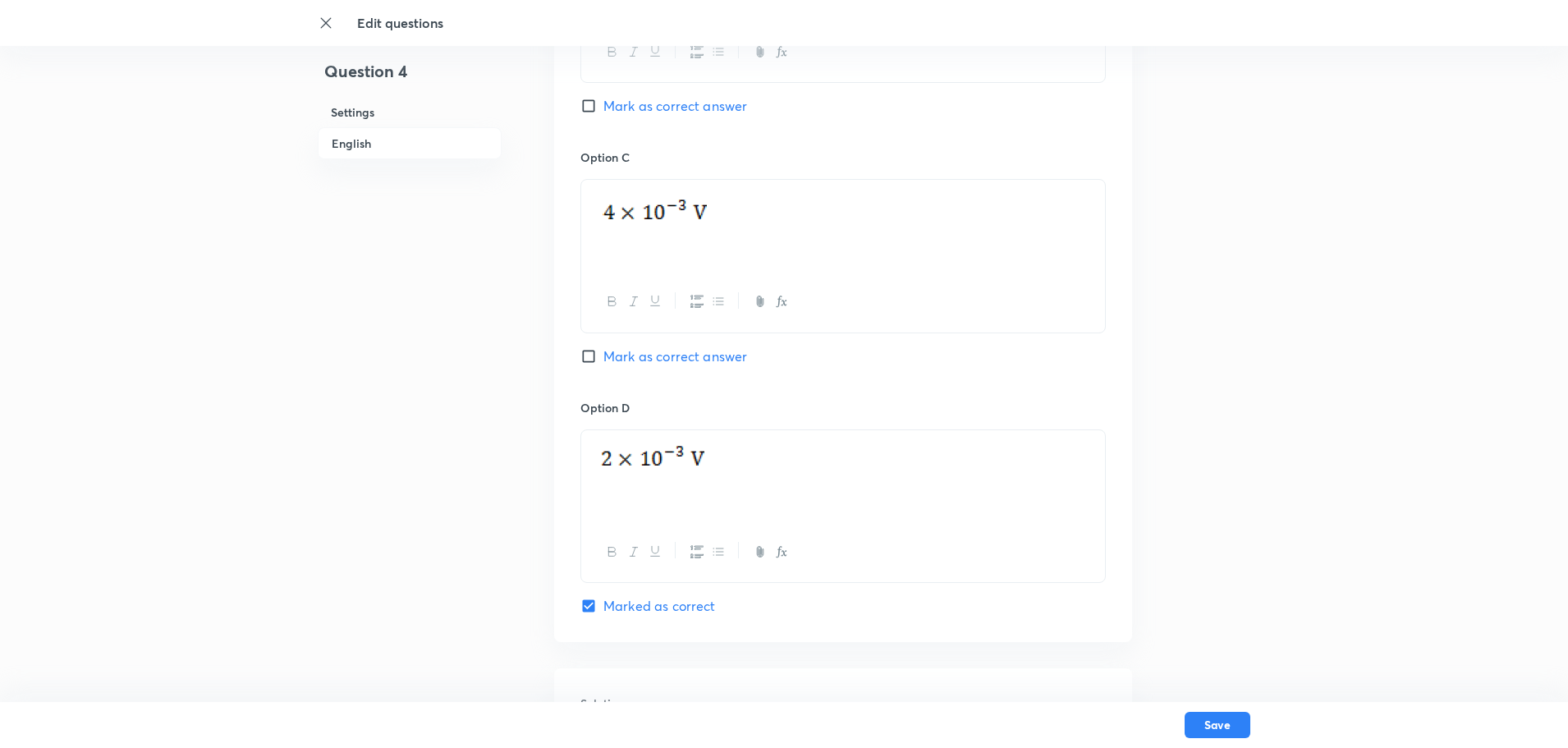
scroll to position [1232, 0]
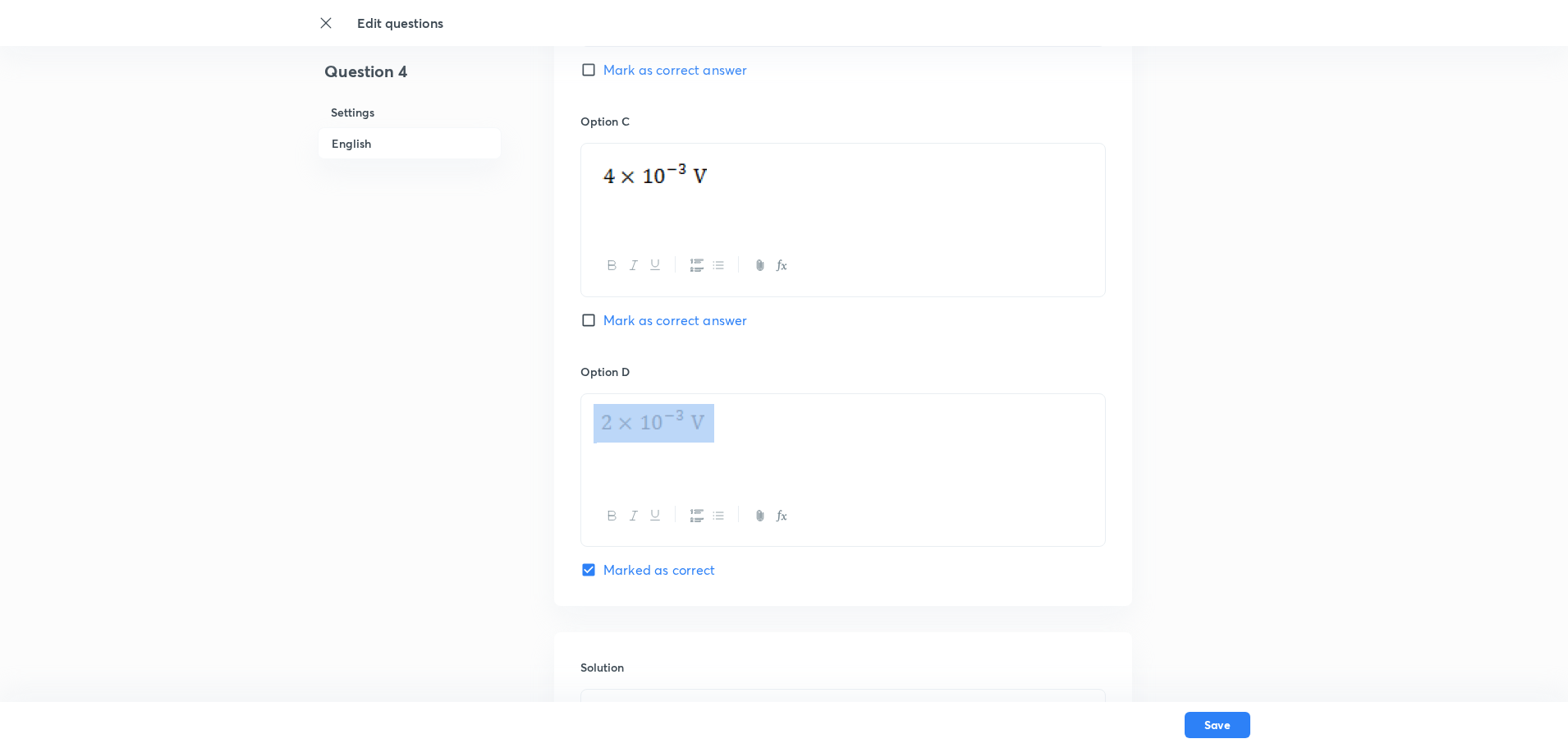
drag, startPoint x: 734, startPoint y: 432, endPoint x: 631, endPoint y: 431, distance: 103.0
click at [631, 431] on p at bounding box center [842, 424] width 499 height 40
copy p
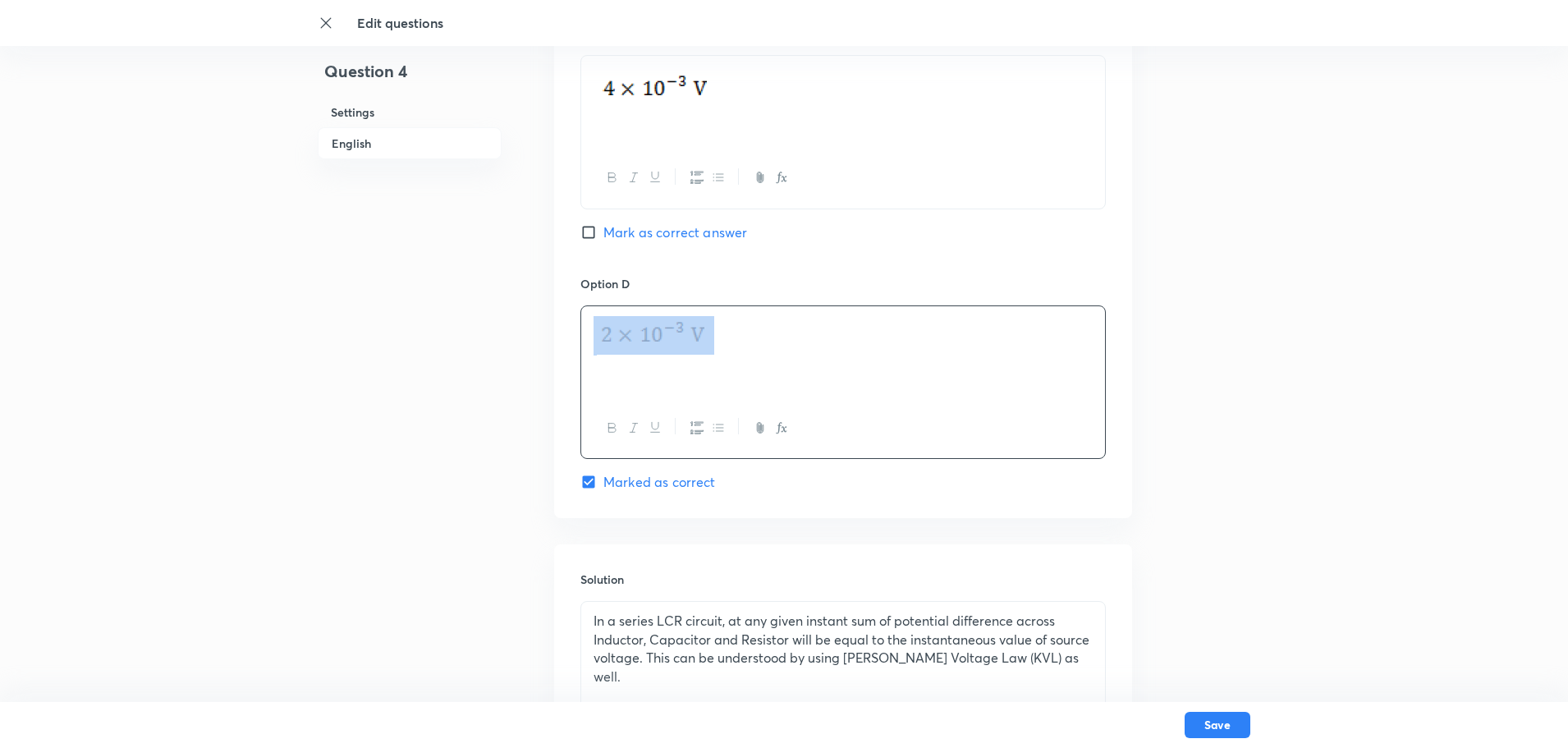
scroll to position [1477, 0]
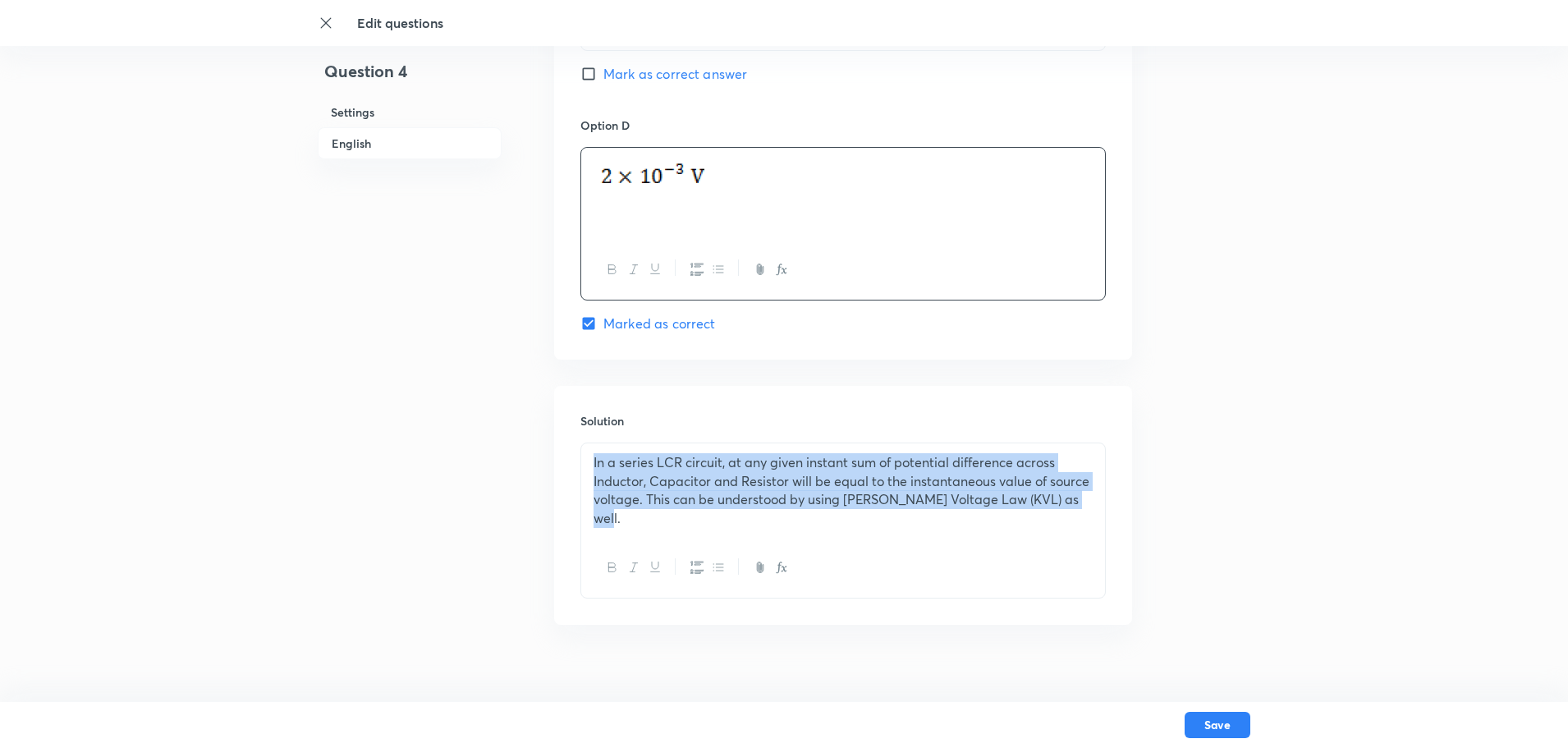
drag, startPoint x: 1019, startPoint y: 498, endPoint x: 559, endPoint y: 457, distance: 461.8
click at [559, 457] on div "Solution In a series LCR circuit, at any given instant sum of potential differe…" at bounding box center [843, 505] width 578 height 239
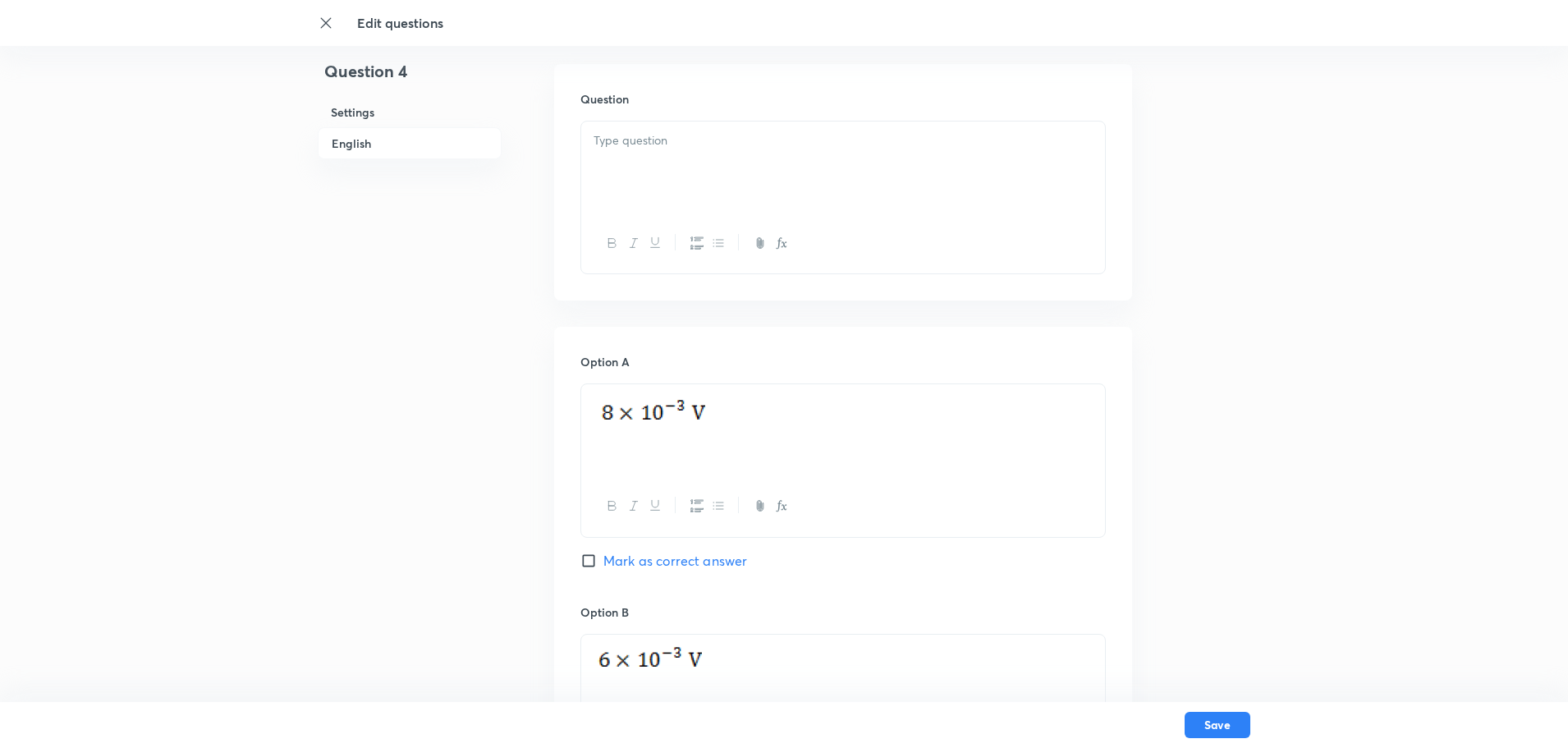
scroll to position [492, 0]
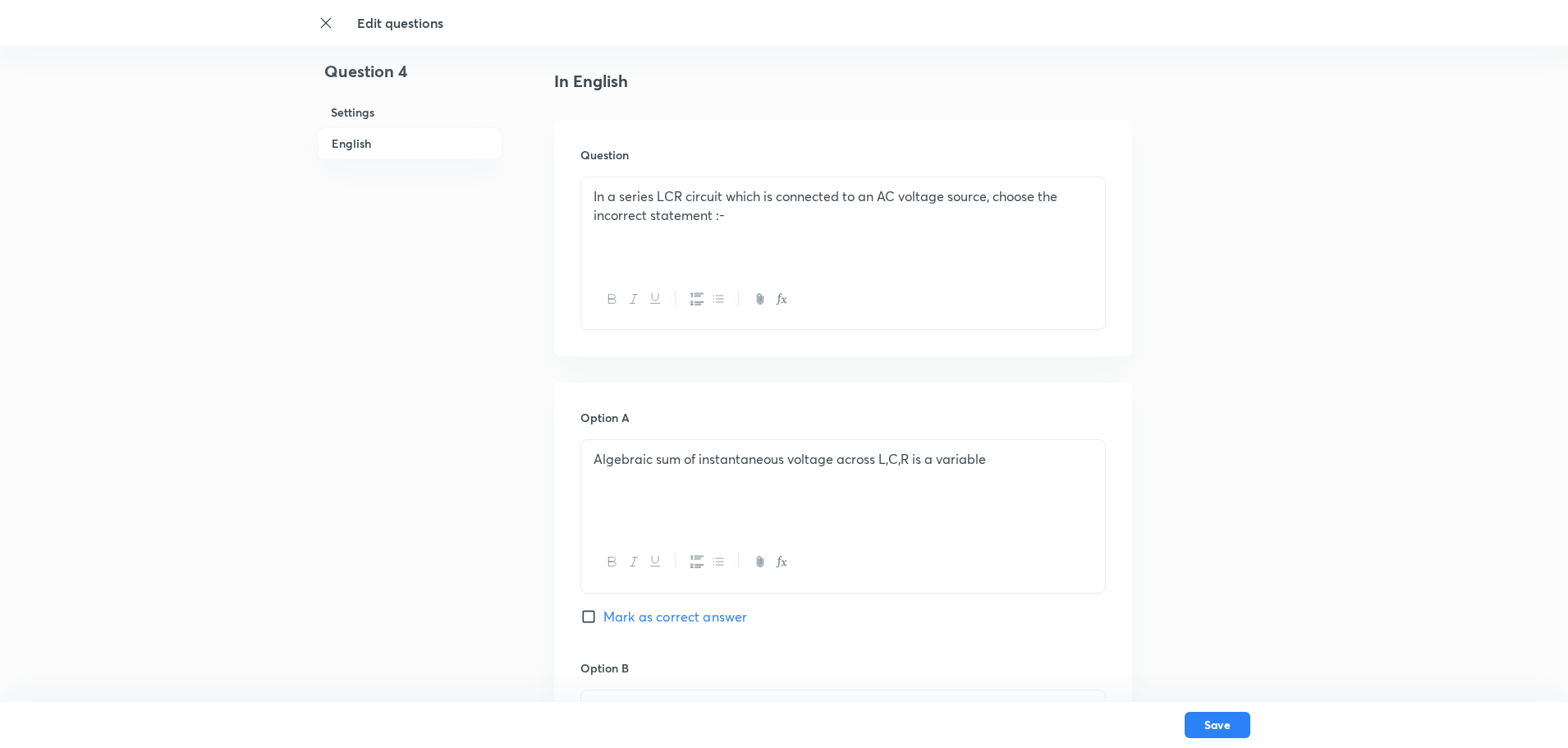
scroll to position [492, 0]
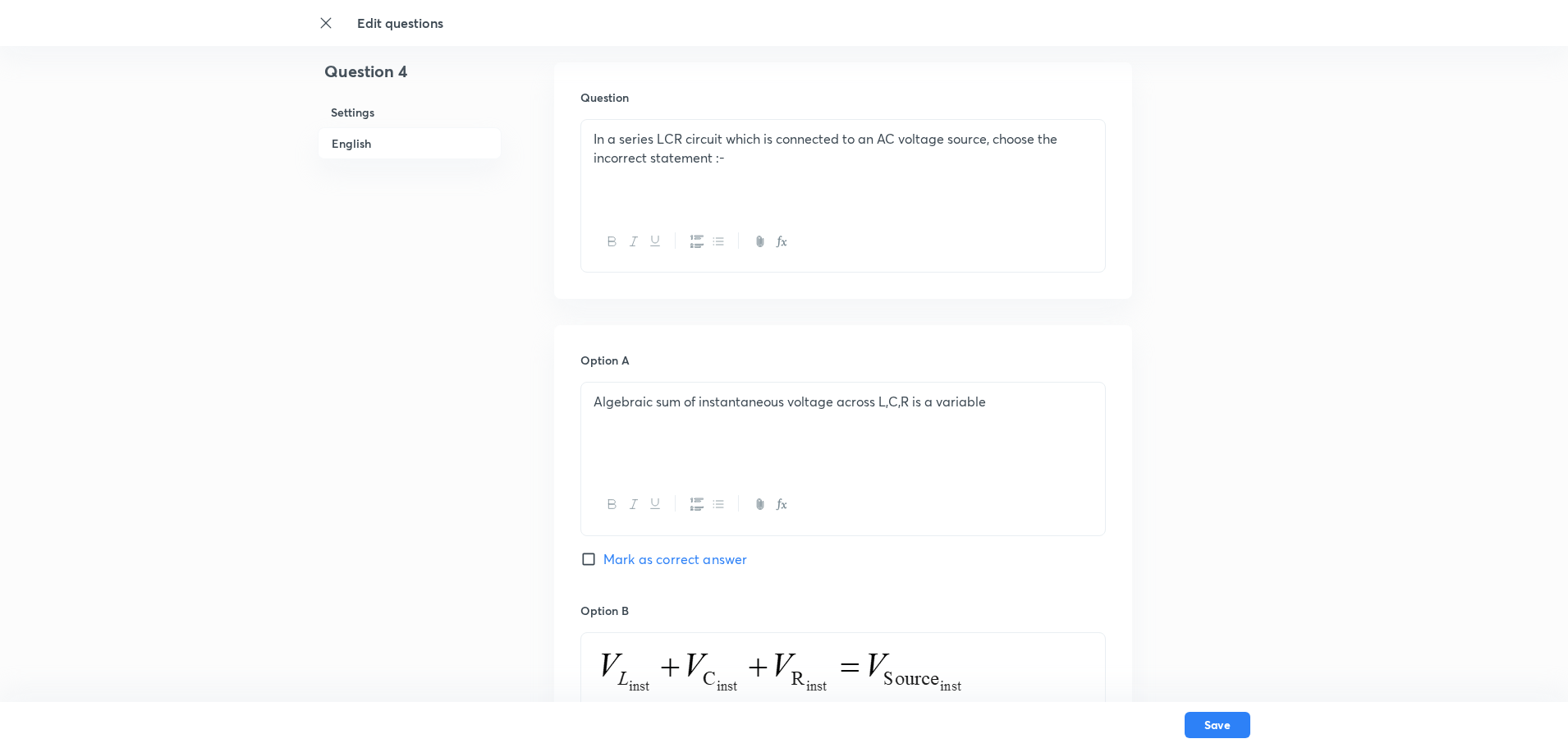
drag, startPoint x: 729, startPoint y: 181, endPoint x: 592, endPoint y: 134, distance: 144.8
click at [592, 134] on div "In a series LCR circuit which is connected to an AC voltage source, choose the …" at bounding box center [842, 165] width 524 height 92
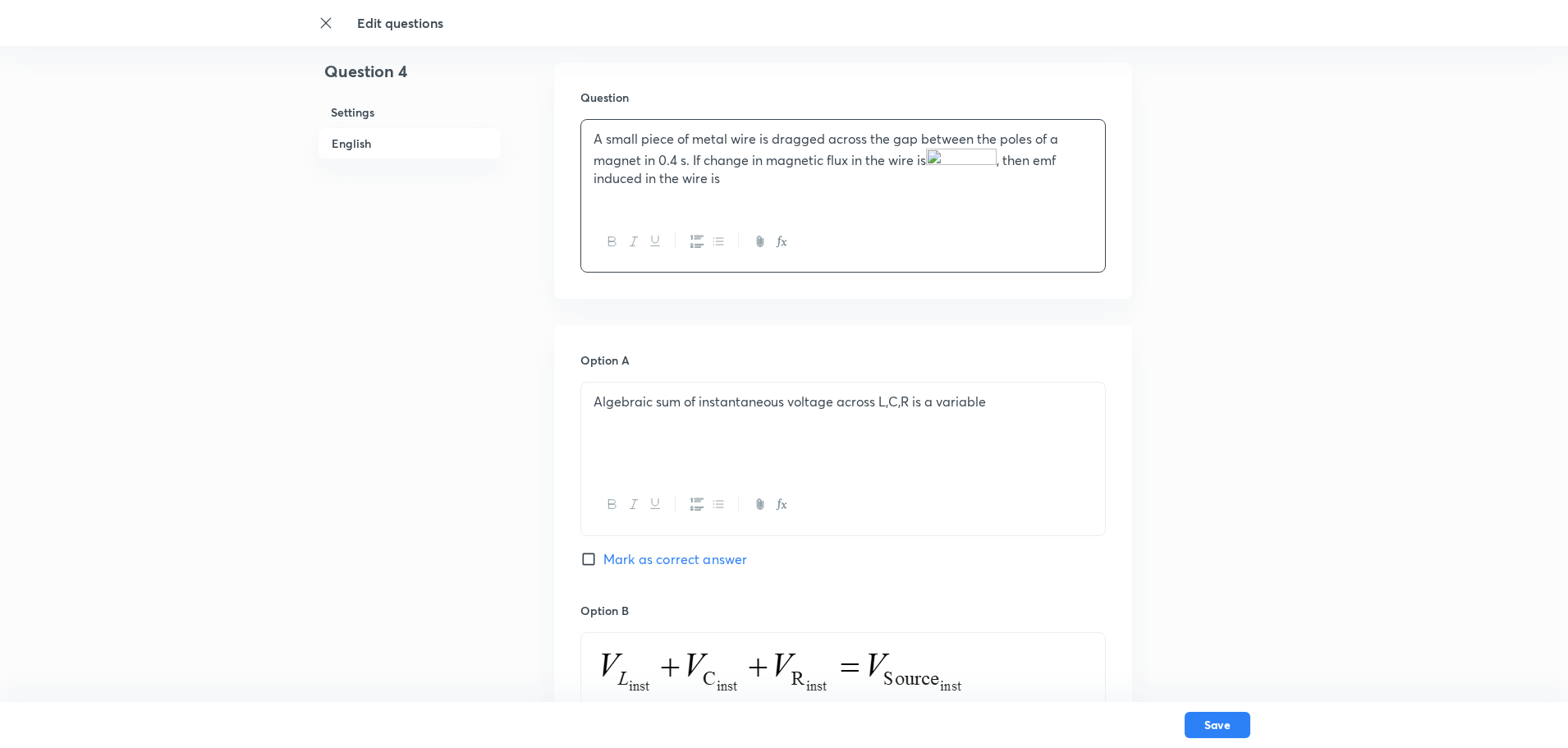
click at [963, 164] on img at bounding box center [961, 158] width 70 height 21
click at [968, 157] on img at bounding box center [961, 158] width 70 height 21
drag, startPoint x: 723, startPoint y: 188, endPoint x: 570, endPoint y: 143, distance: 159.5
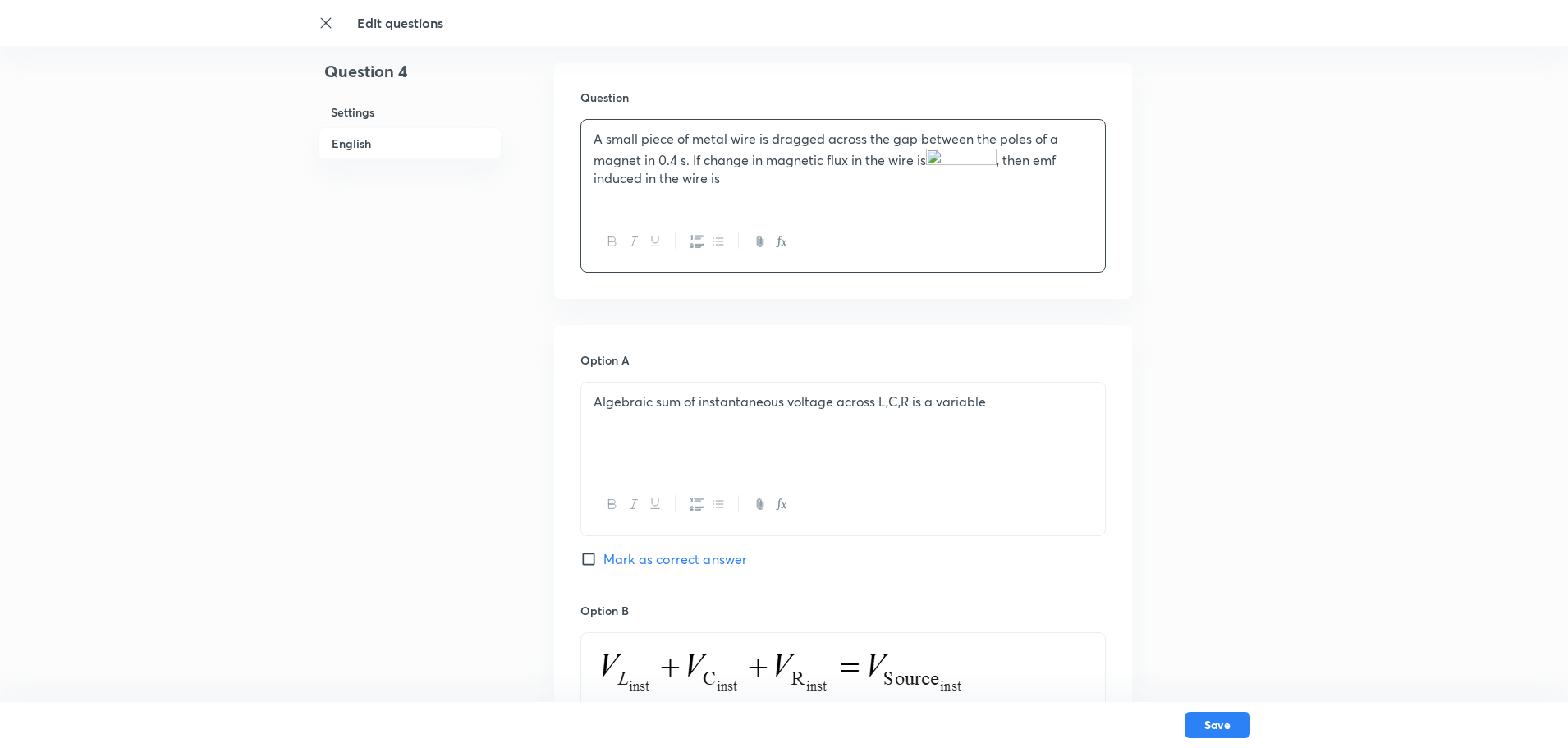
click at [570, 143] on div "Question A small piece of metal wire is dragged across the gap between the pole…" at bounding box center [843, 180] width 578 height 236
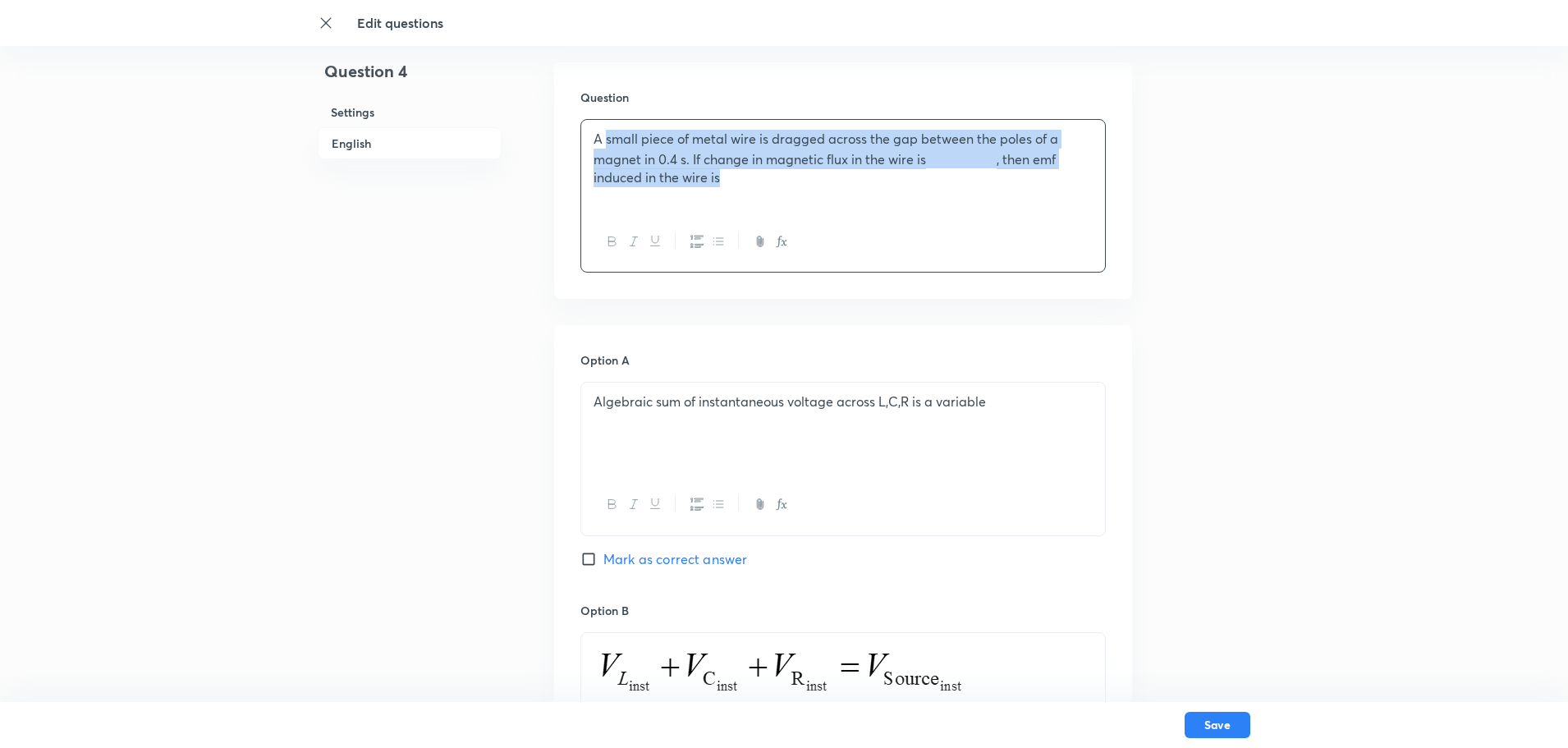
drag, startPoint x: 730, startPoint y: 184, endPoint x: 602, endPoint y: 119, distance: 143.6
click at [602, 119] on div "Question A small piece of metal wire is dragged across the gap between the pole…" at bounding box center [843, 180] width 578 height 236
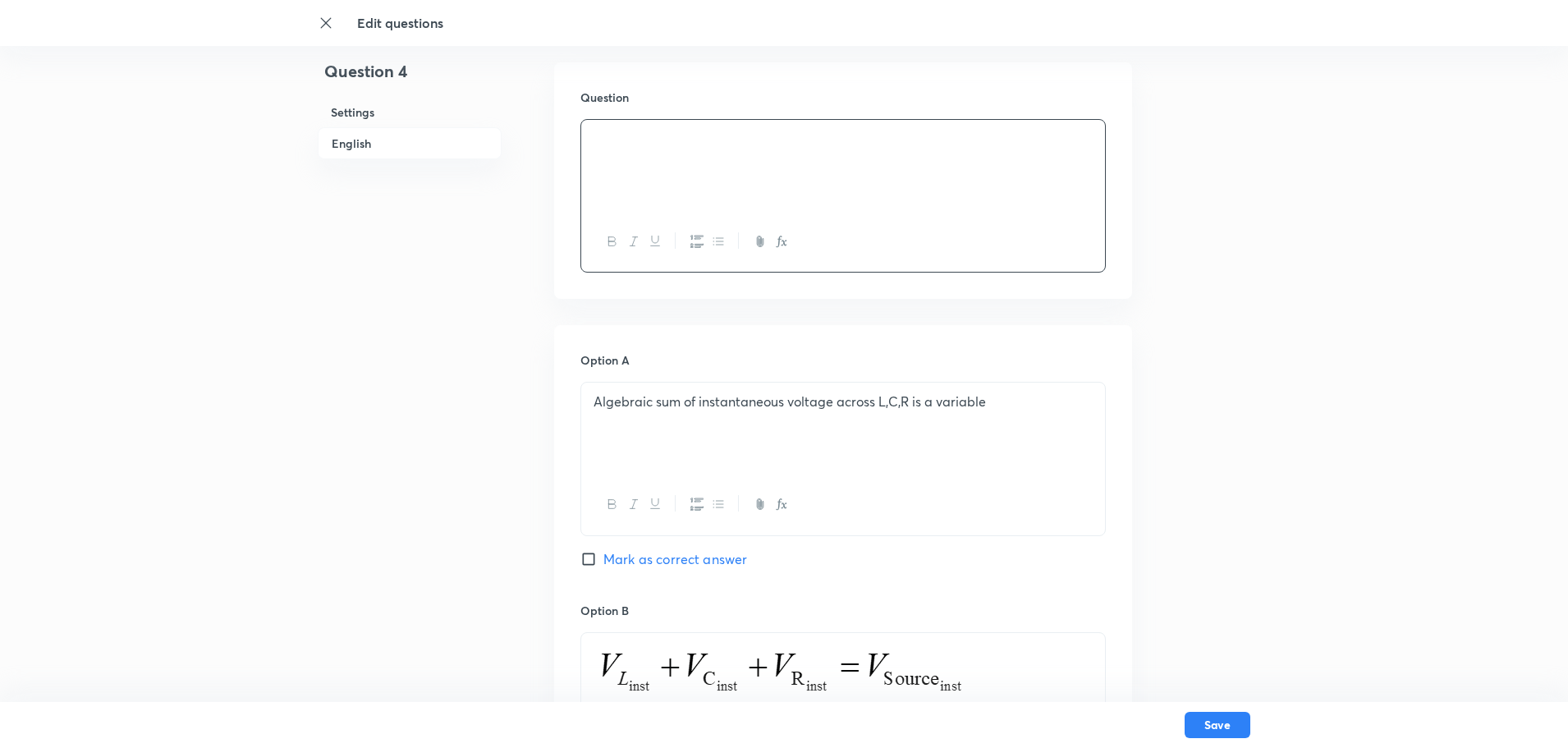
drag, startPoint x: 656, startPoint y: 134, endPoint x: 567, endPoint y: 125, distance: 89.5
click at [569, 125] on div "Question" at bounding box center [843, 180] width 578 height 236
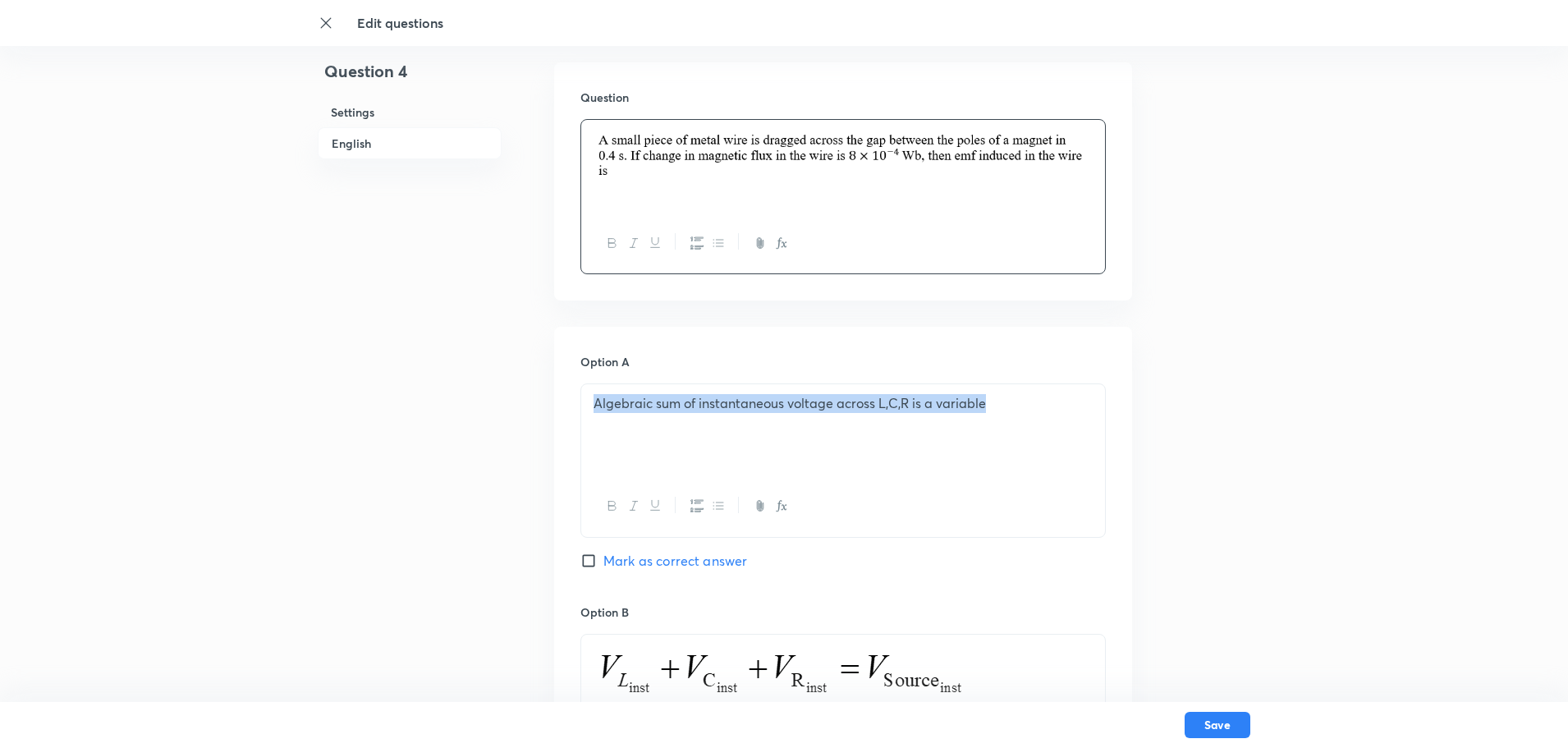
drag, startPoint x: 990, startPoint y: 399, endPoint x: 572, endPoint y: 396, distance: 418.0
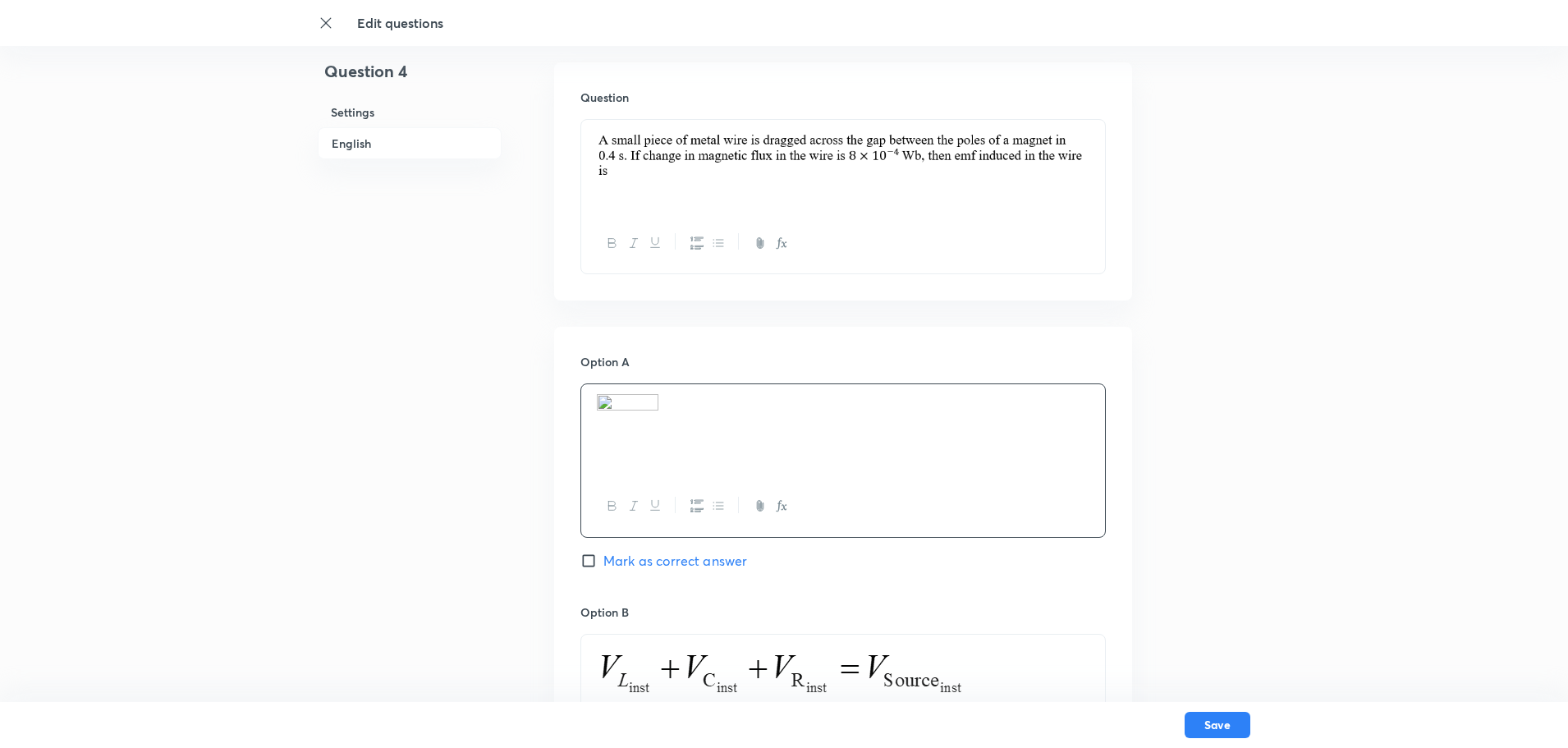
click at [781, 504] on icon "button" at bounding box center [781, 506] width 13 height 13
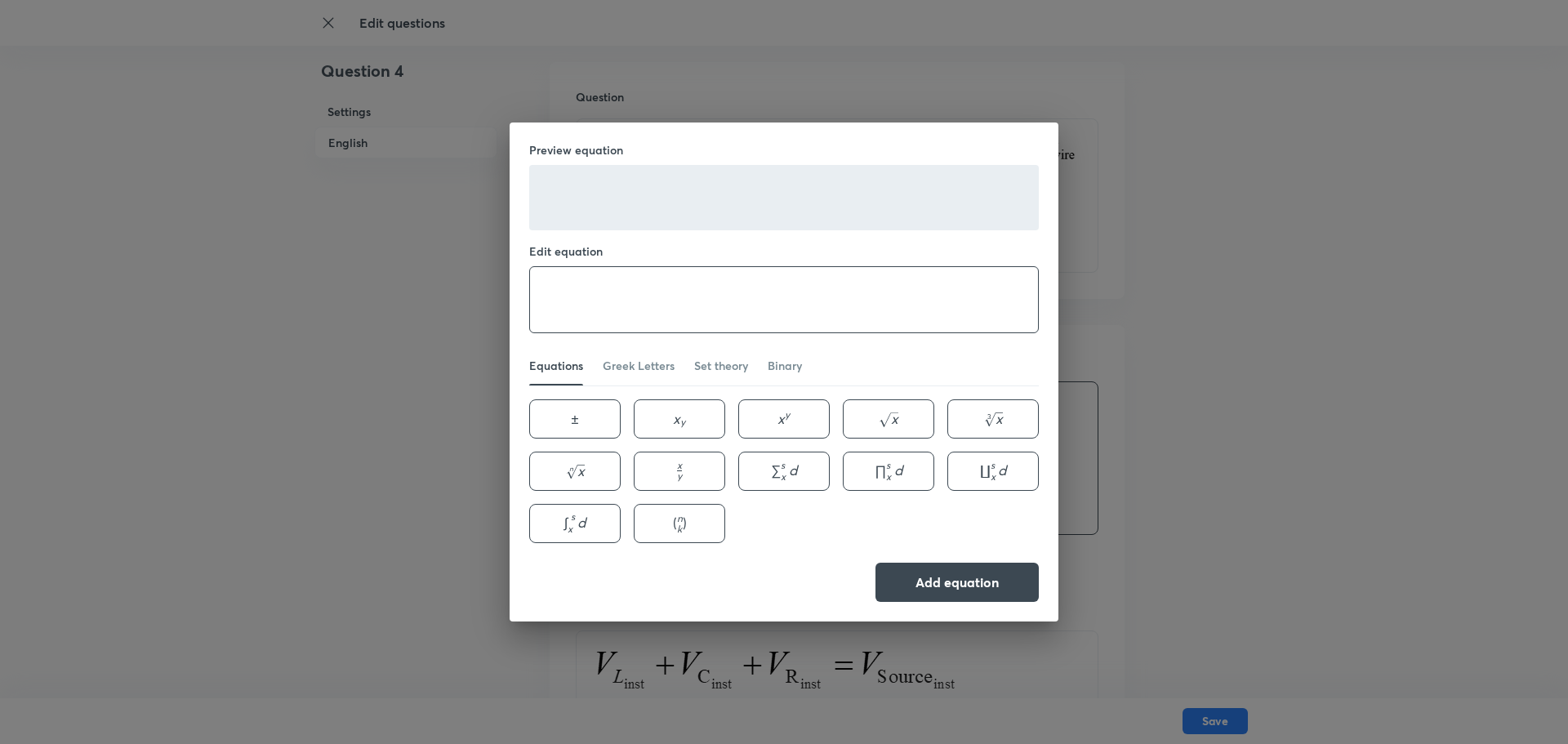
click at [633, 289] on textarea at bounding box center [784, 300] width 508 height 65
paste textarea "8×10^(-3) "V""
type textarea "8×10^(-3) "V""
click at [996, 569] on button "Add equation" at bounding box center [957, 581] width 163 height 40
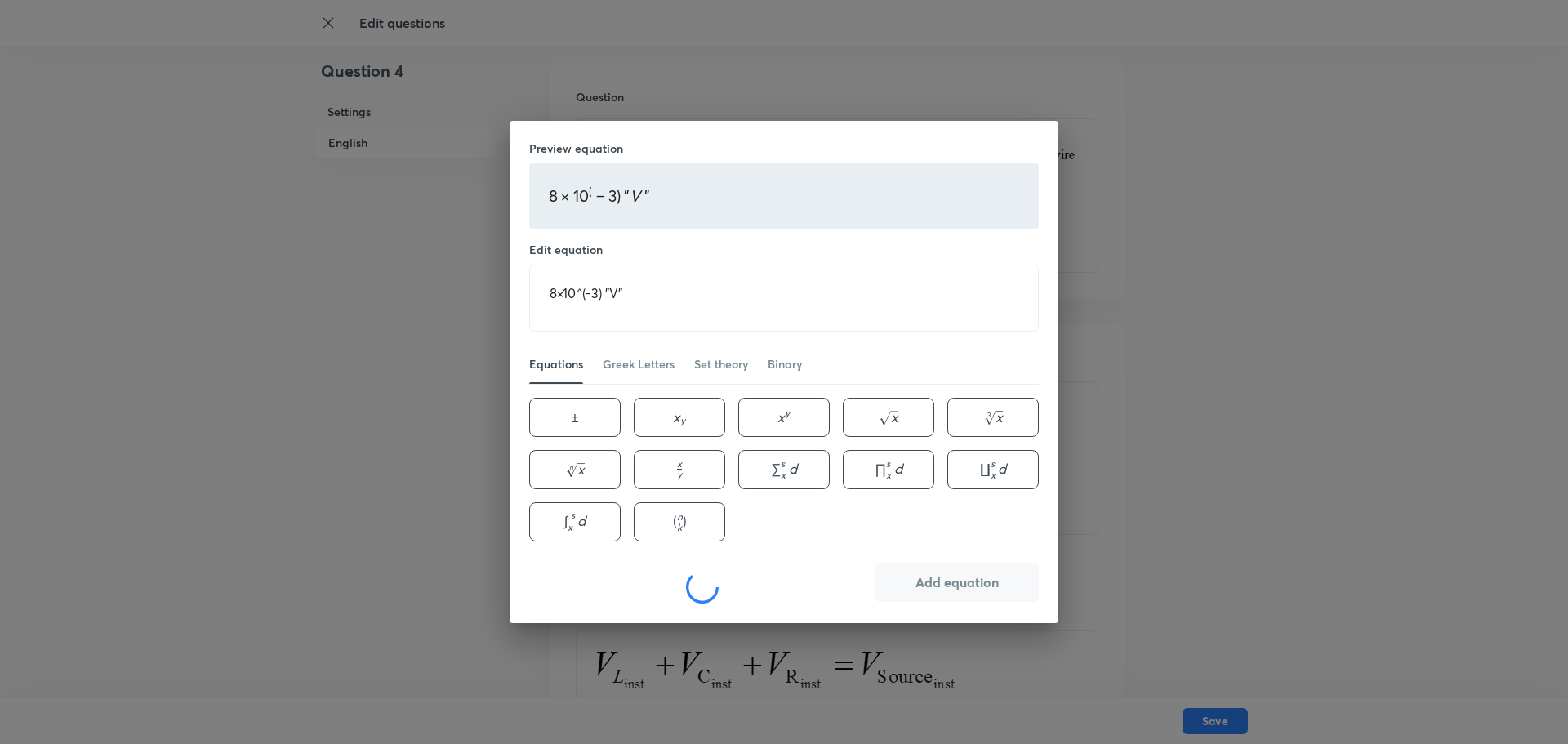
click at [1075, 499] on div "Preview equation 8 × 1 0 ( − 3 )   " V " 8×10^(-3) "V" 8 × 1 0 ( − 3 )   " V " …" at bounding box center [784, 372] width 1568 height 744
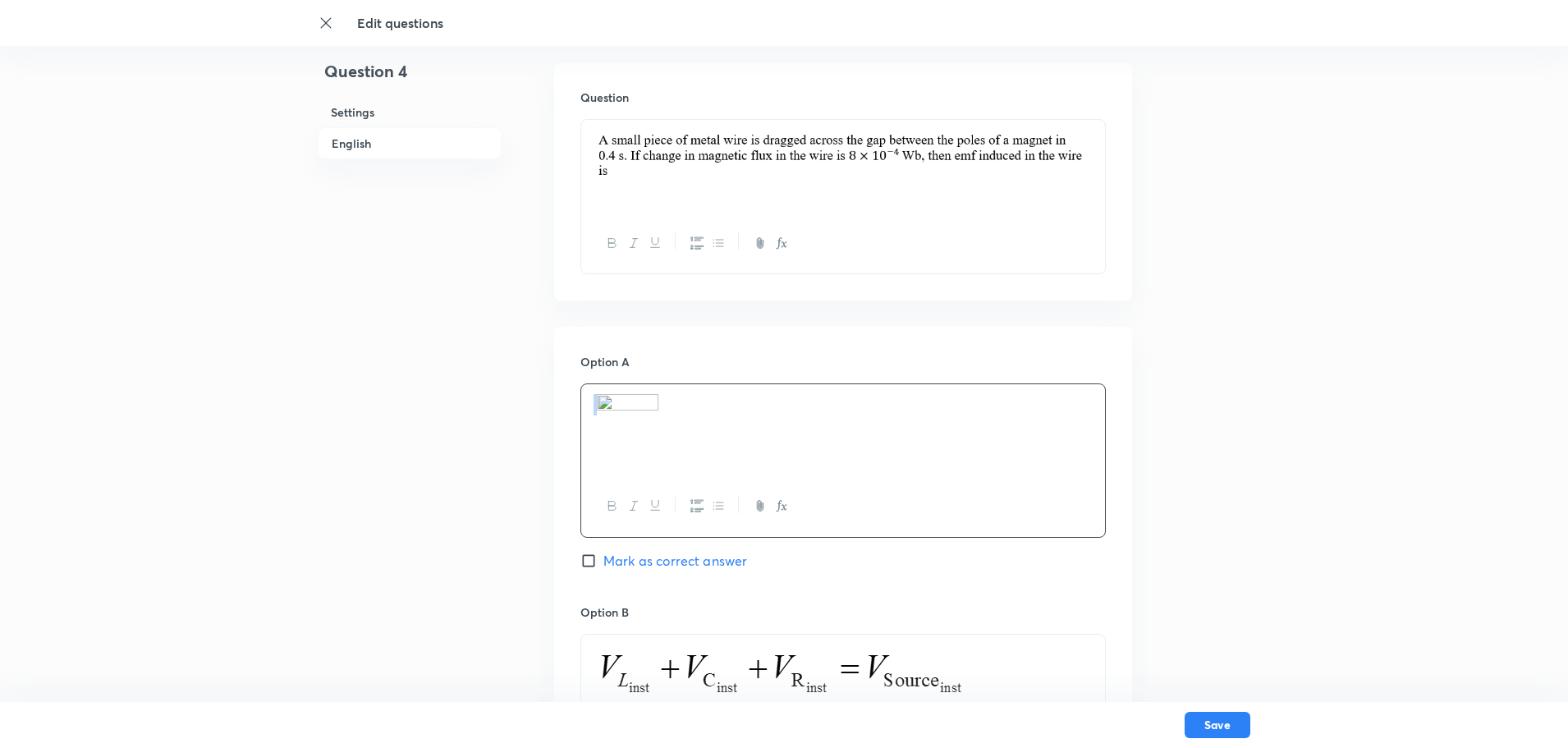
drag, startPoint x: 678, startPoint y: 387, endPoint x: 521, endPoint y: 377, distance: 157.3
click at [521, 377] on div "Question 4 Settings English Settings Type Single choice correct 4 options + 4 m…" at bounding box center [784, 632] width 932 height 2091
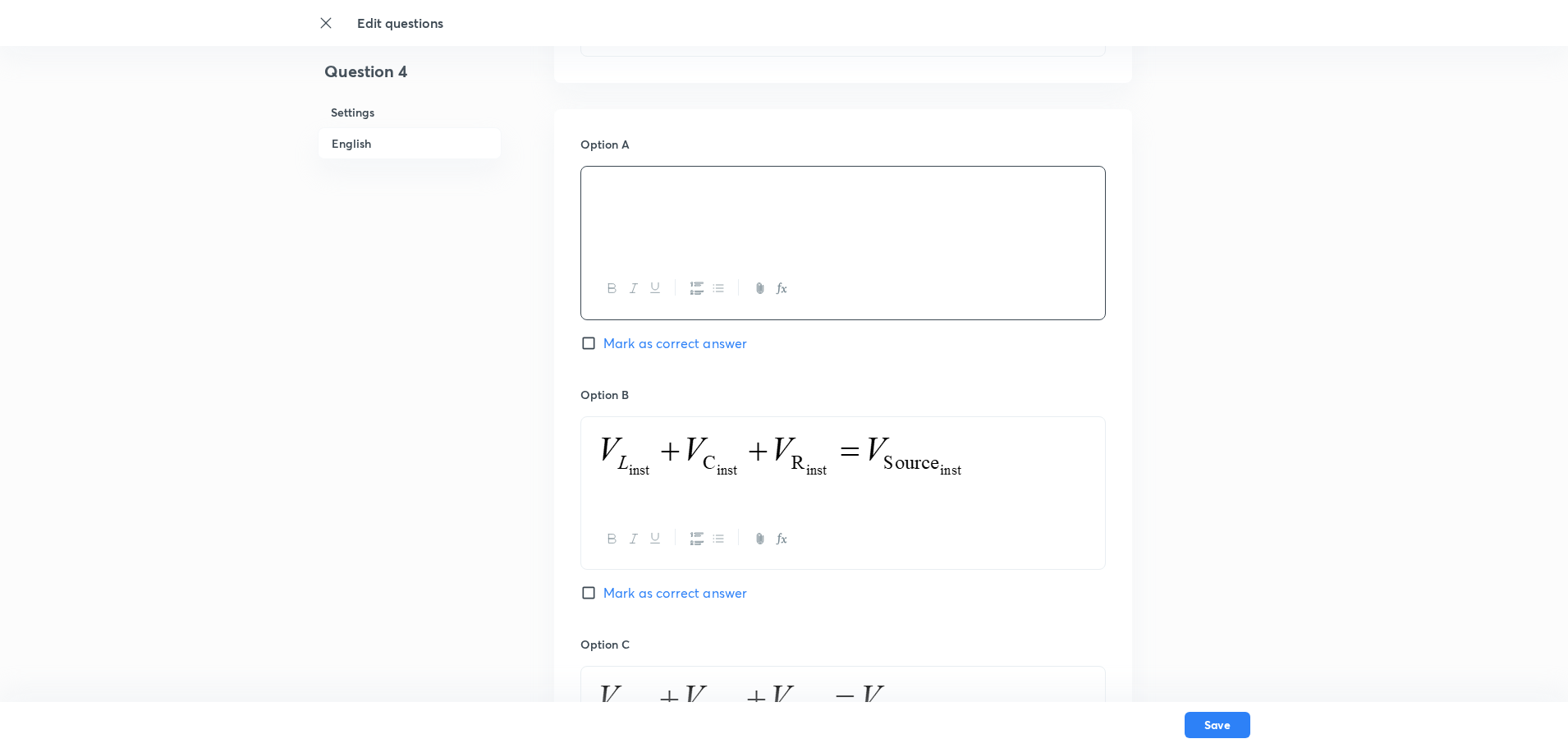
scroll to position [821, 0]
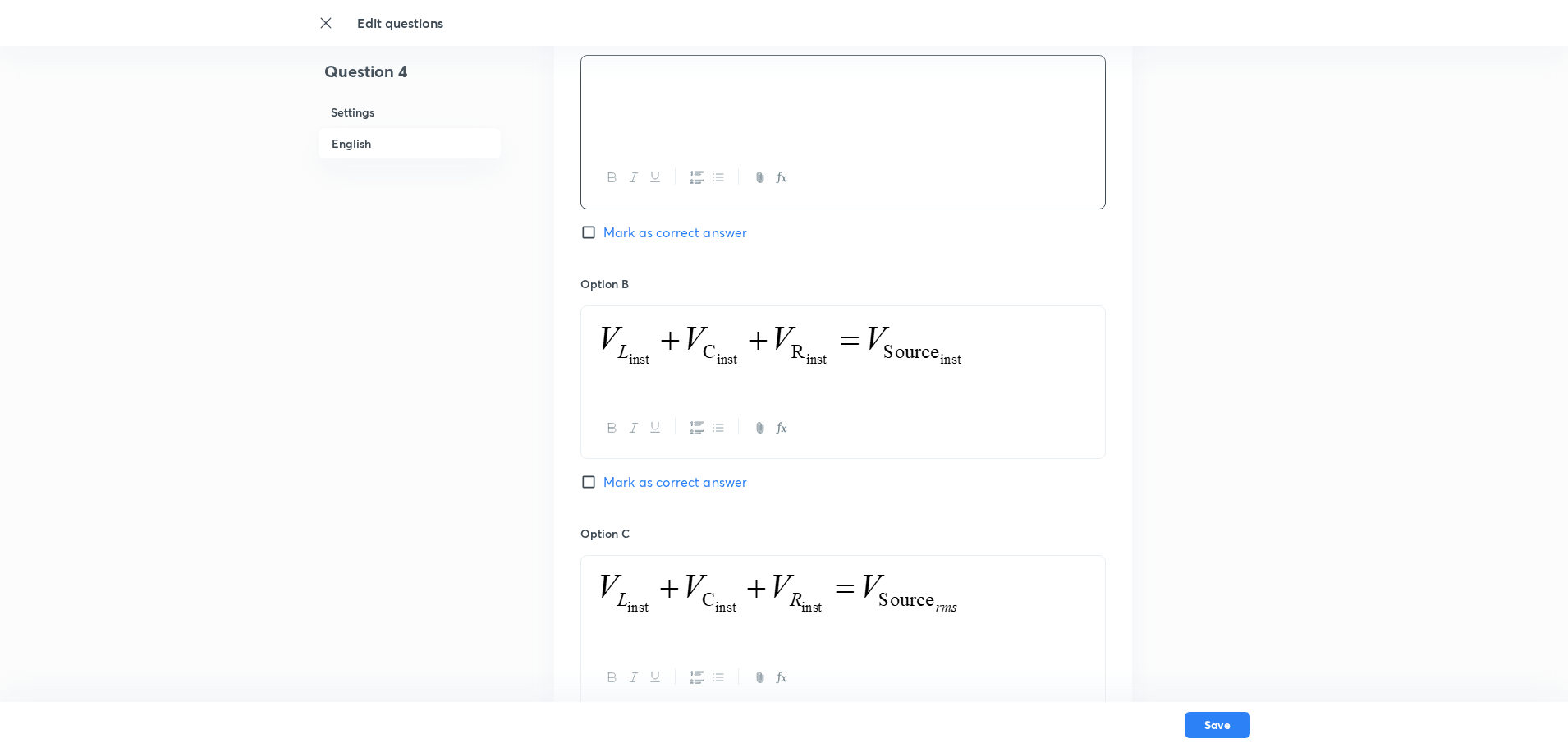
drag, startPoint x: 992, startPoint y: 338, endPoint x: 556, endPoint y: 326, distance: 436.2
click at [557, 325] on div "Option A Mark as correct answer Option B Mark as correct answer Option C Marked…" at bounding box center [843, 508] width 578 height 1020
drag, startPoint x: 977, startPoint y: 598, endPoint x: 607, endPoint y: 590, distance: 370.1
click at [607, 590] on p at bounding box center [842, 596] width 499 height 61
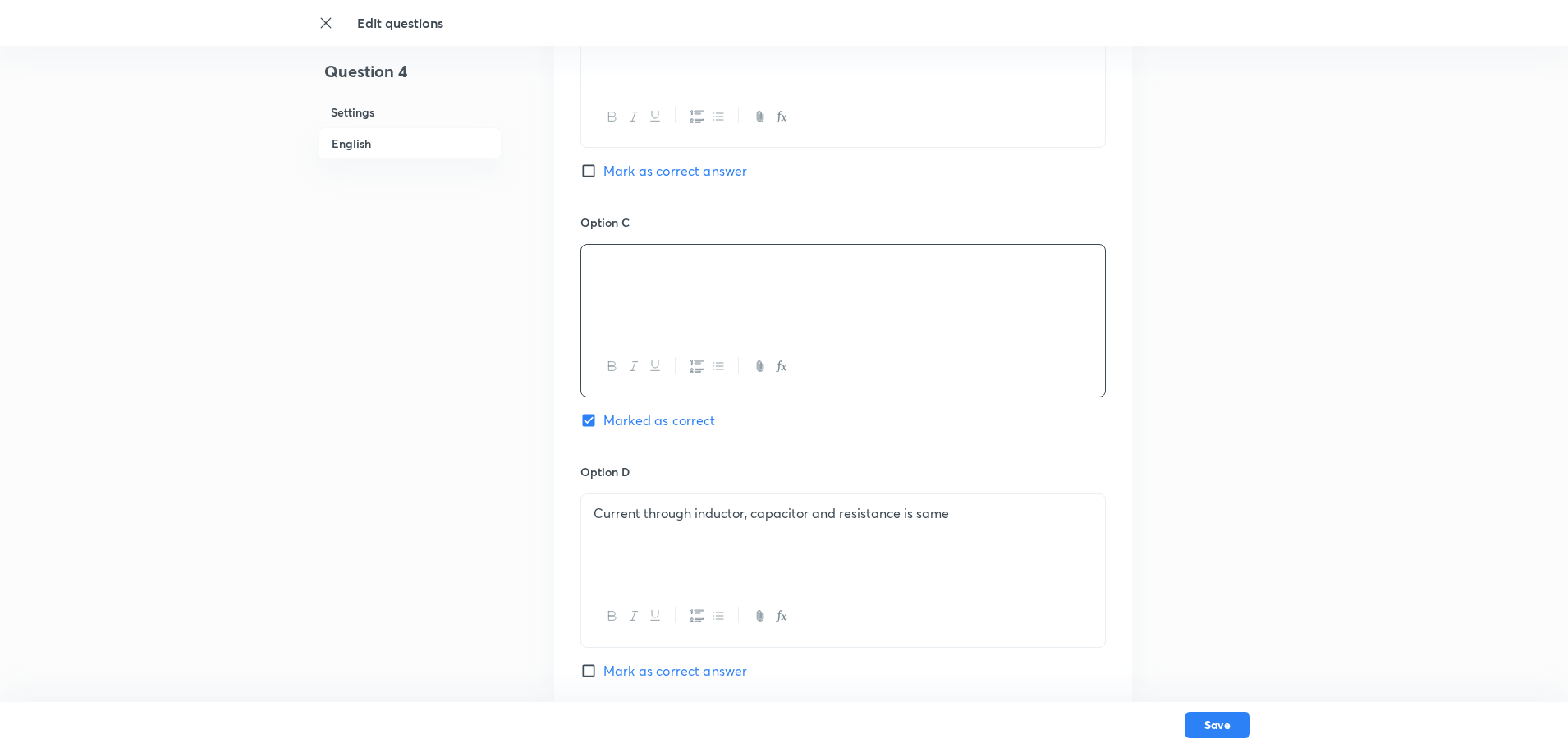
scroll to position [1232, 0]
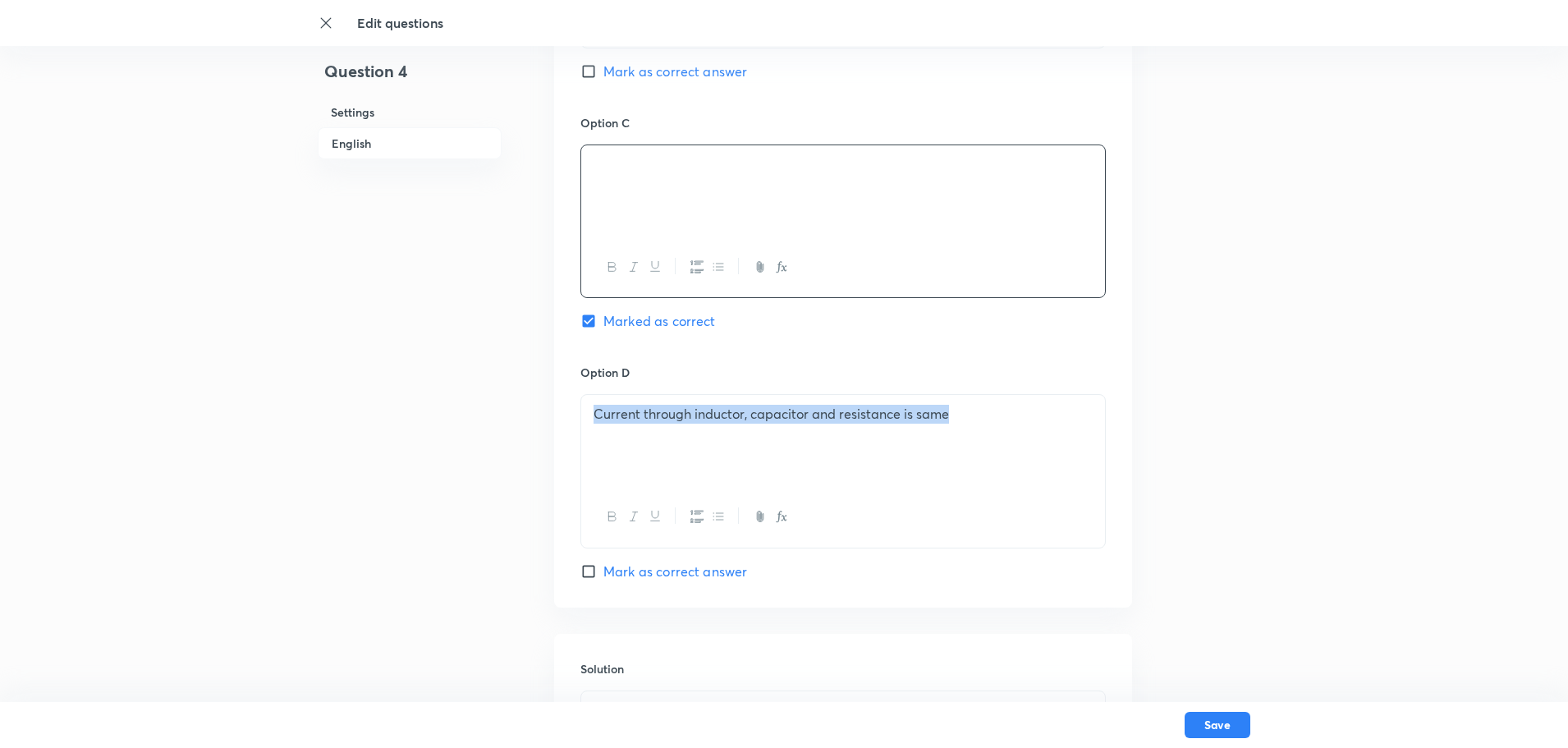
drag, startPoint x: 967, startPoint y: 418, endPoint x: 543, endPoint y: 430, distance: 424.2
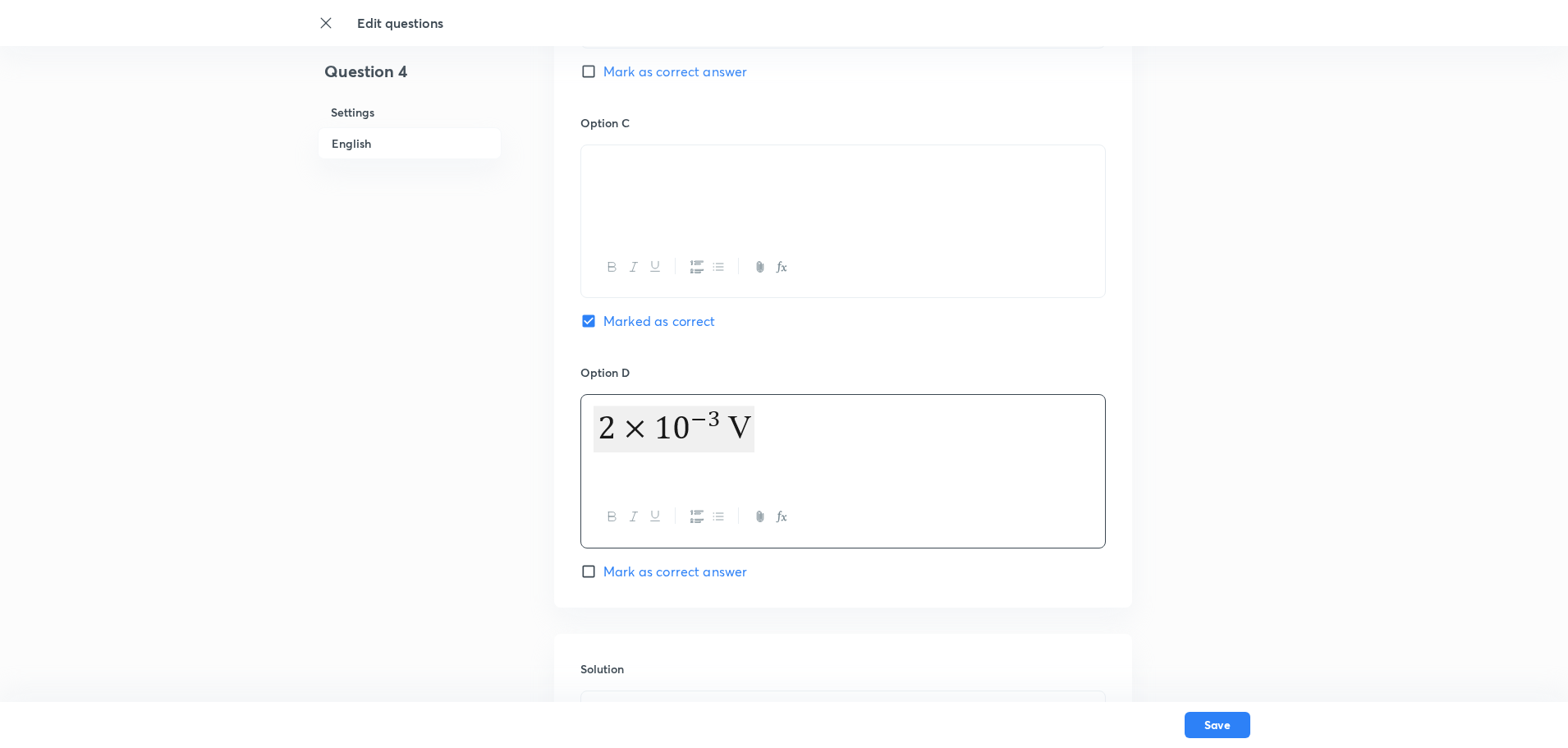
click at [966, 564] on div "Option D Mark as correct answer" at bounding box center [842, 472] width 525 height 217
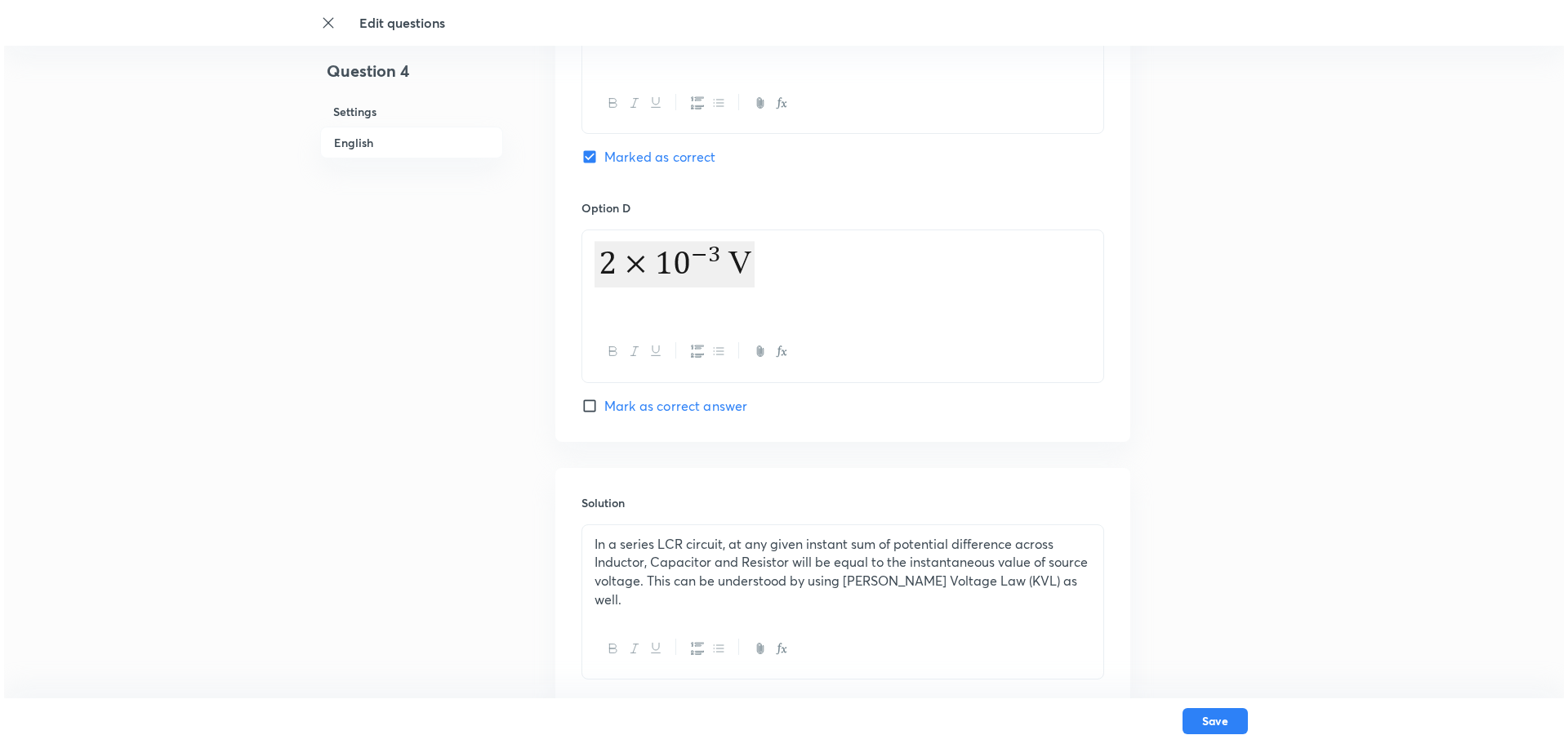
scroll to position [1388, 0]
drag, startPoint x: 749, startPoint y: 270, endPoint x: 486, endPoint y: 272, distance: 263.0
click at [587, 402] on input "Mark as correct answer" at bounding box center [588, 405] width 23 height 17
checkbox input "true"
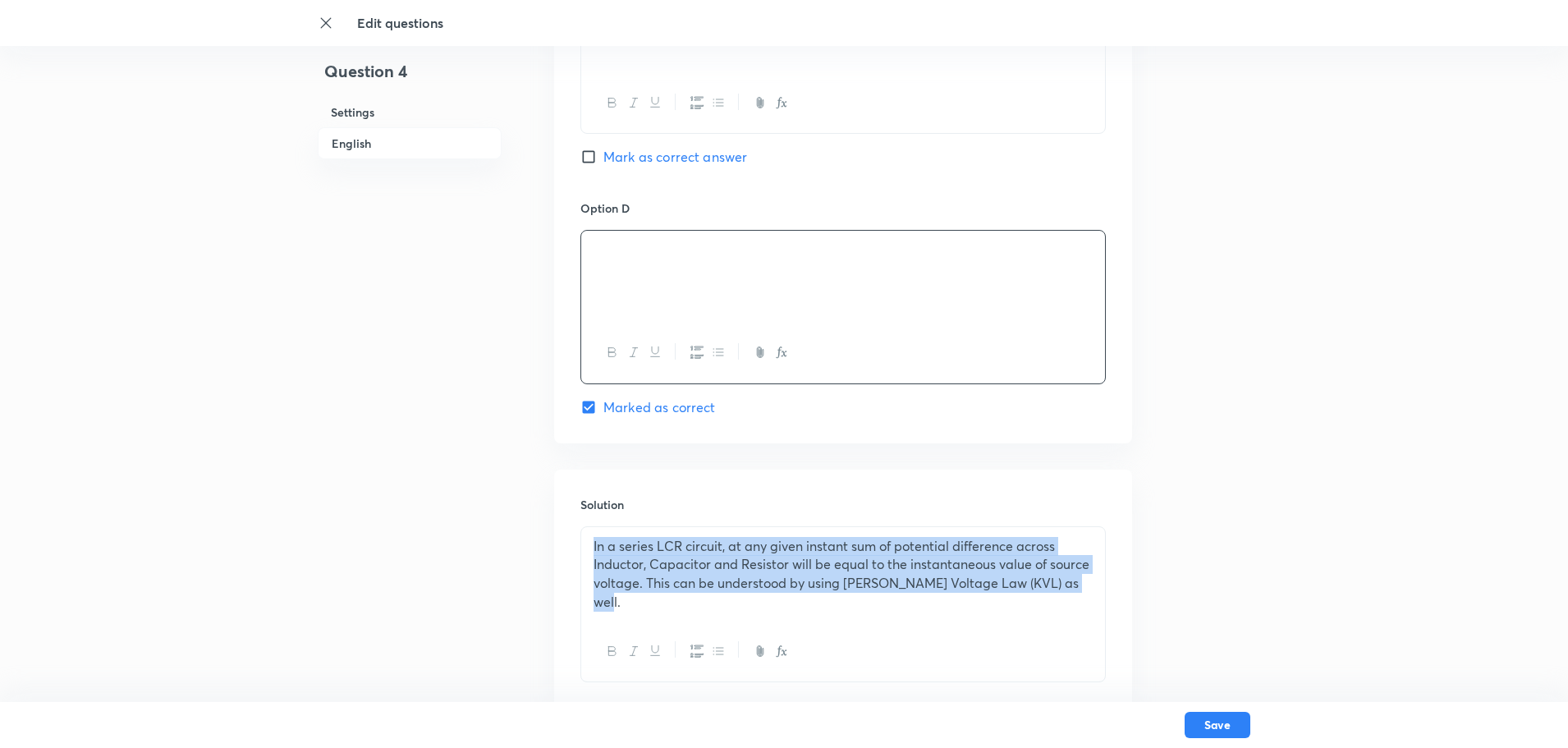
drag, startPoint x: 1084, startPoint y: 585, endPoint x: 532, endPoint y: 549, distance: 553.2
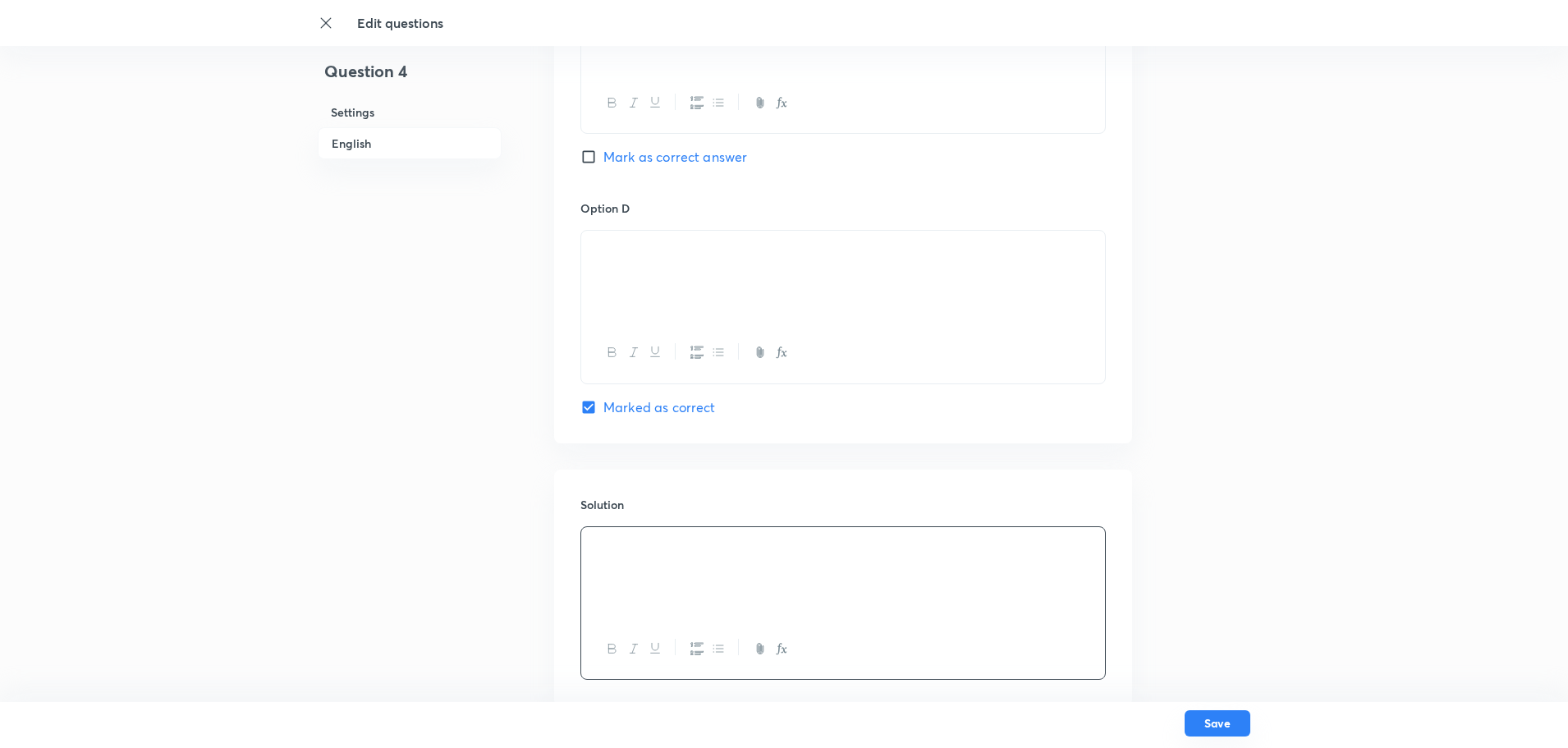
click at [1205, 729] on button "Save" at bounding box center [1217, 723] width 66 height 26
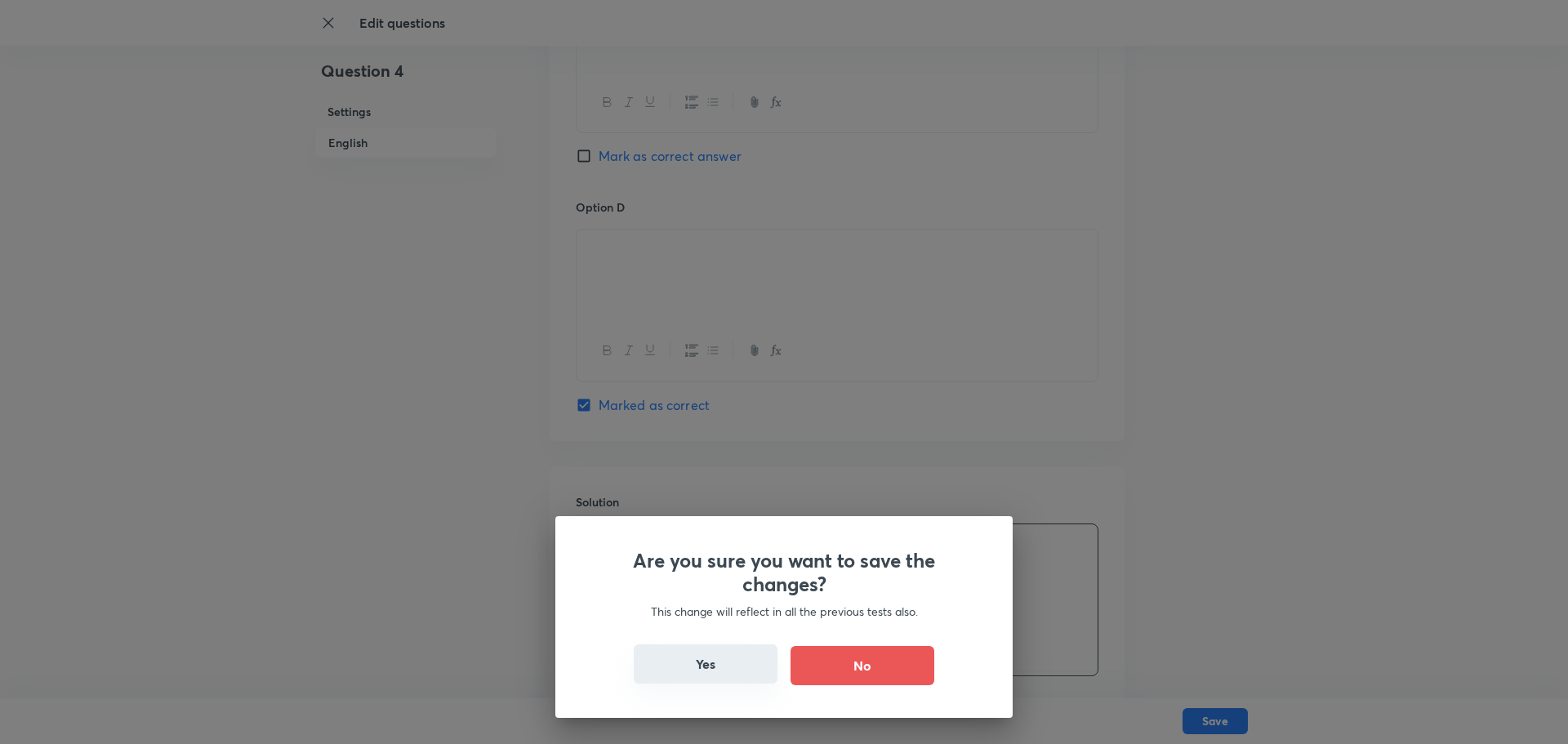
click at [748, 666] on button "Yes" at bounding box center [705, 664] width 144 height 40
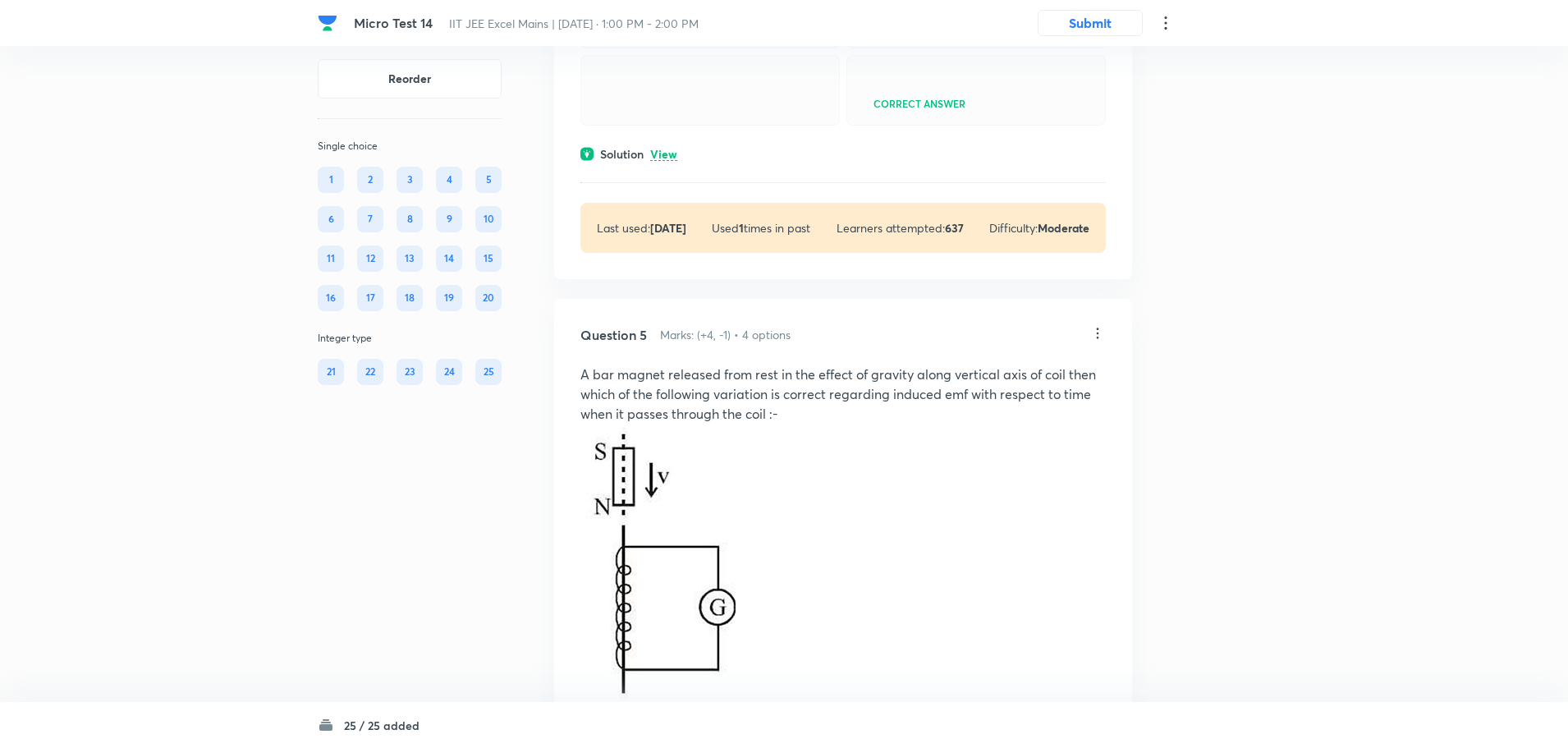
scroll to position [1807, 0]
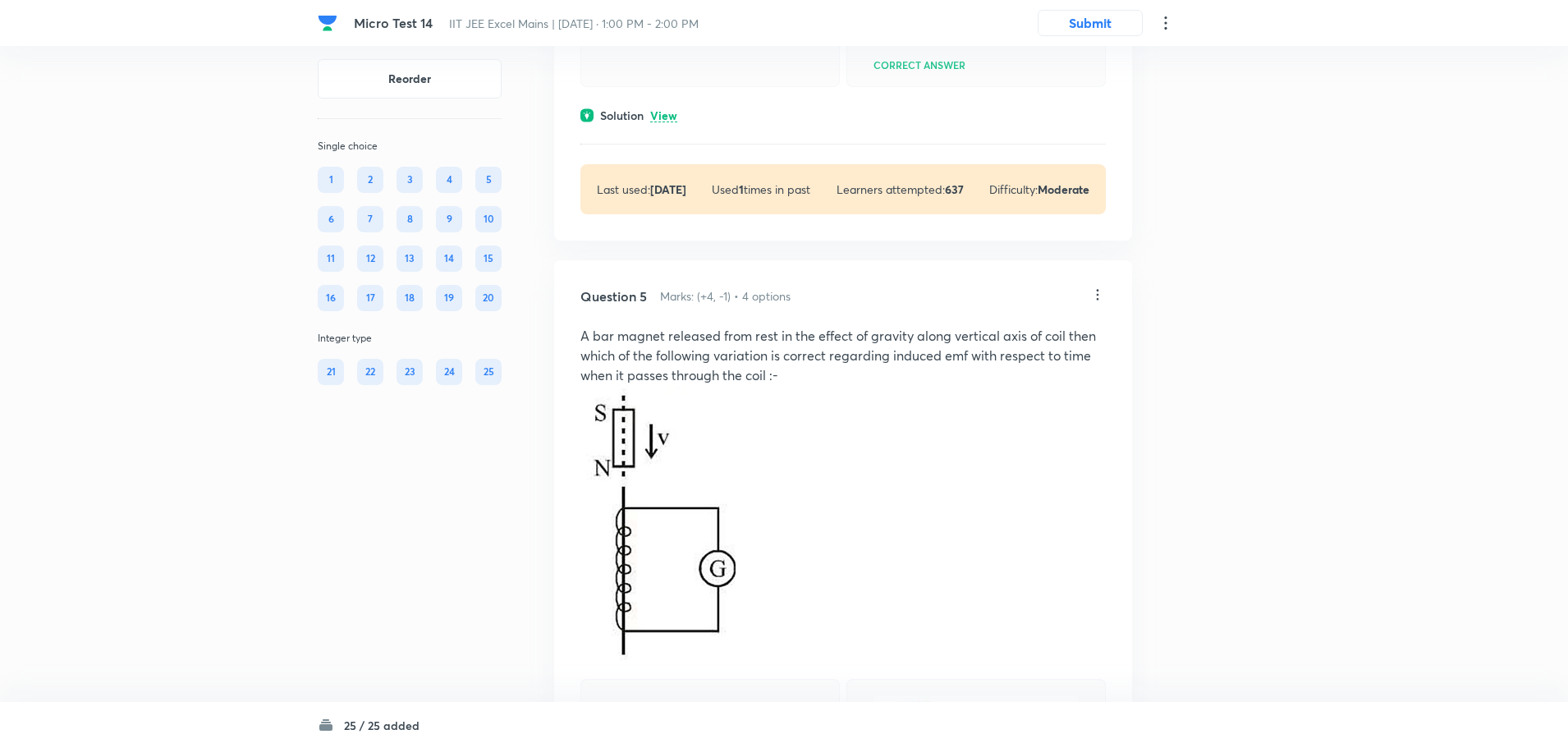
click at [1093, 303] on icon at bounding box center [1097, 295] width 17 height 17
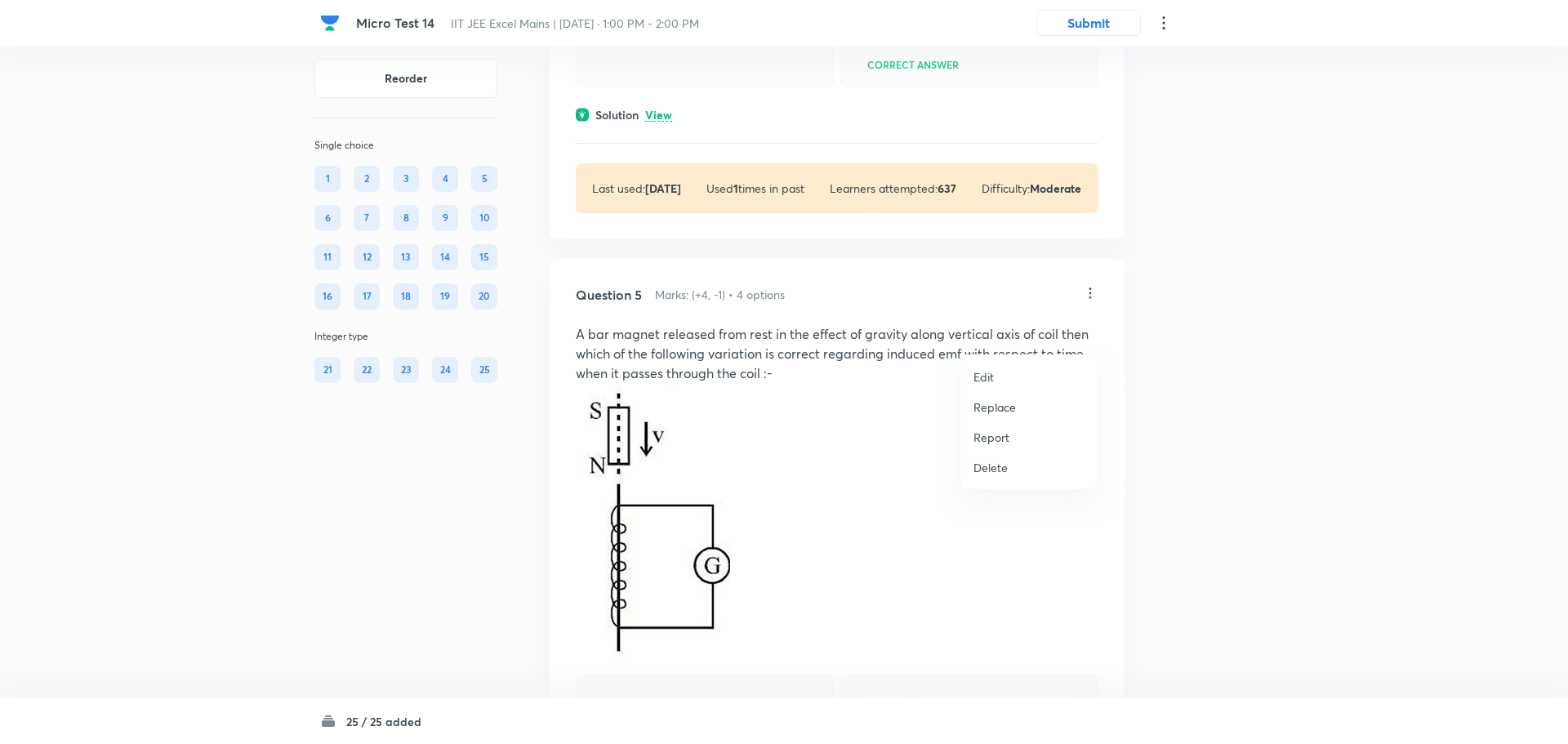
click at [995, 377] on li "Edit" at bounding box center [1029, 376] width 137 height 30
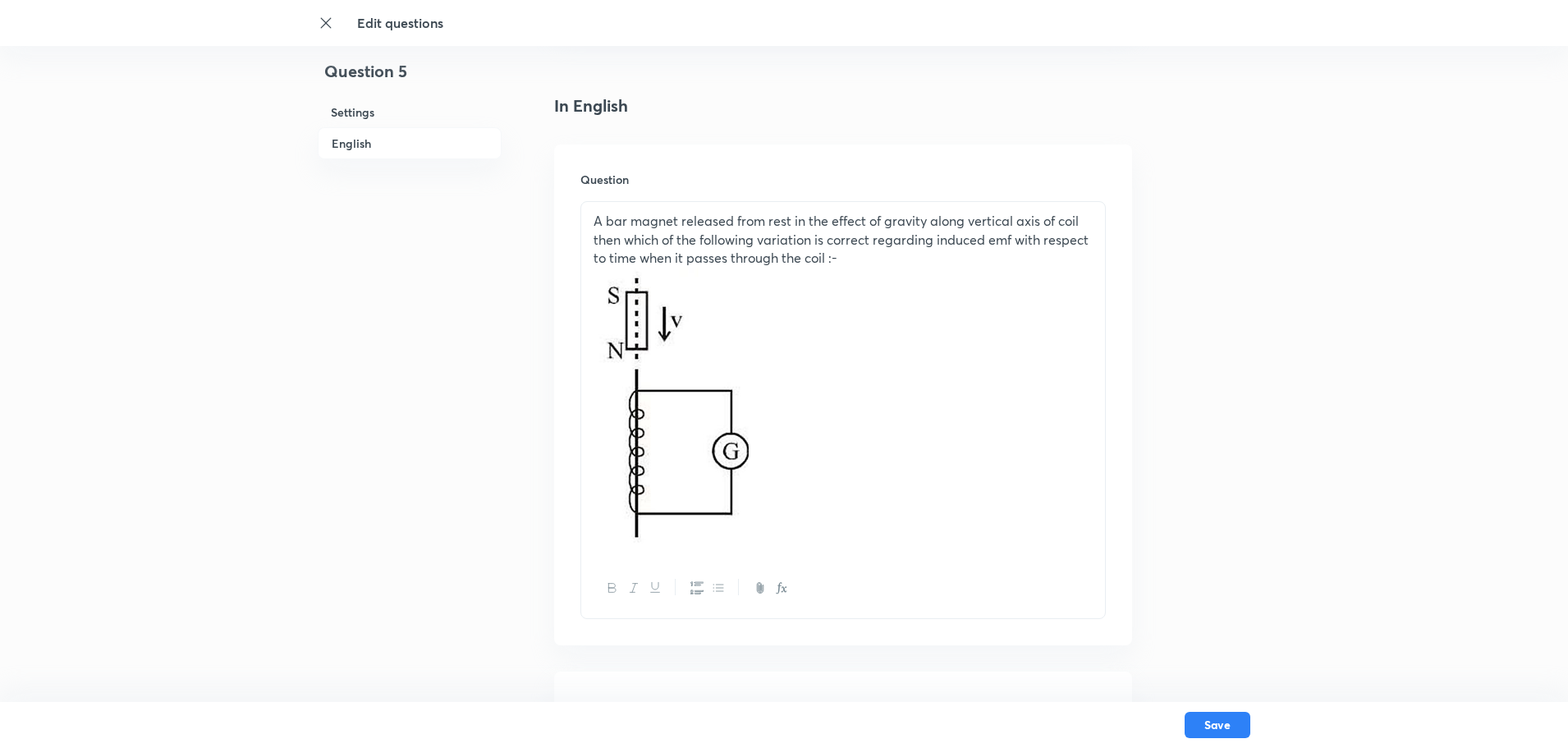
click at [717, 500] on img at bounding box center [670, 406] width 155 height 276
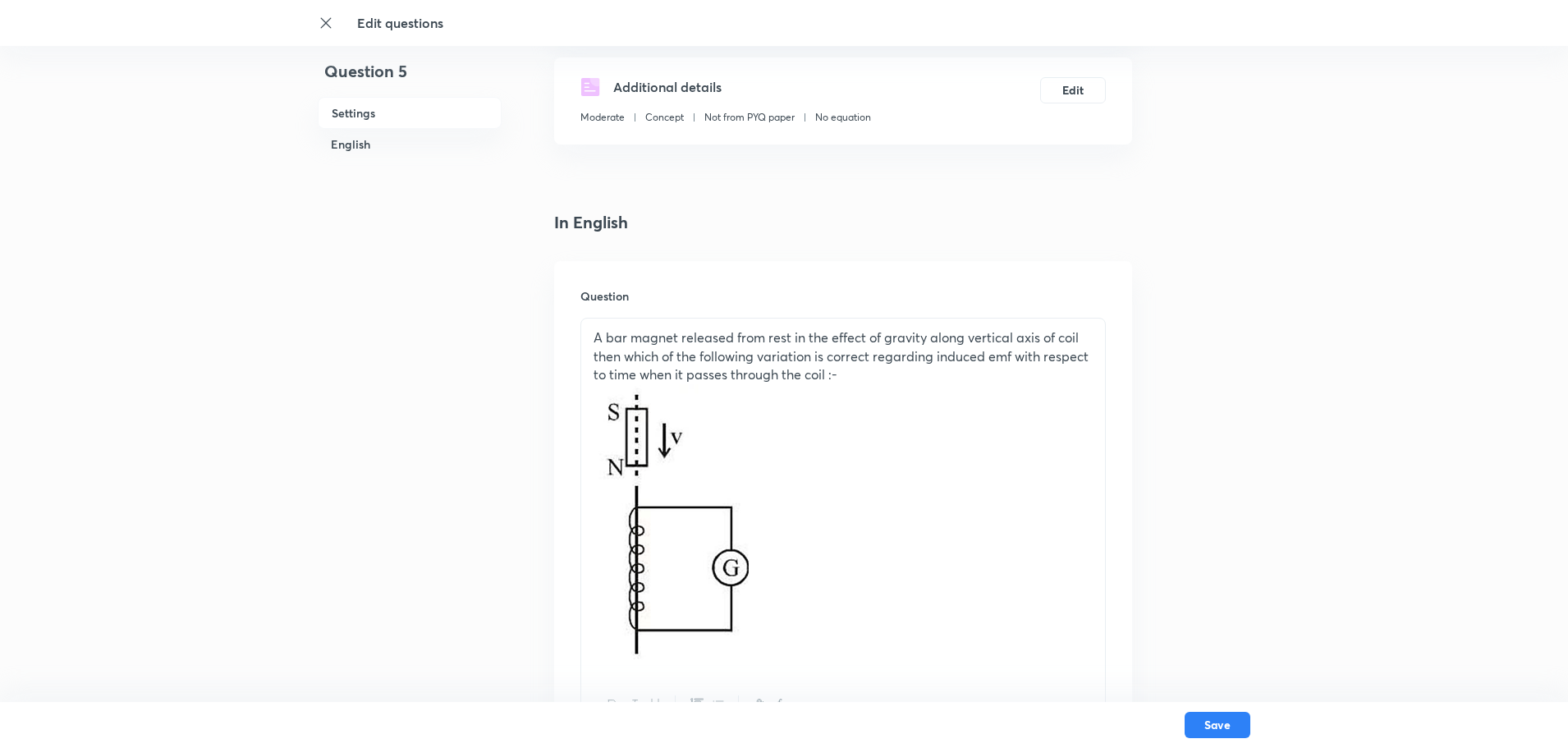
scroll to position [162, 0]
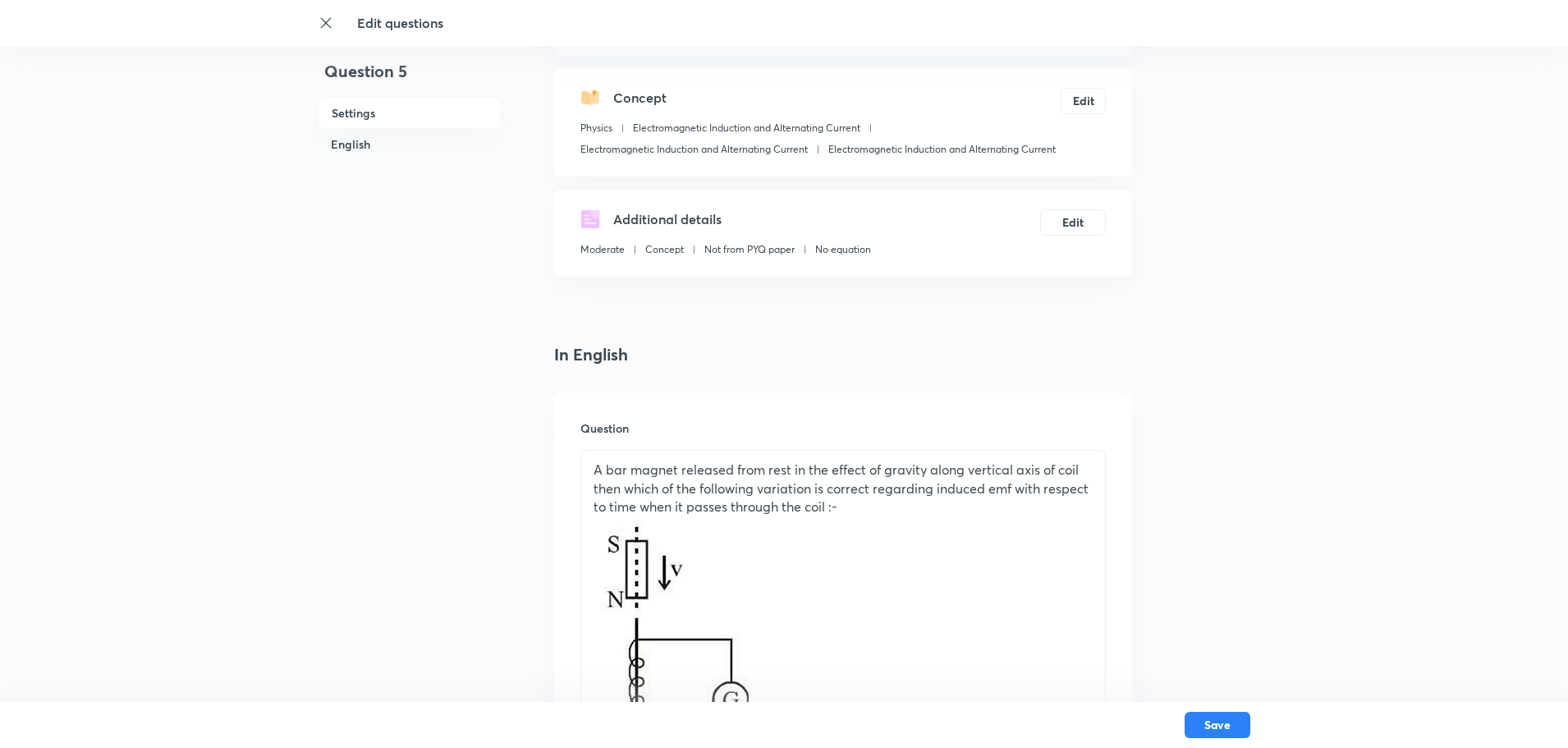
click at [714, 679] on img at bounding box center [670, 654] width 155 height 276
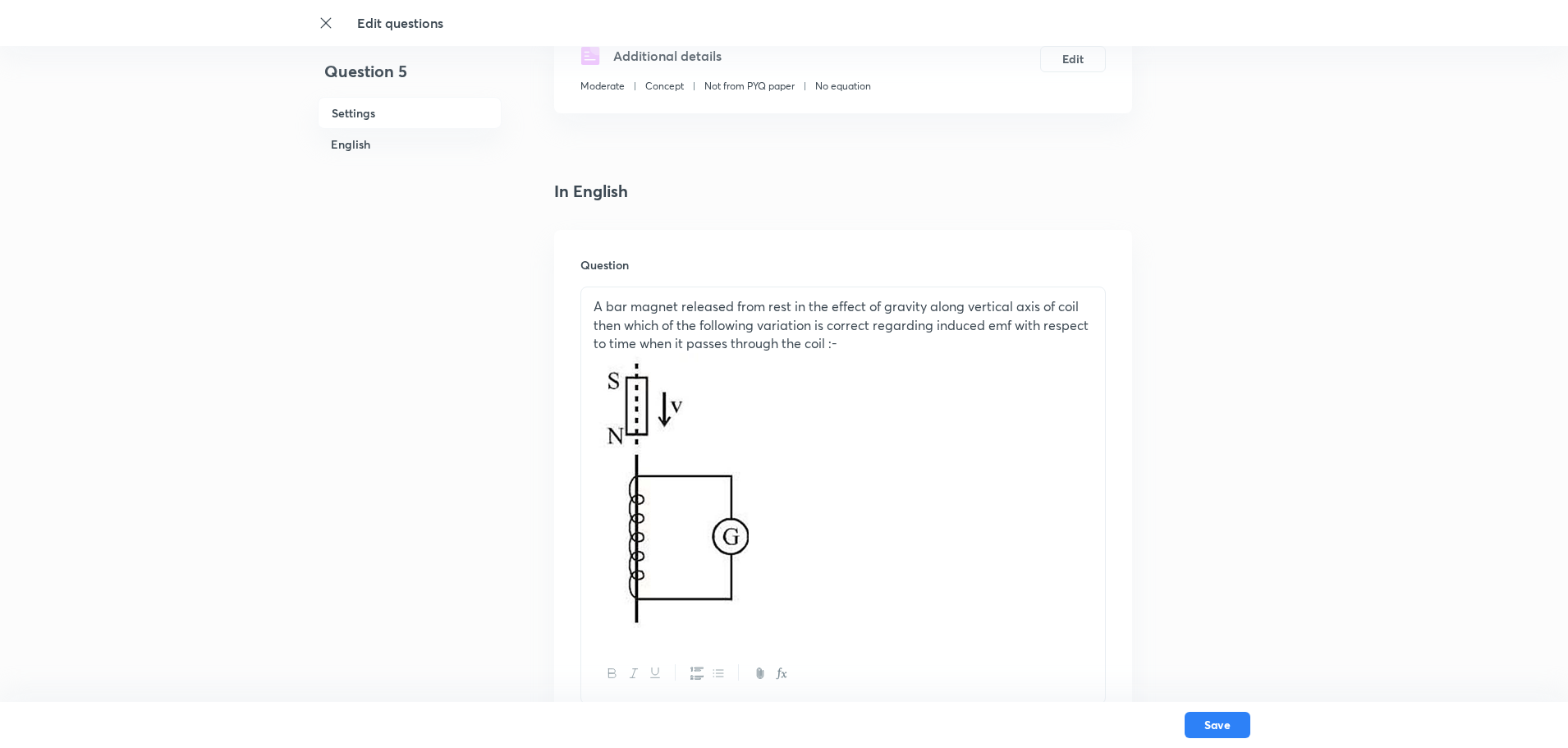
scroll to position [326, 0]
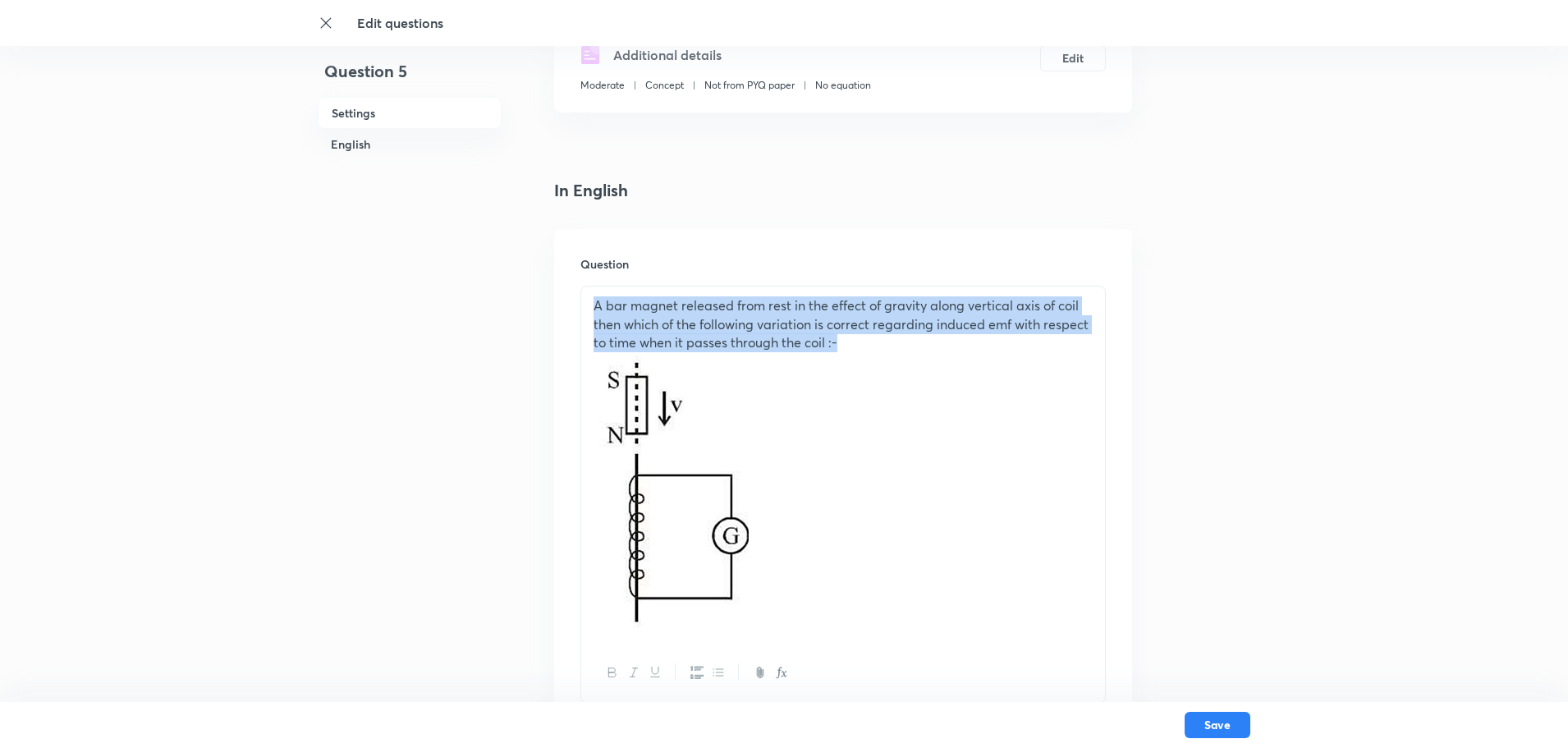
drag, startPoint x: 845, startPoint y: 343, endPoint x: 542, endPoint y: 297, distance: 306.5
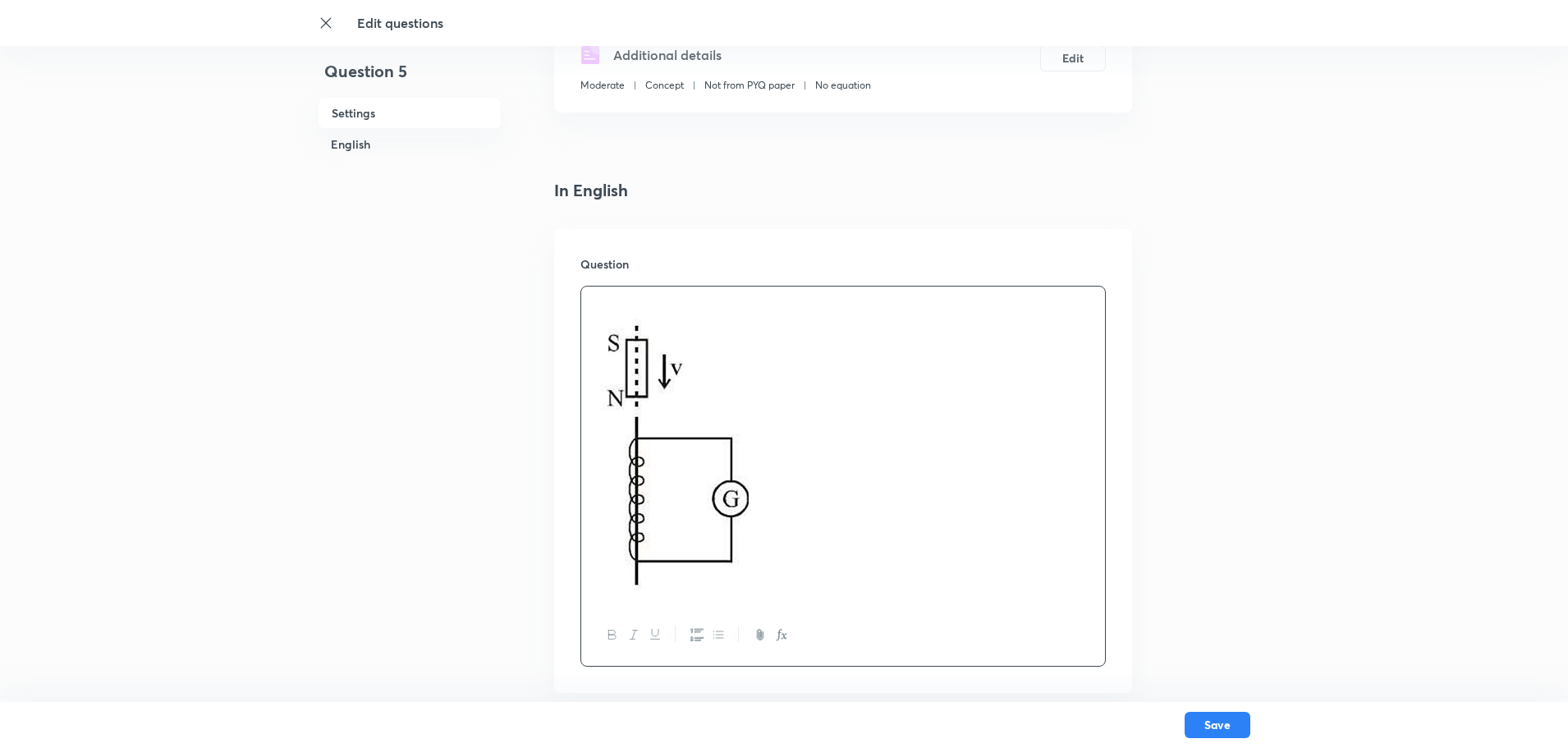
click at [639, 349] on img at bounding box center [670, 453] width 155 height 276
click at [639, 360] on img at bounding box center [670, 453] width 155 height 276
drag, startPoint x: 629, startPoint y: 354, endPoint x: 745, endPoint y: 485, distance: 175.0
click at [745, 485] on img at bounding box center [670, 453] width 155 height 276
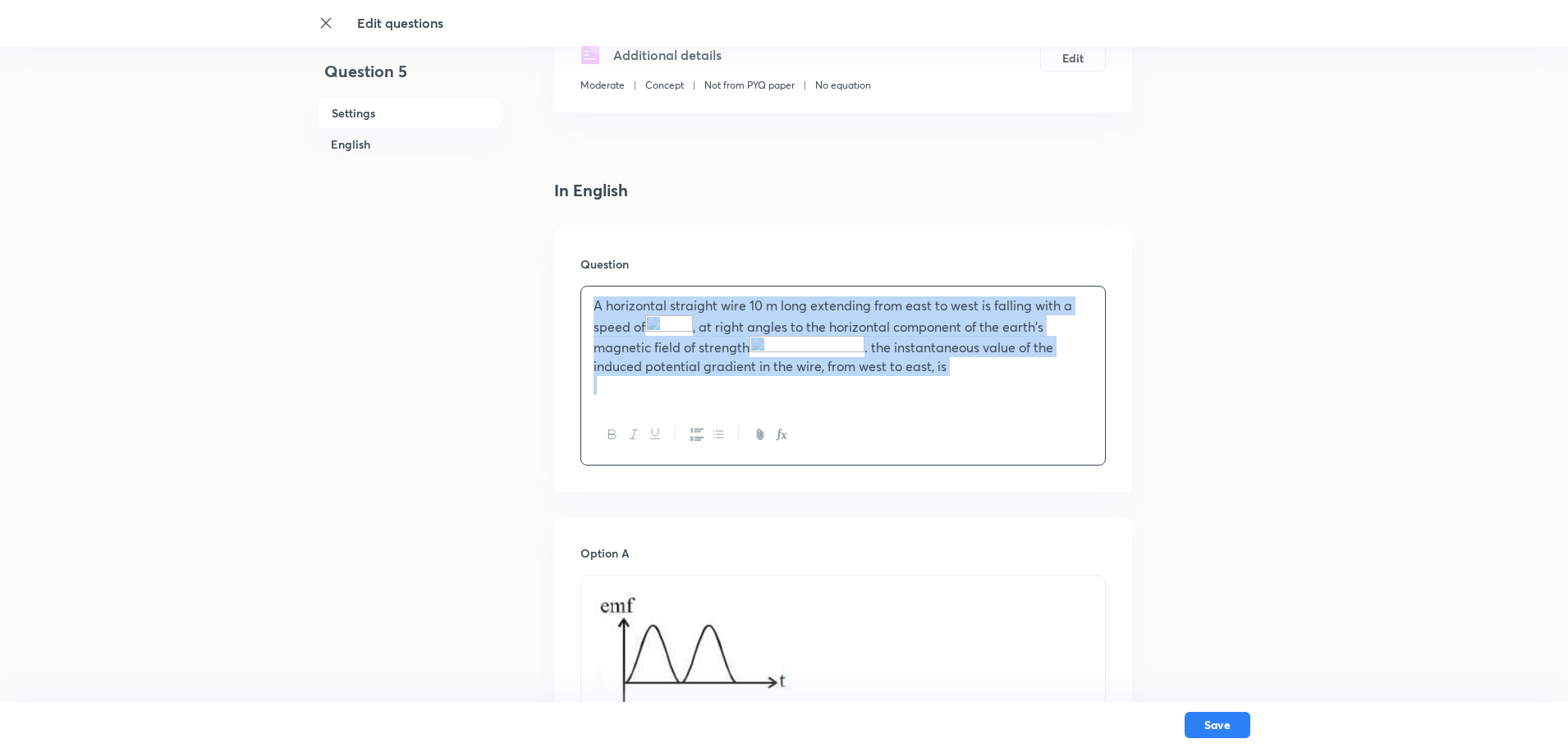
drag, startPoint x: 629, startPoint y: 378, endPoint x: 578, endPoint y: 300, distance: 93.2
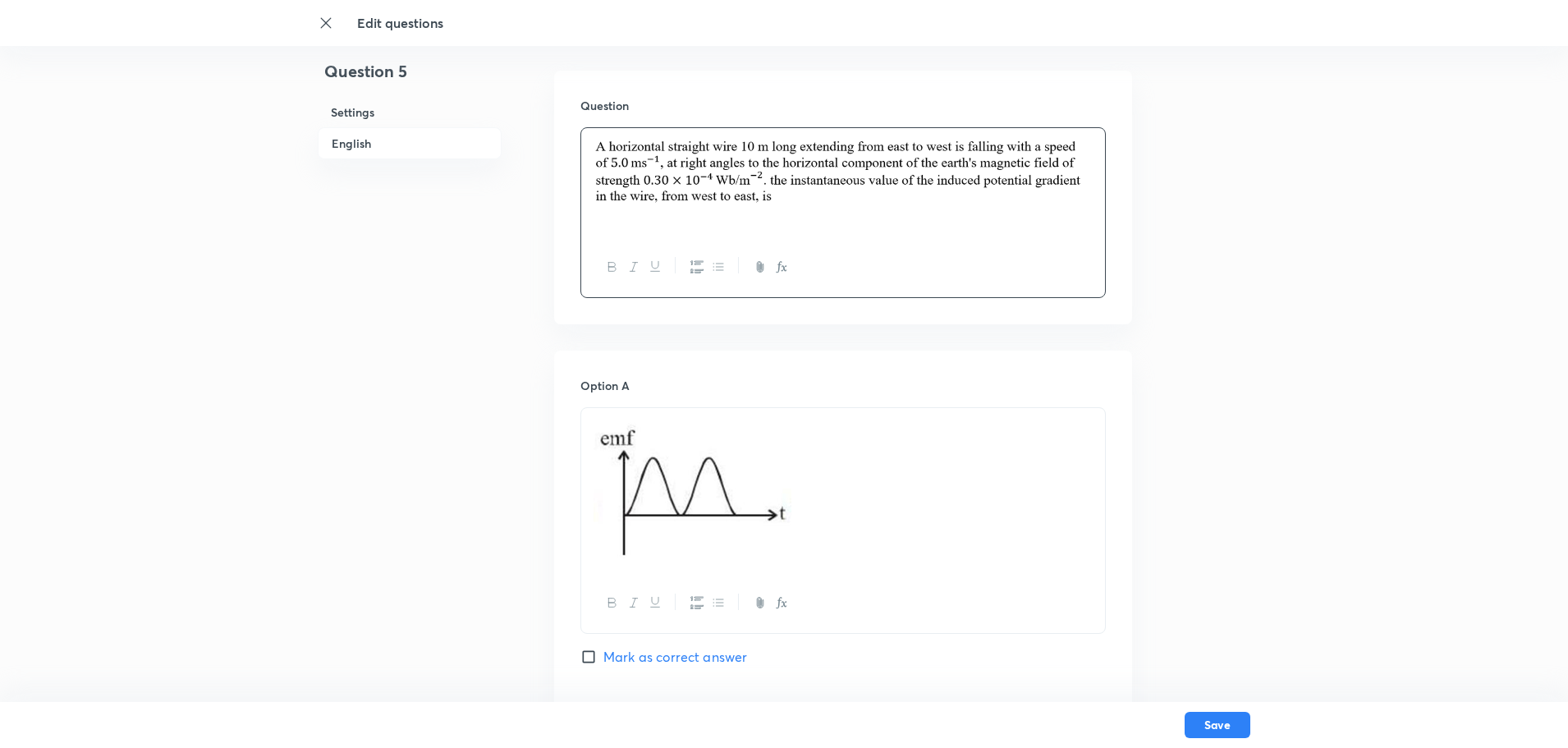
scroll to position [737, 0]
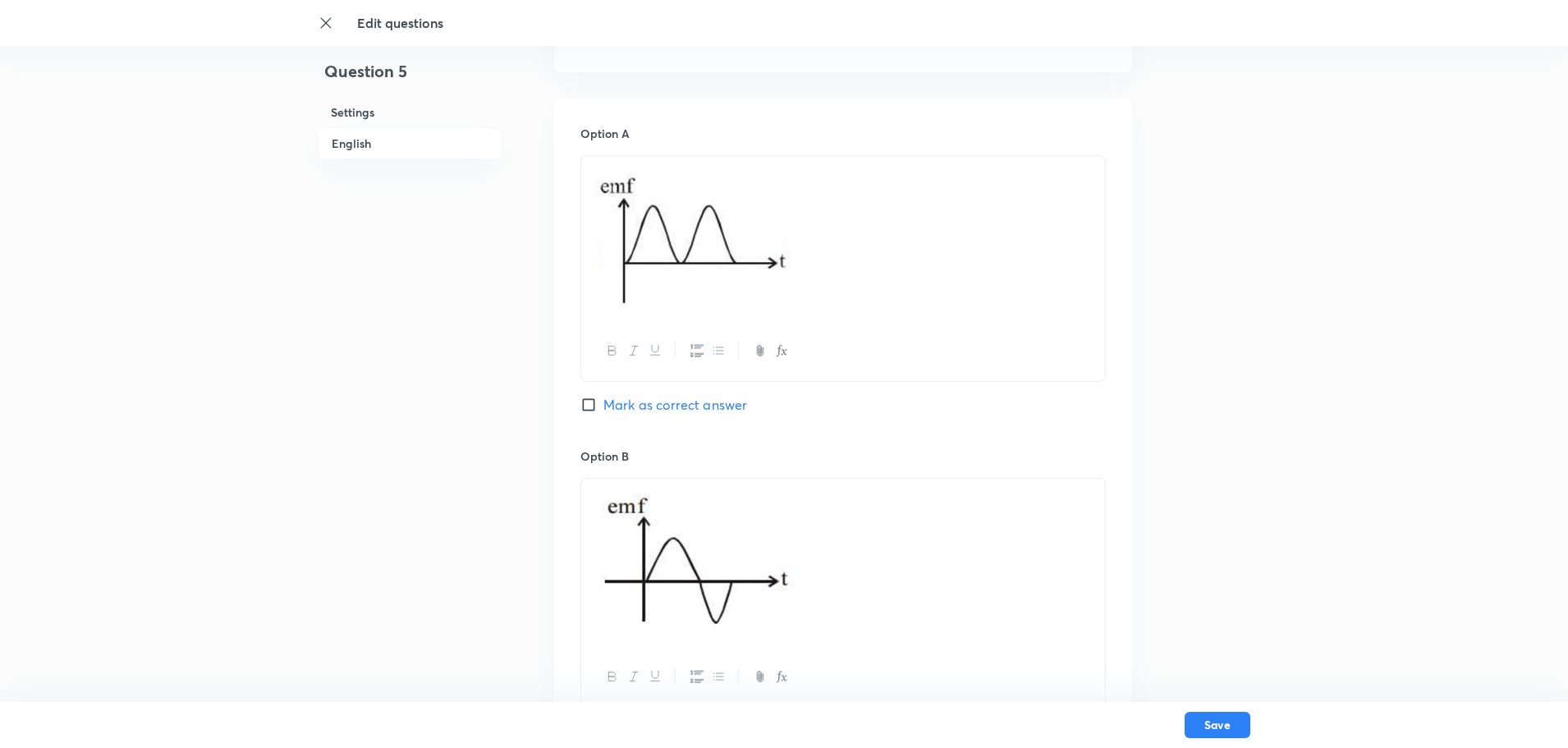
click at [670, 244] on img at bounding box center [691, 235] width 197 height 140
drag, startPoint x: 818, startPoint y: 291, endPoint x: 596, endPoint y: 223, distance: 232.2
click at [596, 223] on p at bounding box center [842, 238] width 499 height 146
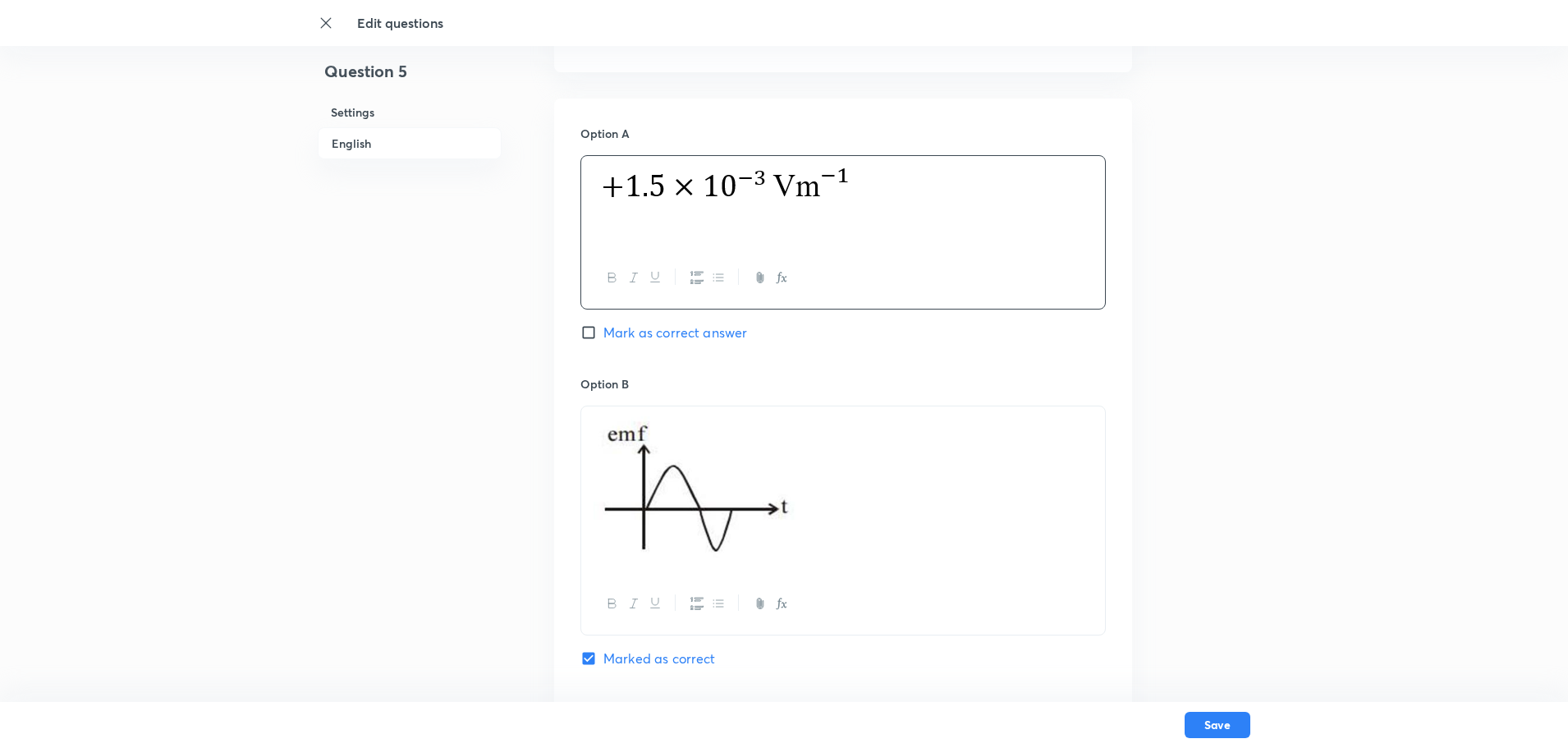
drag, startPoint x: 771, startPoint y: 523, endPoint x: 653, endPoint y: 485, distance: 124.0
click at [653, 485] on img at bounding box center [695, 488] width 205 height 144
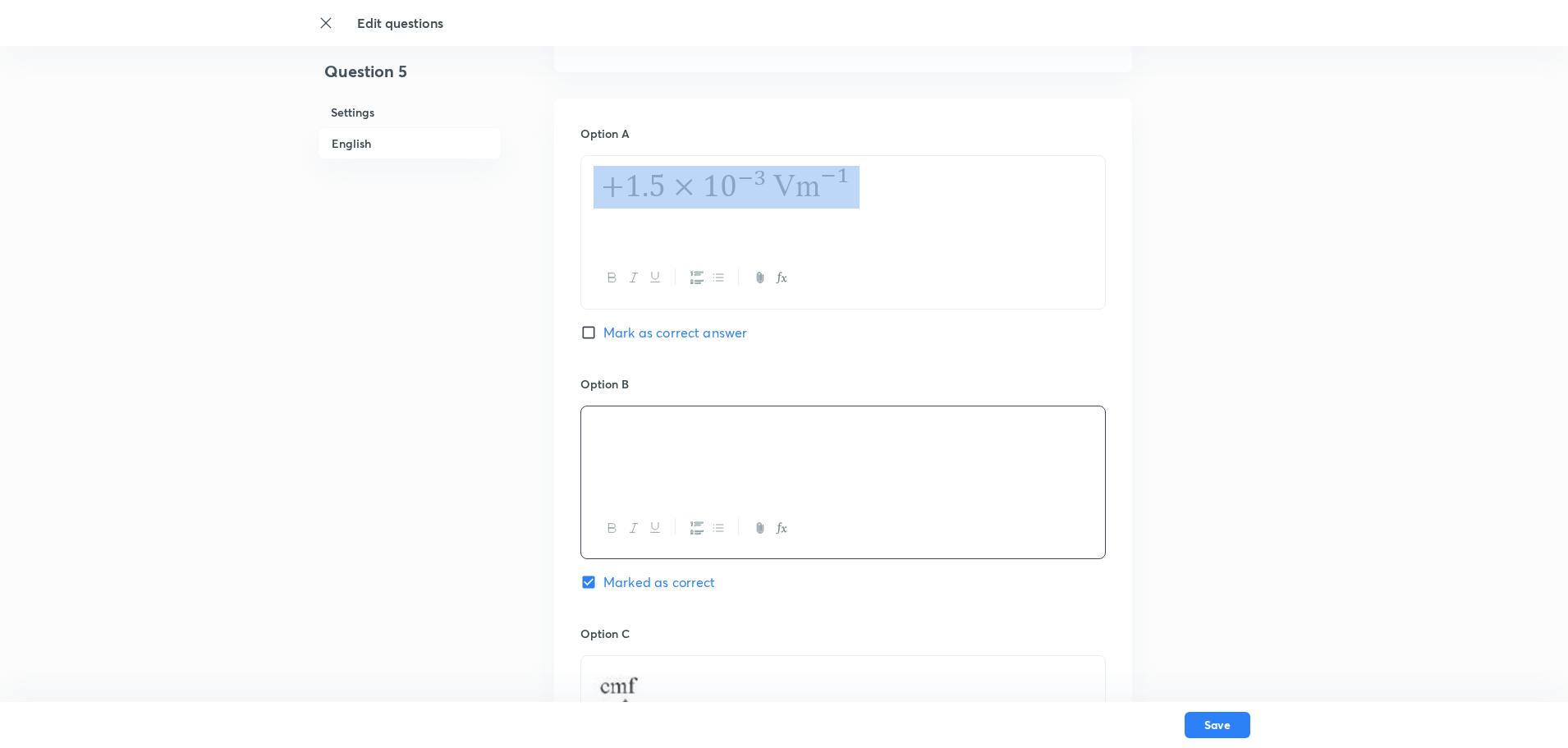
drag, startPoint x: 846, startPoint y: 200, endPoint x: 607, endPoint y: 191, distance: 239.2
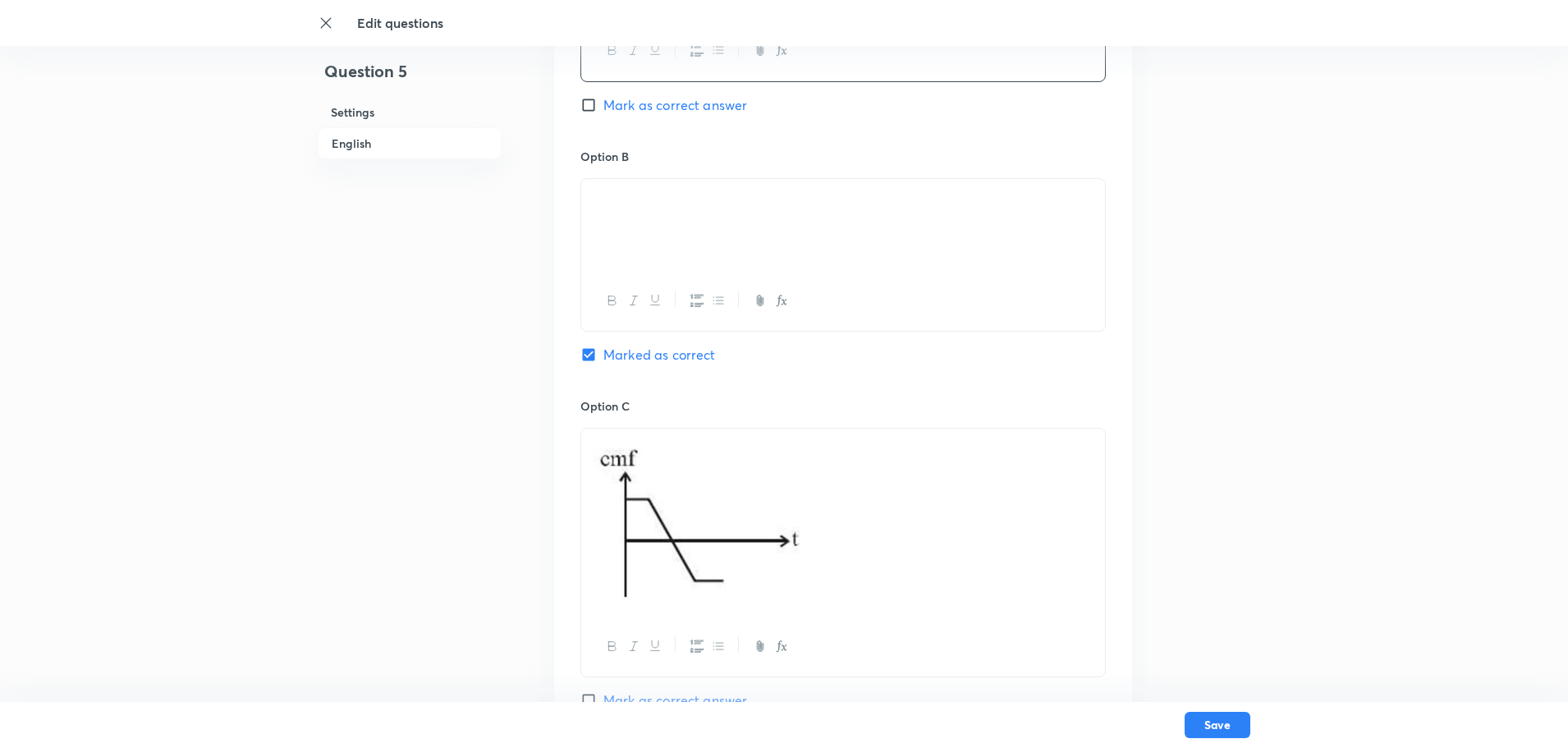
scroll to position [983, 0]
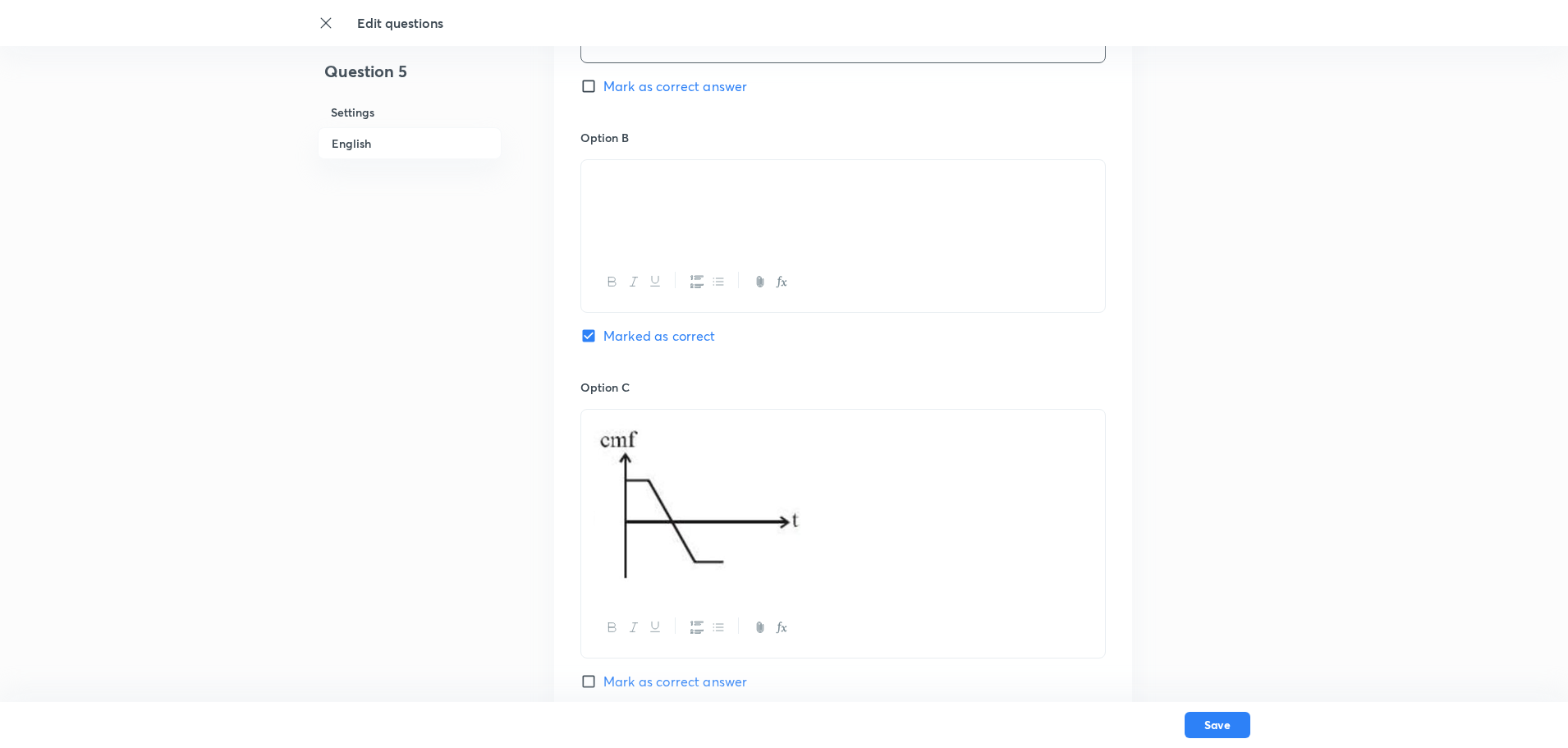
drag, startPoint x: 739, startPoint y: 552, endPoint x: 607, endPoint y: 482, distance: 149.4
click at [607, 482] on img at bounding box center [696, 501] width 207 height 163
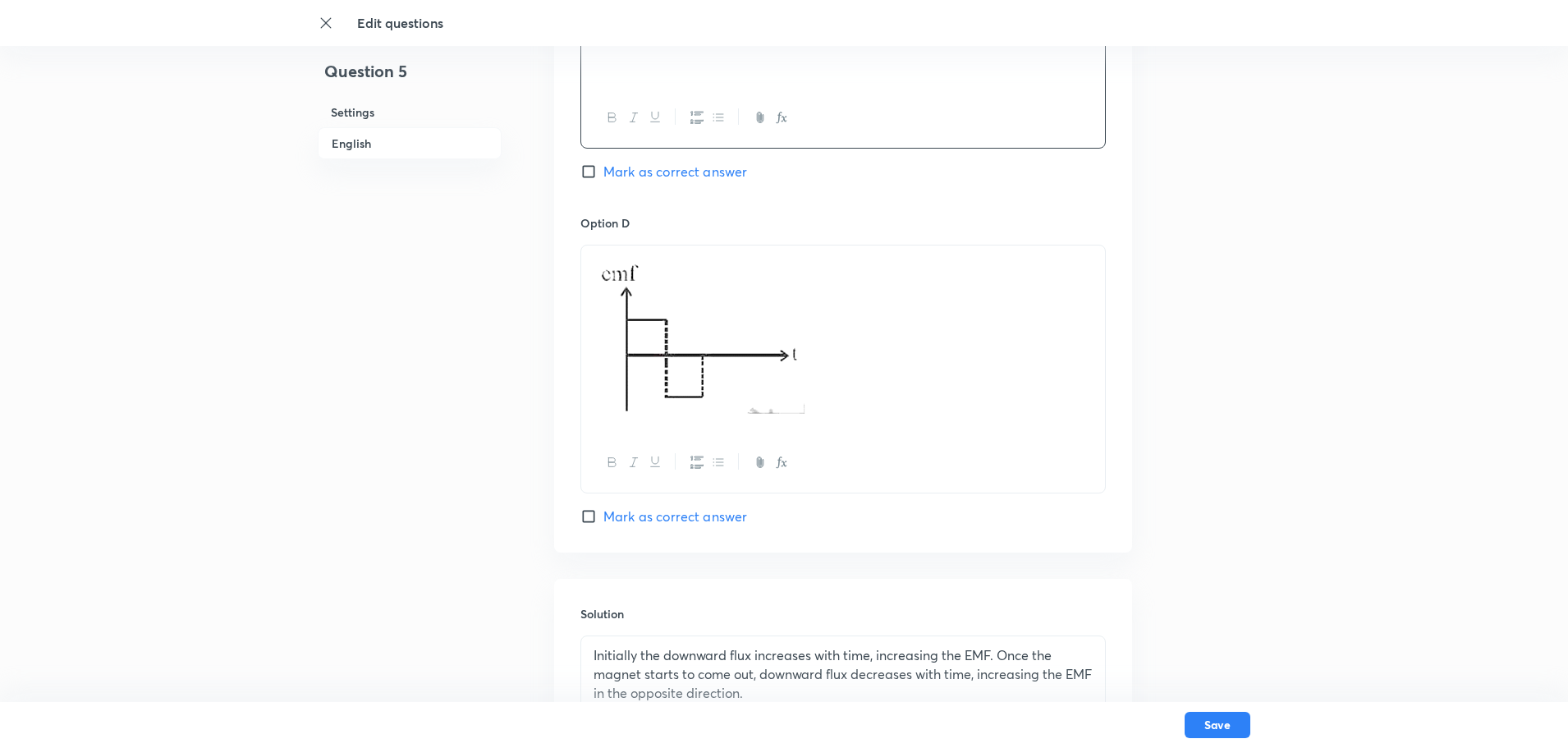
scroll to position [1393, 0]
drag, startPoint x: 703, startPoint y: 421, endPoint x: 638, endPoint y: 328, distance: 113.5
click at [638, 328] on p at bounding box center [842, 342] width 499 height 168
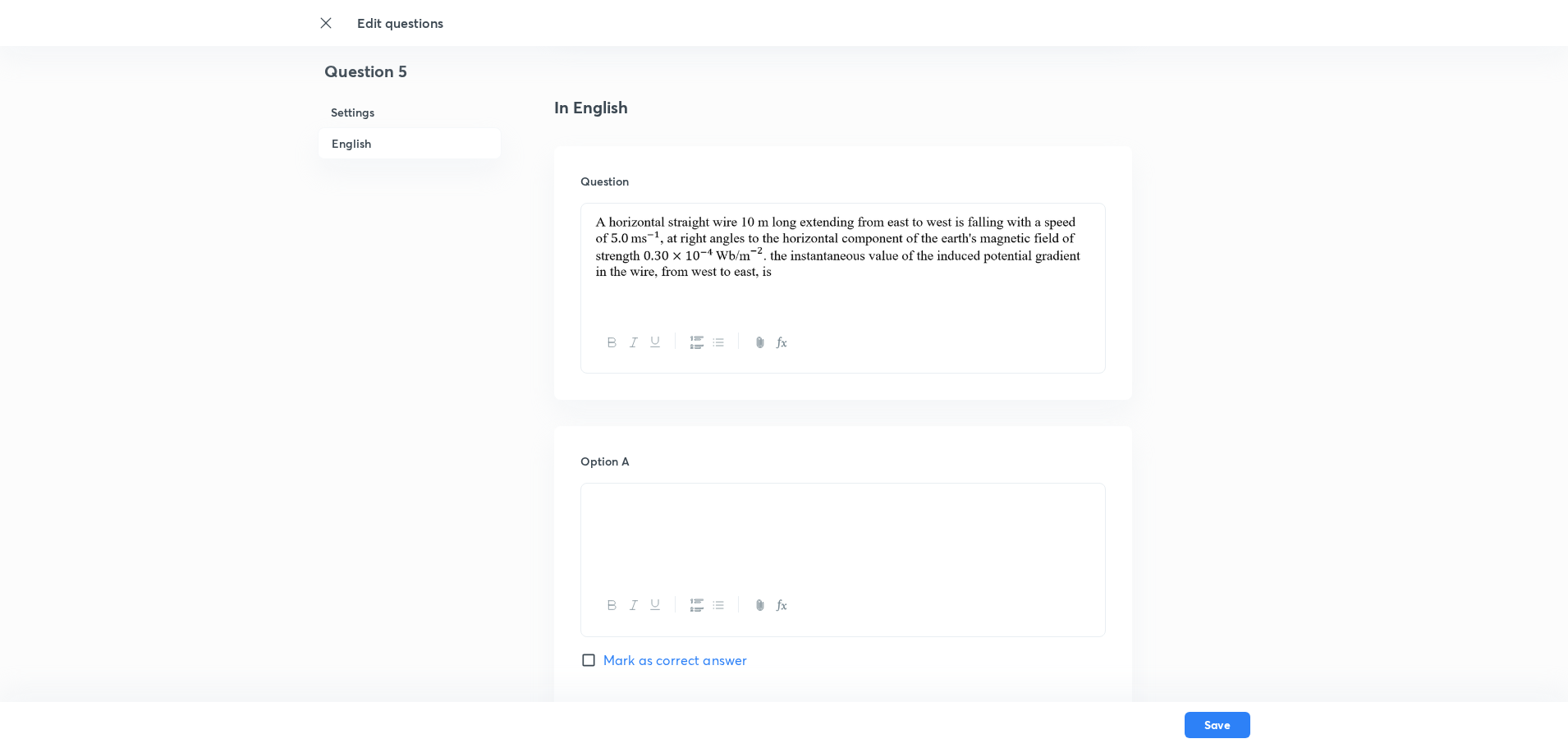
scroll to position [408, 0]
click at [590, 667] on input "Mark as correct answer" at bounding box center [591, 661] width 23 height 17
checkbox input "true"
checkbox input "false"
click at [601, 508] on img at bounding box center [601, 507] width 1 height 1
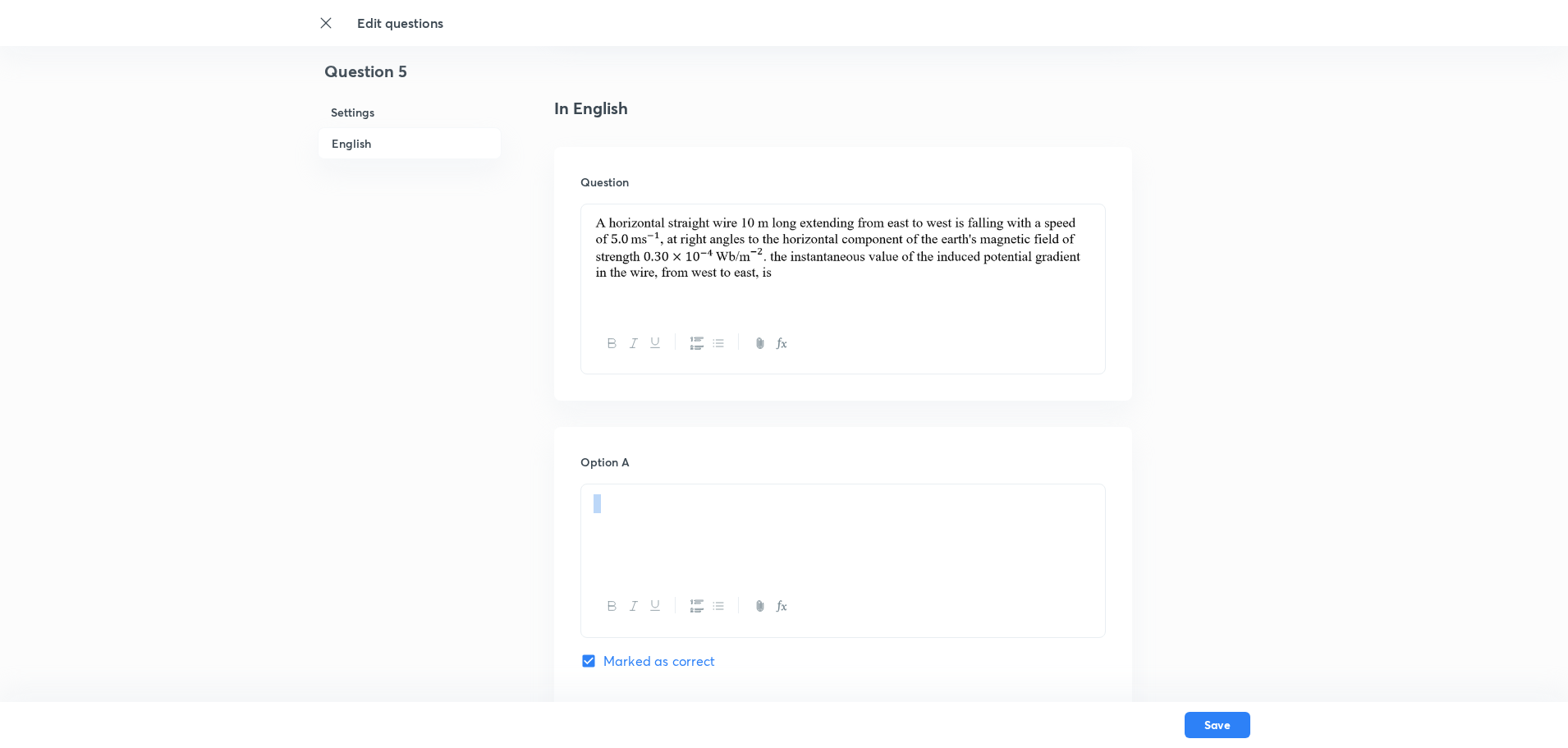
drag, startPoint x: 769, startPoint y: 510, endPoint x: 602, endPoint y: 513, distance: 167.0
click at [601, 508] on img at bounding box center [601, 507] width 1 height 1
copy p
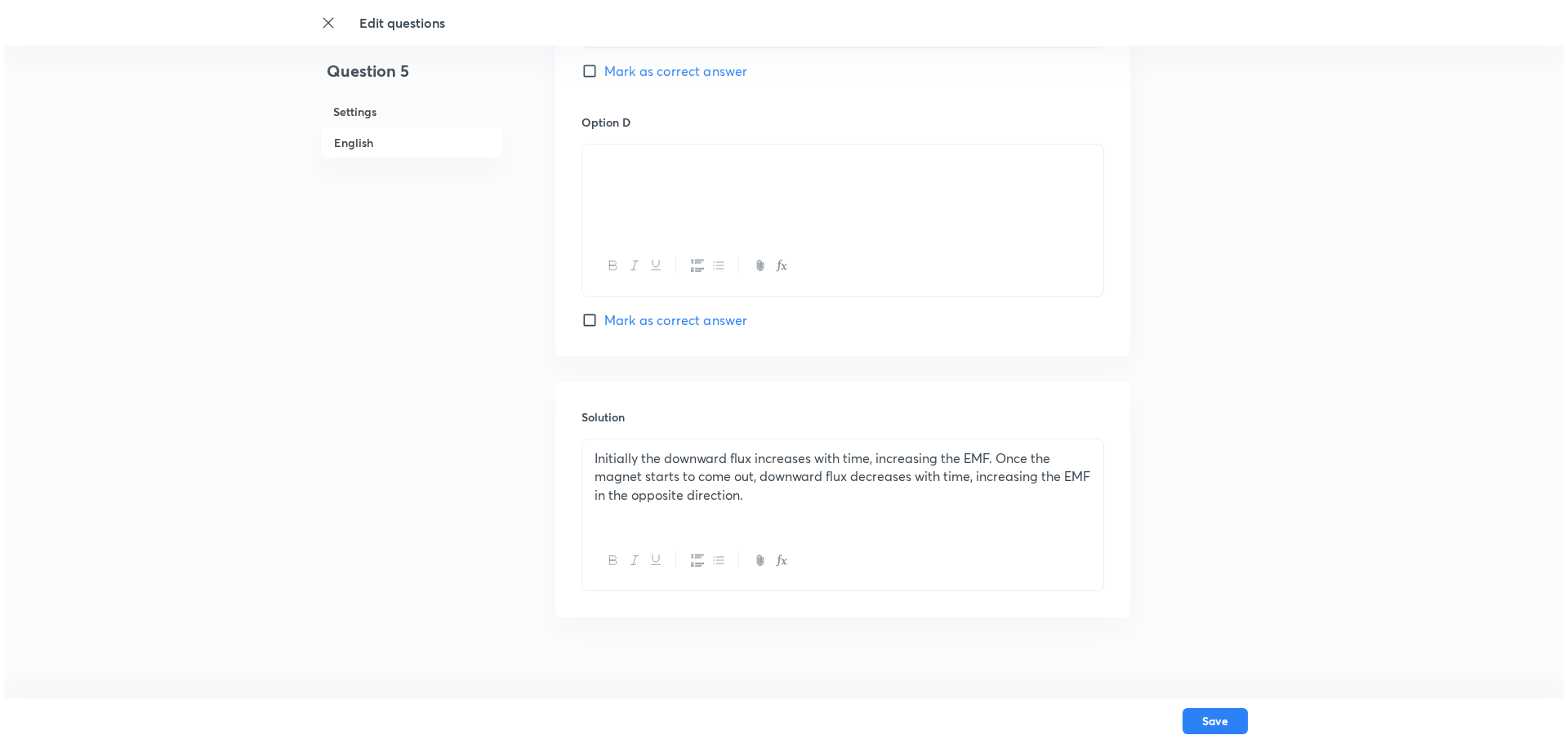
scroll to position [1506, 0]
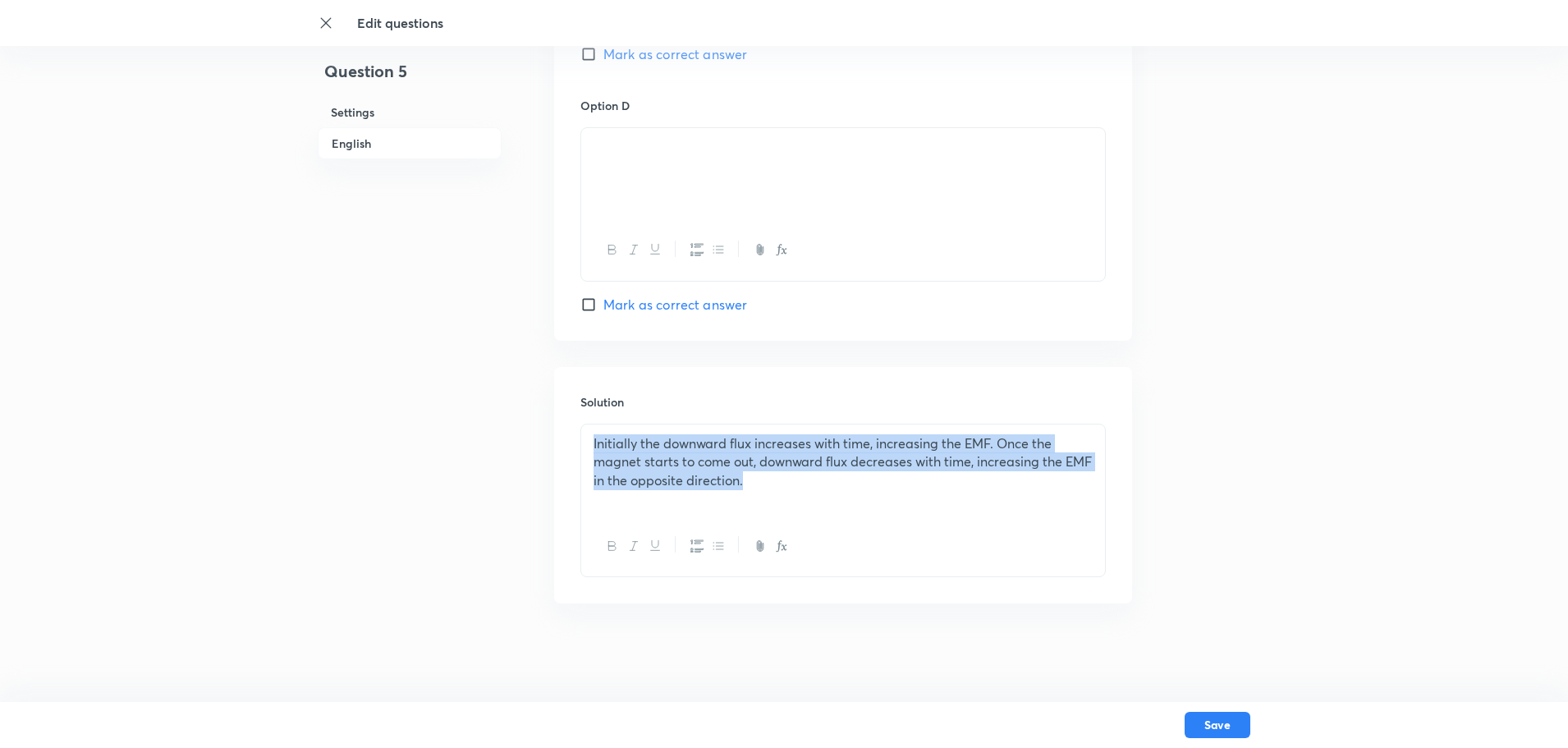
drag, startPoint x: 760, startPoint y: 489, endPoint x: 512, endPoint y: 419, distance: 257.7
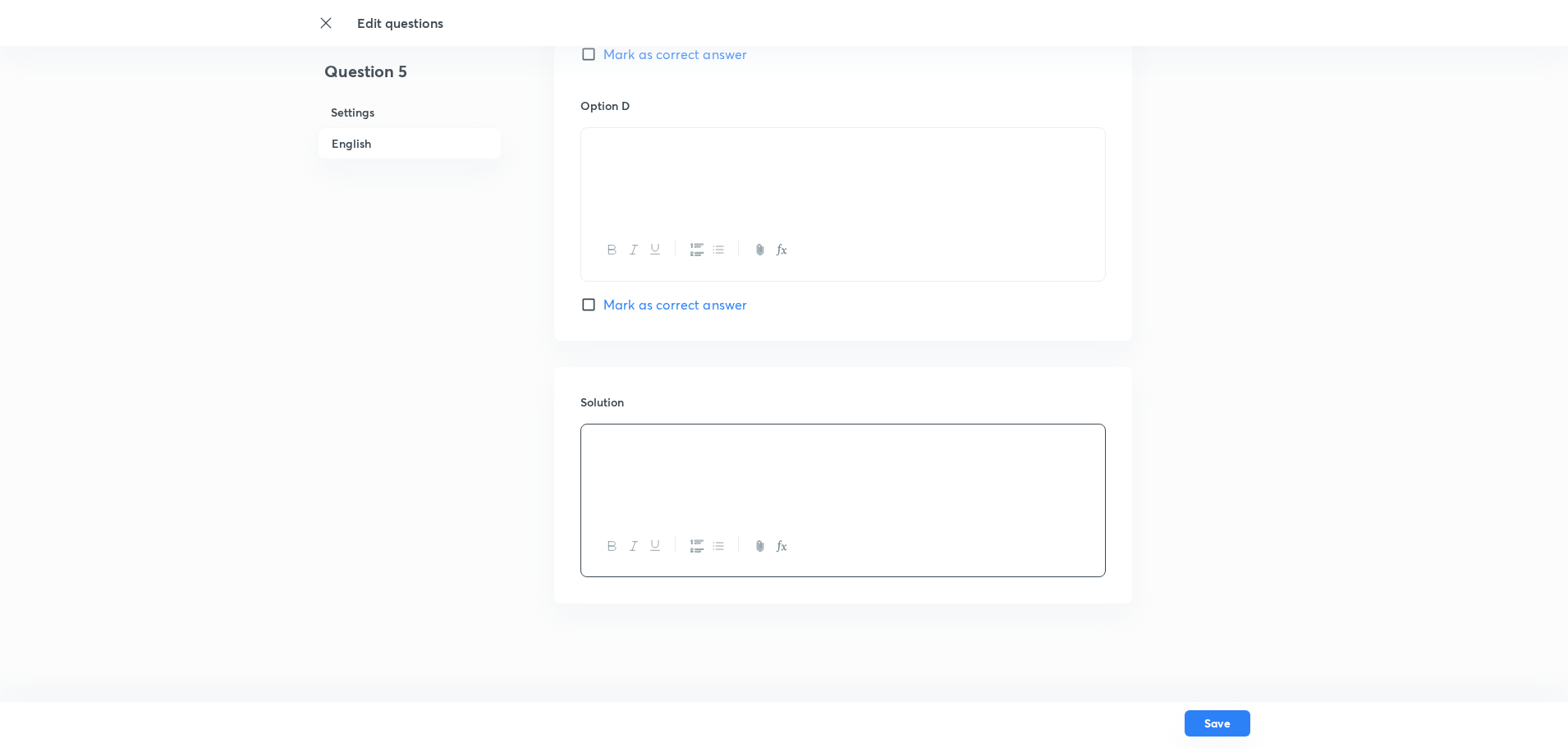
click at [1224, 732] on button "Save" at bounding box center [1217, 723] width 66 height 26
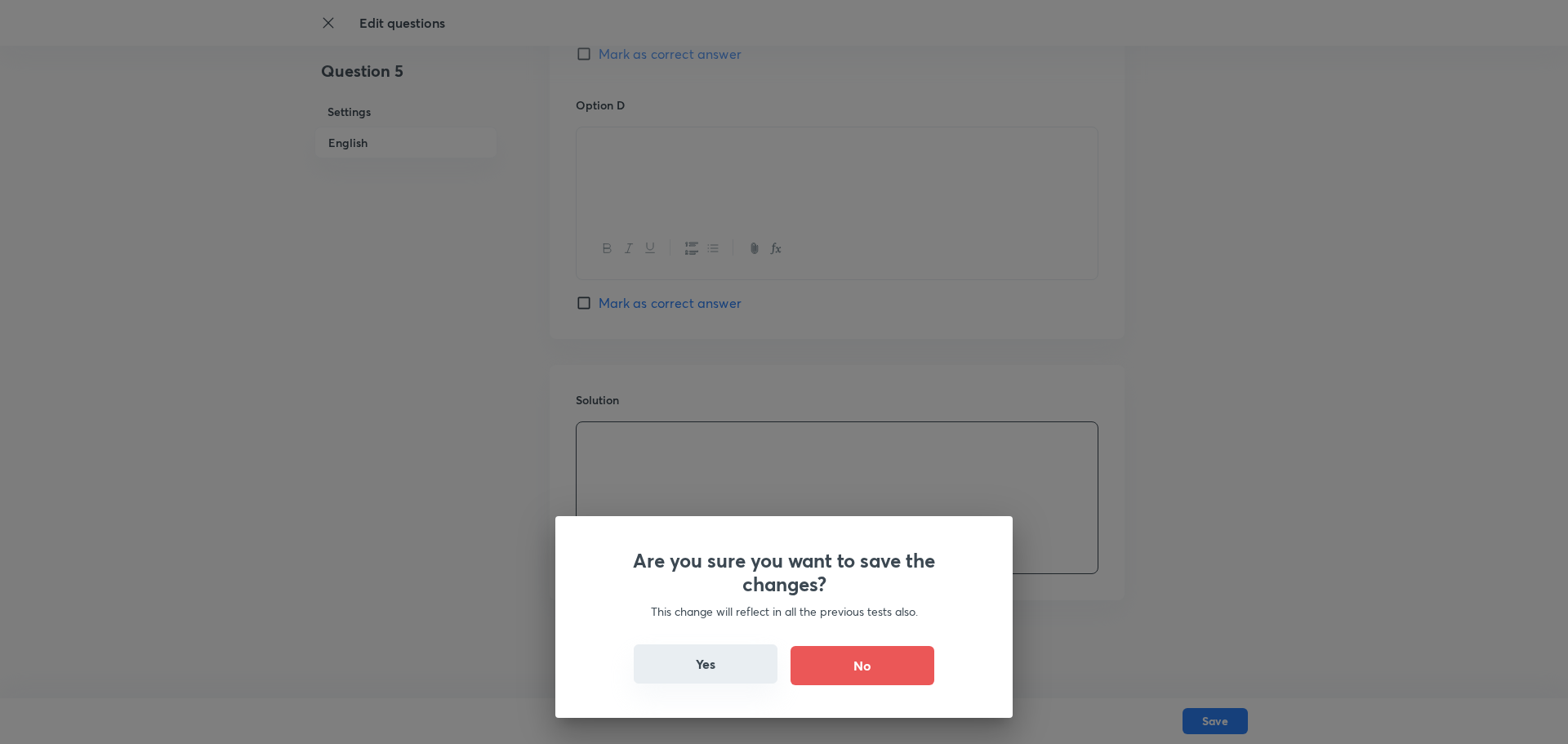
click at [675, 653] on button "Yes" at bounding box center [705, 664] width 144 height 40
click at [666, 657] on button "Yes" at bounding box center [705, 664] width 144 height 40
checkbox input "false"
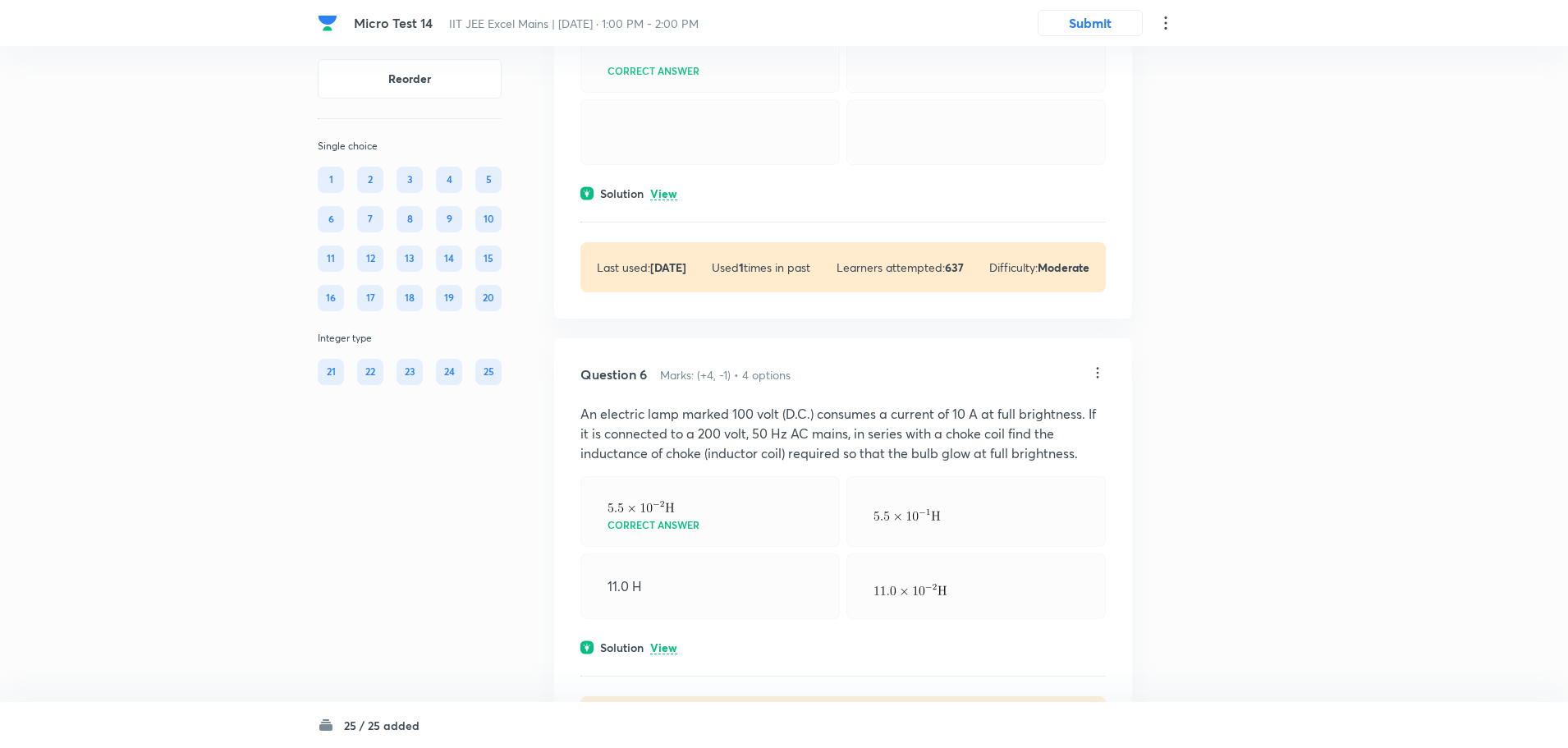
scroll to position [2299, 0]
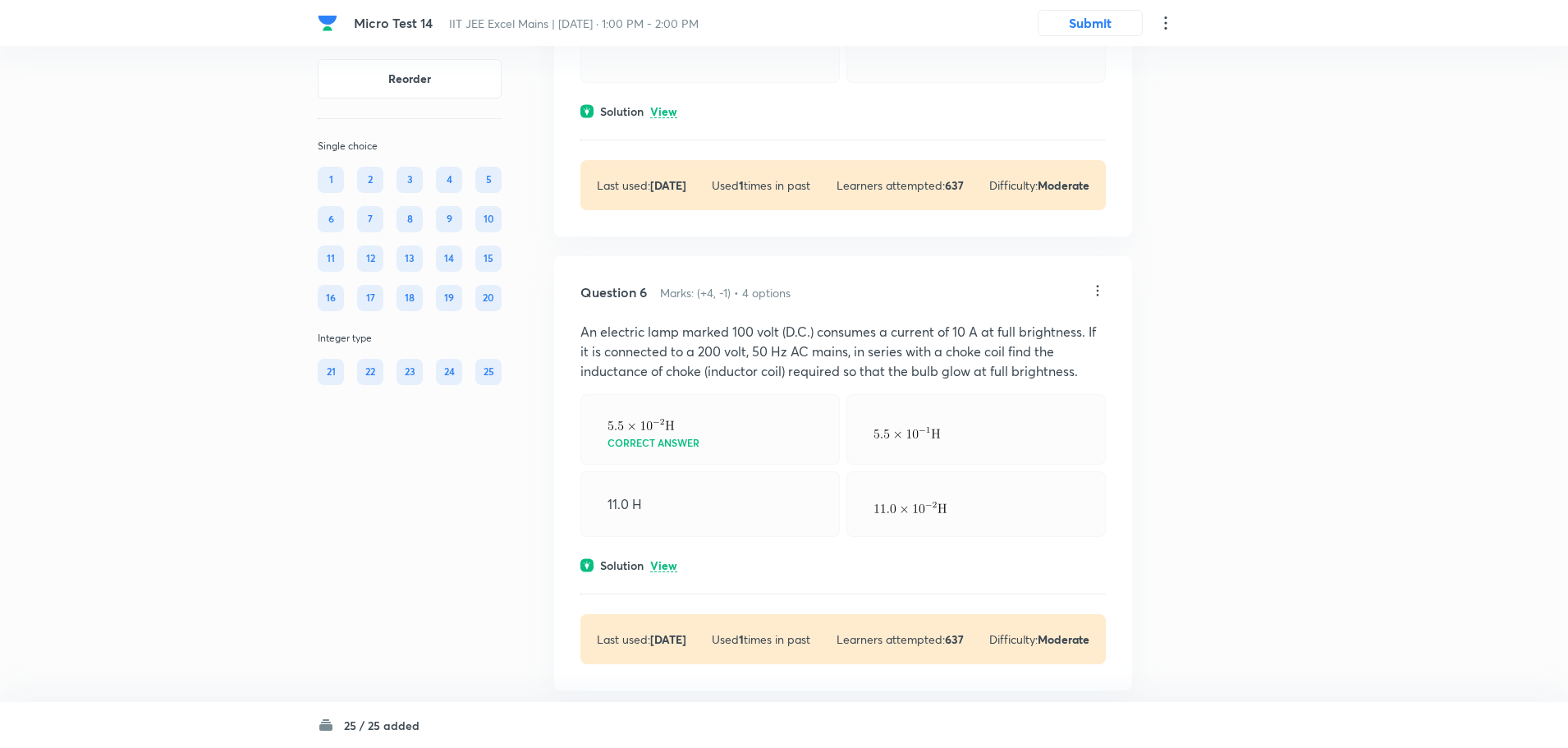
click at [1089, 298] on icon at bounding box center [1097, 291] width 17 height 17
click at [1036, 399] on li "Edit" at bounding box center [1034, 399] width 138 height 31
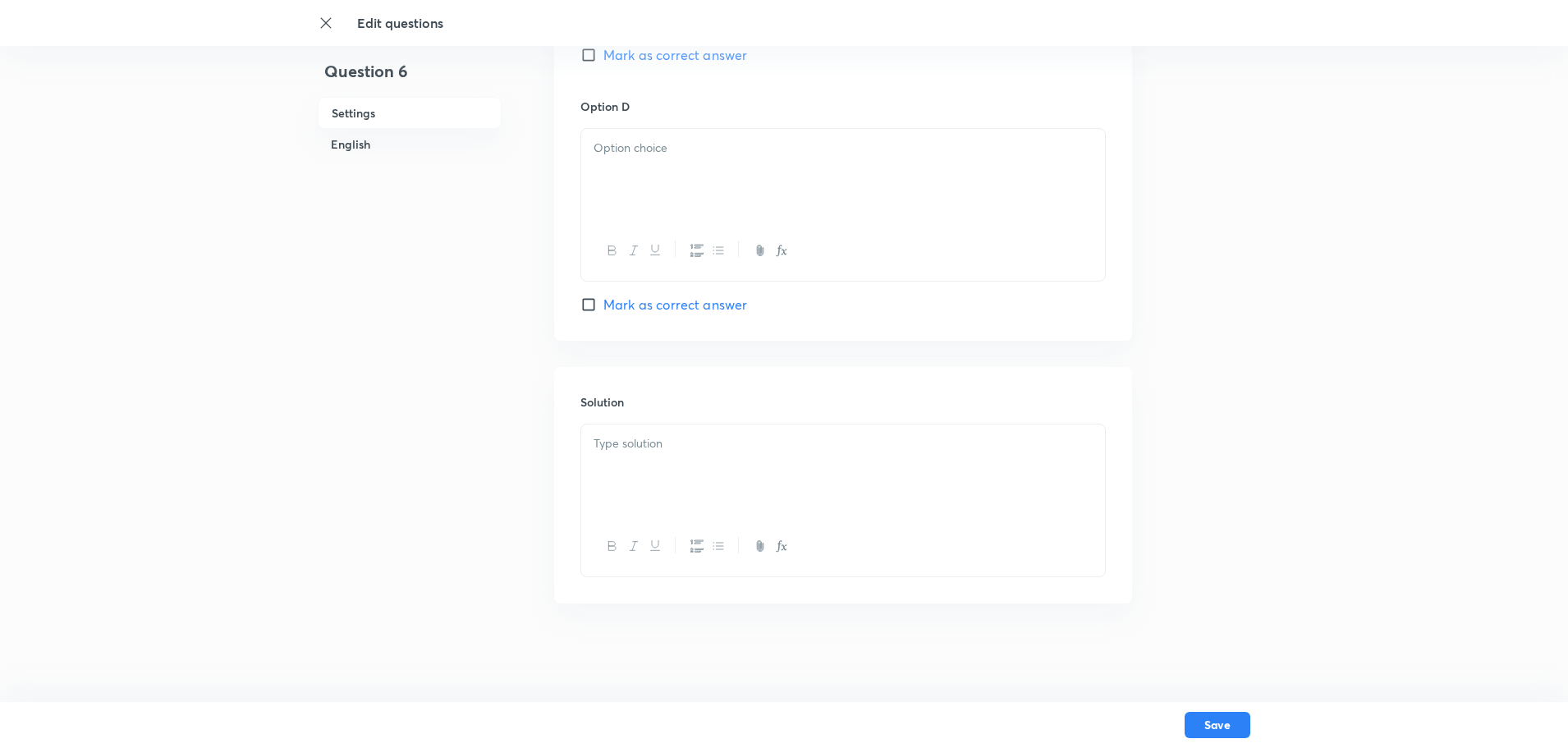
checkbox input "true"
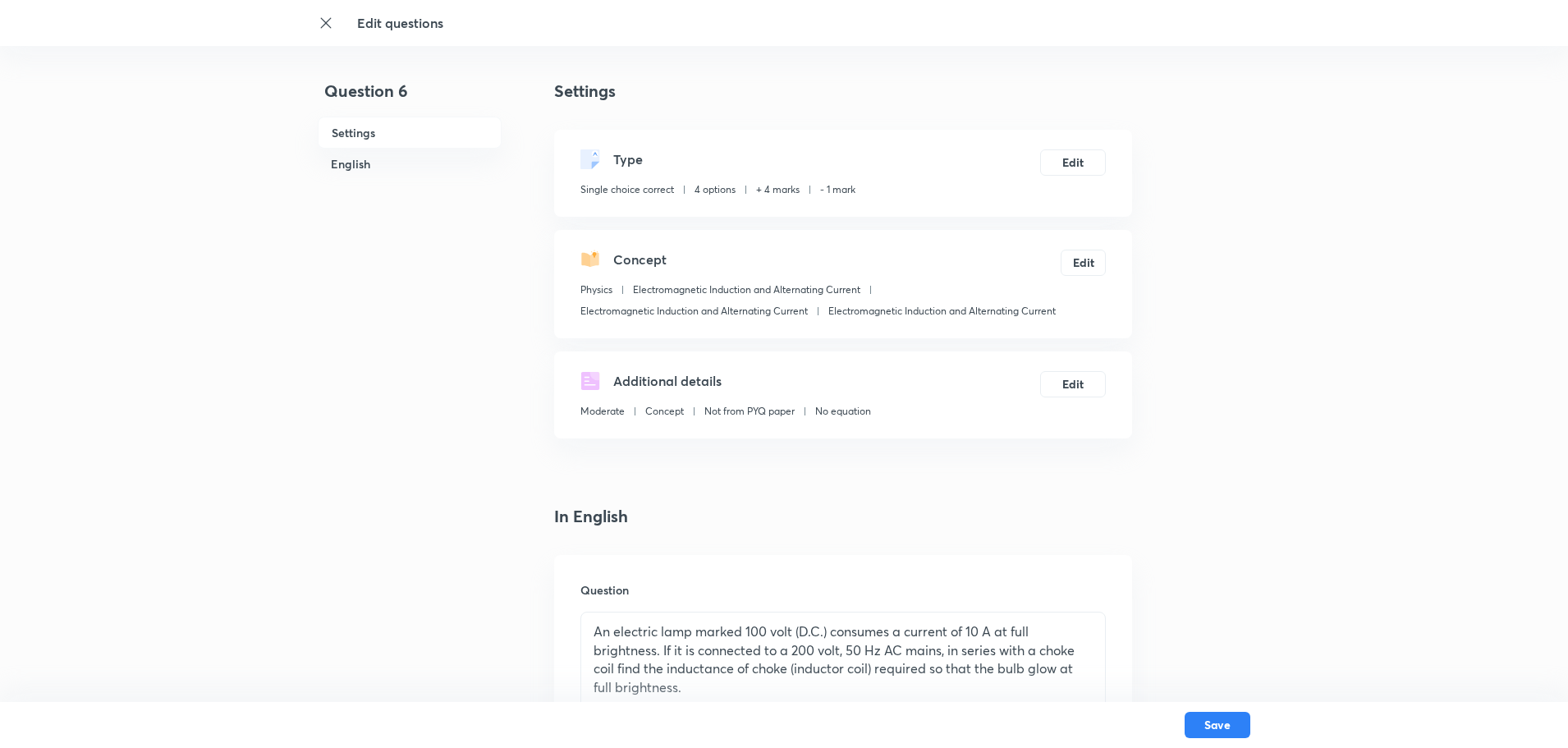
scroll to position [247, 0]
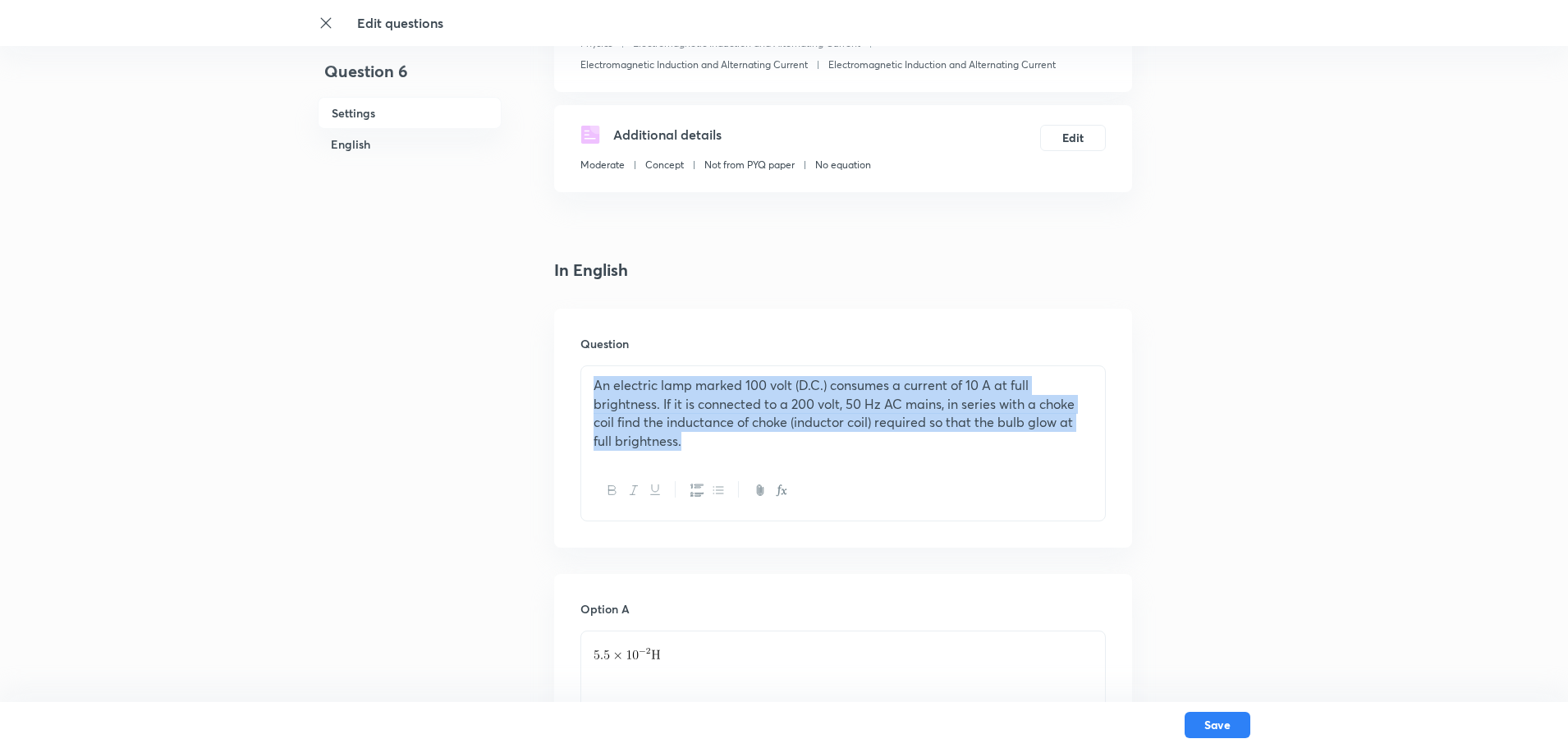
drag, startPoint x: 658, startPoint y: 430, endPoint x: 588, endPoint y: 380, distance: 86.0
click at [588, 380] on div "An electric lamp marked 100 volt (D.C.) consumes a current of 10 A at full brig…" at bounding box center [842, 413] width 524 height 95
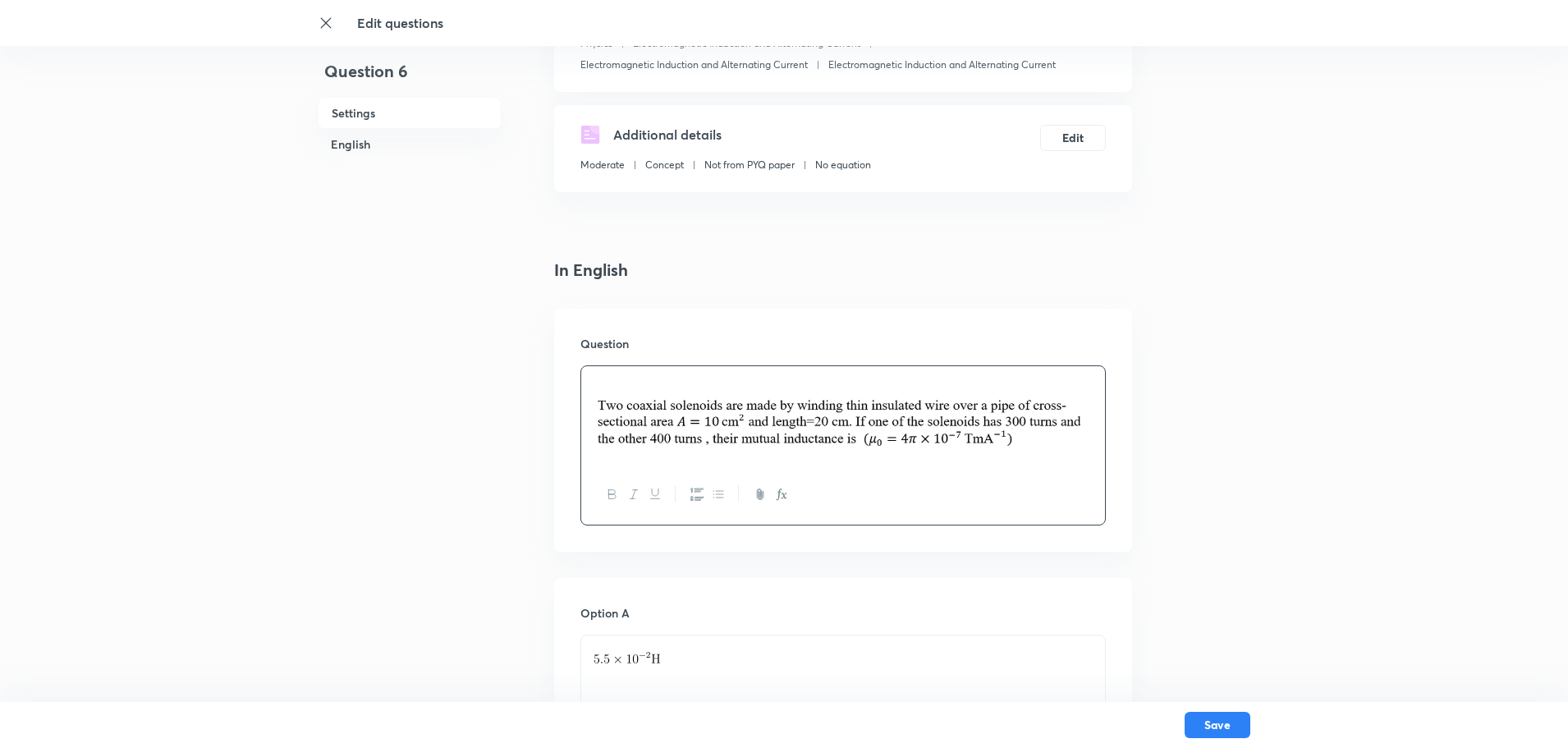
click at [590, 395] on div at bounding box center [842, 415] width 524 height 98
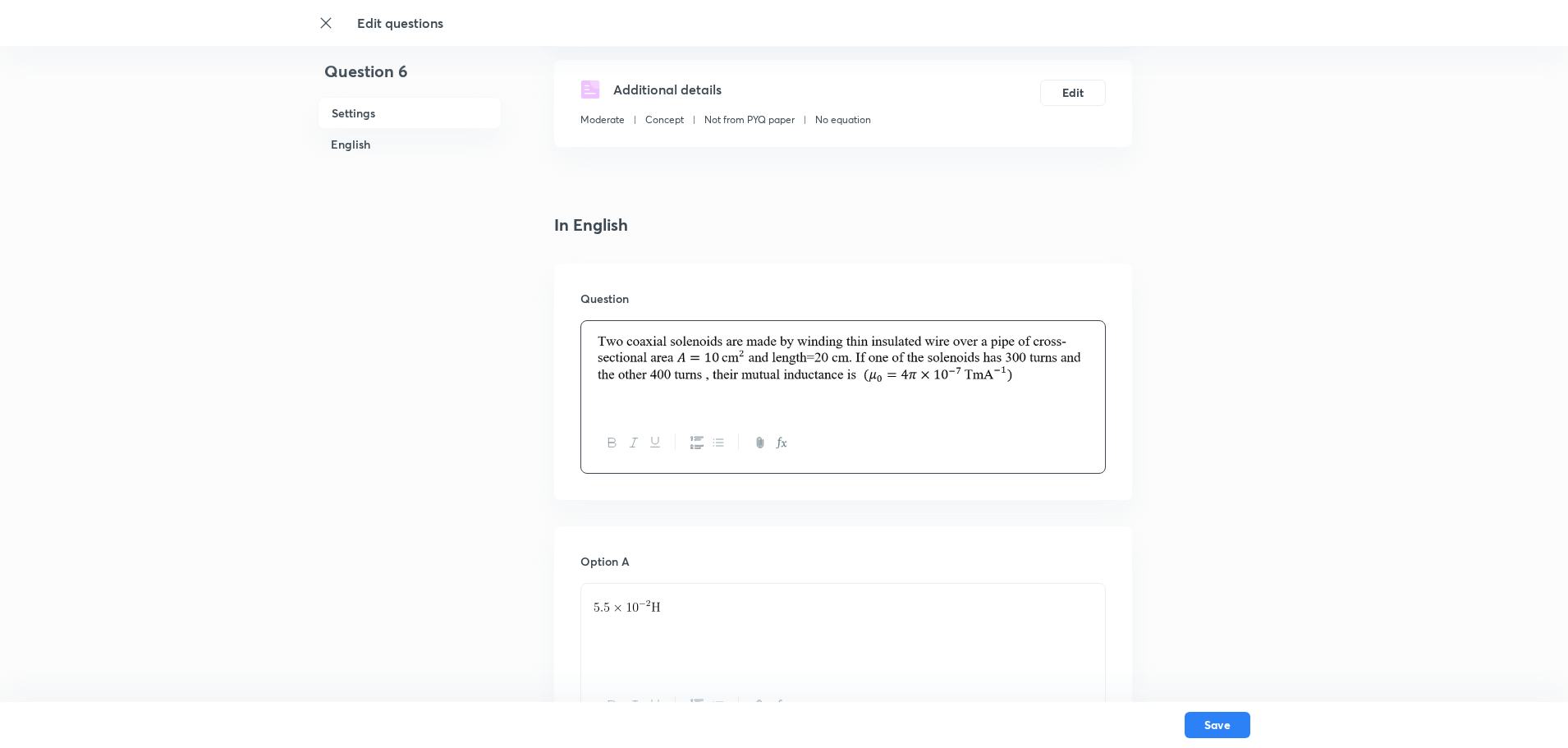
scroll to position [328, 0]
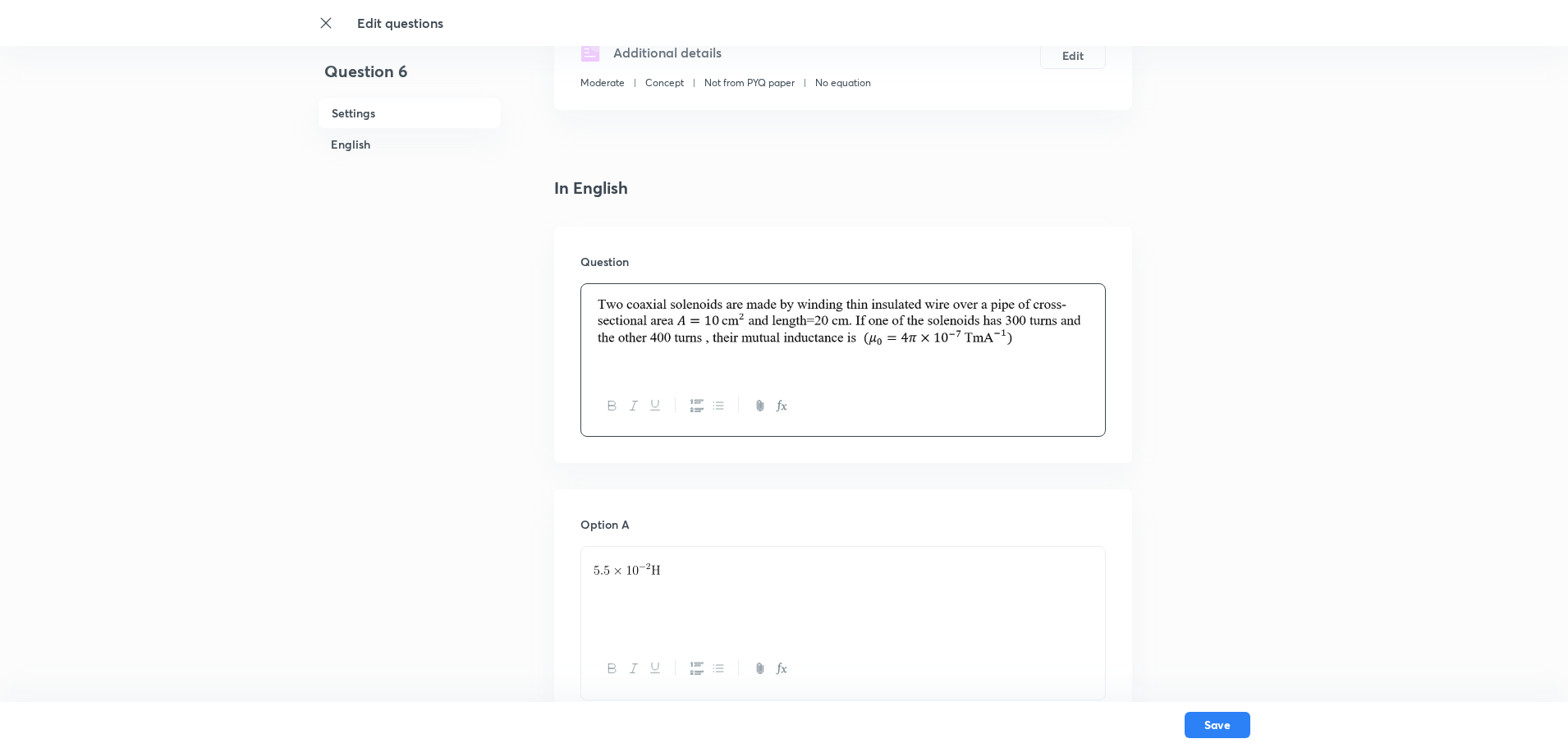
click at [702, 349] on img at bounding box center [842, 321] width 499 height 55
drag, startPoint x: 693, startPoint y: 555, endPoint x: 683, endPoint y: 553, distance: 10.2
click at [692, 556] on div at bounding box center [842, 592] width 524 height 92
drag, startPoint x: 693, startPoint y: 588, endPoint x: 530, endPoint y: 562, distance: 165.1
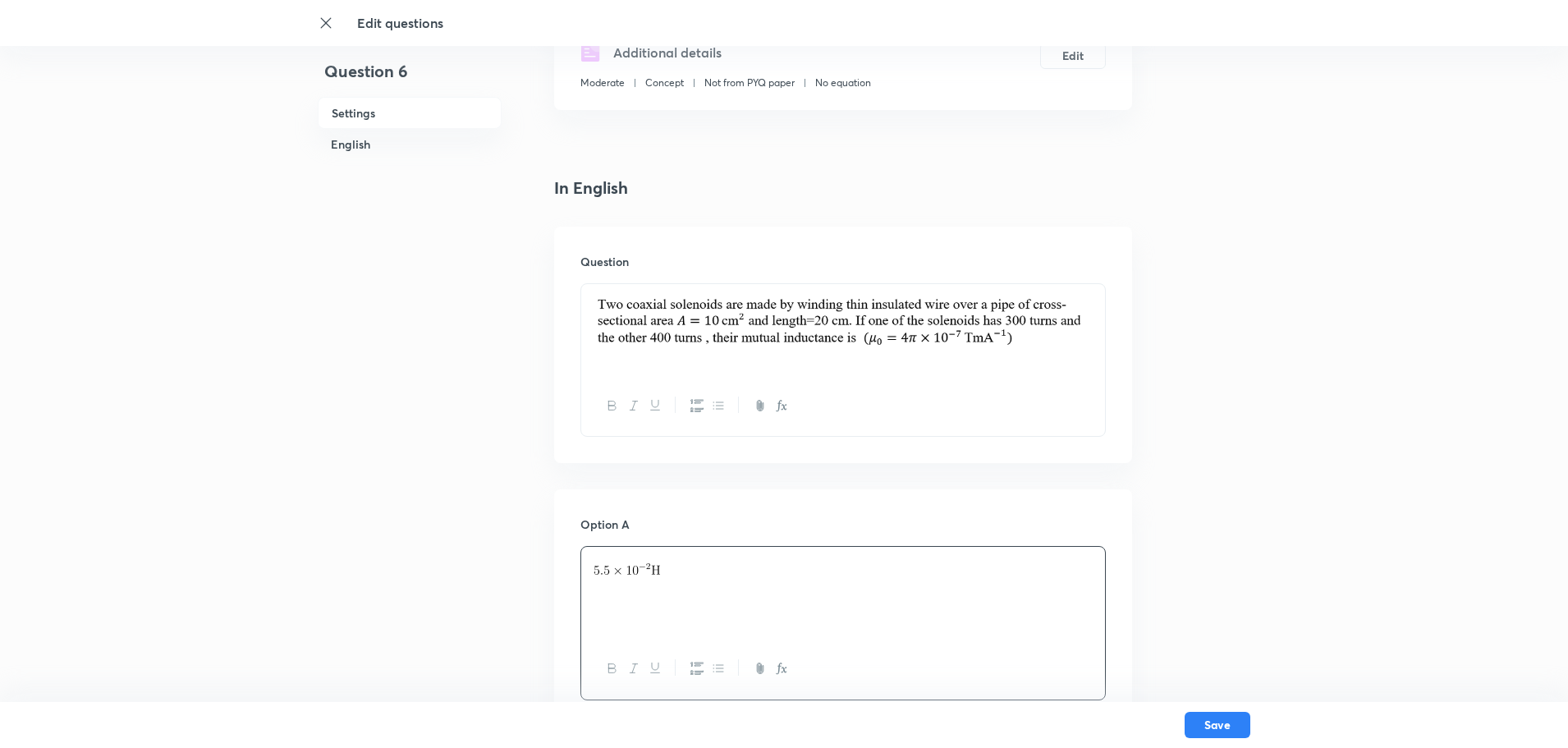
drag, startPoint x: 693, startPoint y: 577, endPoint x: 667, endPoint y: 572, distance: 26.5
click at [689, 577] on div at bounding box center [842, 592] width 524 height 92
click at [667, 572] on p at bounding box center [842, 566] width 499 height 19
drag, startPoint x: 676, startPoint y: 568, endPoint x: 587, endPoint y: 572, distance: 89.1
click at [587, 572] on div at bounding box center [842, 592] width 524 height 92
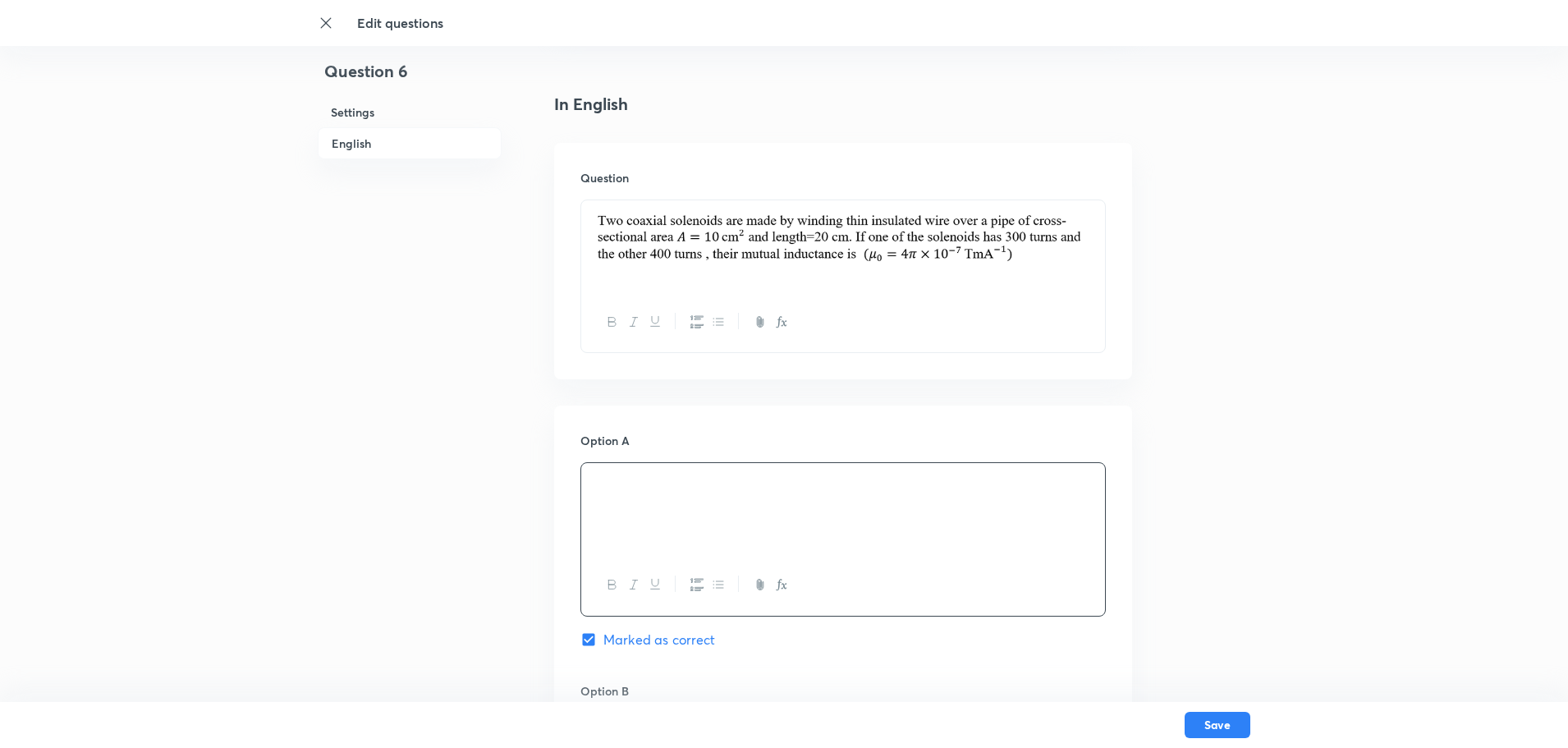
scroll to position [657, 0]
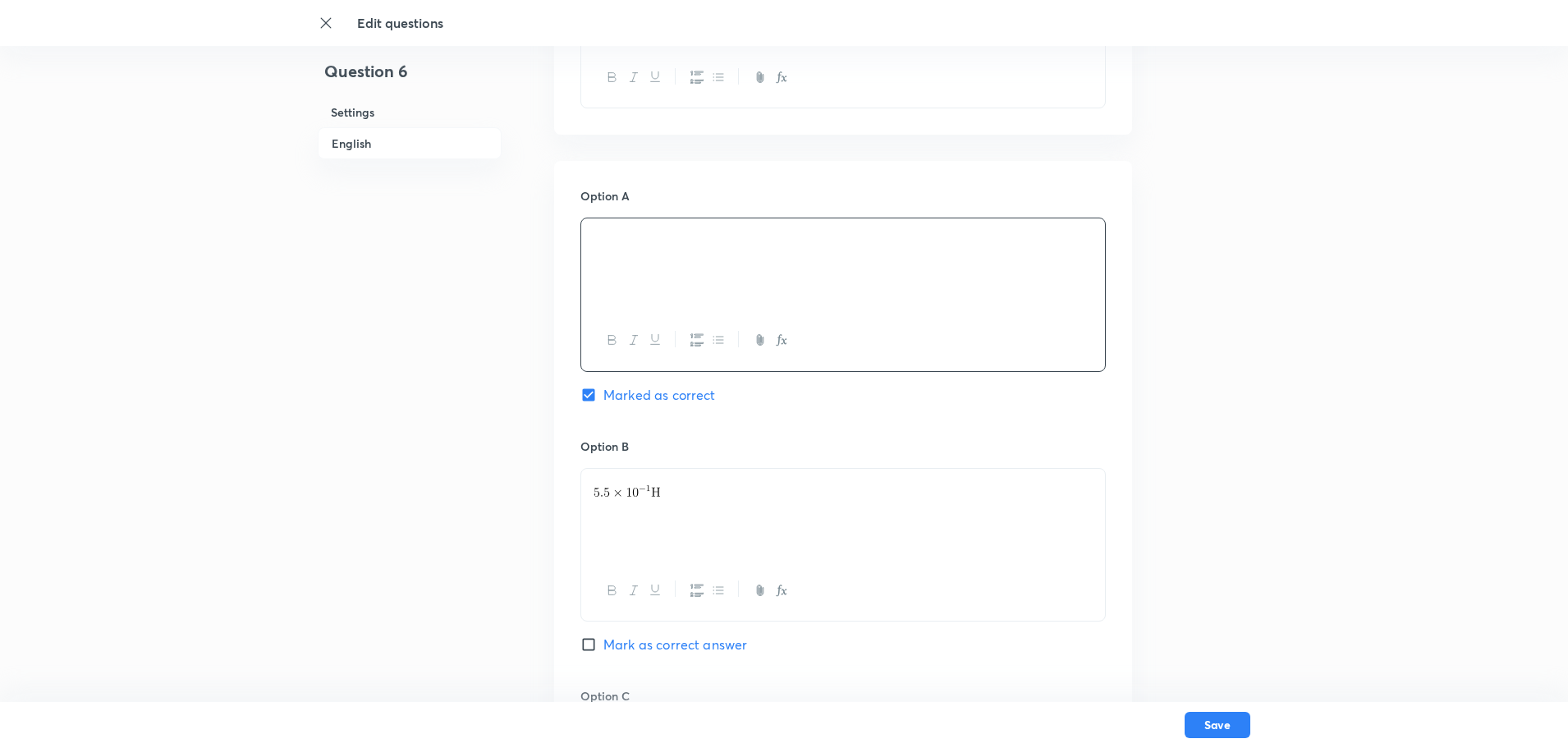
drag, startPoint x: 628, startPoint y: 490, endPoint x: 478, endPoint y: 460, distance: 153.0
click at [478, 460] on div "Question 6 Settings English Settings Type Single choice correct 4 options + 4 m…" at bounding box center [784, 518] width 932 height 2194
drag, startPoint x: 693, startPoint y: 492, endPoint x: 584, endPoint y: 491, distance: 109.0
click at [584, 491] on div at bounding box center [842, 514] width 524 height 92
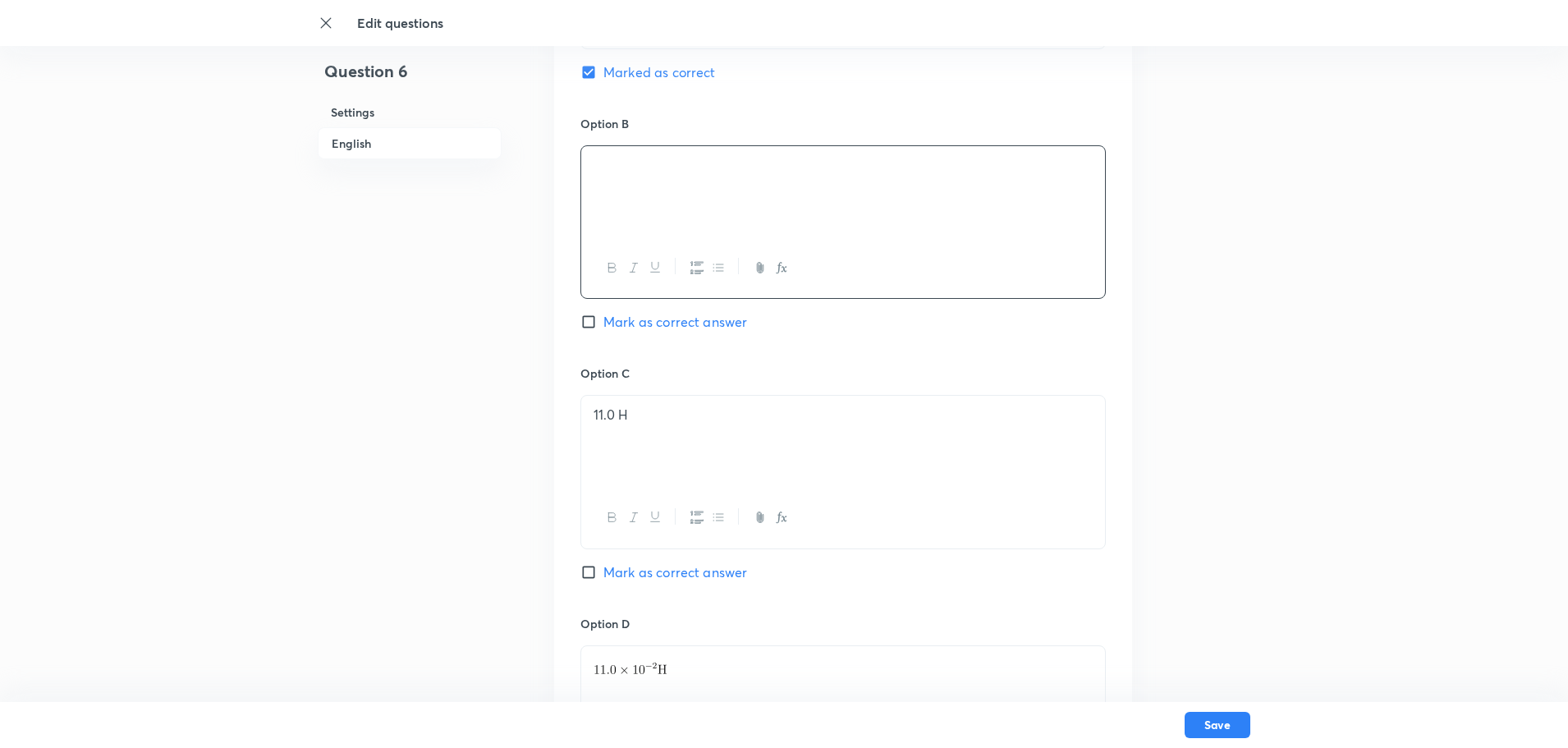
scroll to position [985, 0]
drag, startPoint x: 630, startPoint y: 423, endPoint x: 590, endPoint y: 406, distance: 43.5
click at [590, 406] on div "11.0 H" at bounding box center [842, 436] width 524 height 92
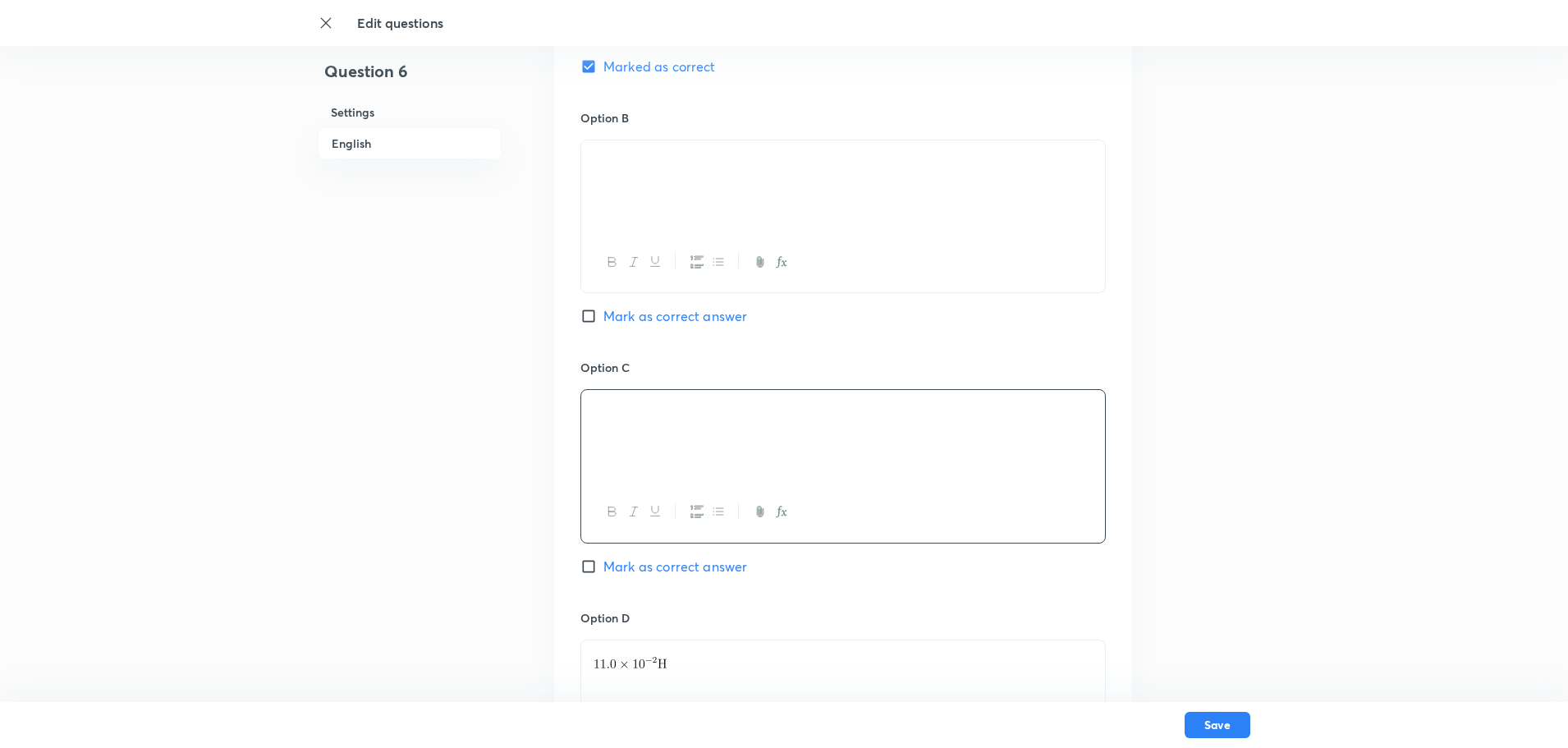
scroll to position [1232, 0]
drag, startPoint x: 717, startPoint y: 435, endPoint x: 605, endPoint y: 432, distance: 112.0
click at [605, 432] on div at bounding box center [842, 439] width 524 height 92
drag, startPoint x: 708, startPoint y: 406, endPoint x: 691, endPoint y: 416, distance: 19.7
click at [700, 412] on p at bounding box center [842, 413] width 499 height 19
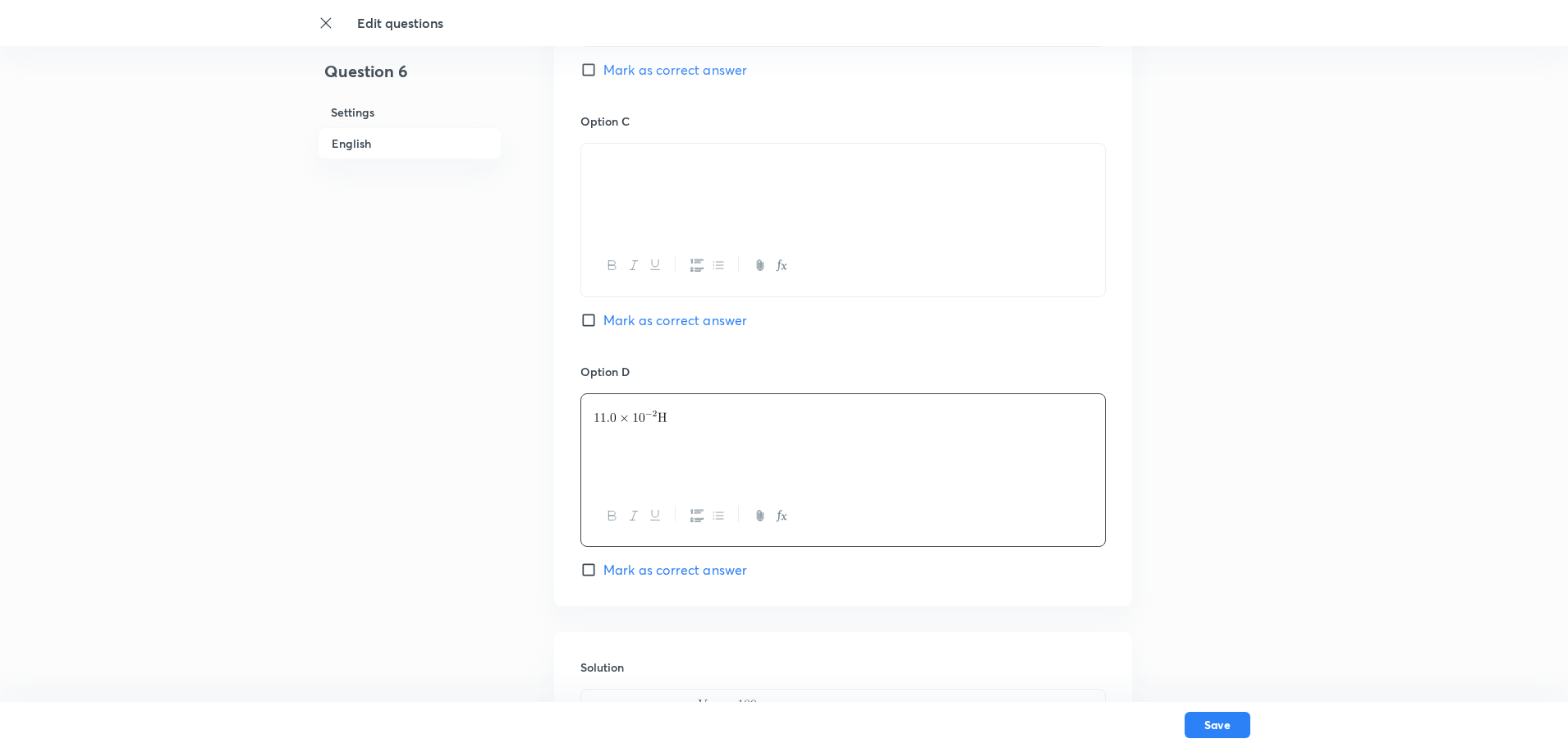
click at [674, 425] on div at bounding box center [842, 439] width 524 height 92
drag, startPoint x: 674, startPoint y: 425, endPoint x: 591, endPoint y: 425, distance: 83.0
click at [591, 425] on div at bounding box center [842, 439] width 524 height 92
click at [600, 564] on input "Mark as correct answer" at bounding box center [591, 570] width 23 height 17
checkbox input "true"
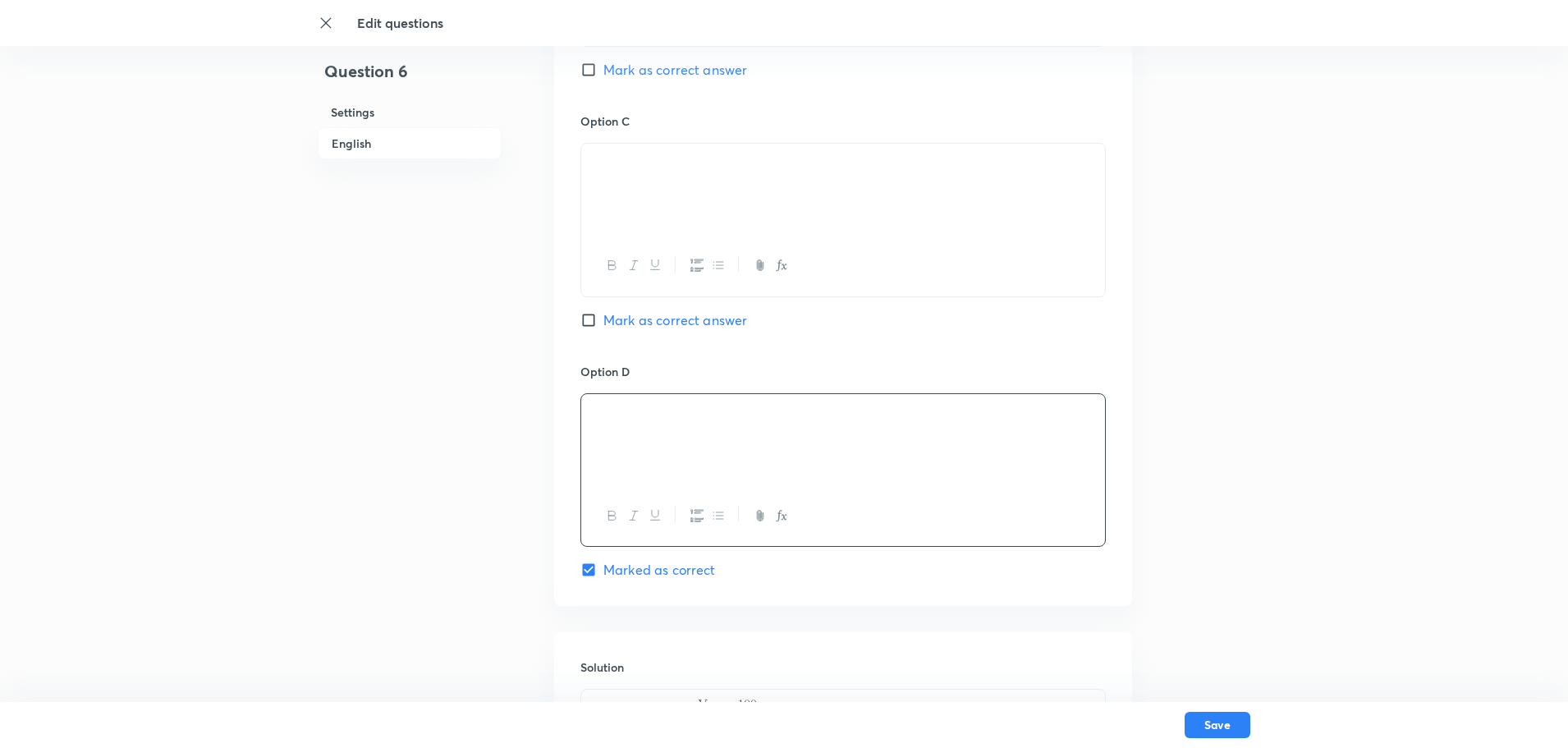
checkbox input "false"
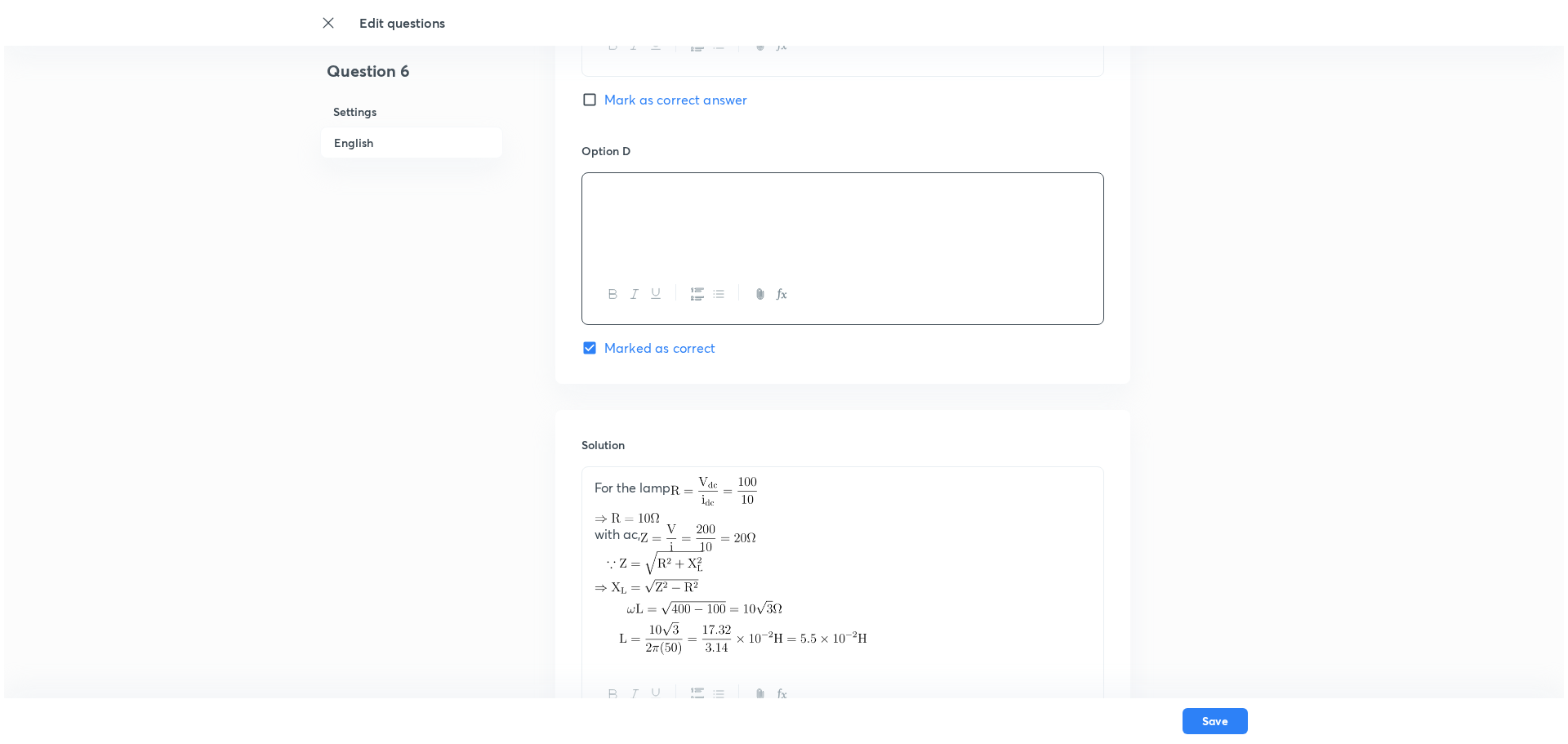
scroll to position [1470, 0]
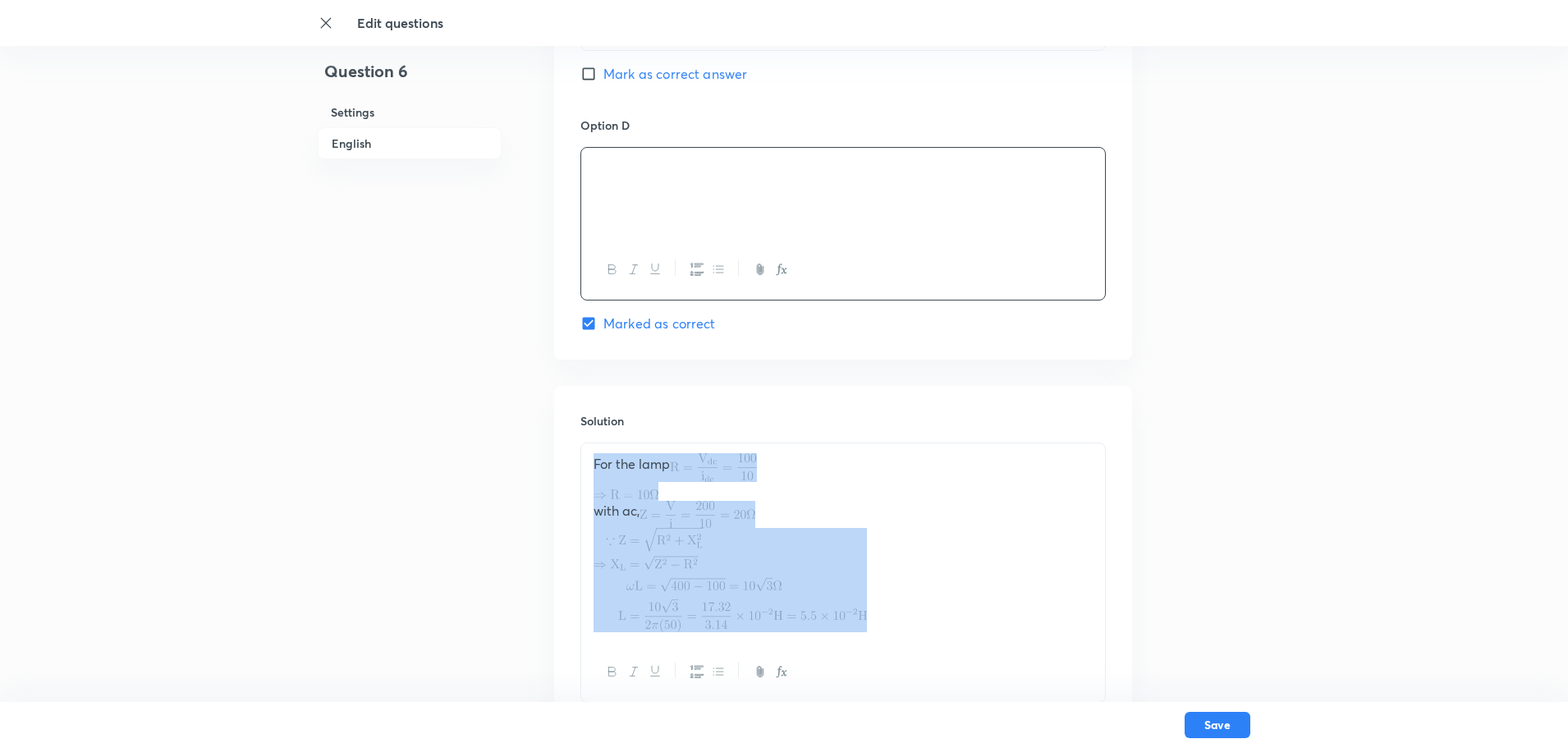
drag, startPoint x: 890, startPoint y: 630, endPoint x: 571, endPoint y: 470, distance: 356.9
click at [571, 470] on div "Solution For the lamp with ac," at bounding box center [843, 557] width 578 height 343
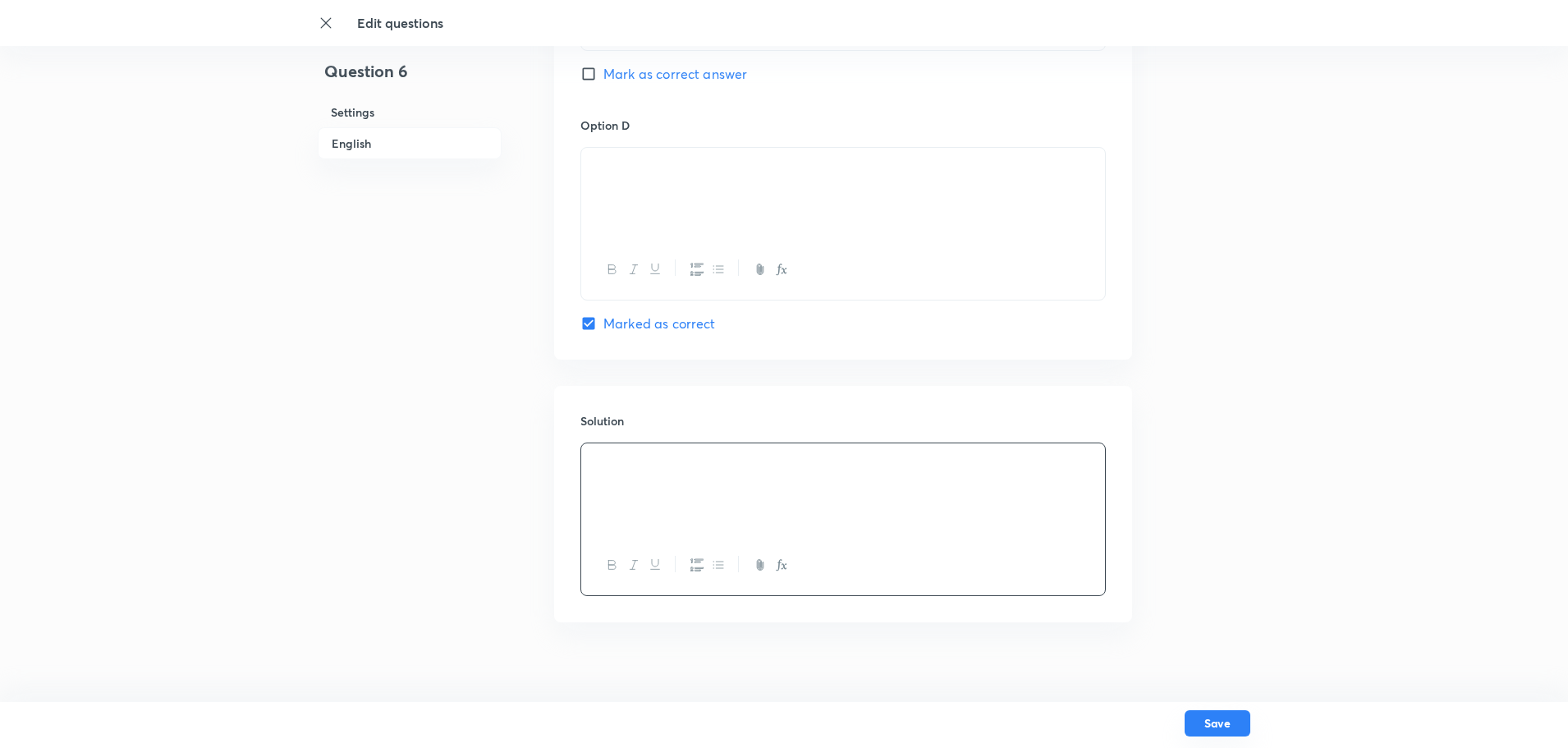
click at [1229, 714] on button "Save" at bounding box center [1217, 723] width 66 height 26
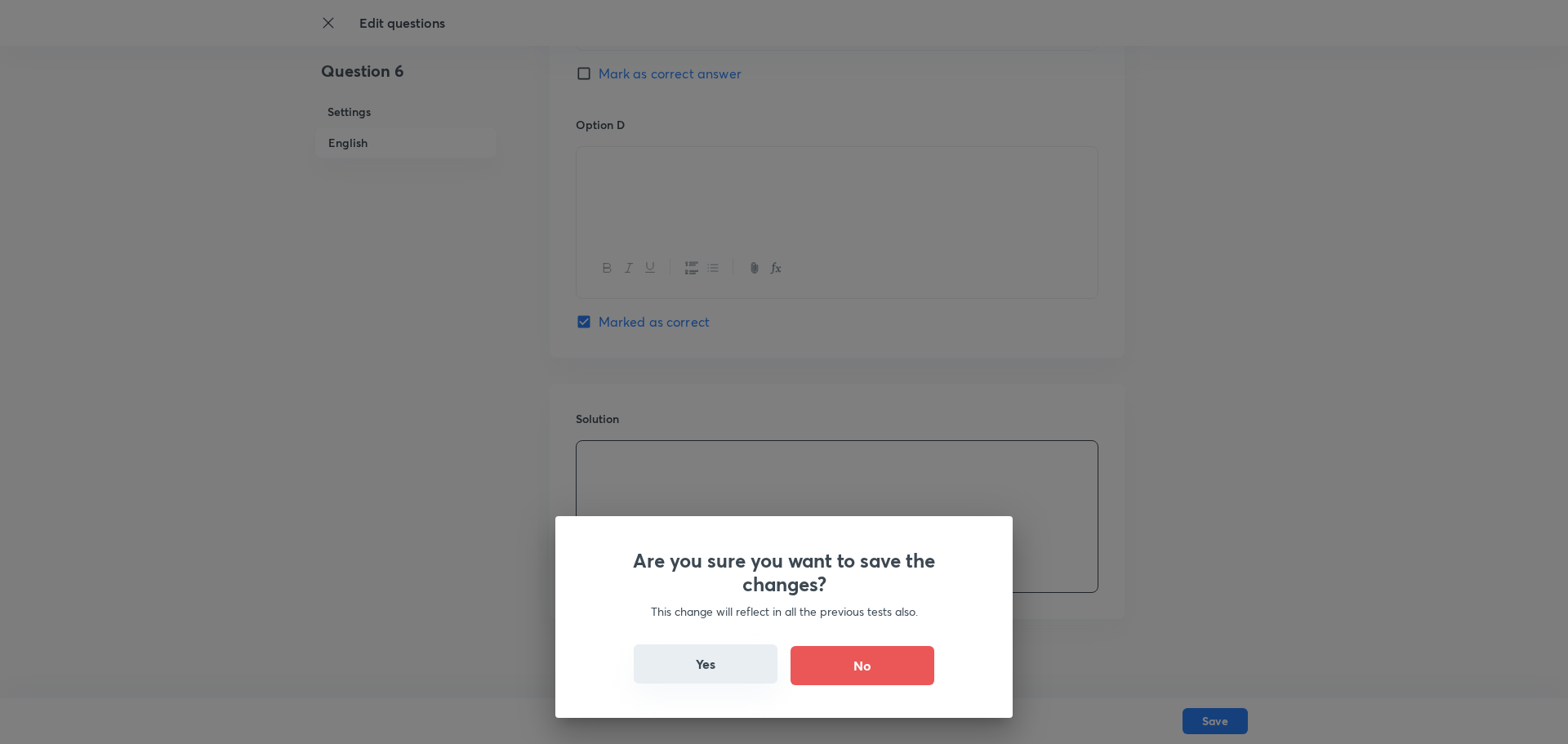
click at [728, 668] on button "Yes" at bounding box center [705, 664] width 144 height 40
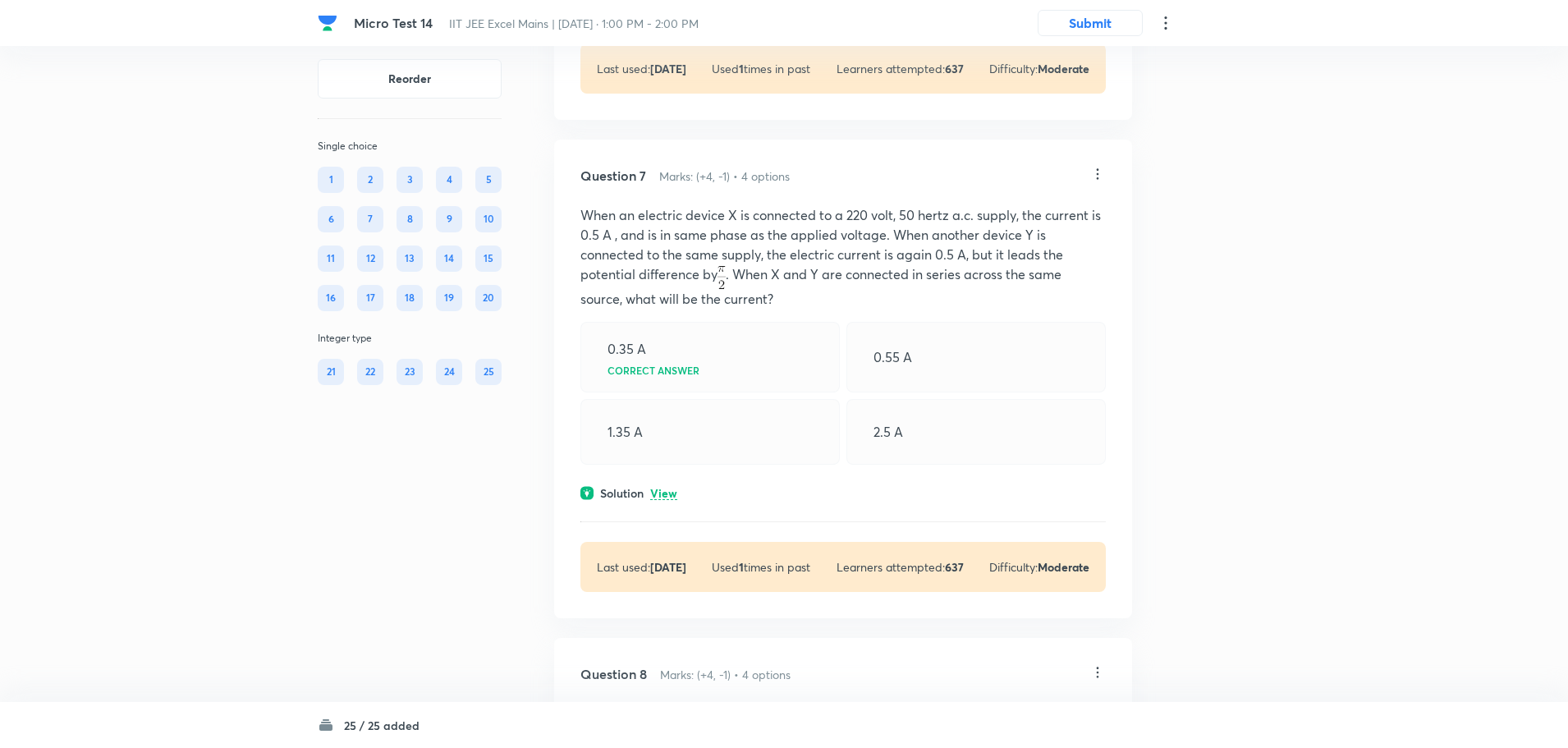
scroll to position [2956, 0]
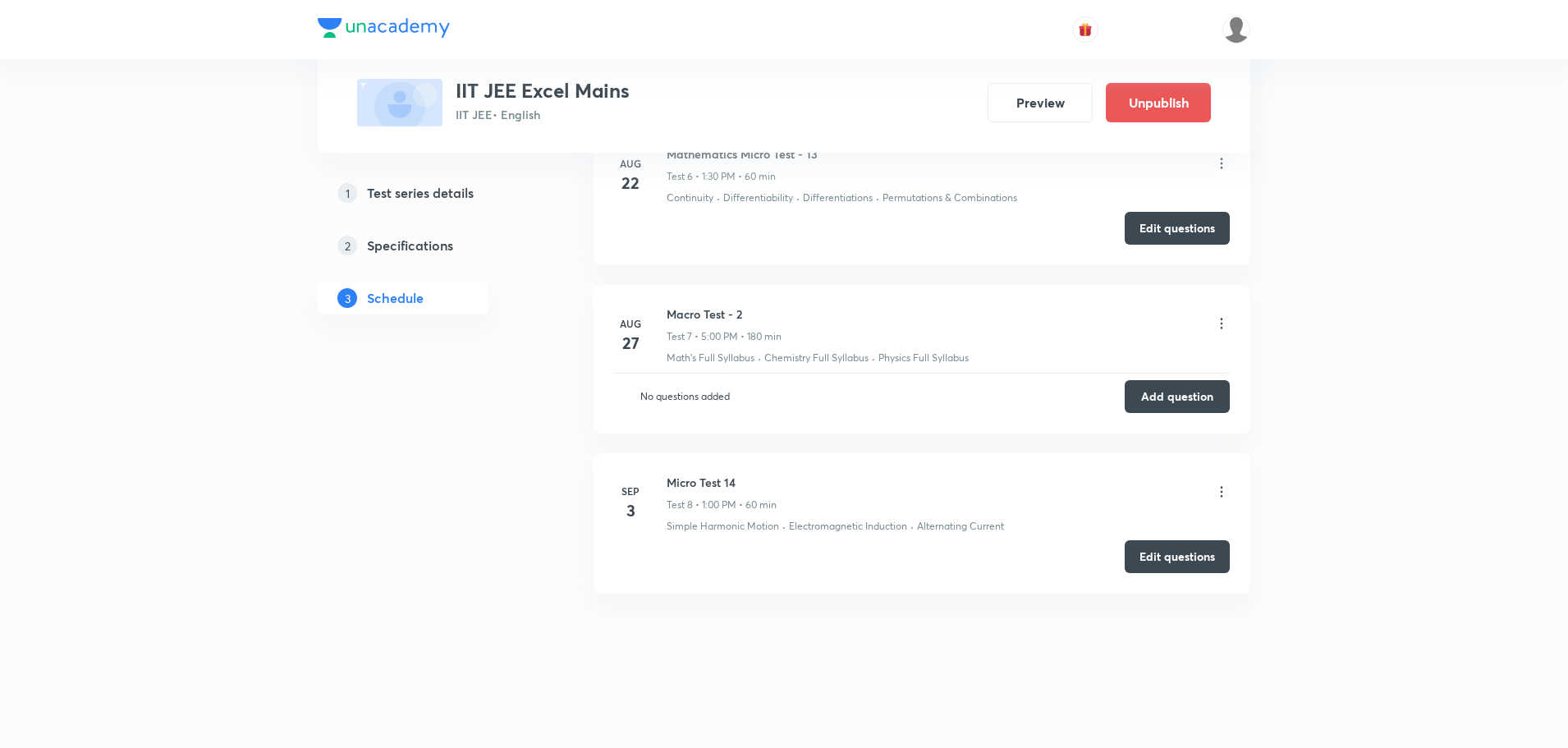
scroll to position [2082, 0]
click at [1211, 552] on button "Edit questions" at bounding box center [1177, 554] width 105 height 32
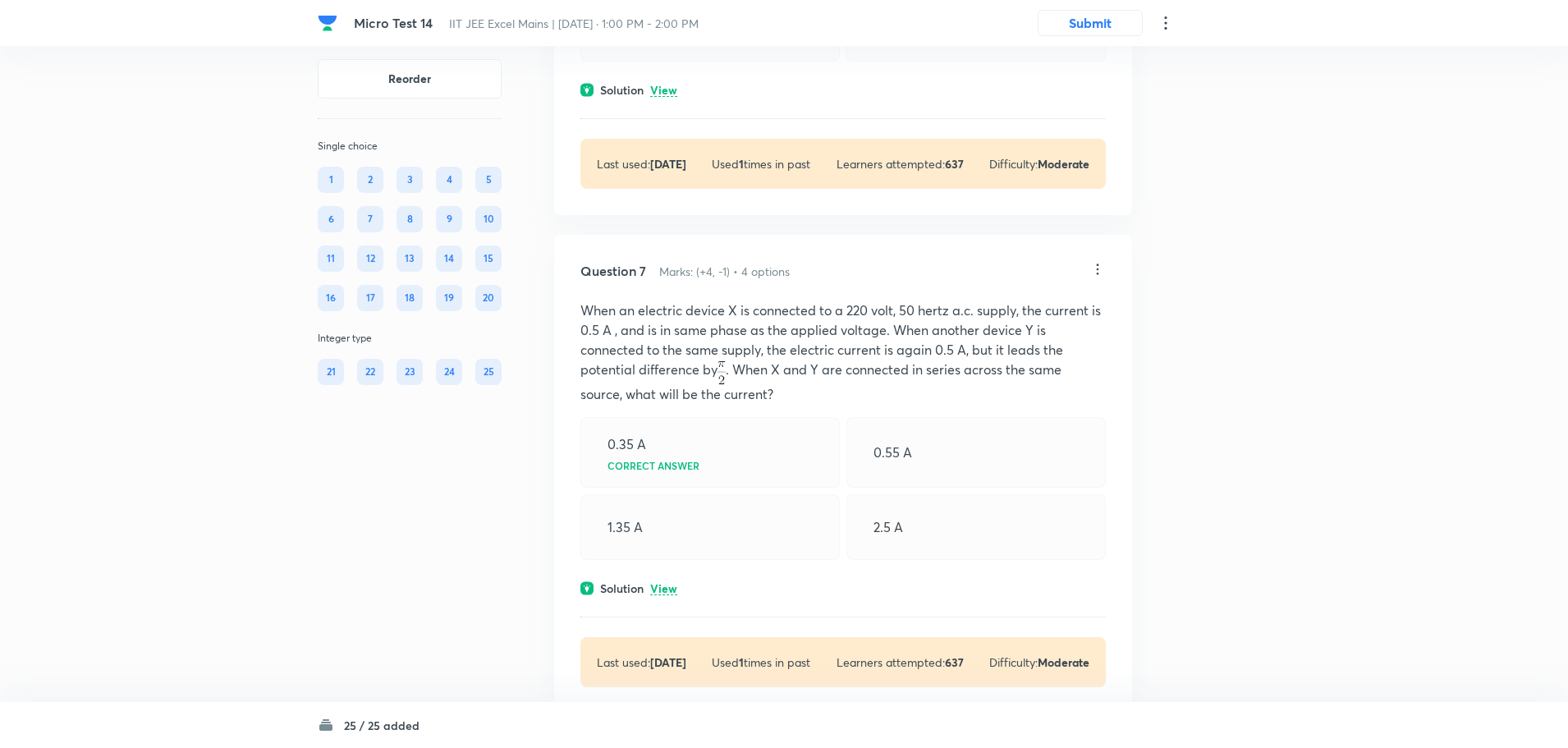
scroll to position [2873, 0]
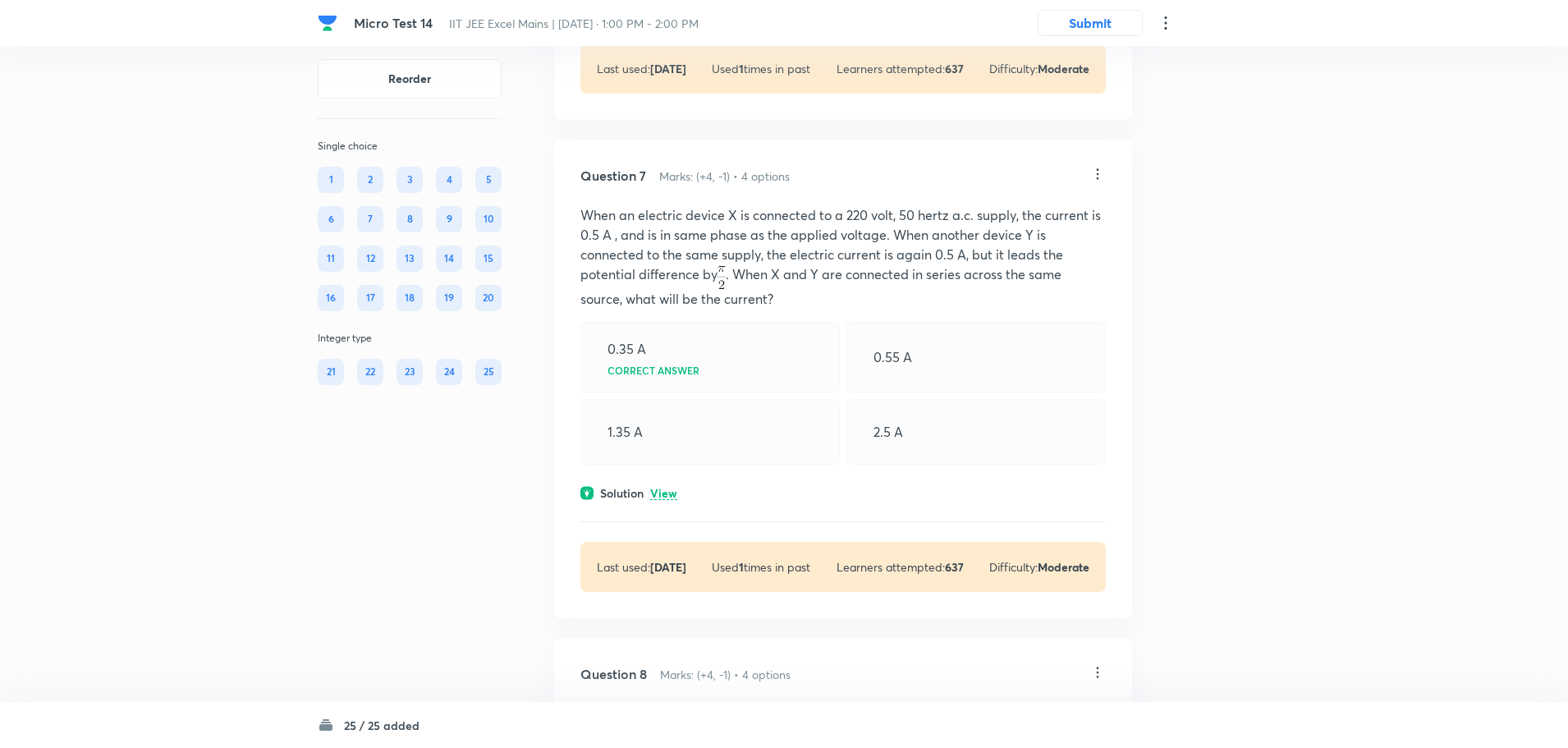
click at [755, 309] on p "When an electric device X is connected to a 220 volt, 50 hertz a.c. supply, the…" at bounding box center [842, 257] width 525 height 104
click at [787, 309] on p "When an electric device X is connected to a 220 volt, 50 hertz a.c. supply, the…" at bounding box center [842, 257] width 525 height 104
click at [1093, 255] on div "Question 7 Marks: (+4, -1) • 4 options When an electric device X is connected t…" at bounding box center [843, 379] width 578 height 478
click at [1087, 185] on div "Question 7 Marks: (+4, -1) • 4 options" at bounding box center [834, 175] width 509 height 19
click at [1096, 183] on icon at bounding box center [1097, 174] width 17 height 17
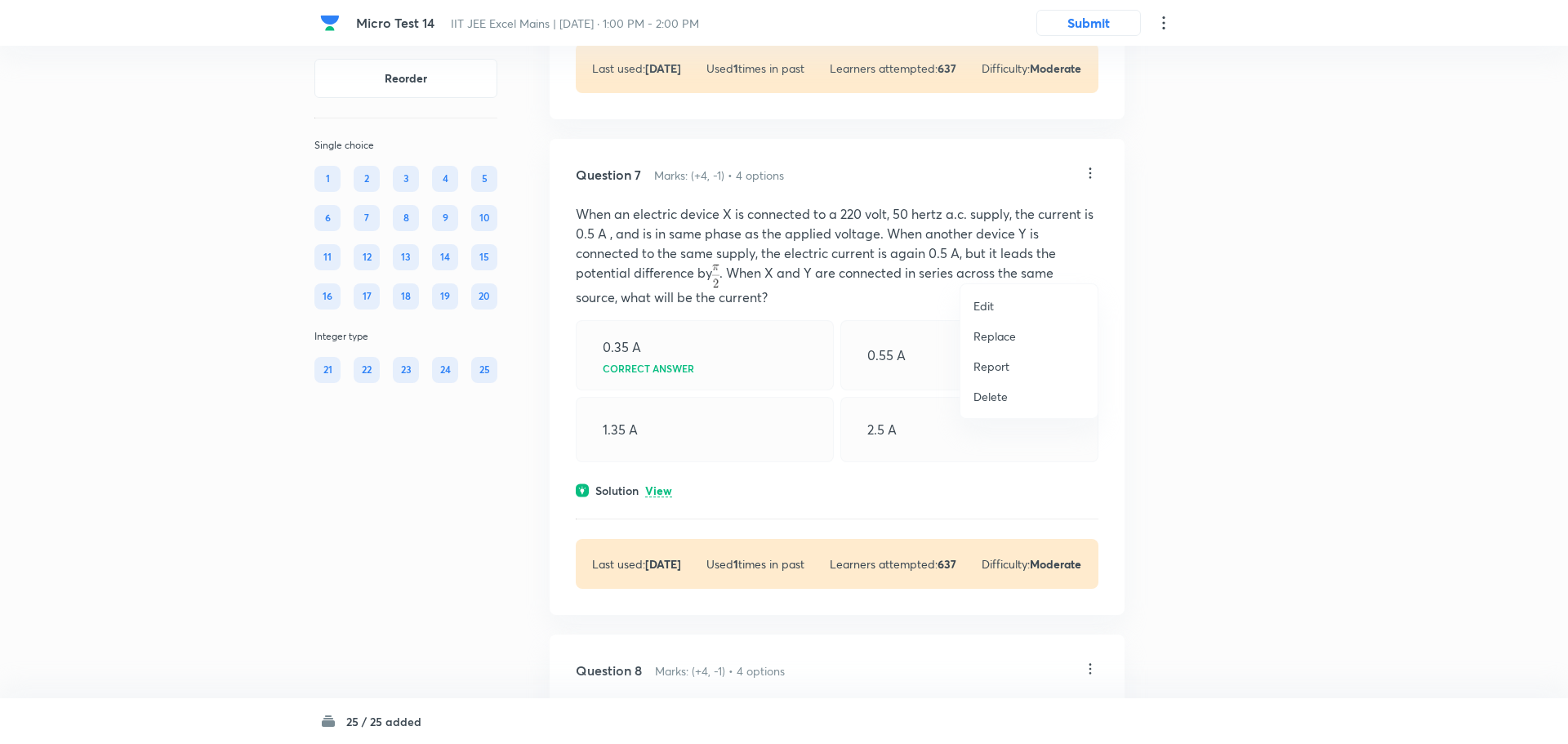
click at [997, 306] on li "Edit" at bounding box center [1029, 305] width 137 height 30
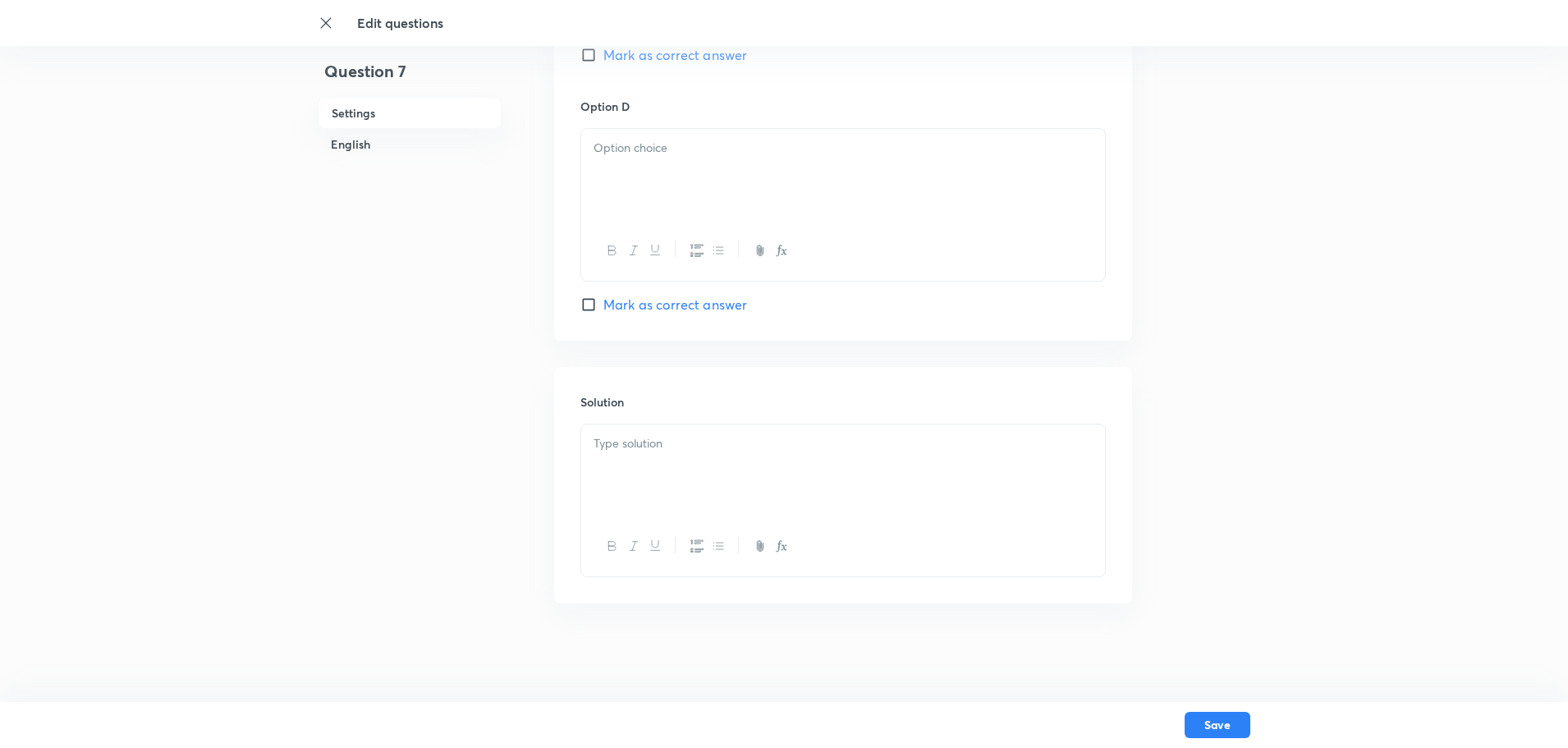
checkbox input "true"
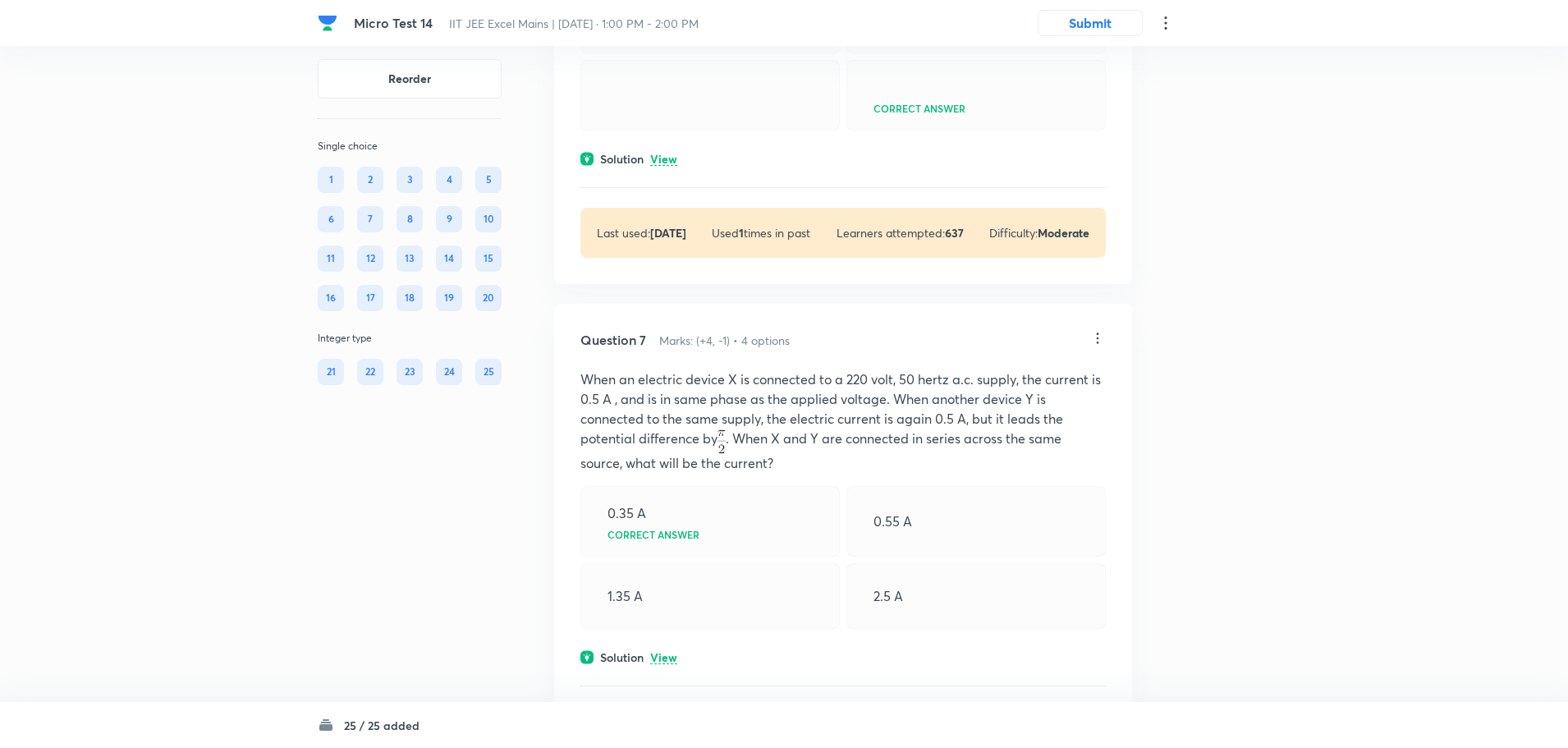
scroll to position [2792, 0]
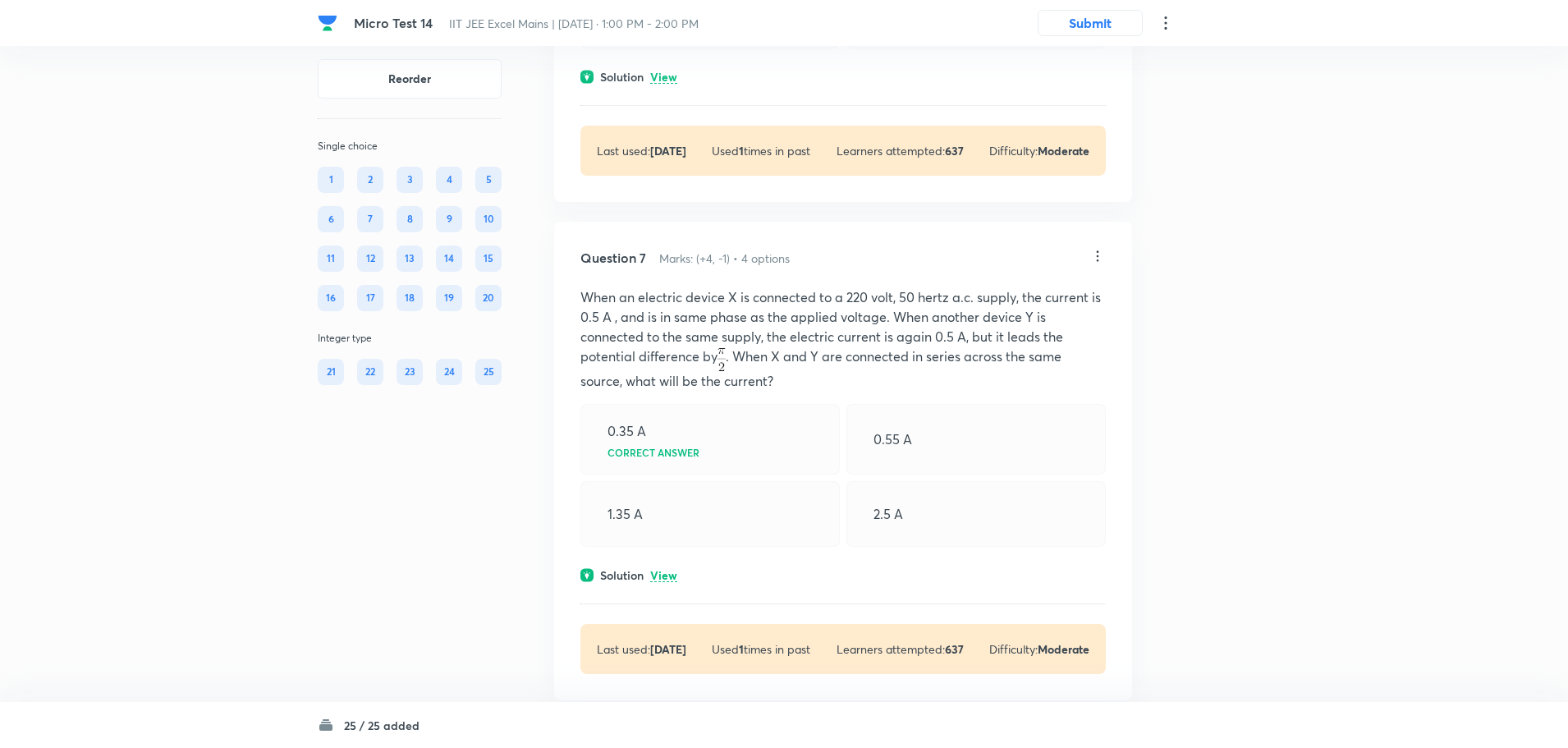
click at [1065, 391] on p "When an electric device X is connected to a 220 volt, 50 hertz a.c. supply, the…" at bounding box center [842, 339] width 525 height 104
click at [1096, 336] on div "Question 7 Marks: (+4, -1) • 4 options When an electric device X is connected t…" at bounding box center [843, 461] width 578 height 478
click at [1100, 264] on icon at bounding box center [1097, 257] width 17 height 17
click at [991, 388] on p "Edit" at bounding box center [989, 389] width 20 height 18
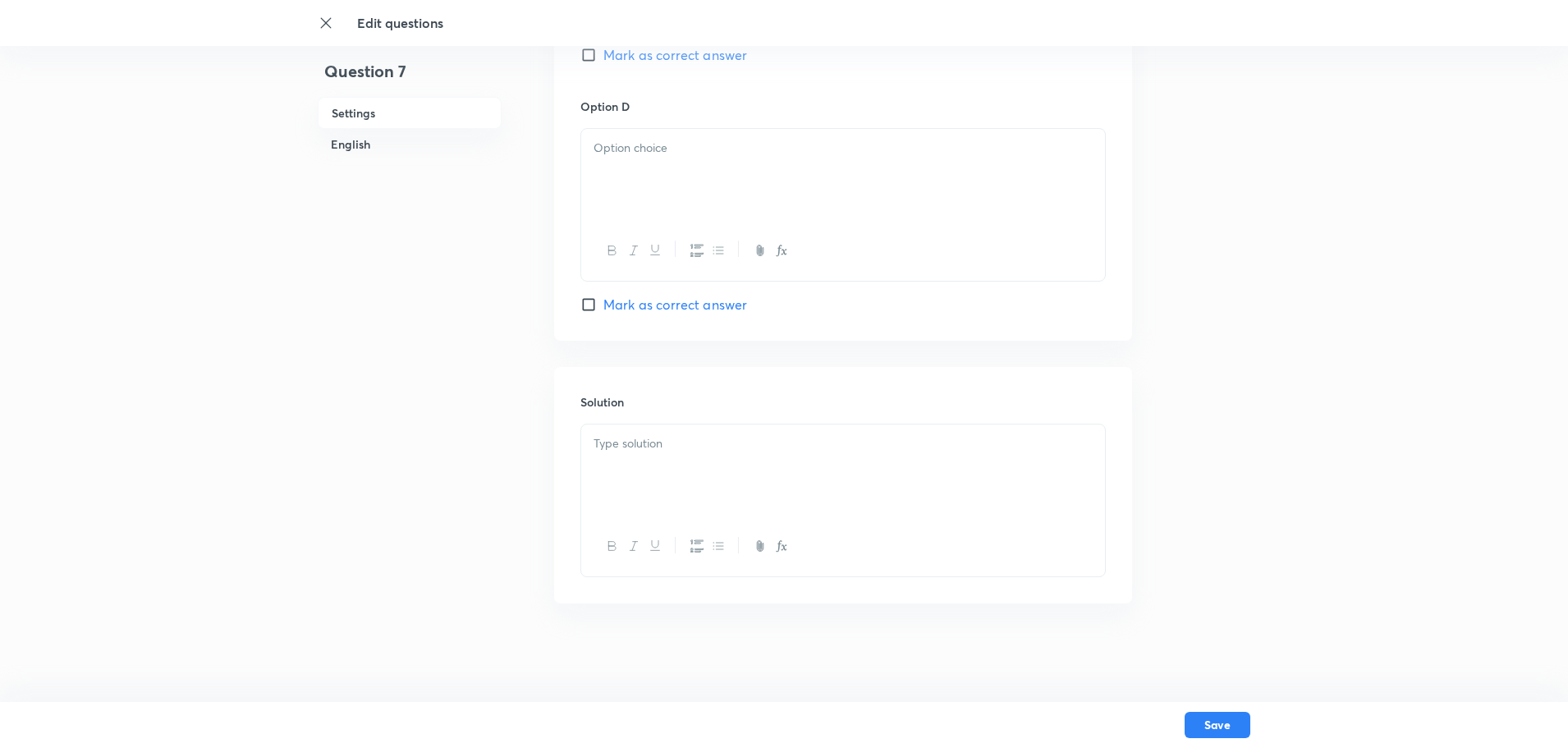
checkbox input "true"
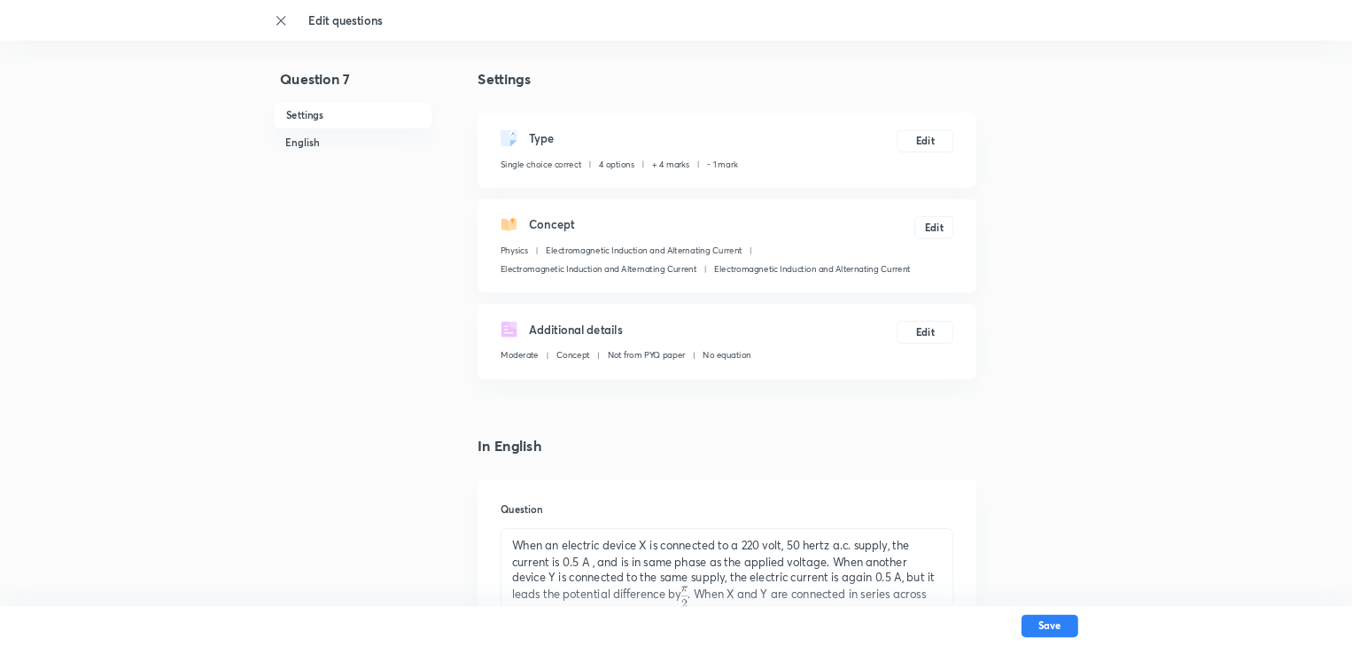
scroll to position [354, 0]
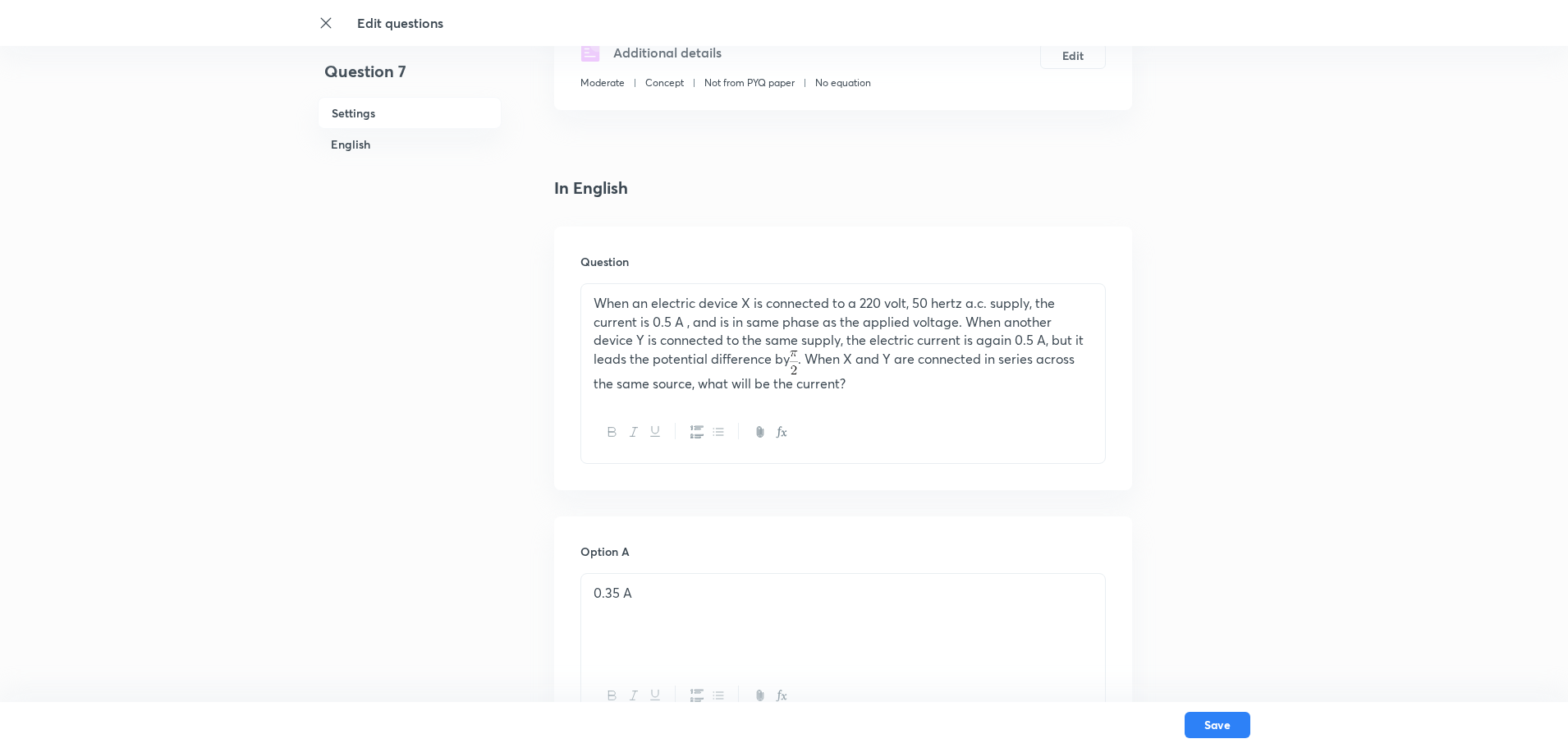
drag, startPoint x: 841, startPoint y: 377, endPoint x: 865, endPoint y: 390, distance: 27.3
click at [841, 377] on p "When an electric device X is connected to a 220 volt, 50 hertz a.c. supply, the…" at bounding box center [842, 343] width 499 height 98
click at [865, 390] on p "When an electric device X is connected to a 220 volt, 50 hertz a.c. supply, the…" at bounding box center [842, 343] width 499 height 98
drag, startPoint x: 865, startPoint y: 390, endPoint x: 563, endPoint y: 296, distance: 316.3
click at [563, 296] on div "Question When an electric device X is connected to a 220 volt, 50 hertz a.c. su…" at bounding box center [843, 358] width 578 height 263
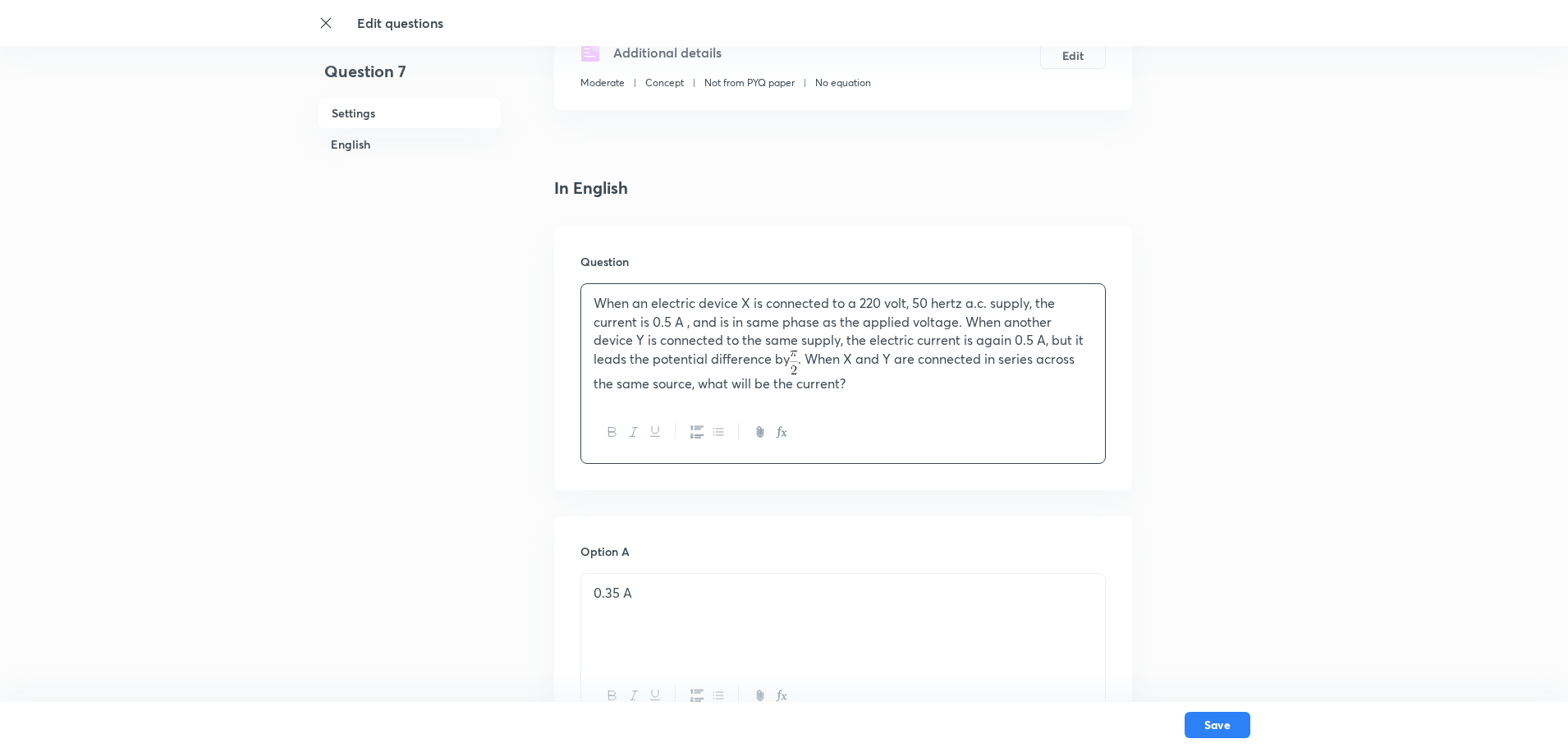
click at [853, 392] on p "When an electric device X is connected to a 220 volt, 50 hertz a.c. supply, the…" at bounding box center [842, 343] width 499 height 98
drag, startPoint x: 852, startPoint y: 361, endPoint x: 822, endPoint y: 367, distance: 30.6
click at [822, 367] on p "When an electric device X is connected to a 220 volt, 50 hertz a.c. supply, the…" at bounding box center [842, 343] width 499 height 98
click at [876, 386] on p "When an electric device X is connected to a 220 volt, 50 hertz a.c. supply, the…" at bounding box center [842, 343] width 499 height 98
drag, startPoint x: 876, startPoint y: 386, endPoint x: 597, endPoint y: 301, distance: 291.7
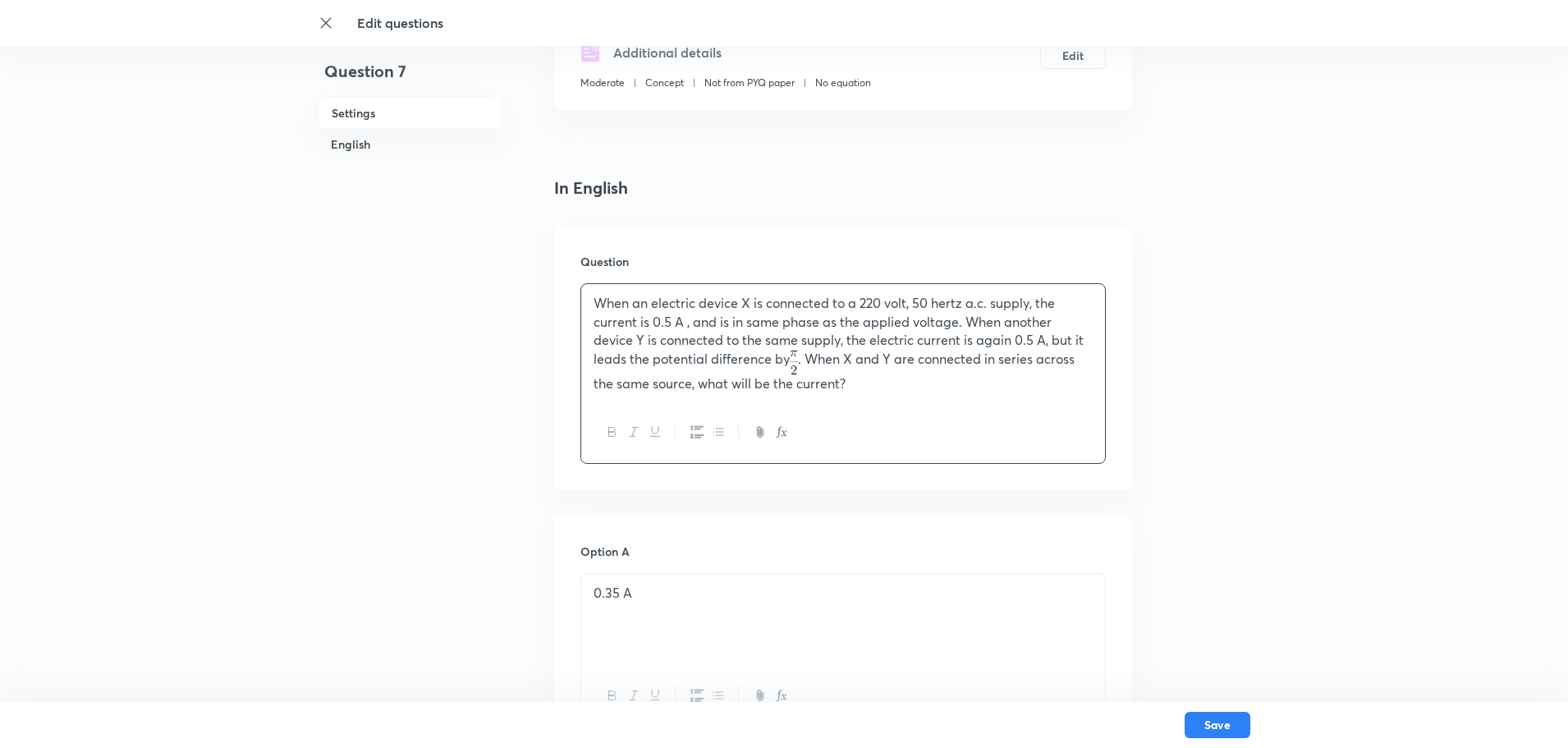
click at [597, 301] on p "When an electric device X is connected to a 220 volt, 50 hertz a.c. supply, the…" at bounding box center [842, 343] width 499 height 98
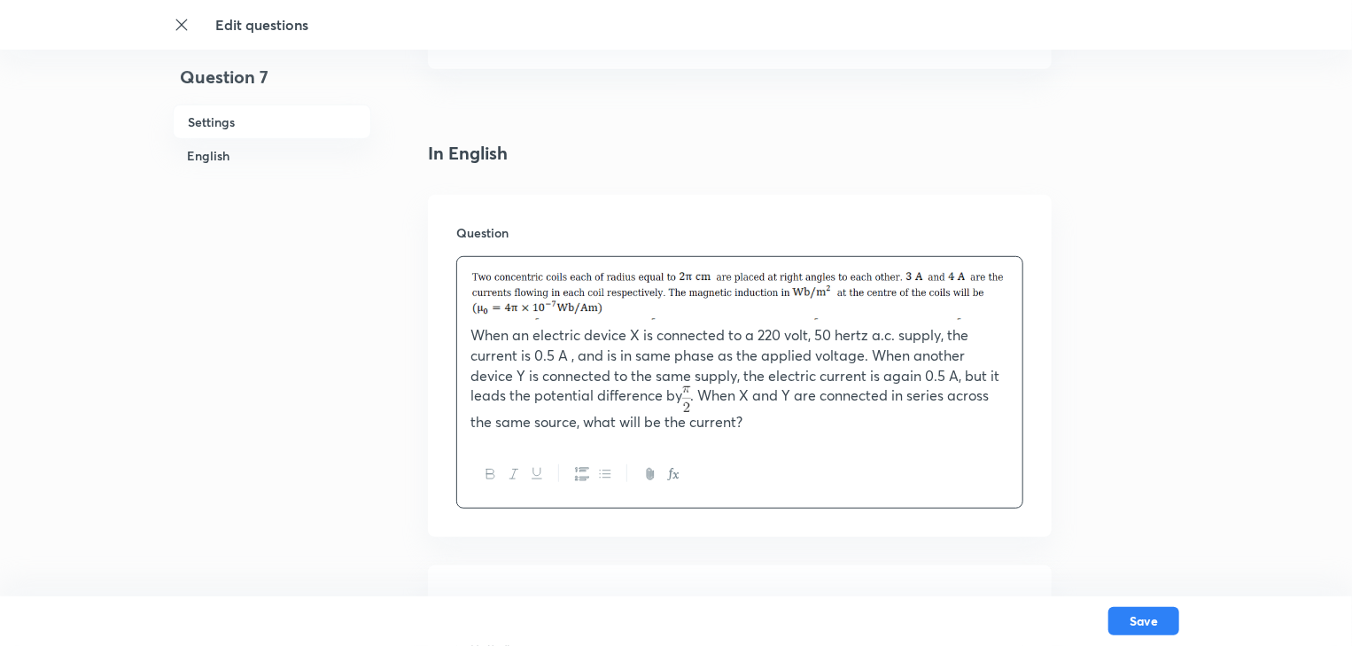
scroll to position [425, 0]
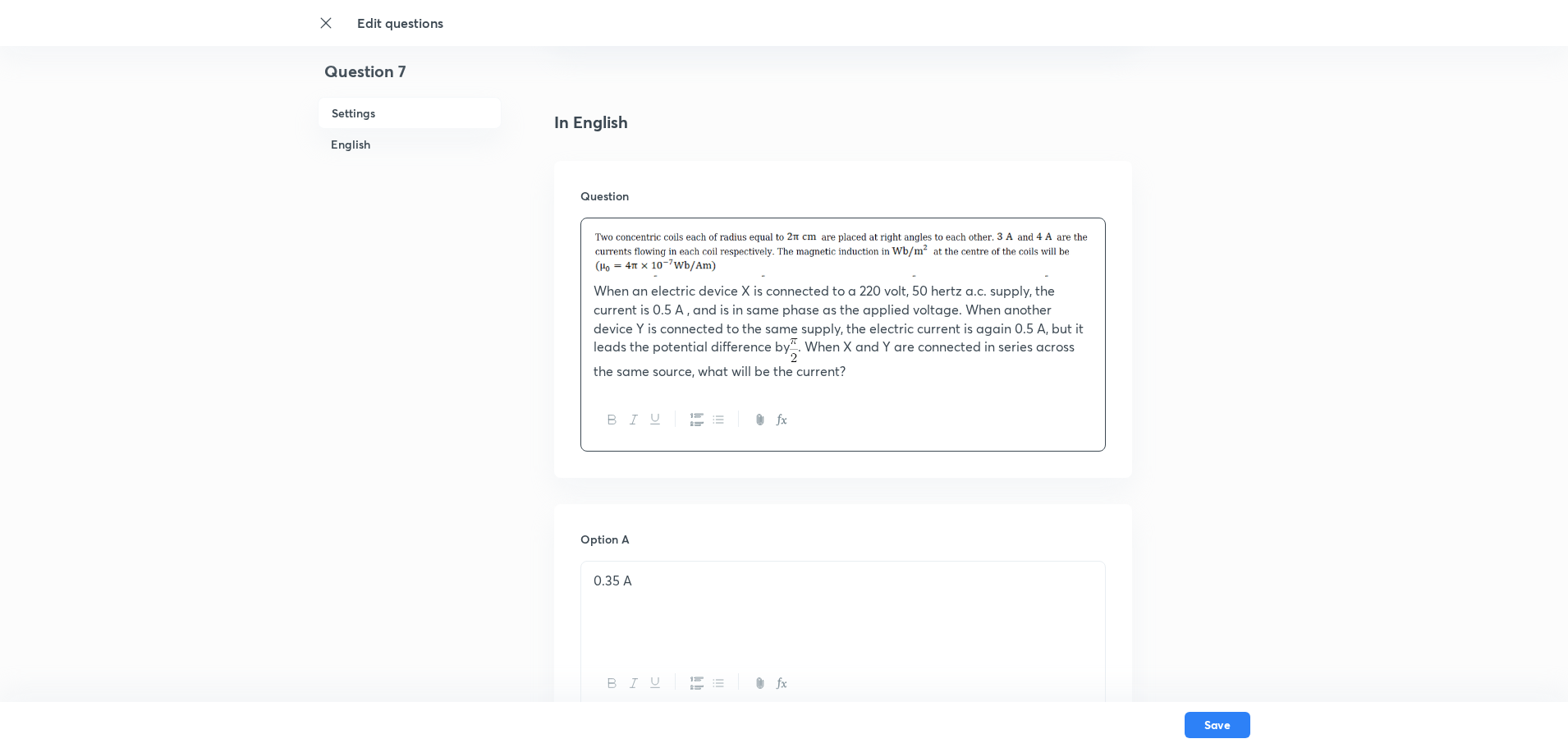
drag, startPoint x: 847, startPoint y: 374, endPoint x: 581, endPoint y: 288, distance: 279.6
click at [581, 288] on div "When an electric device X is connected to a 220 volt, 50 hertz a.c. supply, the…" at bounding box center [842, 304] width 524 height 171
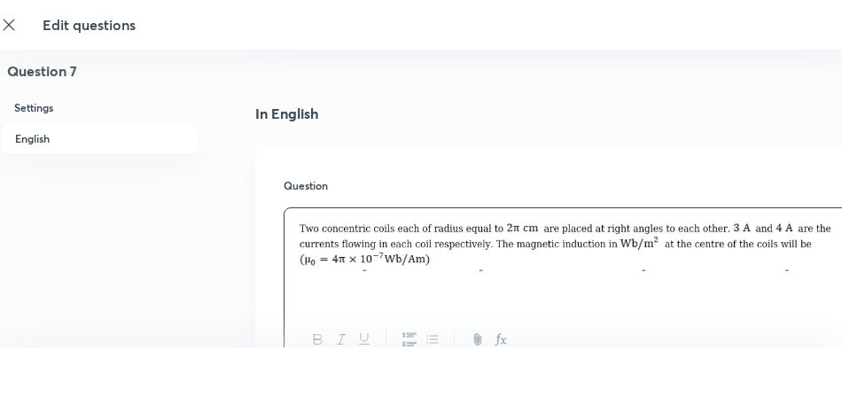
click at [425, 259] on img at bounding box center [567, 245] width 539 height 52
click at [389, 254] on img at bounding box center [567, 245] width 539 height 52
click at [442, 264] on img at bounding box center [567, 245] width 539 height 52
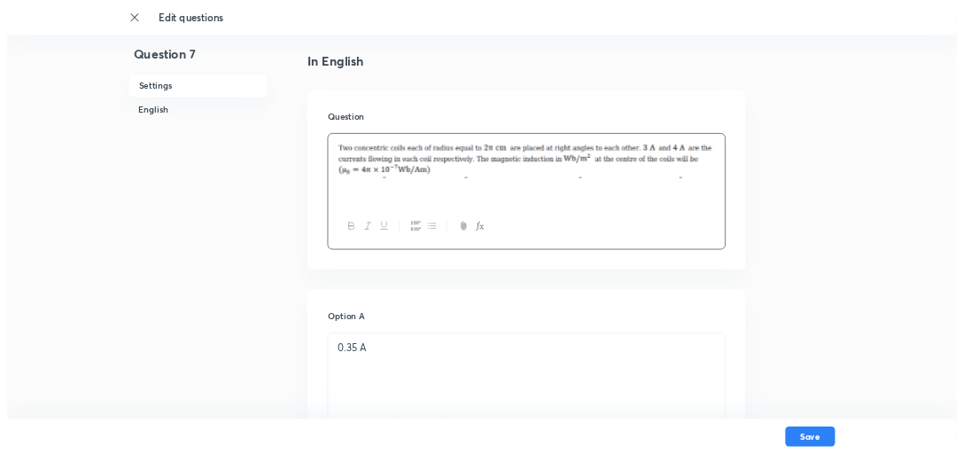
scroll to position [567, 0]
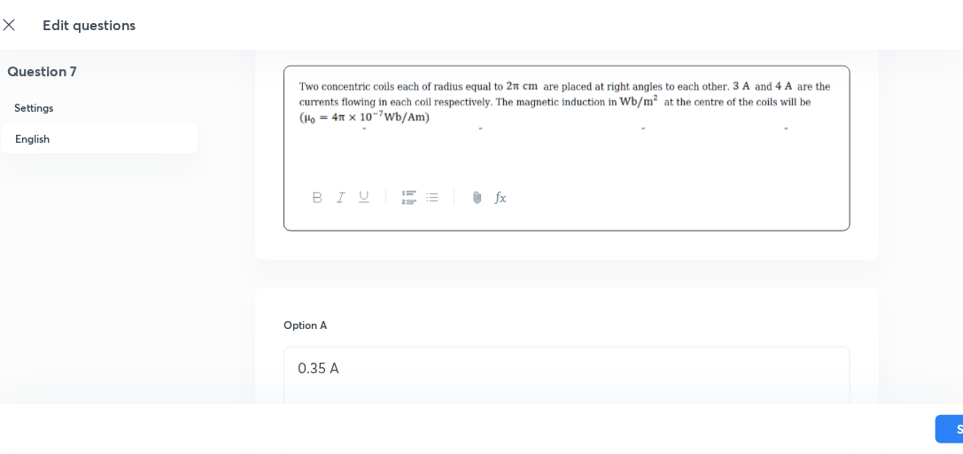
click at [333, 102] on img at bounding box center [567, 103] width 539 height 52
drag, startPoint x: 287, startPoint y: 85, endPoint x: 332, endPoint y: 89, distance: 45.4
click at [332, 89] on div "Question" at bounding box center [567, 133] width 624 height 252
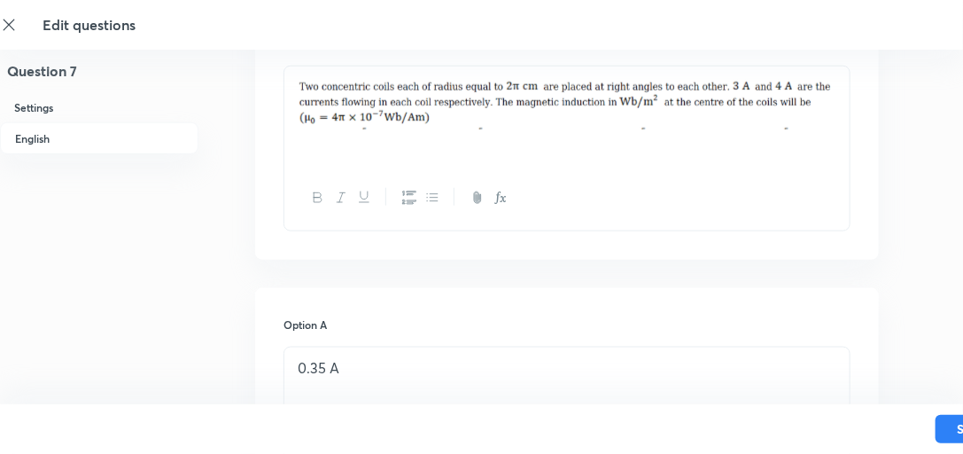
click at [383, 113] on img at bounding box center [567, 103] width 539 height 52
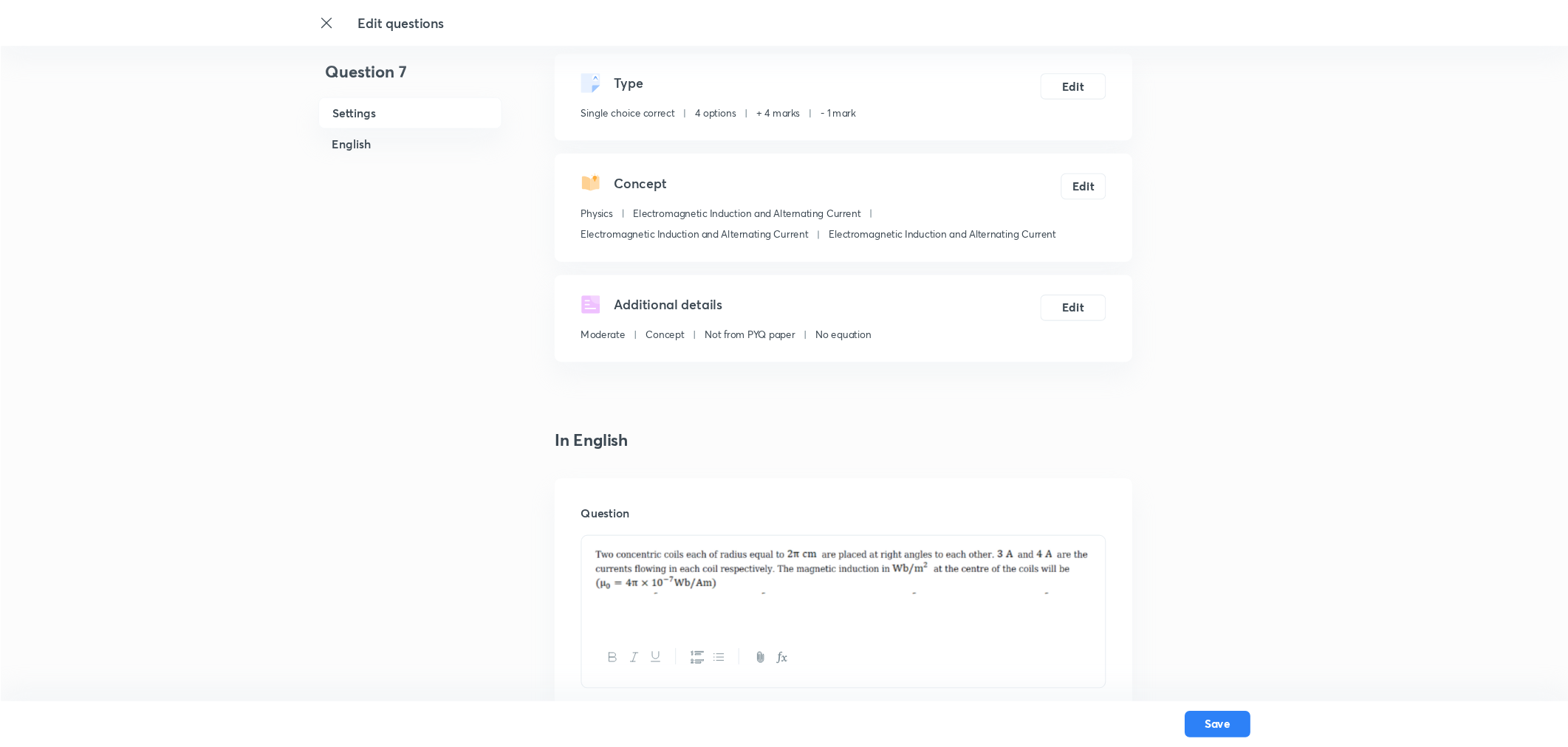
scroll to position [148, 0]
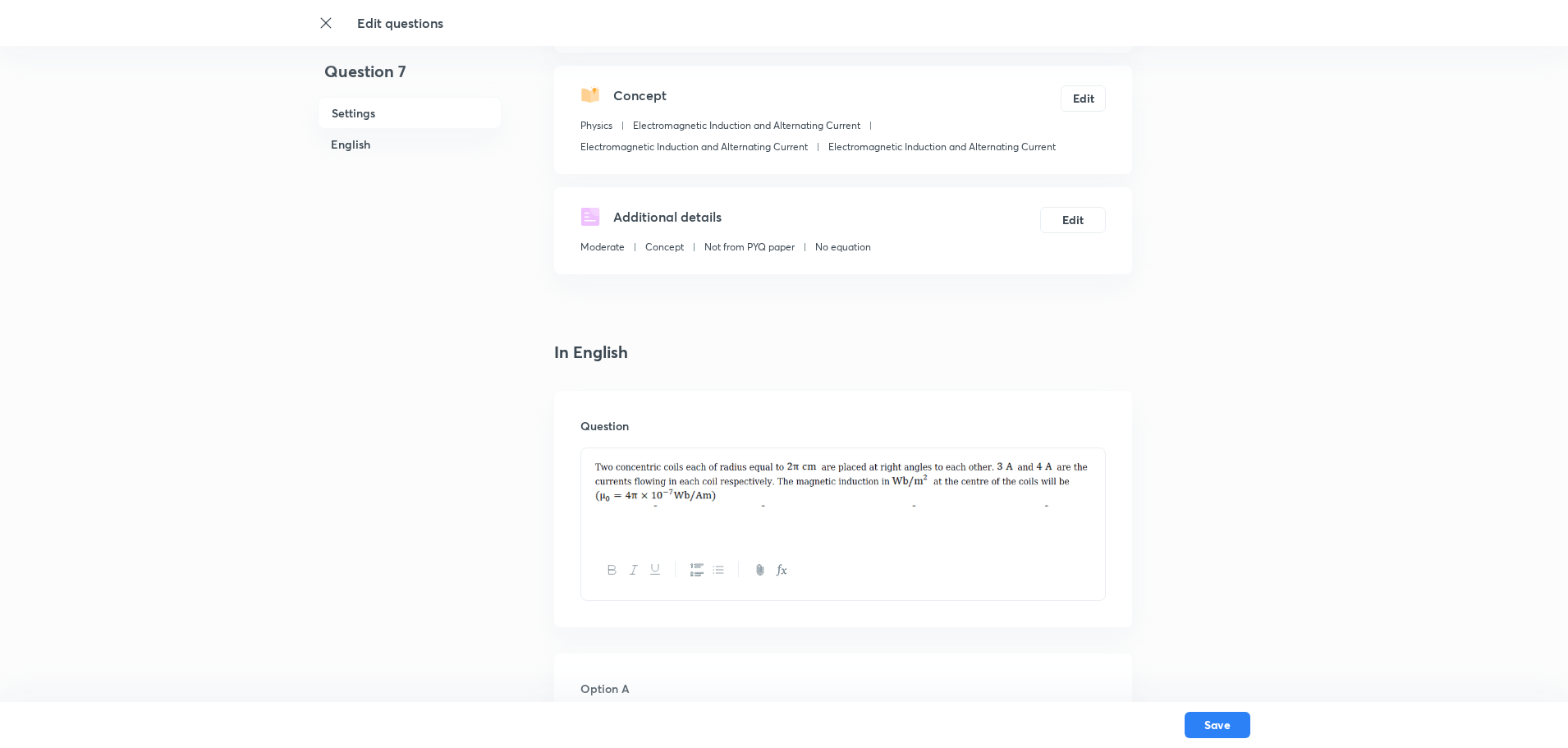
drag, startPoint x: 741, startPoint y: 488, endPoint x: 744, endPoint y: 477, distance: 11.4
click at [741, 487] on img at bounding box center [842, 482] width 499 height 48
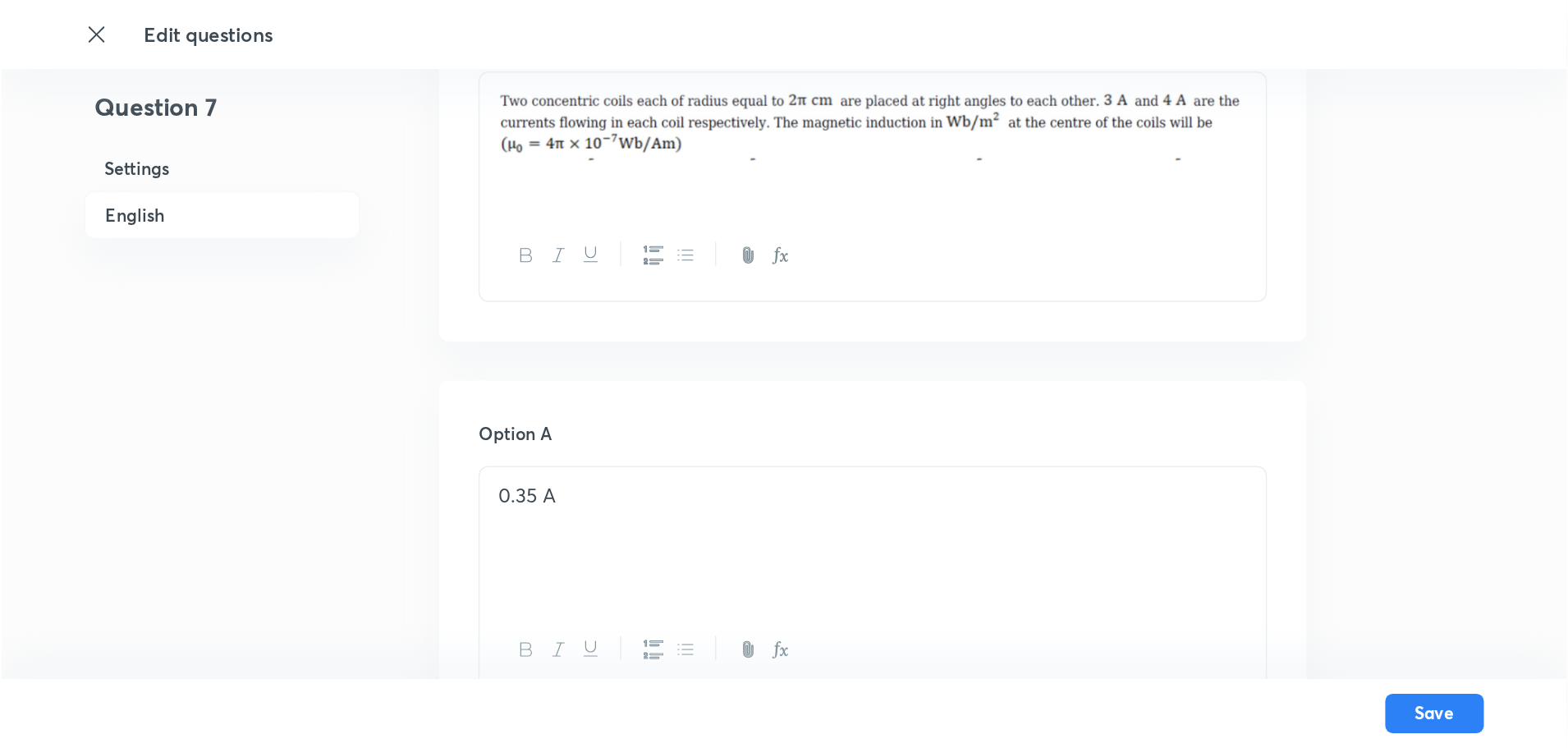
scroll to position [564, 0]
click at [398, 328] on p "0.35 A" at bounding box center [580, 329] width 499 height 19
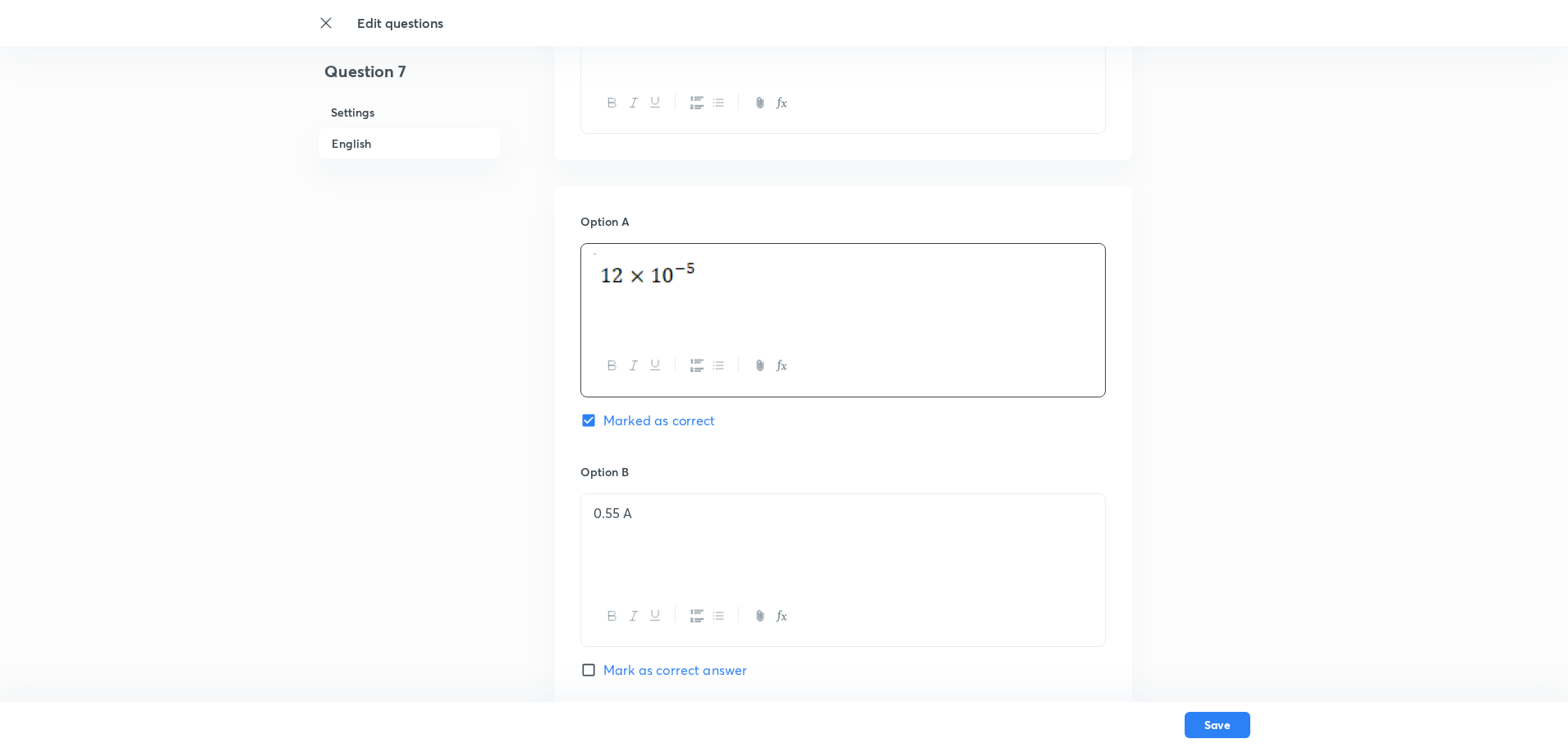
scroll to position [729, 0]
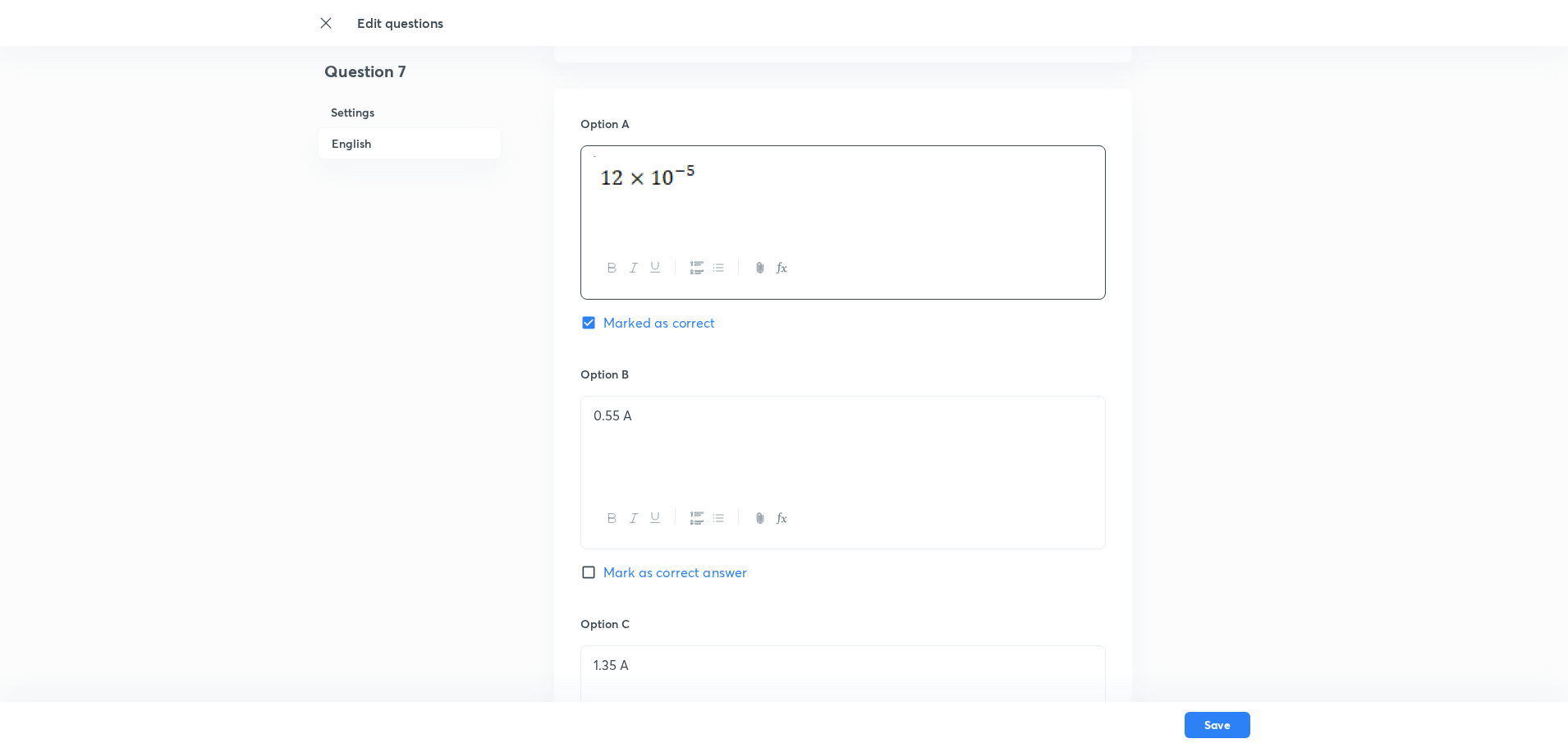
click at [664, 437] on div "0.55 A" at bounding box center [842, 442] width 524 height 92
click at [640, 413] on p at bounding box center [842, 415] width 499 height 19
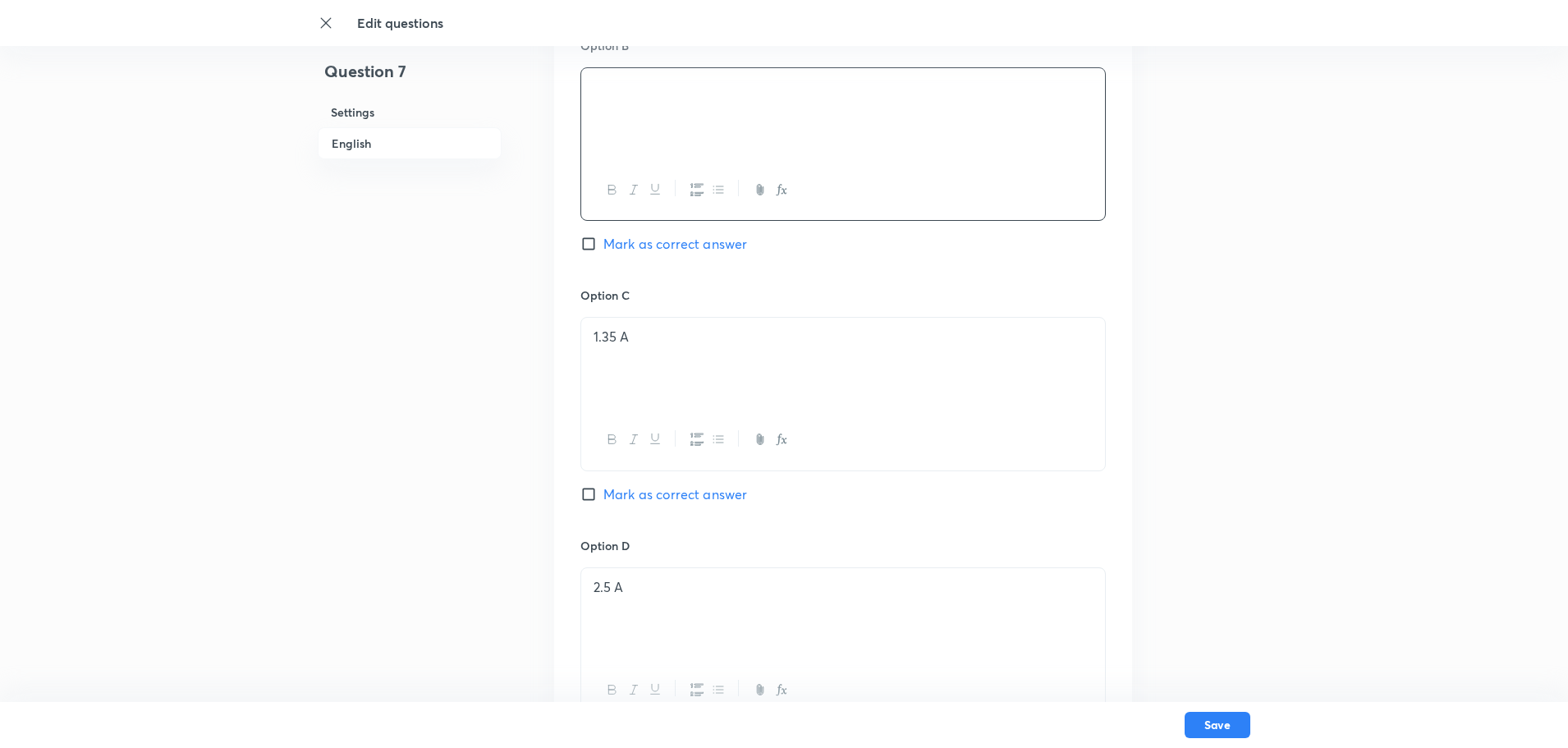
click at [635, 344] on p "1.35 A" at bounding box center [842, 336] width 499 height 19
click at [626, 334] on p at bounding box center [842, 336] width 499 height 19
click at [608, 346] on img at bounding box center [649, 346] width 111 height 38
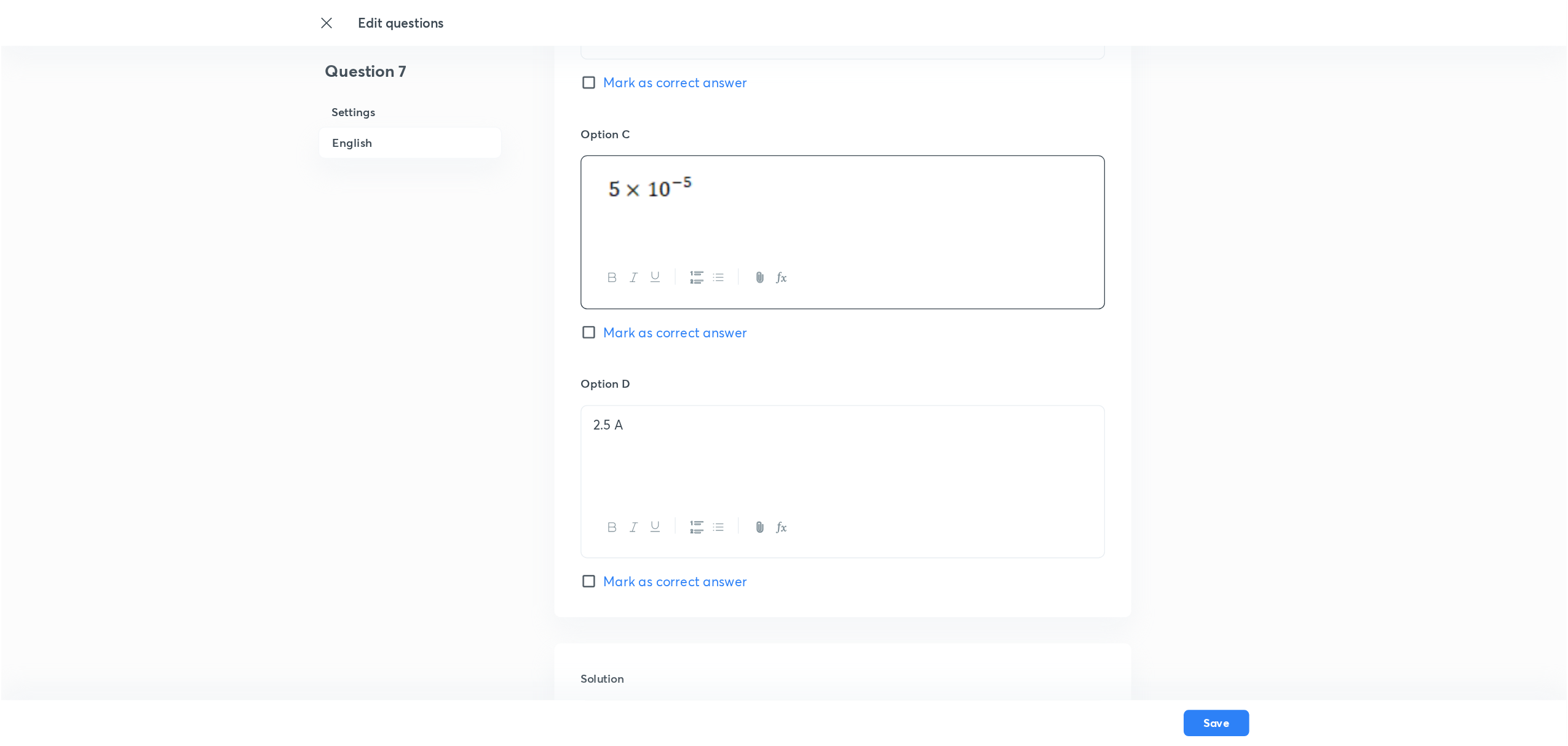
scroll to position [915, 0]
click at [476, 310] on p "2.5 A" at bounding box center [631, 316] width 374 height 14
click at [488, 321] on p at bounding box center [631, 316] width 374 height 14
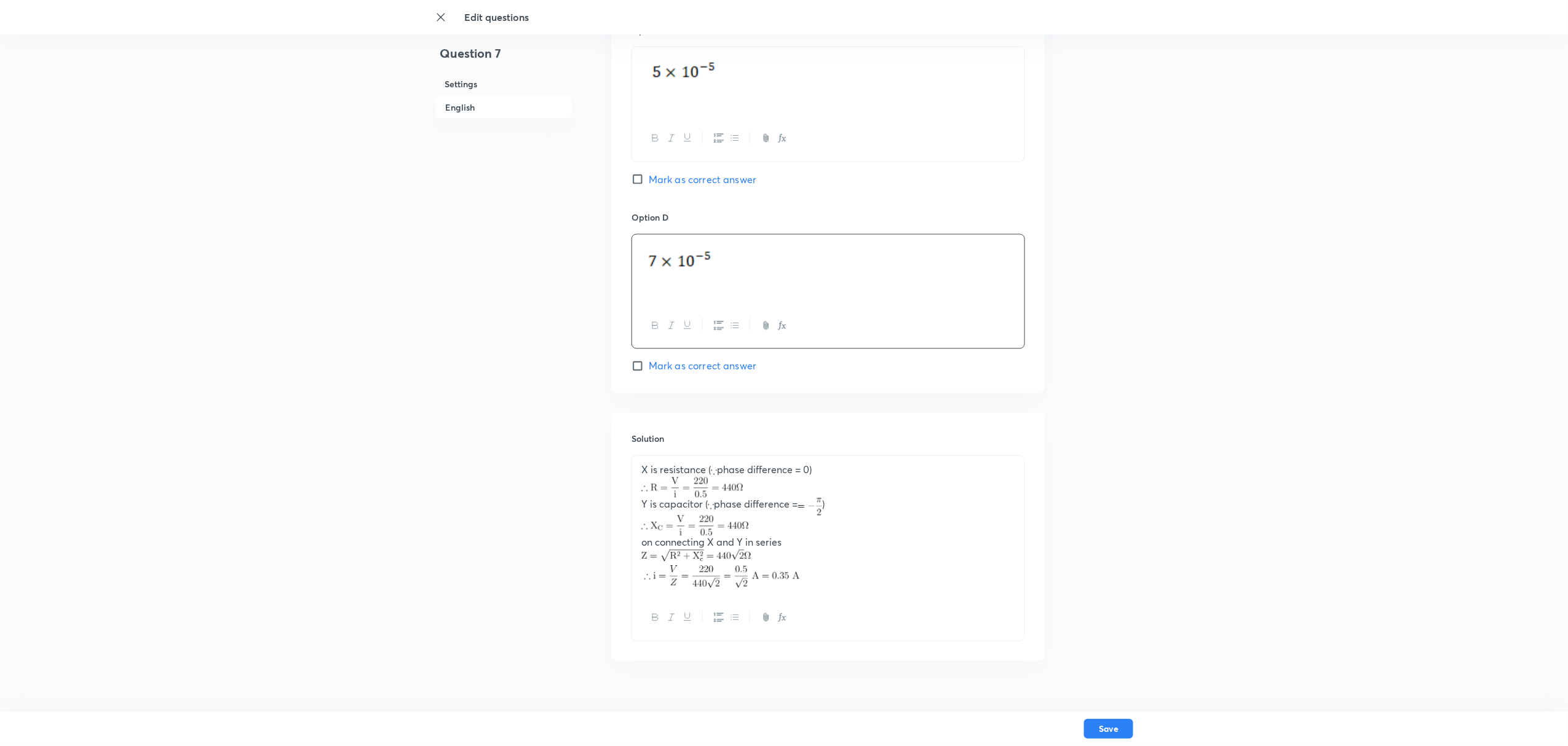
scroll to position [1009, 0]
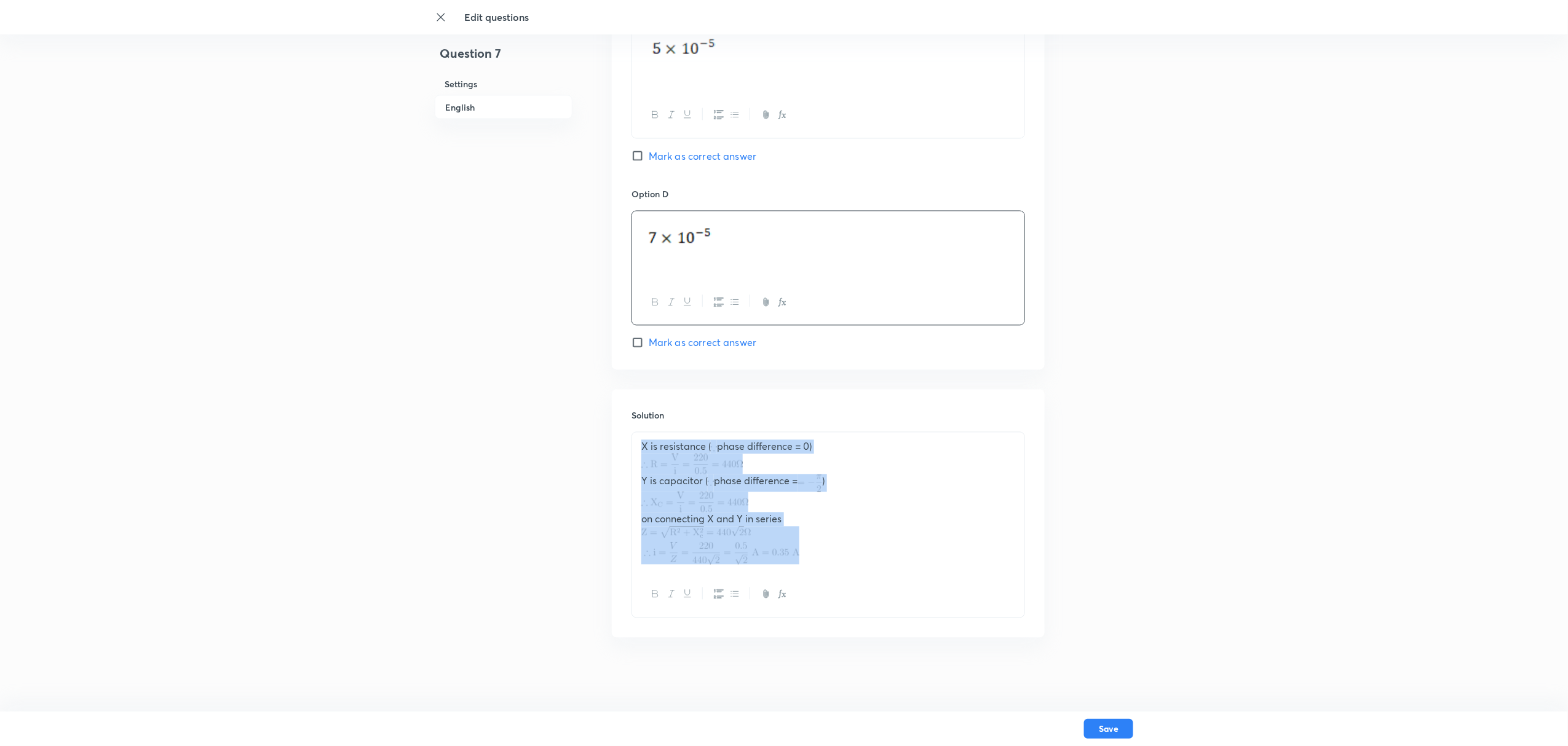
drag, startPoint x: 809, startPoint y: 559, endPoint x: 634, endPoint y: 441, distance: 211.1
click at [634, 441] on div "X is resistance ( phase difference = 0) Y is capacitor ( phase difference = ) o…" at bounding box center [828, 502] width 392 height 139
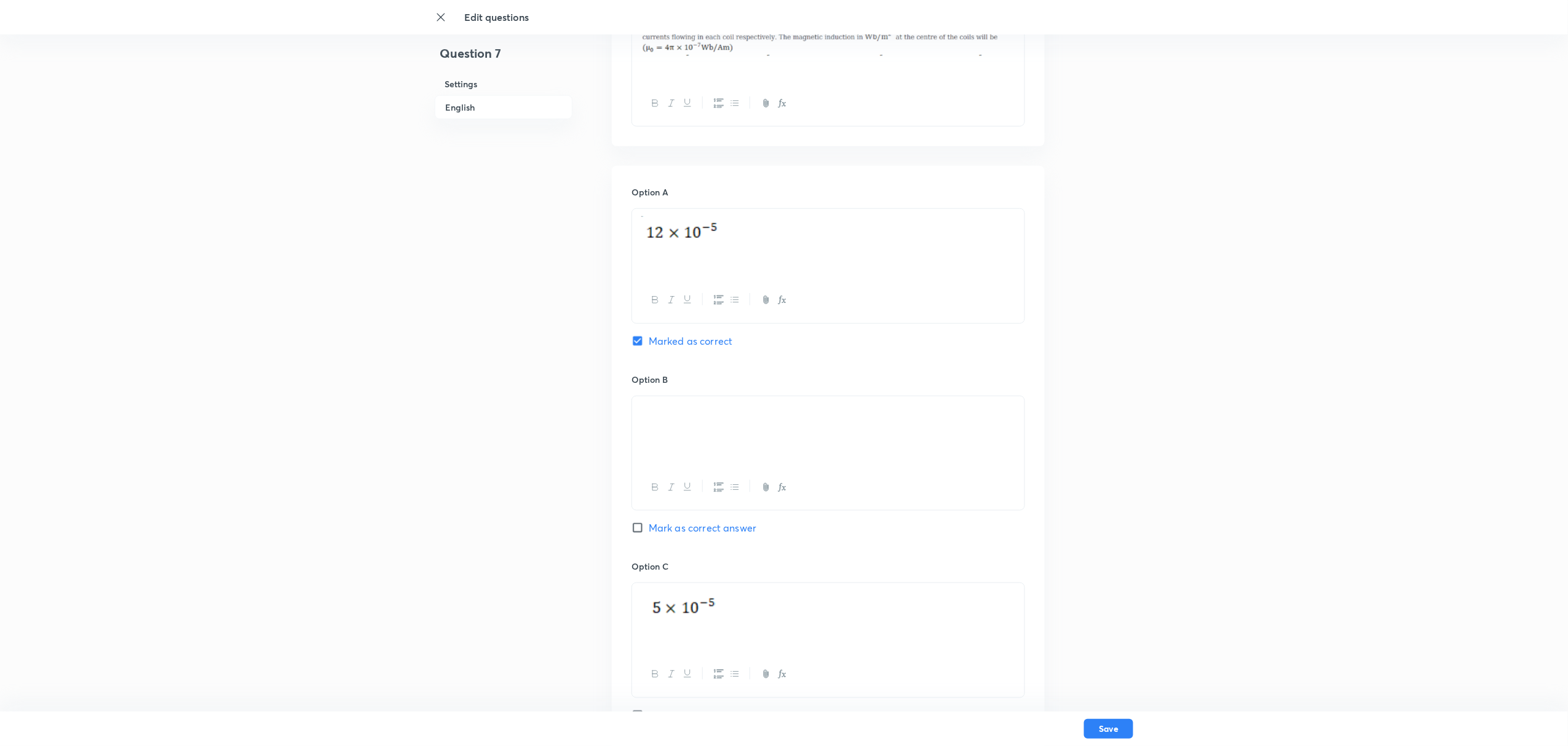
scroll to position [446, 0]
click at [680, 559] on img at bounding box center [683, 605] width 83 height 28
click at [682, 559] on img at bounding box center [683, 605] width 83 height 28
click at [693, 559] on img at bounding box center [683, 605] width 83 height 28
click at [706, 559] on img at bounding box center [683, 605] width 83 height 28
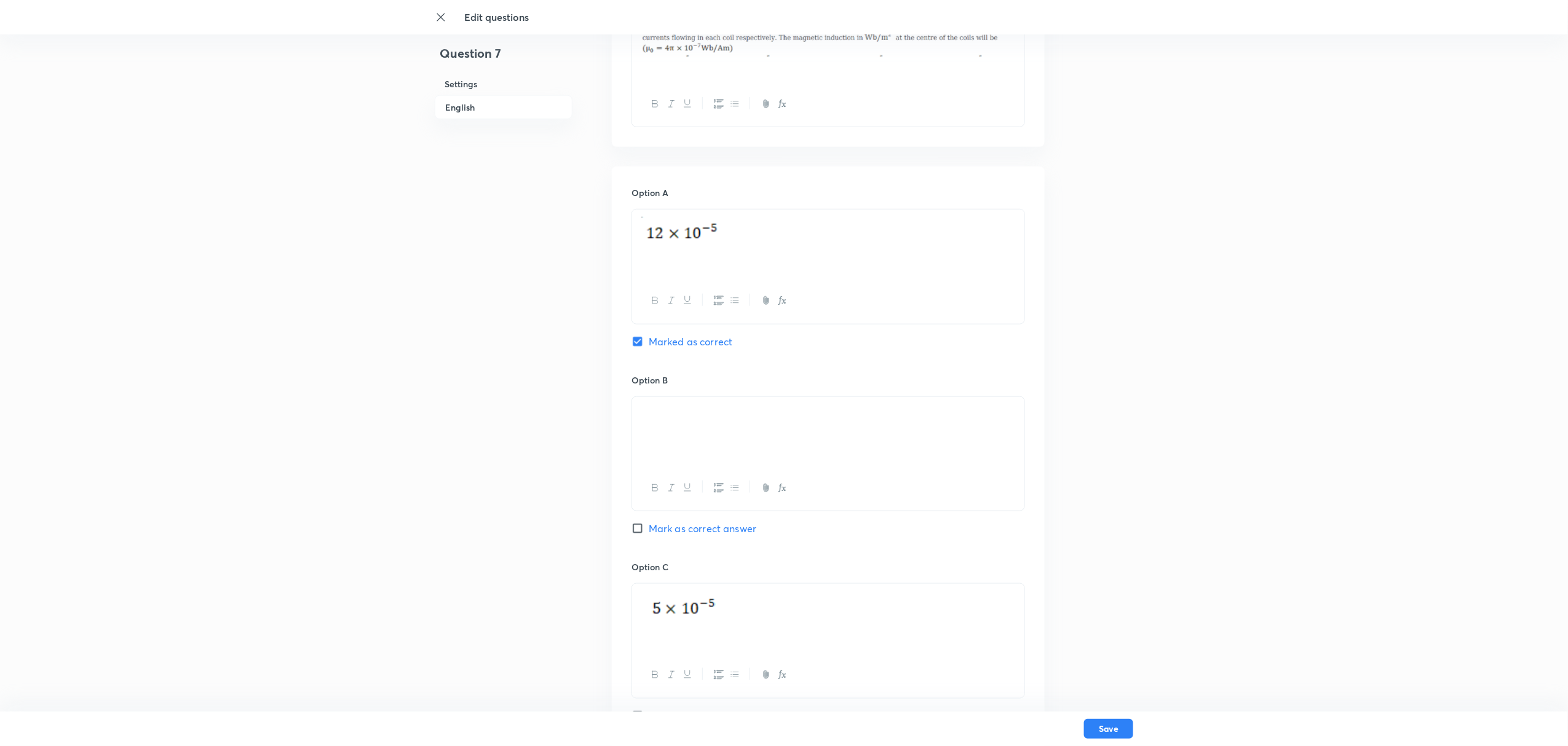
drag, startPoint x: 712, startPoint y: 606, endPoint x: 682, endPoint y: 610, distance: 30.3
click at [682, 559] on img at bounding box center [683, 605] width 83 height 28
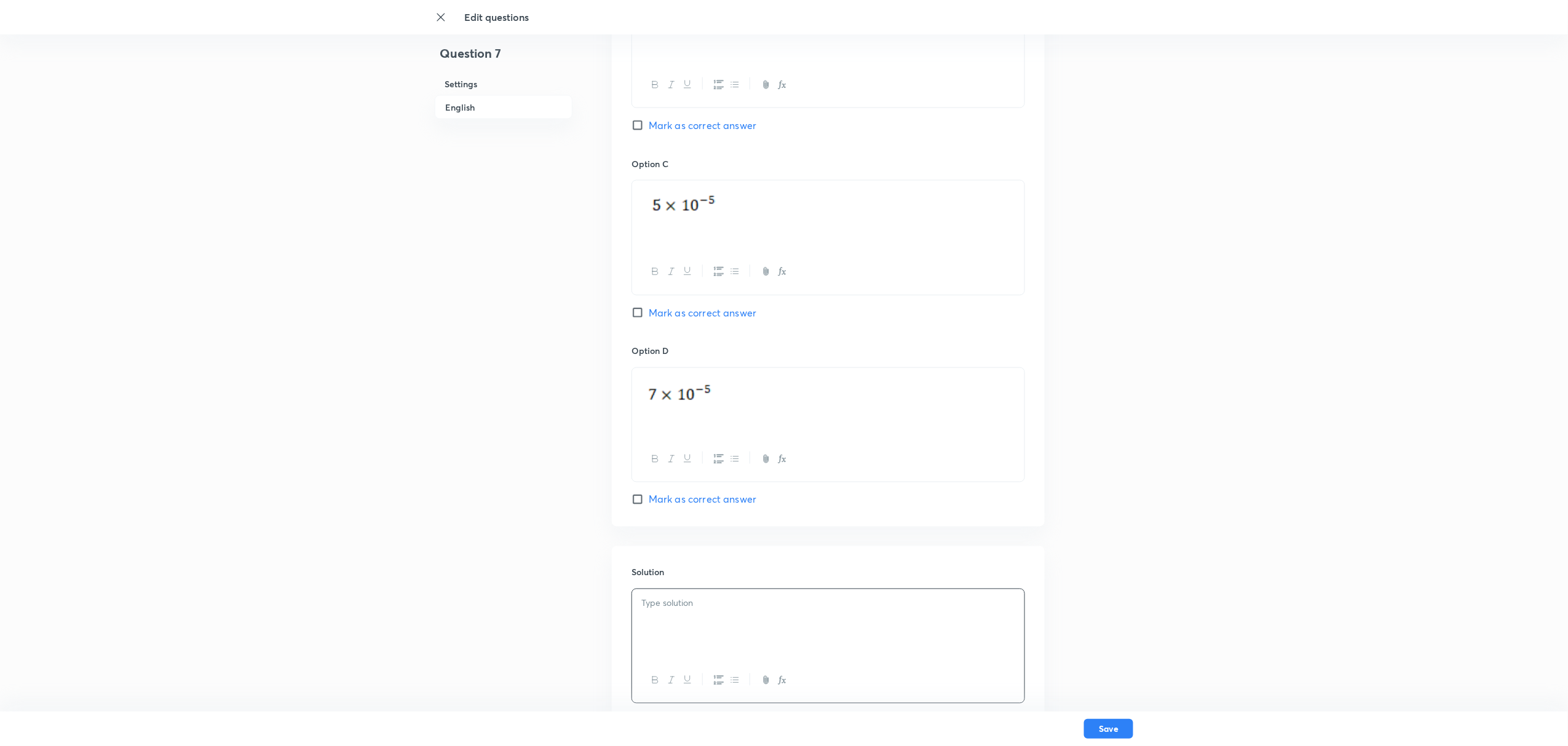
scroll to position [856, 0]
click at [691, 559] on div at bounding box center [828, 617] width 392 height 69
click at [635, 312] on input "Mark as correct answer" at bounding box center [640, 306] width 17 height 12
checkbox input "true"
checkbox input "false"
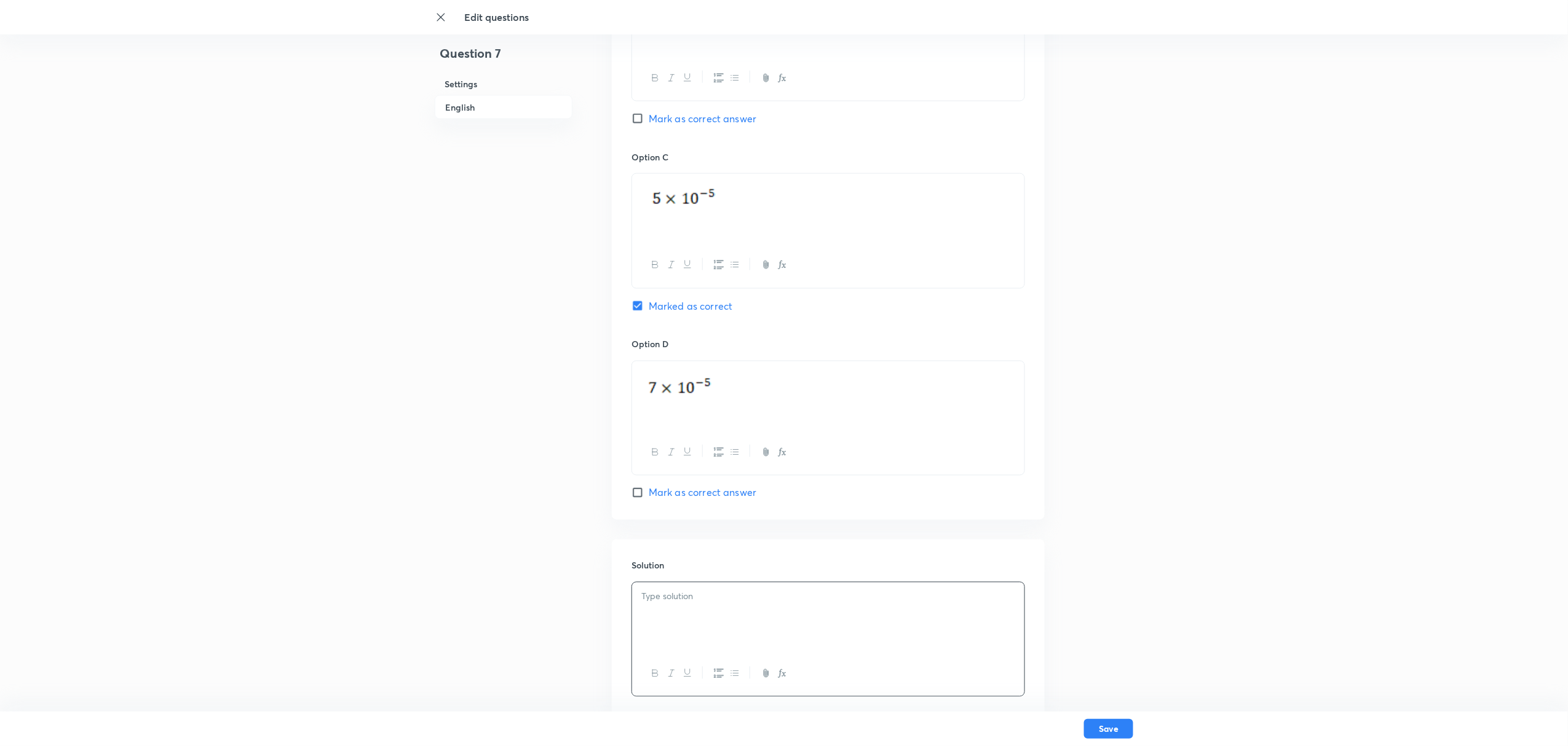
click at [693, 559] on p at bounding box center [828, 597] width 374 height 14
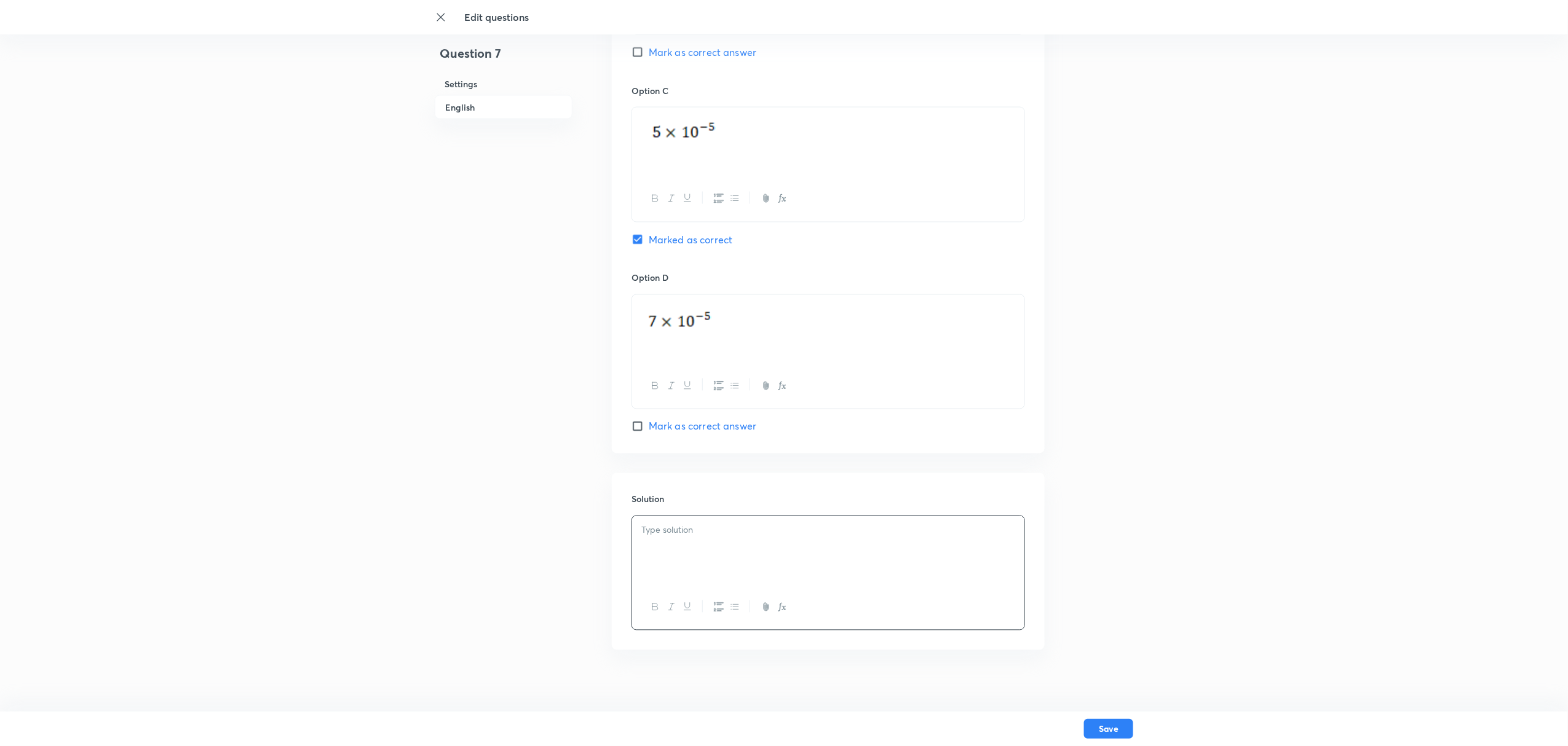
scroll to position [938, 0]
click at [706, 514] on p at bounding box center [828, 518] width 374 height 14
click at [783, 559] on icon "button" at bounding box center [782, 595] width 10 height 10
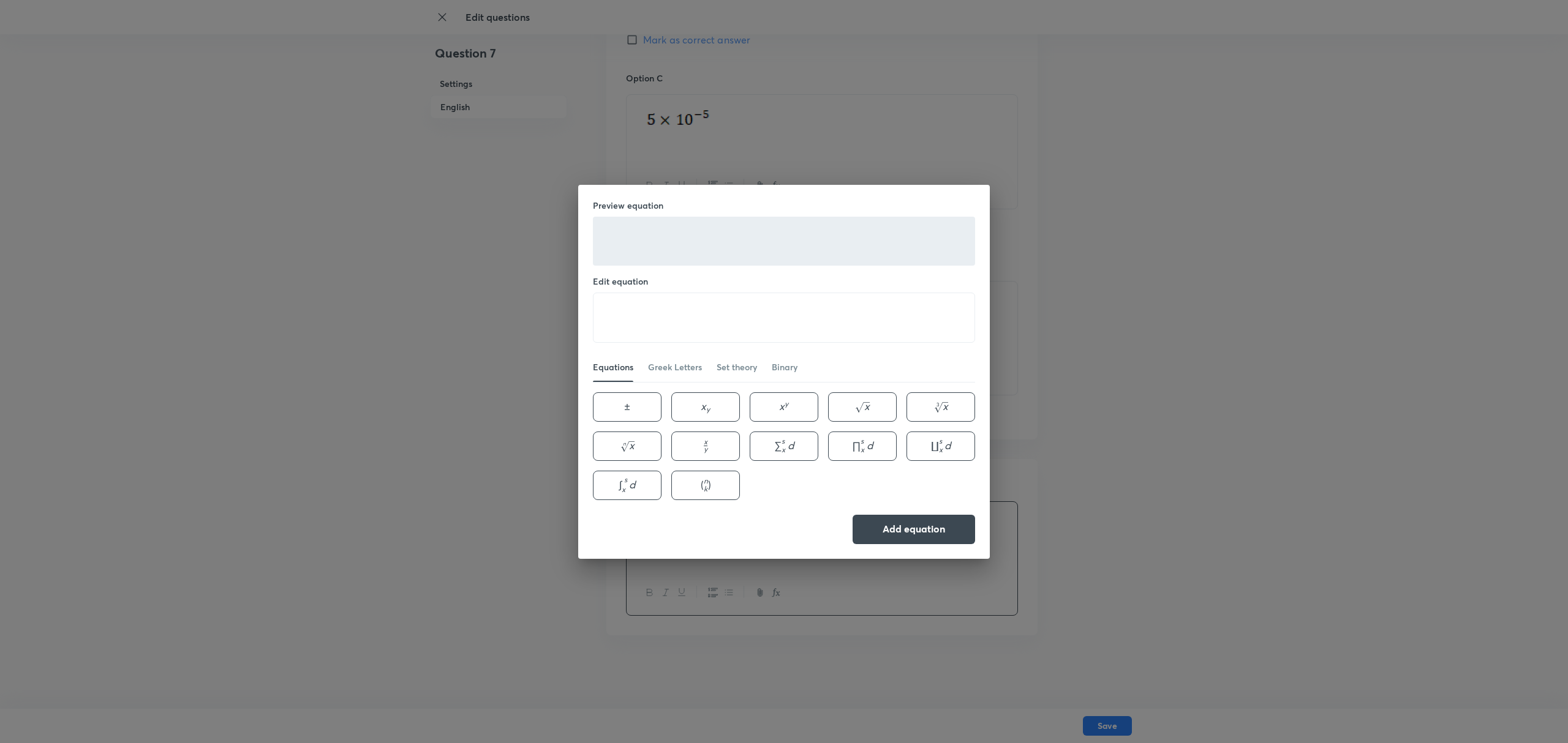
click at [483, 557] on div "Preview equation Edit equation ​ Equations Greek Letters Set theory Binary ± \p…" at bounding box center [784, 371] width 1568 height 743
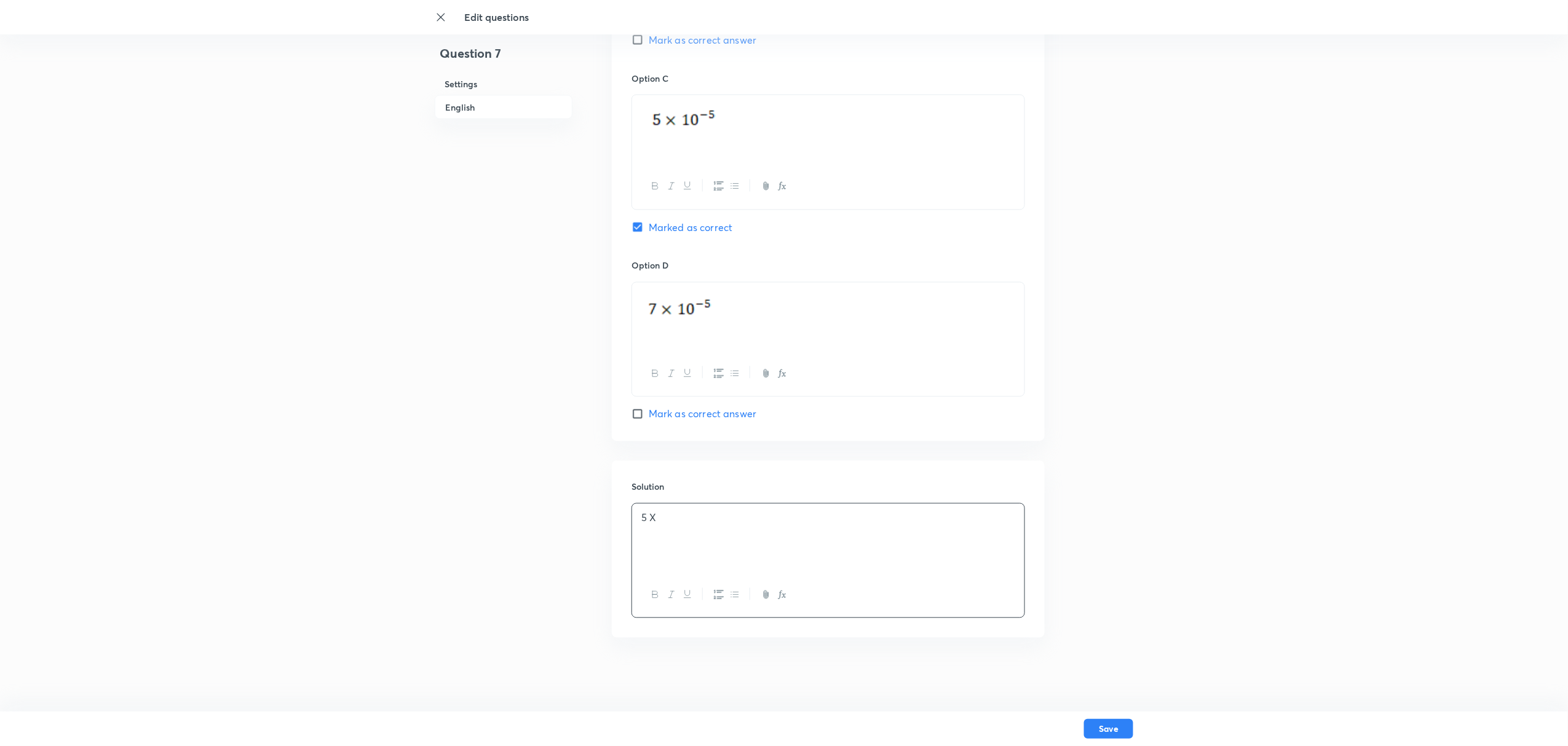
click at [786, 559] on icon "button" at bounding box center [782, 595] width 10 height 10
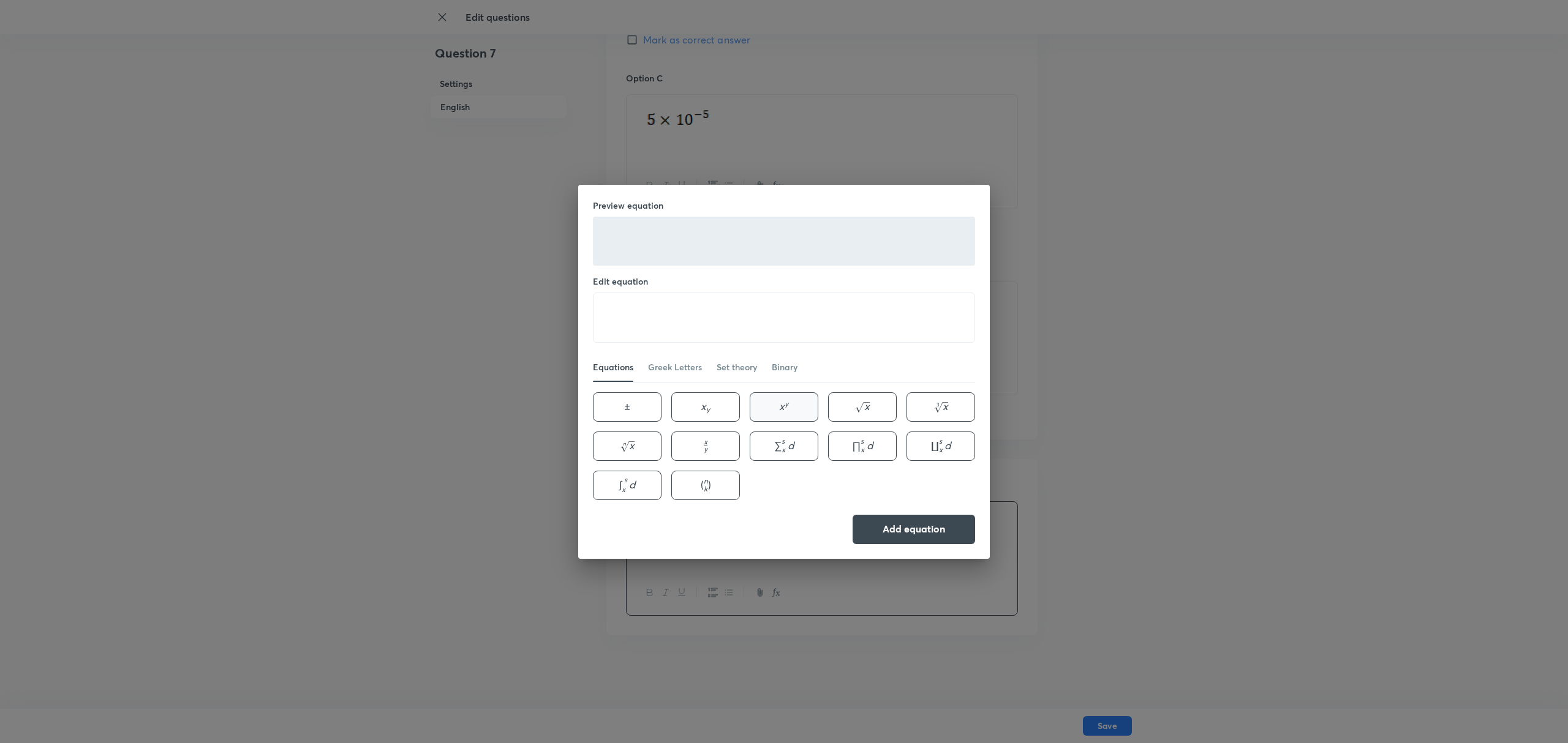
click at [781, 404] on span "x" at bounding box center [782, 406] width 6 height 14
click at [653, 330] on textarea "x^{y}" at bounding box center [783, 317] width 381 height 49
type textarea "x"
click at [689, 366] on div "Greek Letters" at bounding box center [675, 368] width 54 height 12
click at [600, 361] on div "Equations" at bounding box center [613, 368] width 40 height 12
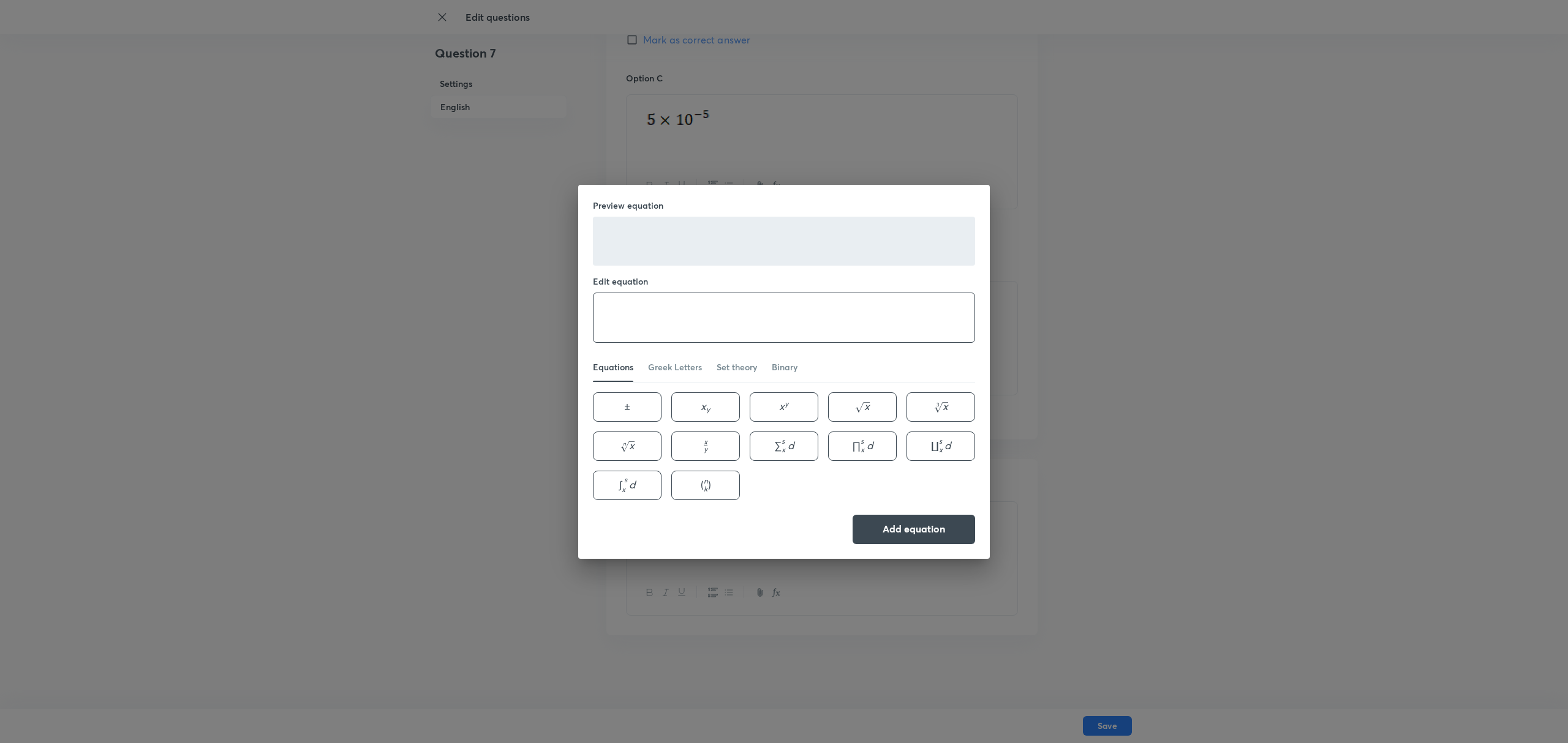
click at [615, 303] on textarea at bounding box center [783, 317] width 381 height 49
click at [670, 365] on div "Greek Letters" at bounding box center [675, 368] width 54 height 12
click at [716, 364] on div "Set theory" at bounding box center [736, 368] width 40 height 12
click at [768, 359] on div "Equations Greek Letters Set theory Binary" at bounding box center [783, 367] width 382 height 30
click at [779, 367] on div "Binary" at bounding box center [784, 368] width 26 height 12
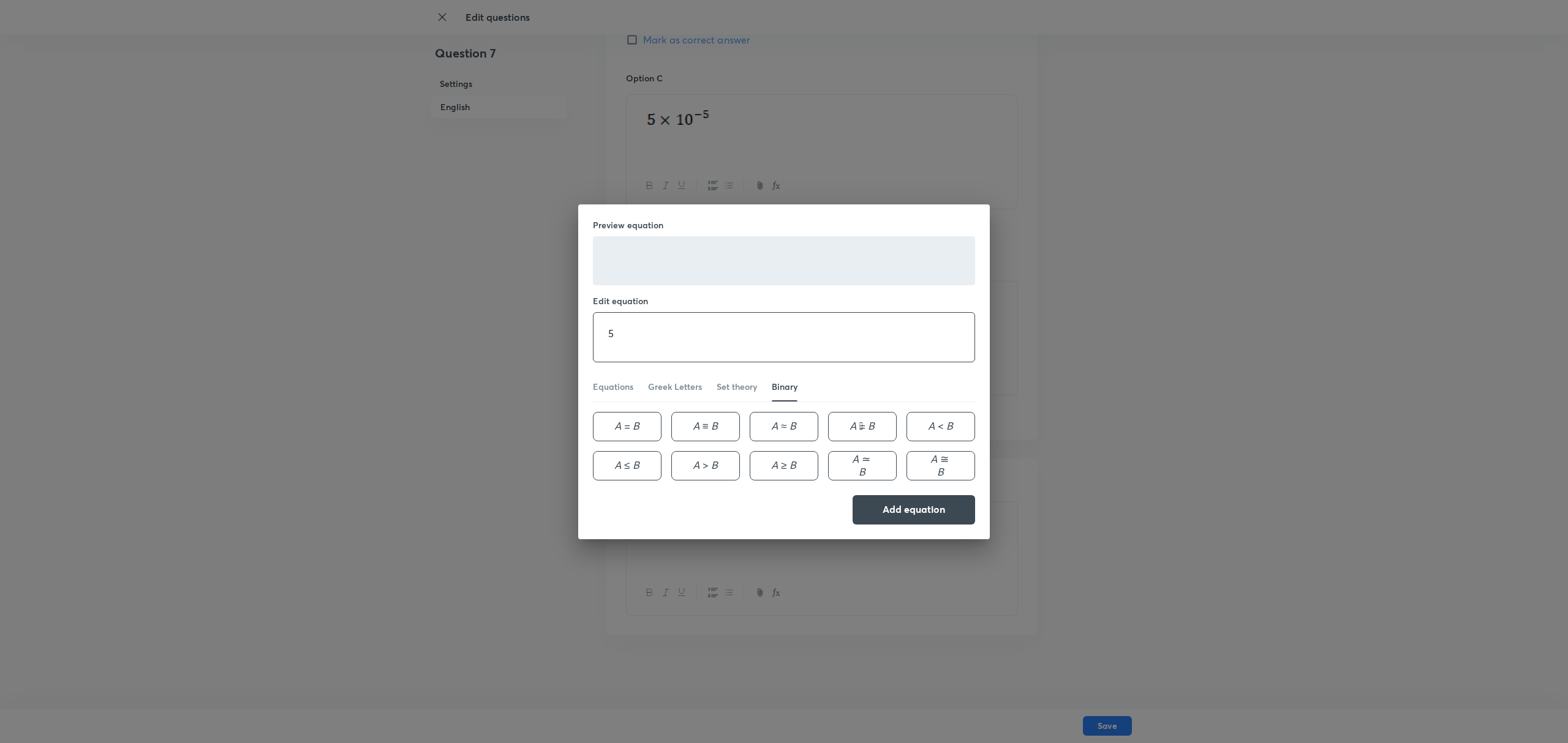
click at [659, 326] on textarea "5" at bounding box center [783, 337] width 381 height 49
click at [603, 386] on div "Equations" at bounding box center [613, 387] width 40 height 12
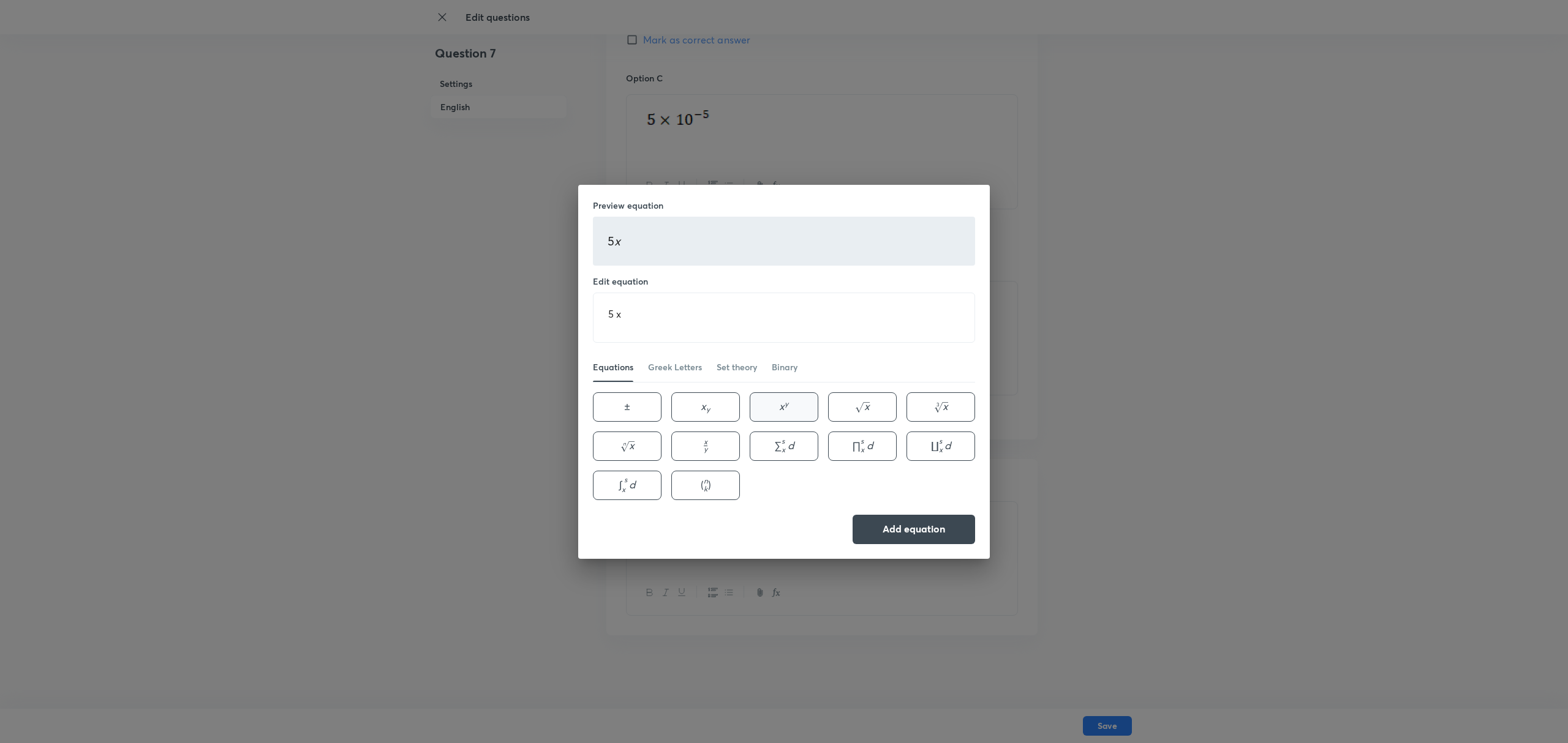
click at [790, 402] on button "x y x^{y} x y" at bounding box center [783, 407] width 68 height 30
click at [646, 317] on textarea "5 x x^{y}" at bounding box center [783, 317] width 381 height 49
click at [662, 326] on textarea "5 x x^}" at bounding box center [783, 317] width 381 height 49
click at [781, 415] on button "x y x^{y} x y" at bounding box center [783, 407] width 68 height 30
drag, startPoint x: 630, startPoint y: 317, endPoint x: 637, endPoint y: 348, distance: 31.8
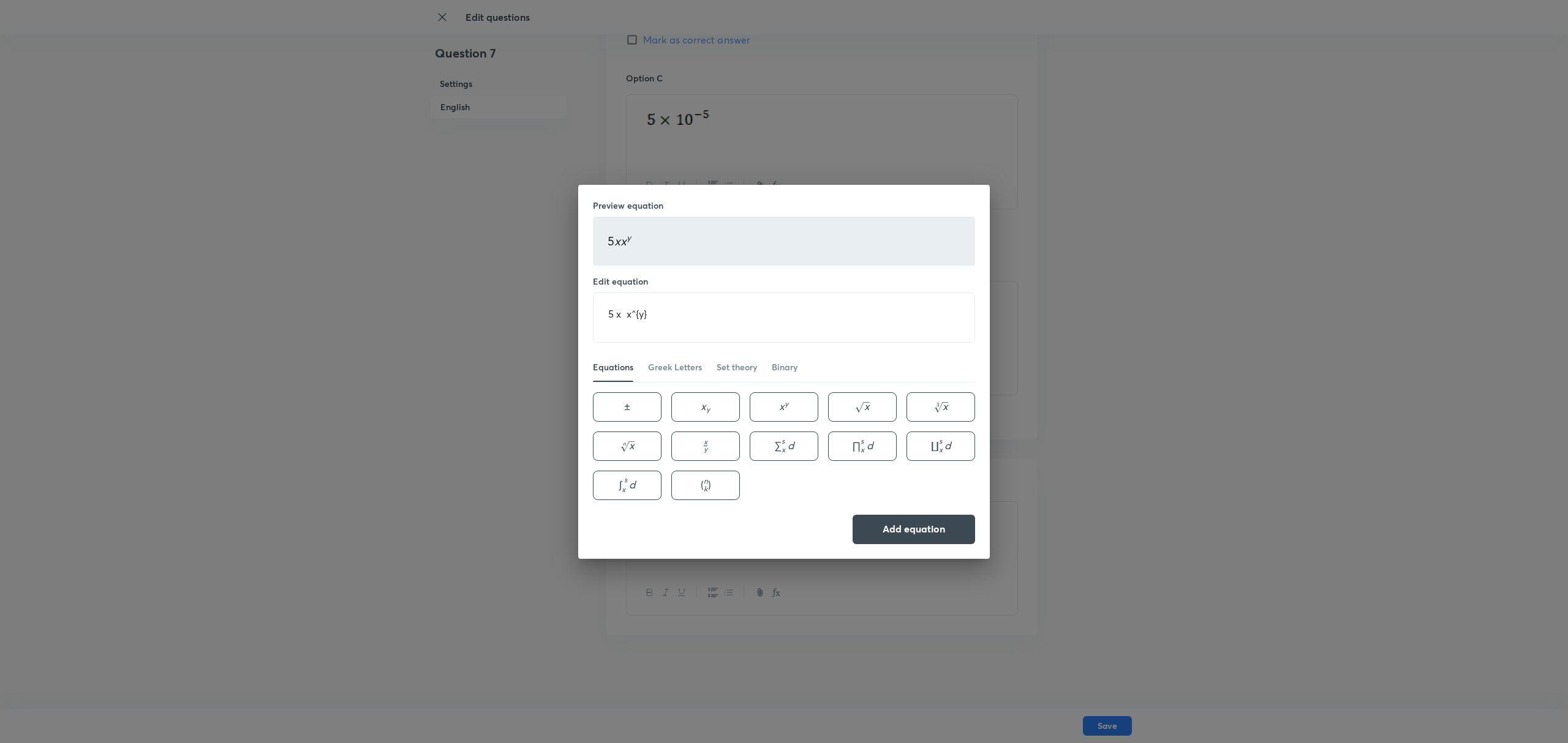
click at [633, 330] on textarea "5 x x^{y}" at bounding box center [783, 317] width 381 height 49
type textarea "5 x 10^{y}"
click at [1103, 413] on div "Preview equation 5 x 1 0 y 5 x 10^{y} 5 x 1 0 y Edit equation 5 x 10^{y} ​ Equa…" at bounding box center [784, 371] width 1568 height 743
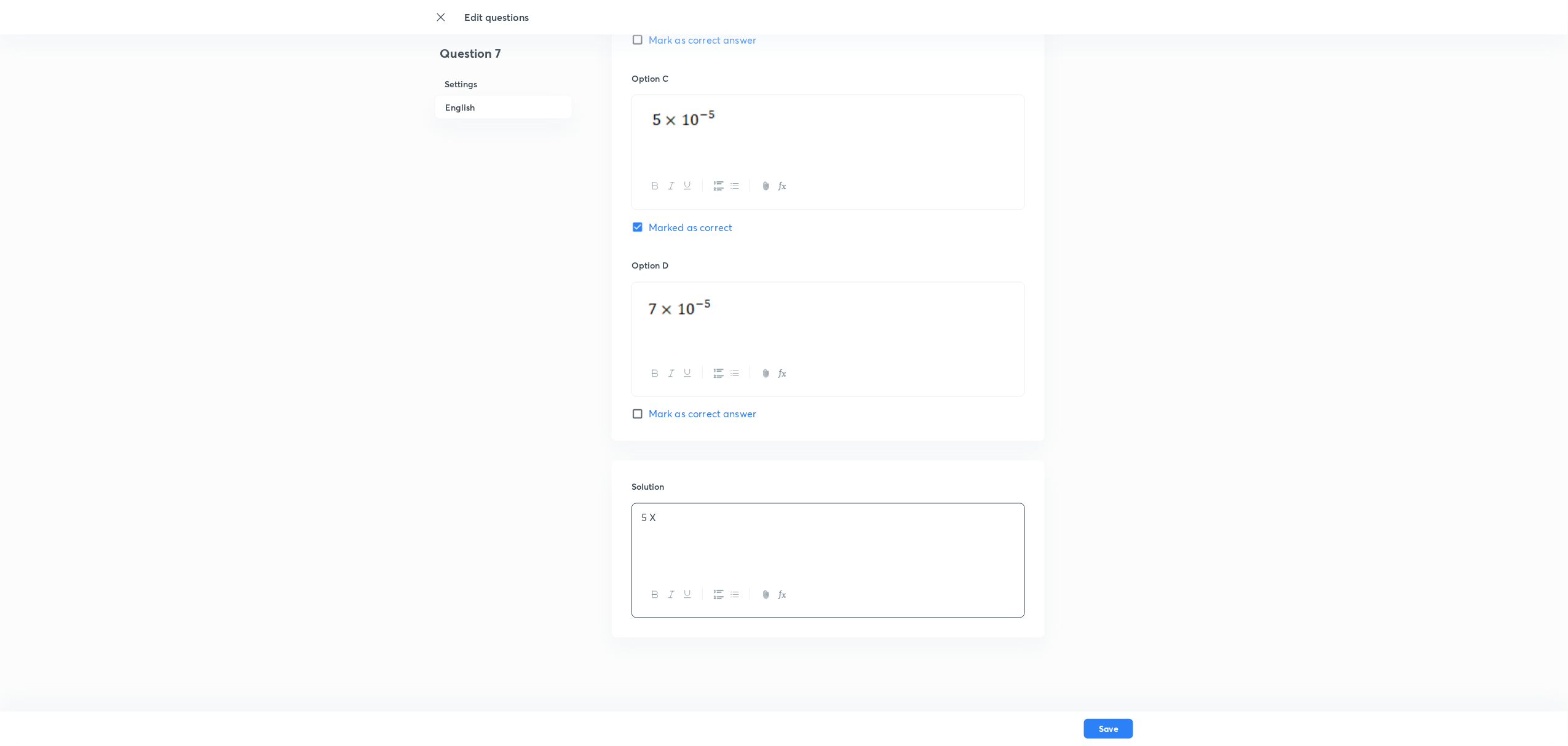
click at [654, 526] on div "5 X" at bounding box center [828, 538] width 392 height 69
click at [662, 498] on div "Solution" at bounding box center [828, 549] width 433 height 177
click at [655, 523] on p at bounding box center [828, 518] width 374 height 14
click at [650, 525] on p at bounding box center [828, 529] width 374 height 35
click at [660, 526] on div at bounding box center [828, 538] width 392 height 69
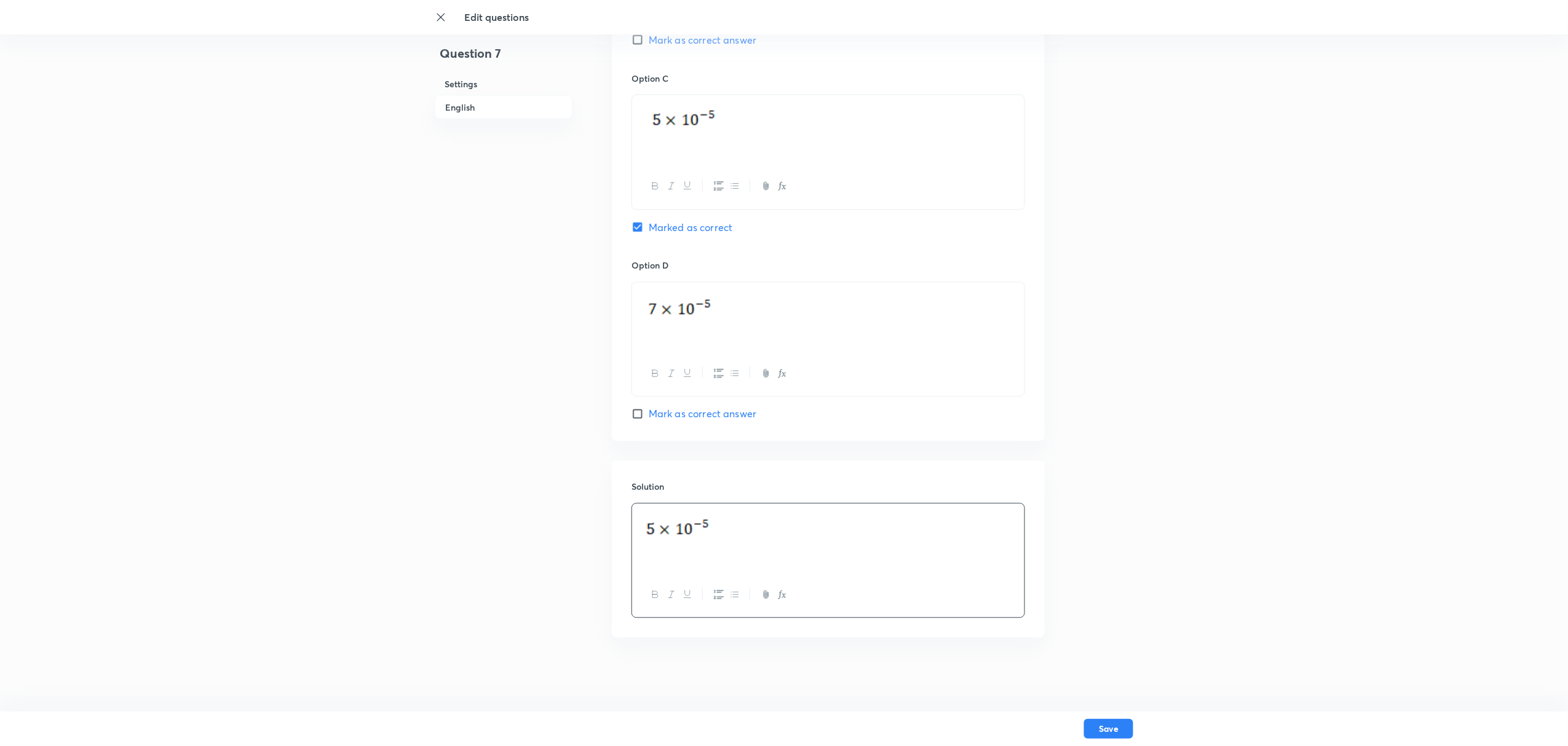
click at [661, 531] on div at bounding box center [828, 538] width 392 height 69
click at [666, 540] on div at bounding box center [828, 538] width 392 height 69
click at [653, 518] on p at bounding box center [828, 529] width 374 height 35
click at [724, 543] on p at bounding box center [828, 529] width 374 height 35
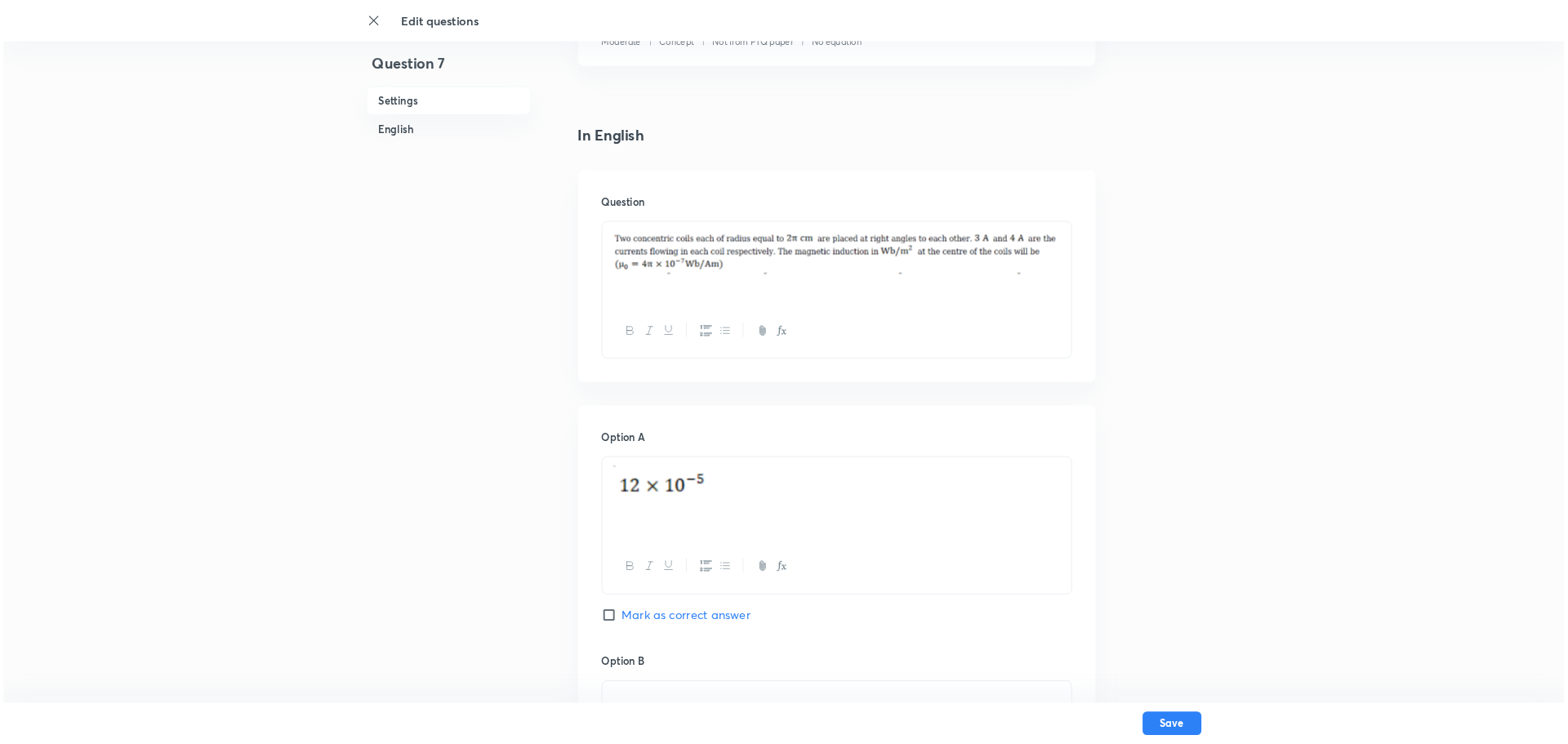
scroll to position [362, 0]
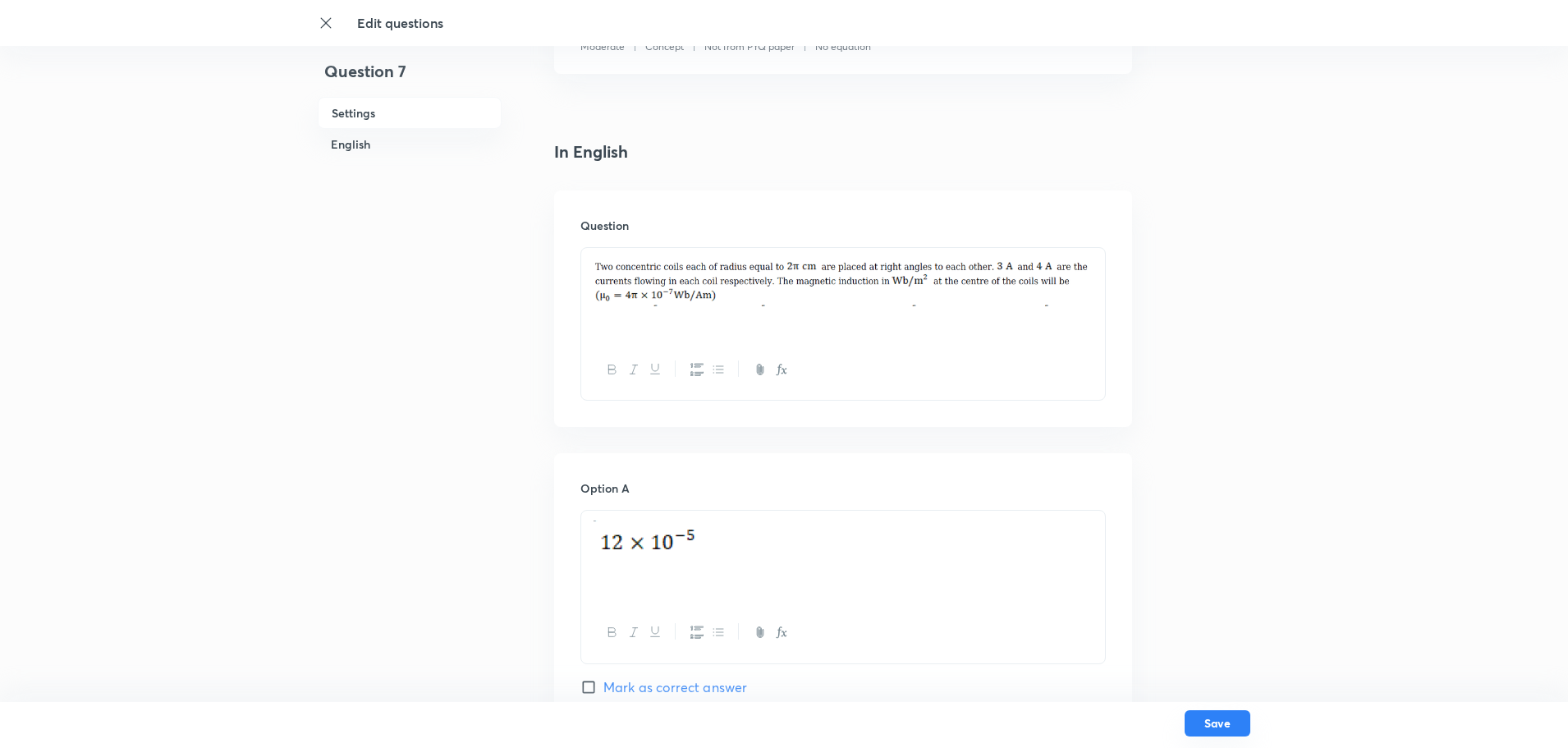
click at [1222, 722] on button "Save" at bounding box center [1217, 723] width 66 height 26
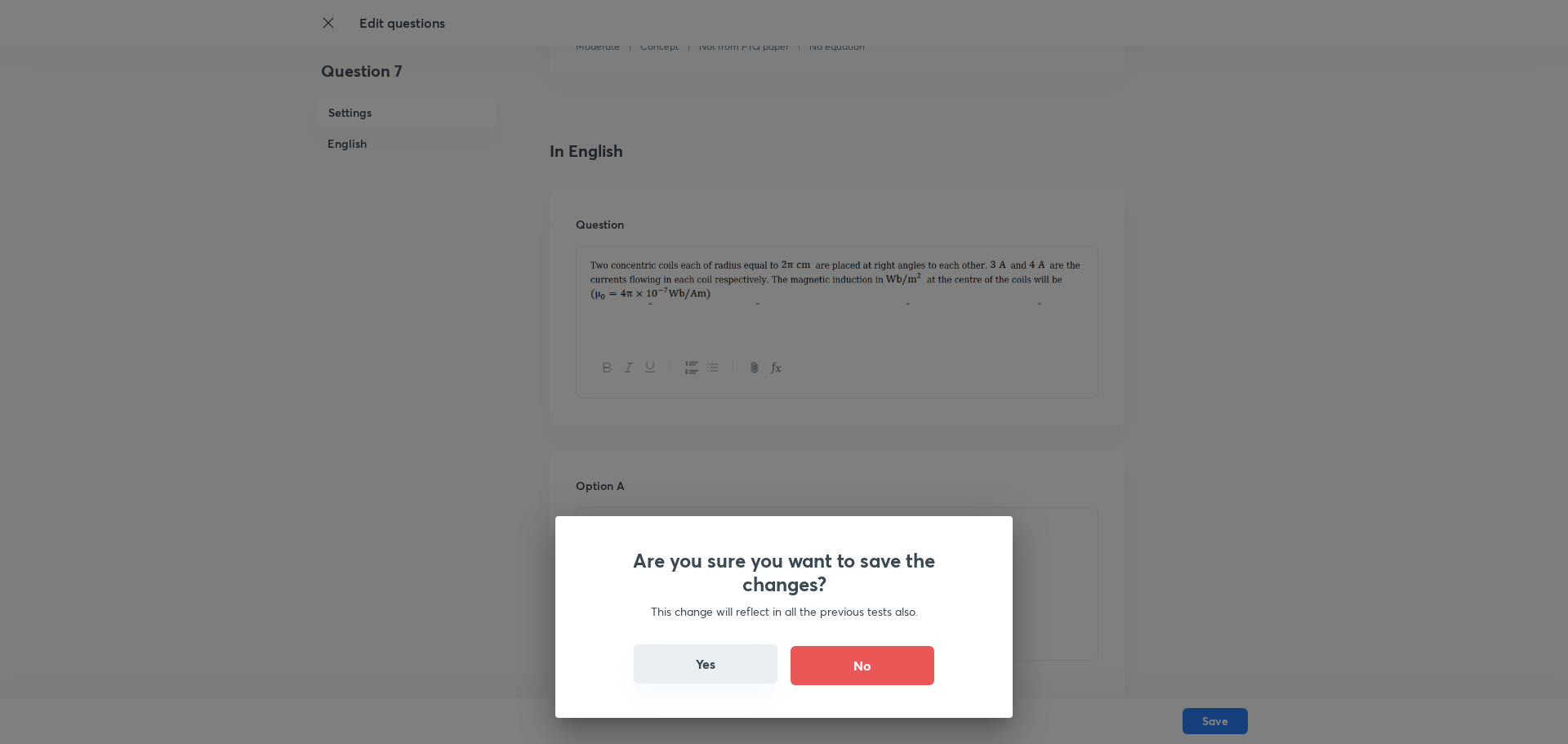
click at [716, 655] on button "Yes" at bounding box center [705, 664] width 144 height 40
click at [725, 664] on button "Yes" at bounding box center [705, 664] width 144 height 40
click at [703, 661] on button "Yes" at bounding box center [705, 664] width 144 height 40
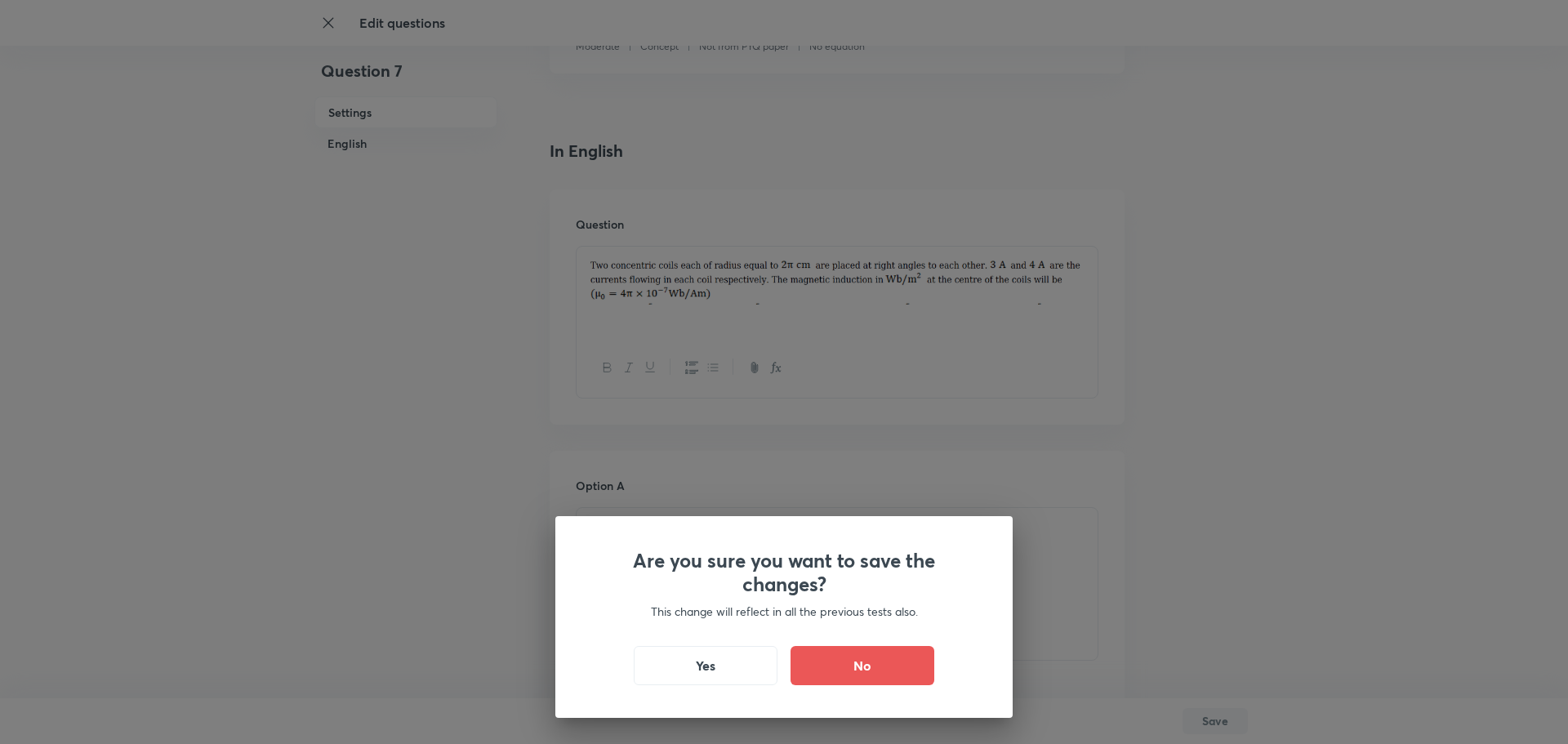
checkbox input "false"
click at [771, 473] on div "Are you sure you want to save the changes? This change will reflect in all the …" at bounding box center [784, 372] width 1568 height 744
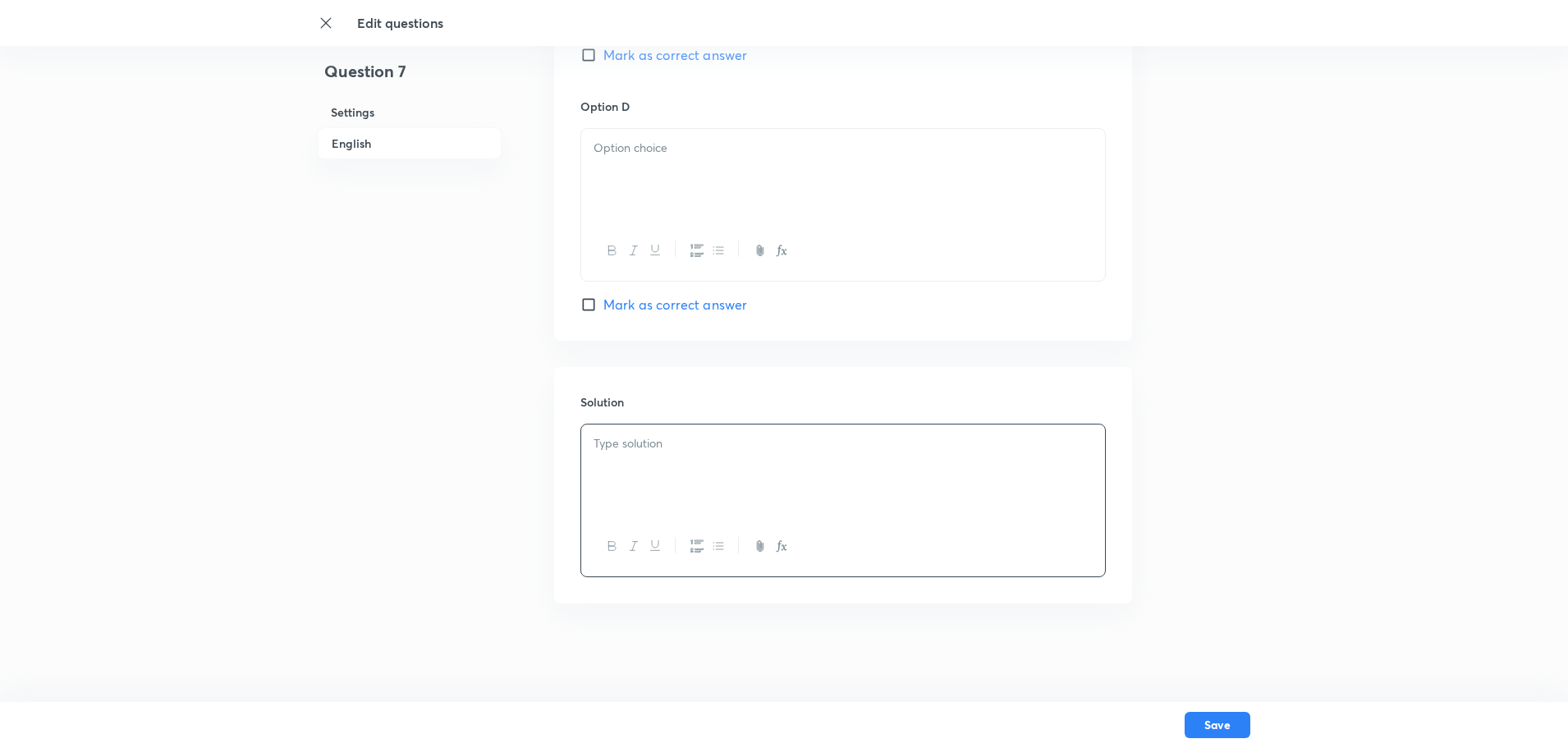
scroll to position [0, 0]
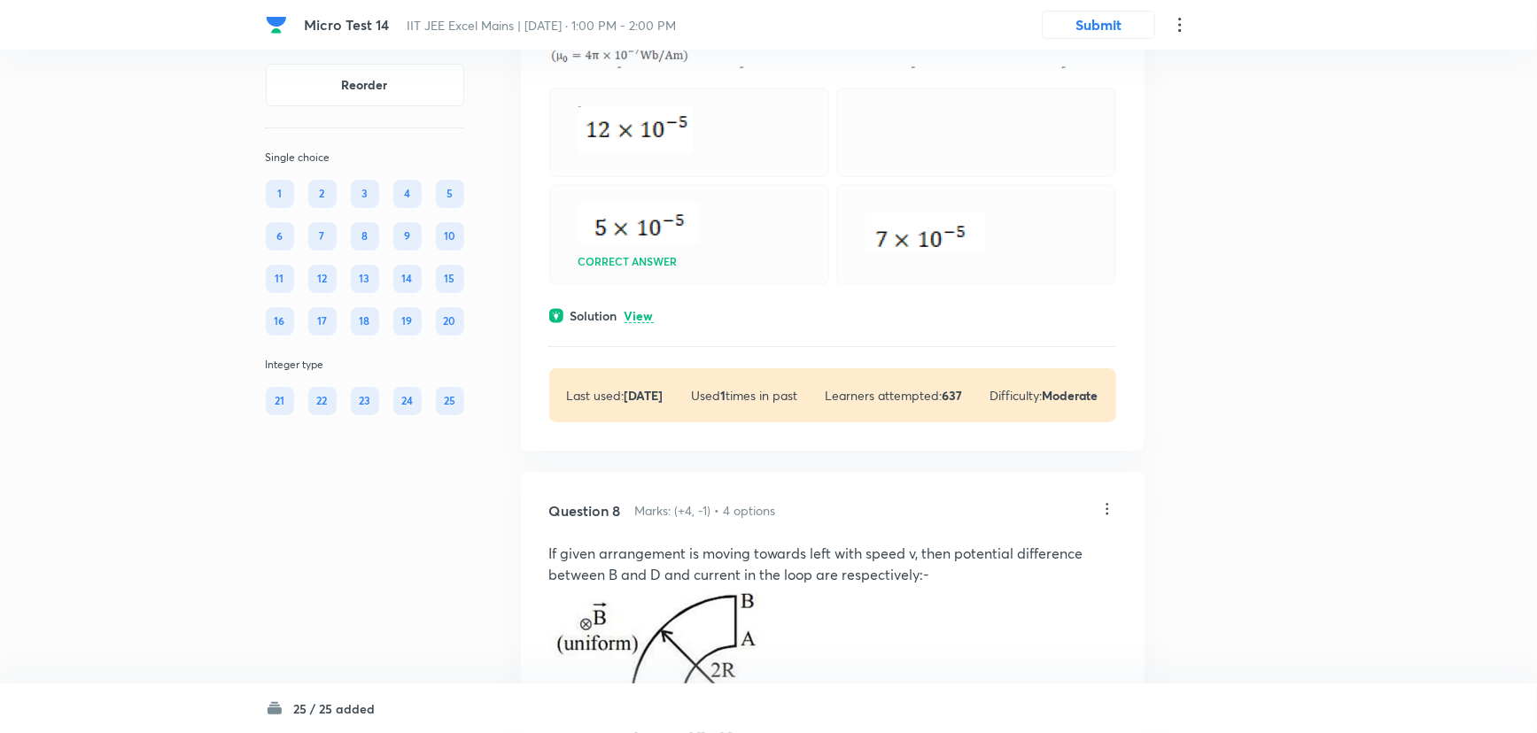
scroll to position [3305, 0]
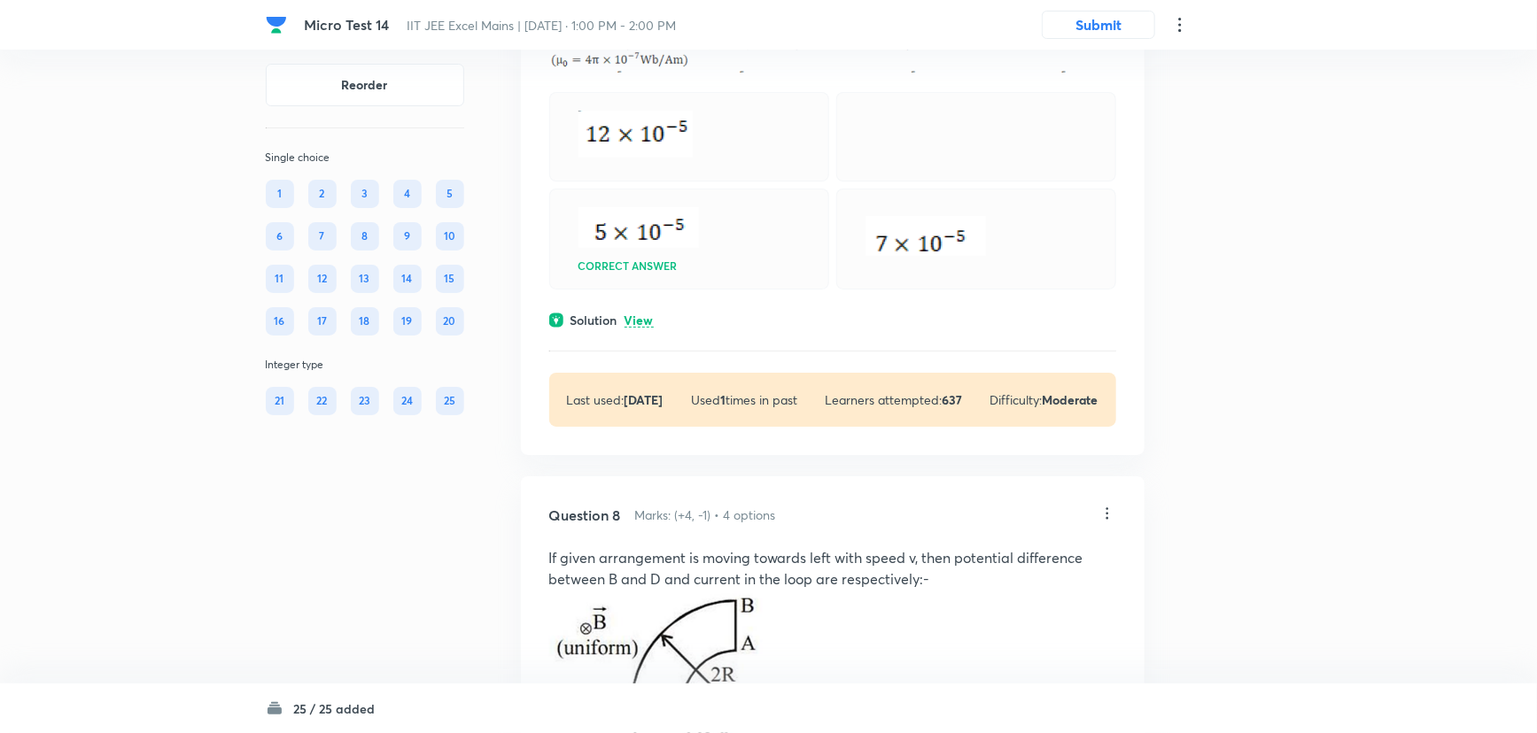
click at [638, 328] on p "View" at bounding box center [638, 320] width 29 height 13
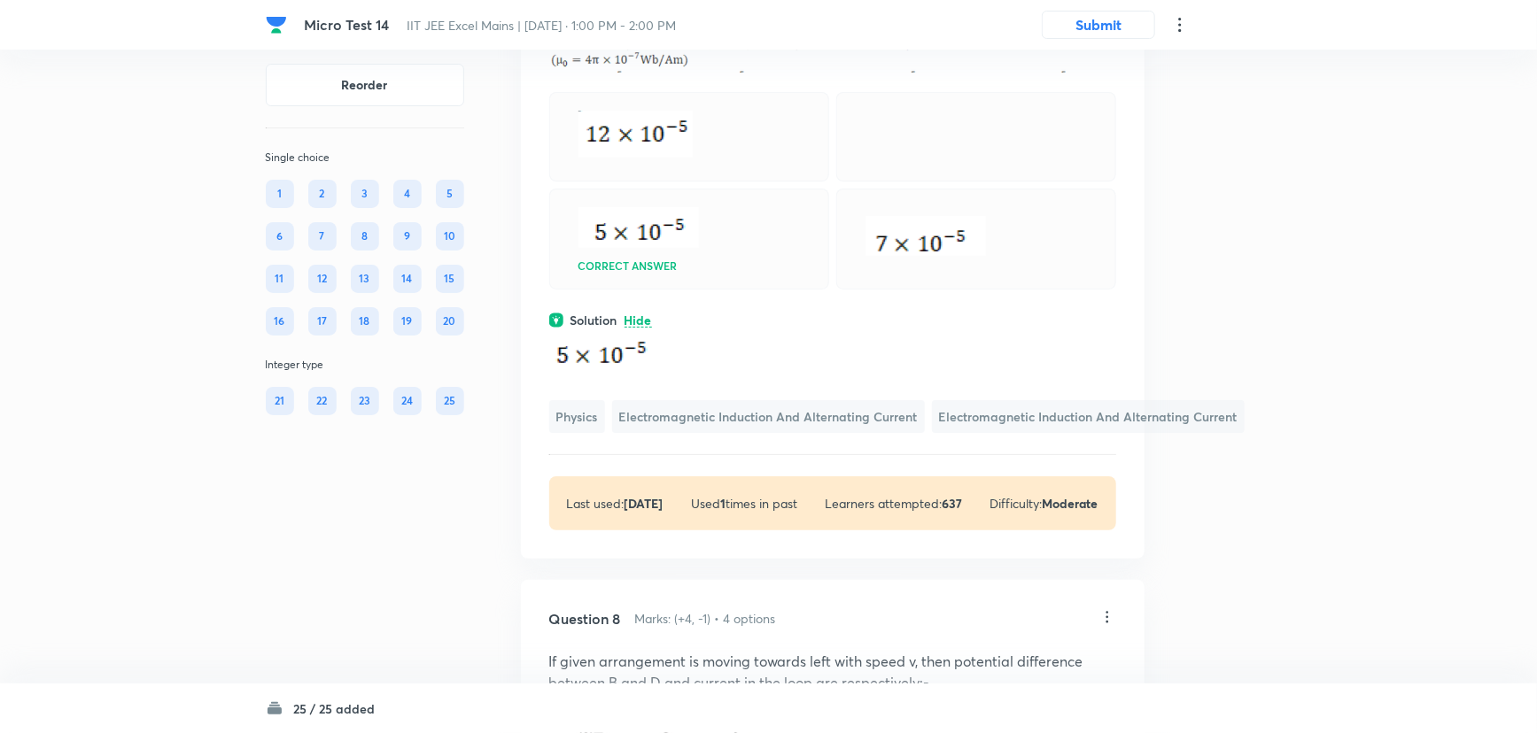
click at [638, 328] on p "Hide" at bounding box center [637, 320] width 27 height 13
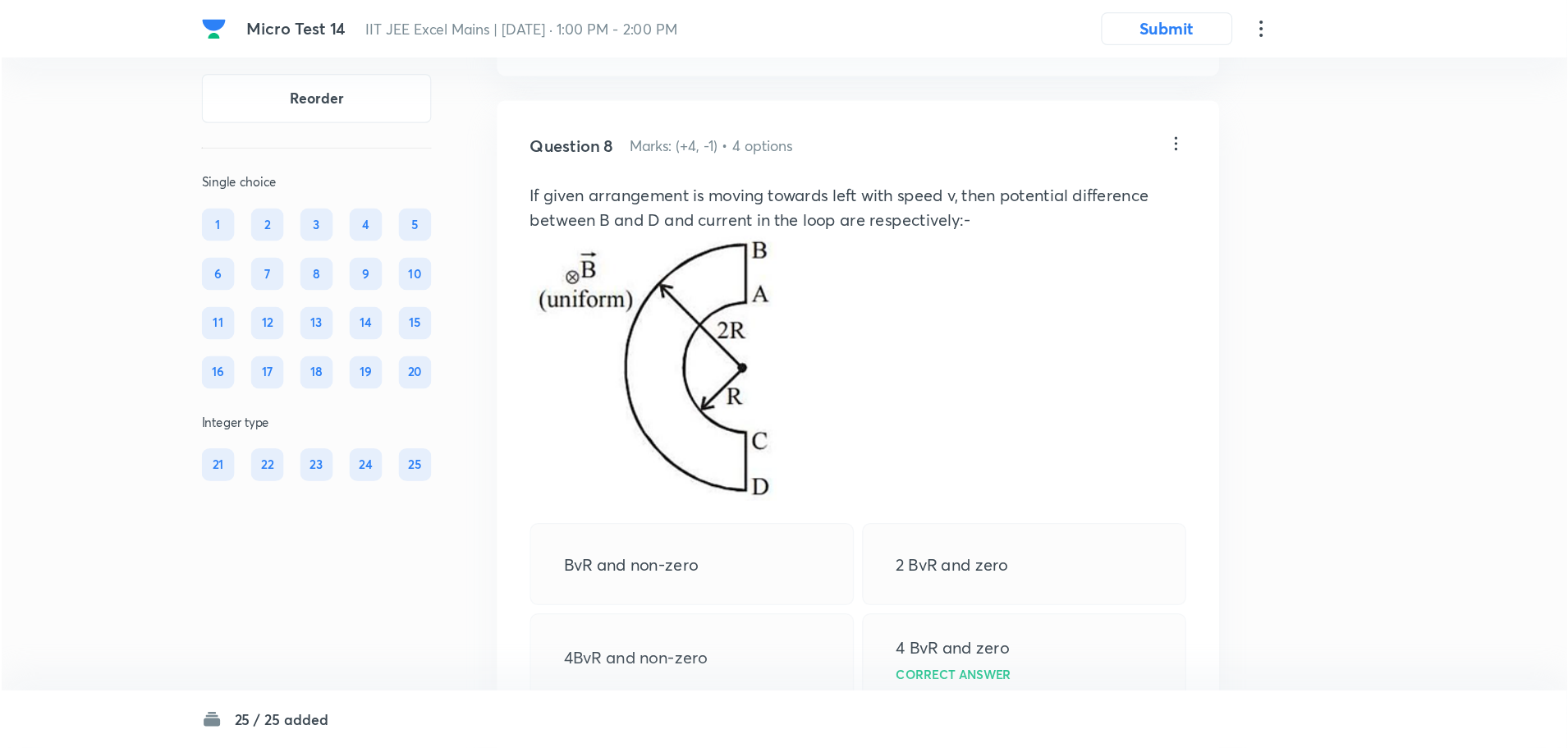
scroll to position [3481, 0]
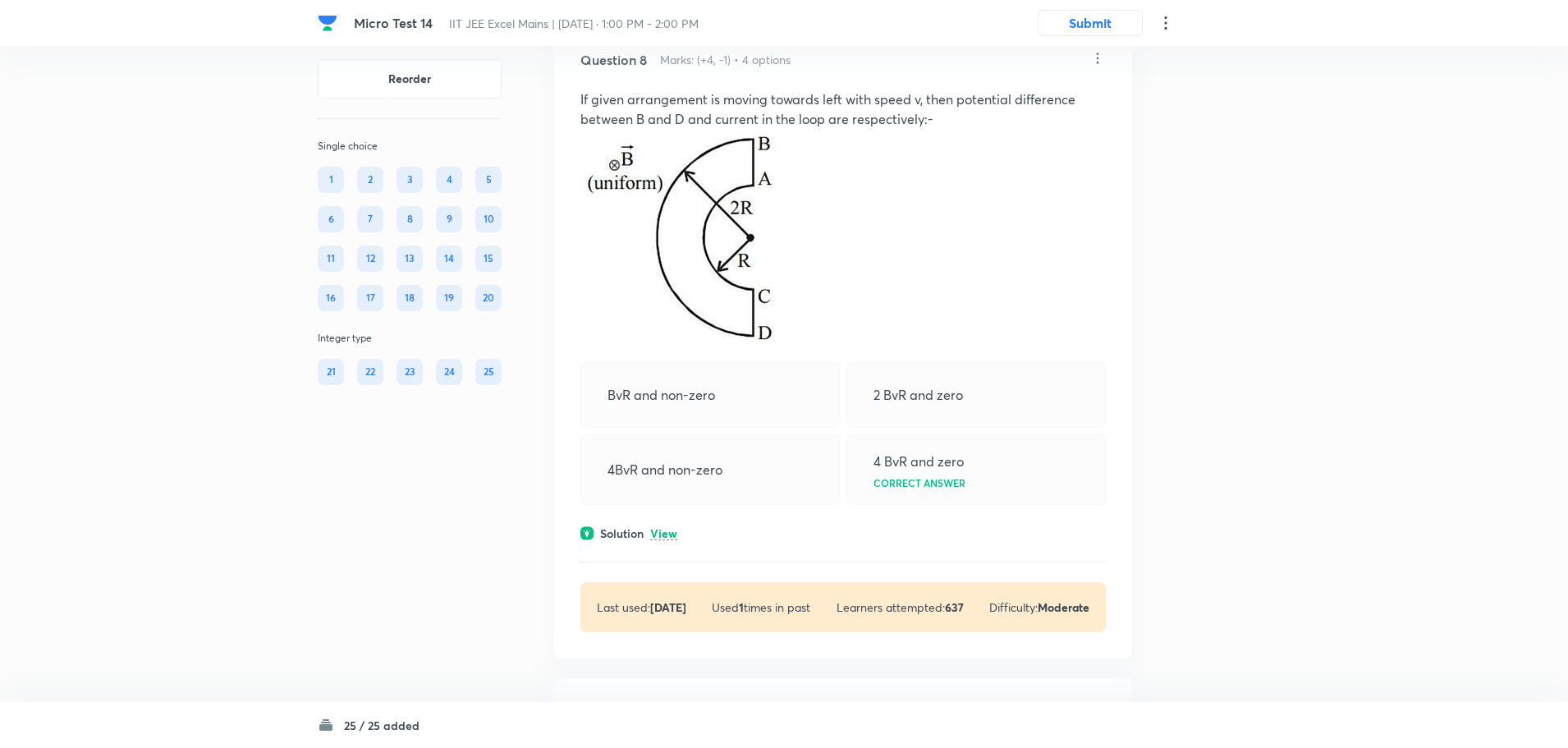
click at [1101, 67] on icon at bounding box center [1097, 58] width 17 height 17
click at [1036, 186] on li "Edit" at bounding box center [1034, 191] width 138 height 31
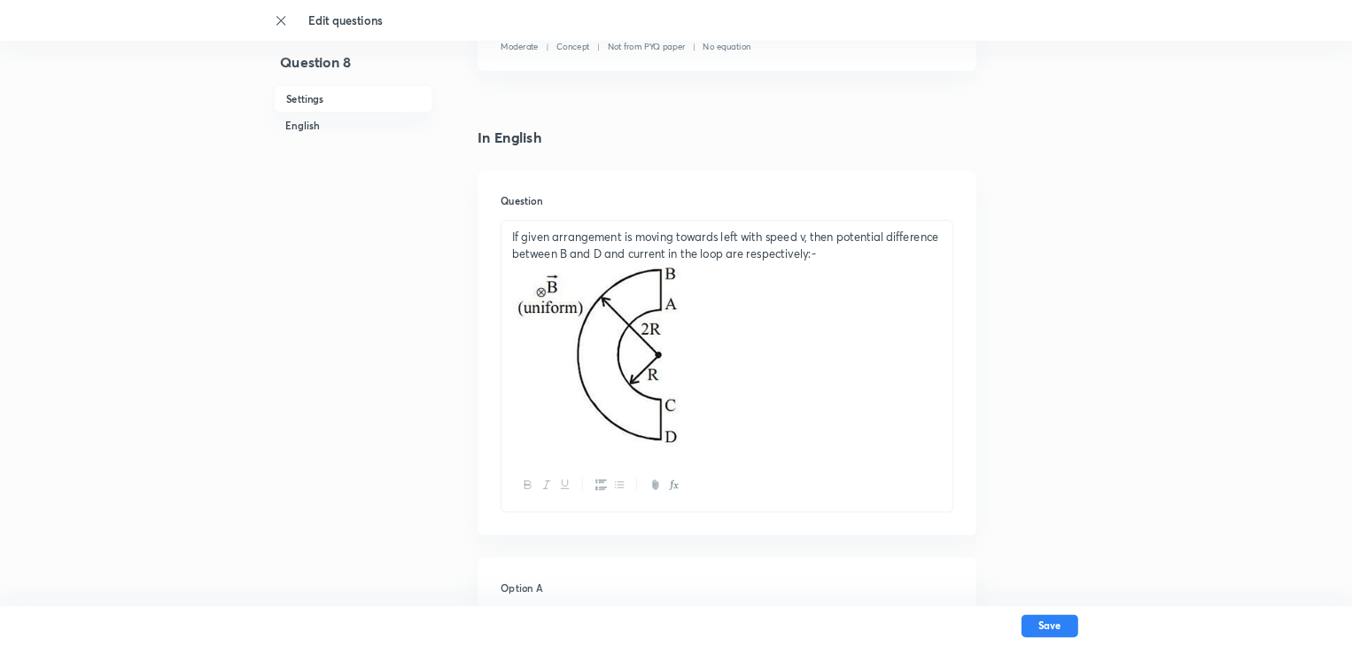
scroll to position [443, 0]
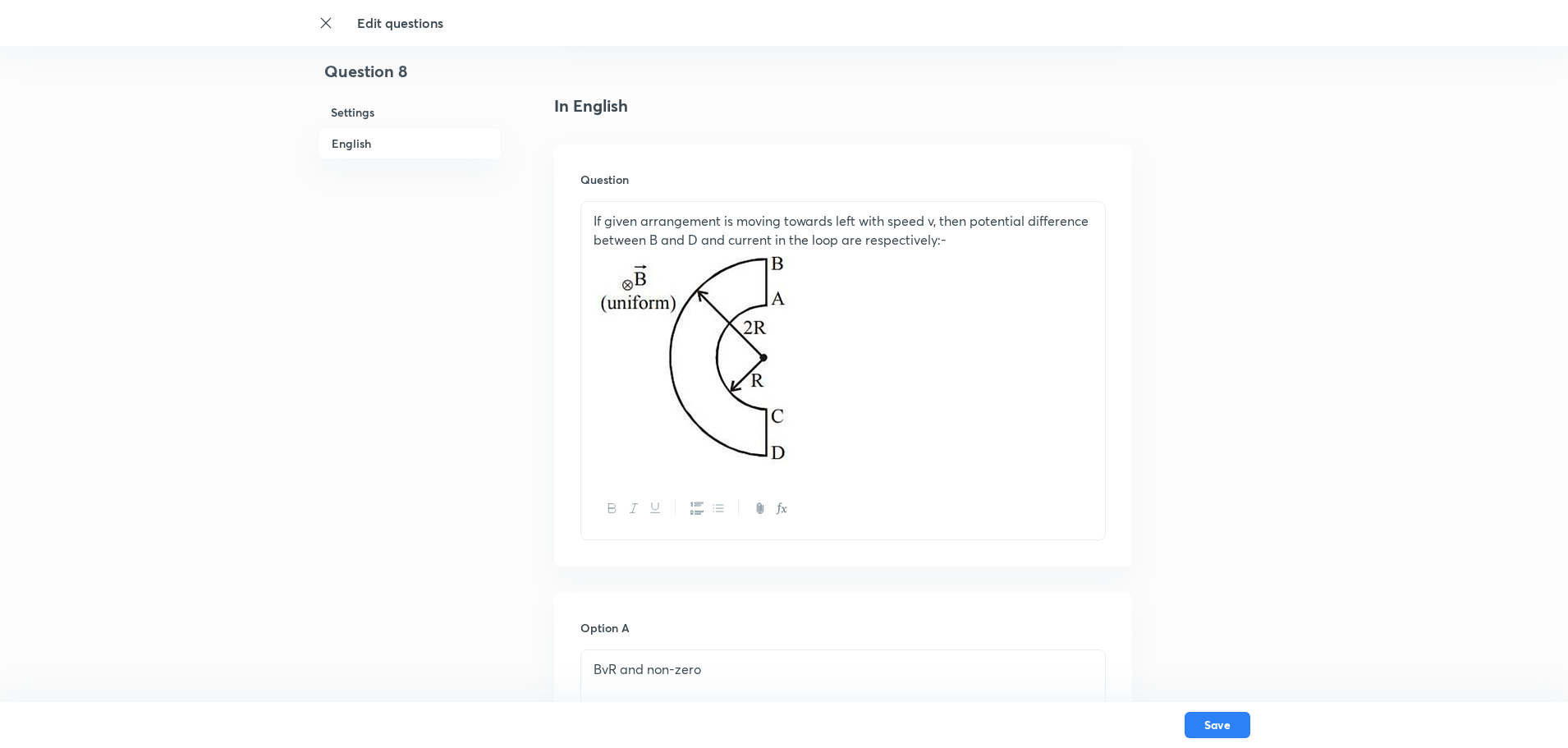
click at [830, 419] on p at bounding box center [842, 358] width 499 height 220
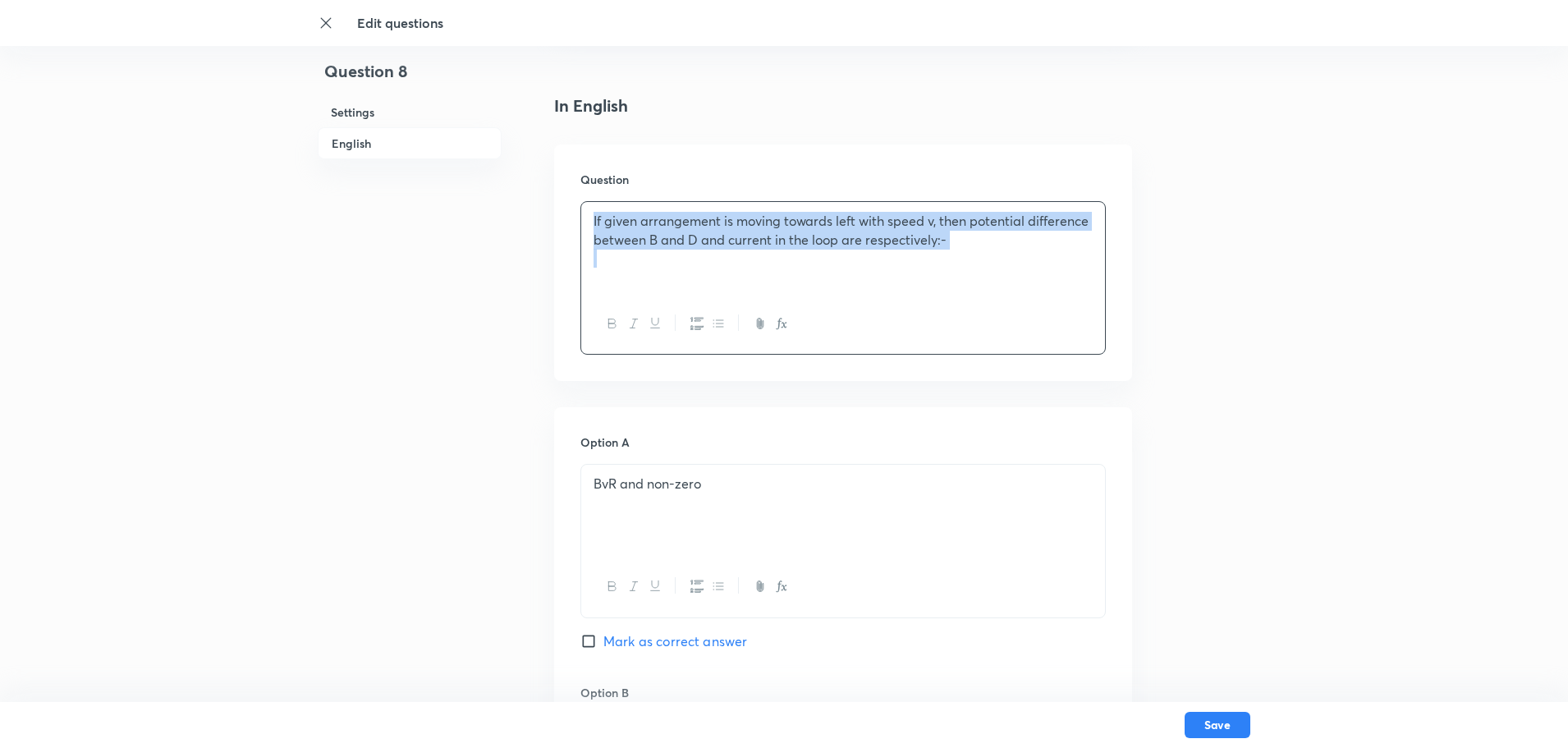
drag, startPoint x: 953, startPoint y: 254, endPoint x: 583, endPoint y: 202, distance: 373.6
click at [583, 202] on div "If given arrangement is moving towards left with speed v, then potential differ…" at bounding box center [842, 247] width 524 height 92
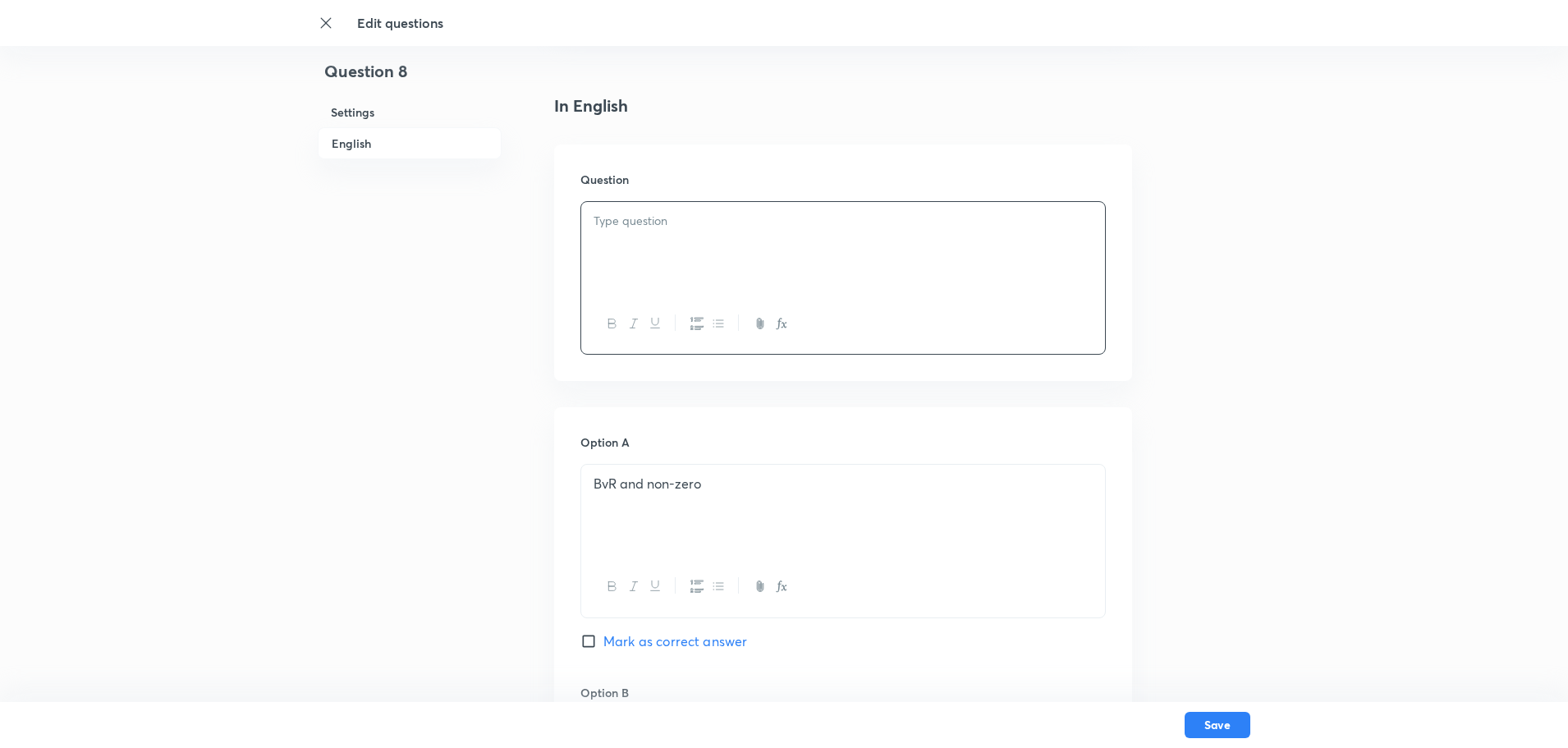
click at [611, 222] on p at bounding box center [842, 222] width 499 height 19
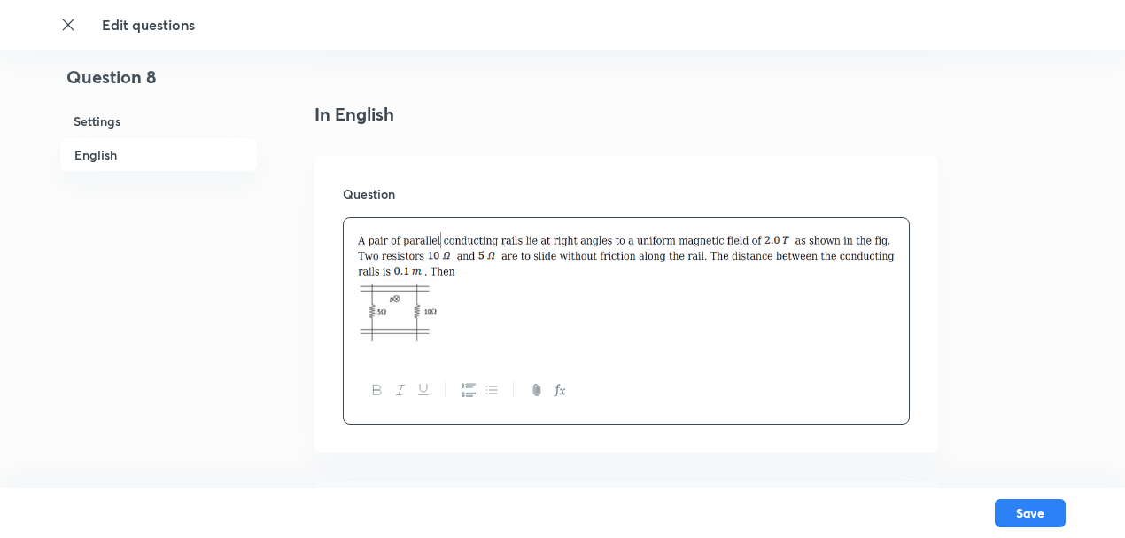
click at [429, 294] on img at bounding box center [626, 286] width 539 height 114
click at [410, 314] on img at bounding box center [626, 286] width 539 height 114
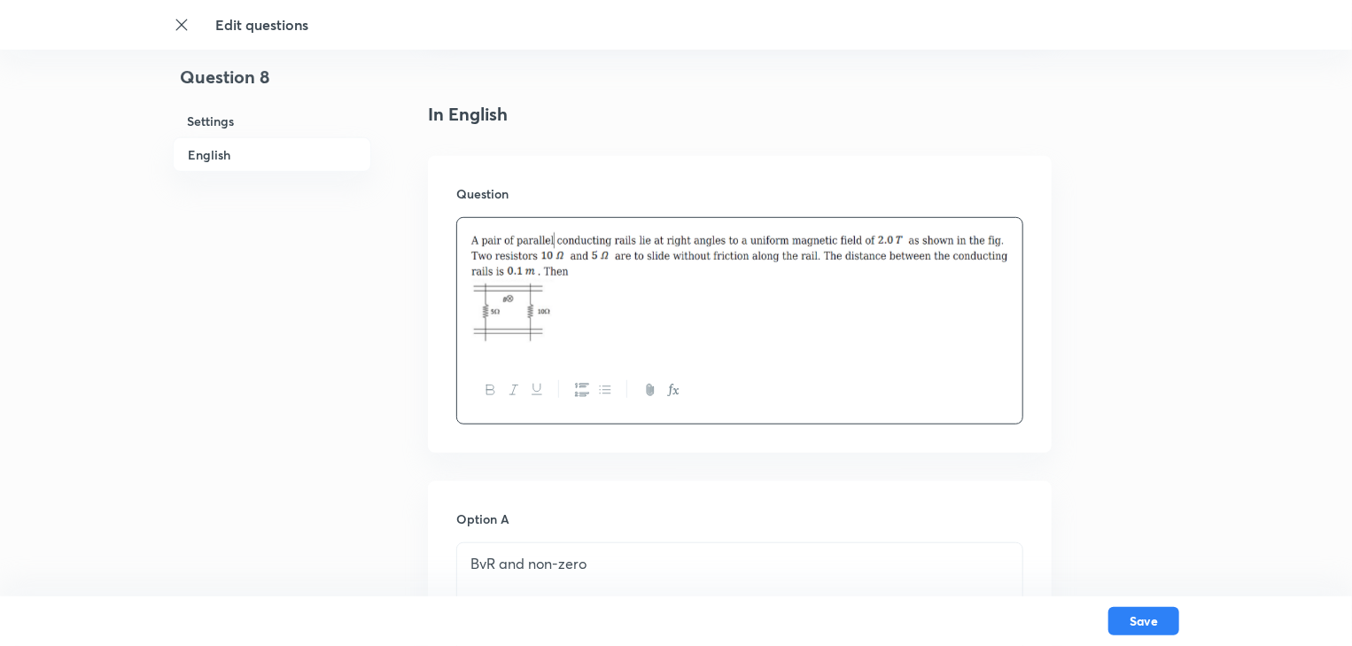
click at [475, 321] on img at bounding box center [739, 286] width 539 height 114
click at [546, 331] on img at bounding box center [739, 286] width 539 height 114
drag, startPoint x: 600, startPoint y: 309, endPoint x: 484, endPoint y: 269, distance: 122.7
click at [484, 269] on img at bounding box center [739, 286] width 539 height 114
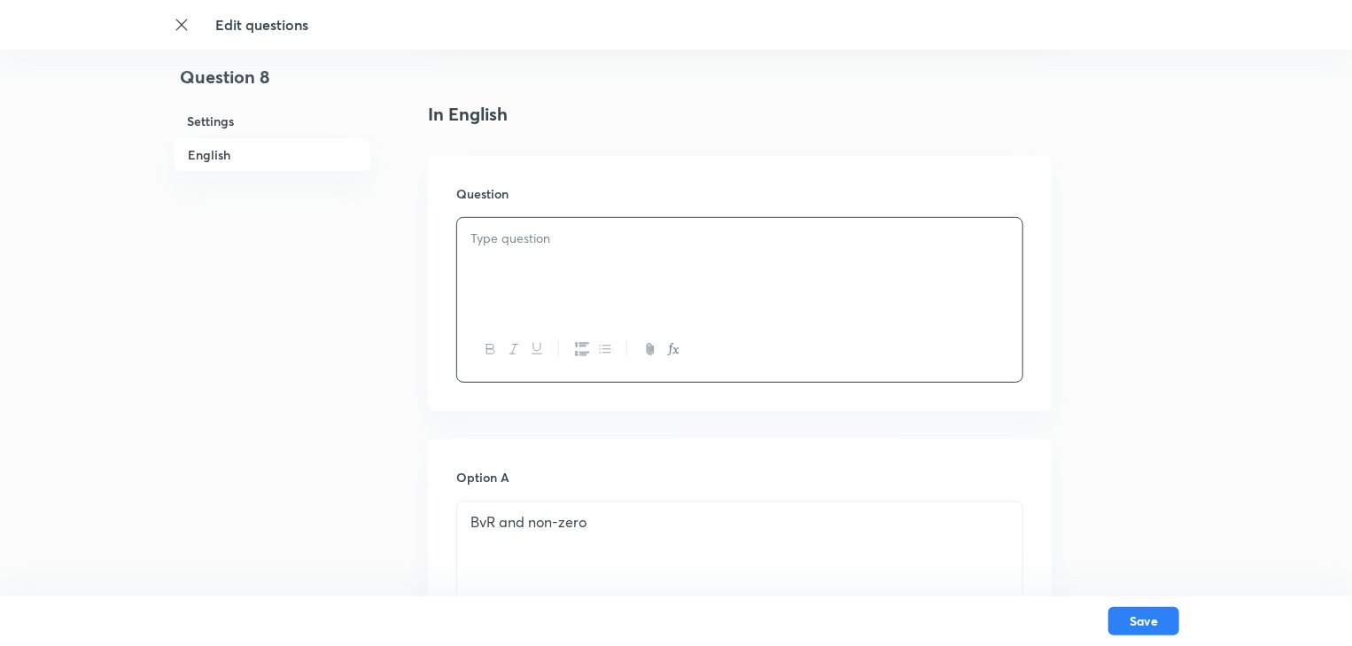
click at [481, 242] on p at bounding box center [739, 239] width 539 height 20
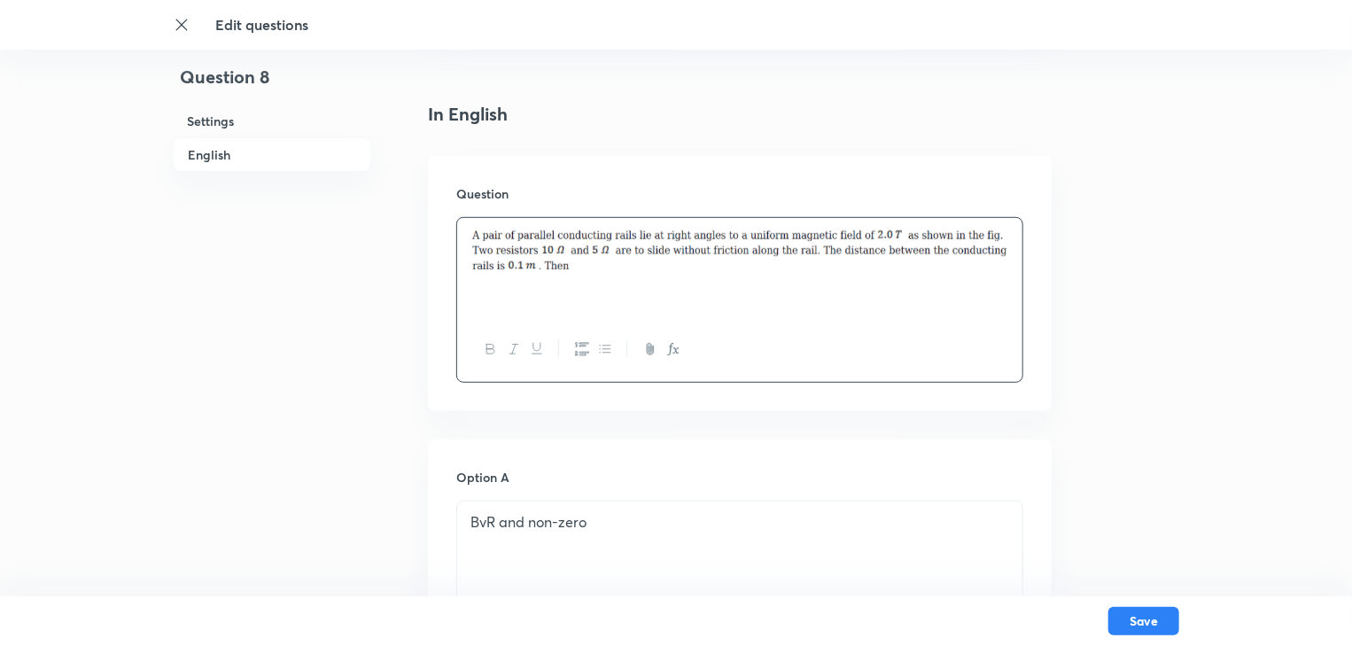
click at [601, 262] on img at bounding box center [739, 251] width 539 height 45
click at [489, 308] on div at bounding box center [739, 267] width 565 height 99
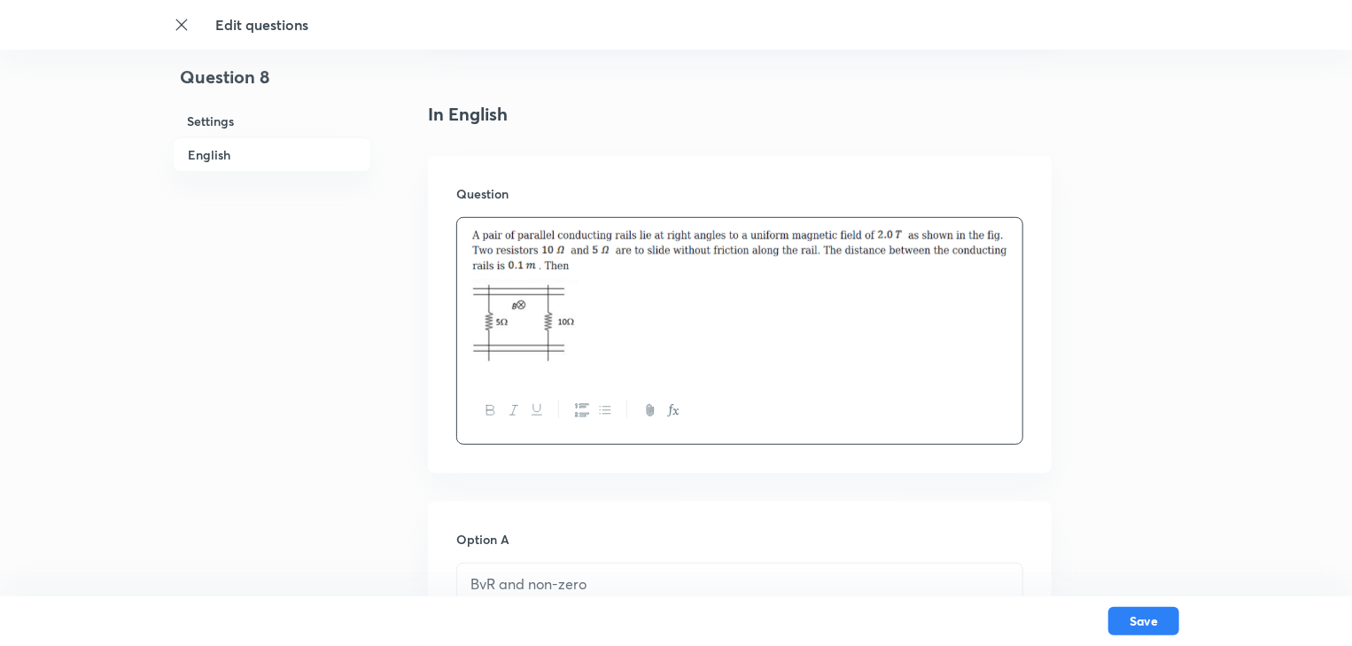
click at [601, 333] on p at bounding box center [739, 323] width 539 height 89
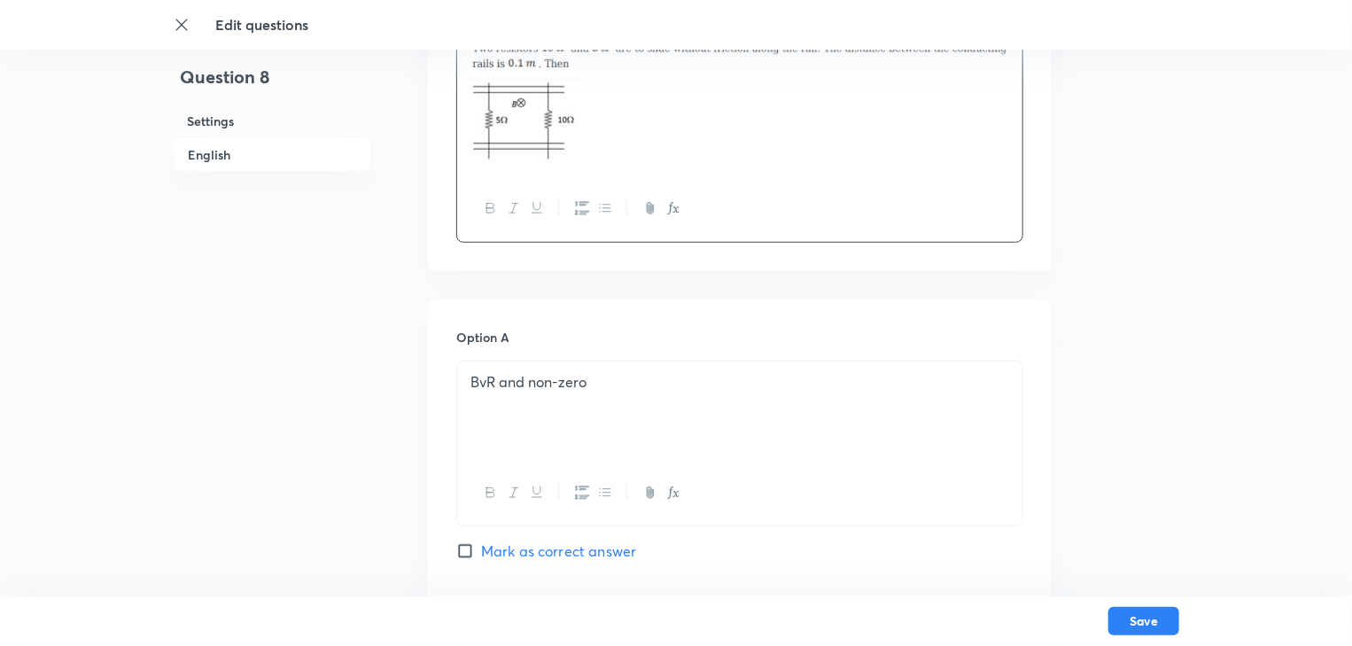
scroll to position [655, 0]
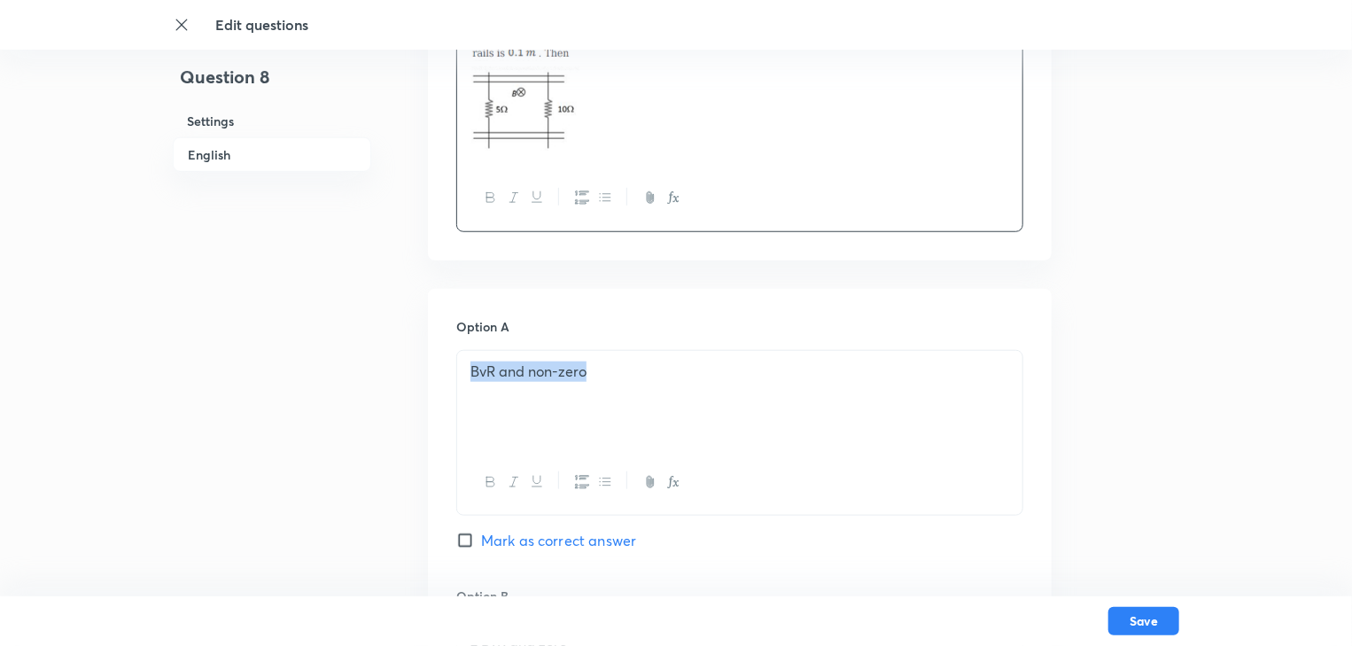
drag, startPoint x: 637, startPoint y: 384, endPoint x: 447, endPoint y: 356, distance: 191.7
click at [457, 361] on div "BvR and non-zero" at bounding box center [739, 400] width 565 height 99
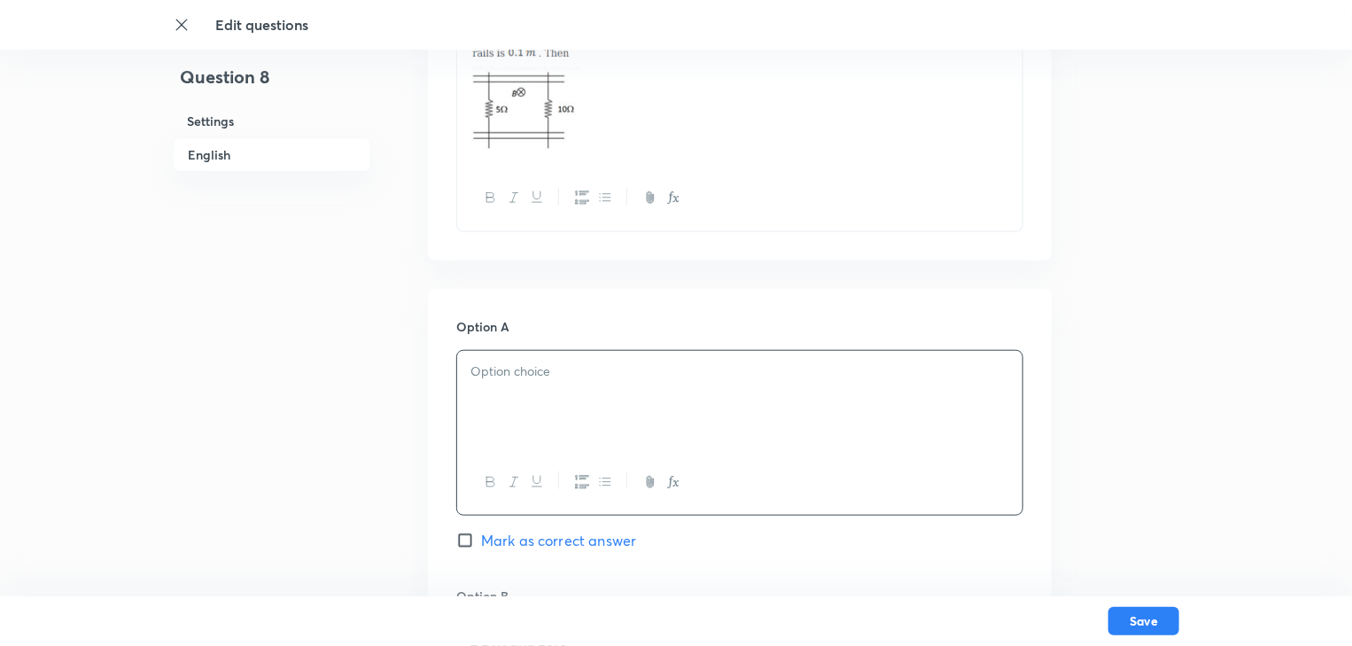
click at [491, 368] on p at bounding box center [739, 371] width 539 height 20
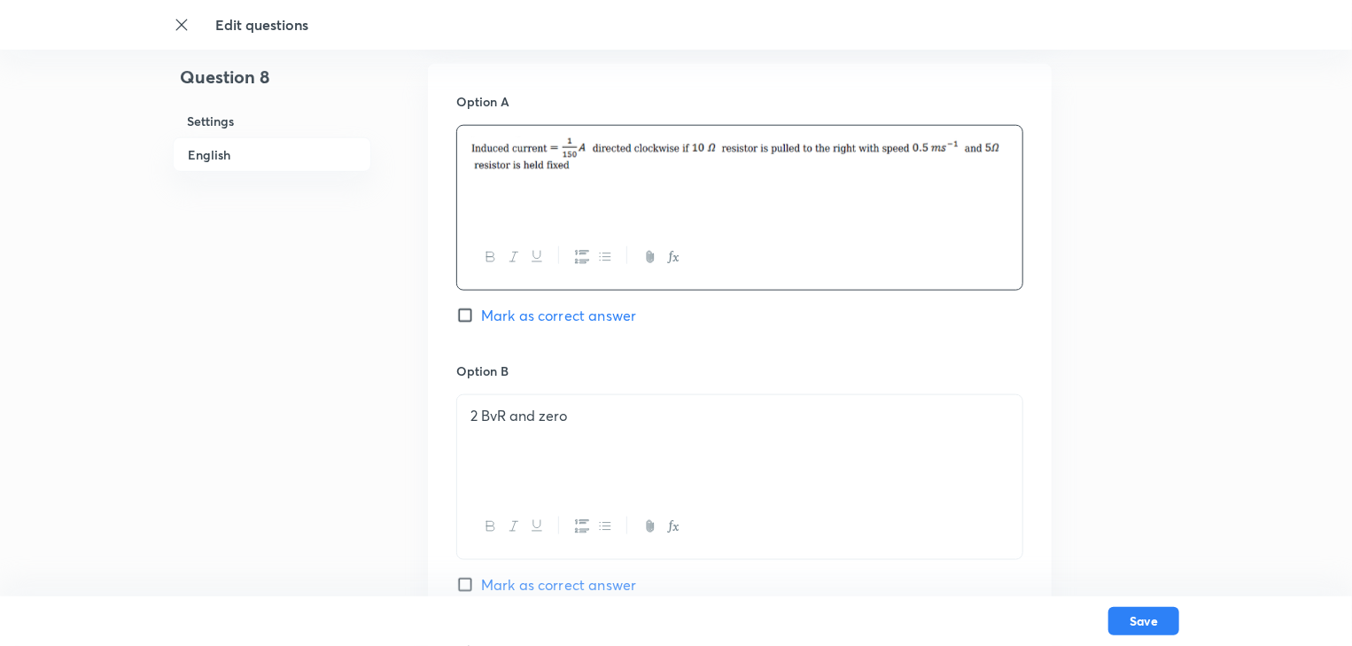
scroll to position [1010, 0]
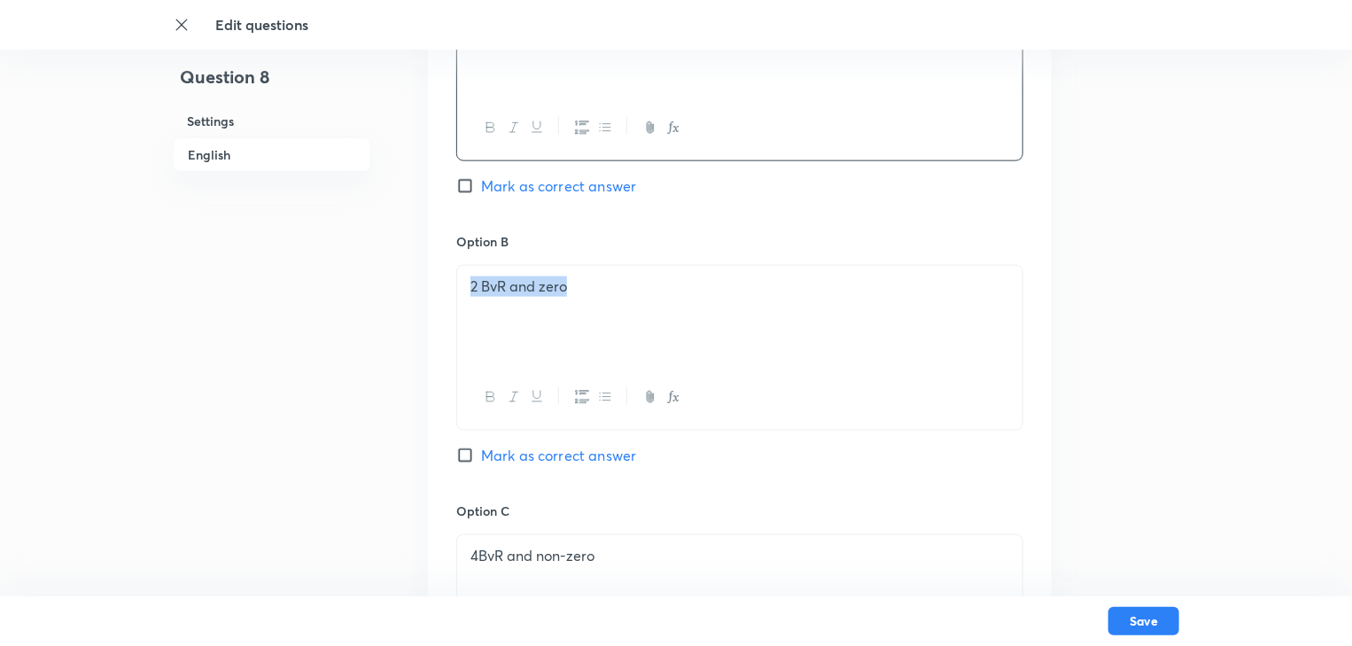
drag, startPoint x: 601, startPoint y: 288, endPoint x: 457, endPoint y: 294, distance: 143.6
click at [457, 294] on div "2 BvR and zero" at bounding box center [739, 315] width 565 height 99
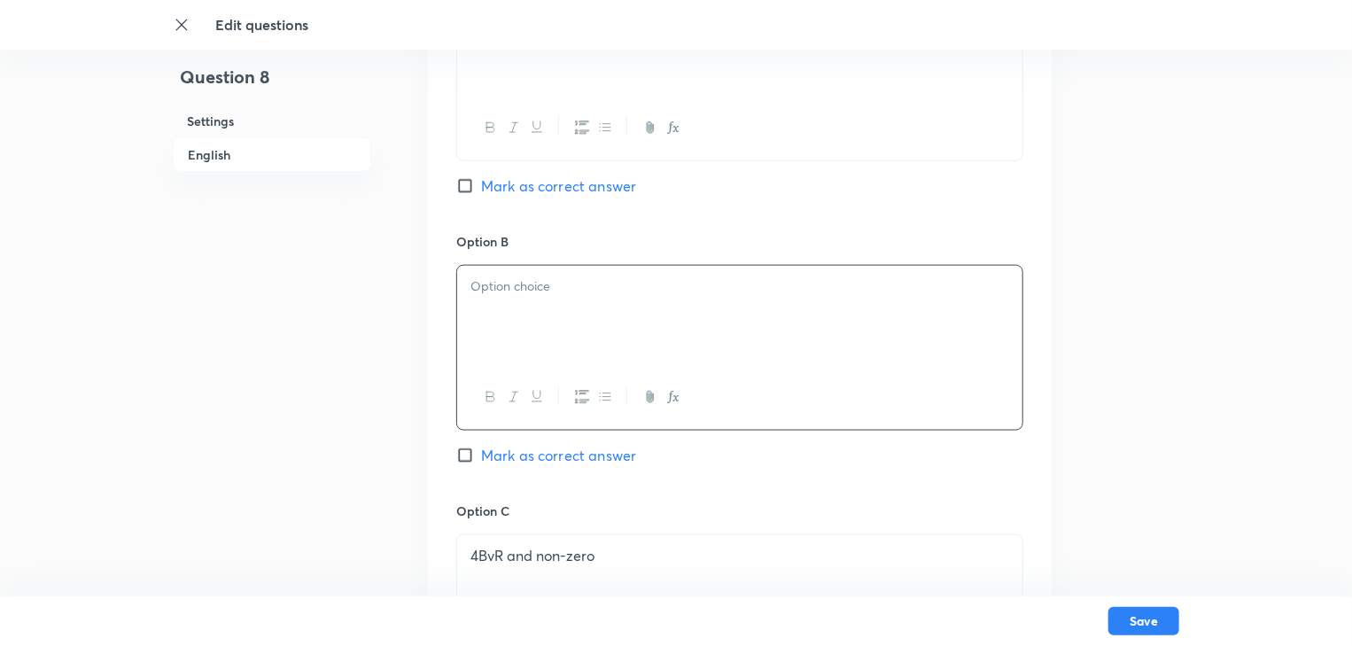
click at [500, 280] on p at bounding box center [739, 286] width 539 height 20
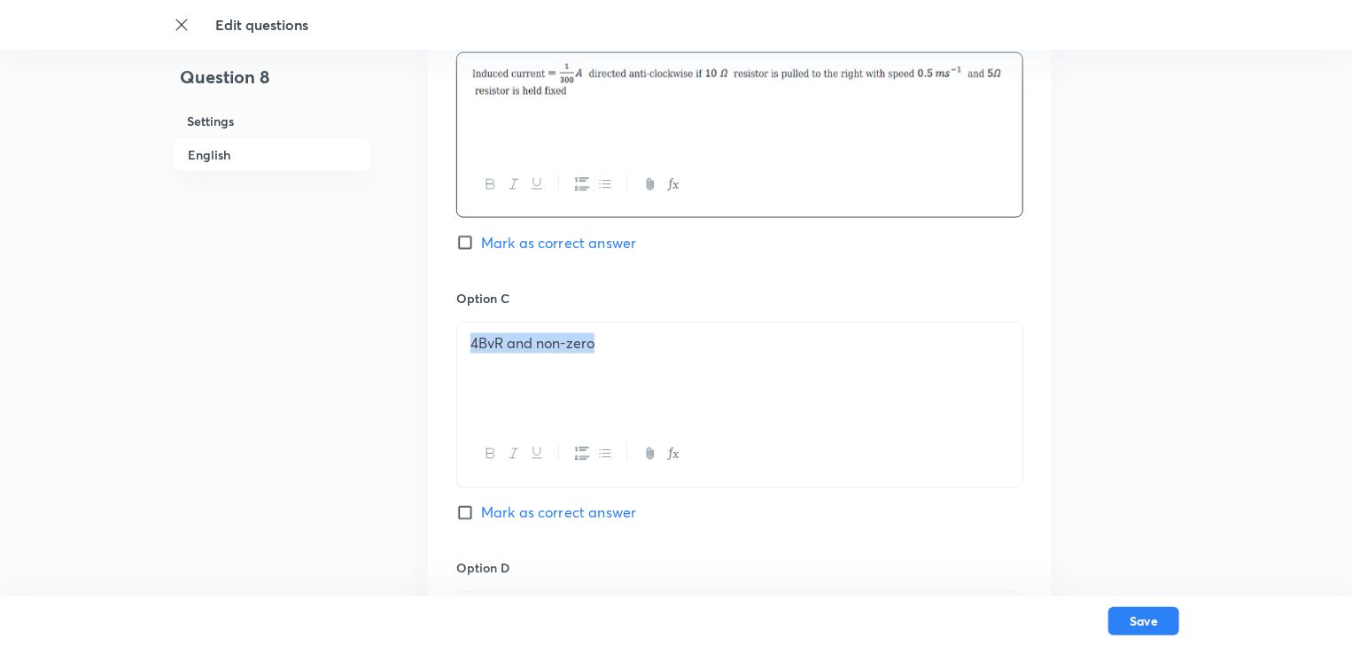
drag, startPoint x: 601, startPoint y: 347, endPoint x: 451, endPoint y: 345, distance: 150.6
click at [451, 345] on div "Option A Mark as correct answer Option B Mark as correct answer Option C 4BvR a…" at bounding box center [740, 272] width 624 height 1100
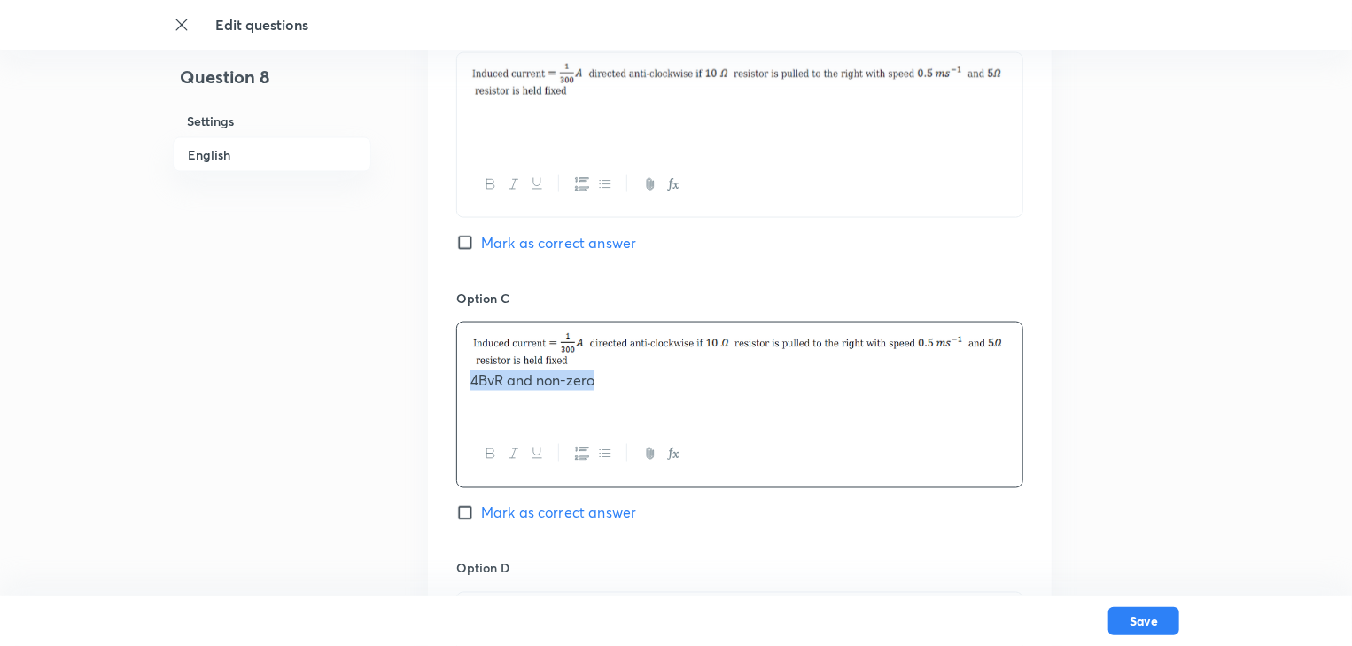
drag, startPoint x: 573, startPoint y: 388, endPoint x: 452, endPoint y: 393, distance: 121.5
click at [454, 394] on div "Option A Mark as correct answer Option B Mark as correct answer Option C 4BvR a…" at bounding box center [740, 272] width 624 height 1100
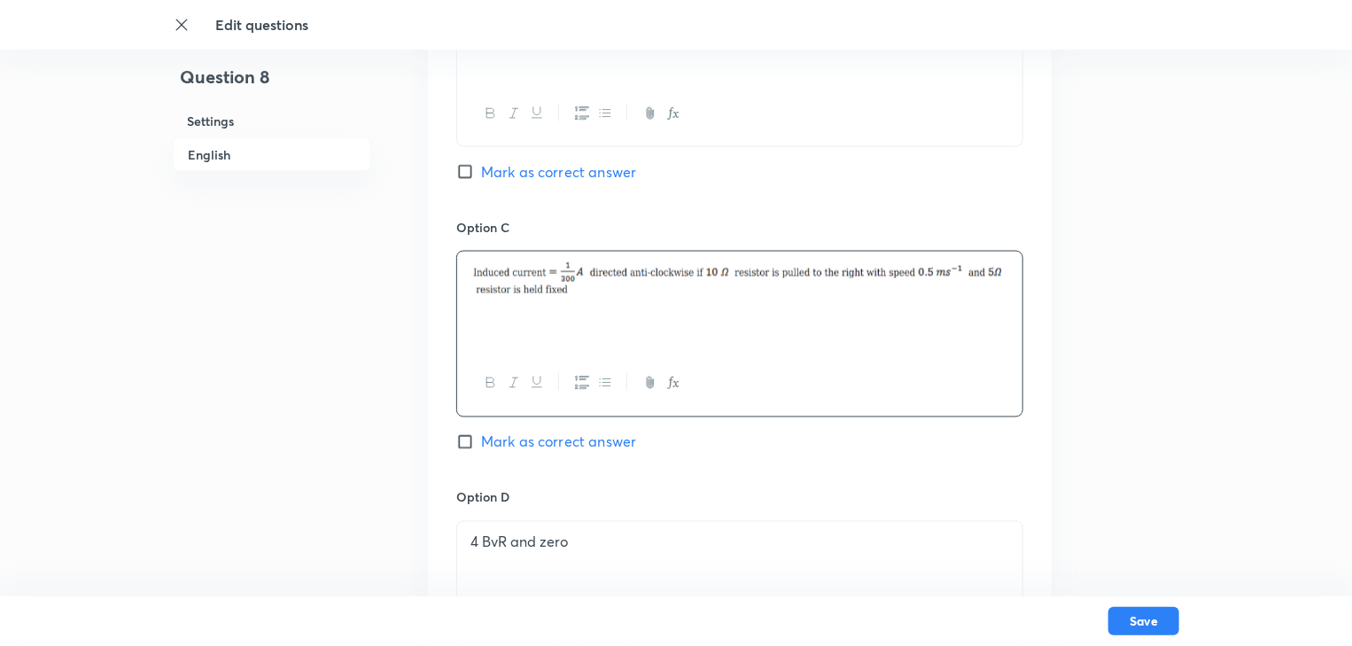
click at [485, 379] on icon "button" at bounding box center [491, 383] width 14 height 14
click at [537, 381] on icon "button" at bounding box center [537, 383] width 14 height 14
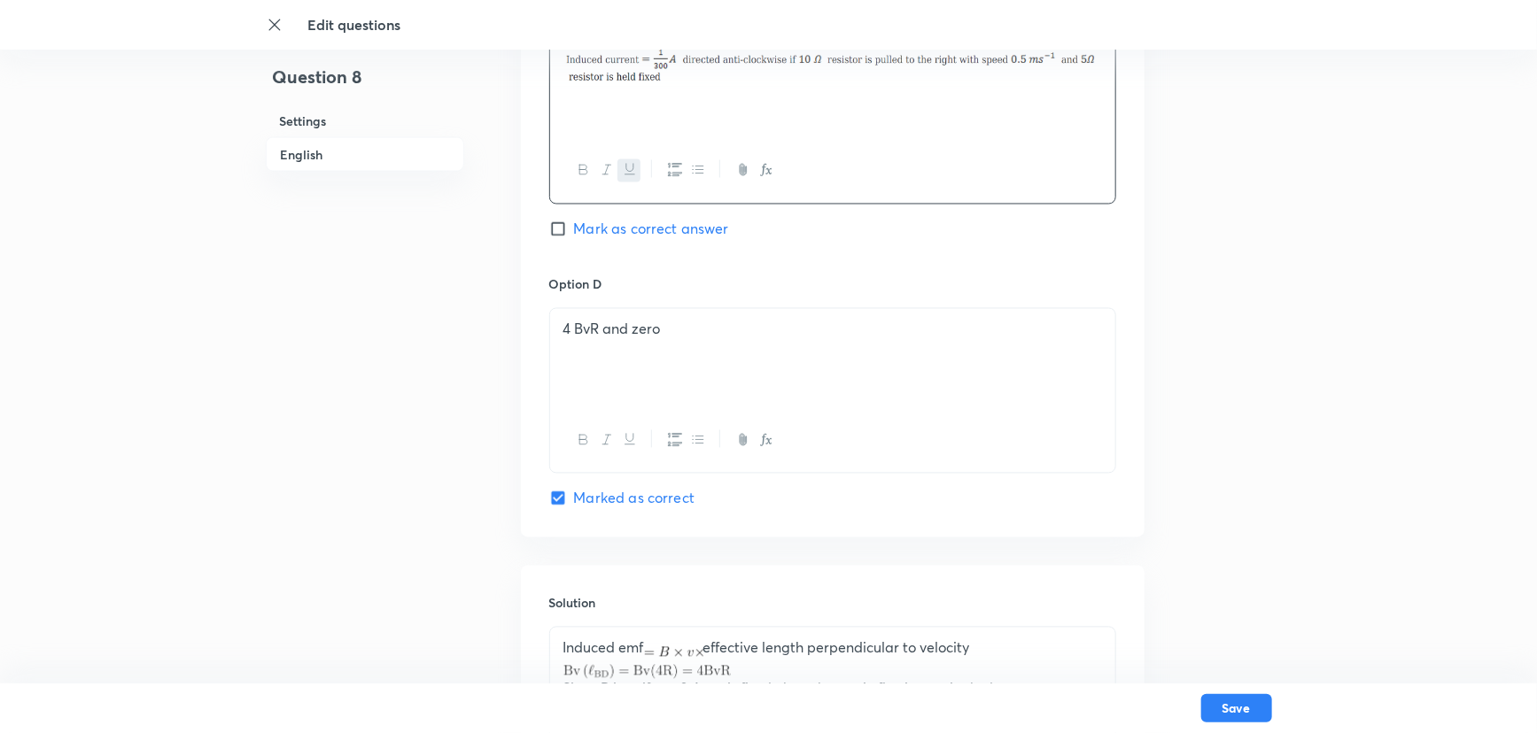
scroll to position [1534, 0]
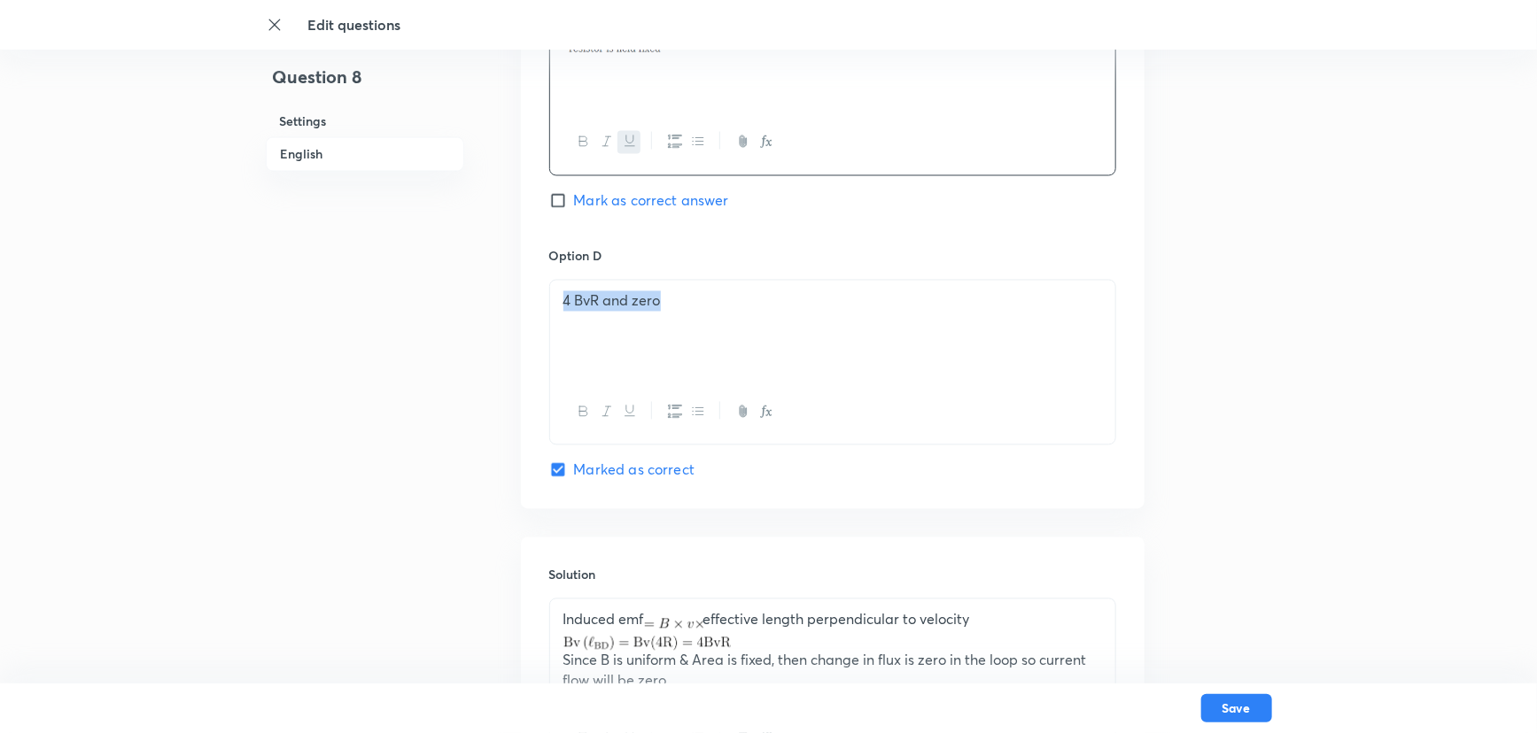
drag, startPoint x: 679, startPoint y: 294, endPoint x: 519, endPoint y: 305, distance: 160.7
click at [567, 297] on p at bounding box center [832, 301] width 539 height 20
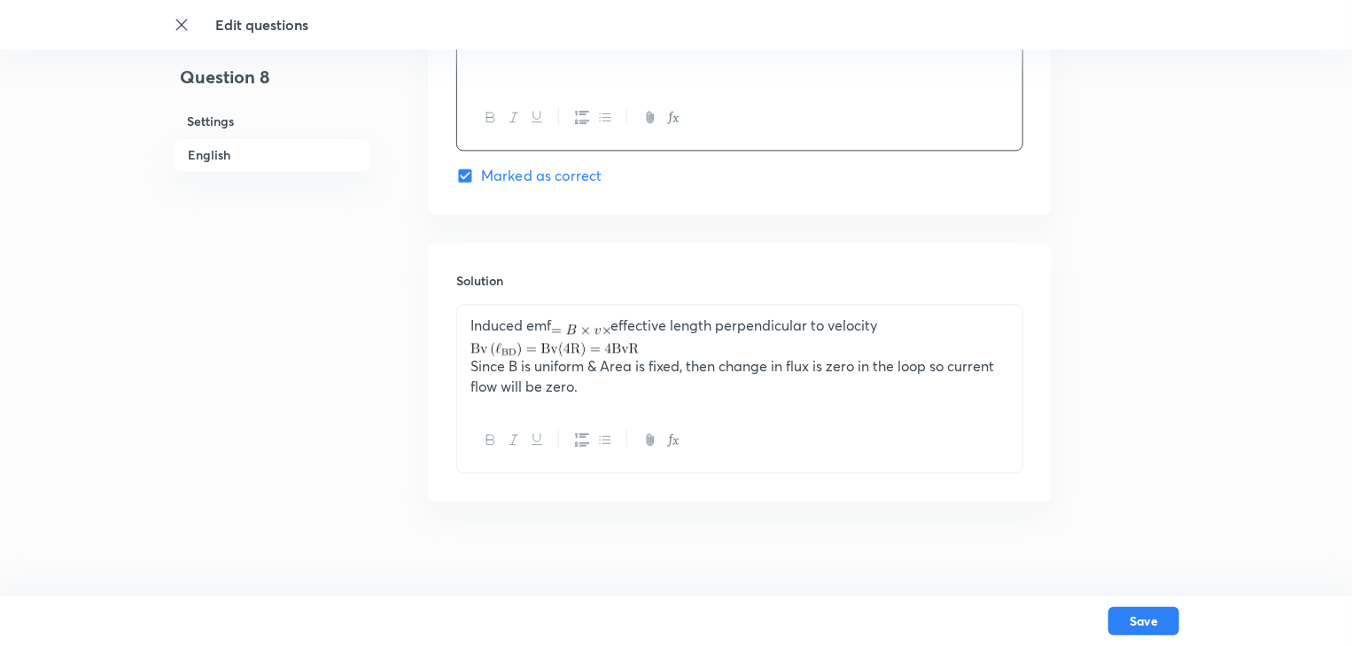
scroll to position [1837, 0]
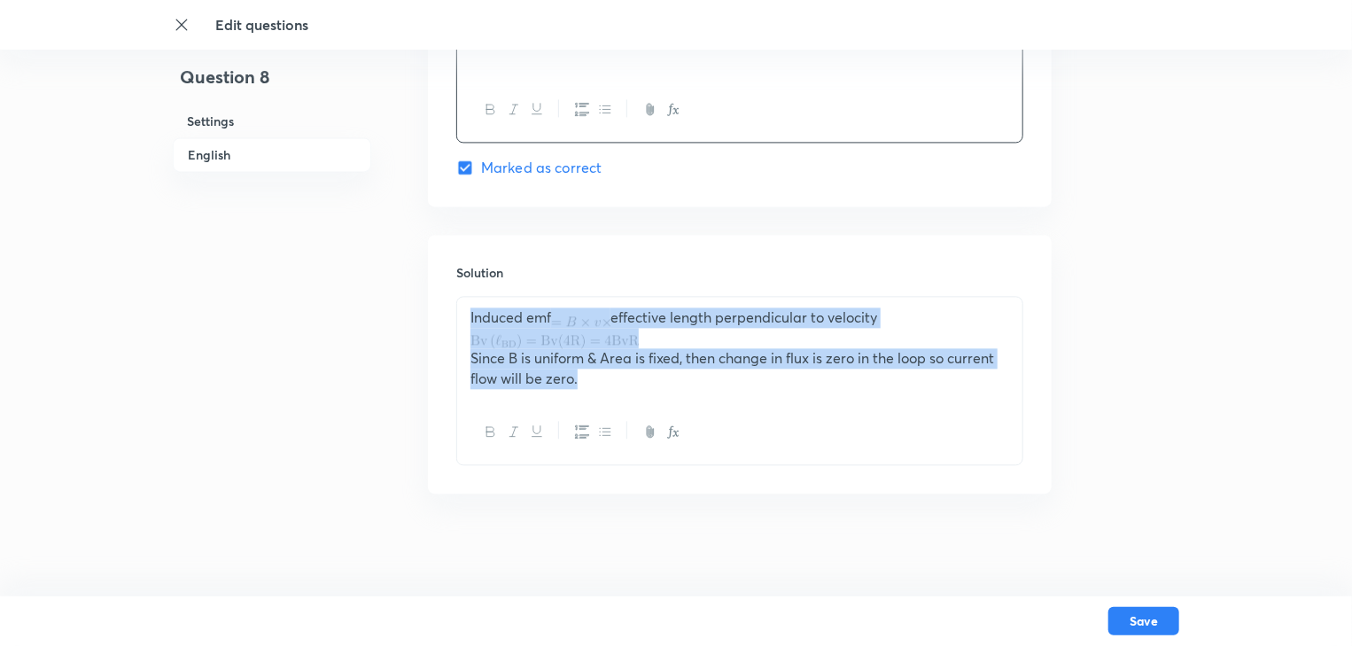
drag, startPoint x: 595, startPoint y: 371, endPoint x: 454, endPoint y: 317, distance: 150.9
click at [454, 317] on div "Solution Induced emf effective length perpendicular to velocity Since B is unif…" at bounding box center [740, 364] width 624 height 259
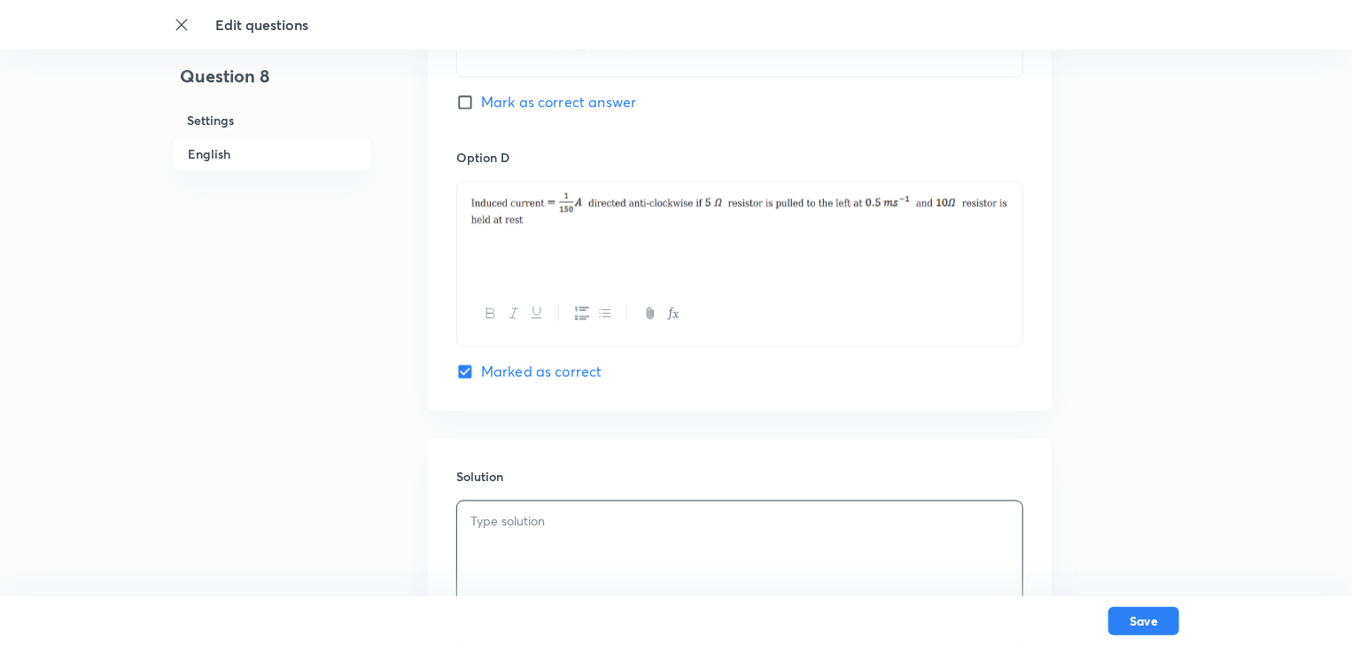
scroll to position [1623, 0]
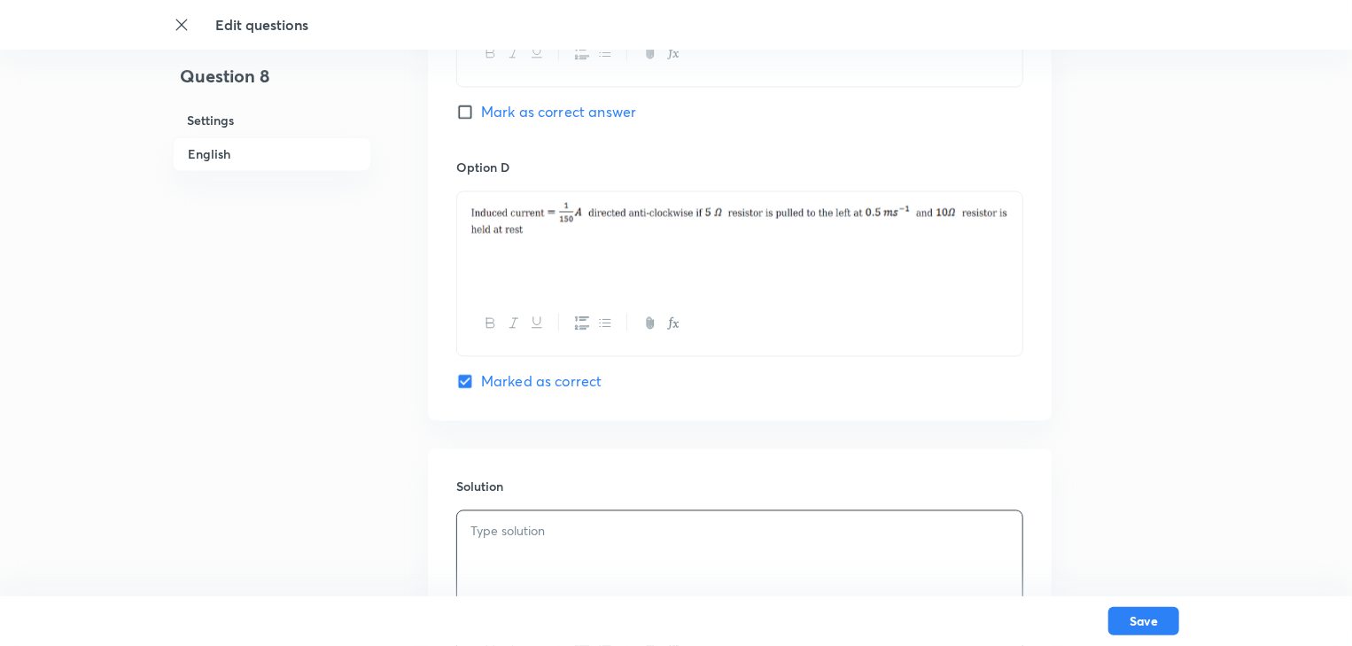
drag, startPoint x: 502, startPoint y: 524, endPoint x: 486, endPoint y: 500, distance: 28.7
click at [500, 524] on p at bounding box center [739, 532] width 539 height 20
click at [515, 541] on div at bounding box center [739, 560] width 565 height 99
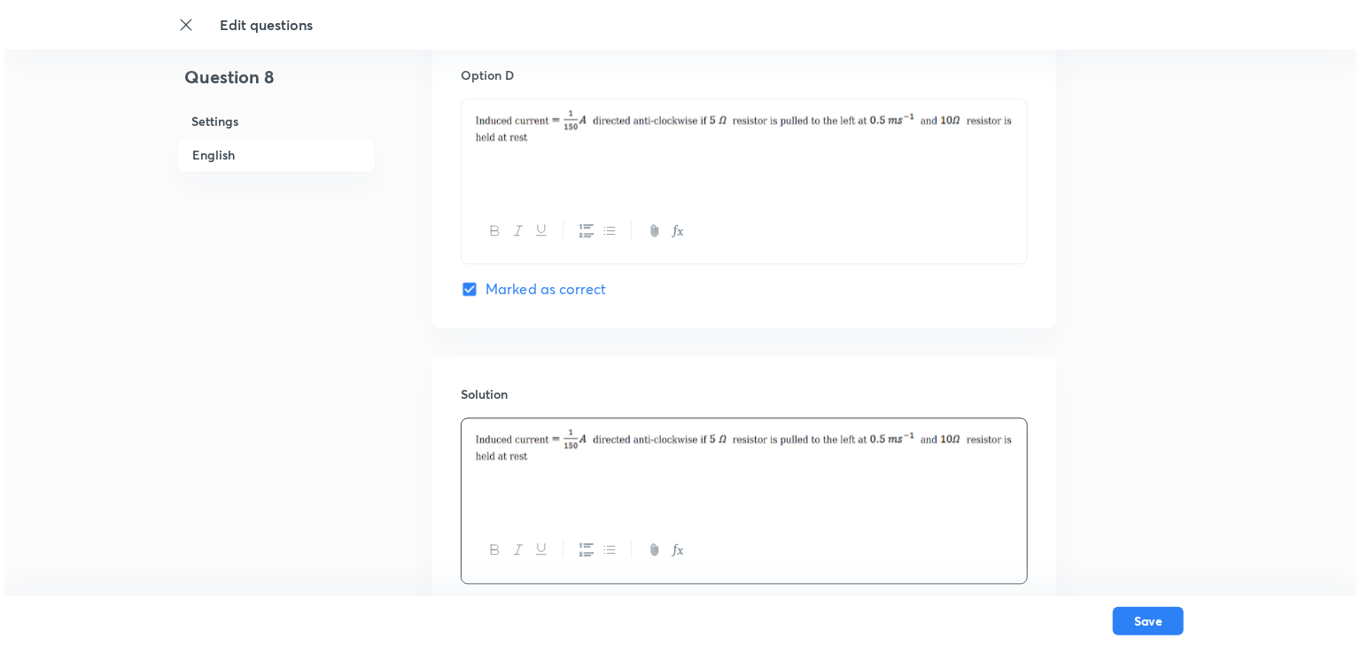
scroll to position [1835, 0]
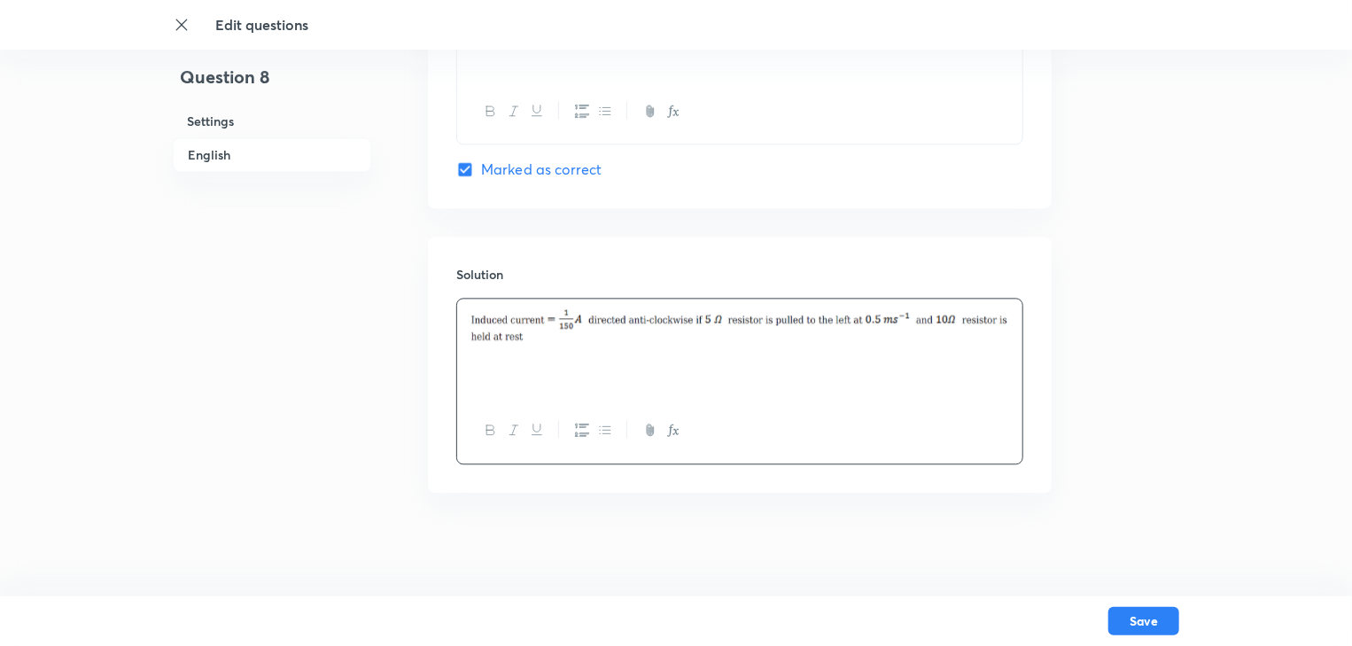
click at [1141, 601] on div "Save" at bounding box center [676, 621] width 1006 height 50
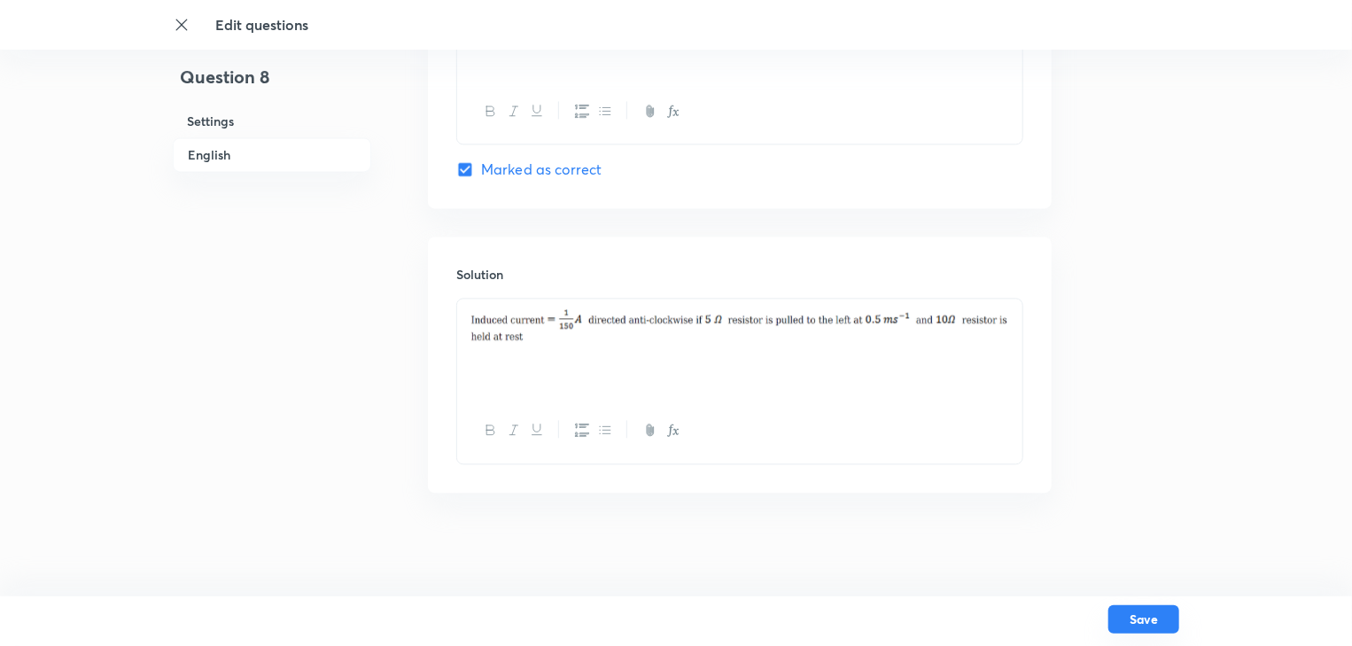
click at [1152, 614] on button "Save" at bounding box center [1143, 619] width 71 height 28
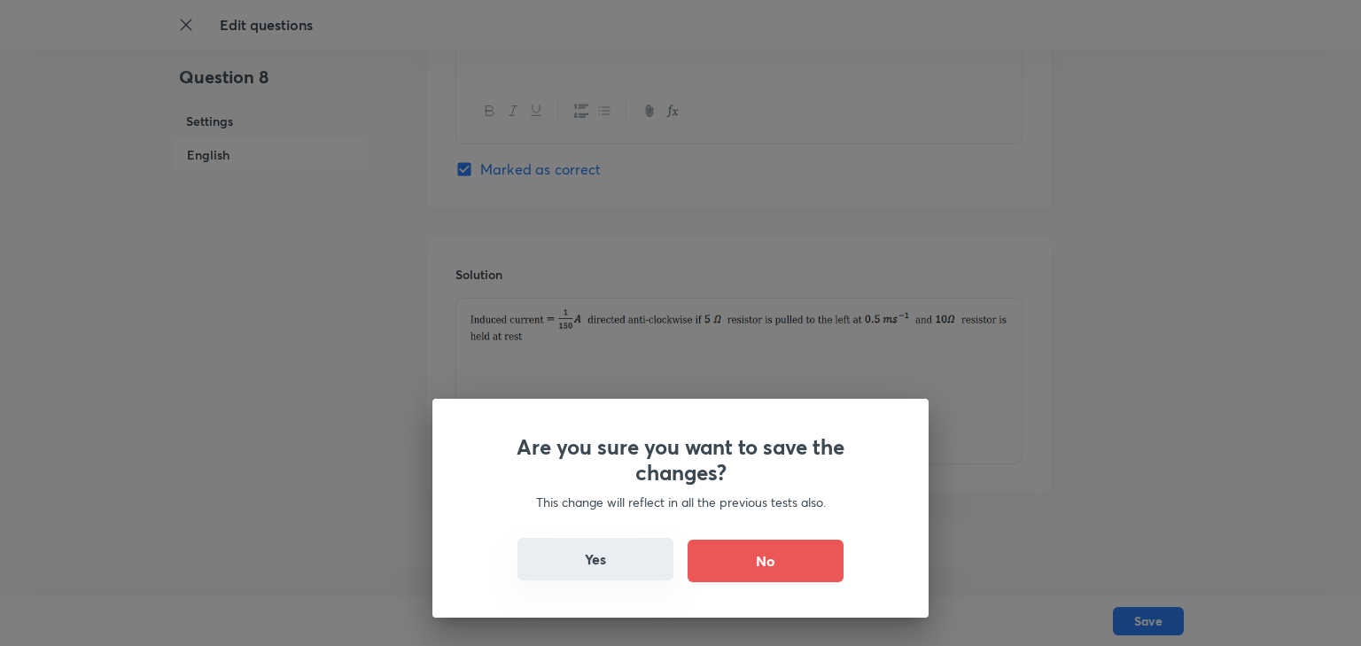
click at [571, 553] on button "Yes" at bounding box center [595, 559] width 156 height 43
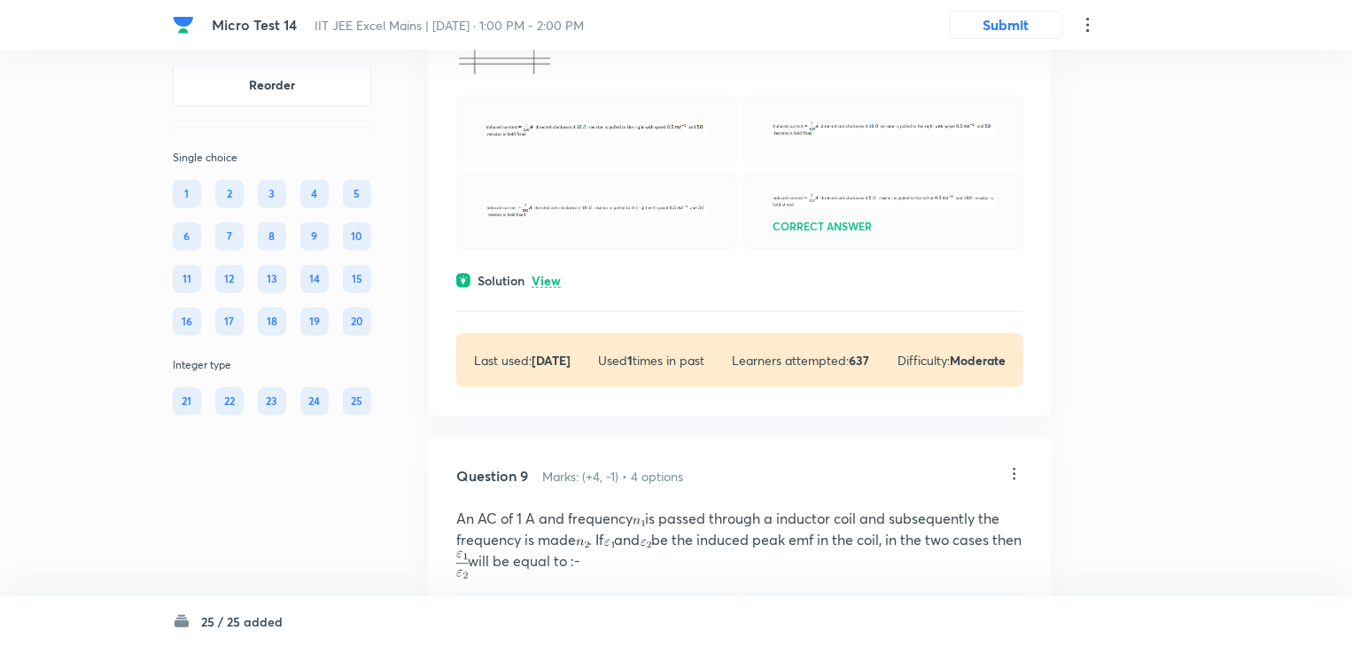
scroll to position [3750, 0]
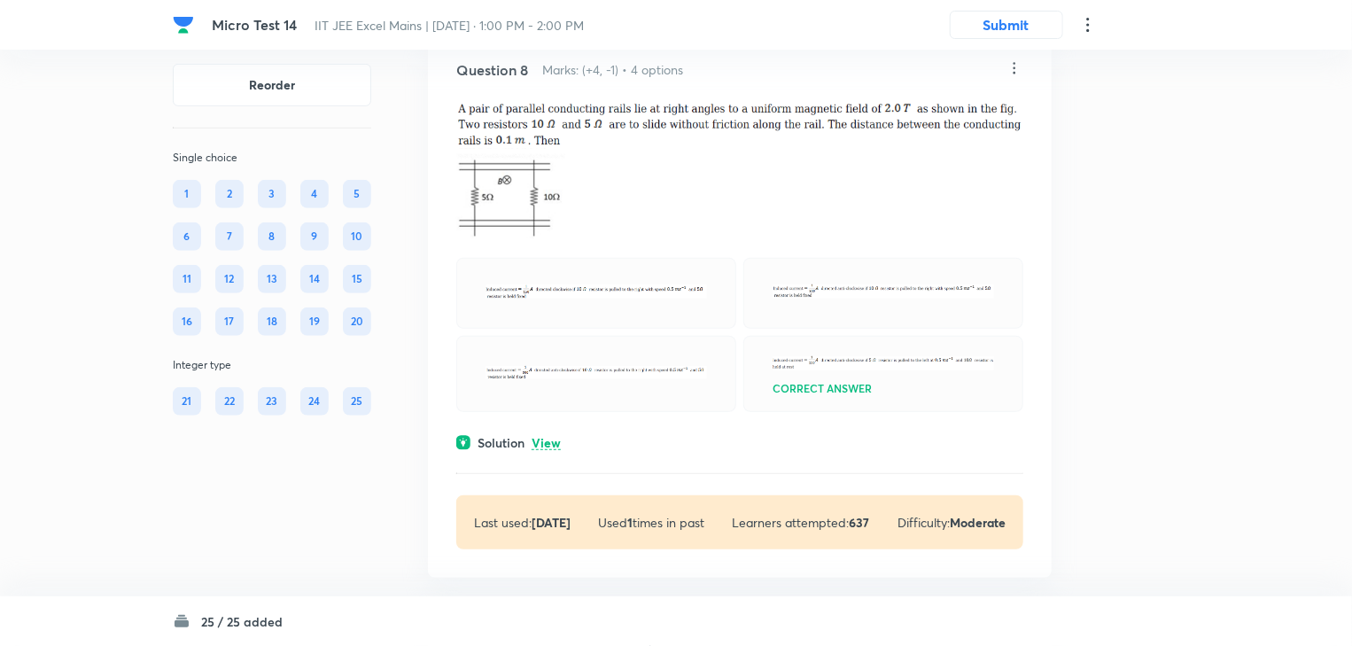
click at [520, 329] on div at bounding box center [596, 293] width 280 height 71
click at [1012, 77] on icon at bounding box center [1014, 68] width 18 height 18
click at [945, 208] on li "Edit" at bounding box center [947, 215] width 149 height 33
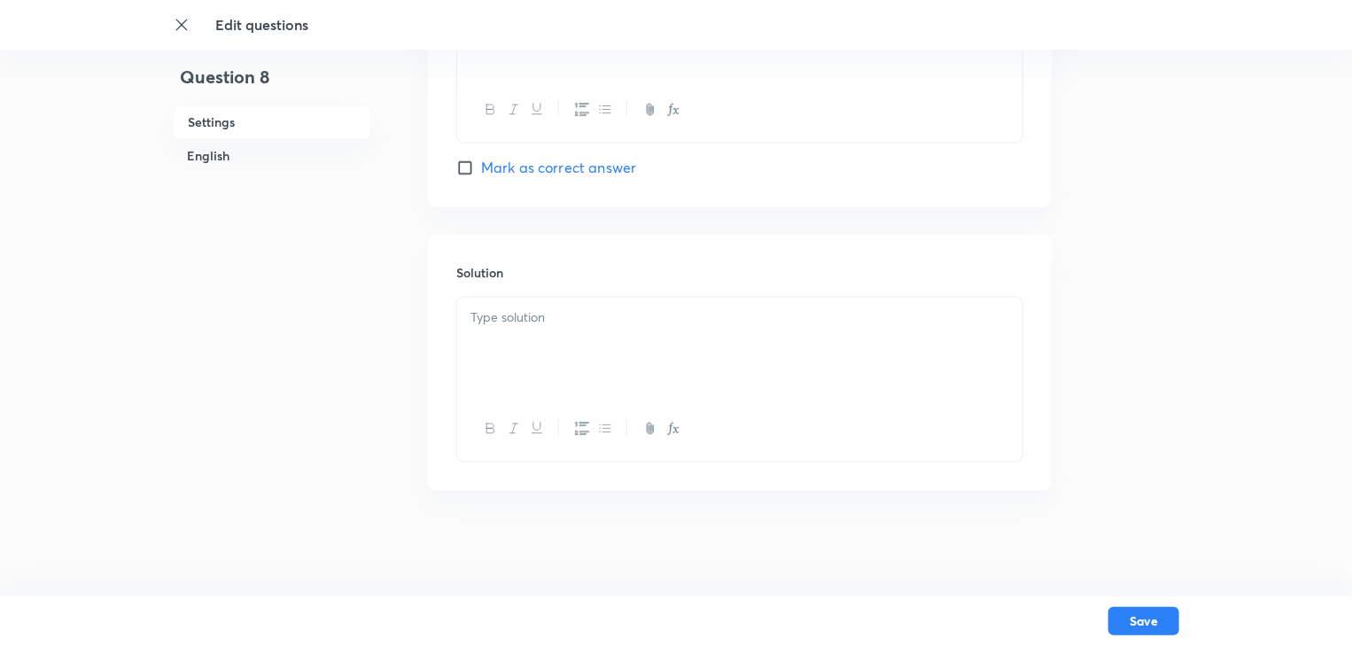
checkbox input "true"
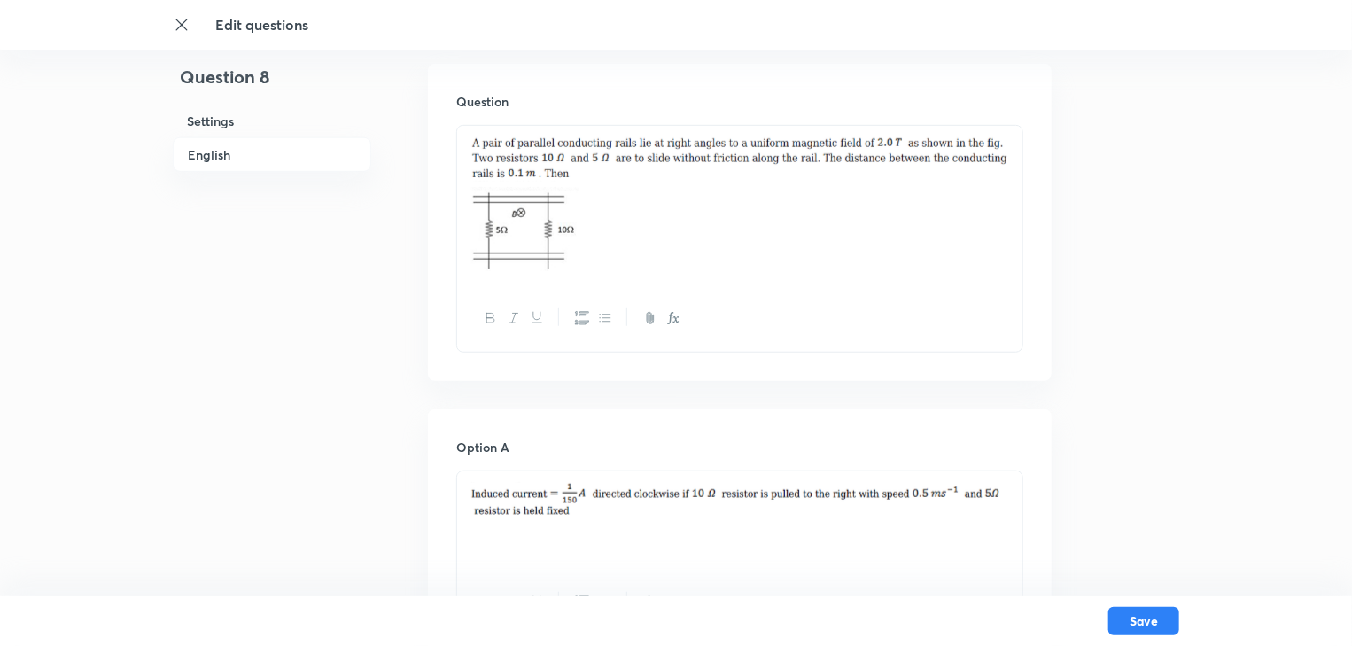
scroll to position [567, 0]
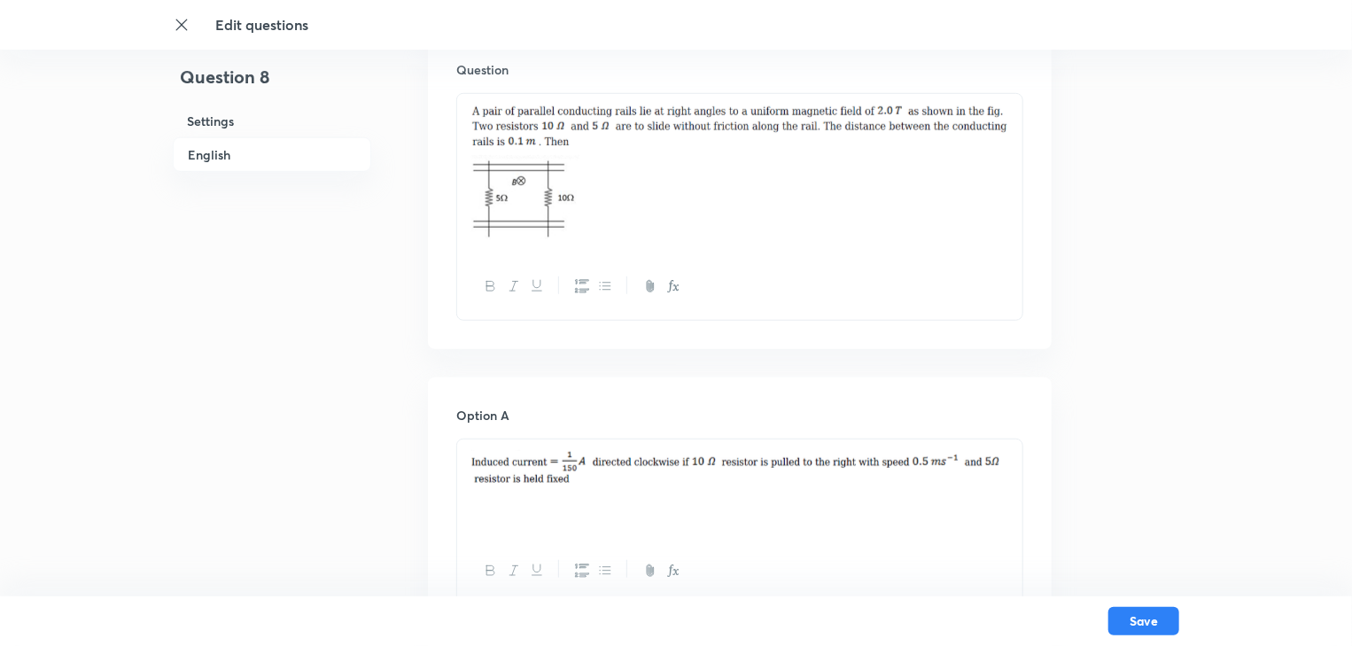
drag, startPoint x: 603, startPoint y: 485, endPoint x: 531, endPoint y: 469, distance: 73.5
click at [546, 475] on p at bounding box center [739, 469] width 539 height 39
click at [531, 469] on img at bounding box center [739, 467] width 539 height 35
click at [593, 477] on img at bounding box center [739, 467] width 539 height 35
click at [558, 513] on div at bounding box center [739, 488] width 565 height 99
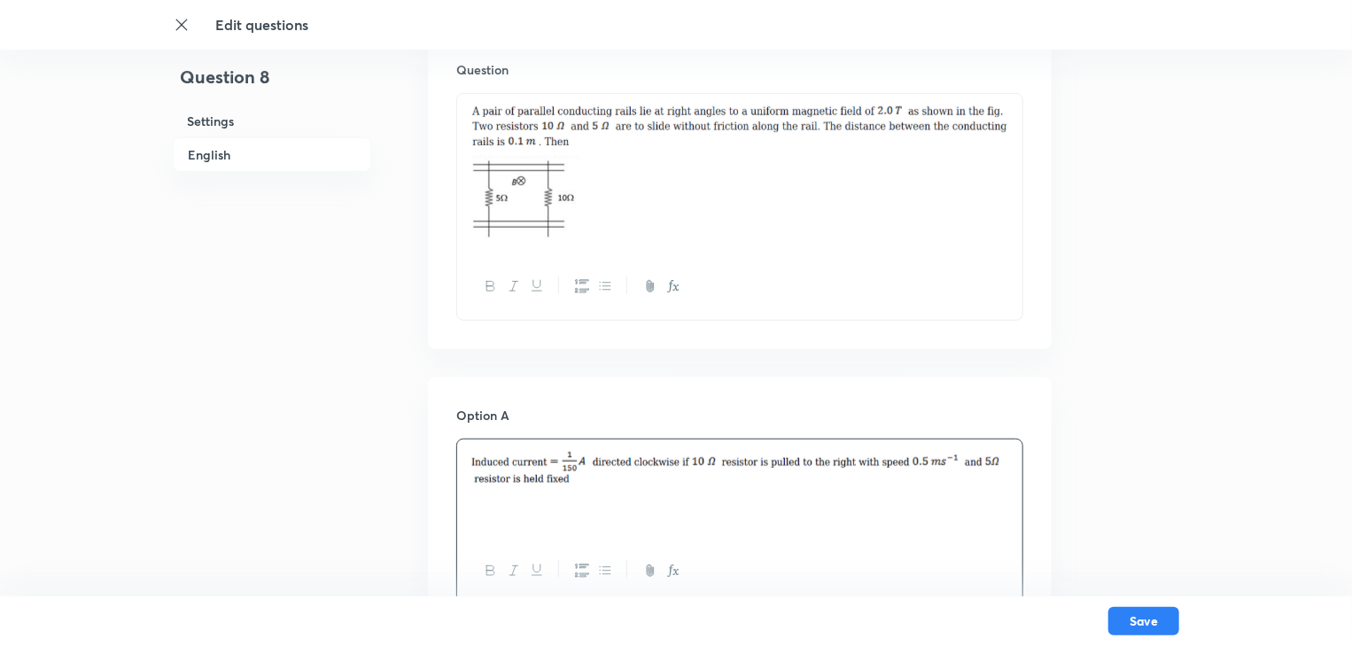
click at [506, 501] on div at bounding box center [739, 488] width 565 height 99
drag, startPoint x: 485, startPoint y: 504, endPoint x: 507, endPoint y: 471, distance: 39.1
click at [470, 469] on div at bounding box center [739, 488] width 565 height 99
drag, startPoint x: 581, startPoint y: 487, endPoint x: 486, endPoint y: 449, distance: 102.1
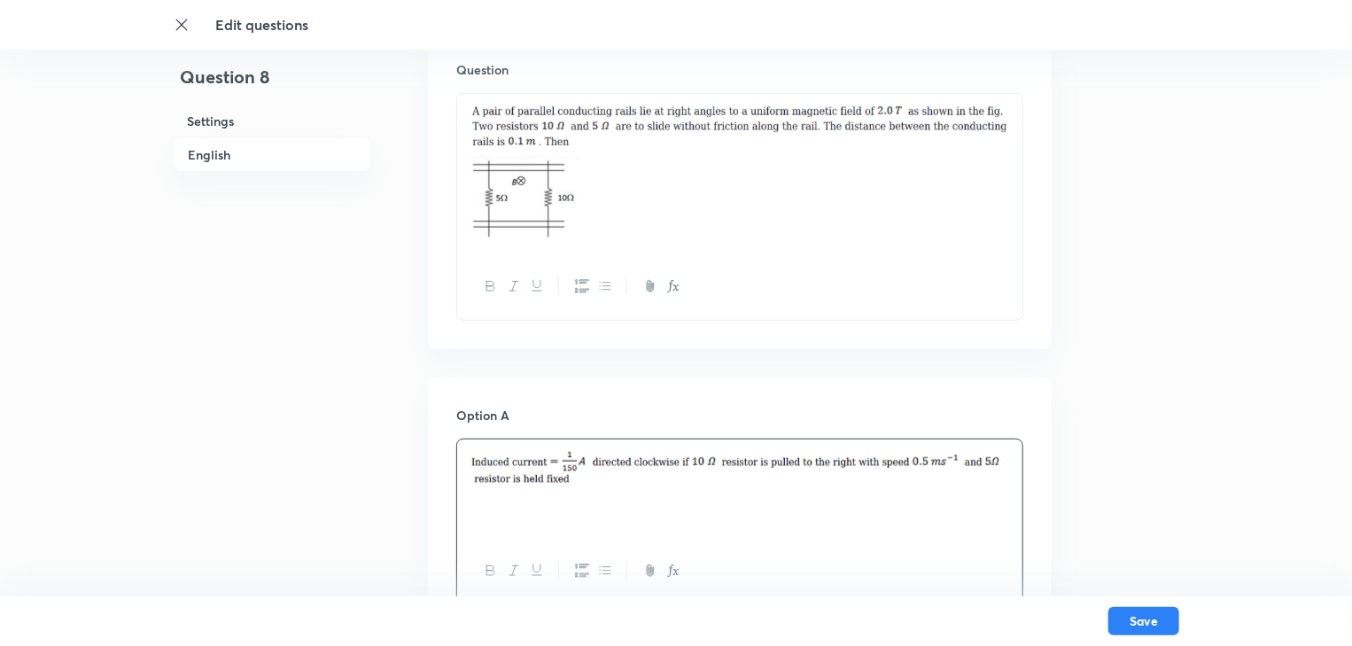
click at [486, 450] on p at bounding box center [739, 469] width 539 height 39
click at [553, 489] on div at bounding box center [739, 488] width 565 height 99
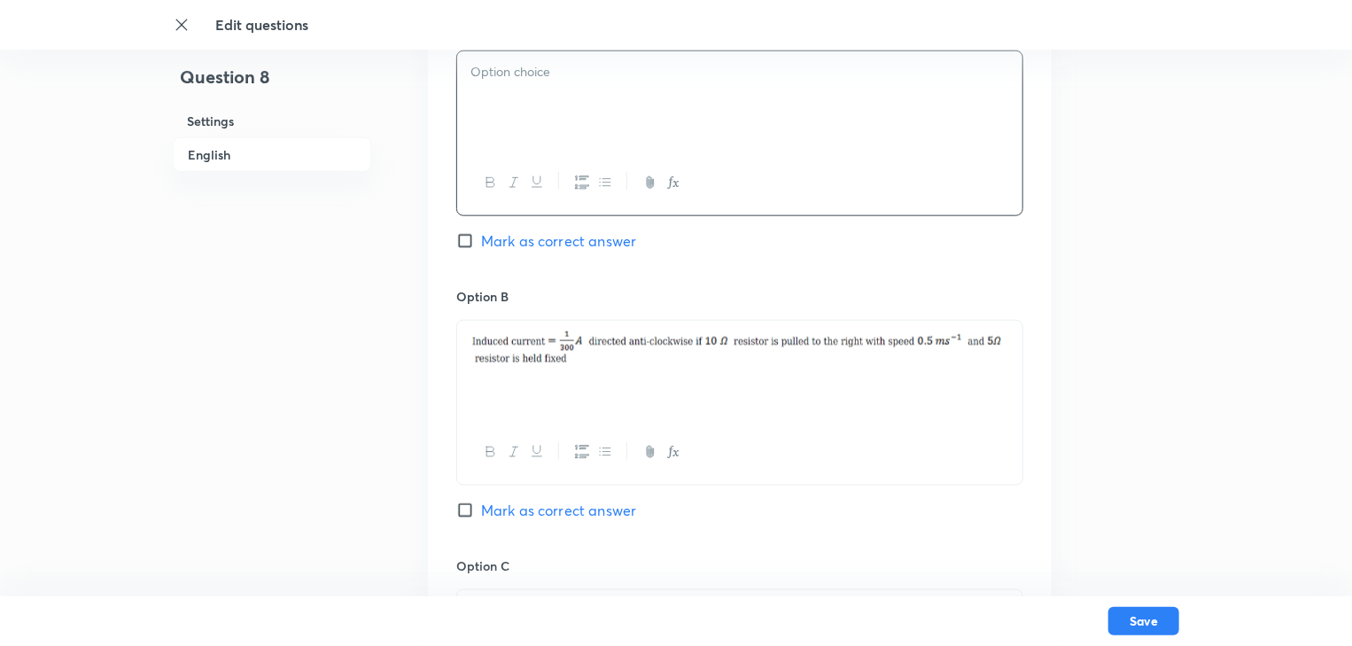
scroll to position [1063, 0]
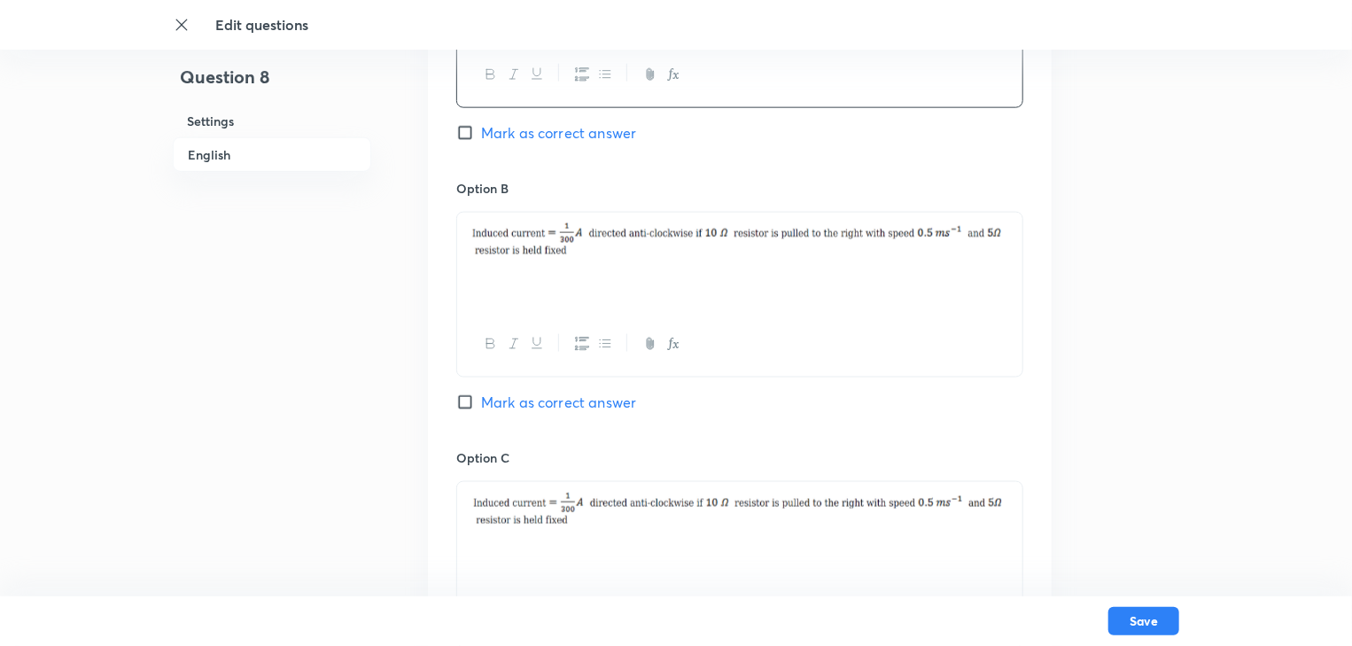
click at [588, 243] on img at bounding box center [739, 240] width 539 height 35
click at [586, 243] on img at bounding box center [739, 240] width 539 height 35
click at [489, 252] on img at bounding box center [739, 240] width 539 height 35
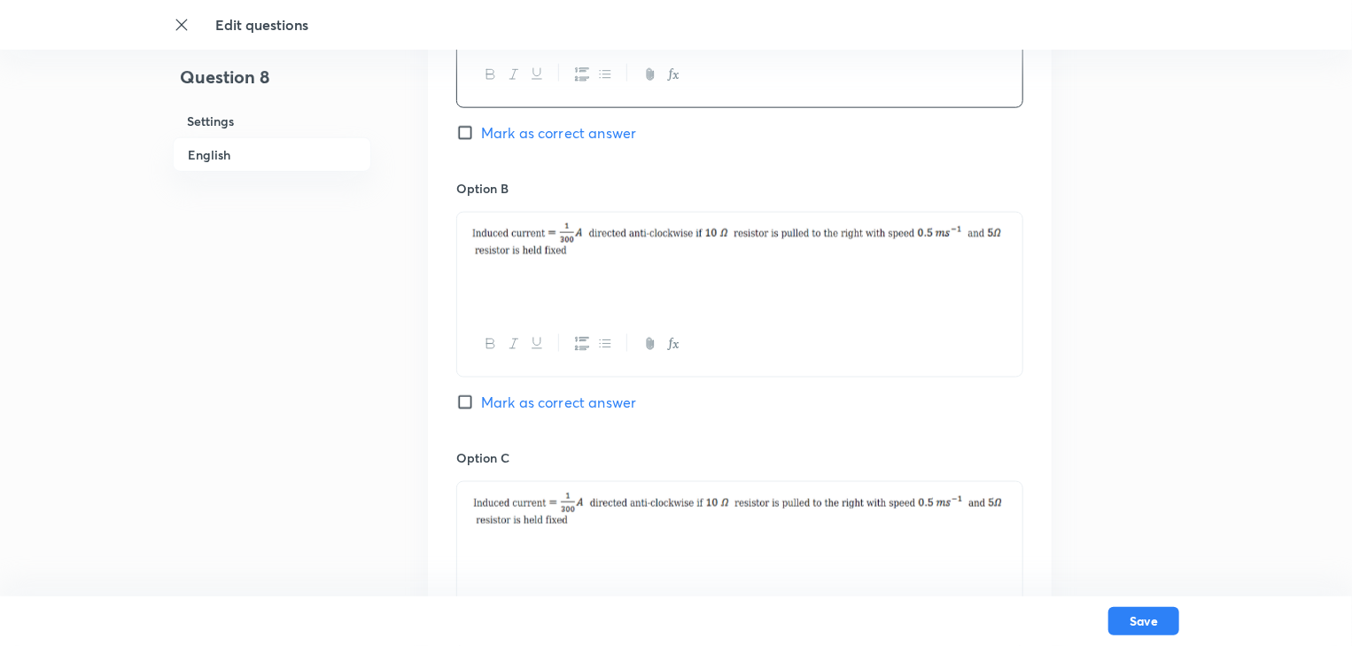
click at [497, 239] on img at bounding box center [739, 240] width 539 height 35
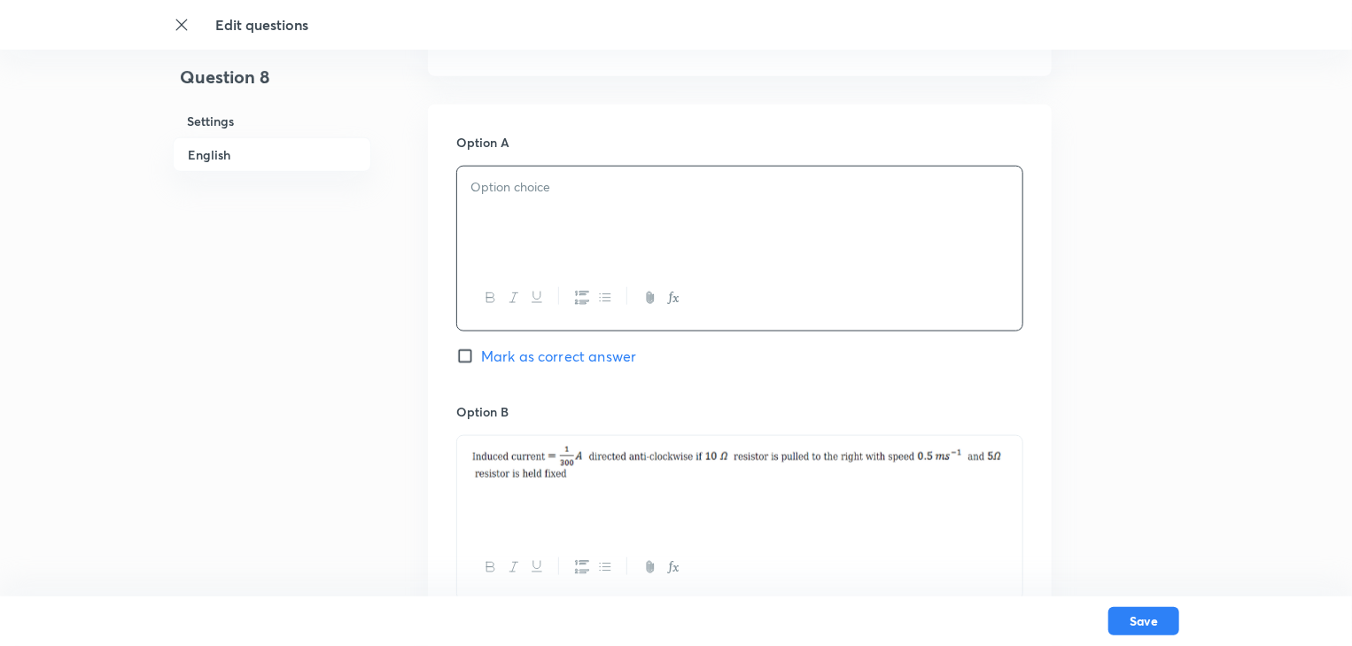
scroll to position [709, 0]
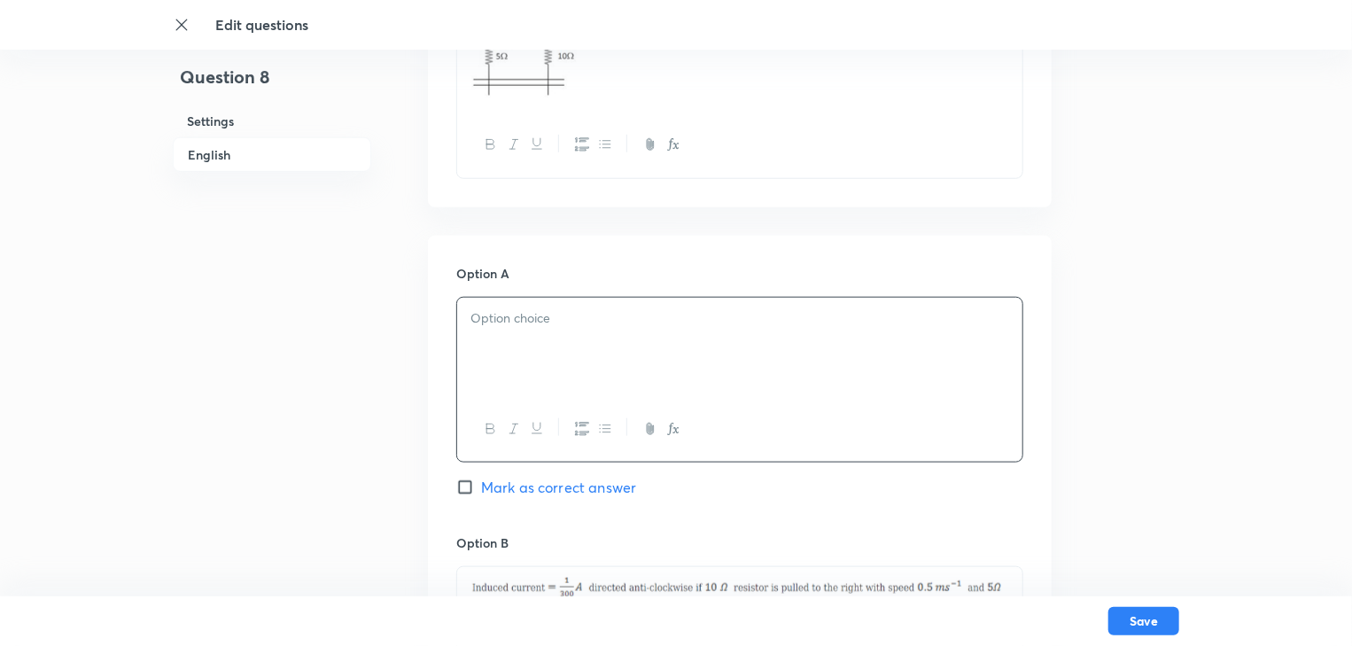
click at [514, 312] on p at bounding box center [739, 318] width 539 height 20
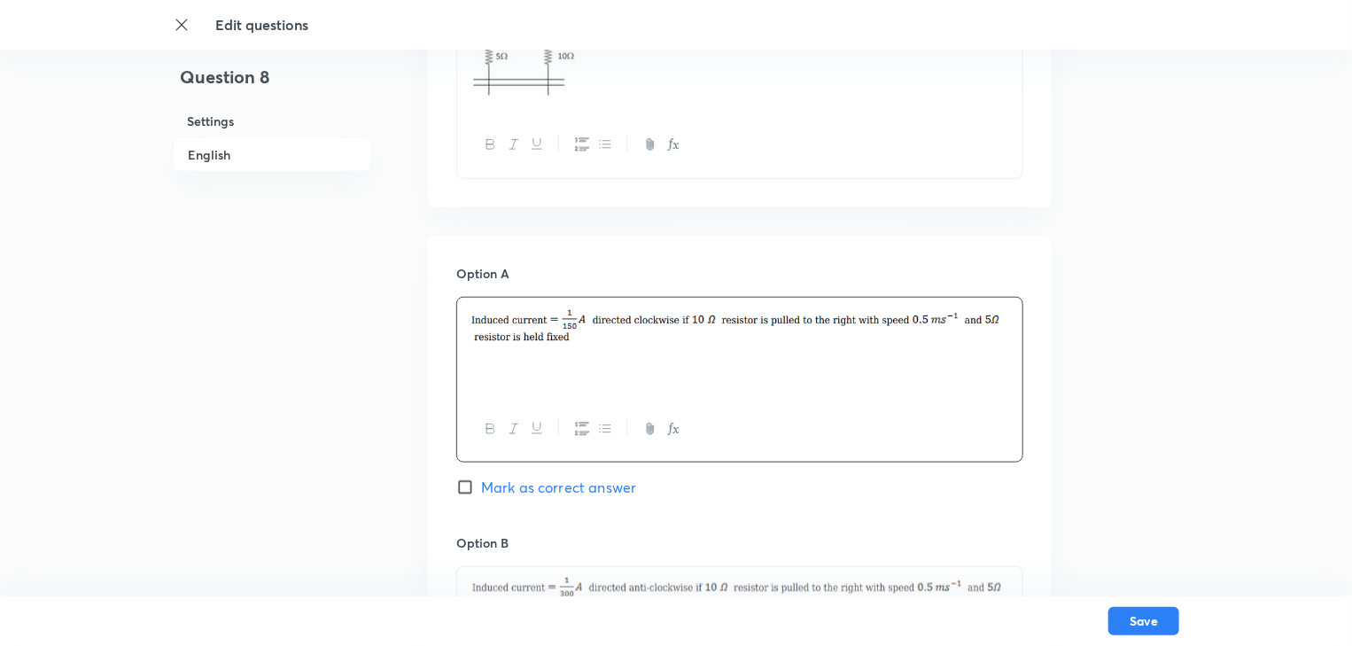
click at [537, 332] on img at bounding box center [739, 325] width 539 height 35
click at [585, 339] on img at bounding box center [739, 325] width 539 height 35
click at [631, 357] on div at bounding box center [739, 347] width 565 height 99
click at [632, 358] on div at bounding box center [739, 347] width 565 height 99
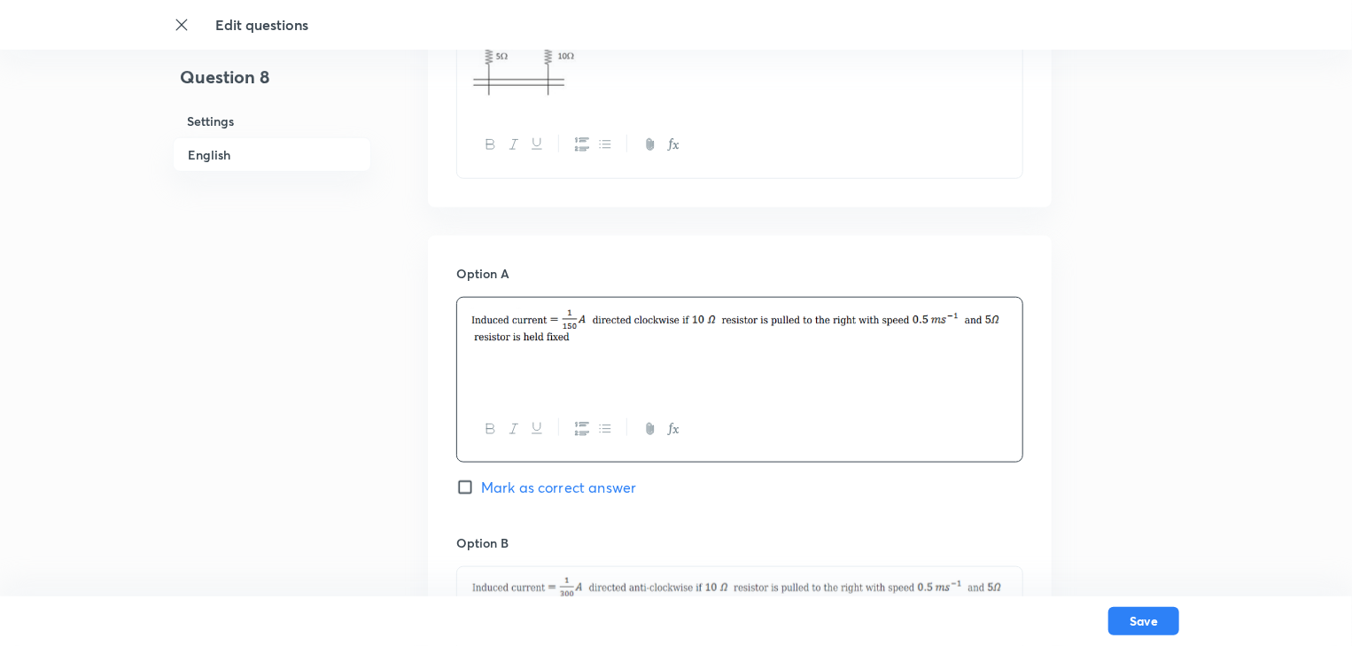
drag, startPoint x: 609, startPoint y: 358, endPoint x: 585, endPoint y: 358, distance: 24.8
click at [585, 358] on div at bounding box center [739, 347] width 565 height 99
click at [489, 428] on icon "button" at bounding box center [490, 428] width 8 height 10
click at [597, 418] on button "button" at bounding box center [604, 429] width 23 height 22
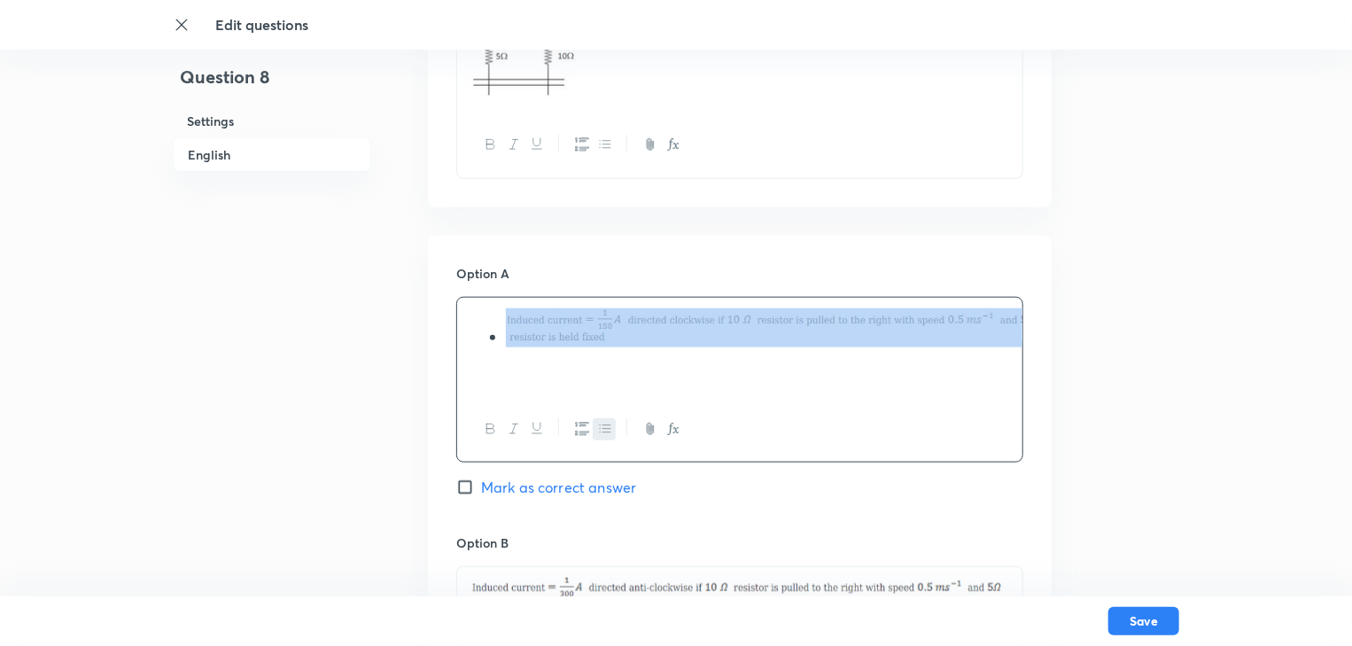
click at [603, 423] on icon "button" at bounding box center [605, 429] width 14 height 14
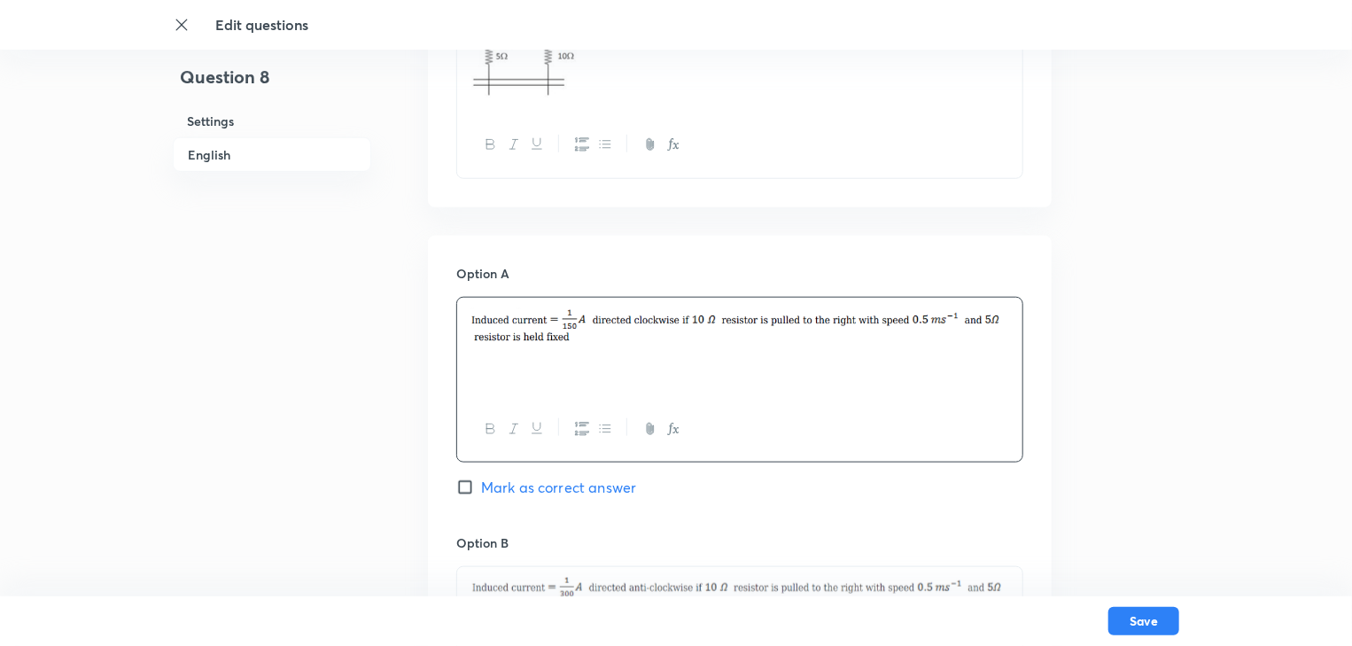
click at [603, 423] on icon "button" at bounding box center [605, 429] width 14 height 14
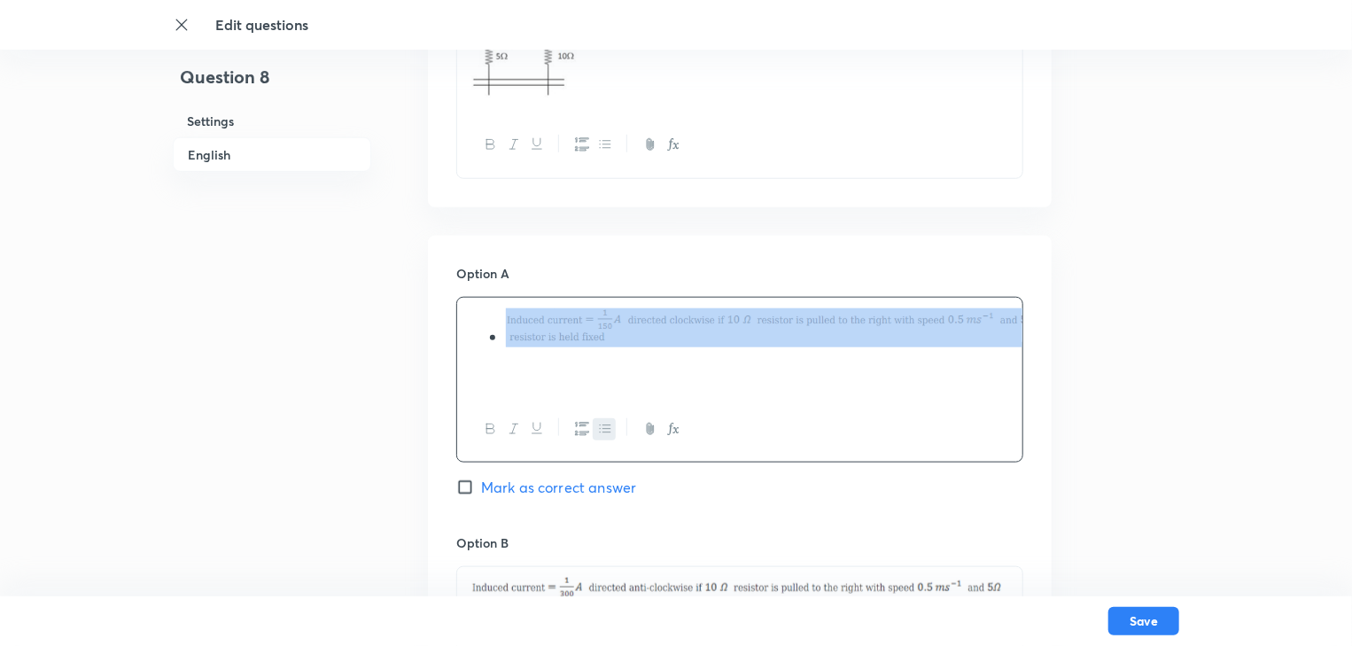
click at [603, 423] on icon "button" at bounding box center [605, 429] width 14 height 14
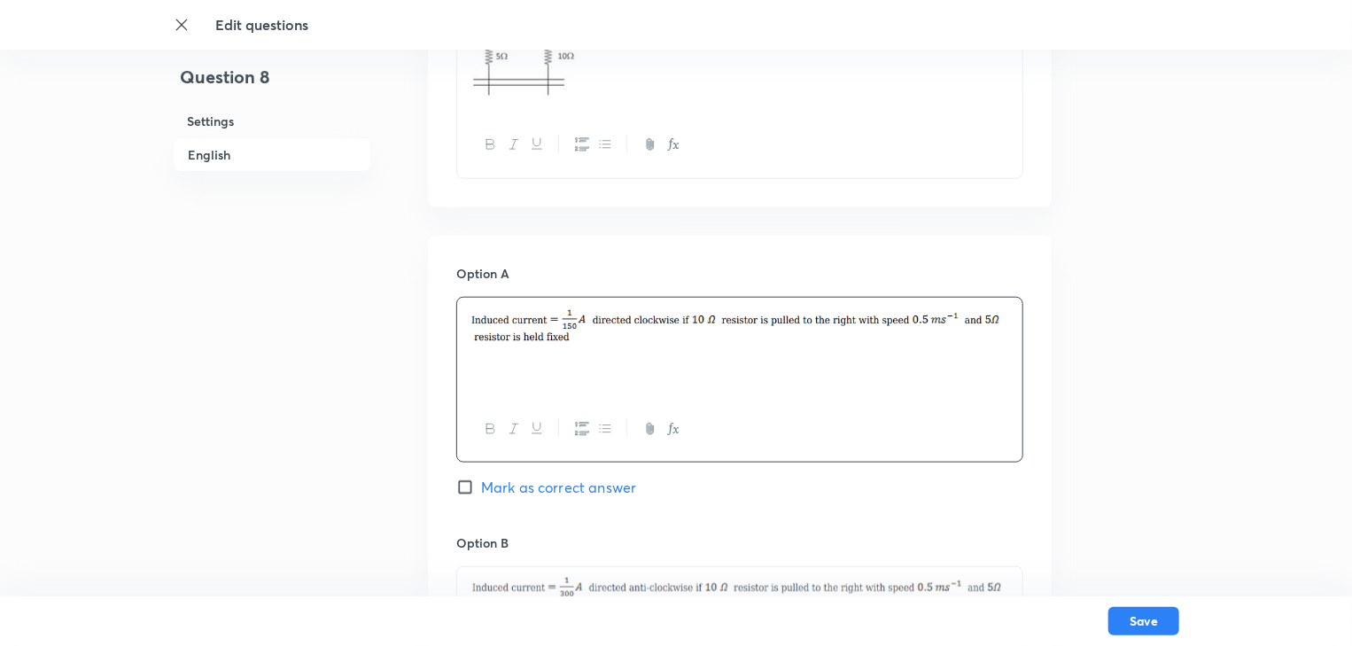
click at [574, 427] on button "button" at bounding box center [581, 429] width 23 height 22
click at [539, 422] on icon "button" at bounding box center [537, 429] width 14 height 14
click at [741, 415] on div at bounding box center [739, 429] width 565 height 65
click at [585, 363] on div at bounding box center [739, 347] width 565 height 99
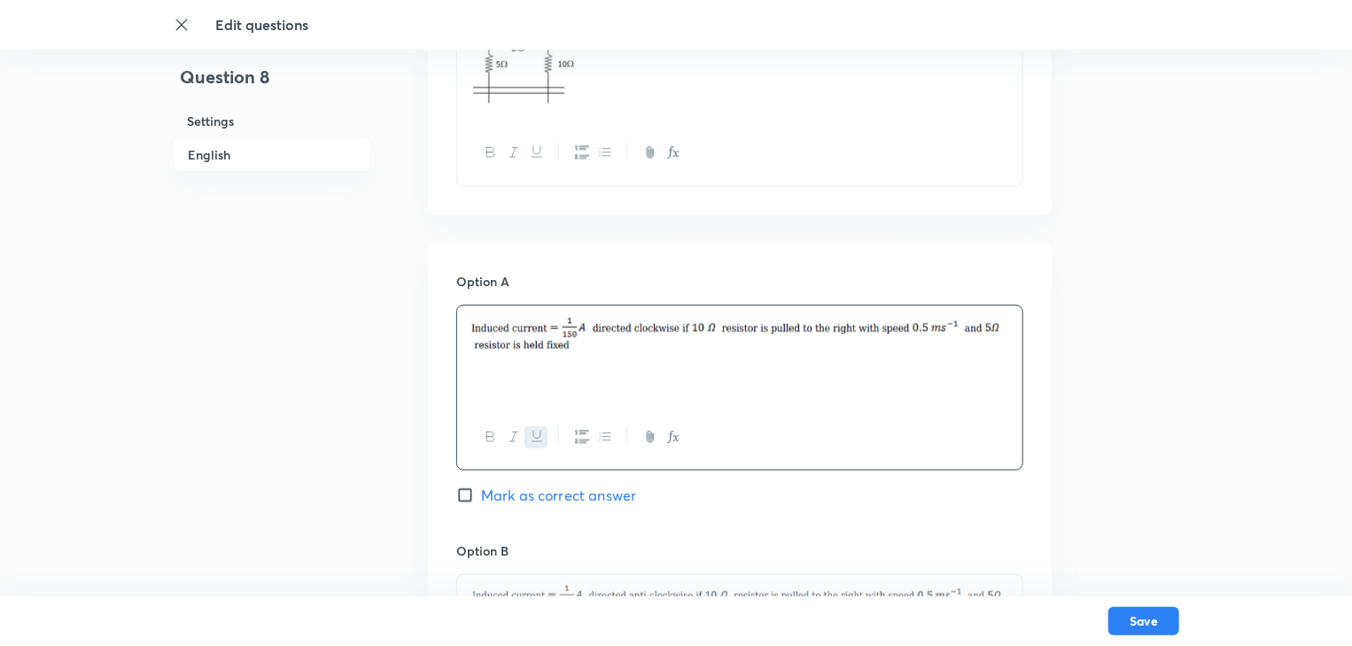
scroll to position [772, 0]
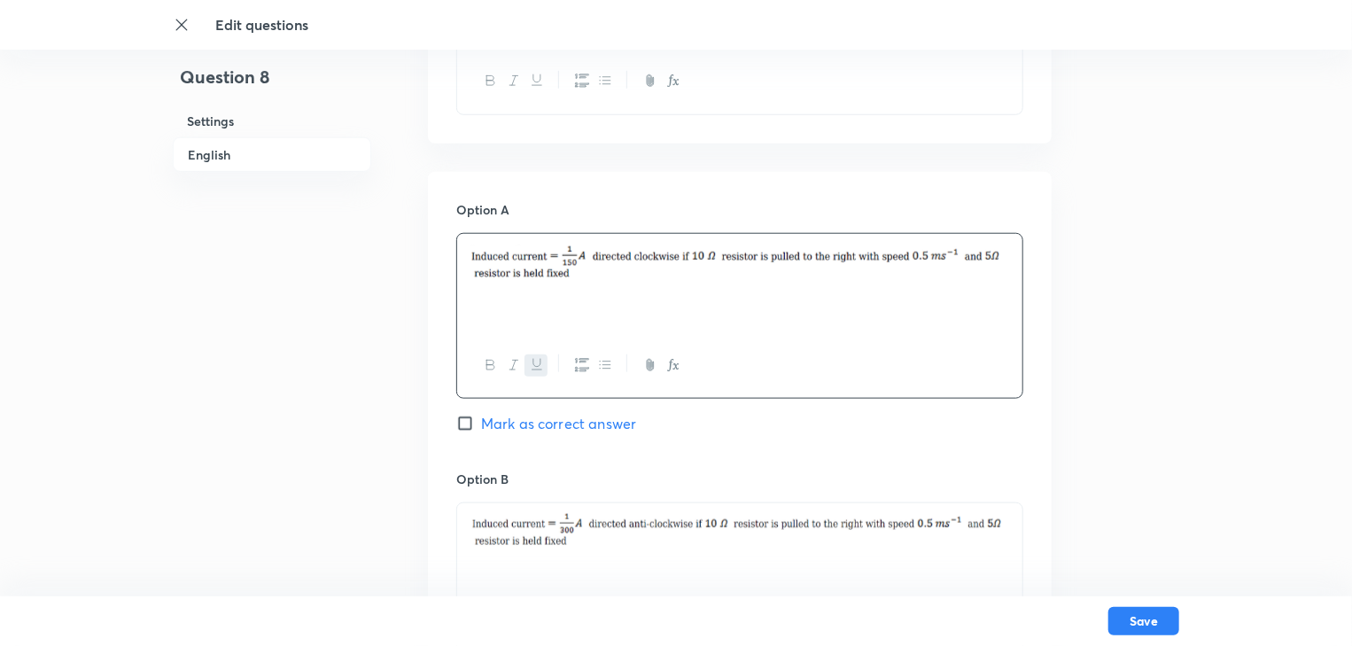
click at [588, 268] on img at bounding box center [739, 261] width 539 height 35
click at [721, 244] on img at bounding box center [739, 261] width 539 height 35
click at [612, 278] on u at bounding box center [739, 272] width 539 height 19
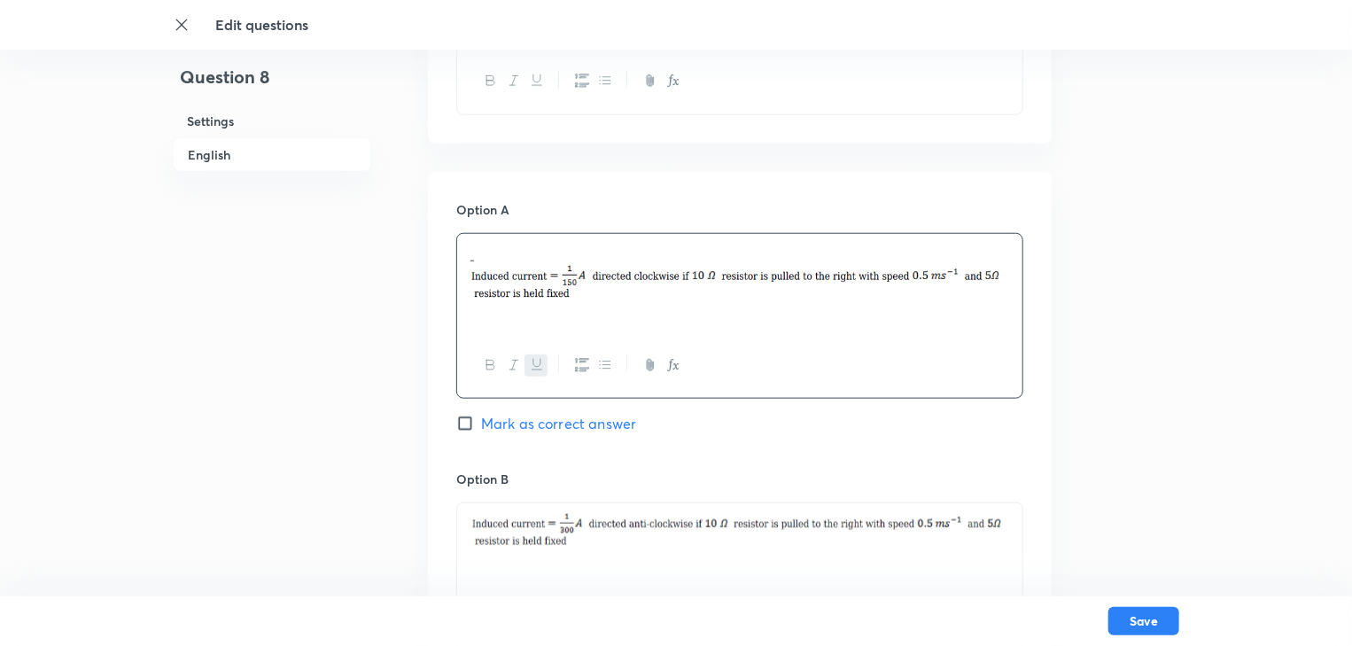
click at [539, 361] on icon "button" at bounding box center [537, 365] width 14 height 14
click at [489, 258] on p "﻿" at bounding box center [739, 273] width 539 height 59
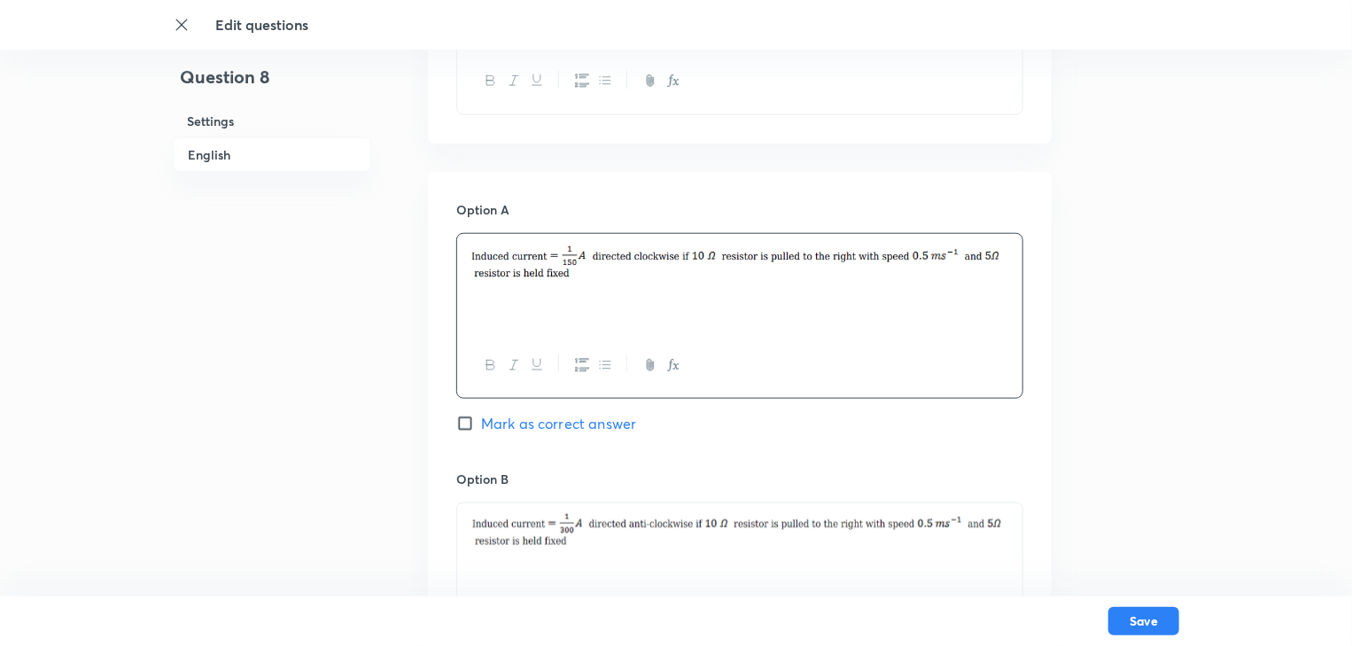
drag, startPoint x: 0, startPoint y: 0, endPoint x: 0, endPoint y: -86, distance: 85.9
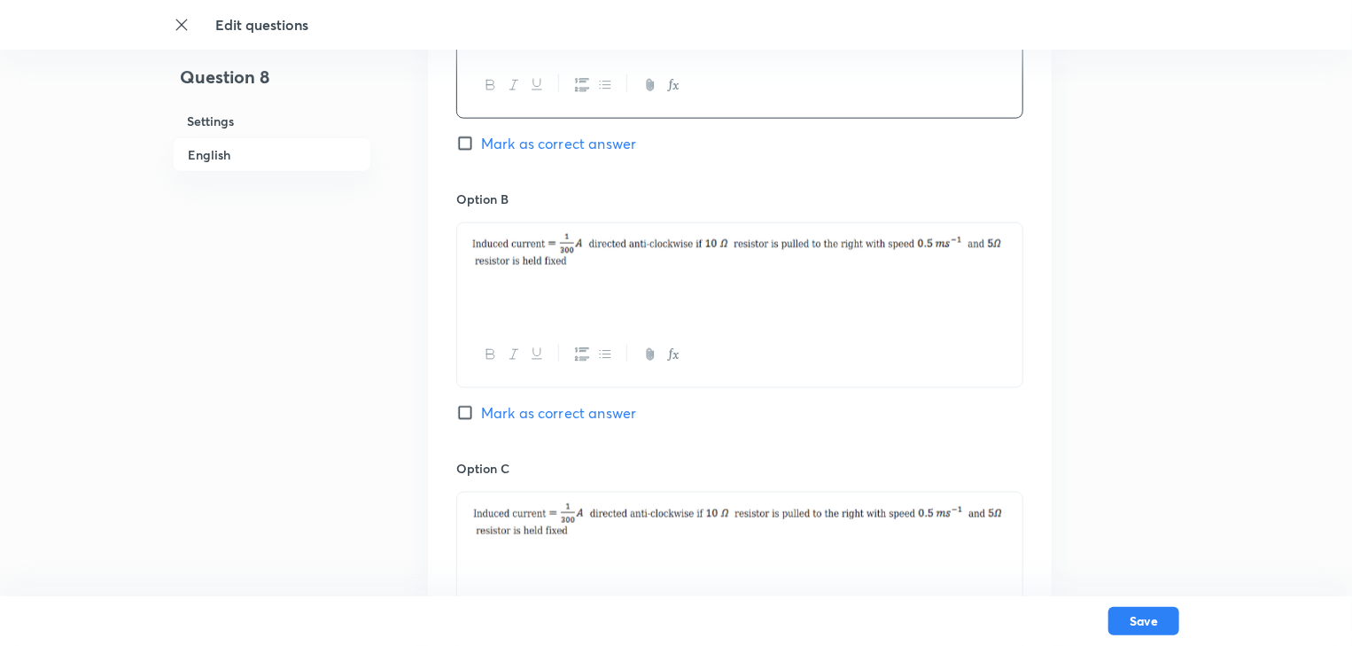
scroll to position [1056, 0]
click at [610, 411] on span "Mark as correct answer" at bounding box center [558, 409] width 155 height 21
click at [481, 411] on input "Mark as correct answer" at bounding box center [468, 409] width 25 height 18
checkbox input "true"
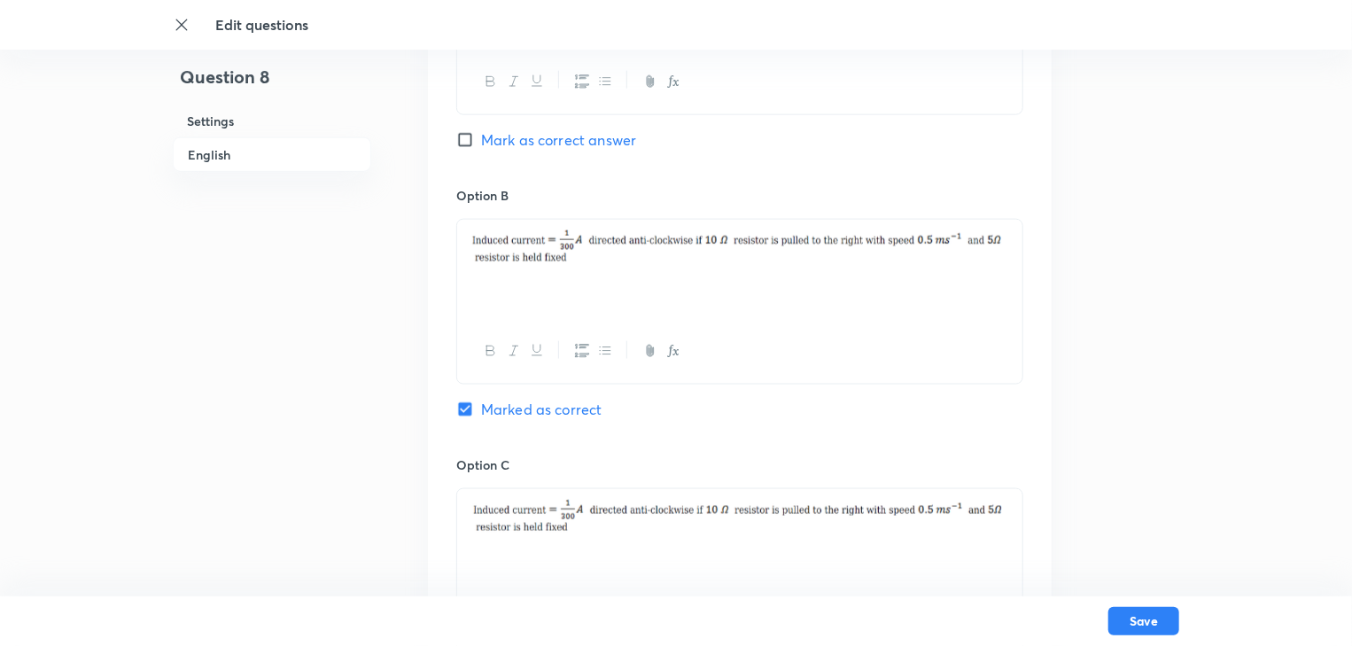
checkbox input "false"
click at [470, 424] on div "Option B Marked as correct" at bounding box center [739, 320] width 567 height 269
click at [463, 410] on input "Marked as correct" at bounding box center [468, 409] width 25 height 18
checkbox input "true"
